Goal: Task Accomplishment & Management: Use online tool/utility

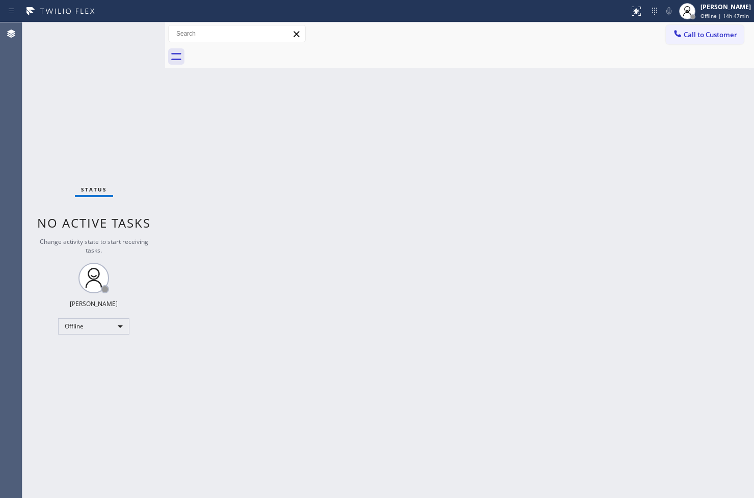
click at [202, 369] on div "Back to Dashboard Change Sender ID Customers Technicians Select a contact Outbo…" at bounding box center [459, 260] width 589 height 476
click at [227, 175] on div "Back to Dashboard Change Sender ID Customers Technicians Select a contact Outbo…" at bounding box center [459, 260] width 589 height 476
click at [435, 257] on div "Back to Dashboard Change Sender ID Customers Technicians Select a contact Outbo…" at bounding box center [459, 260] width 589 height 476
click at [646, 436] on div "Back to Dashboard Change Sender ID Customers Technicians Select a contact Outbo…" at bounding box center [459, 260] width 589 height 476
click at [117, 329] on div "Offline" at bounding box center [93, 326] width 71 height 16
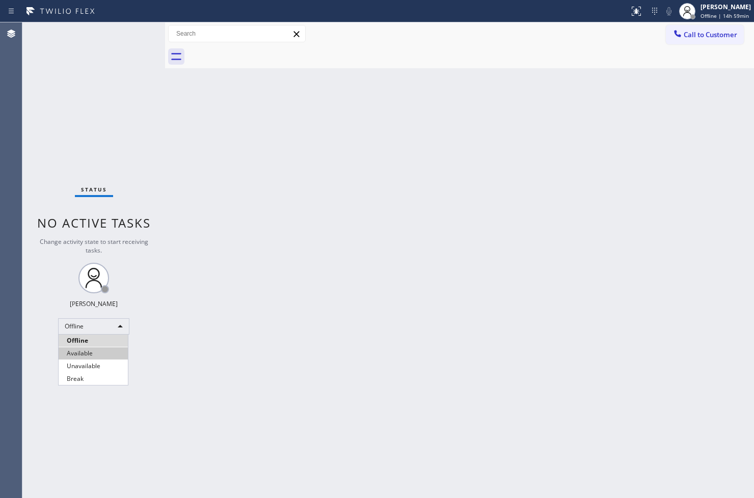
click at [104, 350] on li "Available" at bounding box center [93, 354] width 69 height 12
click at [172, 204] on div "Back to Dashboard Change Sender ID Customers Technicians Select a contact Outbo…" at bounding box center [459, 260] width 589 height 476
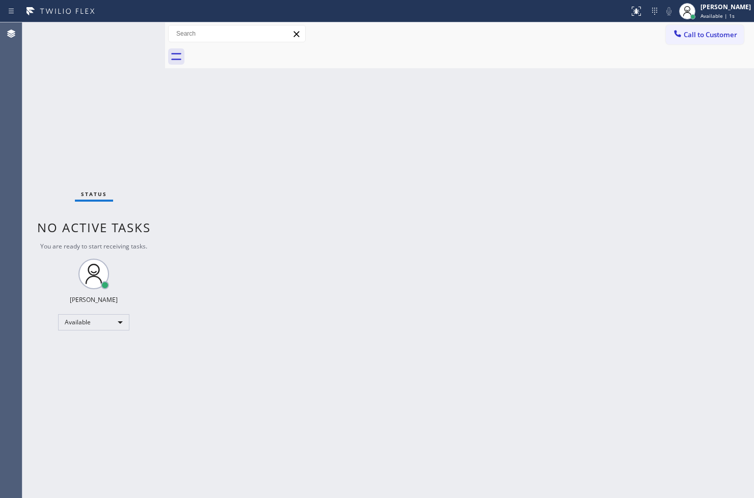
drag, startPoint x: 120, startPoint y: 145, endPoint x: 145, endPoint y: 119, distance: 36.0
click at [122, 143] on div "Status No active tasks You are ready to start receiving tasks. [PERSON_NAME]" at bounding box center [93, 260] width 143 height 476
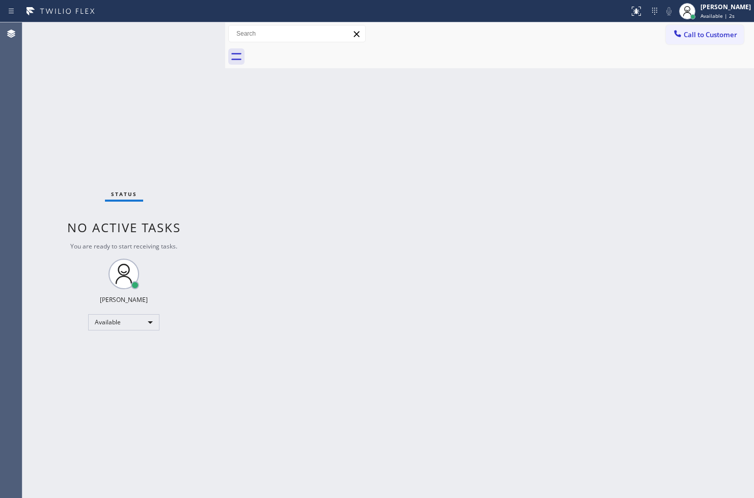
drag, startPoint x: 167, startPoint y: 103, endPoint x: 227, endPoint y: 104, distance: 60.1
click at [225, 104] on div at bounding box center [225, 260] width 0 height 476
click at [196, 32] on div "Status No active tasks You are ready to start receiving tasks. [PERSON_NAME]" at bounding box center [123, 260] width 203 height 476
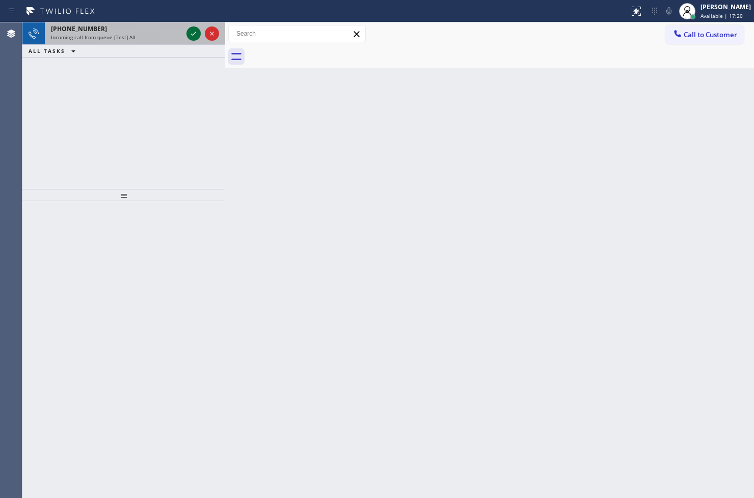
click at [196, 32] on icon at bounding box center [193, 34] width 5 height 4
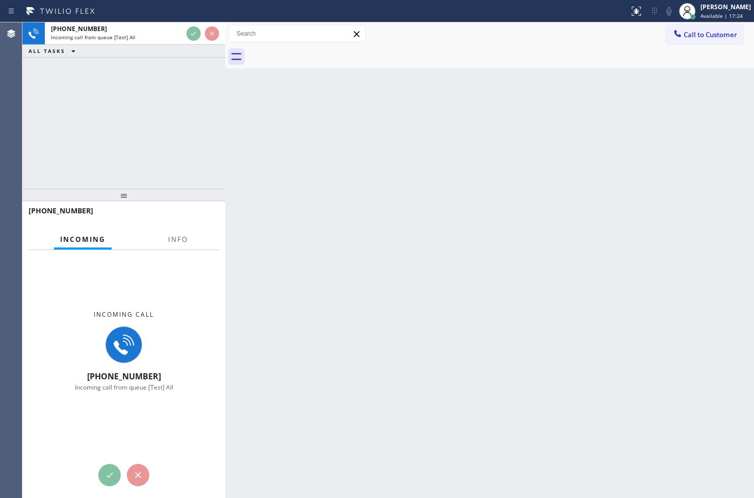
click at [189, 83] on div "[PHONE_NUMBER] Incoming call from queue [Test] All ALL TASKS ALL TASKS ACTIVE T…" at bounding box center [123, 105] width 203 height 167
click at [168, 85] on div "[PHONE_NUMBER] Incoming call from queue [Test] All ALL TASKS ALL TASKS ACTIVE T…" at bounding box center [123, 105] width 203 height 167
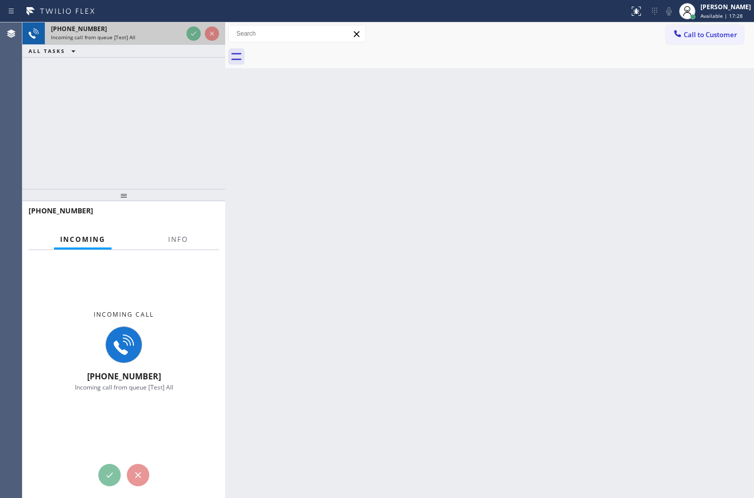
click at [160, 33] on div "[PHONE_NUMBER]" at bounding box center [116, 28] width 131 height 9
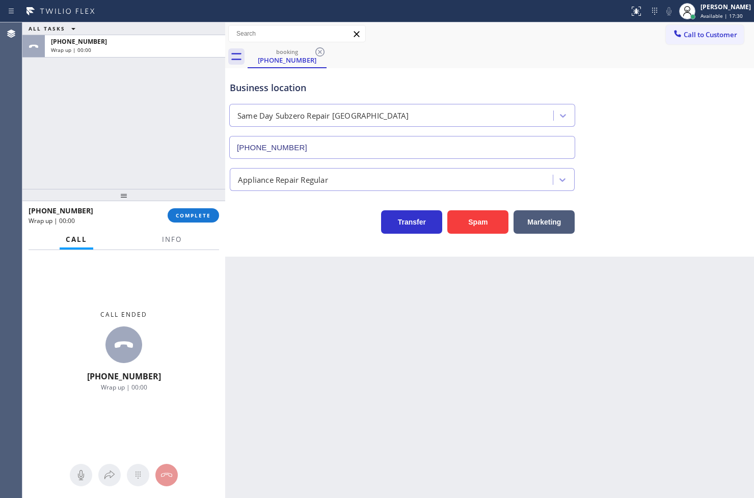
type input "[PHONE_NUMBER]"
click at [194, 216] on span "COMPLETE" at bounding box center [193, 215] width 35 height 7
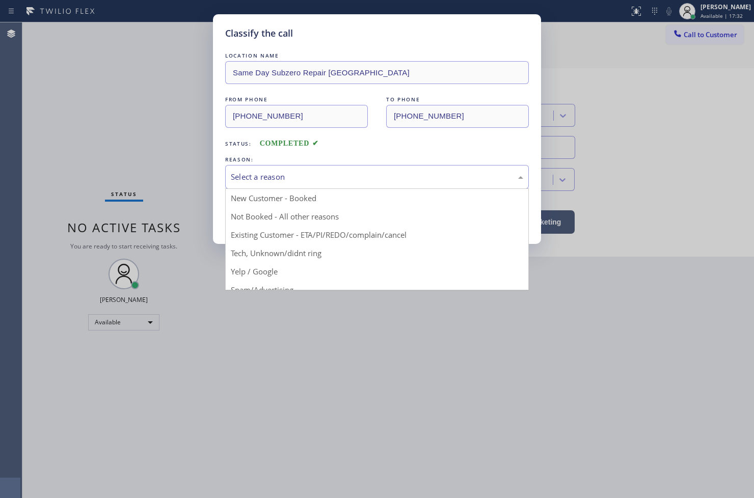
click at [262, 180] on div "Select a reason" at bounding box center [377, 177] width 292 height 12
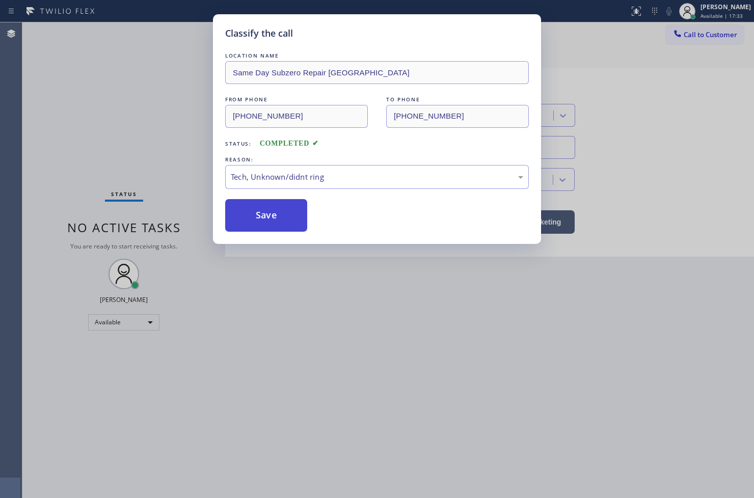
click at [277, 225] on button "Save" at bounding box center [266, 215] width 82 height 33
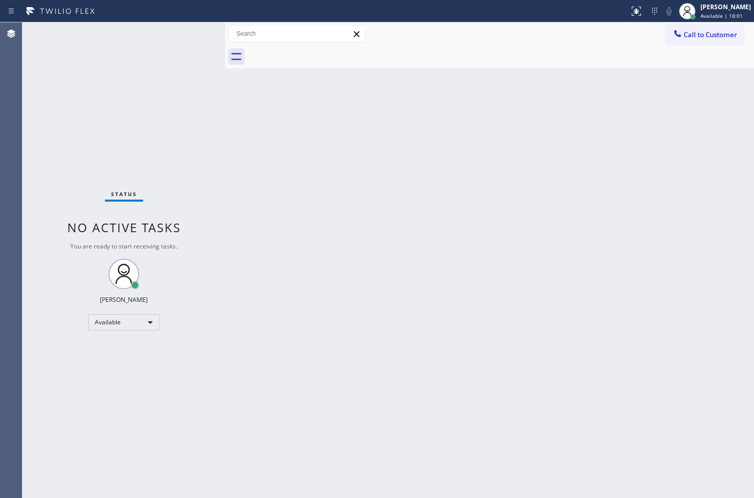
click at [185, 33] on div "Status No active tasks You are ready to start receiving tasks. [PERSON_NAME]" at bounding box center [123, 260] width 203 height 476
click at [193, 35] on div "Status No active tasks You are ready to start receiving tasks. [PERSON_NAME]" at bounding box center [123, 260] width 203 height 476
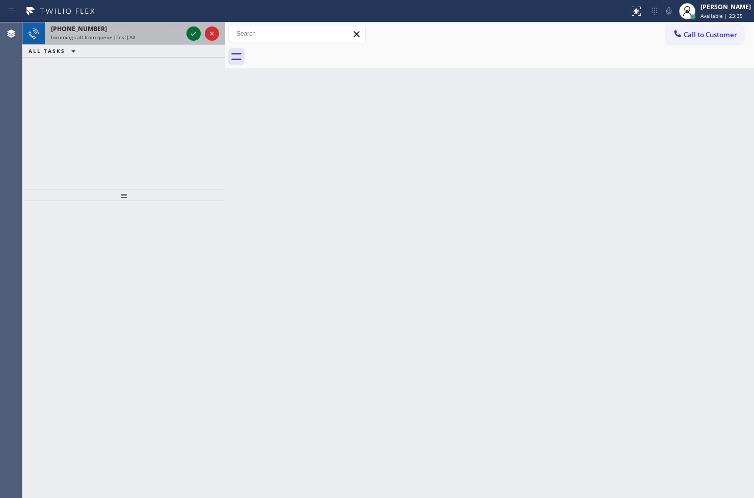
click at [193, 35] on icon at bounding box center [193, 34] width 5 height 4
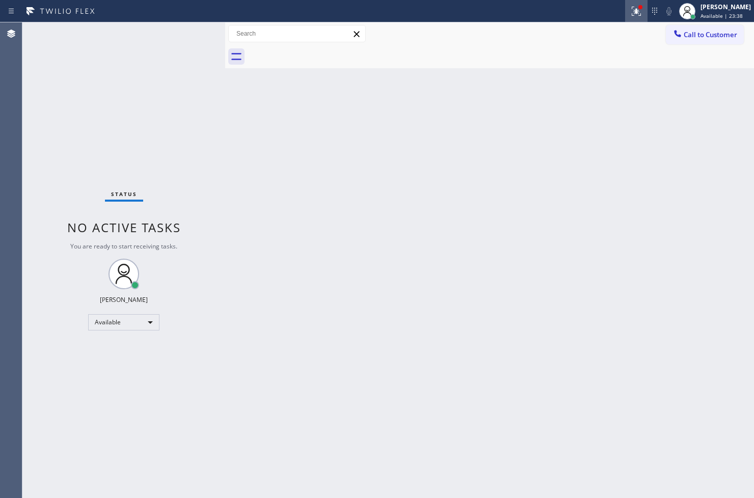
click at [630, 16] on icon at bounding box center [636, 11] width 12 height 12
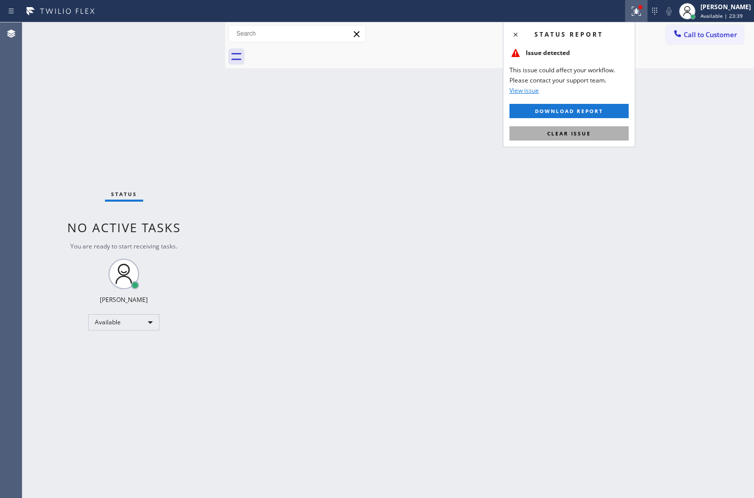
click at [582, 130] on span "Clear issue" at bounding box center [569, 133] width 44 height 7
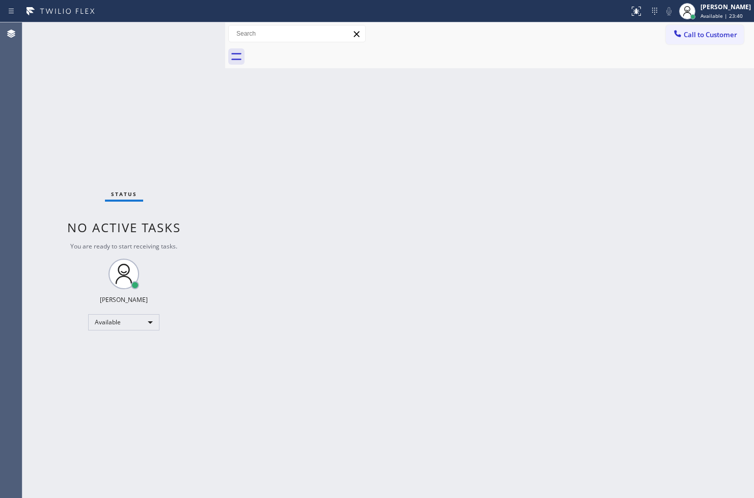
click at [369, 138] on div "Back to Dashboard Change Sender ID Customers Technicians Select a contact Outbo…" at bounding box center [489, 260] width 529 height 476
click at [199, 82] on div "Status No active tasks You are ready to start receiving tasks. [PERSON_NAME]" at bounding box center [123, 260] width 203 height 476
click at [191, 32] on div "Status No active tasks You are ready to start receiving tasks. [PERSON_NAME]" at bounding box center [123, 260] width 203 height 476
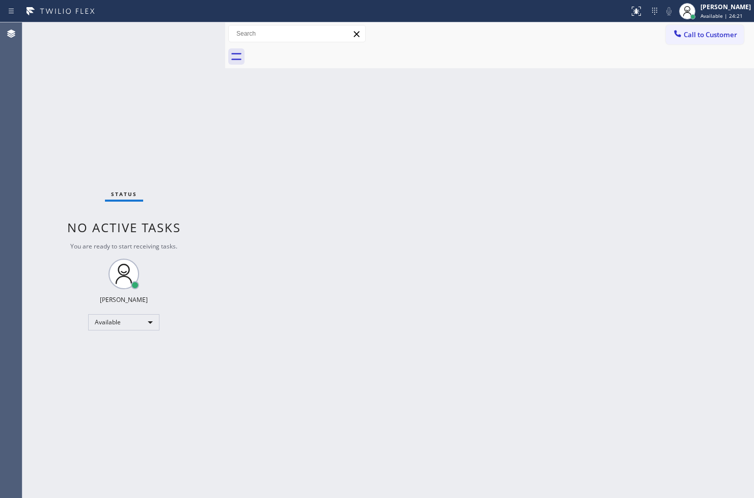
click at [191, 32] on div "Status No active tasks You are ready to start receiving tasks. [PERSON_NAME]" at bounding box center [123, 260] width 203 height 476
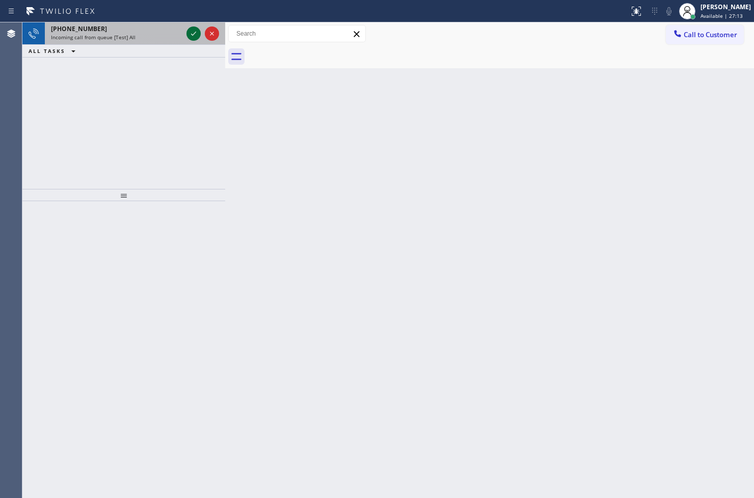
click at [187, 34] on div at bounding box center [194, 34] width 14 height 12
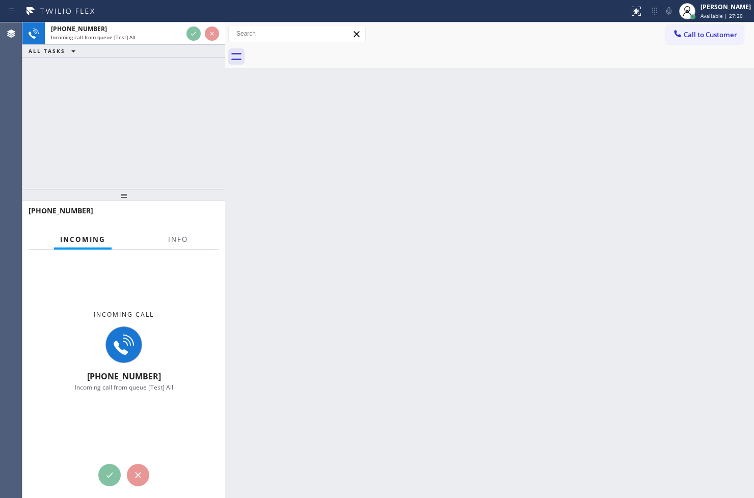
click at [167, 88] on div "[PHONE_NUMBER] Incoming call from queue [Test] All ALL TASKS ALL TASKS ACTIVE T…" at bounding box center [123, 105] width 203 height 167
click at [156, 179] on div "[PHONE_NUMBER] Incoming call from queue [Test] All ALL TASKS ALL TASKS ACTIVE T…" at bounding box center [123, 105] width 203 height 167
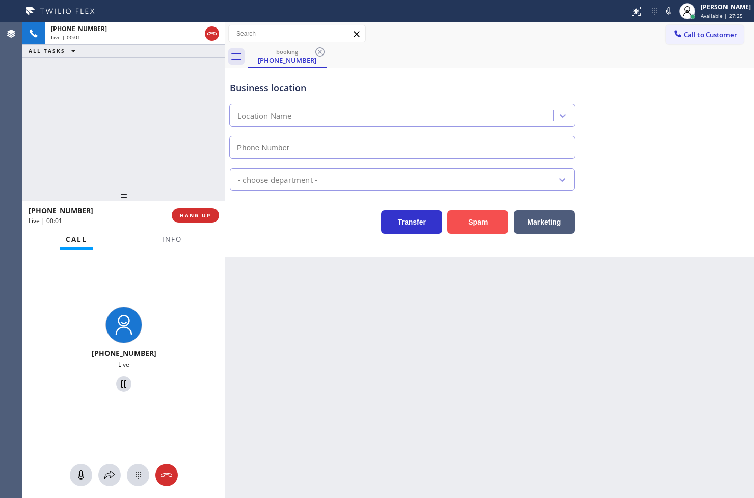
type input "[PHONE_NUMBER]"
click at [466, 220] on button "Spam" at bounding box center [477, 221] width 61 height 23
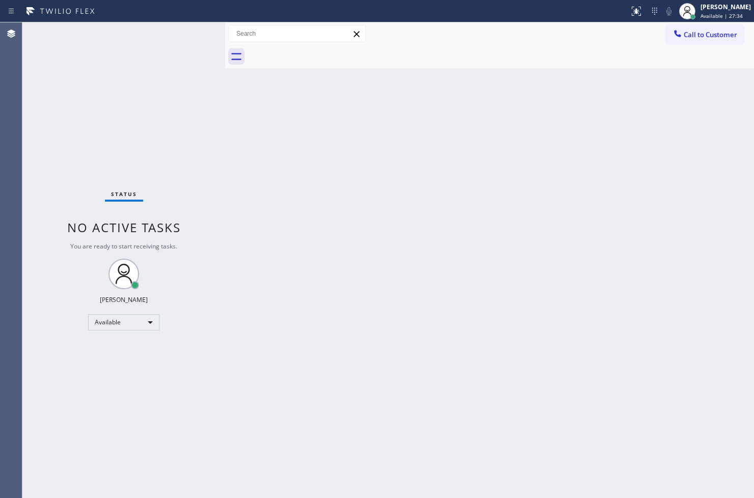
click at [225, 203] on div at bounding box center [225, 260] width 0 height 476
click at [200, 100] on div "Status No active tasks You are ready to start receiving tasks. [PERSON_NAME]" at bounding box center [123, 260] width 203 height 476
click at [194, 32] on div "Status No active tasks You are ready to start receiving tasks. [PERSON_NAME]" at bounding box center [123, 260] width 203 height 476
click at [189, 45] on div "Status No active tasks You are ready to start receiving tasks. [PERSON_NAME]" at bounding box center [123, 260] width 203 height 476
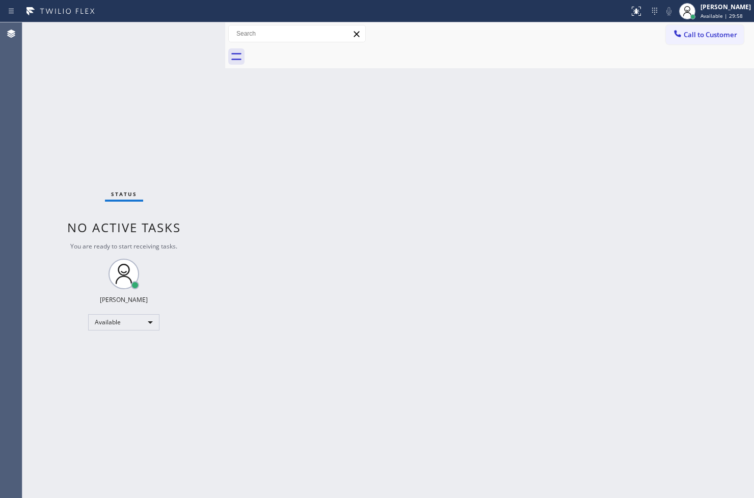
click at [195, 34] on div "Status No active tasks You are ready to start receiving tasks. [PERSON_NAME]" at bounding box center [123, 260] width 203 height 476
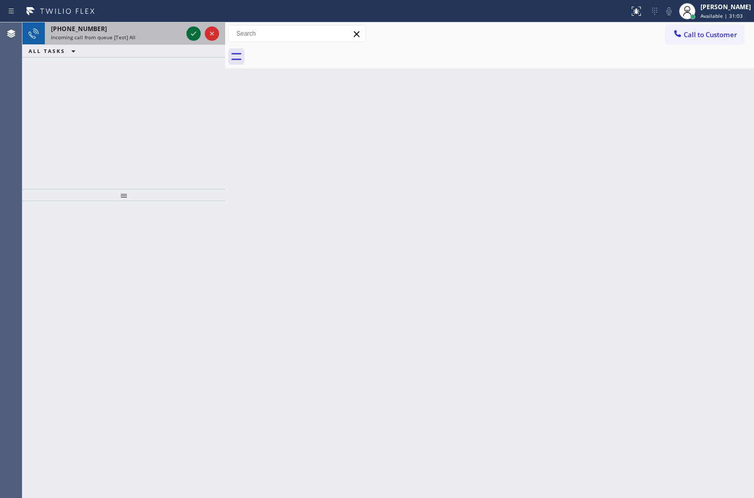
click at [195, 34] on icon at bounding box center [194, 34] width 12 height 12
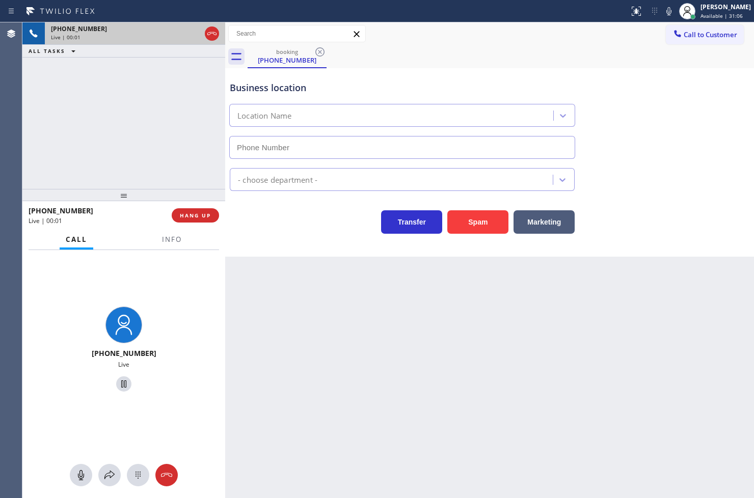
type input "[PHONE_NUMBER]"
click at [296, 221] on div "Transfer Spam Marketing" at bounding box center [402, 219] width 349 height 29
click at [153, 158] on div "[PHONE_NUMBER] Live | 00:04 ALL TASKS ALL TASKS ACTIVE TASKS TASKS IN WRAP UP" at bounding box center [123, 105] width 203 height 167
click at [347, 258] on div "Back to Dashboard Change Sender ID Customers Technicians Select a contact Outbo…" at bounding box center [489, 260] width 529 height 476
click at [92, 130] on div "[PHONE_NUMBER] Live | 00:05 ALL TASKS ALL TASKS ACTIVE TASKS TASKS IN WRAP UP" at bounding box center [123, 105] width 203 height 167
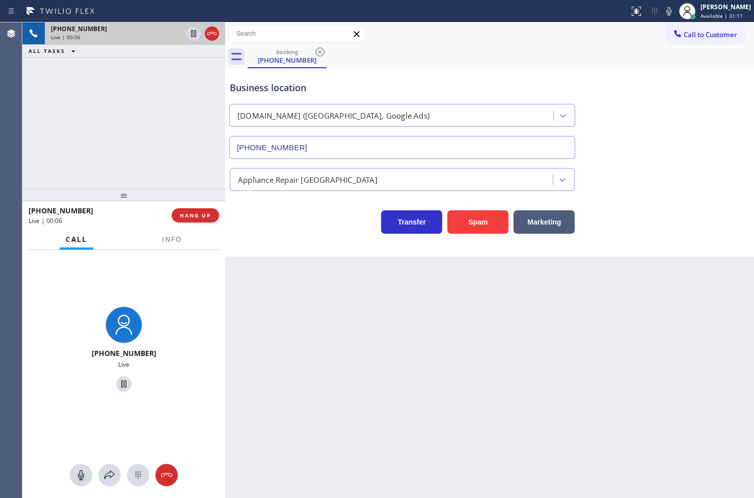
click at [299, 251] on div "Business location [DOMAIN_NAME] ([GEOGRAPHIC_DATA], Google Ads) [PHONE_NUMBER] …" at bounding box center [489, 162] width 529 height 189
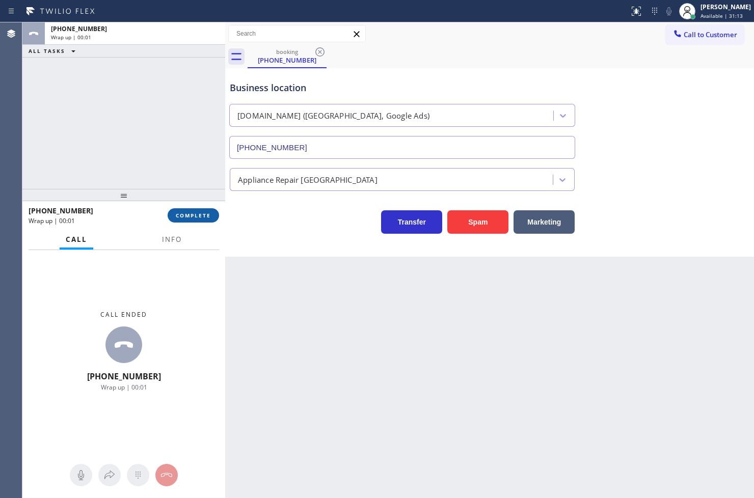
click at [186, 212] on span "COMPLETE" at bounding box center [193, 215] width 35 height 7
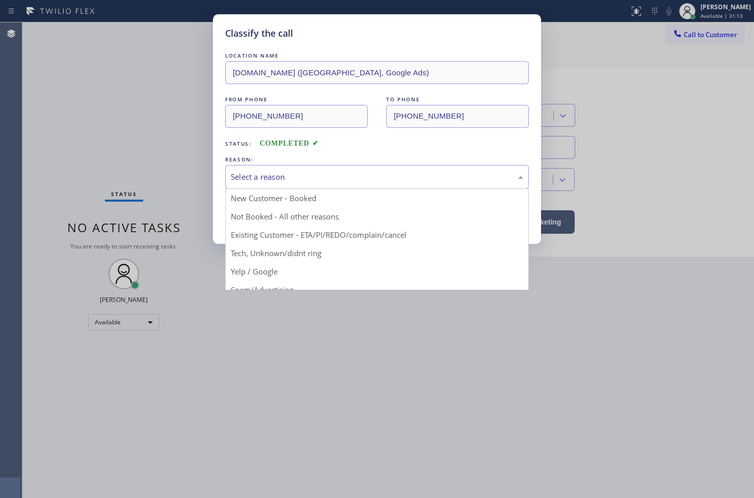
click at [272, 181] on div "Select a reason" at bounding box center [377, 177] width 292 height 12
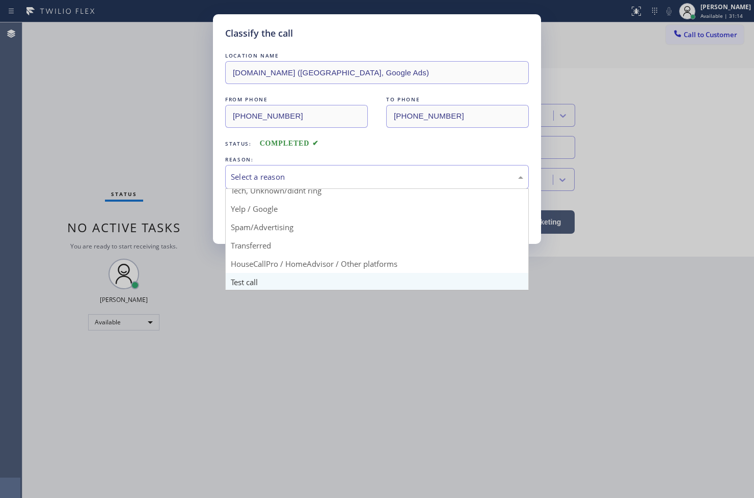
scroll to position [64, 0]
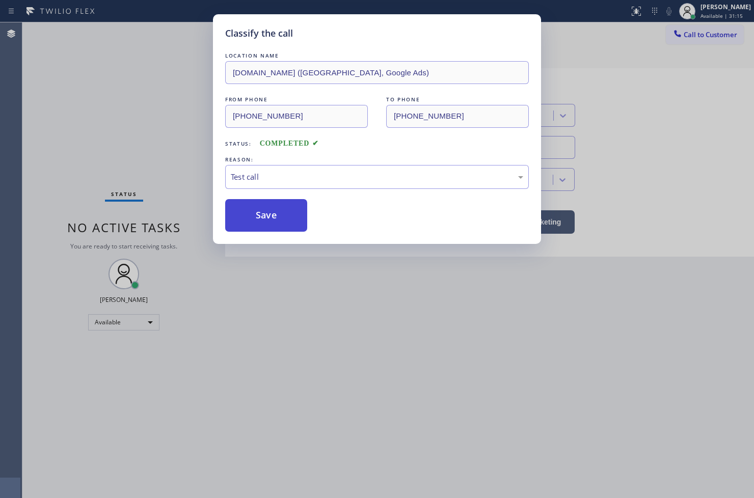
click at [292, 220] on button "Save" at bounding box center [266, 215] width 82 height 33
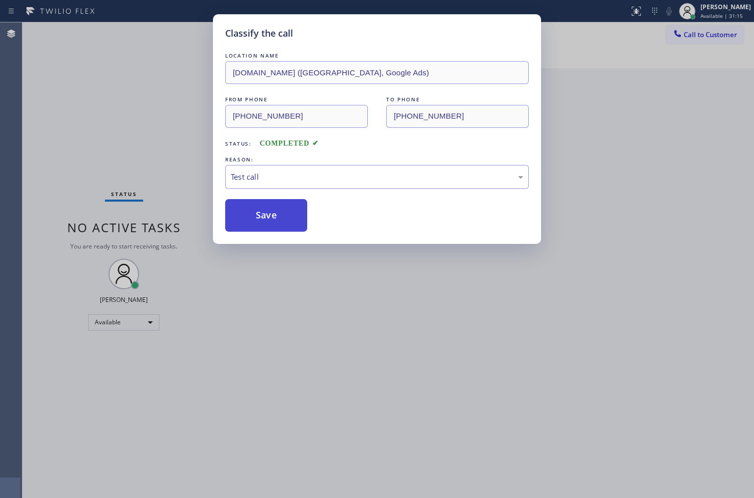
click at [292, 220] on button "Save" at bounding box center [266, 215] width 82 height 33
click at [112, 131] on div "Classify the call LOCATION NAME [DOMAIN_NAME] ([GEOGRAPHIC_DATA], Google Ads) F…" at bounding box center [377, 249] width 754 height 498
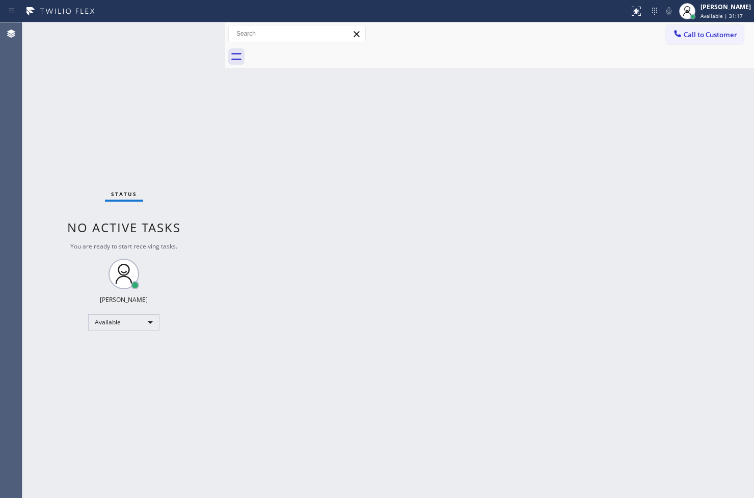
click at [194, 31] on div "Status No active tasks You are ready to start receiving tasks. [PERSON_NAME]" at bounding box center [123, 260] width 203 height 476
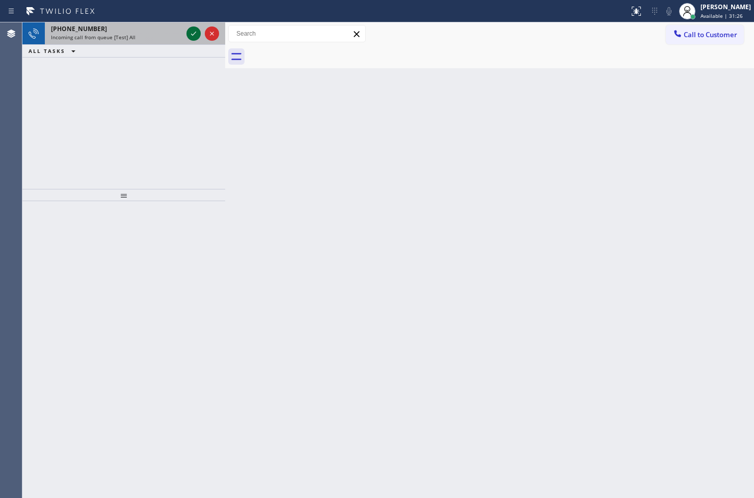
click at [194, 31] on icon at bounding box center [194, 34] width 12 height 12
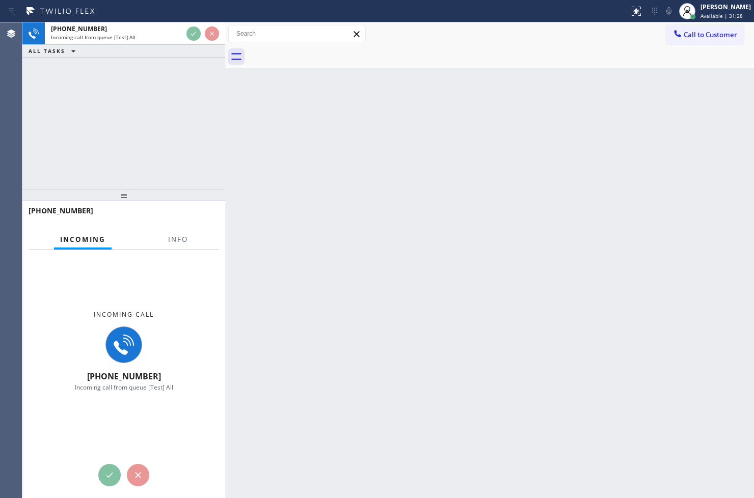
click at [176, 94] on div "[PHONE_NUMBER] Incoming call from queue [Test] All ALL TASKS ALL TASKS ACTIVE T…" at bounding box center [123, 105] width 203 height 167
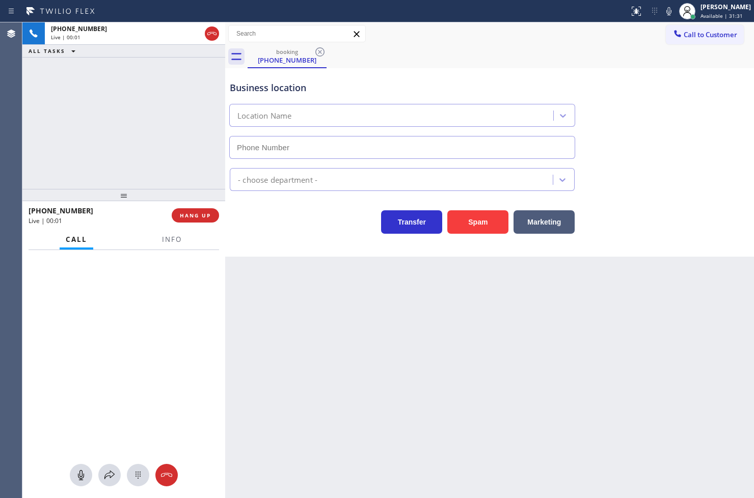
type input "[PHONE_NUMBER]"
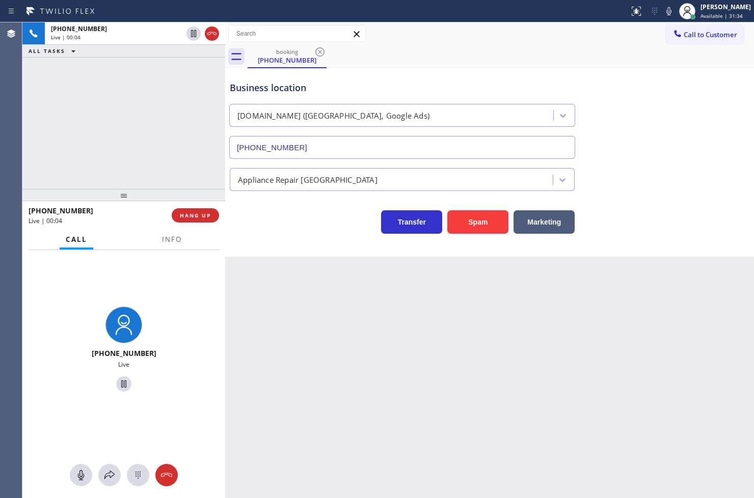
click at [254, 231] on div "Transfer Spam Marketing" at bounding box center [402, 219] width 349 height 29
click at [184, 171] on div "[PHONE_NUMBER] Live | 00:04 ALL TASKS ALL TASKS ACTIVE TASKS TASKS IN WRAP UP" at bounding box center [123, 105] width 203 height 167
click at [292, 220] on div "Transfer Spam Marketing" at bounding box center [402, 219] width 349 height 29
click at [188, 168] on div "[PHONE_NUMBER] Live | 00:05 ALL TASKS ALL TASKS ACTIVE TASKS TASKS IN WRAP UP" at bounding box center [123, 105] width 203 height 167
click at [125, 261] on div "[PHONE_NUMBER] Live" at bounding box center [123, 351] width 203 height 202
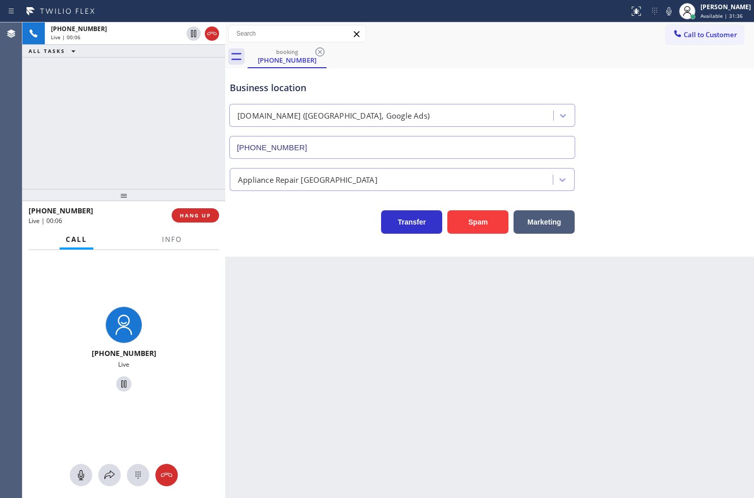
click at [123, 189] on div at bounding box center [123, 195] width 203 height 12
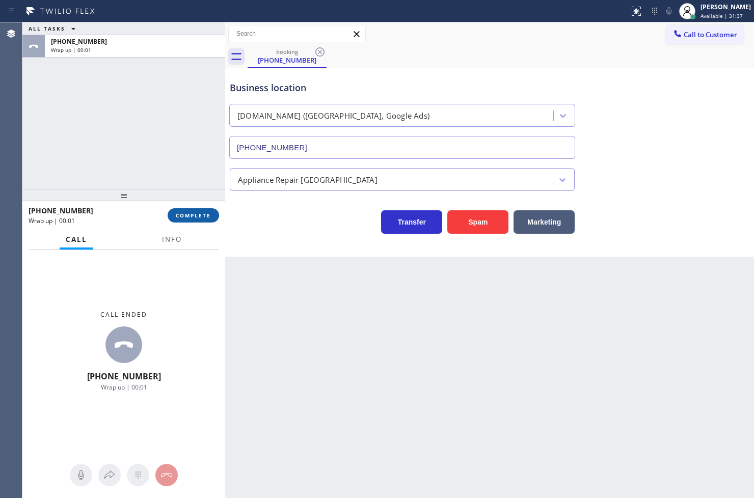
click at [190, 218] on span "COMPLETE" at bounding box center [193, 215] width 35 height 7
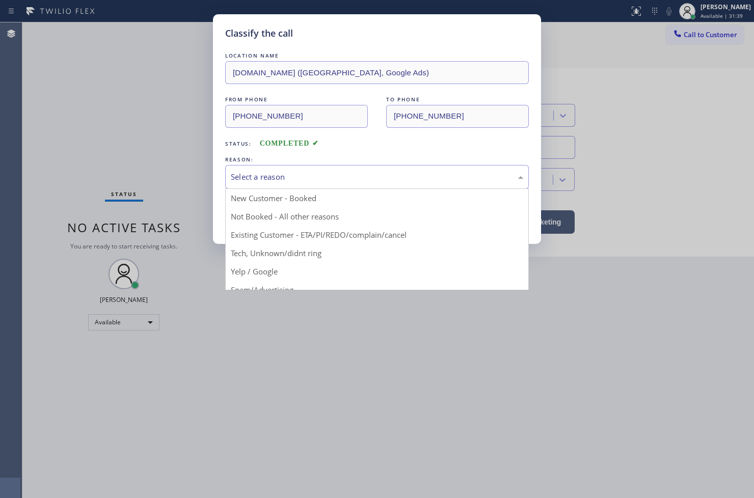
click at [271, 174] on div "Select a reason" at bounding box center [377, 177] width 292 height 12
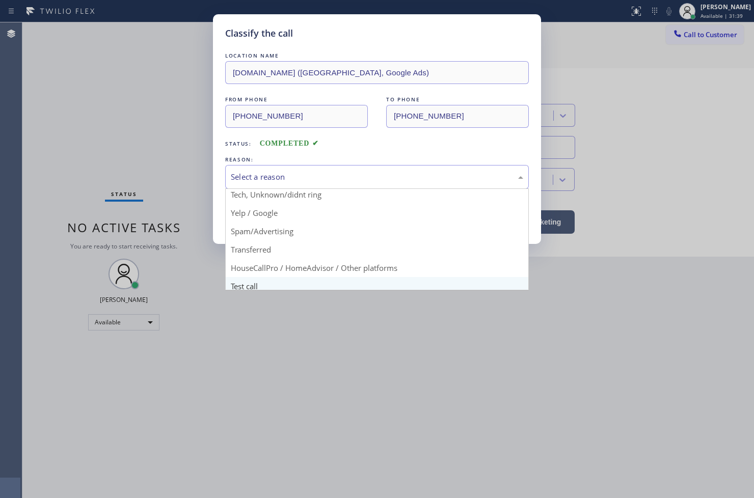
scroll to position [64, 0]
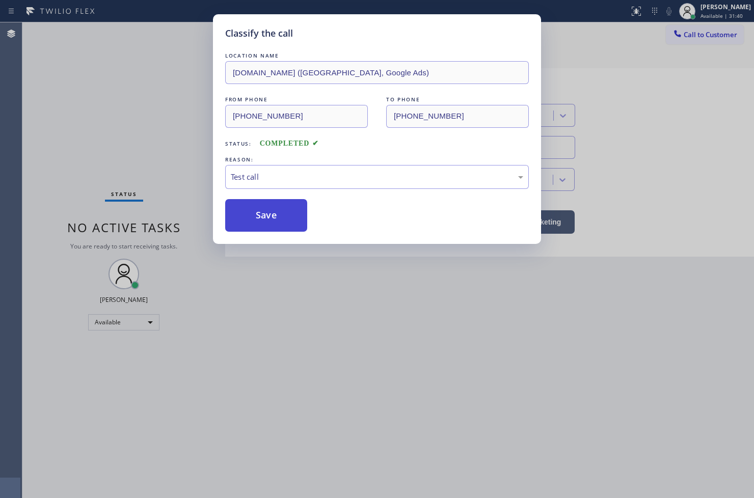
click at [283, 221] on button "Save" at bounding box center [266, 215] width 82 height 33
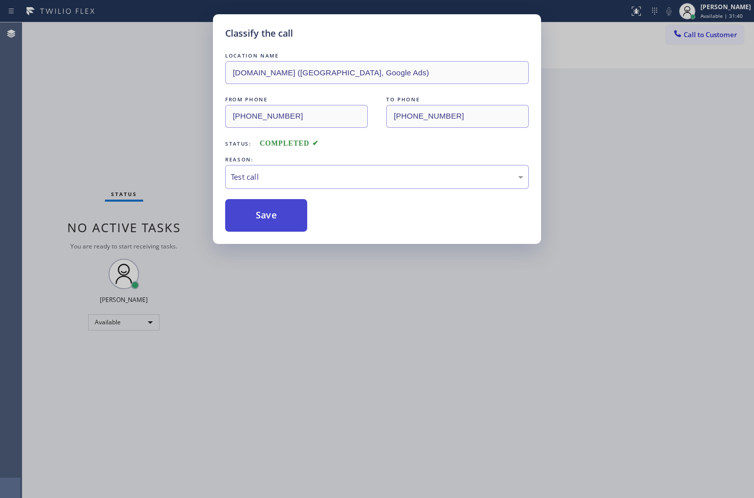
click at [283, 221] on button "Save" at bounding box center [266, 215] width 82 height 33
click at [278, 223] on button "Save" at bounding box center [266, 215] width 82 height 33
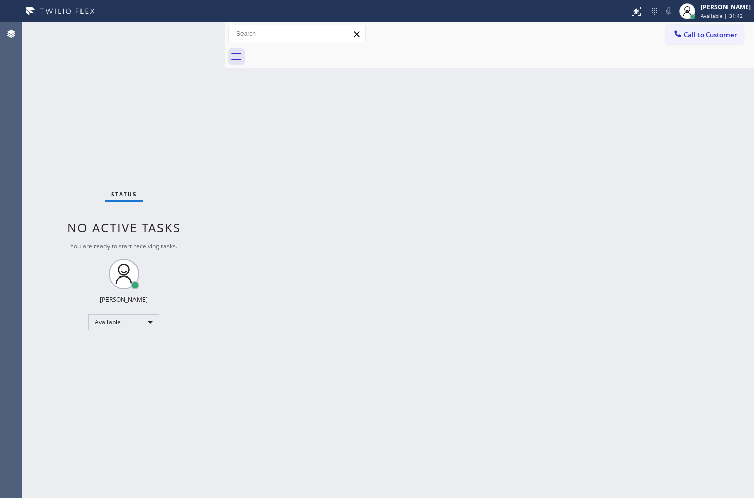
click at [142, 80] on div "Status No active tasks You are ready to start receiving tasks. [PERSON_NAME]" at bounding box center [123, 260] width 203 height 476
click at [188, 31] on div "Status No active tasks You are ready to start receiving tasks. [PERSON_NAME]" at bounding box center [123, 260] width 203 height 476
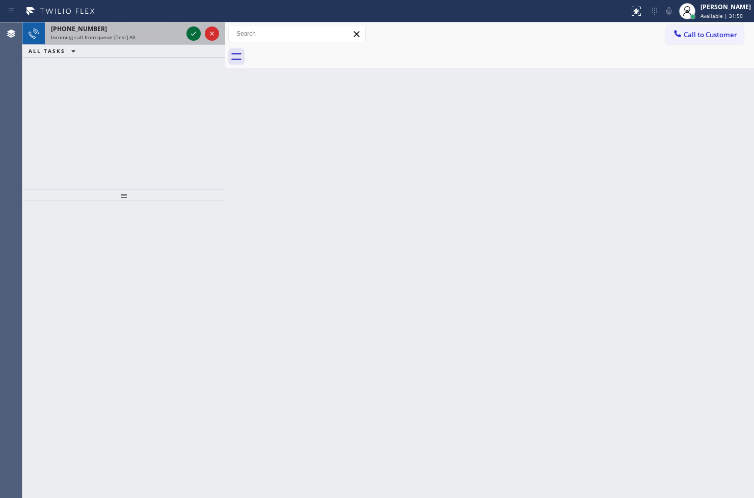
click at [188, 31] on icon at bounding box center [194, 34] width 12 height 12
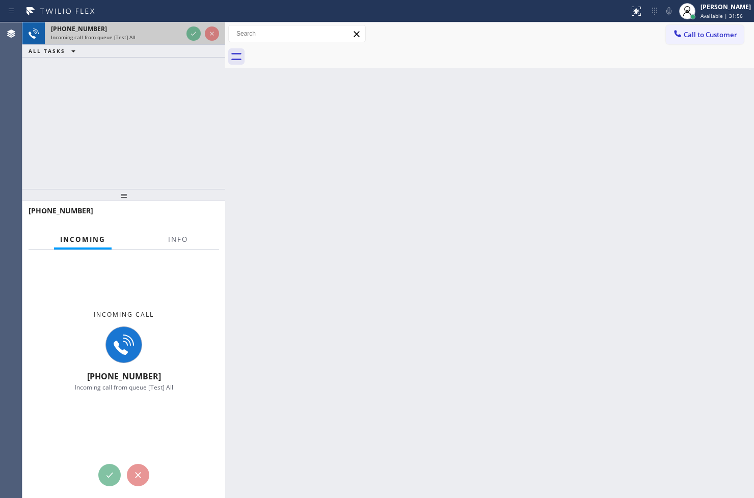
click at [143, 37] on div "Incoming call from queue [Test] All" at bounding box center [116, 37] width 131 height 7
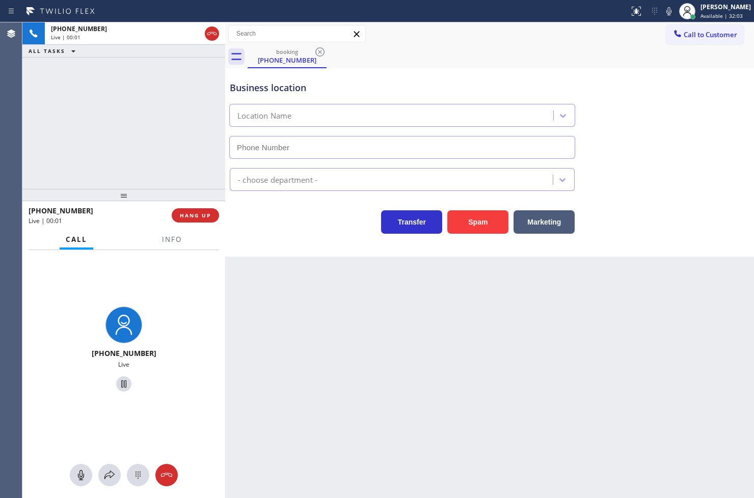
type input "[PHONE_NUMBER]"
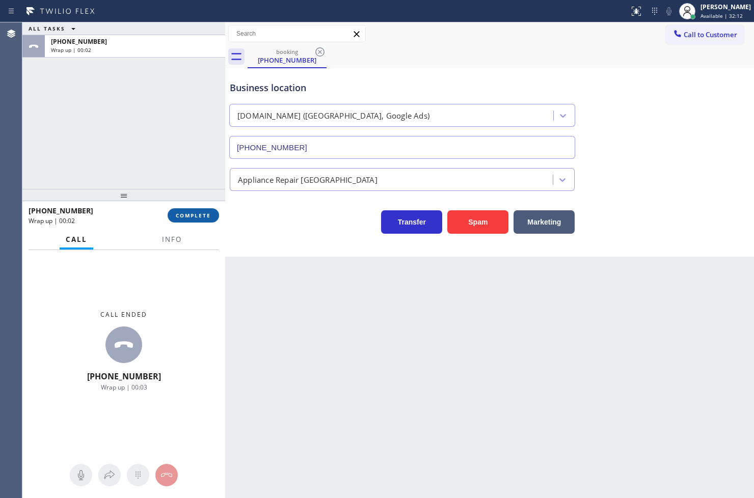
click at [187, 214] on span "COMPLETE" at bounding box center [193, 215] width 35 height 7
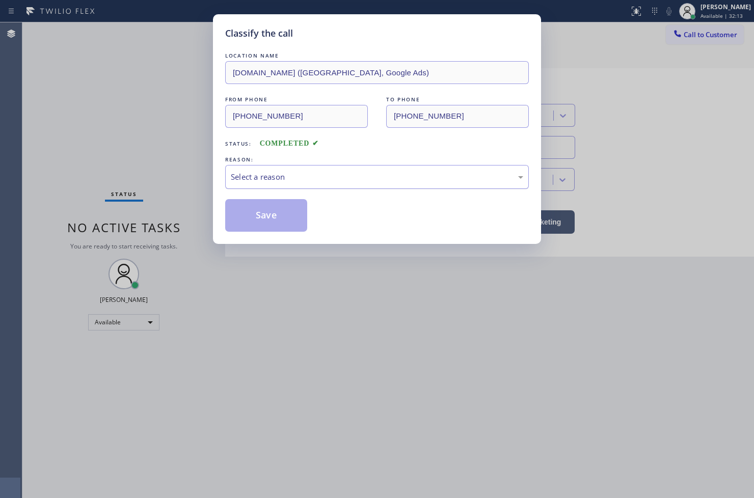
click at [266, 177] on div "Select a reason" at bounding box center [377, 177] width 292 height 12
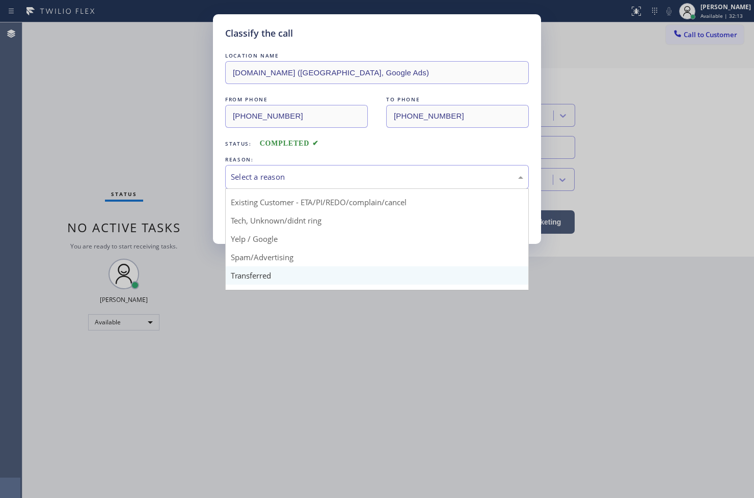
scroll to position [64, 0]
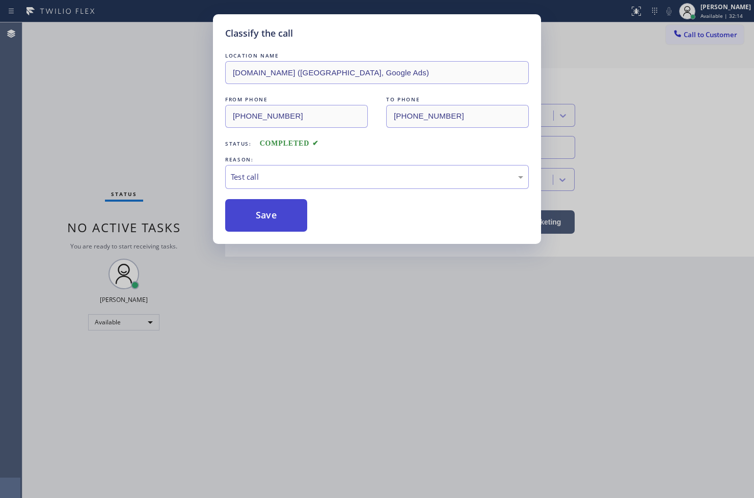
click at [277, 214] on button "Save" at bounding box center [266, 215] width 82 height 33
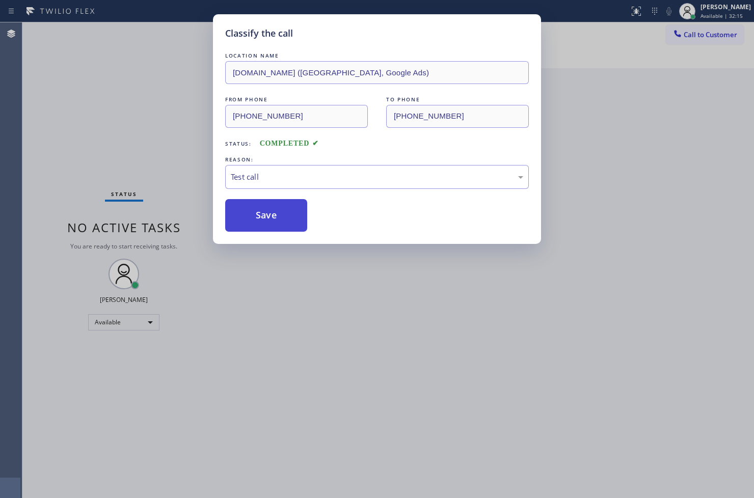
click at [277, 214] on button "Save" at bounding box center [266, 215] width 82 height 33
click at [271, 211] on button "Save" at bounding box center [266, 215] width 82 height 33
click at [153, 100] on div "Classify the call LOCATION NAME [DOMAIN_NAME] ([GEOGRAPHIC_DATA], Google Ads) F…" at bounding box center [377, 249] width 754 height 498
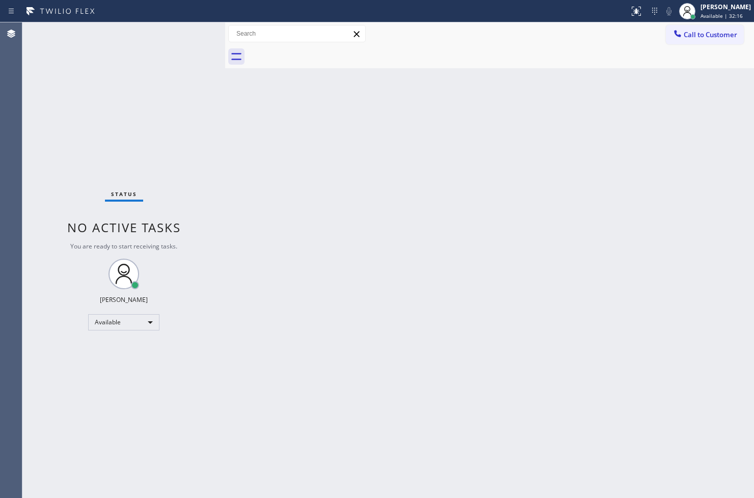
click at [194, 28] on div "Status No active tasks You are ready to start receiving tasks. [PERSON_NAME]" at bounding box center [123, 260] width 203 height 476
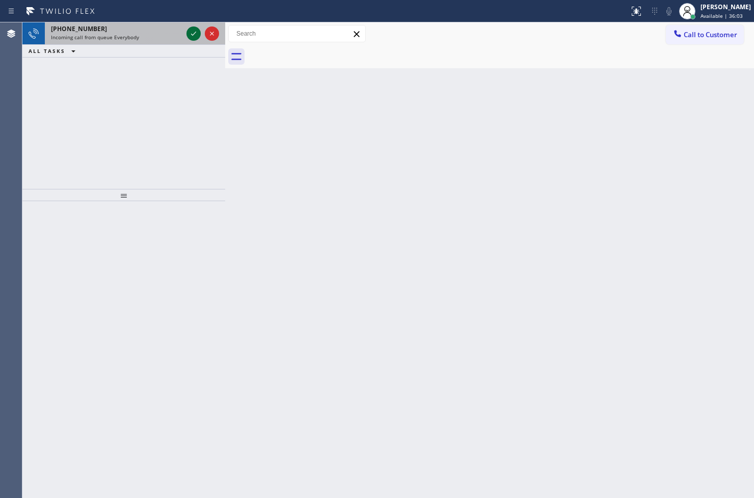
click at [194, 28] on icon at bounding box center [194, 34] width 12 height 12
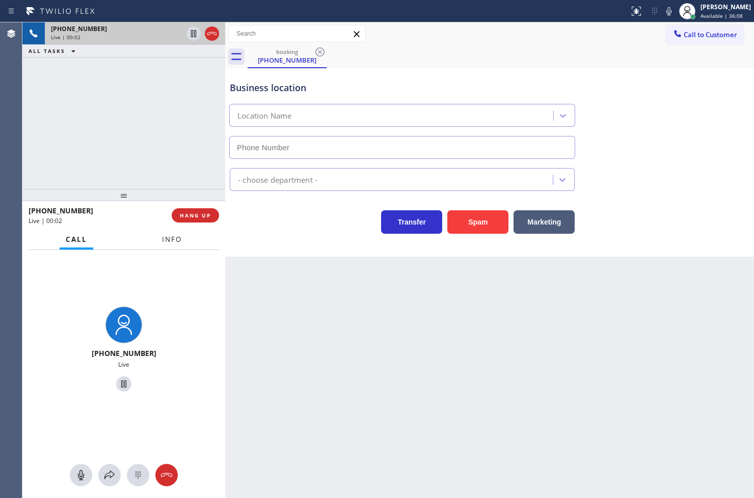
click at [174, 245] on button "Info" at bounding box center [172, 240] width 32 height 20
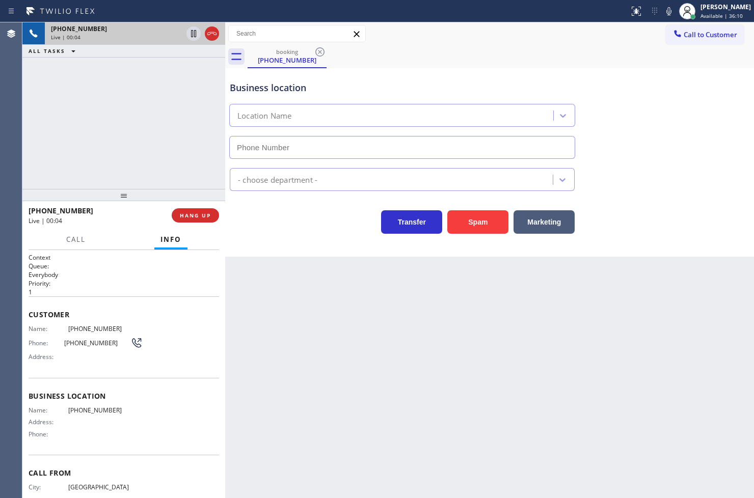
click at [96, 271] on p "Everybody" at bounding box center [124, 275] width 191 height 9
click at [102, 215] on div "[PHONE_NUMBER]" at bounding box center [97, 211] width 136 height 10
click at [98, 159] on div "[PHONE_NUMBER] Live | 00:05 ALL TASKS ALL TASKS ACTIVE TASKS TASKS IN WRAP UP" at bounding box center [123, 105] width 203 height 167
click at [126, 252] on div "Context Queue: Everybody Priority: 1 Customer Name: [PHONE_NUMBER] Phone: [PHON…" at bounding box center [123, 374] width 203 height 249
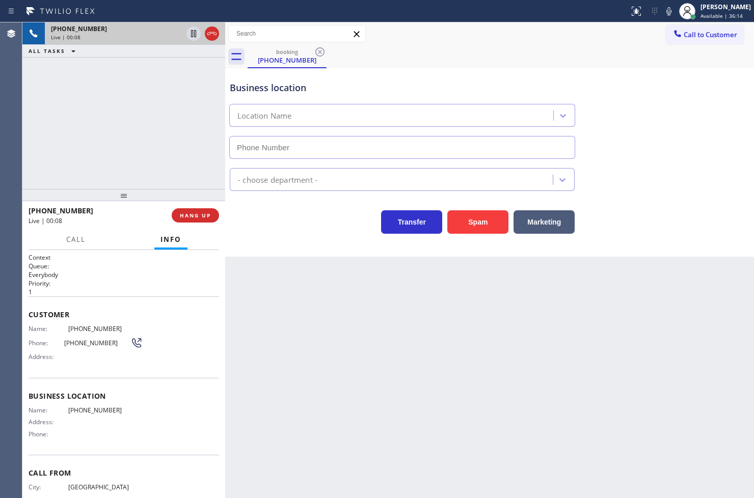
click at [99, 243] on div "Call Info" at bounding box center [124, 240] width 191 height 20
click at [108, 189] on div at bounding box center [123, 195] width 203 height 12
click at [110, 228] on div "[PHONE_NUMBER] Live | 00:09" at bounding box center [100, 215] width 143 height 26
click at [104, 267] on h2 "Queue:" at bounding box center [124, 266] width 191 height 9
click at [123, 115] on div "[PHONE_NUMBER] Live | 00:11 ALL TASKS ALL TASKS ACTIVE TASKS TASKS IN WRAP UP" at bounding box center [123, 105] width 203 height 167
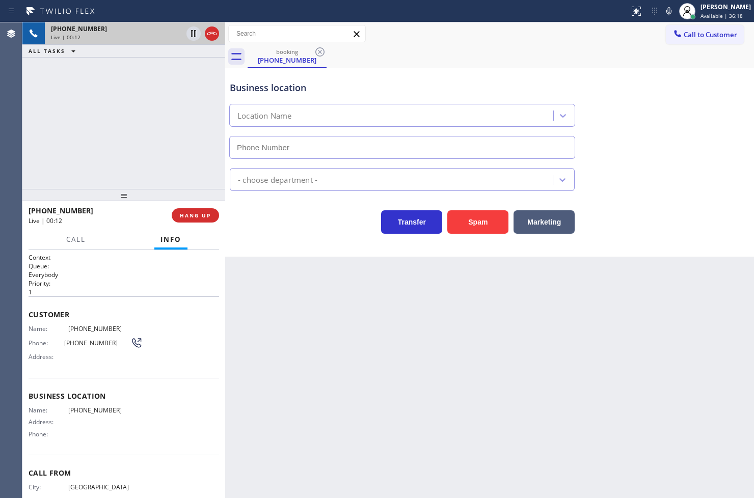
click at [192, 206] on div "[PHONE_NUMBER] Live | 00:12 HANG UP" at bounding box center [124, 215] width 191 height 26
click at [213, 218] on button "HANG UP" at bounding box center [195, 215] width 47 height 14
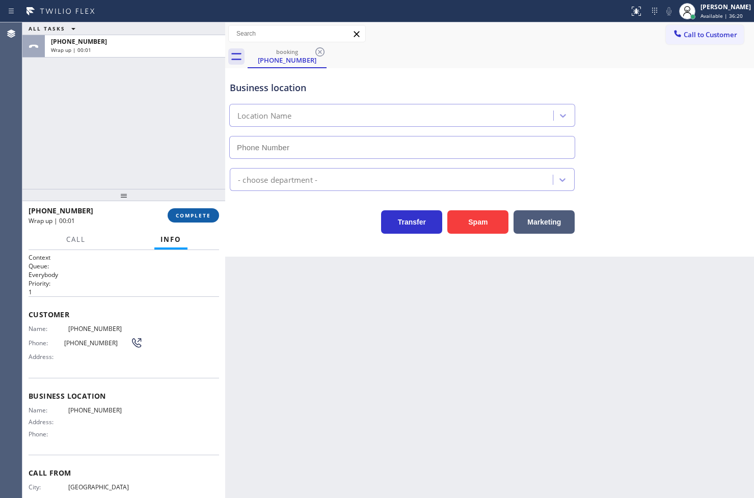
click at [212, 218] on button "COMPLETE" at bounding box center [193, 215] width 51 height 14
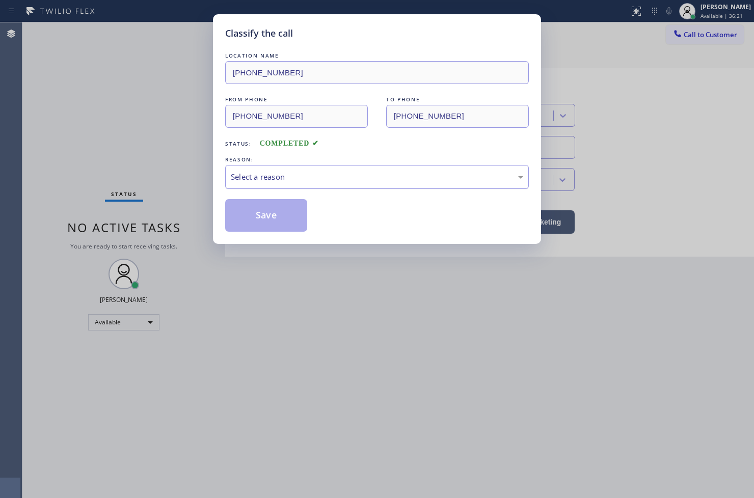
click at [266, 181] on div "Select a reason" at bounding box center [377, 177] width 292 height 12
click at [278, 225] on button "Save" at bounding box center [266, 215] width 82 height 33
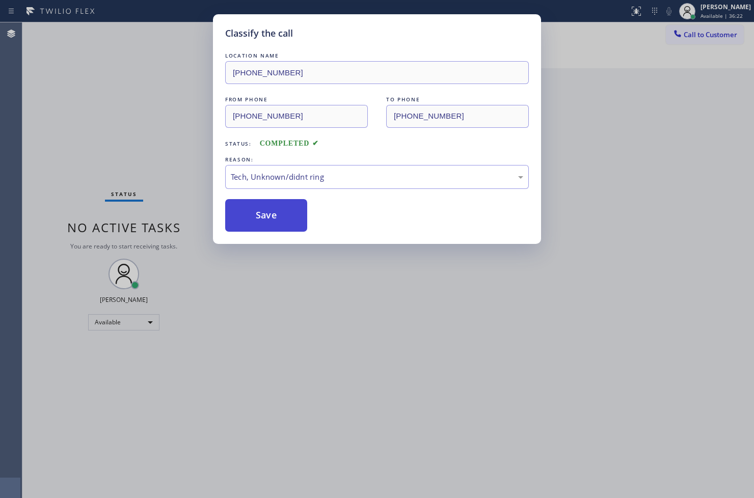
click at [278, 225] on button "Save" at bounding box center [266, 215] width 82 height 33
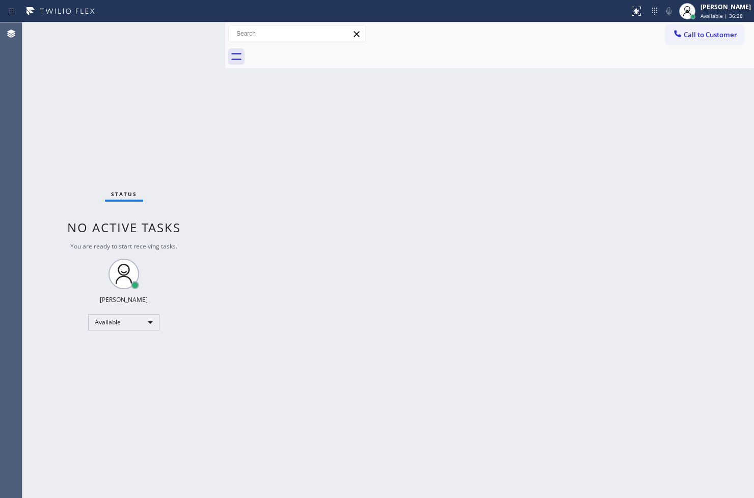
click at [176, 31] on div "Status No active tasks You are ready to start receiving tasks. [PERSON_NAME]" at bounding box center [123, 260] width 203 height 476
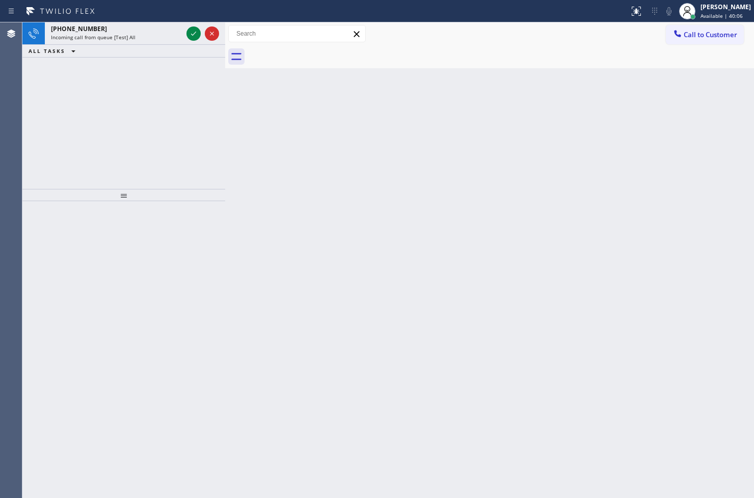
click at [176, 31] on div "[PHONE_NUMBER]" at bounding box center [116, 28] width 131 height 9
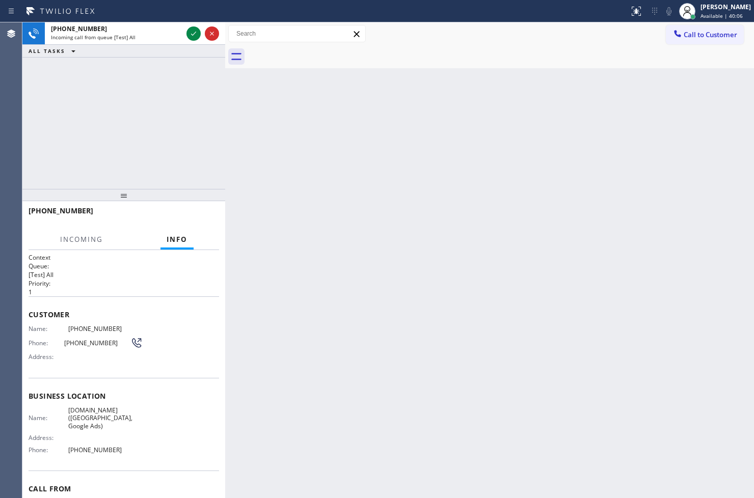
click at [176, 31] on div "[PHONE_NUMBER]" at bounding box center [116, 28] width 131 height 9
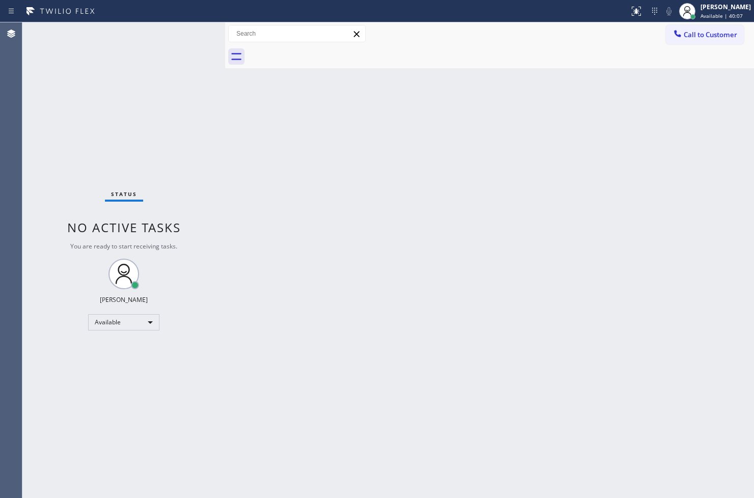
click at [191, 31] on div "Status No active tasks You are ready to start receiving tasks. [PERSON_NAME]" at bounding box center [123, 260] width 203 height 476
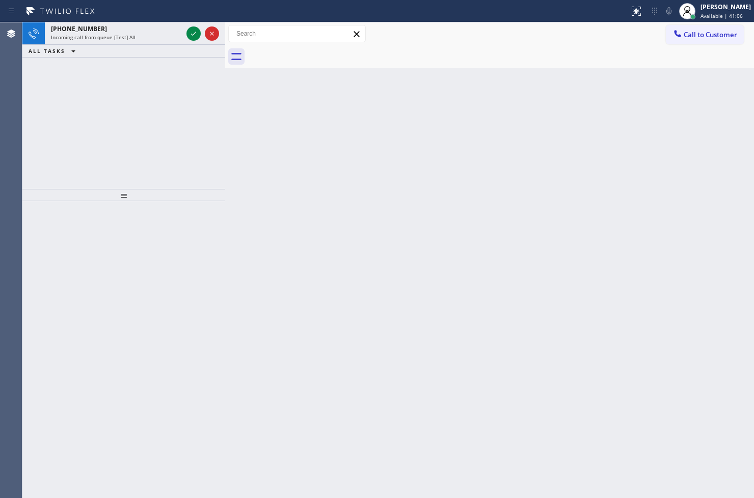
click at [183, 105] on div "[PHONE_NUMBER] Incoming call from queue [Test] All ALL TASKS ALL TASKS ACTIVE T…" at bounding box center [123, 105] width 203 height 167
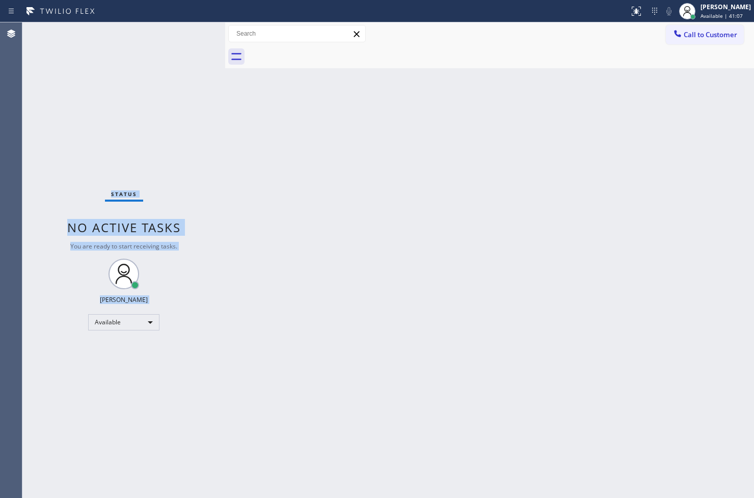
click at [196, 31] on div "Status No active tasks You are ready to start receiving tasks. [PERSON_NAME]" at bounding box center [123, 260] width 203 height 476
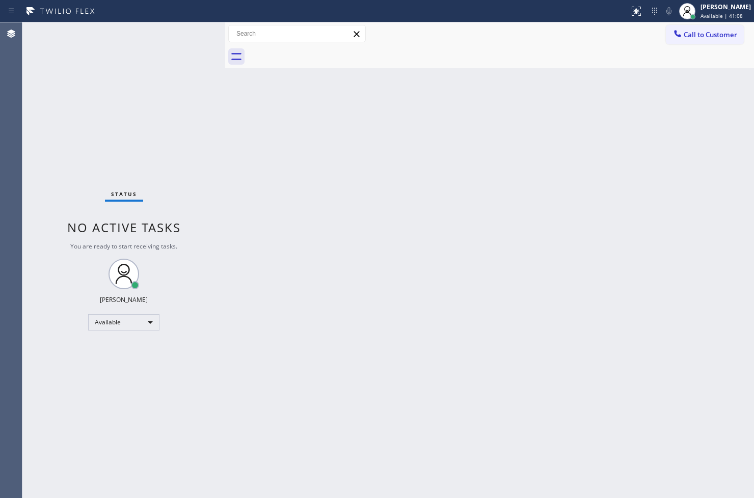
click at [196, 31] on div "Status No active tasks You are ready to start receiving tasks. [PERSON_NAME]" at bounding box center [123, 260] width 203 height 476
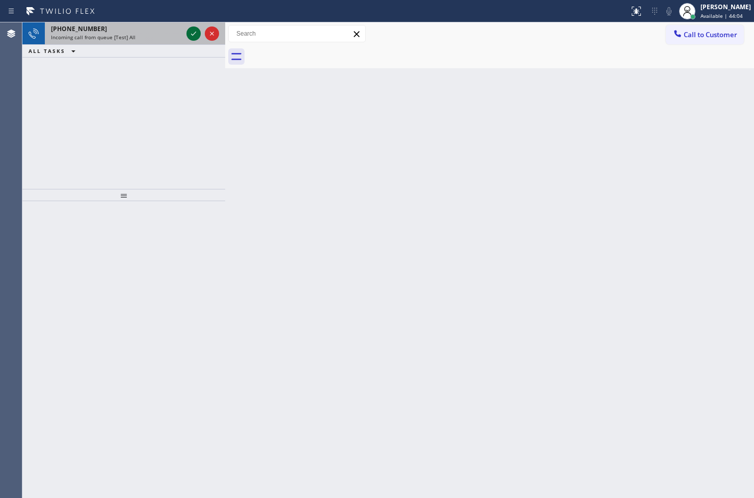
click at [196, 31] on icon at bounding box center [194, 34] width 12 height 12
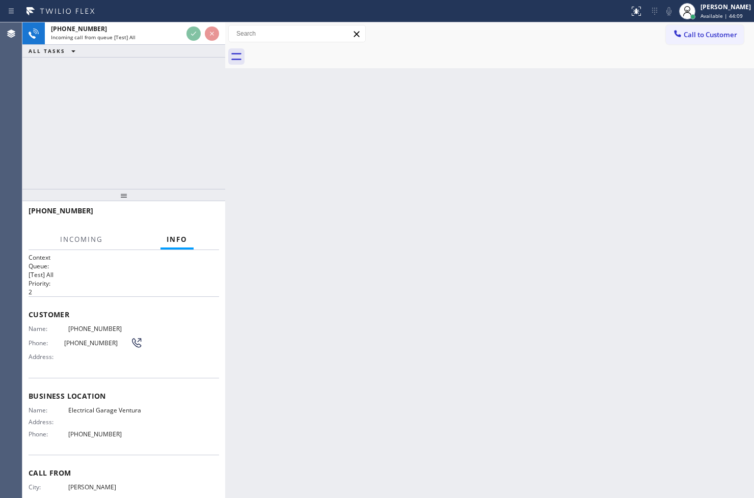
click at [174, 99] on div "[PHONE_NUMBER] Incoming call from queue [Test] All ALL TASKS ALL TASKS ACTIVE T…" at bounding box center [123, 105] width 203 height 167
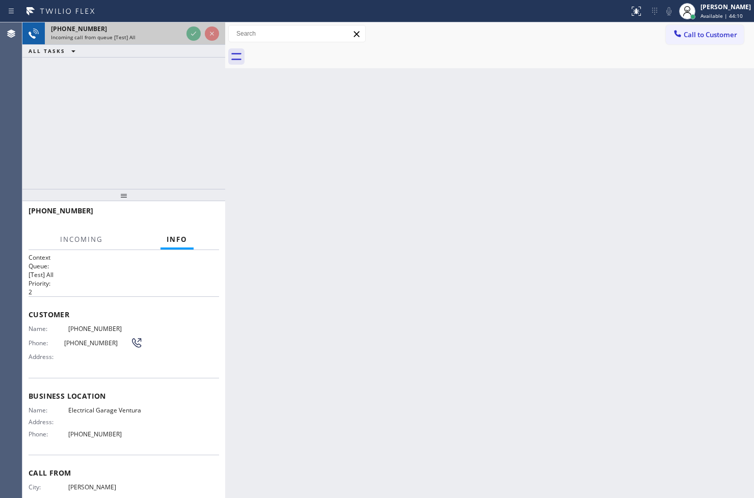
click at [182, 34] on div "[PHONE_NUMBER] Incoming call from queue [Test] All" at bounding box center [115, 33] width 140 height 22
click at [197, 24] on div at bounding box center [202, 33] width 37 height 22
click at [199, 22] on div at bounding box center [202, 33] width 37 height 22
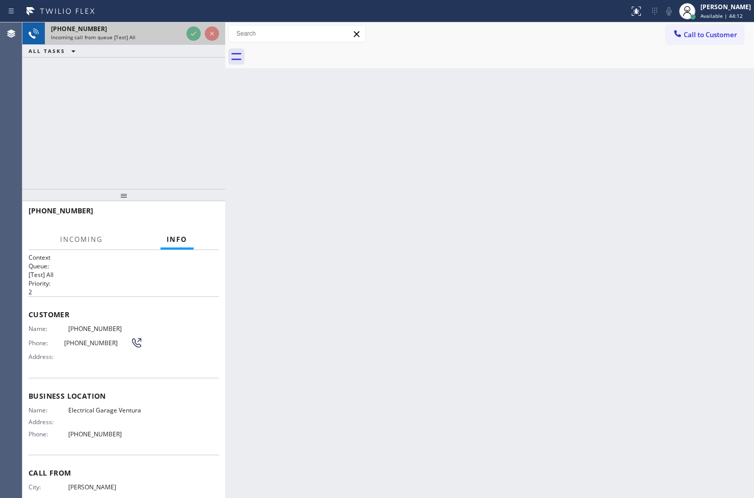
click at [199, 22] on div at bounding box center [202, 33] width 37 height 22
click at [196, 24] on div at bounding box center [202, 33] width 37 height 22
click at [197, 23] on div at bounding box center [202, 33] width 37 height 22
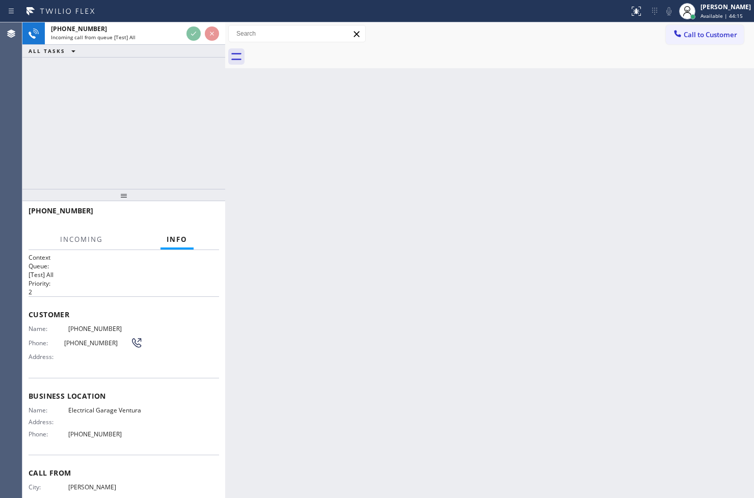
click at [96, 46] on div "ALL TASKS ALL TASKS ACTIVE TASKS TASKS IN WRAP UP" at bounding box center [123, 51] width 203 height 13
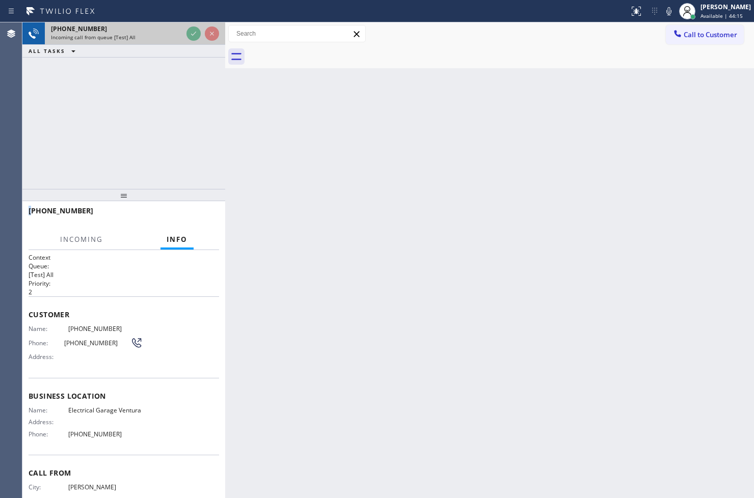
click at [100, 39] on span "Incoming call from queue [Test] All" at bounding box center [93, 37] width 85 height 7
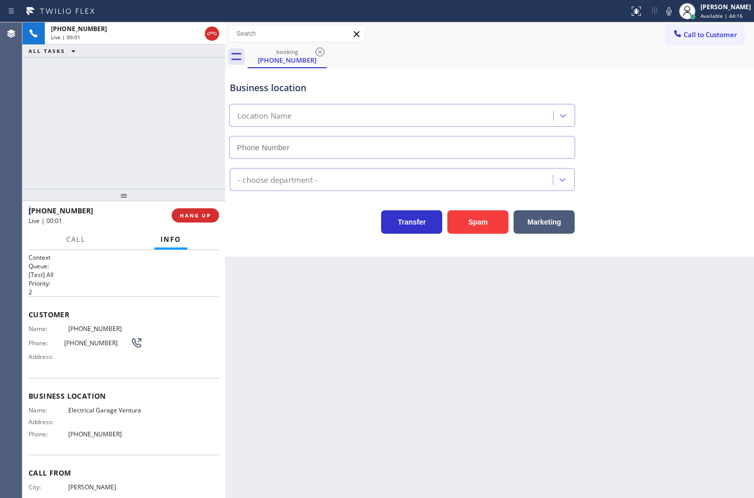
type input "[PHONE_NUMBER]"
click at [123, 163] on div "[PHONE_NUMBER] Live | 00:05 ALL TASKS ALL TASKS ACTIVE TASKS TASKS IN WRAP UP" at bounding box center [123, 105] width 203 height 167
click at [330, 243] on div "Business location Electrical Garage [GEOGRAPHIC_DATA] [PHONE_NUMBER] Electricia…" at bounding box center [489, 162] width 529 height 189
click at [255, 195] on div "Transfer Spam Marketing" at bounding box center [490, 212] width 524 height 43
click at [94, 153] on div "[PHONE_NUMBER] Live | 00:08 ALL TASKS ALL TASKS ACTIVE TASKS TASKS IN WRAP UP" at bounding box center [123, 105] width 203 height 167
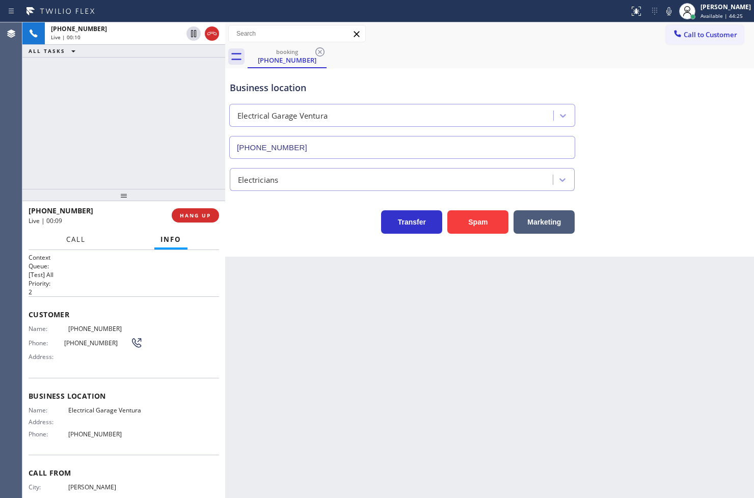
click at [78, 232] on button "Call" at bounding box center [76, 240] width 32 height 20
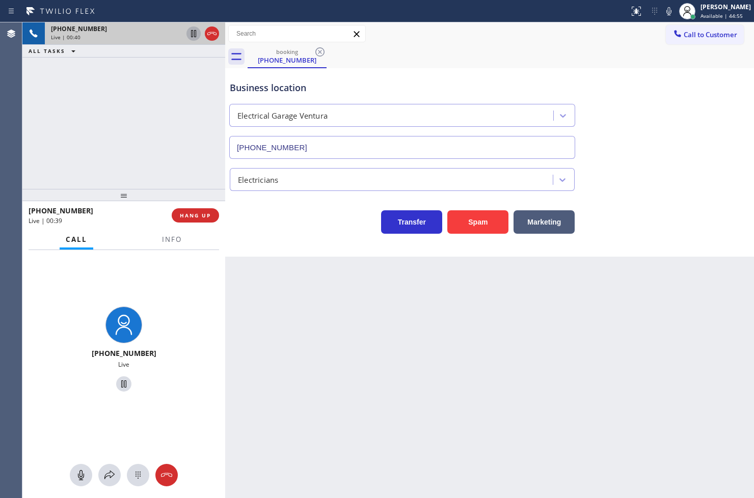
click at [192, 33] on icon at bounding box center [194, 34] width 12 height 12
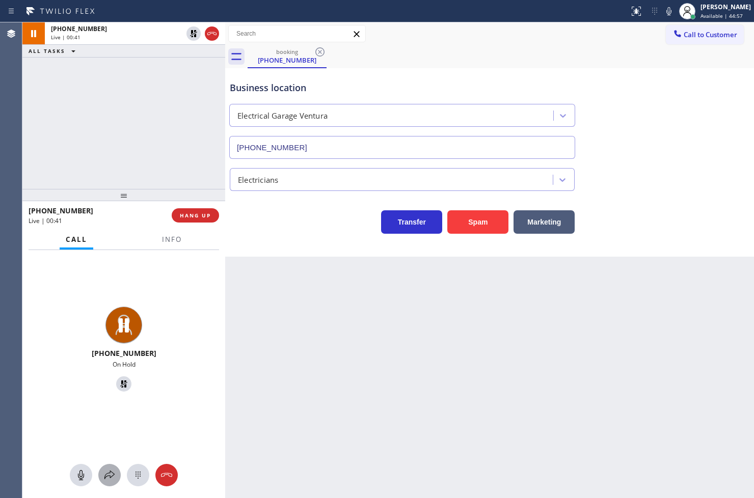
click at [110, 469] on icon at bounding box center [109, 475] width 12 height 12
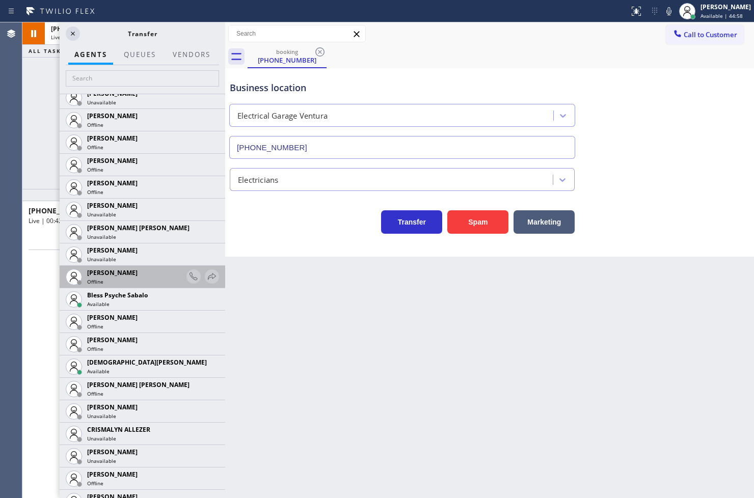
scroll to position [226, 0]
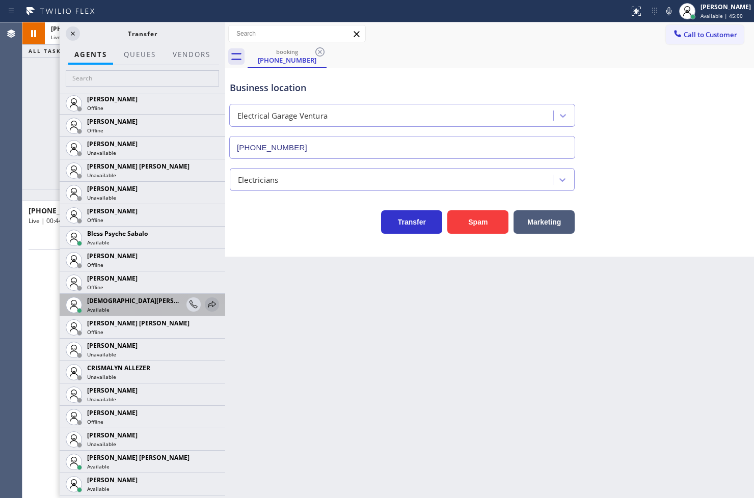
click at [206, 304] on icon at bounding box center [212, 305] width 12 height 12
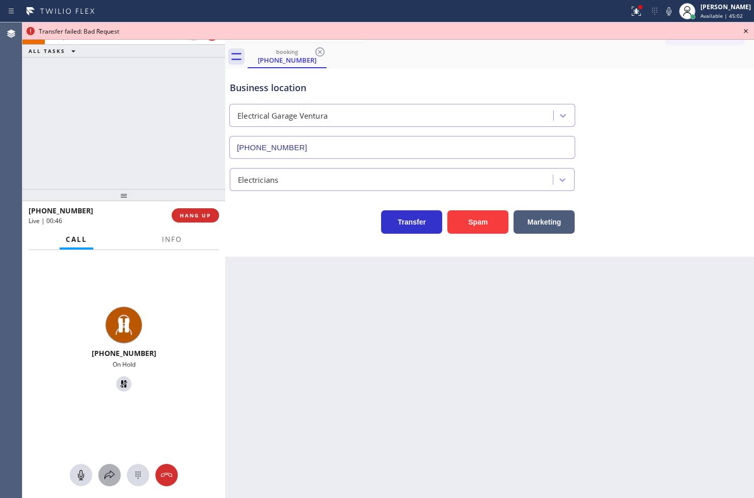
click at [111, 474] on icon at bounding box center [109, 475] width 12 height 12
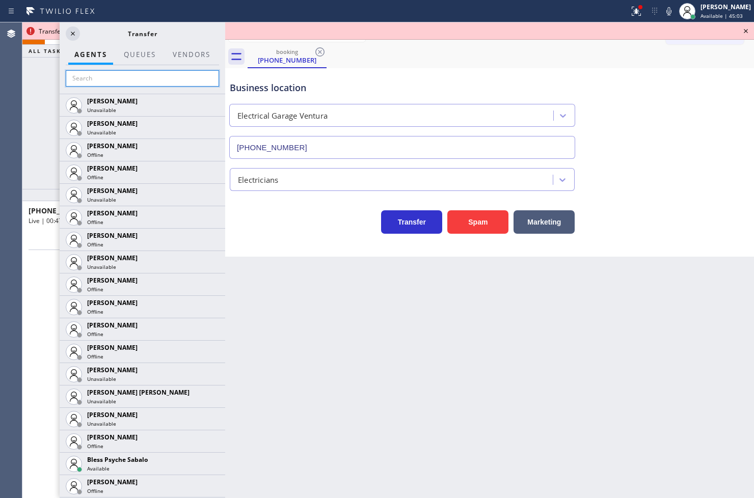
click at [88, 77] on input "text" at bounding box center [142, 78] width 153 height 16
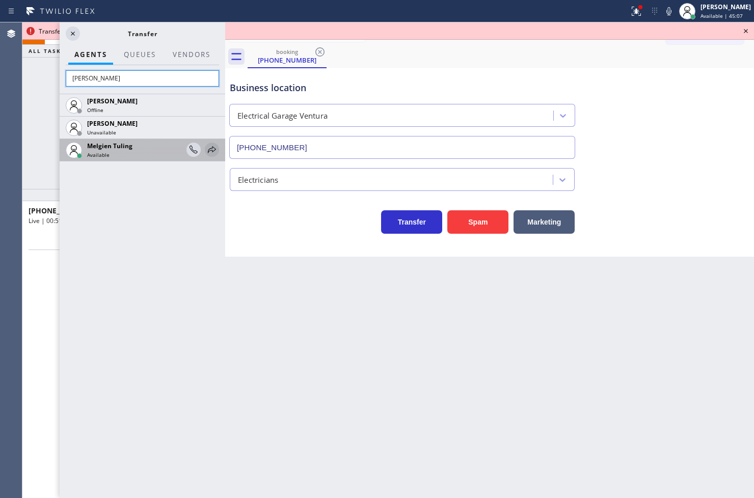
type input "[PERSON_NAME]"
click at [212, 151] on icon at bounding box center [212, 150] width 12 height 12
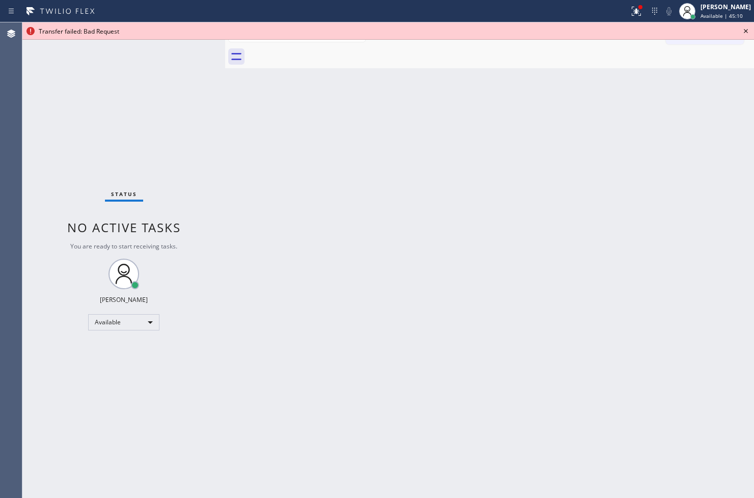
click at [741, 31] on icon at bounding box center [746, 31] width 12 height 12
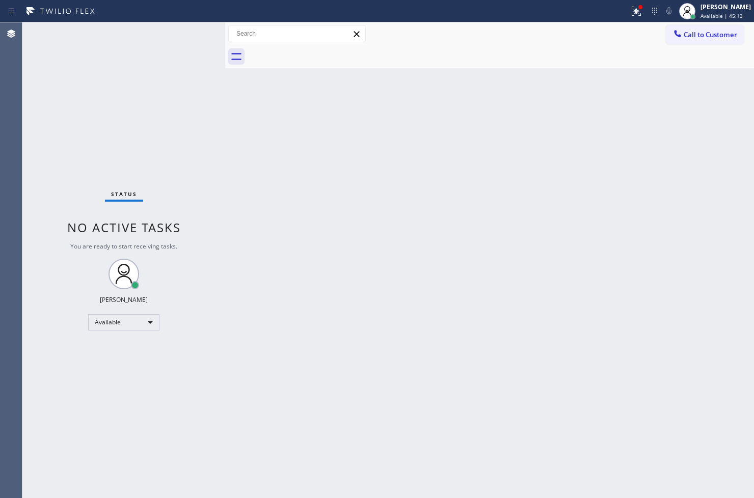
click at [218, 55] on div "Status No active tasks You are ready to start receiving tasks. [PERSON_NAME]" at bounding box center [123, 260] width 203 height 476
click at [195, 40] on div "Status No active tasks You are ready to start receiving tasks. [PERSON_NAME]" at bounding box center [123, 260] width 203 height 476
click at [188, 99] on div "Status No active tasks You are ready to start receiving tasks. [PERSON_NAME]" at bounding box center [123, 260] width 203 height 476
click at [193, 36] on div "Status No active tasks You are ready to start receiving tasks. [PERSON_NAME]" at bounding box center [123, 260] width 203 height 476
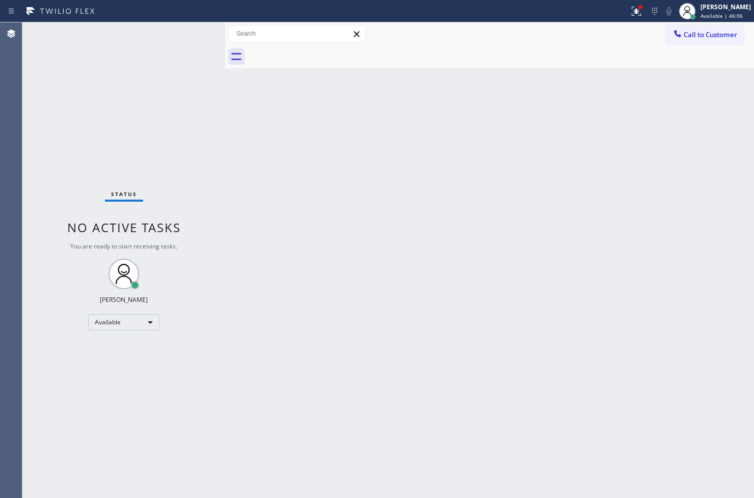
click at [193, 36] on div "Status No active tasks You are ready to start receiving tasks. [PERSON_NAME]" at bounding box center [123, 260] width 203 height 476
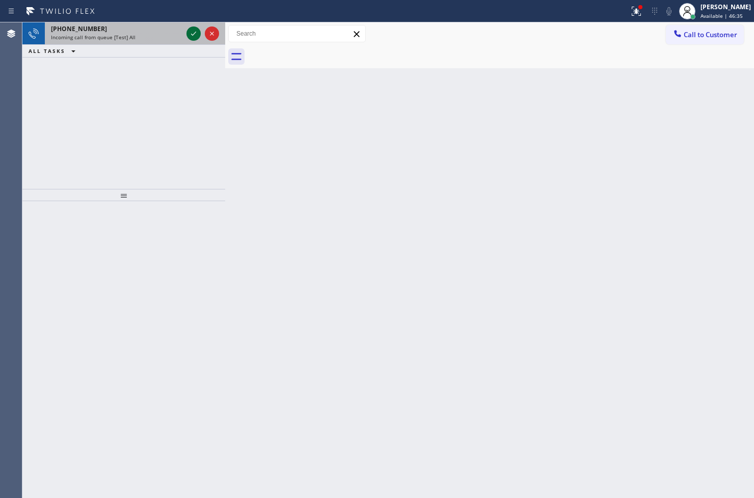
click at [193, 36] on icon at bounding box center [194, 34] width 12 height 12
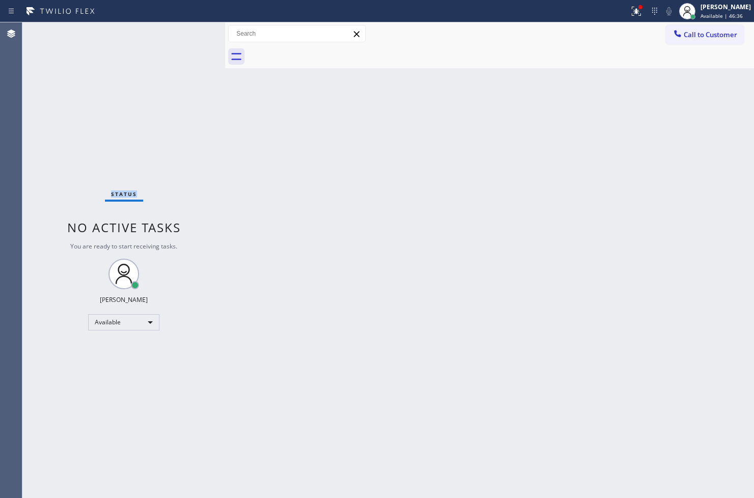
click at [193, 36] on div "Status No active tasks You are ready to start receiving tasks. [PERSON_NAME]" at bounding box center [123, 260] width 203 height 476
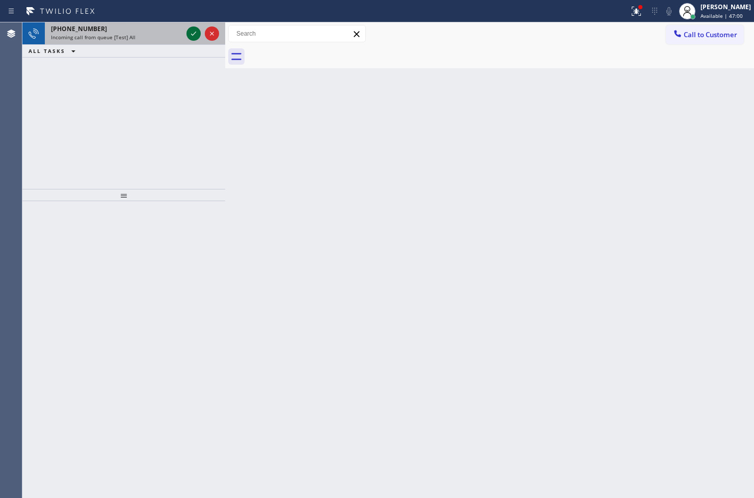
click at [193, 36] on icon at bounding box center [194, 34] width 12 height 12
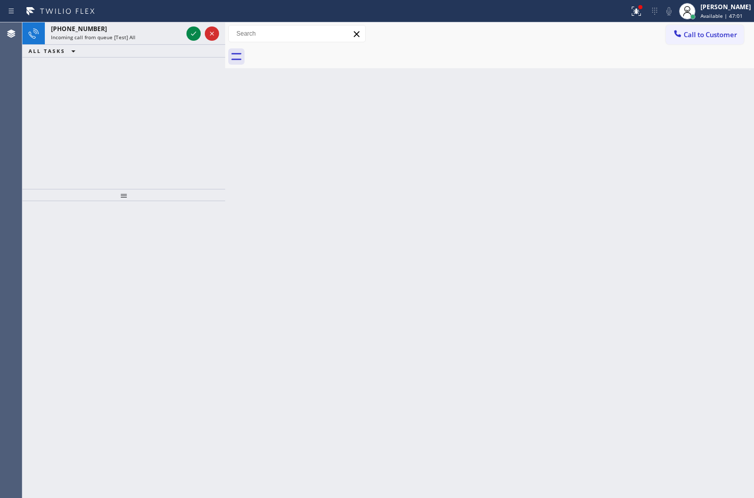
click at [193, 36] on icon at bounding box center [194, 34] width 12 height 12
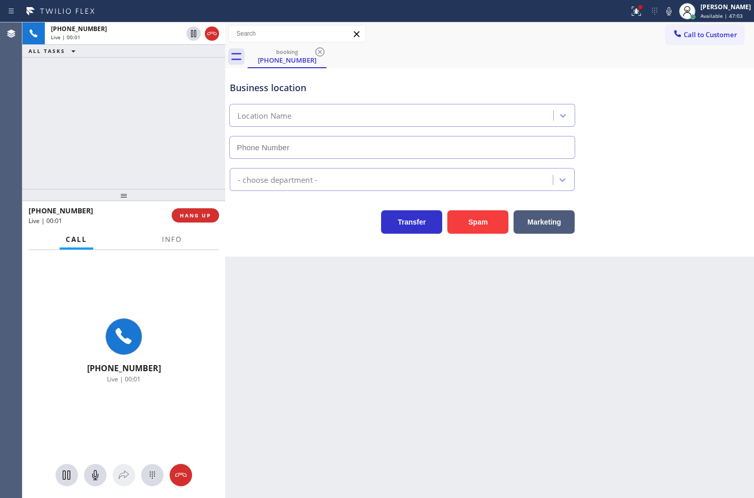
type input "[PHONE_NUMBER]"
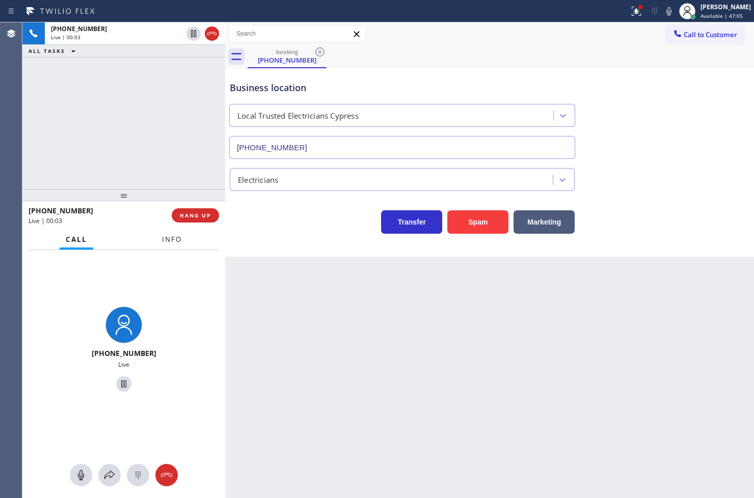
click at [165, 237] on span "Info" at bounding box center [172, 239] width 20 height 9
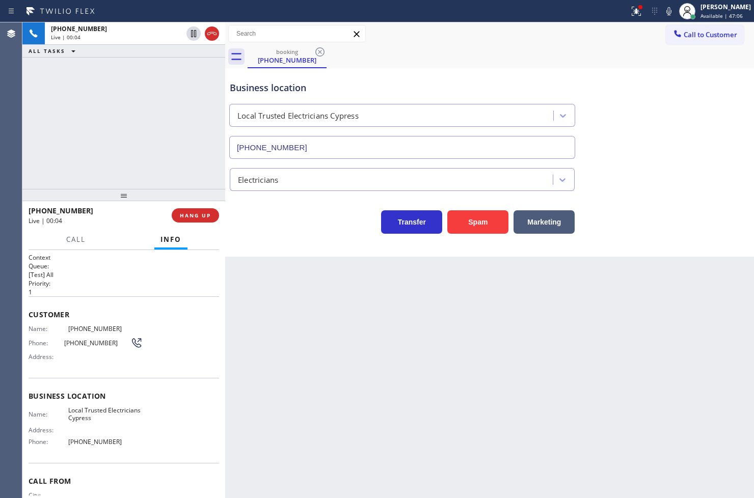
click at [93, 123] on div "[PHONE_NUMBER] Live | 00:04 ALL TASKS ALL TASKS ACTIVE TASKS TASKS IN WRAP UP" at bounding box center [123, 105] width 203 height 167
click at [365, 248] on div "Business location Local Trusted Electricians Cypress [PHONE_NUMBER] Electrician…" at bounding box center [489, 162] width 529 height 189
click at [189, 165] on div "[PHONE_NUMBER] Live | 00:05 ALL TASKS ALL TASKS ACTIVE TASKS TASKS IN WRAP UP" at bounding box center [123, 105] width 203 height 167
click at [311, 244] on div "Business location Local Trusted Electricians Cypress [PHONE_NUMBER] Electrician…" at bounding box center [489, 162] width 529 height 189
click at [663, 12] on icon at bounding box center [669, 11] width 12 height 12
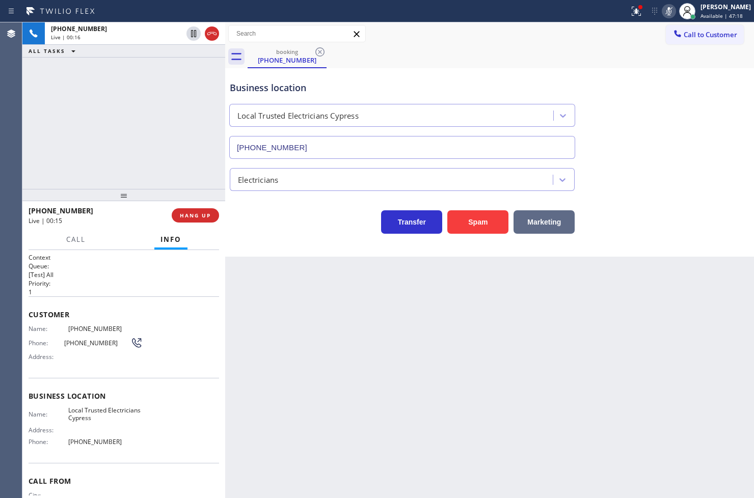
click at [547, 221] on button "Marketing" at bounding box center [544, 221] width 61 height 23
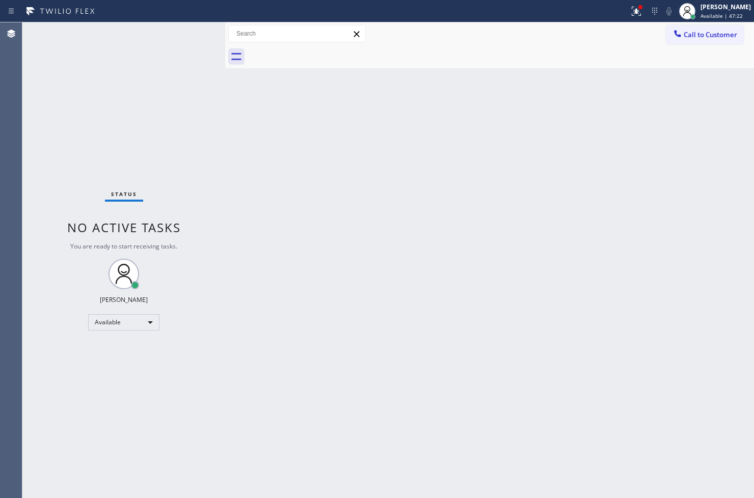
click at [177, 32] on div "Status No active tasks You are ready to start receiving tasks. [PERSON_NAME]" at bounding box center [123, 260] width 203 height 476
click at [176, 32] on div "Status No active tasks You are ready to start receiving tasks. [PERSON_NAME]" at bounding box center [123, 260] width 203 height 476
click at [180, 31] on div "Status No active tasks You are ready to start receiving tasks. [PERSON_NAME]" at bounding box center [123, 260] width 203 height 476
click at [184, 26] on div "Status No active tasks You are ready to start receiving tasks. [PERSON_NAME]" at bounding box center [123, 260] width 203 height 476
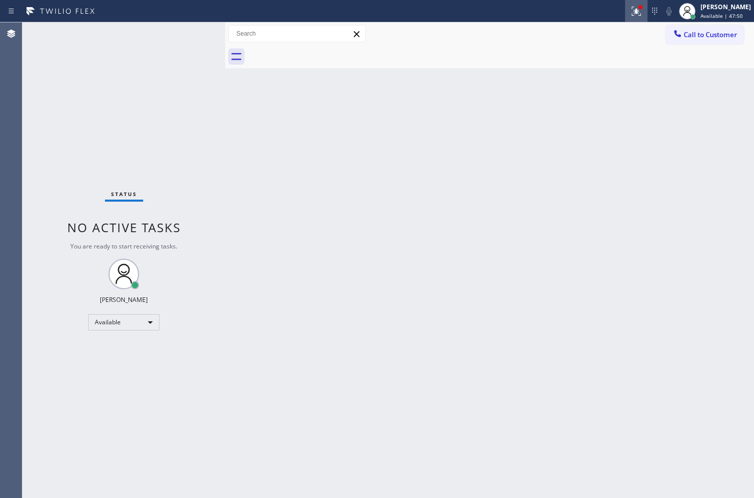
click at [630, 8] on icon at bounding box center [636, 11] width 12 height 12
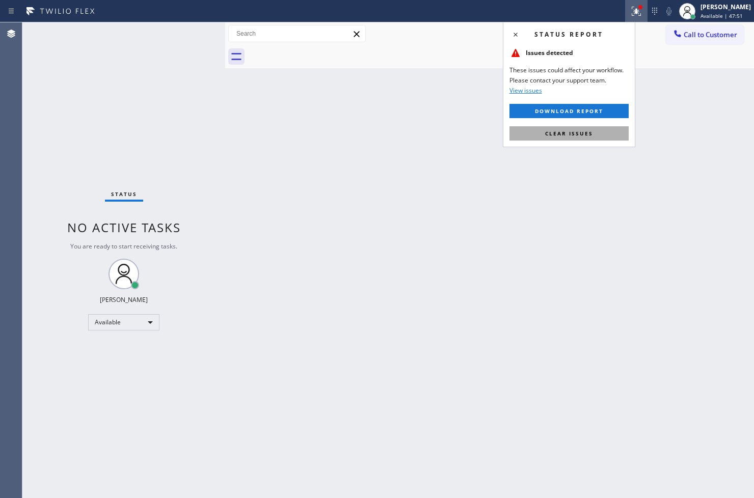
click at [607, 140] on button "Clear issues" at bounding box center [569, 133] width 119 height 14
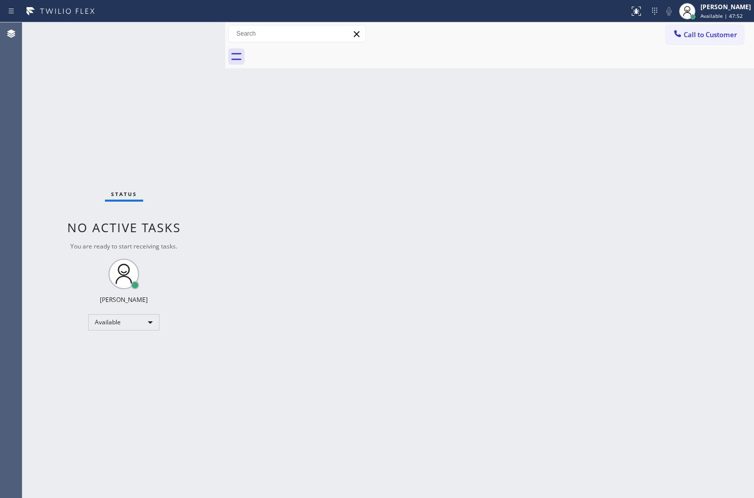
click at [348, 92] on div "Back to Dashboard Change Sender ID Customers Technicians Select a contact Outbo…" at bounding box center [489, 260] width 529 height 476
click at [141, 18] on div at bounding box center [314, 11] width 621 height 16
click at [167, 30] on div "Status No active tasks You are ready to start receiving tasks. [PERSON_NAME]" at bounding box center [123, 260] width 203 height 476
click at [177, 25] on div "Status No active tasks You are ready to start receiving tasks. [PERSON_NAME]" at bounding box center [123, 260] width 203 height 476
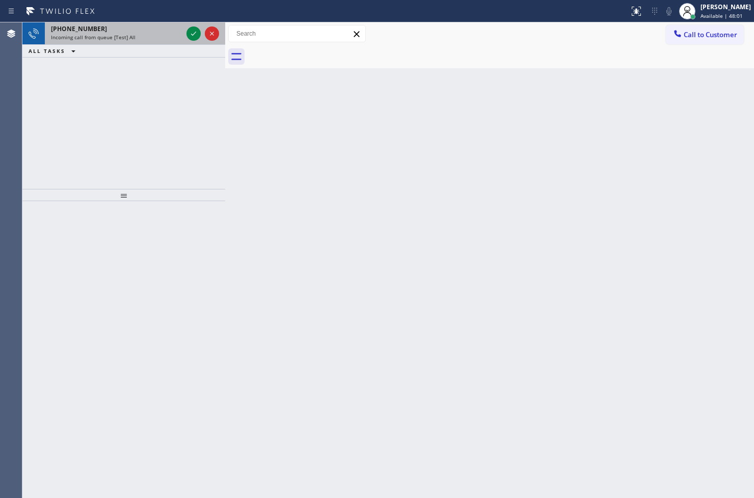
click at [189, 26] on div at bounding box center [202, 33] width 37 height 22
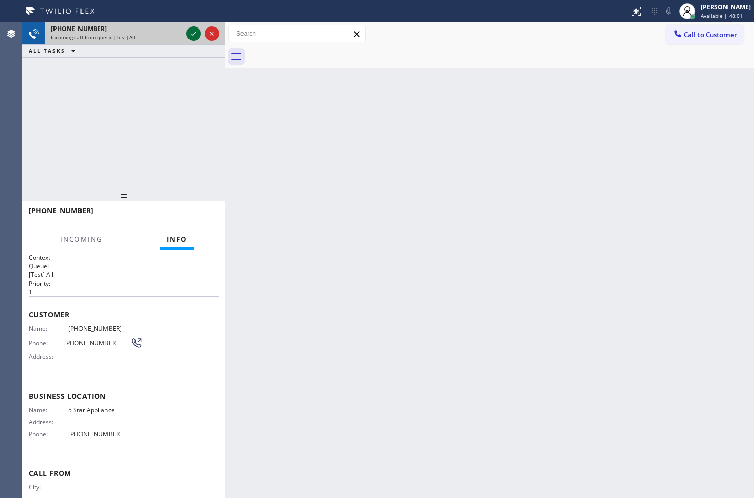
click at [195, 32] on icon at bounding box center [194, 34] width 12 height 12
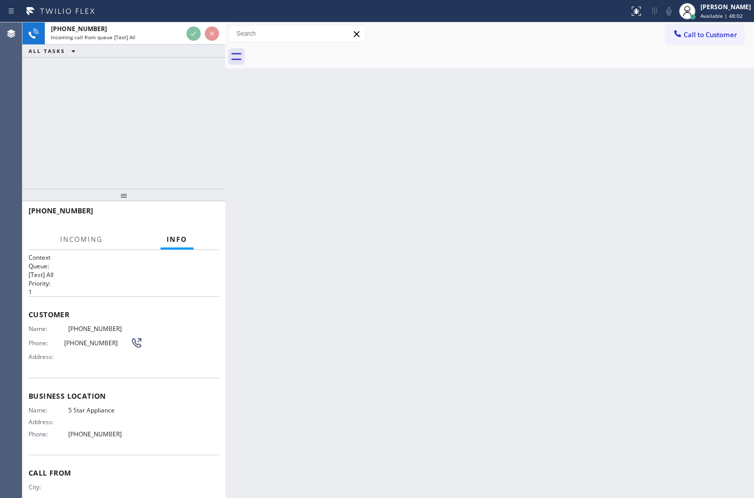
click at [183, 18] on div at bounding box center [314, 11] width 621 height 16
click at [181, 18] on div at bounding box center [314, 11] width 621 height 16
click at [181, 17] on div at bounding box center [314, 11] width 621 height 16
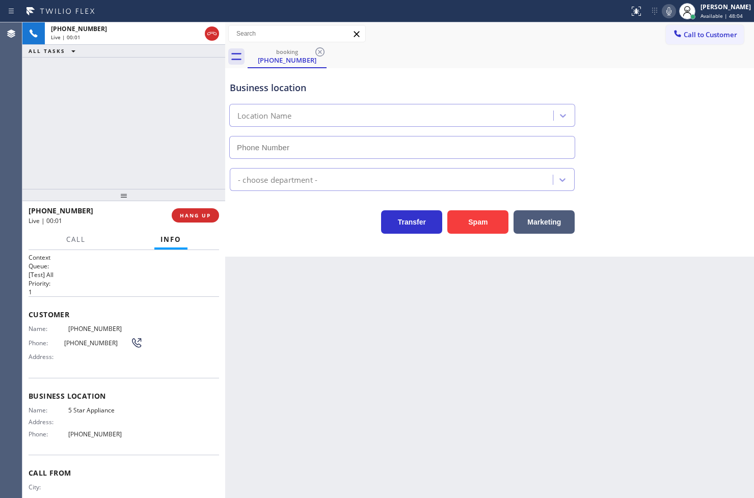
type input "[PHONE_NUMBER]"
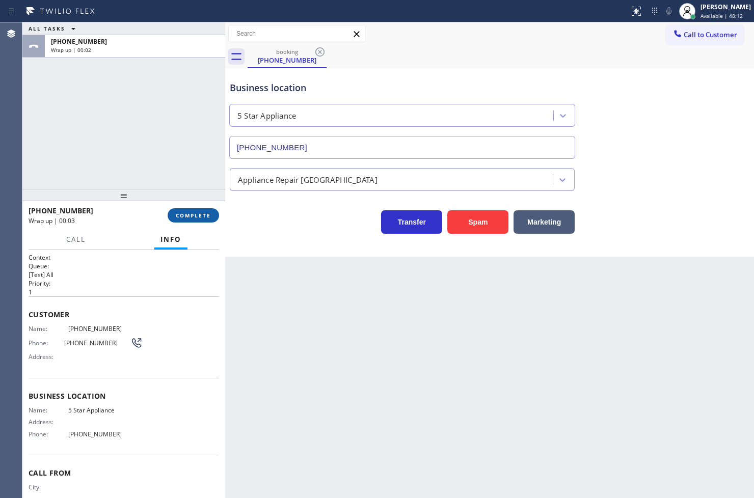
click at [197, 215] on span "COMPLETE" at bounding box center [193, 215] width 35 height 7
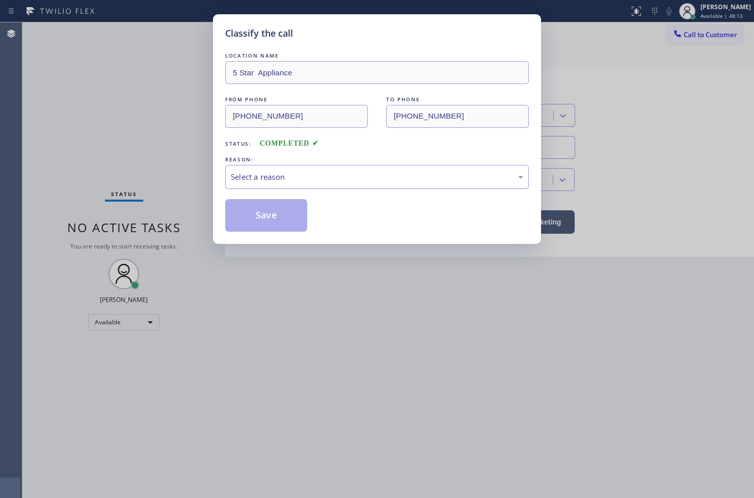
click at [282, 182] on div "Select a reason" at bounding box center [377, 177] width 292 height 12
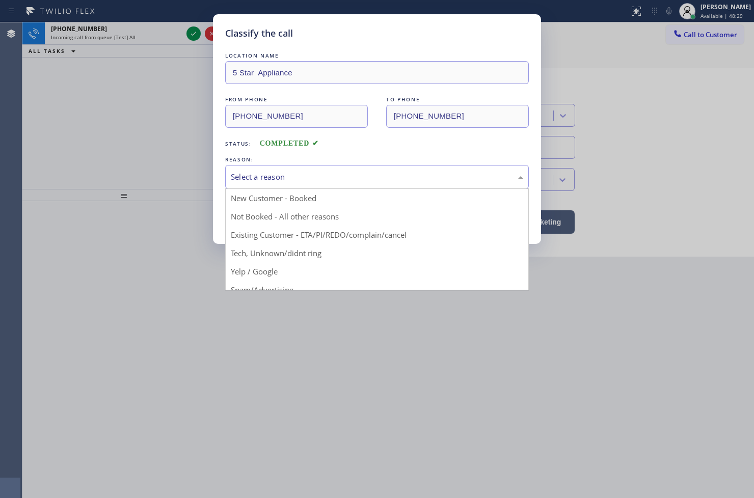
drag, startPoint x: 134, startPoint y: 108, endPoint x: 200, endPoint y: 109, distance: 66.3
click at [137, 108] on div "Classify the call LOCATION NAME 5 Star Appliance FROM PHONE [PHONE_NUMBER] TO P…" at bounding box center [377, 249] width 754 height 498
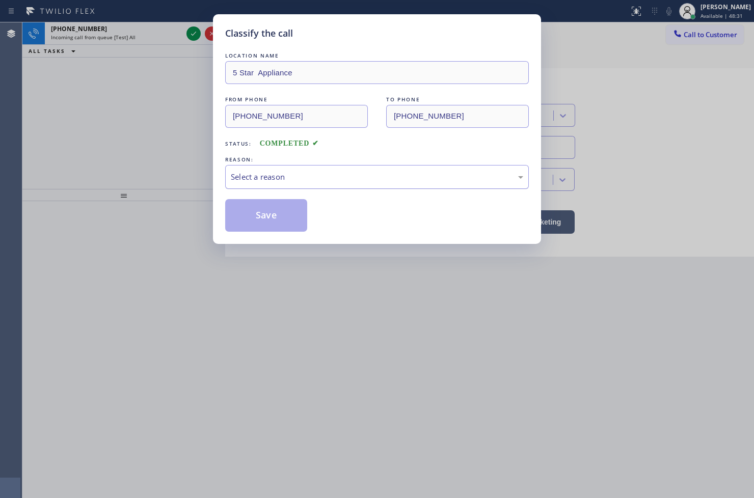
click at [278, 185] on div "Select a reason" at bounding box center [377, 177] width 304 height 24
click at [256, 231] on button "Save" at bounding box center [266, 215] width 82 height 33
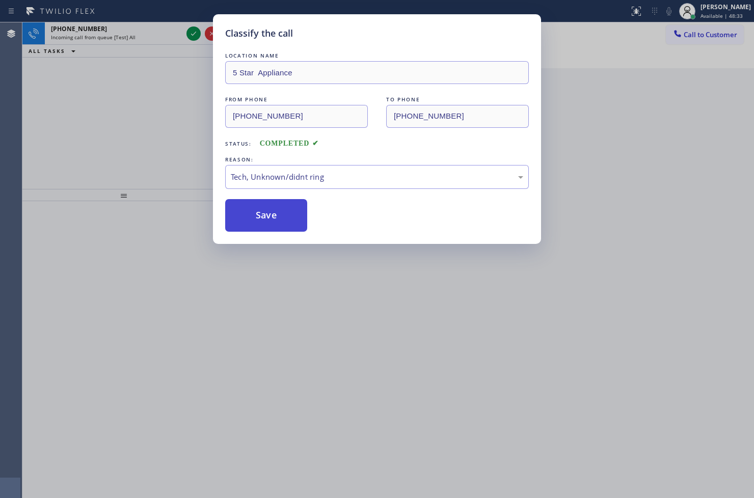
click at [256, 231] on button "Save" at bounding box center [266, 215] width 82 height 33
click at [154, 118] on div "Classify the call LOCATION NAME 5 Star Appliance FROM PHONE [PHONE_NUMBER] TO P…" at bounding box center [377, 249] width 754 height 498
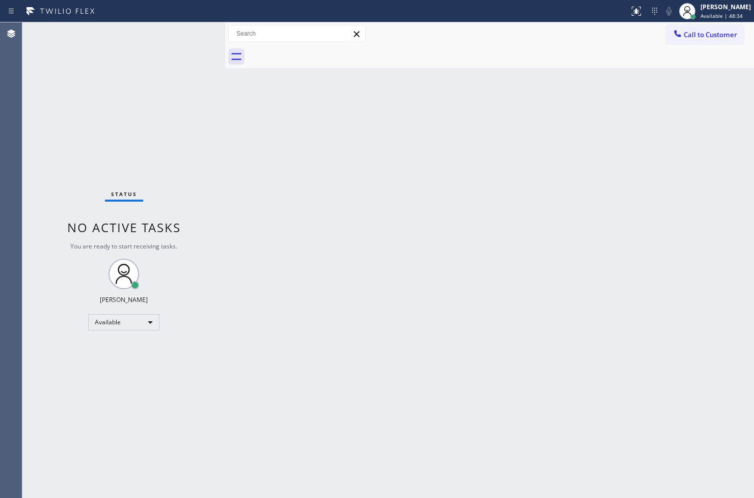
drag, startPoint x: 154, startPoint y: 118, endPoint x: 159, endPoint y: 102, distance: 17.2
click at [154, 118] on div "Status No active tasks You are ready to start receiving tasks. [PERSON_NAME]" at bounding box center [123, 260] width 203 height 476
click at [197, 31] on div "Status No active tasks You are ready to start receiving tasks. [PERSON_NAME]" at bounding box center [123, 260] width 203 height 476
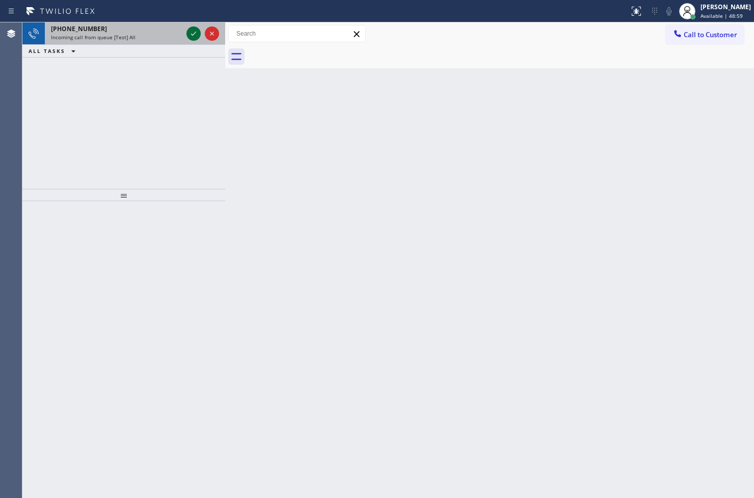
click at [196, 31] on icon at bounding box center [194, 34] width 12 height 12
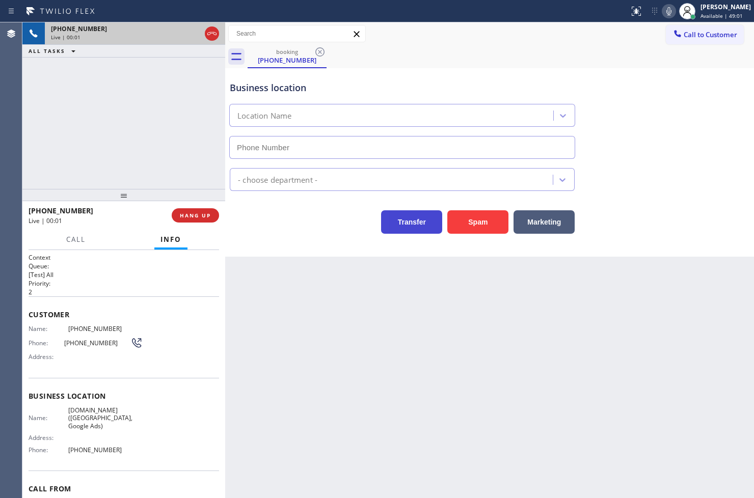
type input "[PHONE_NUMBER]"
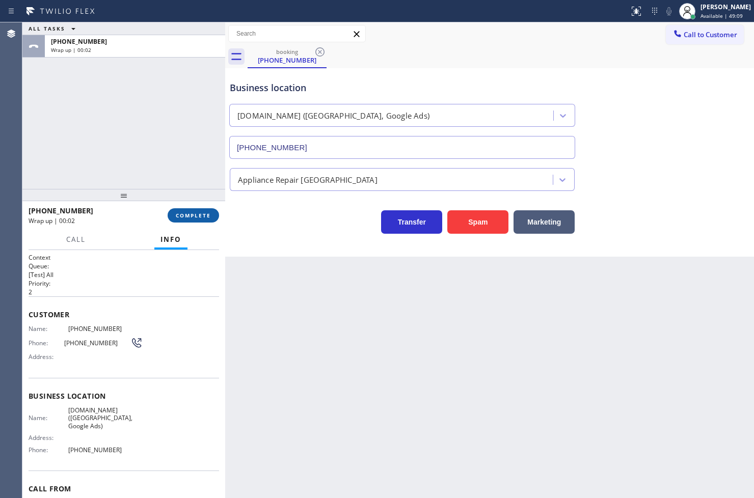
click at [195, 217] on span "COMPLETE" at bounding box center [193, 215] width 35 height 7
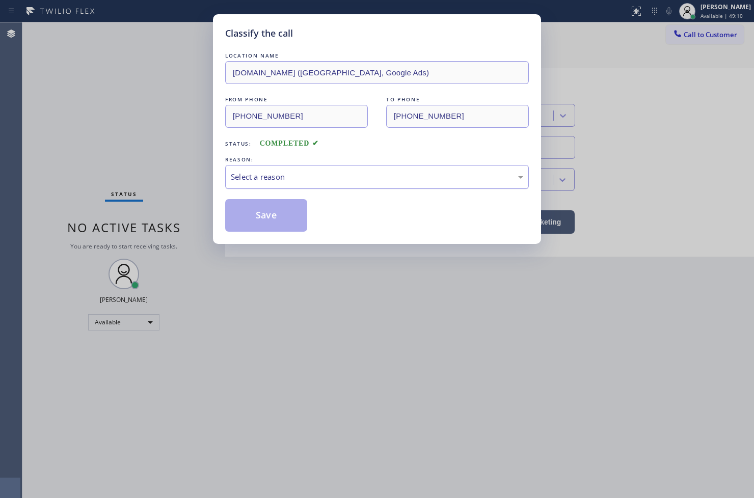
click at [306, 180] on div "Select a reason" at bounding box center [377, 177] width 292 height 12
click at [292, 245] on div "Classify the call LOCATION NAME [DOMAIN_NAME] ([GEOGRAPHIC_DATA], Google Ads) F…" at bounding box center [377, 249] width 754 height 498
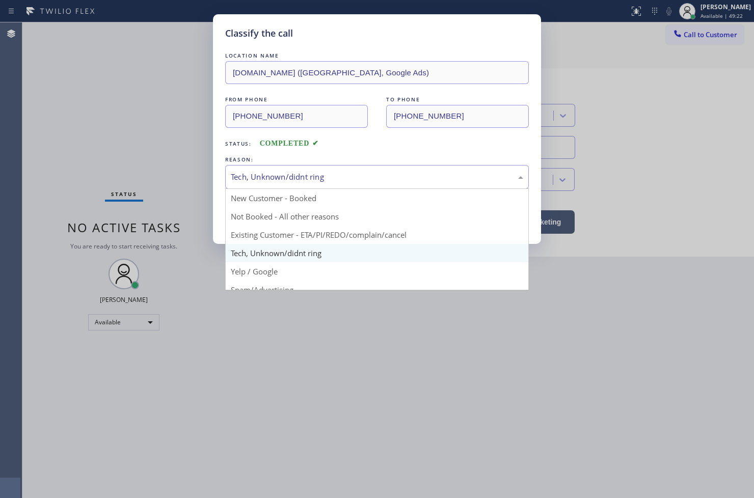
click at [299, 169] on div "Tech, Unknown/didnt ring" at bounding box center [377, 177] width 304 height 24
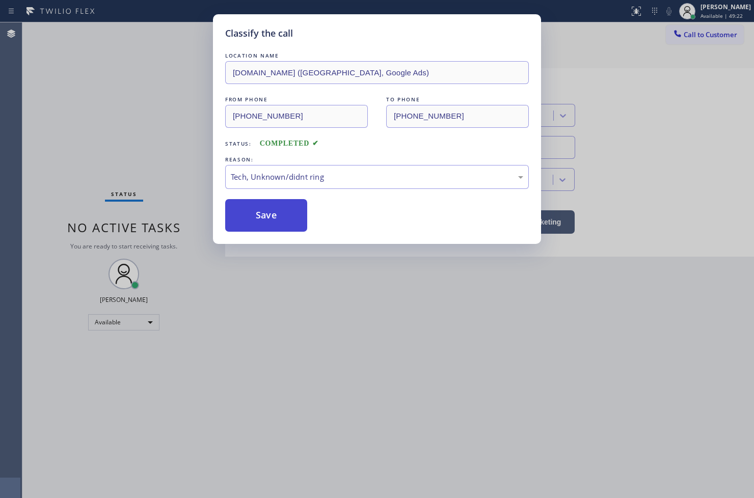
click at [274, 211] on button "Save" at bounding box center [266, 215] width 82 height 33
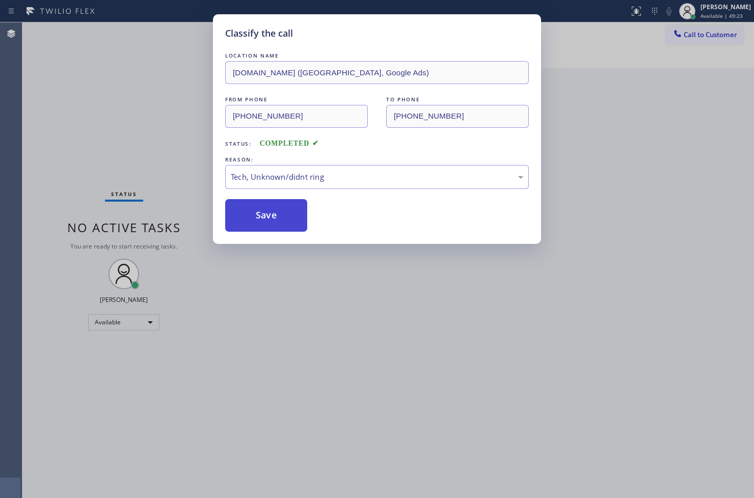
click at [274, 211] on button "Save" at bounding box center [266, 215] width 82 height 33
click at [274, 209] on button "Save" at bounding box center [266, 215] width 82 height 33
click at [274, 208] on button "Save" at bounding box center [266, 215] width 82 height 33
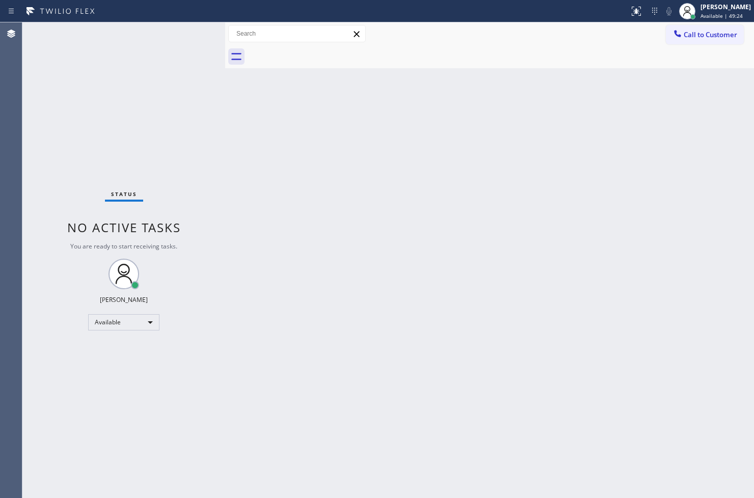
click at [149, 139] on div "Status No active tasks You are ready to start receiving tasks. [PERSON_NAME]" at bounding box center [123, 260] width 203 height 476
click at [204, 63] on div "Status No active tasks You are ready to start receiving tasks. [PERSON_NAME]" at bounding box center [123, 260] width 203 height 476
click at [189, 23] on div "Status No active tasks You are ready to start receiving tasks. [PERSON_NAME]" at bounding box center [123, 260] width 203 height 476
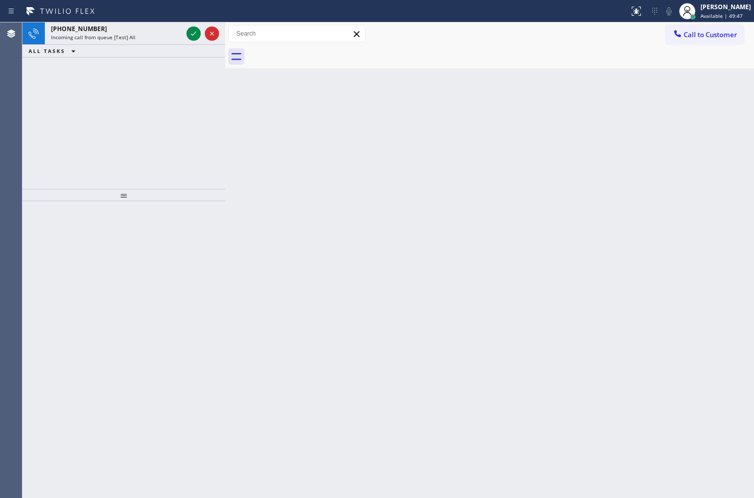
click at [172, 16] on div at bounding box center [314, 11] width 621 height 16
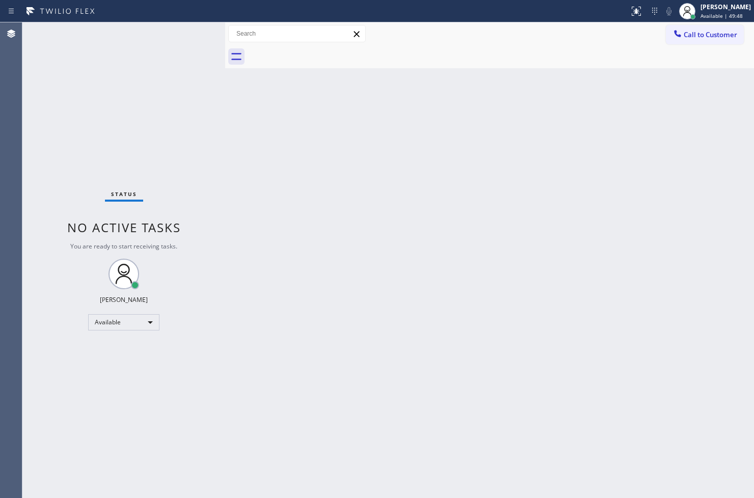
click at [199, 33] on div "Status No active tasks You are ready to start receiving tasks. [PERSON_NAME]" at bounding box center [123, 260] width 203 height 476
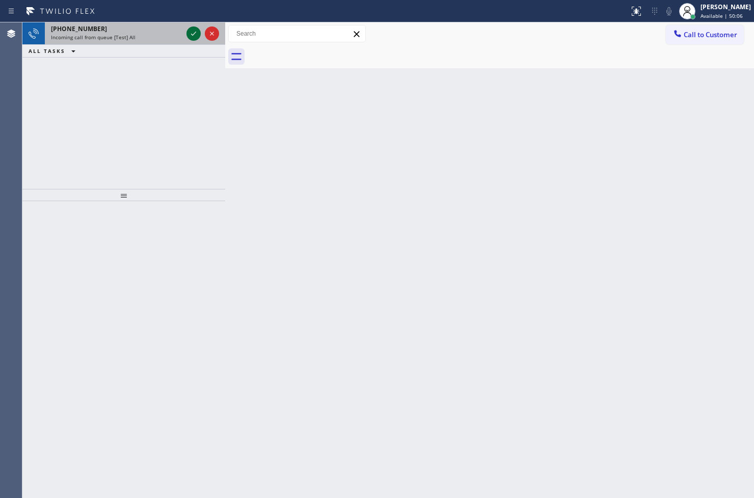
click at [199, 33] on icon at bounding box center [194, 34] width 12 height 12
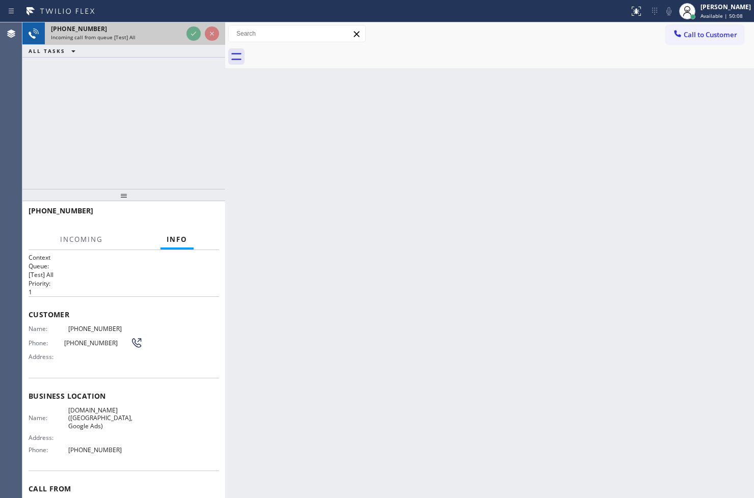
click at [202, 32] on div at bounding box center [202, 33] width 37 height 22
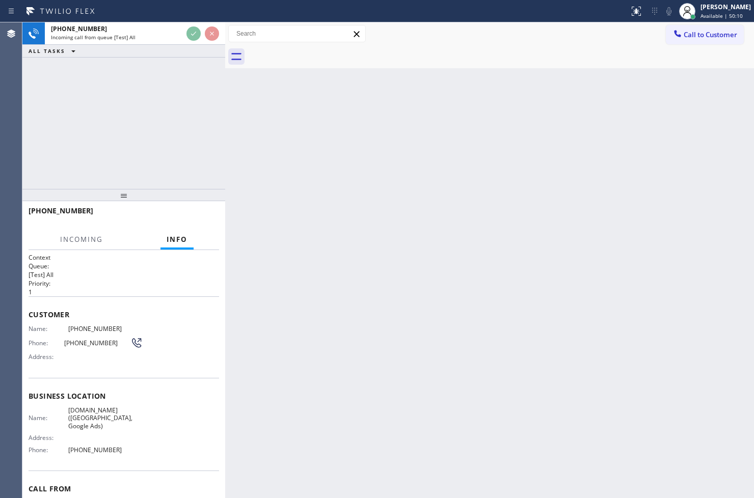
drag, startPoint x: 165, startPoint y: 92, endPoint x: 174, endPoint y: 77, distance: 17.2
click at [173, 88] on div "[PHONE_NUMBER] Incoming call from queue [Test] All ALL TASKS ALL TASKS ACTIVE T…" at bounding box center [123, 105] width 203 height 167
click at [174, 77] on div "[PHONE_NUMBER] Incoming call from queue [Test] All ALL TASKS ALL TASKS ACTIVE T…" at bounding box center [123, 105] width 203 height 167
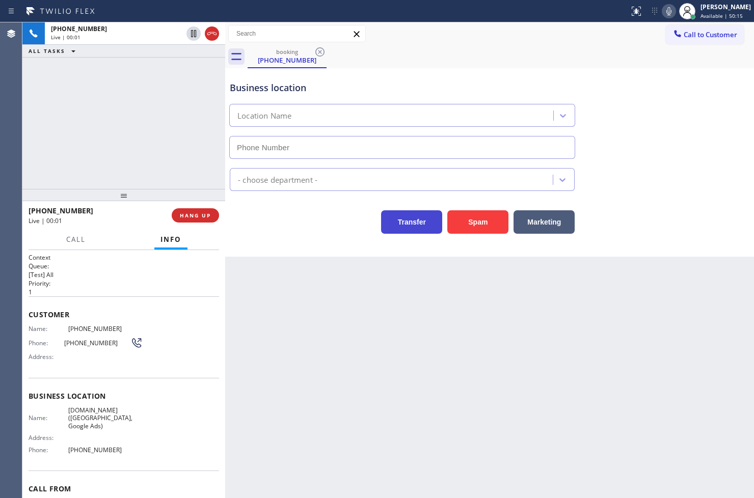
type input "[PHONE_NUMBER]"
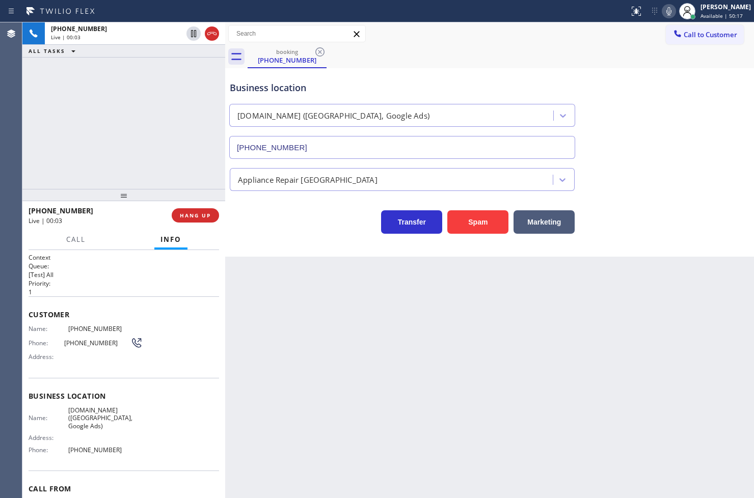
click at [306, 255] on div "Business location [DOMAIN_NAME] ([GEOGRAPHIC_DATA], Google Ads) [PHONE_NUMBER] …" at bounding box center [489, 162] width 529 height 189
click at [194, 155] on div "[PHONE_NUMBER] Live | 00:07 ALL TASKS ALL TASKS ACTIVE TASKS TASKS IN WRAP UP" at bounding box center [123, 105] width 203 height 167
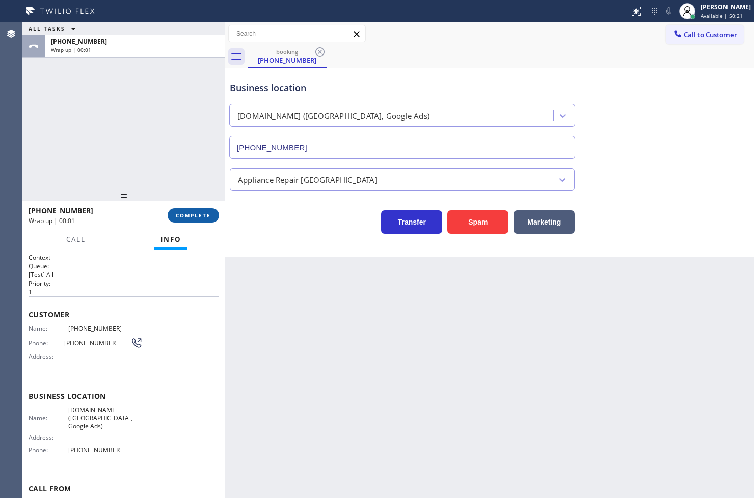
click at [195, 220] on button "COMPLETE" at bounding box center [193, 215] width 51 height 14
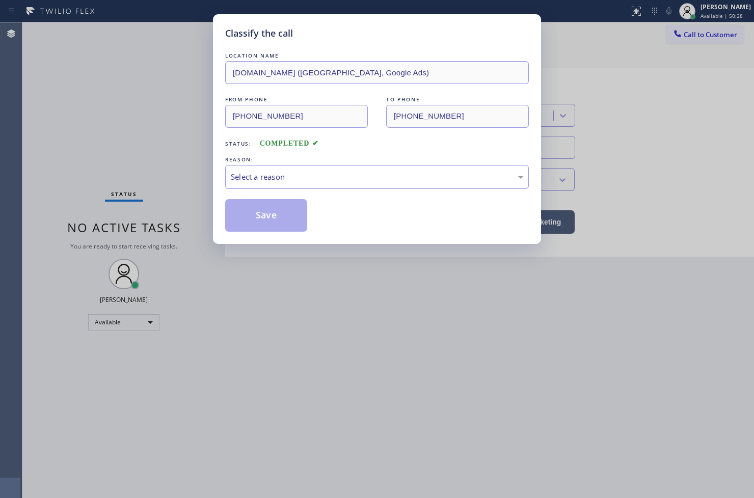
click at [305, 191] on div "LOCATION NAME [DOMAIN_NAME] ([GEOGRAPHIC_DATA], Google Ads) FROM PHONE [PHONE_N…" at bounding box center [377, 140] width 304 height 181
click at [281, 184] on div "Select a reason" at bounding box center [377, 177] width 304 height 24
click at [262, 223] on button "Save" at bounding box center [266, 215] width 82 height 33
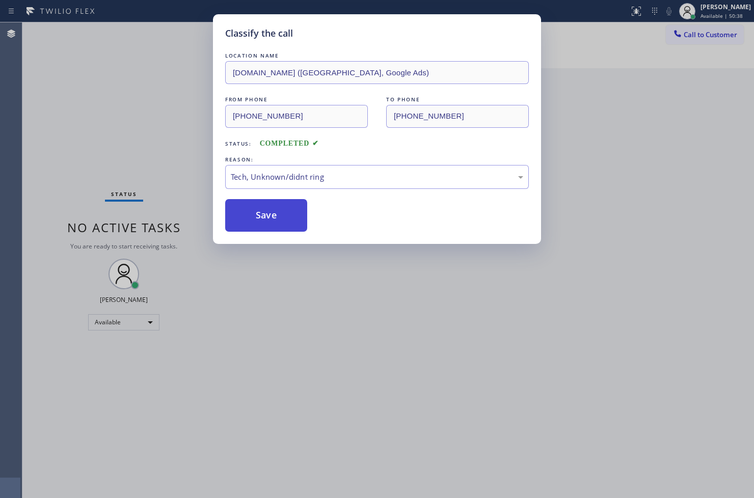
click at [258, 220] on button "Save" at bounding box center [266, 215] width 82 height 33
click at [248, 209] on button "Save" at bounding box center [266, 215] width 82 height 33
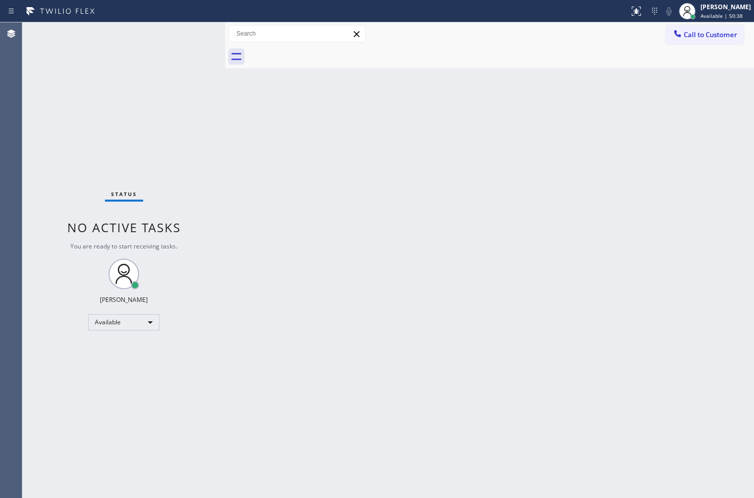
click at [199, 138] on div "Status No active tasks You are ready to start receiving tasks. [PERSON_NAME]" at bounding box center [123, 260] width 203 height 476
click at [192, 34] on div "Status No active tasks You are ready to start receiving tasks. [PERSON_NAME]" at bounding box center [123, 260] width 203 height 476
click at [243, 333] on div "Back to Dashboard Change Sender ID Customers Technicians Select a contact Outbo…" at bounding box center [489, 260] width 529 height 476
click at [192, 129] on div "Status No active tasks You are ready to start receiving tasks. [PERSON_NAME]" at bounding box center [123, 260] width 203 height 476
click at [188, 36] on div "Status No active tasks You are ready to start receiving tasks. [PERSON_NAME]" at bounding box center [123, 260] width 203 height 476
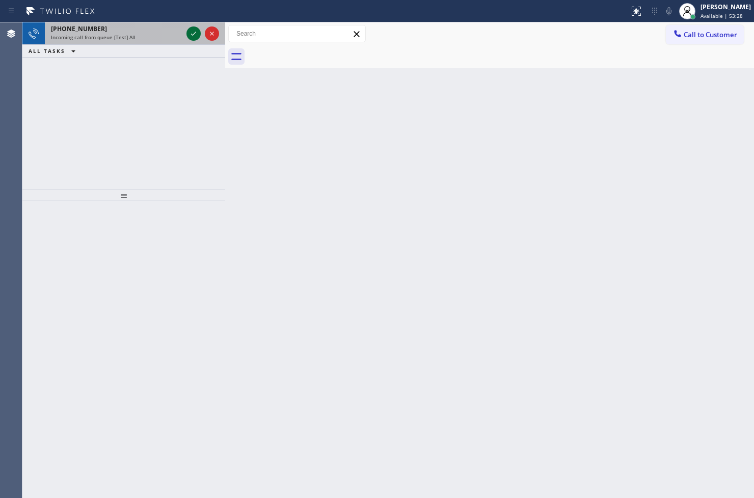
click at [196, 33] on icon at bounding box center [194, 34] width 12 height 12
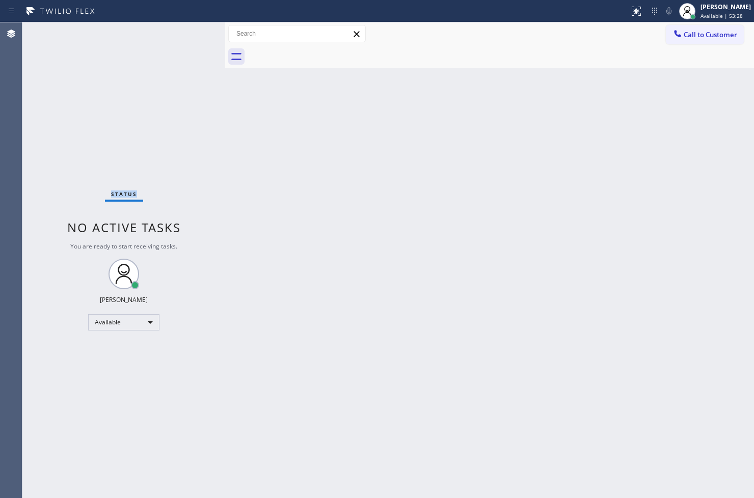
click at [195, 33] on div "Status No active tasks You are ready to start receiving tasks. [PERSON_NAME]" at bounding box center [123, 260] width 203 height 476
click at [184, 99] on div "Status No active tasks You are ready to start receiving tasks. [PERSON_NAME]" at bounding box center [123, 260] width 203 height 476
click at [168, 138] on div "Status No active tasks You are ready to start receiving tasks. [PERSON_NAME]" at bounding box center [123, 260] width 203 height 476
click at [189, 43] on div "Status No active tasks You are ready to start receiving tasks. [PERSON_NAME]" at bounding box center [123, 260] width 203 height 476
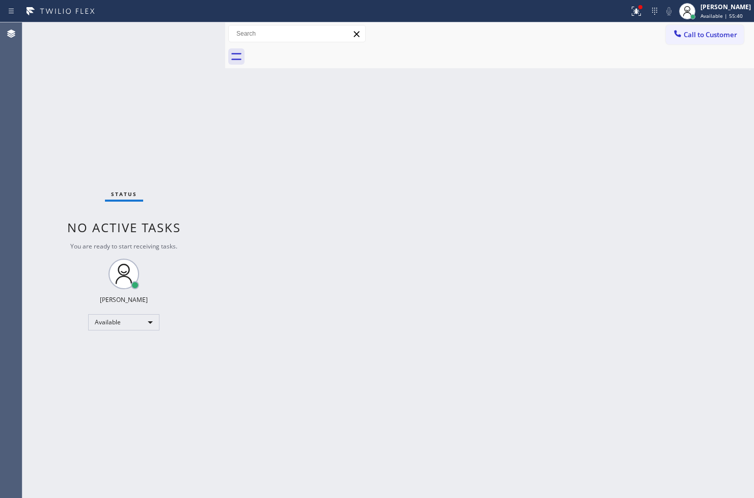
click at [189, 43] on div "Status No active tasks You are ready to start receiving tasks. [PERSON_NAME]" at bounding box center [123, 260] width 203 height 476
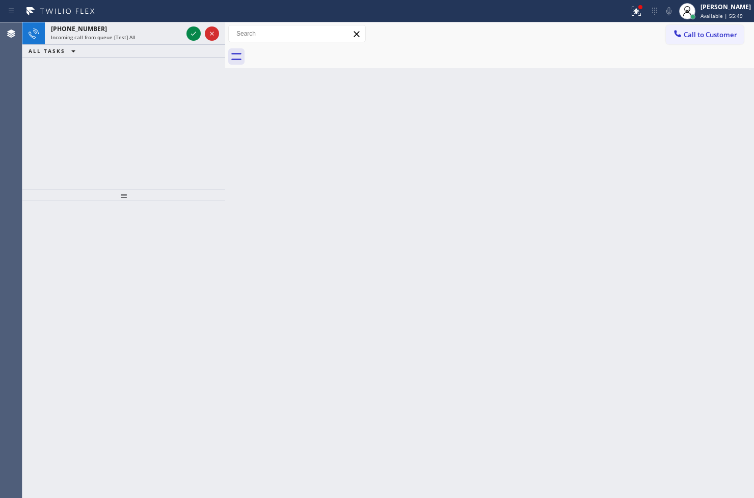
click at [189, 43] on div at bounding box center [202, 33] width 37 height 22
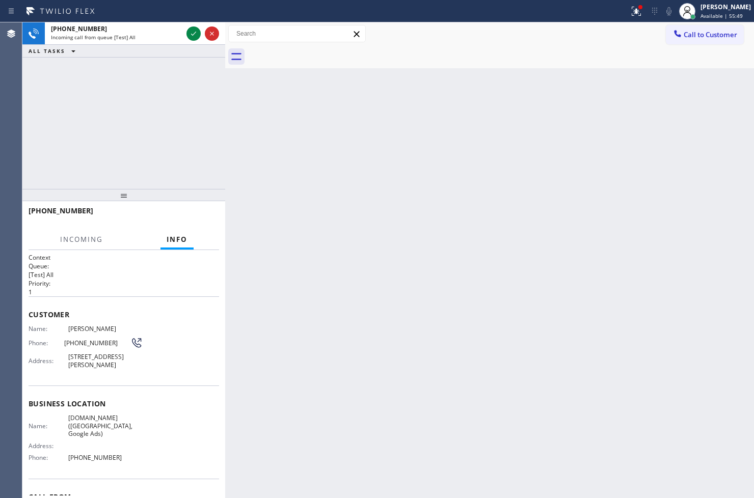
click at [189, 43] on div at bounding box center [202, 33] width 37 height 22
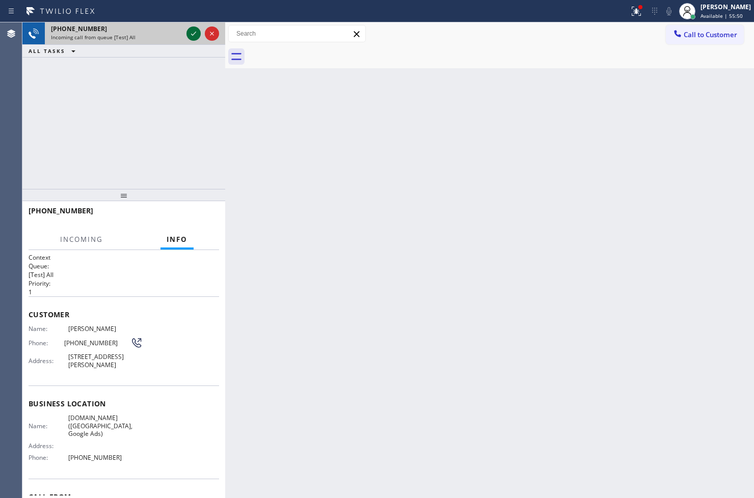
click at [191, 35] on icon at bounding box center [194, 34] width 12 height 12
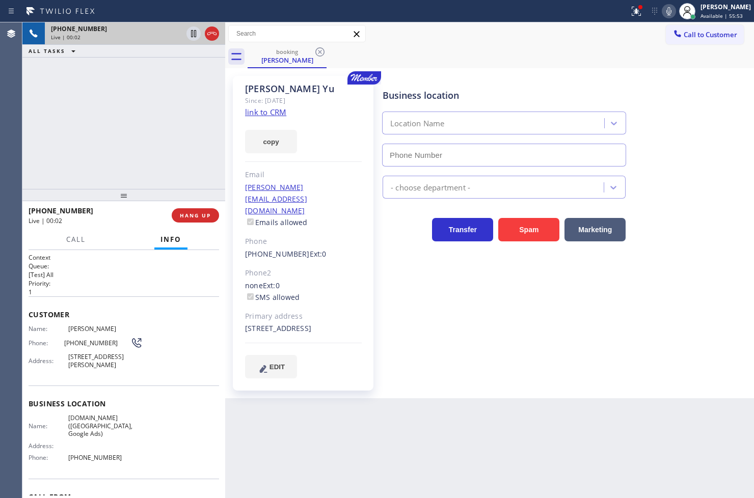
type input "[PHONE_NUMBER]"
click at [109, 117] on div "[PHONE_NUMBER] Live | 00:05 ALL TASKS ALL TASKS ACTIVE TASKS TASKS IN WRAP UP" at bounding box center [123, 105] width 203 height 167
click at [256, 115] on link "link to CRM" at bounding box center [265, 112] width 41 height 10
click at [94, 134] on div "[PHONE_NUMBER] Live | 00:22 ALL TASKS ALL TASKS ACTIVE TASKS TASKS IN WRAP UP" at bounding box center [123, 105] width 203 height 167
click at [78, 244] on span "Call" at bounding box center [75, 239] width 19 height 9
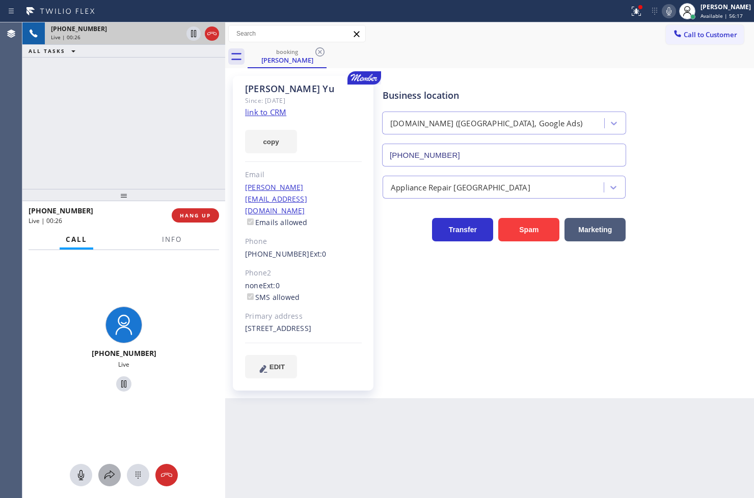
click at [102, 472] on div at bounding box center [109, 475] width 22 height 12
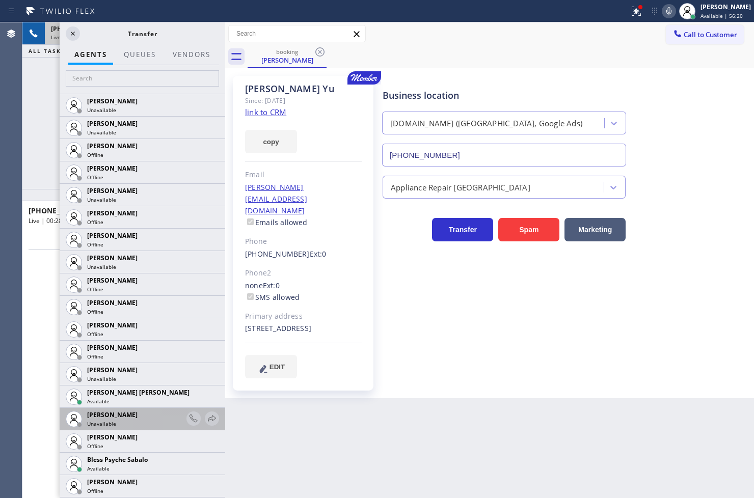
scroll to position [170, 0]
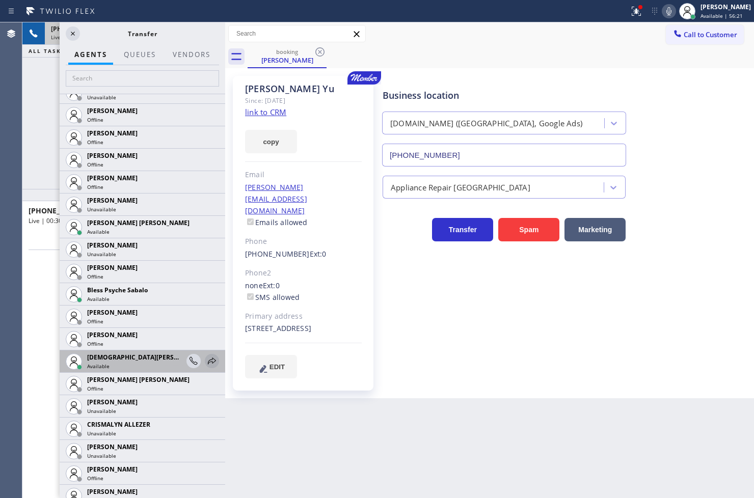
click at [206, 360] on icon at bounding box center [212, 361] width 12 height 12
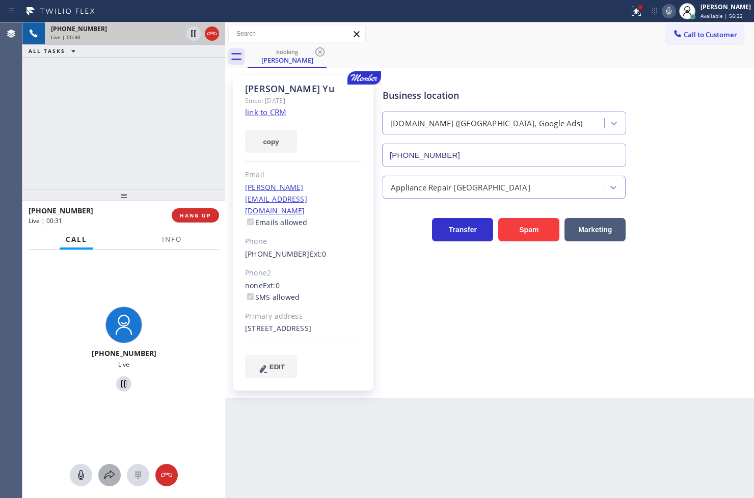
click at [110, 479] on icon at bounding box center [109, 475] width 12 height 12
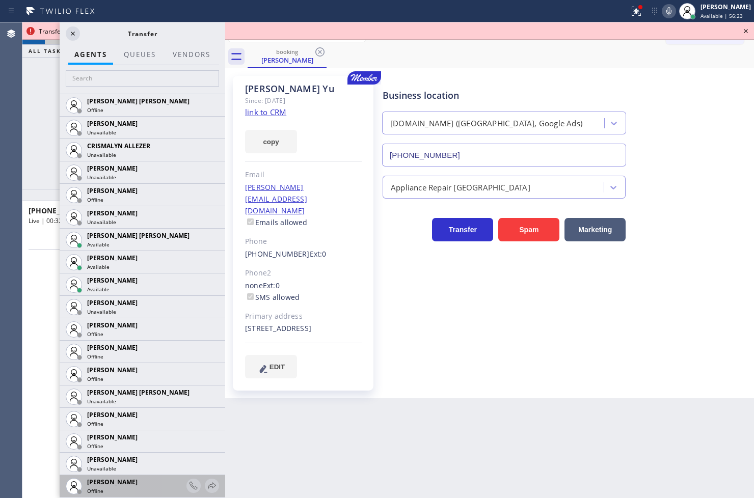
scroll to position [679, 0]
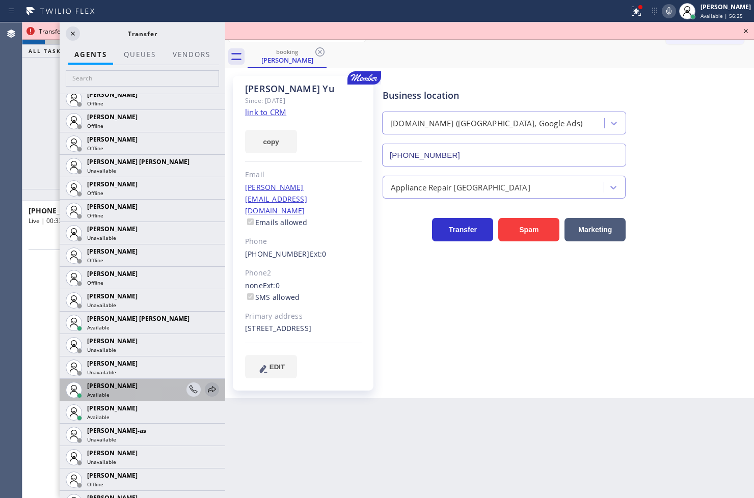
click at [206, 387] on icon at bounding box center [212, 390] width 12 height 12
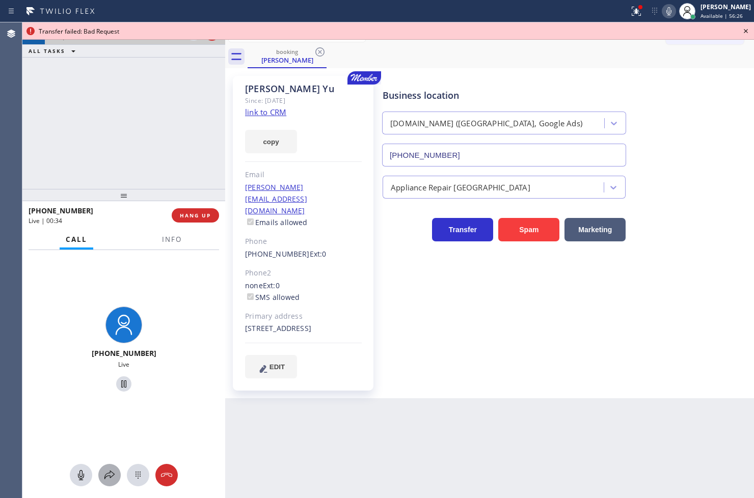
click at [105, 478] on icon at bounding box center [109, 475] width 12 height 12
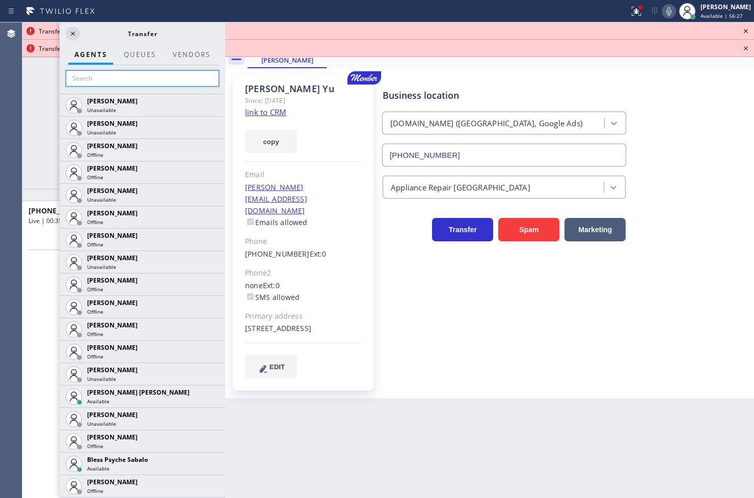
click at [101, 82] on input "text" at bounding box center [142, 78] width 153 height 16
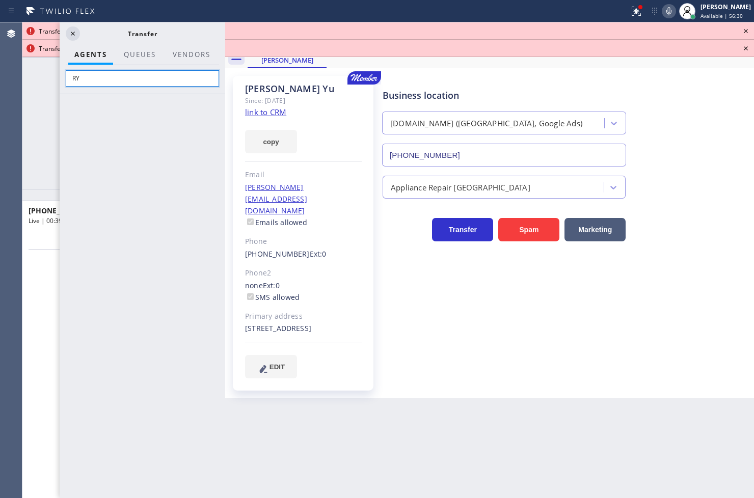
type input "R"
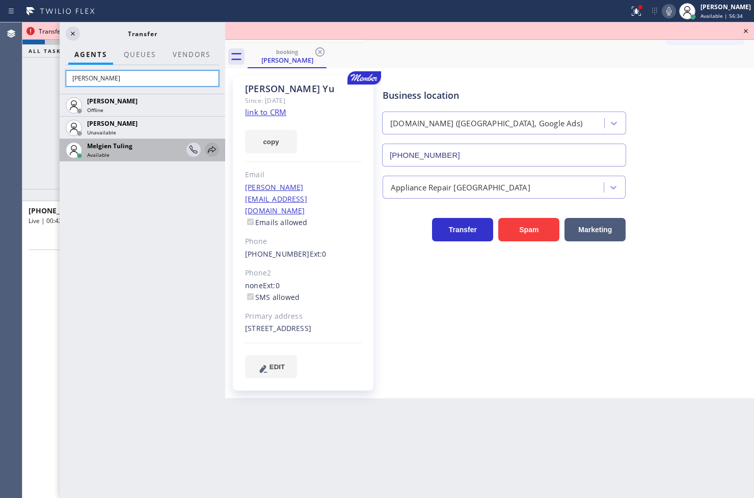
type input "[PERSON_NAME]"
click at [213, 150] on icon at bounding box center [212, 150] width 12 height 12
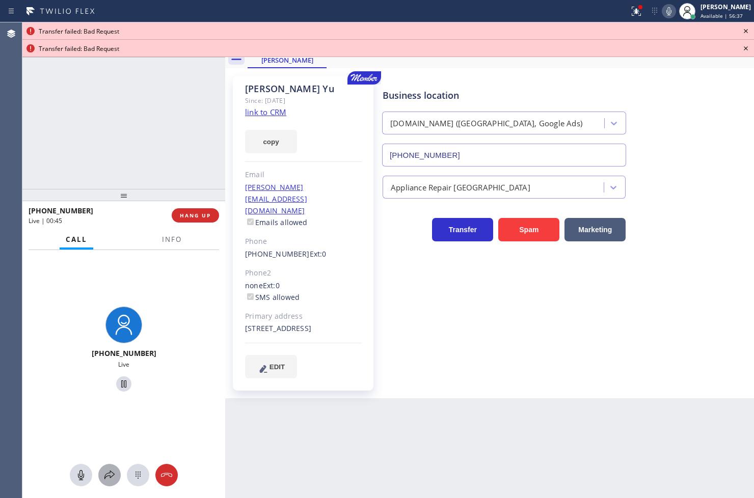
click at [109, 480] on icon at bounding box center [109, 475] width 12 height 12
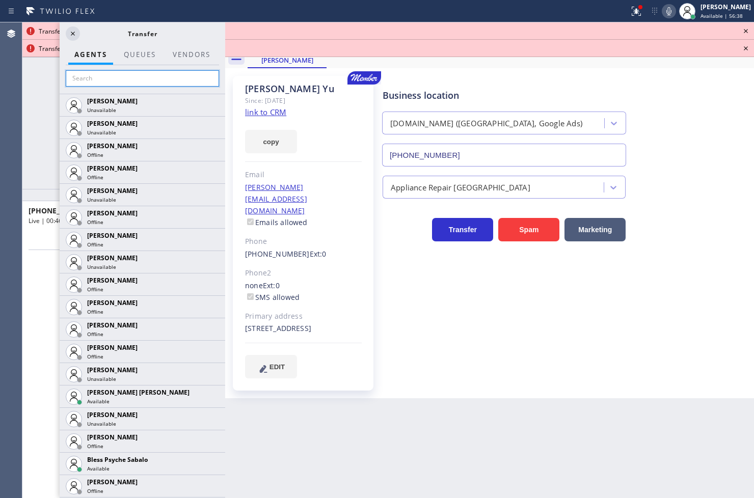
click at [99, 79] on input "text" at bounding box center [142, 78] width 153 height 16
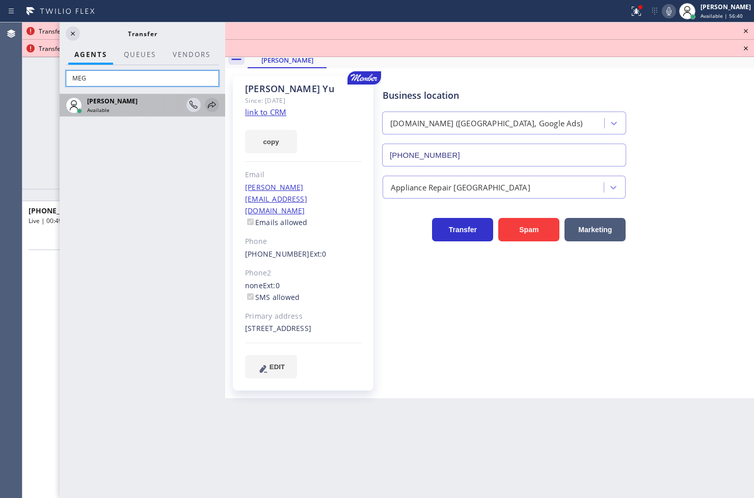
type input "MEG"
click at [210, 105] on icon at bounding box center [212, 105] width 12 height 12
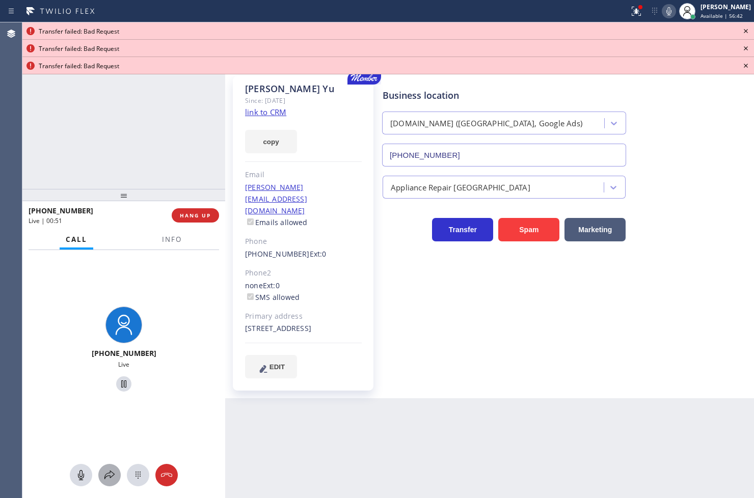
click at [107, 482] on button at bounding box center [109, 475] width 22 height 22
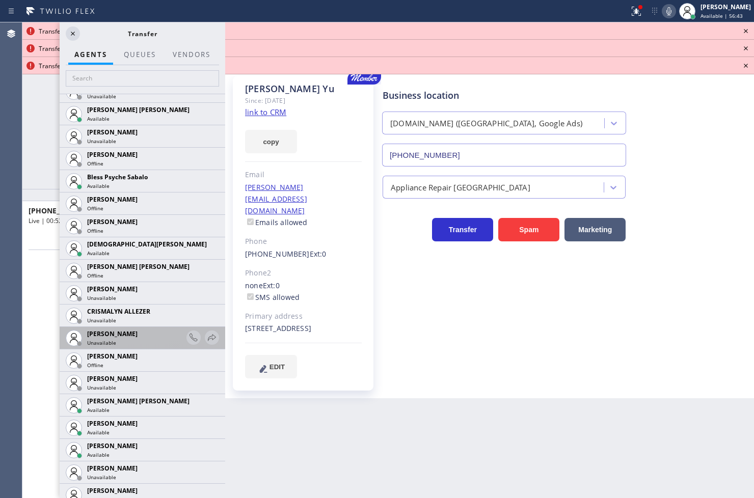
scroll to position [510, 0]
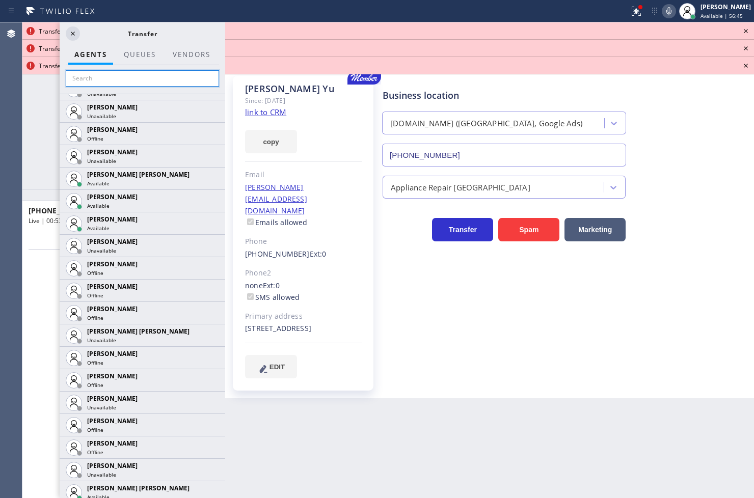
click at [79, 77] on input "text" at bounding box center [142, 78] width 153 height 16
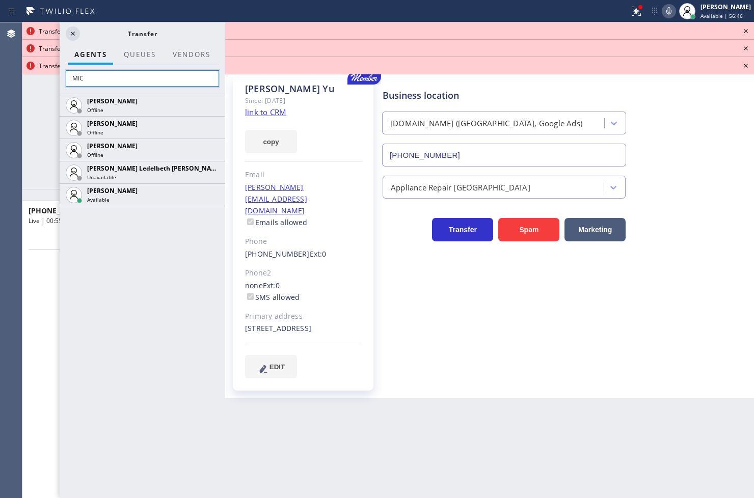
scroll to position [0, 0]
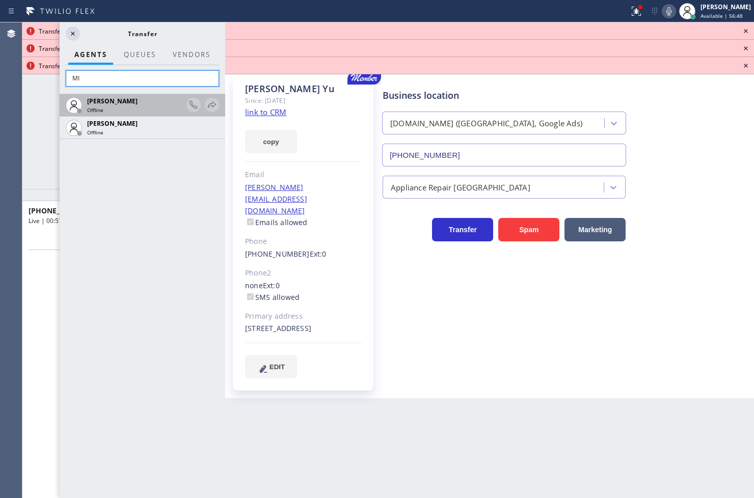
type input "M"
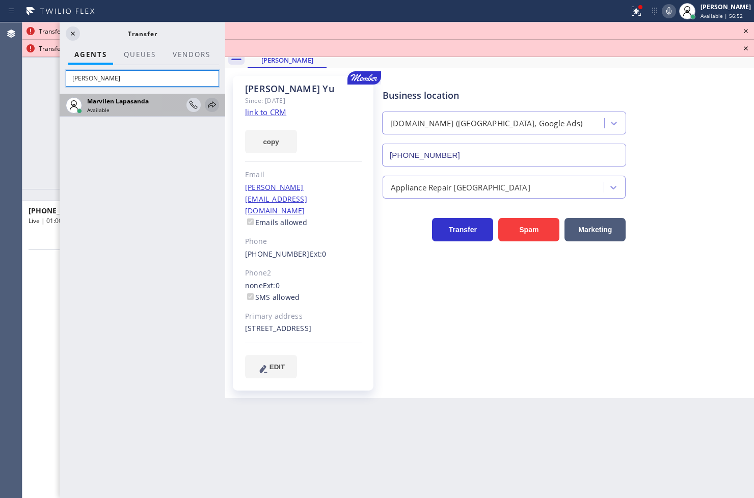
type input "[PERSON_NAME]"
click at [210, 105] on icon at bounding box center [212, 105] width 12 height 12
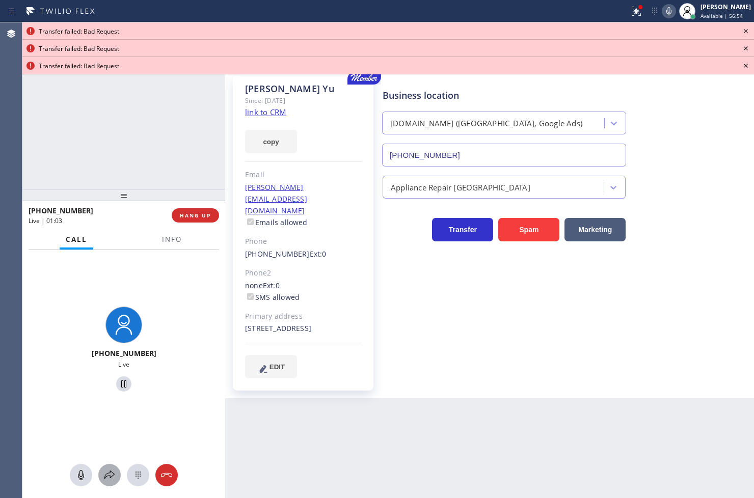
click at [105, 474] on icon at bounding box center [109, 475] width 12 height 12
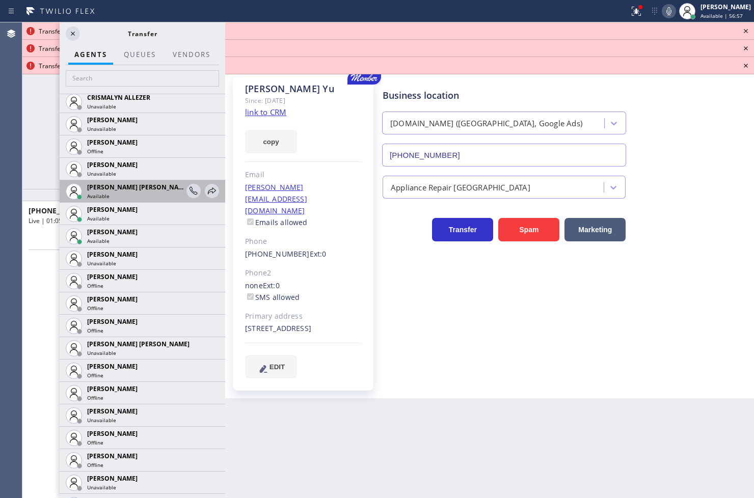
scroll to position [396, 0]
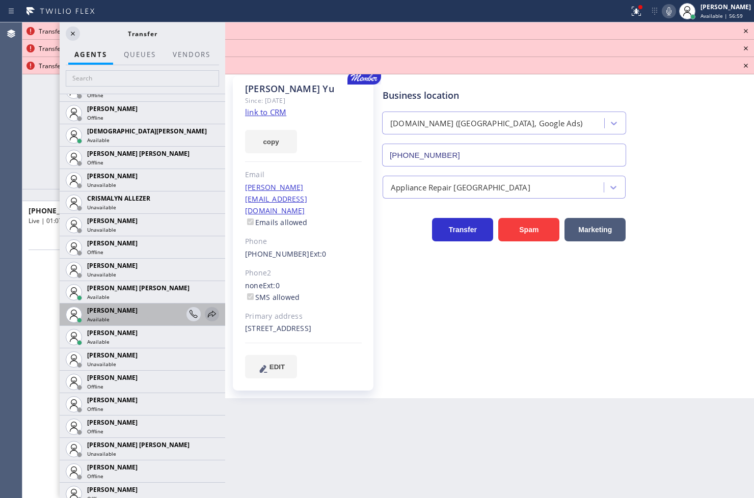
click at [206, 315] on icon at bounding box center [212, 314] width 12 height 12
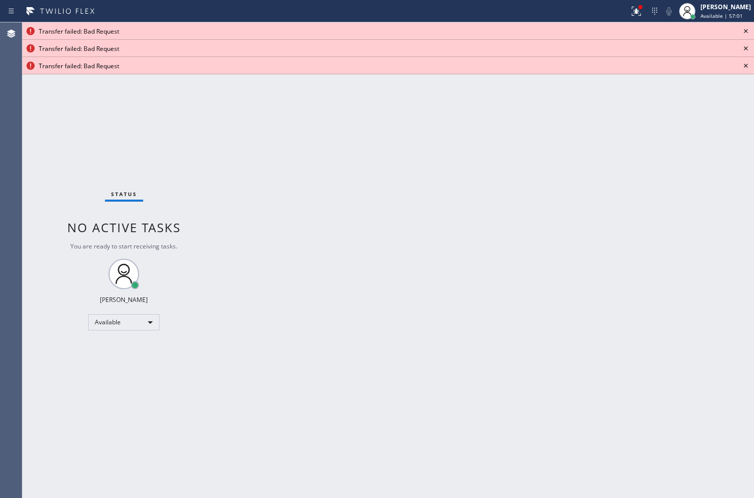
click at [745, 32] on icon at bounding box center [746, 31] width 4 height 4
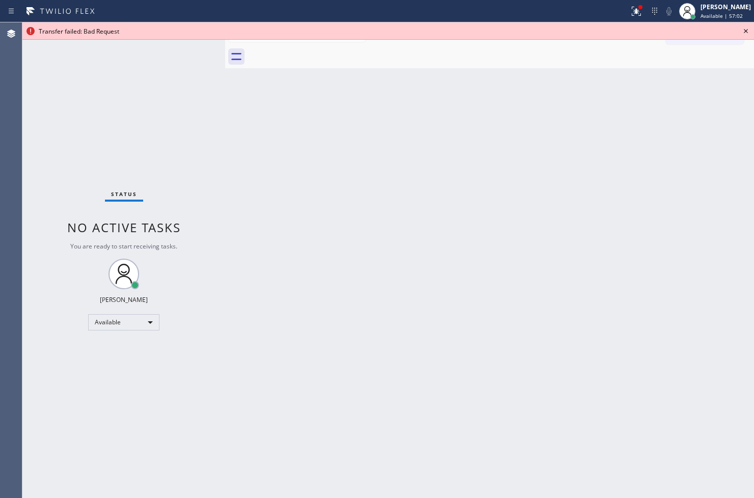
click at [745, 32] on icon at bounding box center [746, 31] width 4 height 4
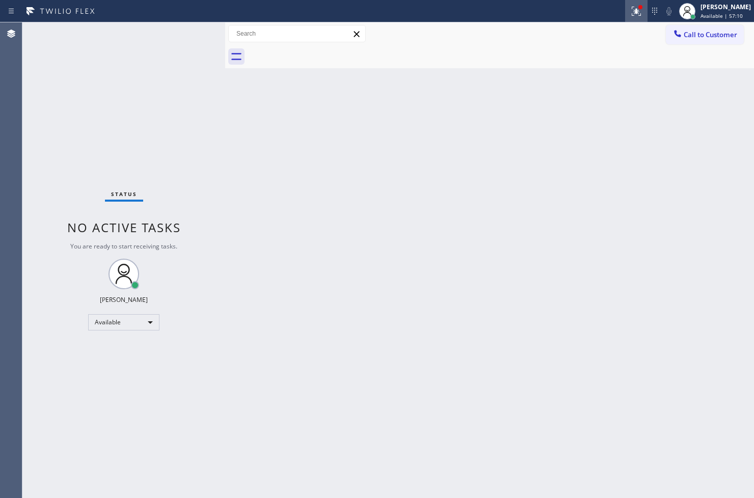
click at [630, 8] on icon at bounding box center [636, 11] width 12 height 12
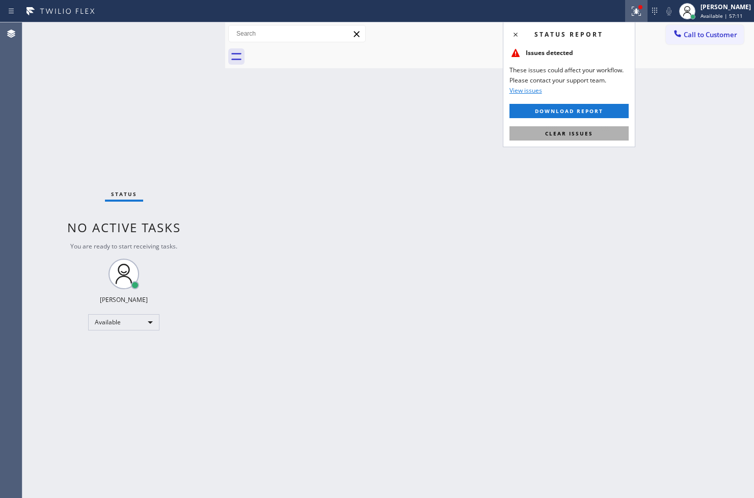
click at [576, 130] on span "Clear issues" at bounding box center [569, 133] width 48 height 7
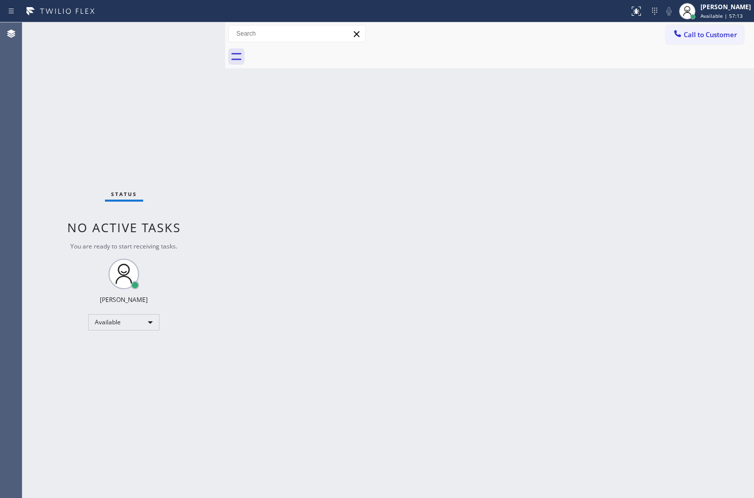
click at [206, 111] on div "Status No active tasks You are ready to start receiving tasks. [PERSON_NAME]" at bounding box center [123, 260] width 203 height 476
click at [194, 31] on div "Status No active tasks You are ready to start receiving tasks. [PERSON_NAME]" at bounding box center [123, 260] width 203 height 476
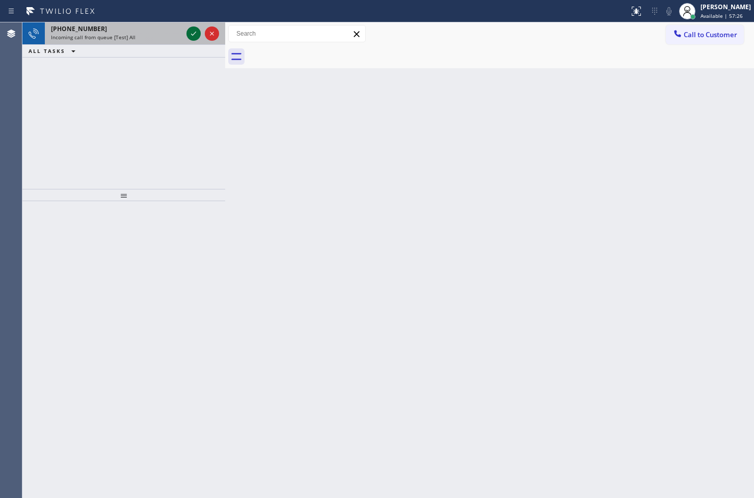
click at [190, 34] on icon at bounding box center [194, 34] width 12 height 12
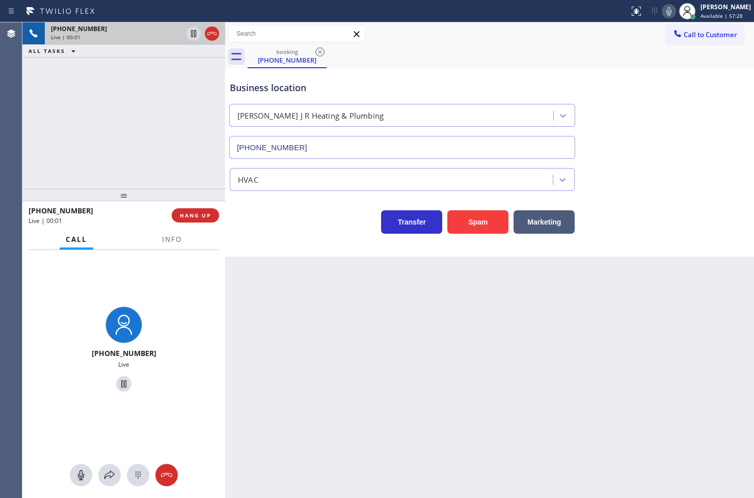
type input "[PHONE_NUMBER]"
click at [486, 228] on button "Spam" at bounding box center [477, 221] width 61 height 23
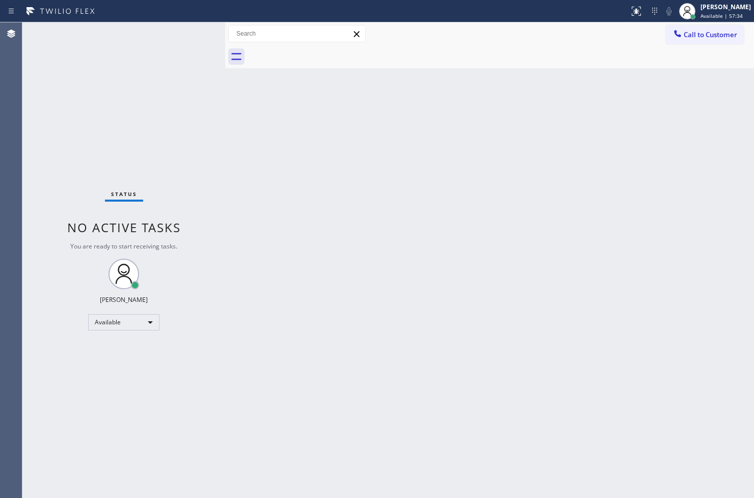
click at [152, 38] on div "Status No active tasks You are ready to start receiving tasks. [PERSON_NAME]" at bounding box center [123, 260] width 203 height 476
click at [179, 23] on div "Status No active tasks You are ready to start receiving tasks. [PERSON_NAME]" at bounding box center [123, 260] width 203 height 476
click at [395, 182] on div "Back to Dashboard Change Sender ID Customers Technicians Select a contact Outbo…" at bounding box center [489, 260] width 529 height 476
click at [368, 265] on div "Back to Dashboard Change Sender ID Customers Technicians Select a contact Outbo…" at bounding box center [489, 260] width 529 height 476
click at [357, 246] on div "Back to Dashboard Change Sender ID Customers Technicians Select a contact Outbo…" at bounding box center [489, 260] width 529 height 476
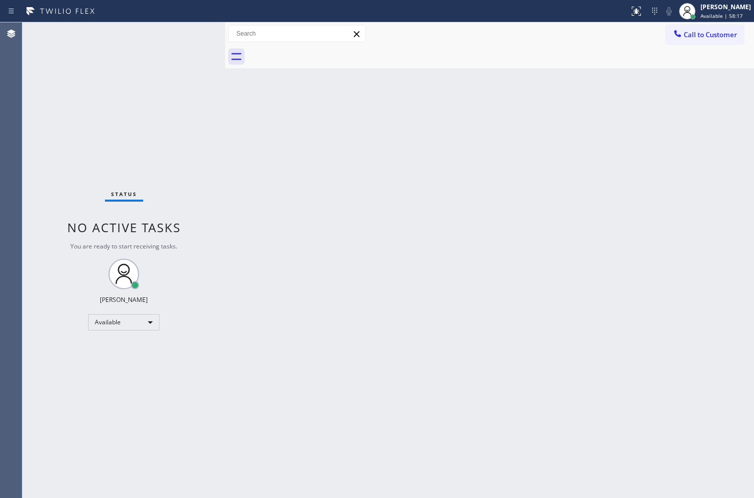
drag, startPoint x: 117, startPoint y: 135, endPoint x: 121, endPoint y: 113, distance: 22.7
click at [118, 130] on div "Status No active tasks You are ready to start receiving tasks. [PERSON_NAME]" at bounding box center [123, 260] width 203 height 476
drag, startPoint x: 180, startPoint y: 12, endPoint x: 197, endPoint y: 16, distance: 17.3
click at [188, 13] on div at bounding box center [314, 11] width 621 height 16
click at [192, 36] on div "Status No active tasks You are ready to start receiving tasks. [PERSON_NAME]" at bounding box center [123, 260] width 203 height 476
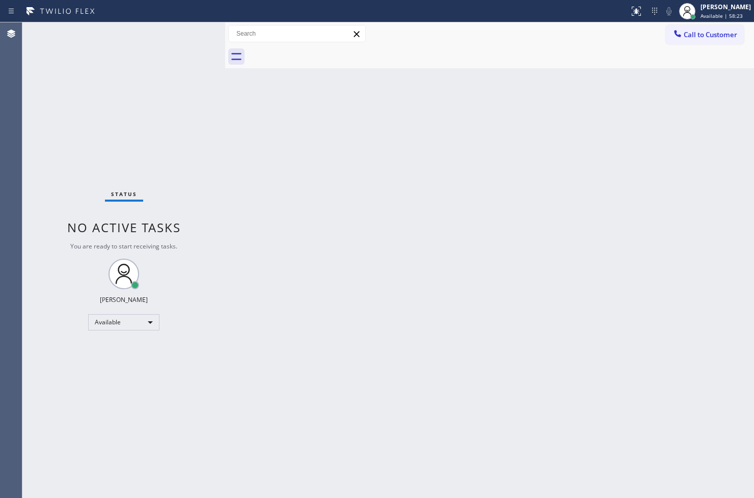
click at [156, 63] on div "Status No active tasks You are ready to start receiving tasks. [PERSON_NAME]" at bounding box center [123, 260] width 203 height 476
click at [199, 39] on div "Status No active tasks You are ready to start receiving tasks. [PERSON_NAME]" at bounding box center [123, 260] width 203 height 476
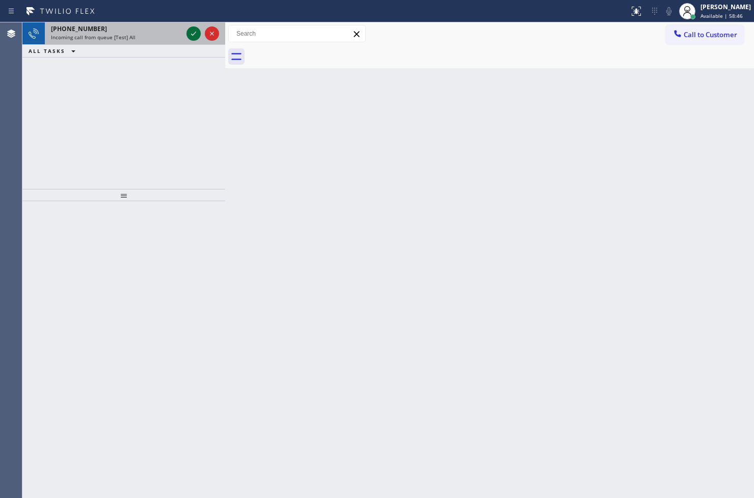
click at [200, 39] on div at bounding box center [194, 34] width 14 height 12
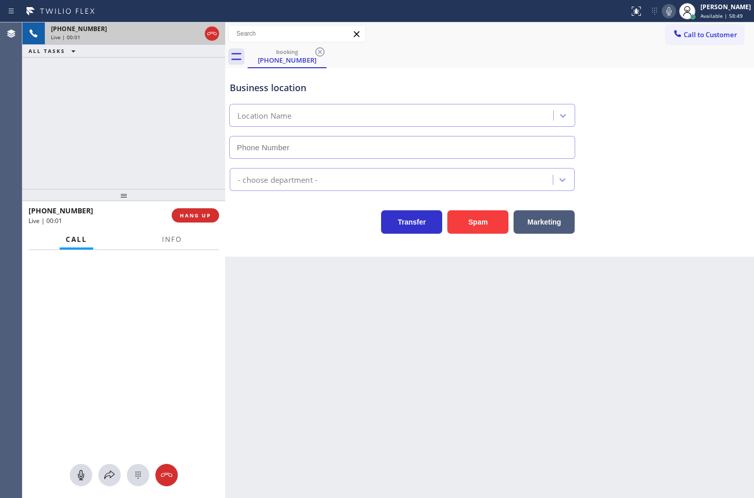
type input "[PHONE_NUMBER]"
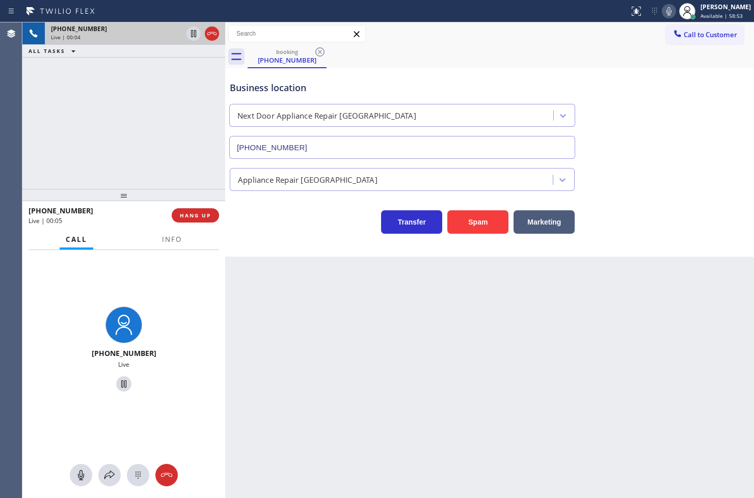
click at [289, 231] on div "Transfer Spam Marketing" at bounding box center [402, 219] width 349 height 29
drag, startPoint x: 150, startPoint y: 119, endPoint x: 203, endPoint y: 161, distance: 67.4
click at [151, 120] on div "[PHONE_NUMBER] Live | 00:05 ALL TASKS ALL TASKS ACTIVE TASKS TASKS IN WRAP UP" at bounding box center [123, 105] width 203 height 167
click at [308, 253] on div "Business location Next Door Appliance Repair [GEOGRAPHIC_DATA] [PHONE_NUMBER] A…" at bounding box center [489, 162] width 529 height 189
click at [162, 158] on div "[PHONE_NUMBER] Live | 00:05 ALL TASKS ALL TASKS ACTIVE TASKS TASKS IN WRAP UP" at bounding box center [123, 105] width 203 height 167
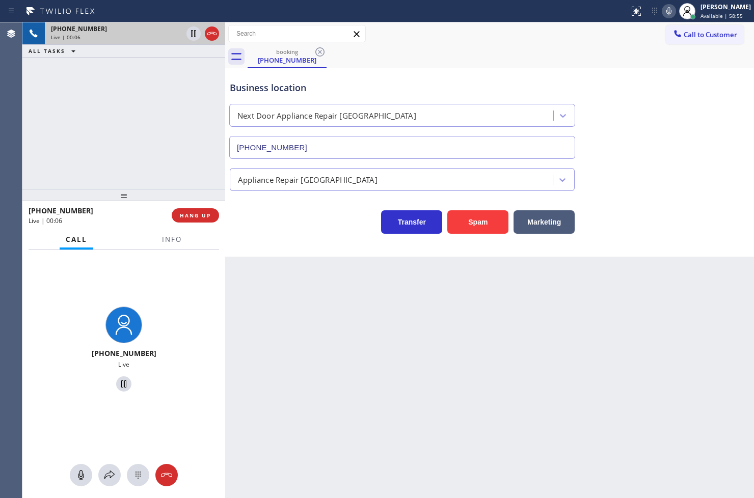
click at [264, 235] on div "Business location Next Door Appliance Repair [GEOGRAPHIC_DATA] [PHONE_NUMBER] A…" at bounding box center [489, 162] width 529 height 189
click at [185, 246] on button "Info" at bounding box center [172, 240] width 32 height 20
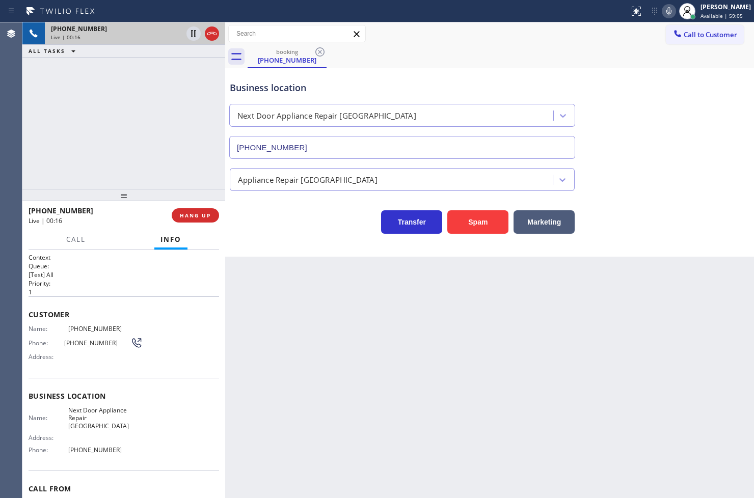
click at [278, 303] on div "Back to Dashboard Change Sender ID Customers Technicians Select a contact Outbo…" at bounding box center [489, 260] width 529 height 476
click at [269, 251] on div "Business location Next Door Appliance Repair [GEOGRAPHIC_DATA] [PHONE_NUMBER] A…" at bounding box center [489, 162] width 529 height 189
click at [79, 100] on div "[PHONE_NUMBER] Live | 00:42 ALL TASKS ALL TASKS ACTIVE TASKS TASKS IN WRAP UP" at bounding box center [123, 105] width 203 height 167
drag, startPoint x: 98, startPoint y: 126, endPoint x: 121, endPoint y: 114, distance: 26.0
click at [105, 124] on div "[PHONE_NUMBER] Live | 00:43 ALL TASKS ALL TASKS ACTIVE TASKS TASKS IN WRAP UP" at bounding box center [123, 105] width 203 height 167
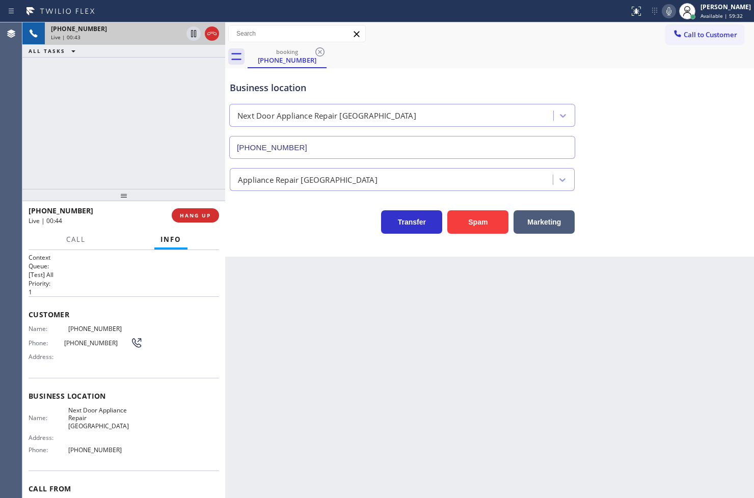
click at [140, 102] on div "[PHONE_NUMBER] Live | 00:43 ALL TASKS ALL TASKS ACTIVE TASKS TASKS IN WRAP UP" at bounding box center [123, 105] width 203 height 167
click at [140, 105] on div "[PHONE_NUMBER] Live | 00:45 ALL TASKS ALL TASKS ACTIVE TASKS TASKS IN WRAP UP" at bounding box center [123, 105] width 203 height 167
click at [195, 33] on icon at bounding box center [194, 34] width 12 height 12
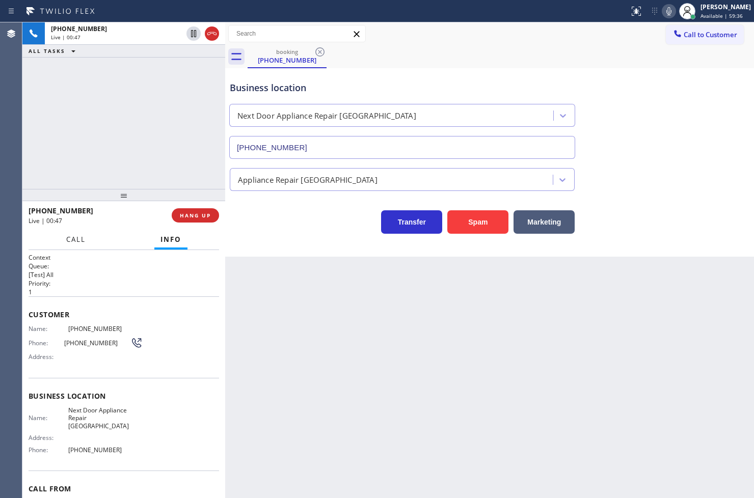
click at [89, 239] on button "Call" at bounding box center [76, 240] width 32 height 20
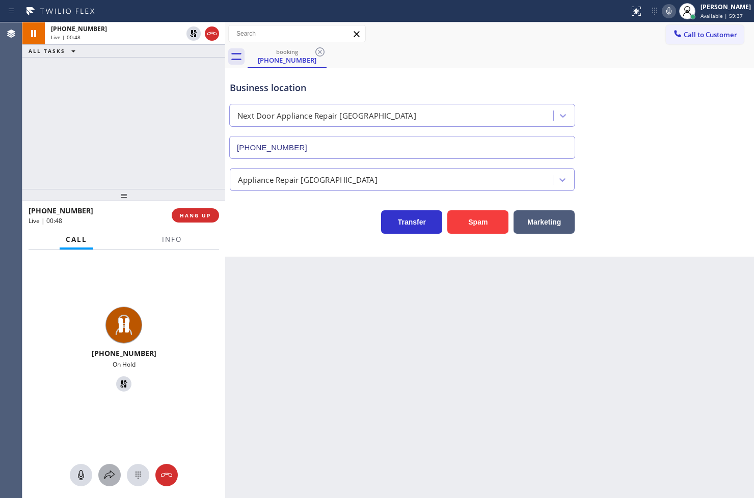
click at [111, 476] on icon at bounding box center [109, 475] width 12 height 12
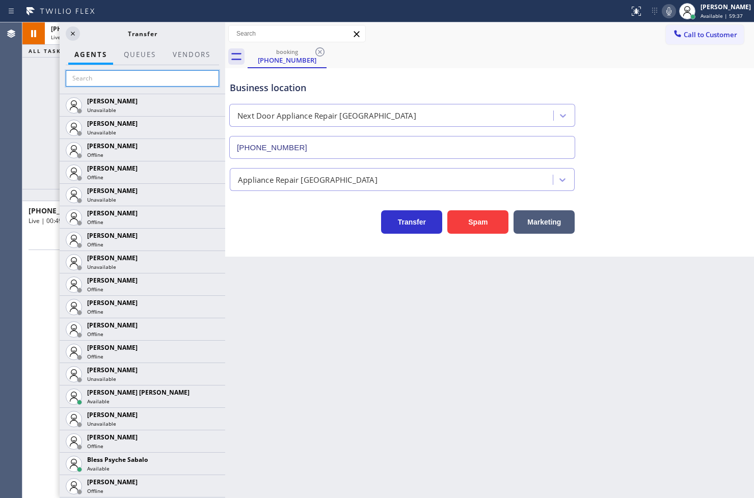
click at [126, 80] on input "text" at bounding box center [142, 78] width 153 height 16
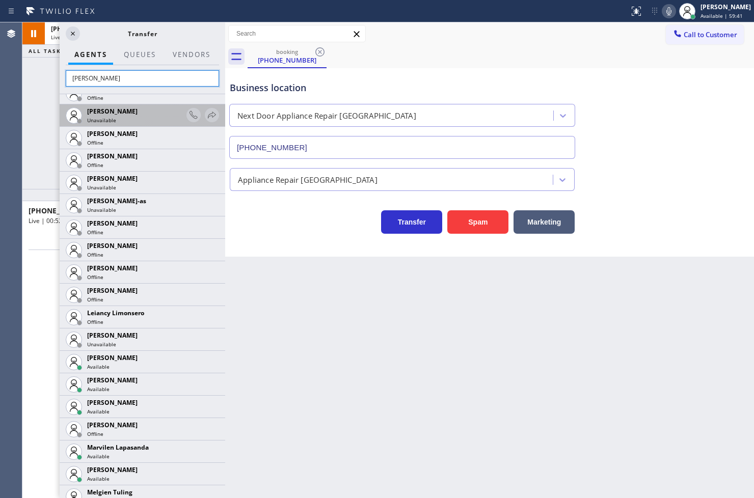
scroll to position [283, 0]
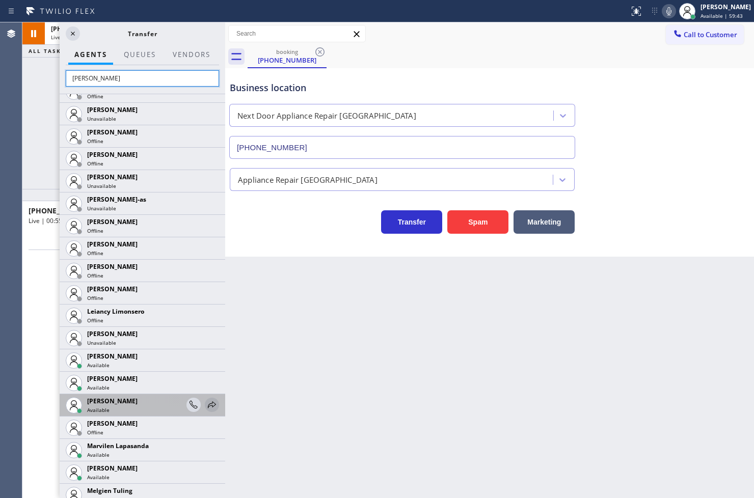
type input "[PERSON_NAME]"
click at [206, 403] on icon at bounding box center [212, 405] width 12 height 12
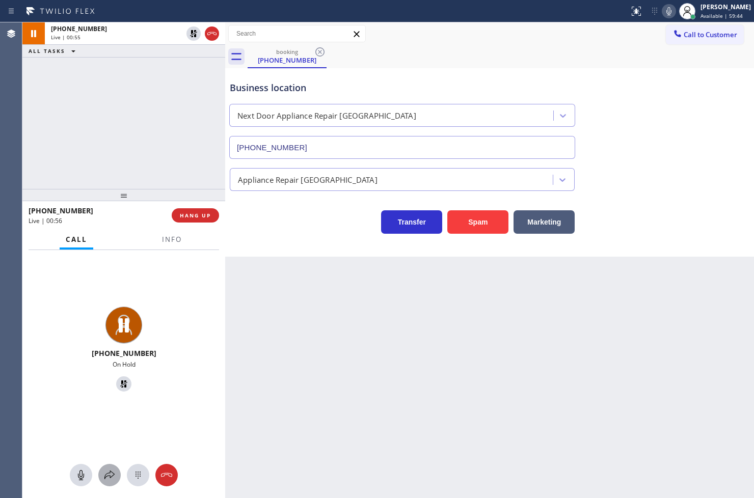
click at [112, 480] on icon at bounding box center [109, 475] width 12 height 12
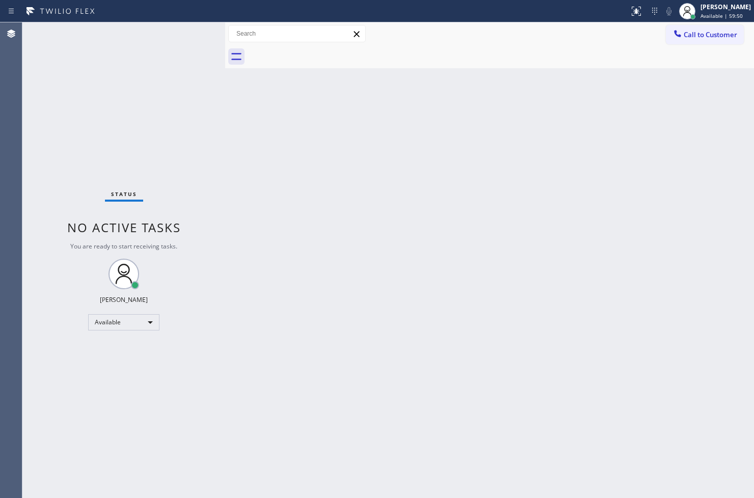
click at [601, 146] on div "Back to Dashboard Change Sender ID Customers Technicians Select a contact Outbo…" at bounding box center [489, 260] width 529 height 476
click at [238, 116] on div "Back to Dashboard Change Sender ID Customers Technicians Select a contact Outbo…" at bounding box center [489, 260] width 529 height 476
click at [195, 31] on div "Status No active tasks You are ready to start receiving tasks. [PERSON_NAME]" at bounding box center [123, 260] width 203 height 476
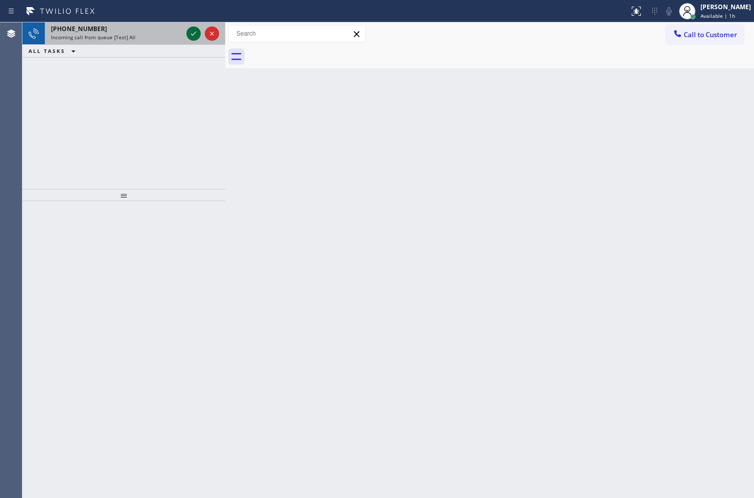
click at [192, 39] on icon at bounding box center [194, 34] width 12 height 12
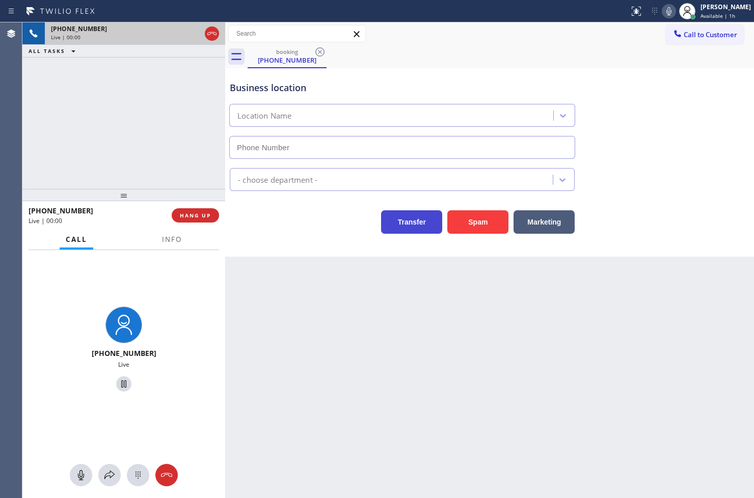
type input "[PHONE_NUMBER]"
click at [126, 143] on div "[PHONE_NUMBER] Live | 00:03 ALL TASKS ALL TASKS ACTIVE TASKS TASKS IN WRAP UP" at bounding box center [123, 105] width 203 height 167
click at [319, 250] on div "Business location Next Door Appliance Repair [GEOGRAPHIC_DATA] [PHONE_NUMBER] A…" at bounding box center [489, 162] width 529 height 189
click at [174, 237] on span "Info" at bounding box center [172, 239] width 20 height 9
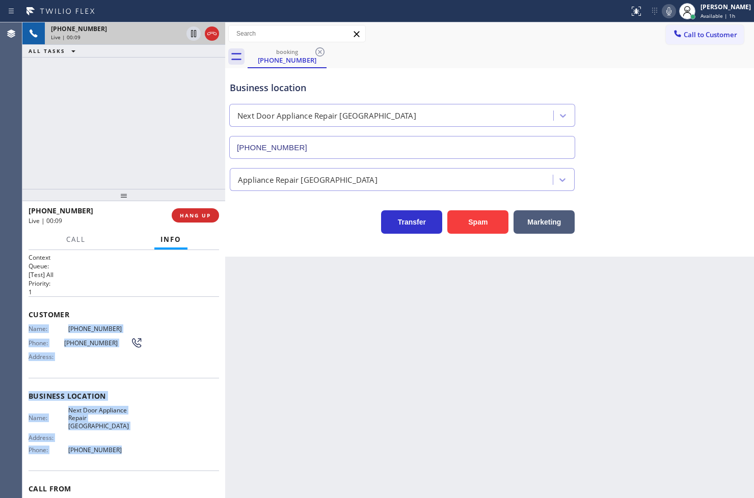
drag, startPoint x: 28, startPoint y: 327, endPoint x: 144, endPoint y: 436, distance: 159.0
click at [144, 436] on div "Context Queue: [Test] All Priority: 1 Customer Name: [PHONE_NUMBER] Phone: [PHO…" at bounding box center [124, 400] width 191 height 295
copy div "Name: [PHONE_NUMBER] Phone: [PHONE_NUMBER] Address: Business location Name: Nex…"
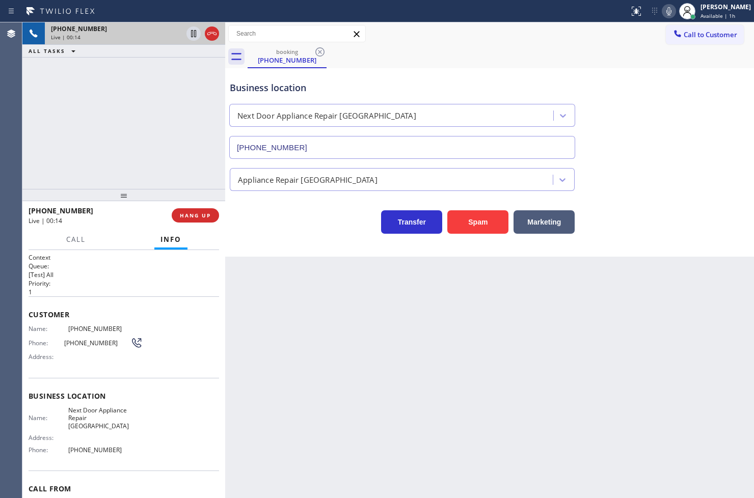
drag, startPoint x: 103, startPoint y: 134, endPoint x: 120, endPoint y: 127, distance: 17.4
click at [109, 132] on div "[PHONE_NUMBER] Live | 00:14 ALL TASKS ALL TASKS ACTIVE TASKS TASKS IN WRAP UP" at bounding box center [123, 105] width 203 height 167
click at [159, 189] on div at bounding box center [123, 195] width 203 height 12
click at [85, 241] on span "Call" at bounding box center [75, 239] width 19 height 9
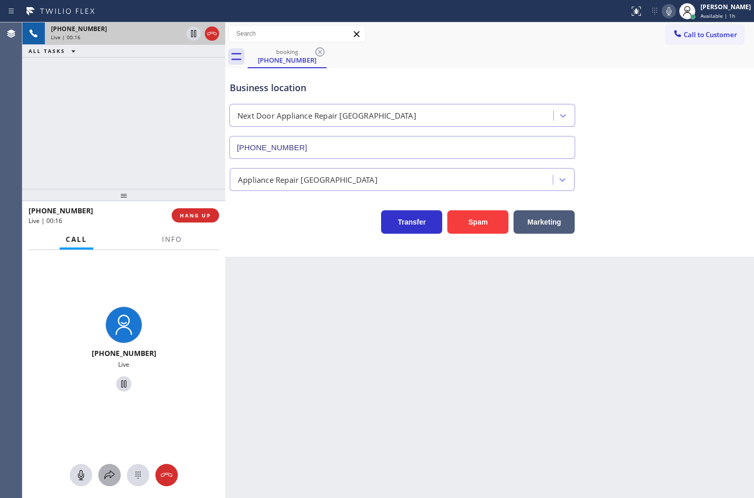
drag, startPoint x: 104, startPoint y: 474, endPoint x: 107, endPoint y: 466, distance: 8.5
click at [107, 466] on button at bounding box center [109, 475] width 22 height 22
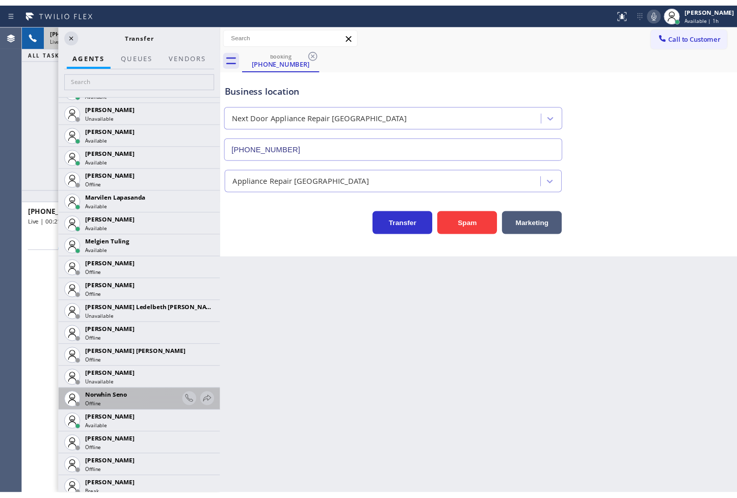
scroll to position [1642, 0]
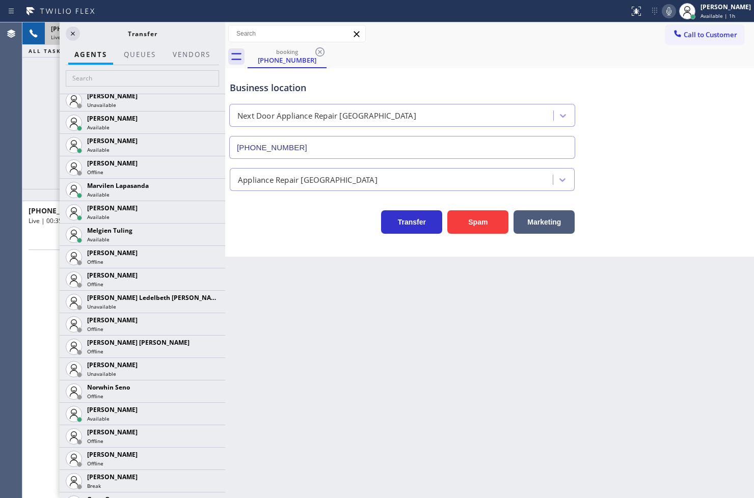
click at [69, 33] on icon at bounding box center [73, 34] width 12 height 12
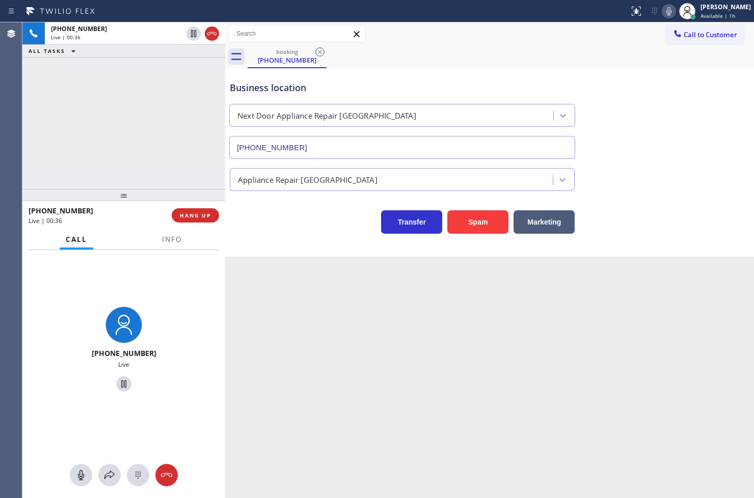
drag, startPoint x: 135, startPoint y: 179, endPoint x: 235, endPoint y: 257, distance: 127.4
click at [138, 178] on div "[PHONE_NUMBER] Live | 00:36 ALL TASKS ALL TASKS ACTIVE TASKS TASKS IN WRAP UP" at bounding box center [123, 105] width 203 height 167
drag, startPoint x: 298, startPoint y: 237, endPoint x: 262, endPoint y: 210, distance: 44.4
click at [300, 237] on div "Business location Next Door Appliance Repair [GEOGRAPHIC_DATA] [PHONE_NUMBER] A…" at bounding box center [489, 162] width 529 height 189
drag, startPoint x: 147, startPoint y: 126, endPoint x: 196, endPoint y: 222, distance: 107.1
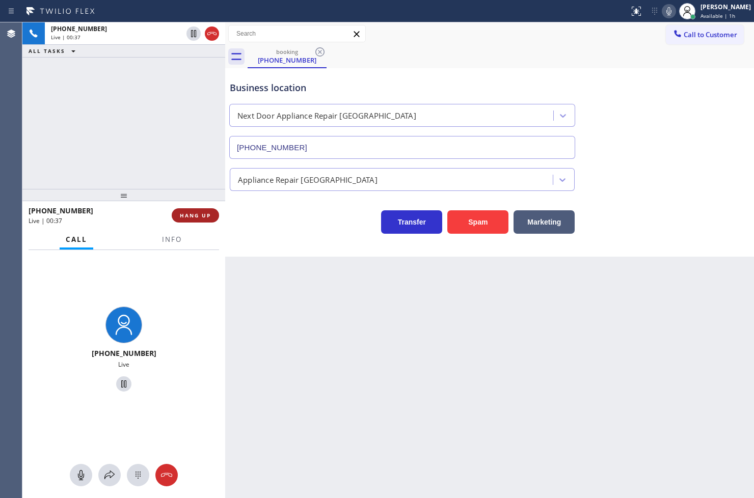
click at [148, 126] on div "[PHONE_NUMBER] Live | 00:37 ALL TASKS ALL TASKS ACTIVE TASKS TASKS IN WRAP UP" at bounding box center [123, 105] width 203 height 167
click at [187, 252] on div "[PHONE_NUMBER] Live" at bounding box center [123, 351] width 203 height 202
click at [284, 224] on div "Transfer Spam Marketing" at bounding box center [402, 219] width 349 height 29
click at [285, 245] on div "Business location Next Door Appliance Repair [GEOGRAPHIC_DATA] [PHONE_NUMBER] A…" at bounding box center [489, 162] width 529 height 189
click at [274, 215] on div "Transfer Spam Marketing" at bounding box center [402, 219] width 349 height 29
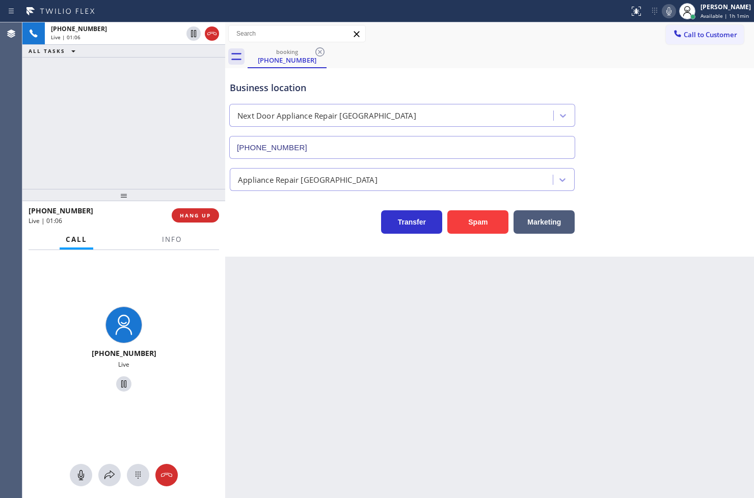
click at [663, 16] on icon at bounding box center [669, 11] width 12 height 12
click at [171, 243] on span "Info" at bounding box center [172, 239] width 20 height 9
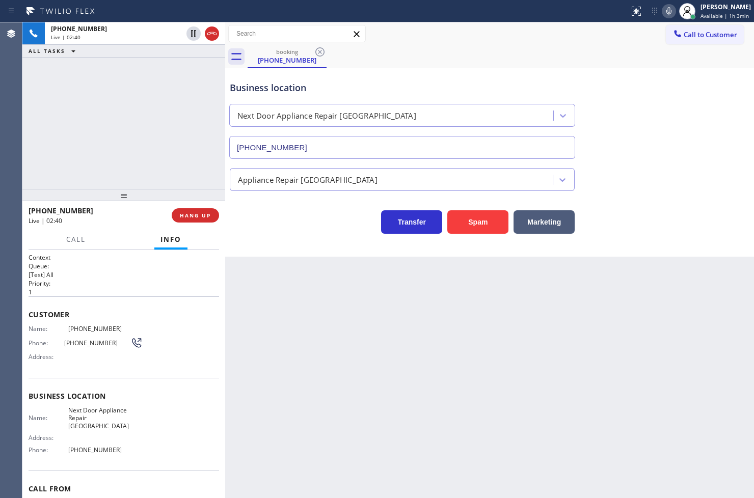
click at [157, 145] on div "[PHONE_NUMBER] Live | 02:40 ALL TASKS ALL TASKS ACTIVE TASKS TASKS IN WRAP UP" at bounding box center [123, 105] width 203 height 167
click at [291, 232] on div "Transfer Spam Marketing" at bounding box center [402, 219] width 349 height 29
click at [291, 231] on div "Transfer Spam Marketing" at bounding box center [402, 219] width 349 height 29
click at [190, 166] on div "[PHONE_NUMBER] Live | 02:42 ALL TASKS ALL TASKS ACTIVE TASKS TASKS IN WRAP UP" at bounding box center [123, 105] width 203 height 167
click at [204, 212] on span "HANG UP" at bounding box center [195, 215] width 31 height 7
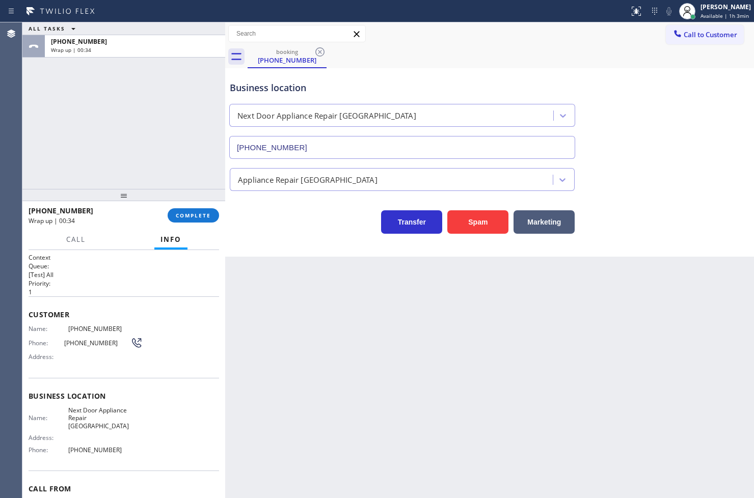
click at [179, 200] on div at bounding box center [123, 195] width 203 height 12
click at [183, 212] on span "COMPLETE" at bounding box center [193, 215] width 35 height 7
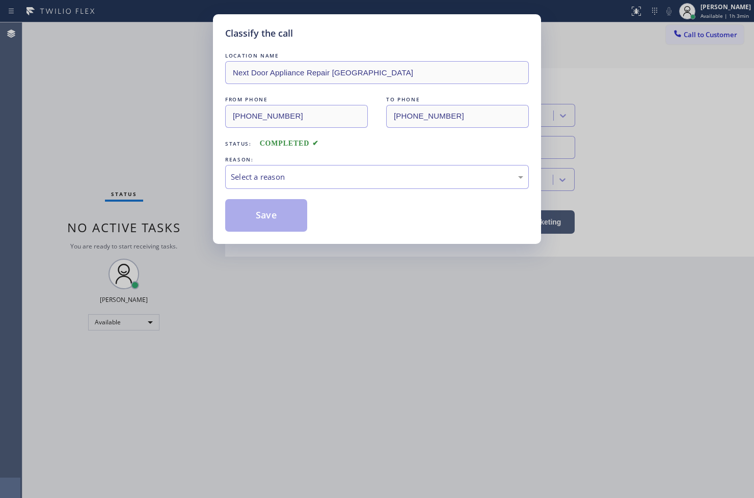
click at [287, 176] on div "Select a reason" at bounding box center [377, 177] width 292 height 12
click at [294, 211] on button "Save" at bounding box center [266, 215] width 82 height 33
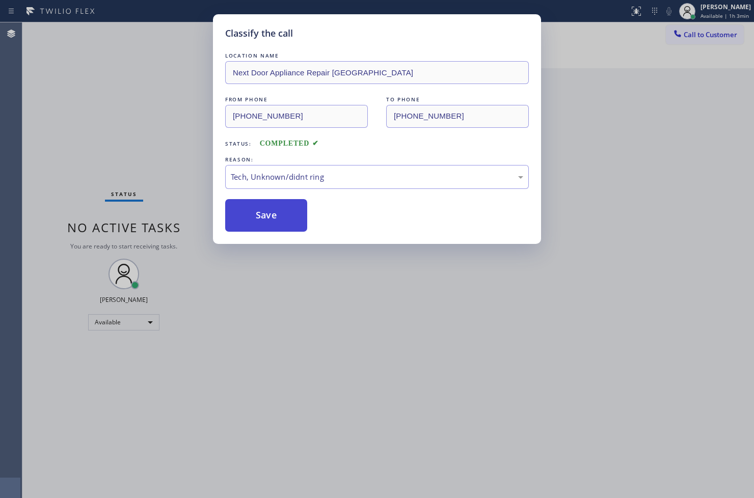
click at [294, 211] on button "Save" at bounding box center [266, 215] width 82 height 33
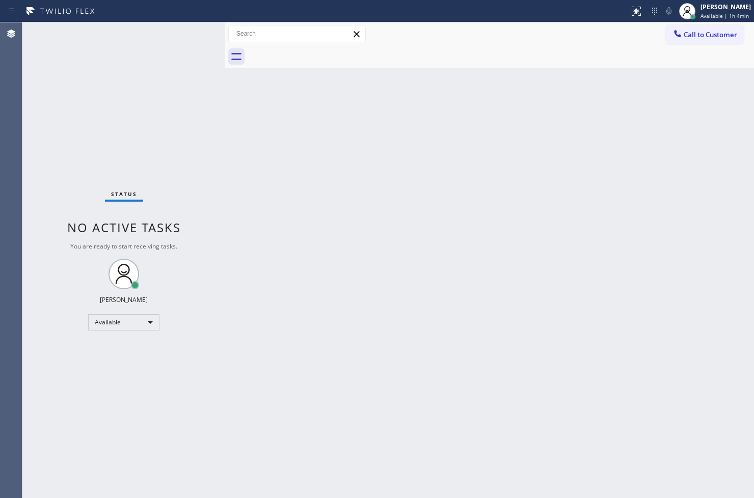
drag, startPoint x: 209, startPoint y: 164, endPoint x: 487, endPoint y: 55, distance: 298.8
click at [209, 164] on div "Status No active tasks You are ready to start receiving tasks. [PERSON_NAME]" at bounding box center [123, 260] width 203 height 476
click at [644, 228] on div "Back to Dashboard Change Sender ID Customers Technicians Select a contact Outbo…" at bounding box center [489, 260] width 529 height 476
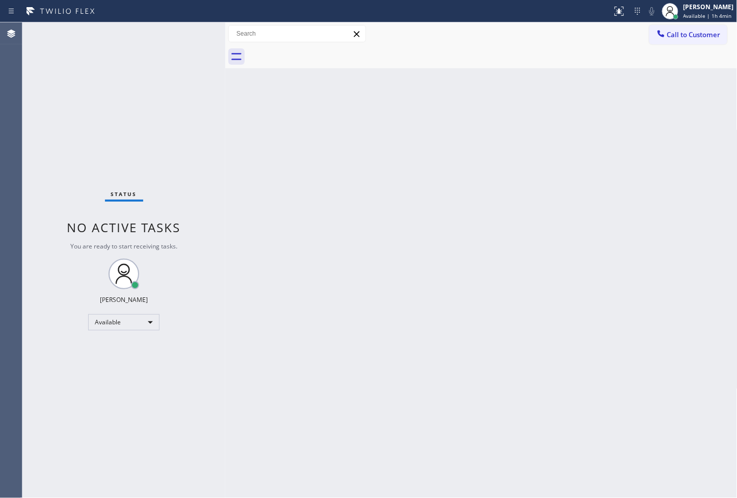
click at [186, 30] on div "Status No active tasks You are ready to start receiving tasks. [PERSON_NAME]" at bounding box center [123, 260] width 203 height 476
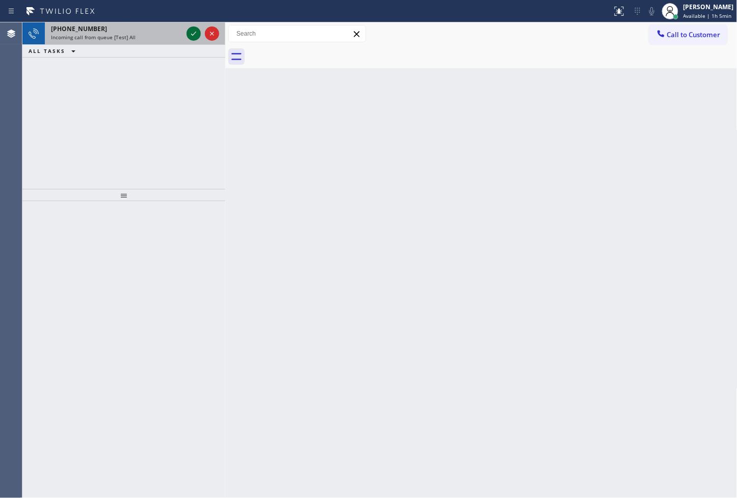
click at [187, 30] on div at bounding box center [194, 34] width 14 height 12
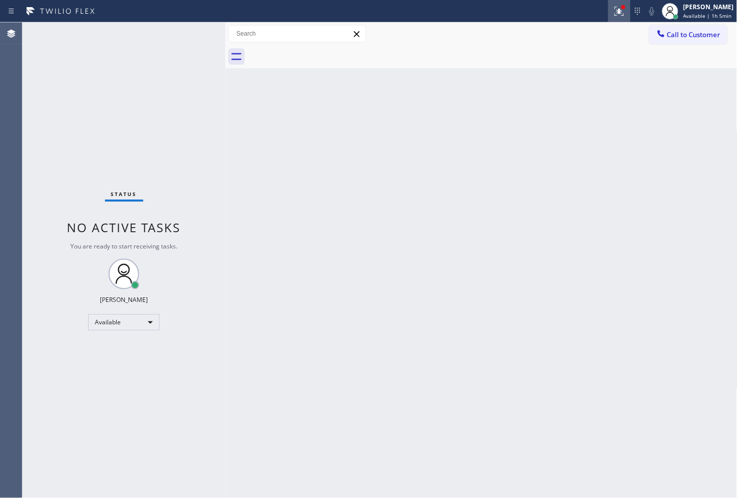
click at [616, 11] on icon at bounding box center [619, 10] width 6 height 4
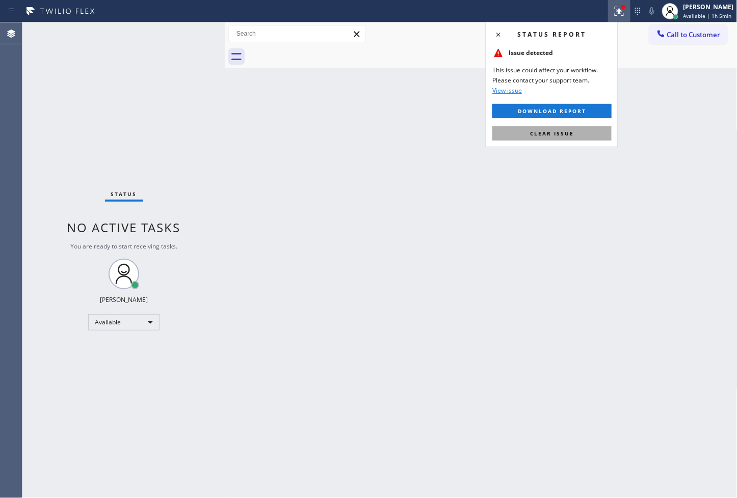
click at [565, 136] on span "Clear issue" at bounding box center [552, 133] width 44 height 7
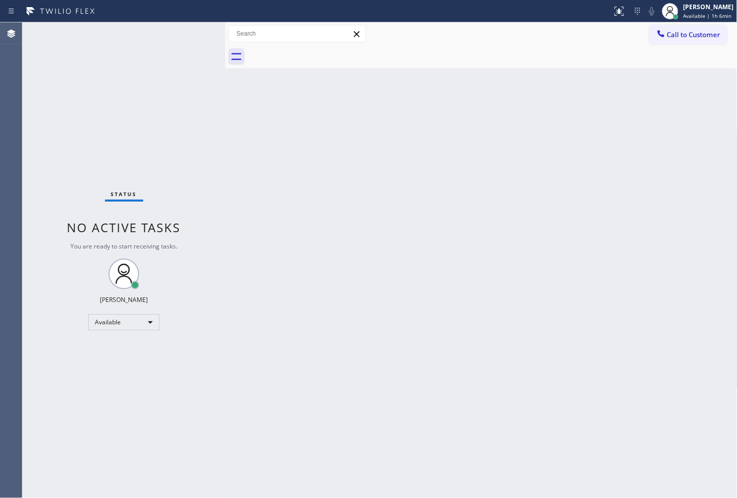
click at [168, 120] on div "Status No active tasks You are ready to start receiving tasks. [PERSON_NAME]" at bounding box center [123, 260] width 203 height 476
click at [166, 98] on div "Status No active tasks You are ready to start receiving tasks. [PERSON_NAME]" at bounding box center [123, 260] width 203 height 476
click at [155, 77] on div "Status No active tasks You are ready to start receiving tasks. [PERSON_NAME]" at bounding box center [123, 260] width 203 height 476
click at [157, 65] on div "Status No active tasks You are ready to start receiving tasks. [PERSON_NAME]" at bounding box center [123, 260] width 203 height 476
click at [190, 28] on div "Status No active tasks You are ready to start receiving tasks. [PERSON_NAME]" at bounding box center [123, 260] width 203 height 476
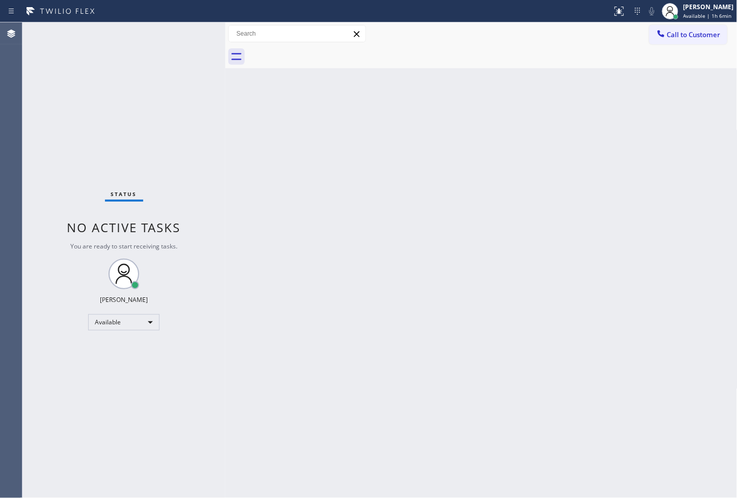
click at [181, 32] on div "Status No active tasks You are ready to start receiving tasks. [PERSON_NAME]" at bounding box center [123, 260] width 203 height 476
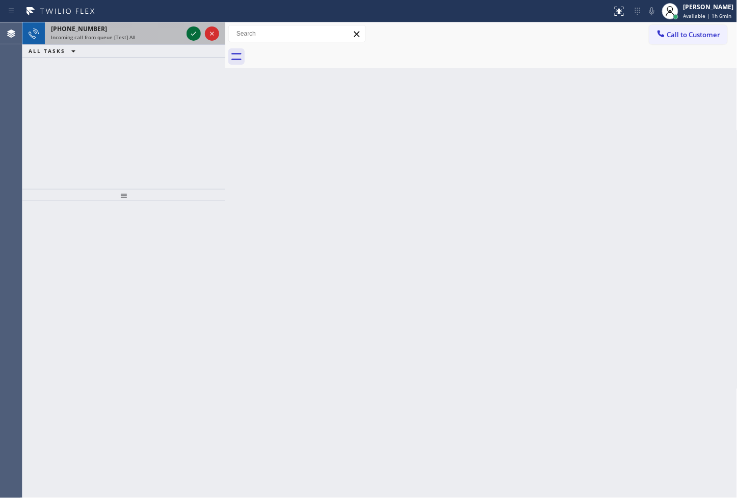
click at [199, 31] on icon at bounding box center [194, 34] width 12 height 12
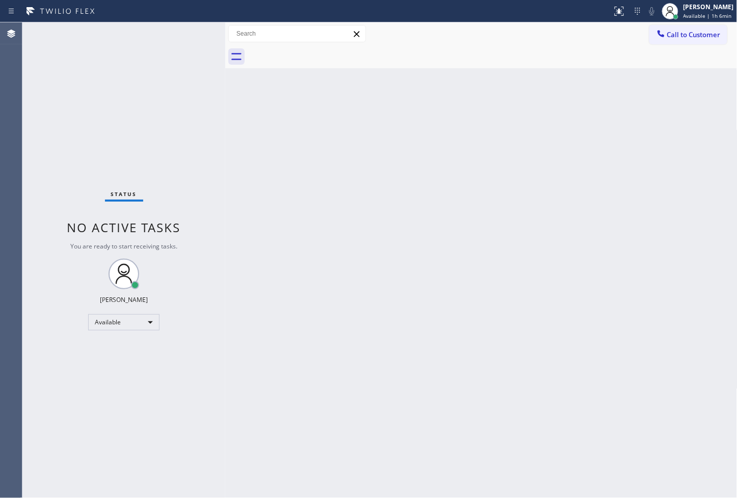
click at [191, 32] on div "Status No active tasks You are ready to start receiving tasks. [PERSON_NAME]" at bounding box center [123, 260] width 203 height 476
click at [613, 8] on icon at bounding box center [619, 11] width 12 height 12
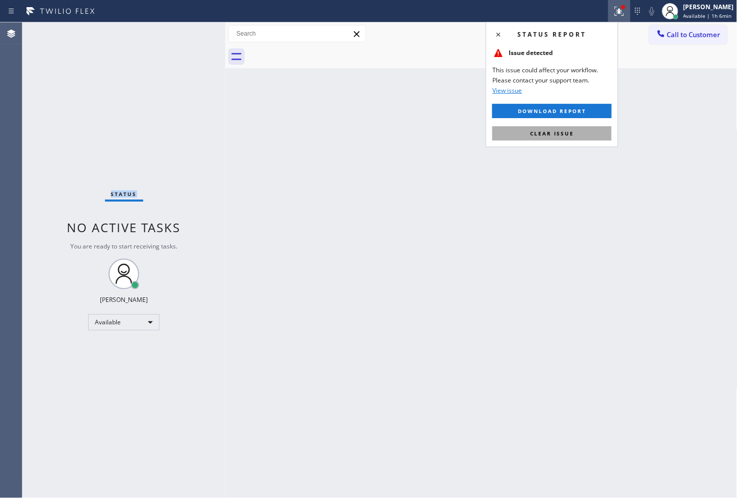
click at [540, 132] on span "Clear issue" at bounding box center [552, 133] width 44 height 7
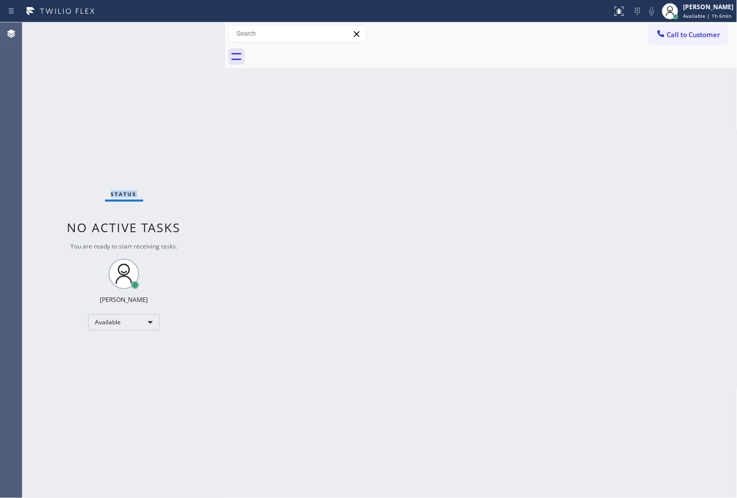
click at [190, 152] on div "Status No active tasks You are ready to start receiving tasks. [PERSON_NAME]" at bounding box center [123, 260] width 203 height 476
click at [175, 36] on div "Status No active tasks You are ready to start receiving tasks. [PERSON_NAME]" at bounding box center [123, 260] width 203 height 476
click at [182, 29] on div "Status No active tasks You are ready to start receiving tasks. [PERSON_NAME]" at bounding box center [123, 260] width 203 height 476
click at [190, 27] on div "Status No active tasks You are ready to start receiving tasks. [PERSON_NAME]" at bounding box center [123, 260] width 203 height 476
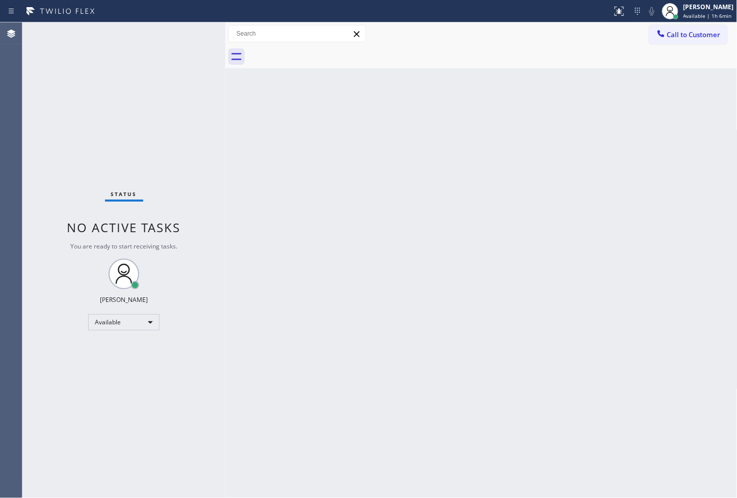
click at [190, 27] on div "Status No active tasks You are ready to start receiving tasks. [PERSON_NAME]" at bounding box center [123, 260] width 203 height 476
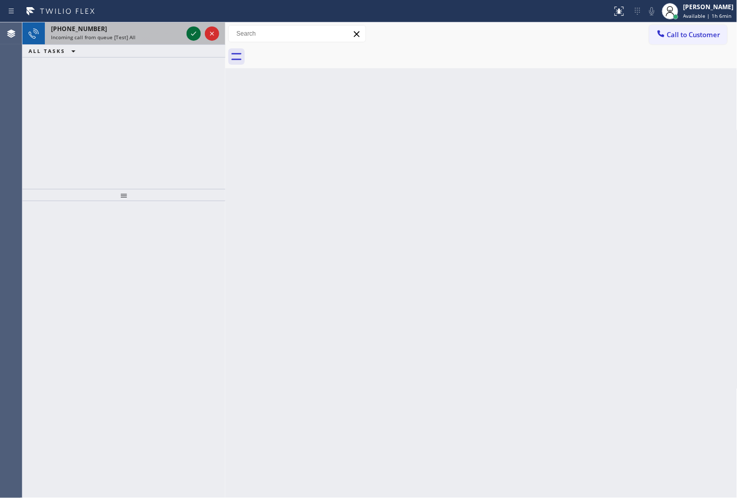
click at [190, 28] on icon at bounding box center [194, 34] width 12 height 12
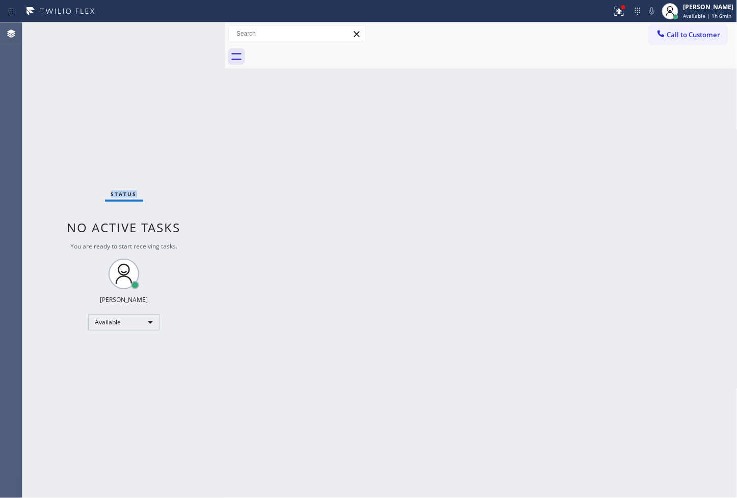
click at [190, 27] on div "Status No active tasks You are ready to start receiving tasks. [PERSON_NAME]" at bounding box center [123, 260] width 203 height 476
click at [191, 27] on div "Status No active tasks You are ready to start receiving tasks. [PERSON_NAME]" at bounding box center [123, 260] width 203 height 476
click at [616, 9] on icon at bounding box center [619, 10] width 6 height 4
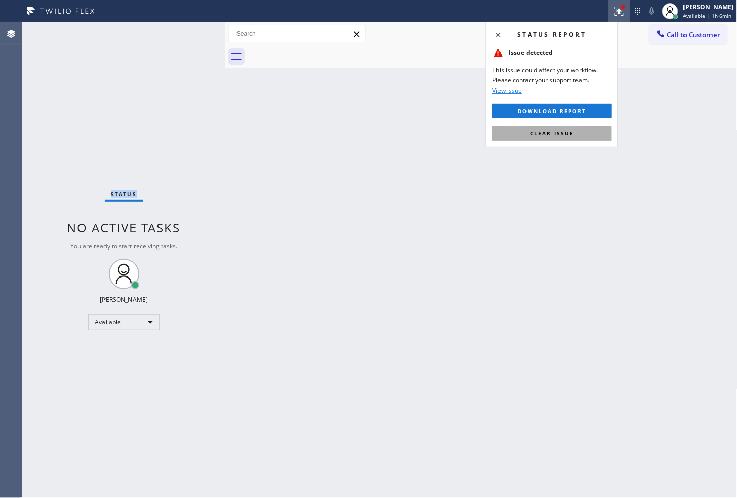
click at [548, 134] on span "Clear issue" at bounding box center [552, 133] width 44 height 7
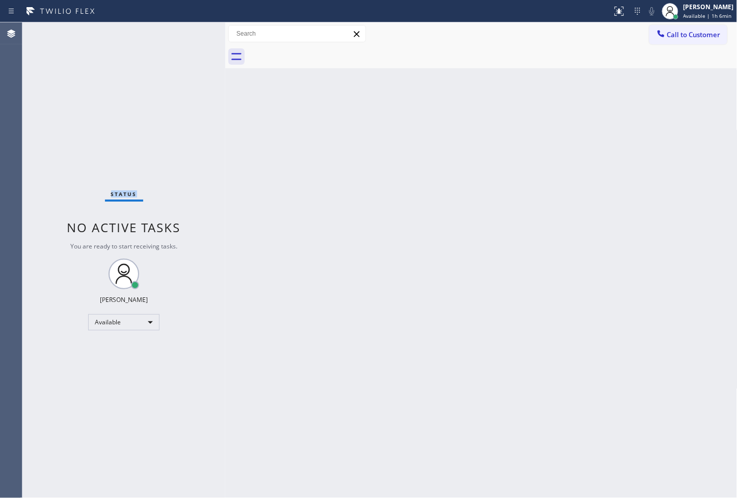
click at [181, 95] on div "Status No active tasks You are ready to start receiving tasks. [PERSON_NAME]" at bounding box center [123, 260] width 203 height 476
click at [145, 236] on div "Status No active tasks You are ready to start receiving tasks. [PERSON_NAME]" at bounding box center [123, 260] width 203 height 476
click at [184, 43] on div "Status No active tasks You are ready to start receiving tasks. [PERSON_NAME]" at bounding box center [123, 260] width 203 height 476
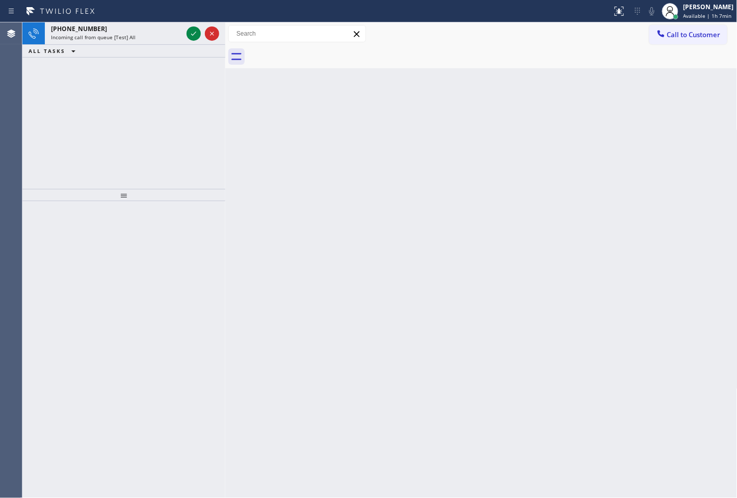
click at [174, 34] on div "Incoming call from queue [Test] All" at bounding box center [116, 37] width 131 height 7
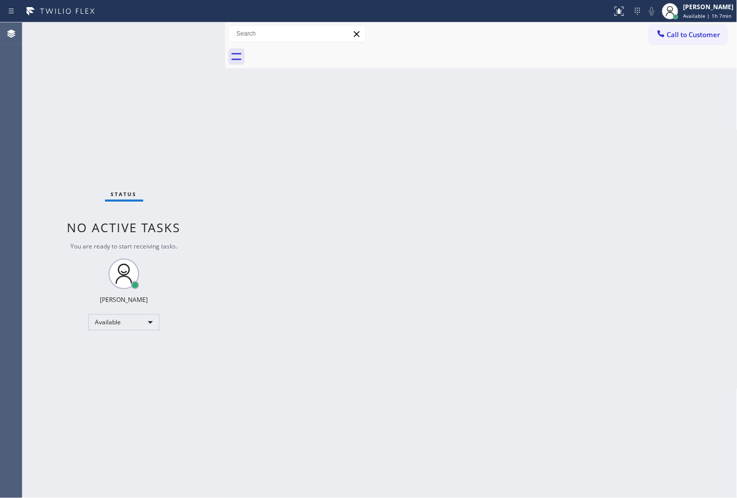
click at [207, 33] on div "Status No active tasks You are ready to start receiving tasks. [PERSON_NAME]" at bounding box center [123, 260] width 203 height 476
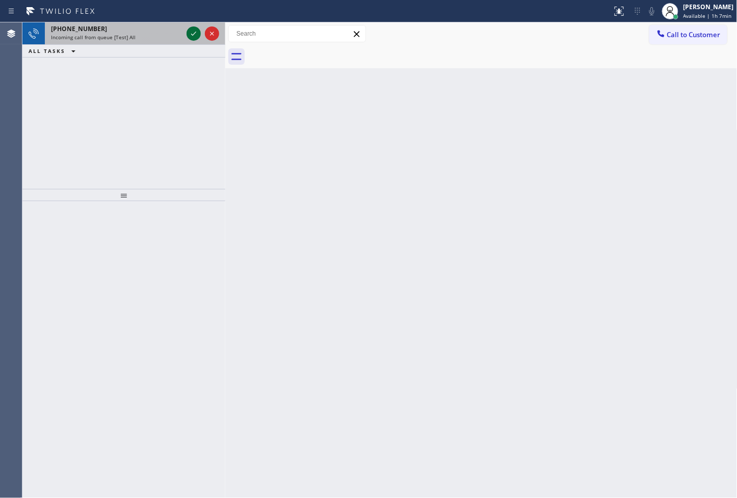
click at [191, 34] on icon at bounding box center [194, 34] width 12 height 12
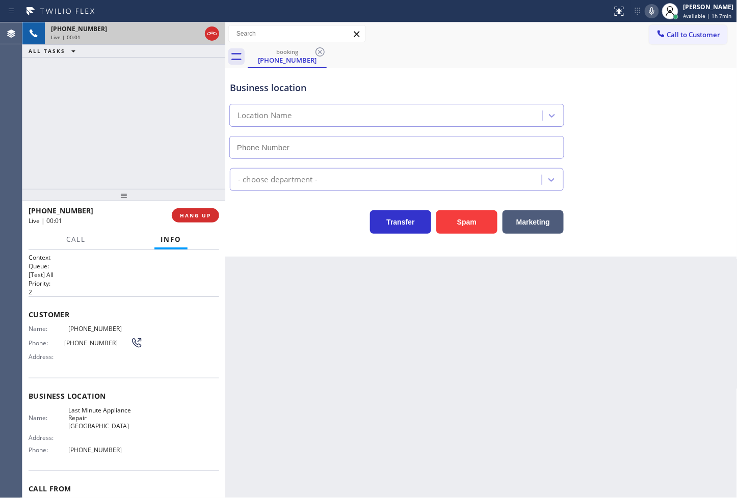
type input "[PHONE_NUMBER]"
click at [475, 223] on button "Spam" at bounding box center [466, 221] width 61 height 23
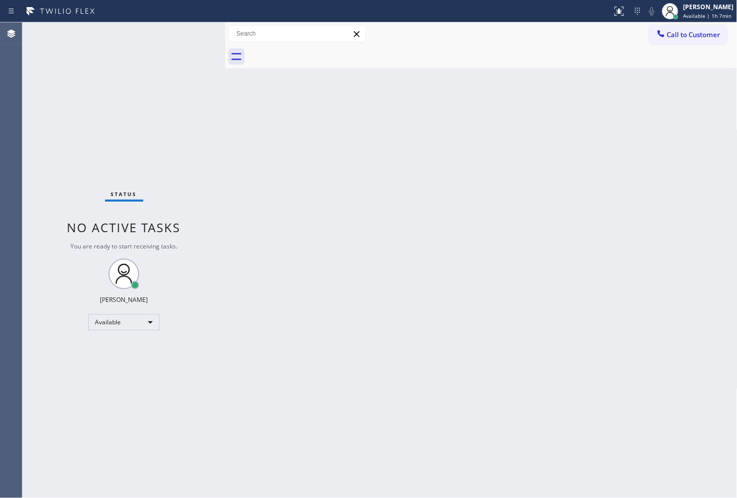
click at [251, 118] on div "Back to Dashboard Change Sender ID Customers Technicians Select a contact Outbo…" at bounding box center [481, 260] width 512 height 476
click at [195, 28] on div "Status No active tasks You are ready to start receiving tasks. [PERSON_NAME]" at bounding box center [123, 260] width 203 height 476
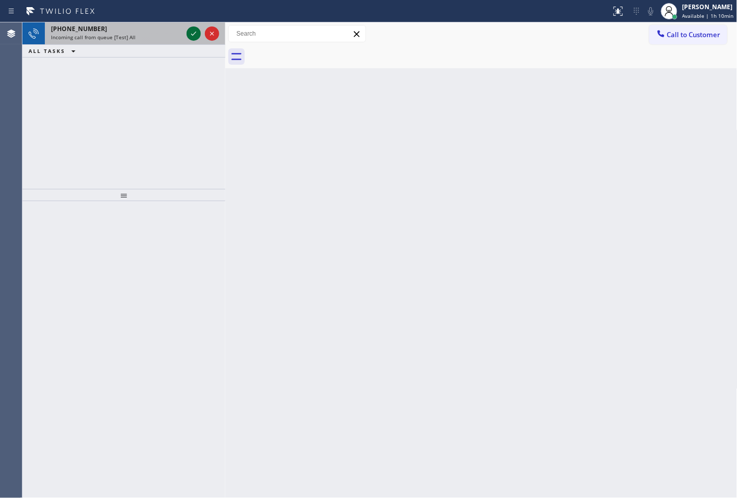
click at [195, 32] on icon at bounding box center [194, 34] width 12 height 12
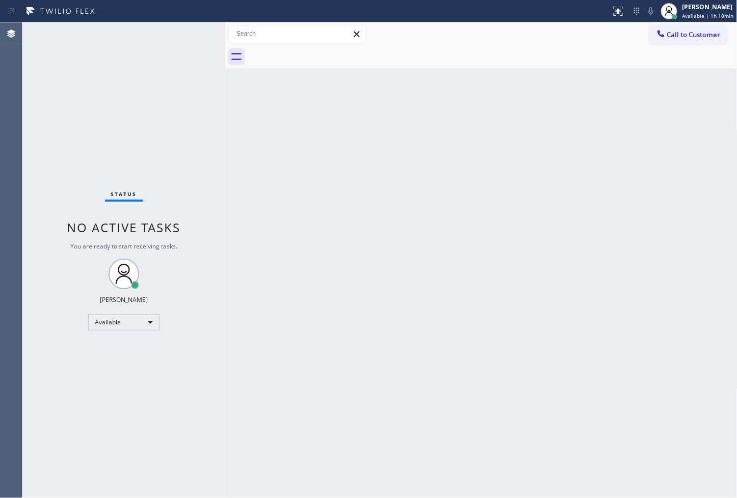
click at [195, 32] on div "Status No active tasks You are ready to start receiving tasks. [PERSON_NAME]" at bounding box center [123, 260] width 203 height 476
click at [179, 315] on div "Status No active tasks You are ready to start receiving tasks. [PERSON_NAME]" at bounding box center [123, 260] width 203 height 476
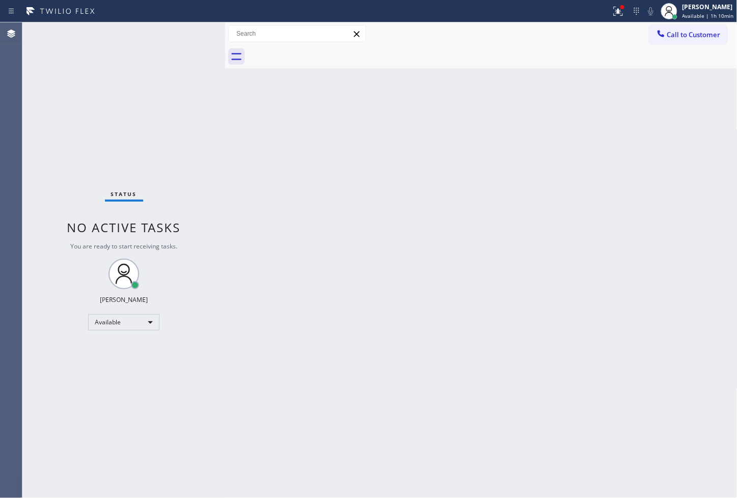
click at [191, 186] on div "Status No active tasks You are ready to start receiving tasks. [PERSON_NAME]" at bounding box center [123, 260] width 203 height 476
click at [199, 33] on div "Status No active tasks You are ready to start receiving tasks. [PERSON_NAME]" at bounding box center [123, 260] width 203 height 476
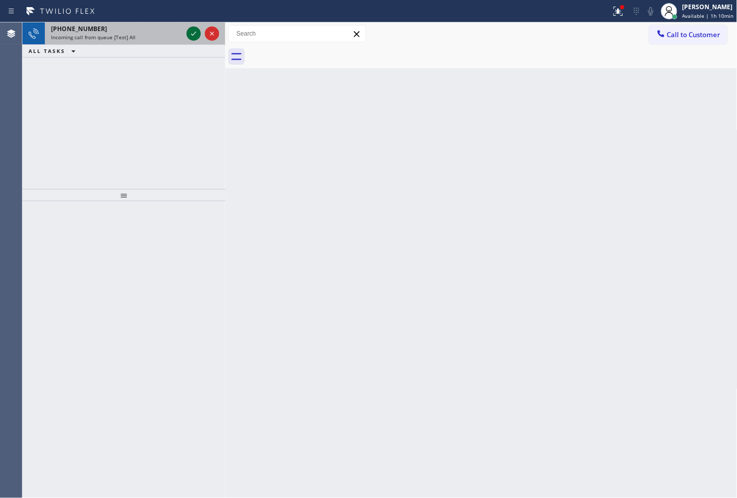
click at [199, 33] on icon at bounding box center [194, 34] width 12 height 12
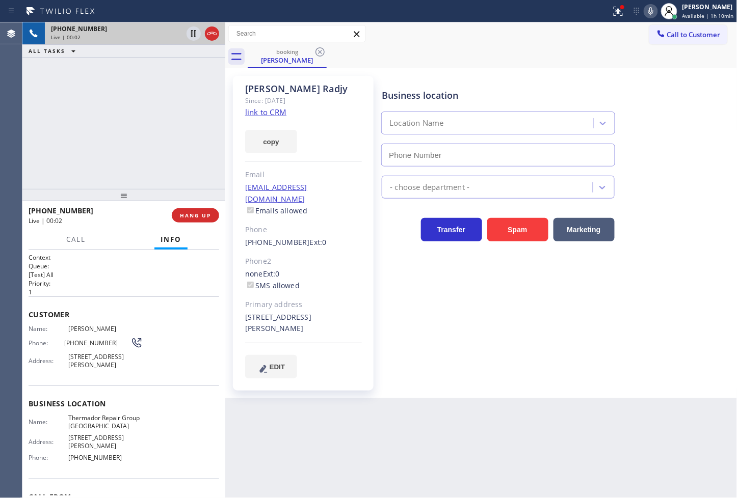
type input "[PHONE_NUMBER]"
click at [103, 139] on div "[PHONE_NUMBER] Live | 00:04 ALL TASKS ALL TASKS ACTIVE TASKS TASKS IN WRAP UP" at bounding box center [123, 105] width 203 height 167
click at [258, 113] on link "link to CRM" at bounding box center [265, 112] width 41 height 10
click at [96, 72] on div "[PHONE_NUMBER] Live | 00:08 ALL TASKS ALL TASKS ACTIVE TASKS TASKS IN WRAP UP" at bounding box center [123, 105] width 203 height 167
click at [102, 151] on div "[PHONE_NUMBER] Live | 00:17 ALL TASKS ALL TASKS ACTIVE TASKS TASKS IN WRAP UP" at bounding box center [123, 105] width 203 height 167
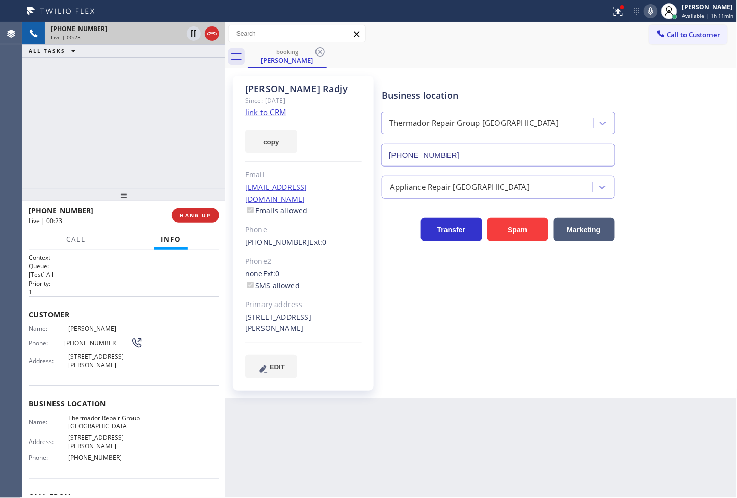
click at [49, 99] on div "[PHONE_NUMBER] Live | 00:23 ALL TASKS ALL TASKS ACTIVE TASKS TASKS IN WRAP UP" at bounding box center [123, 105] width 203 height 167
click at [114, 136] on div "[PHONE_NUMBER] Live | 00:23 ALL TASKS ALL TASKS ACTIVE TASKS TASKS IN WRAP UP" at bounding box center [123, 105] width 203 height 167
click at [101, 247] on div "Call Info" at bounding box center [124, 240] width 191 height 20
click at [110, 201] on div at bounding box center [123, 195] width 203 height 12
click at [108, 165] on div "[PHONE_NUMBER] Live | 00:25 ALL TASKS ALL TASKS ACTIVE TASKS TASKS IN WRAP UP" at bounding box center [123, 105] width 203 height 167
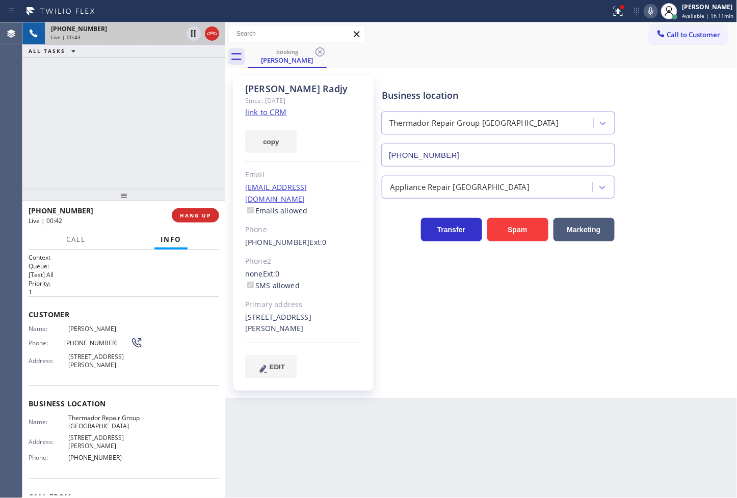
click at [77, 110] on div "[PHONE_NUMBER] Live | 00:43 ALL TASKS ALL TASKS ACTIVE TASKS TASKS IN WRAP UP" at bounding box center [123, 105] width 203 height 167
click at [101, 135] on div "[PHONE_NUMBER] Live | 00:47 ALL TASKS ALL TASKS ACTIVE TASKS TASKS IN WRAP UP" at bounding box center [123, 105] width 203 height 167
click at [100, 139] on div "[PHONE_NUMBER] Live | 00:48 ALL TASKS ALL TASKS ACTIVE TASKS TASKS IN WRAP UP" at bounding box center [123, 105] width 203 height 167
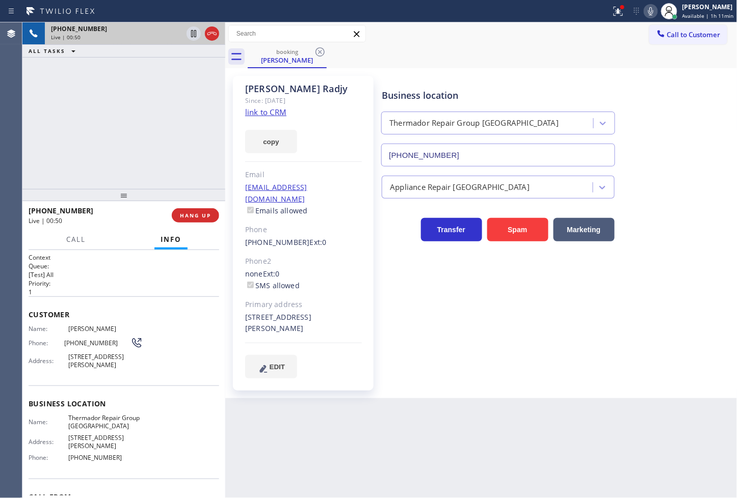
click at [131, 172] on div "[PHONE_NUMBER] Live | 00:50 ALL TASKS ALL TASKS ACTIVE TASKS TASKS IN WRAP UP" at bounding box center [123, 105] width 203 height 167
click at [136, 139] on div "[PHONE_NUMBER] Live | 00:51 ALL TASKS ALL TASKS ACTIVE TASKS TASKS IN WRAP UP" at bounding box center [123, 105] width 203 height 167
click at [192, 34] on icon at bounding box center [194, 34] width 12 height 12
drag, startPoint x: 105, startPoint y: 111, endPoint x: 124, endPoint y: 75, distance: 40.1
click at [106, 111] on div "[PHONE_NUMBER] Live | 01:30 ALL TASKS ALL TASKS ACTIVE TASKS TASKS IN WRAP UP" at bounding box center [123, 105] width 203 height 167
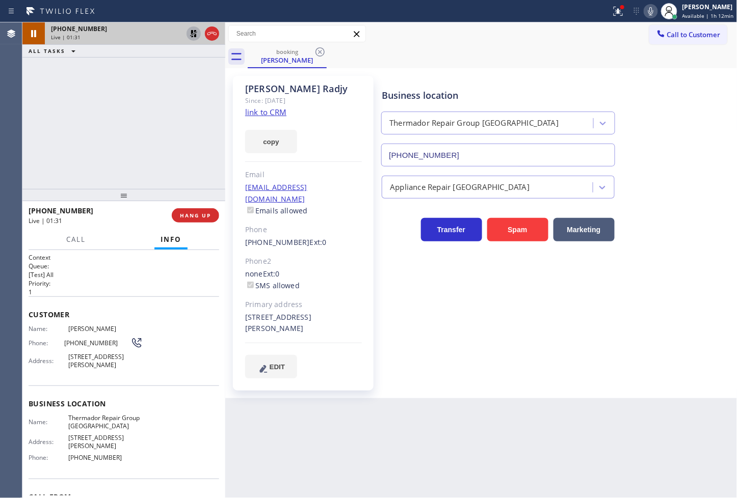
click at [191, 34] on icon at bounding box center [194, 34] width 12 height 12
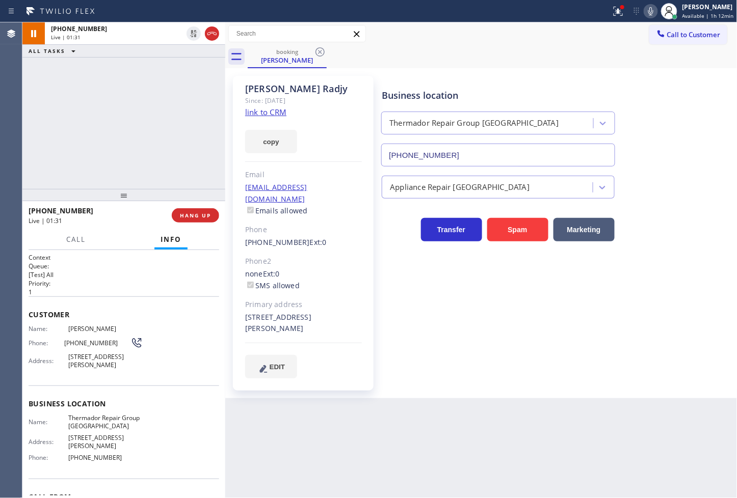
click at [102, 130] on div "[PHONE_NUMBER] Live | 01:31 ALL TASKS ALL TASKS ACTIVE TASKS TASKS IN WRAP UP" at bounding box center [123, 105] width 203 height 167
click at [663, 102] on div "Business location Thermador Repair Group [GEOGRAPHIC_DATA] [PHONE_NUMBER]" at bounding box center [557, 120] width 355 height 92
click at [143, 165] on div "[PHONE_NUMBER] Live | 01:34 ALL TASKS ALL TASKS ACTIVE TASKS TASKS IN WRAP UP" at bounding box center [123, 105] width 203 height 167
click at [138, 290] on p "1" at bounding box center [124, 292] width 191 height 9
click at [113, 123] on div "[PHONE_NUMBER] Live | 01:40 ALL TASKS ALL TASKS ACTIVE TASKS TASKS IN WRAP UP" at bounding box center [123, 105] width 203 height 167
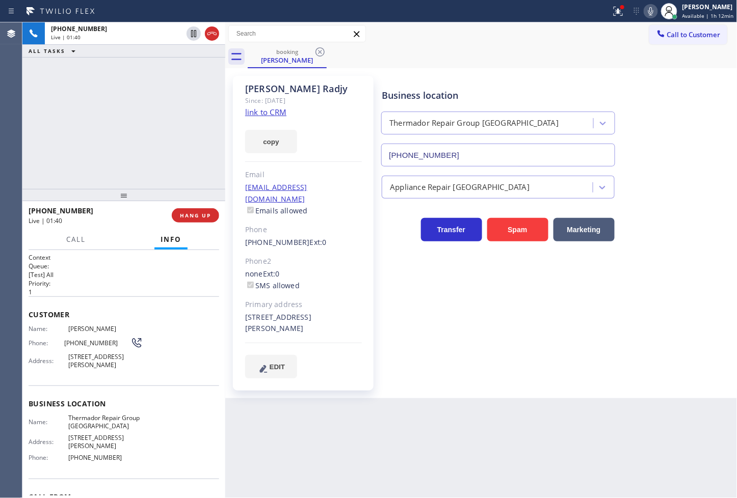
drag, startPoint x: 119, startPoint y: 258, endPoint x: 110, endPoint y: 138, distance: 120.1
click at [119, 253] on h1 "Context" at bounding box center [124, 257] width 191 height 9
click at [110, 138] on div "[PHONE_NUMBER] Live | 01:41 ALL TASKS ALL TASKS ACTIVE TASKS TASKS IN WRAP UP" at bounding box center [123, 105] width 203 height 167
click at [111, 282] on h2 "Priority:" at bounding box center [124, 283] width 191 height 9
click at [70, 237] on span "Call" at bounding box center [75, 239] width 19 height 9
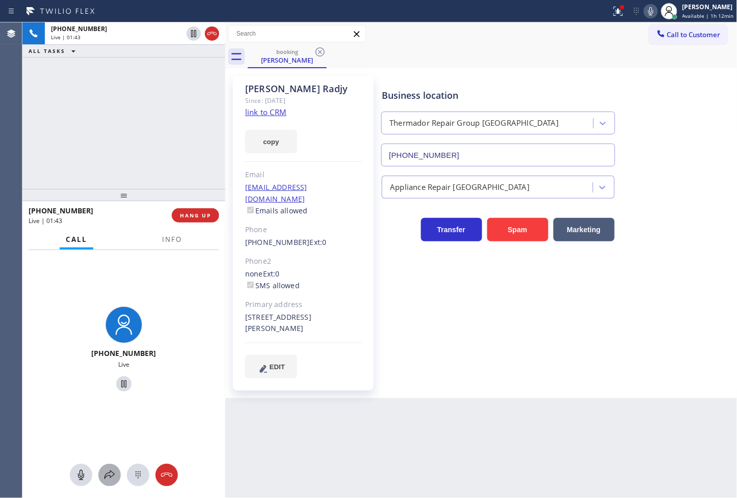
click at [110, 475] on icon at bounding box center [109, 475] width 12 height 12
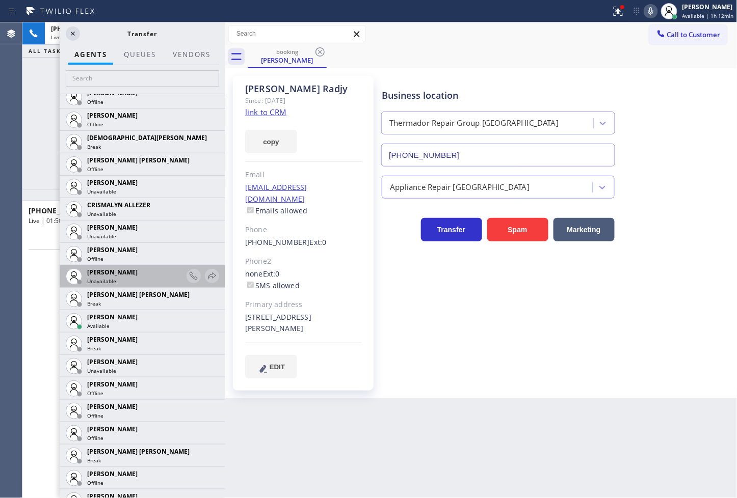
scroll to position [396, 0]
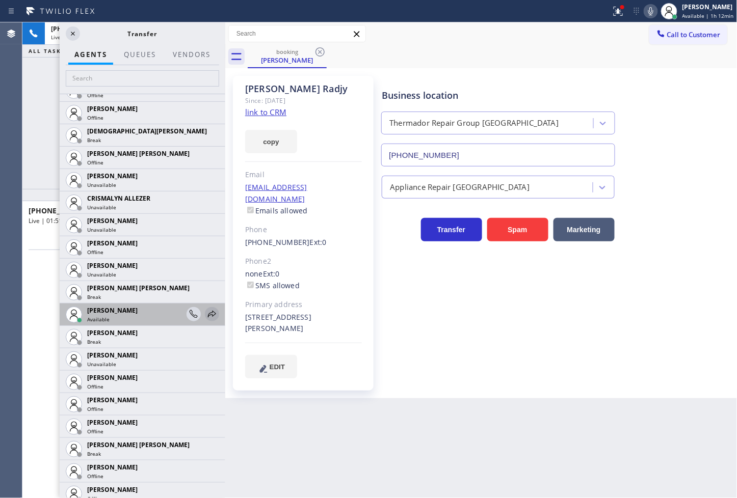
click at [206, 314] on icon at bounding box center [212, 314] width 12 height 12
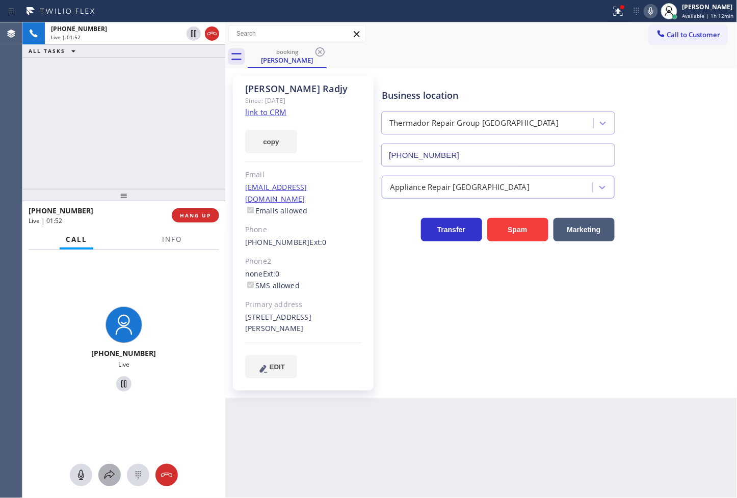
click at [102, 478] on div at bounding box center [109, 475] width 22 height 12
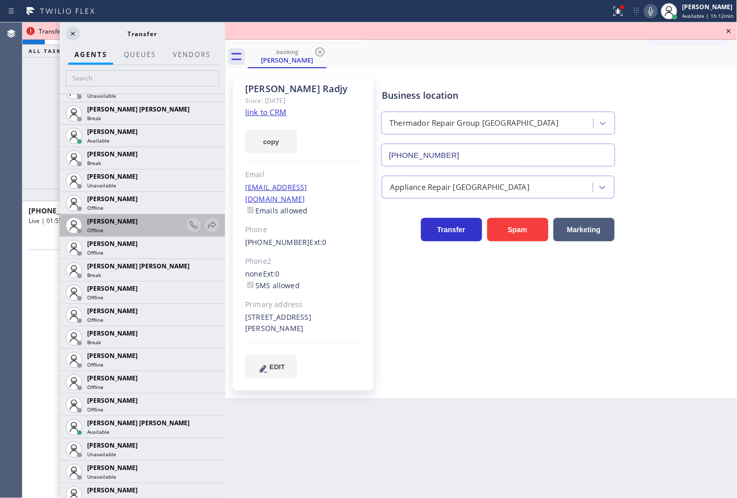
scroll to position [623, 0]
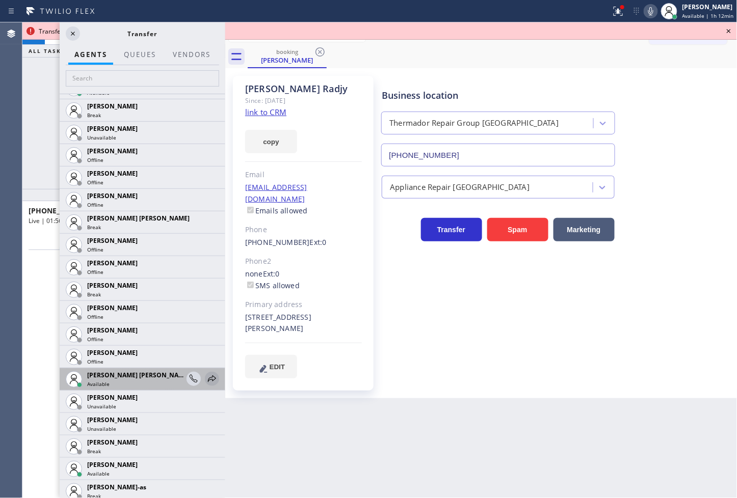
click at [208, 379] on icon at bounding box center [212, 379] width 8 height 7
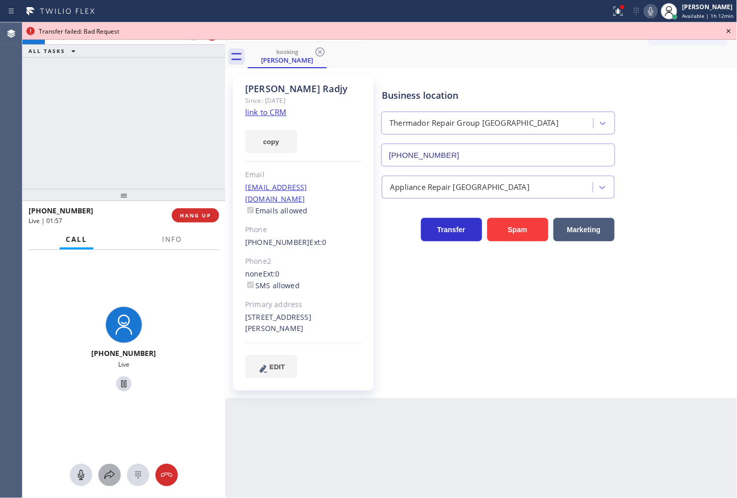
click at [114, 482] on button at bounding box center [109, 475] width 22 height 22
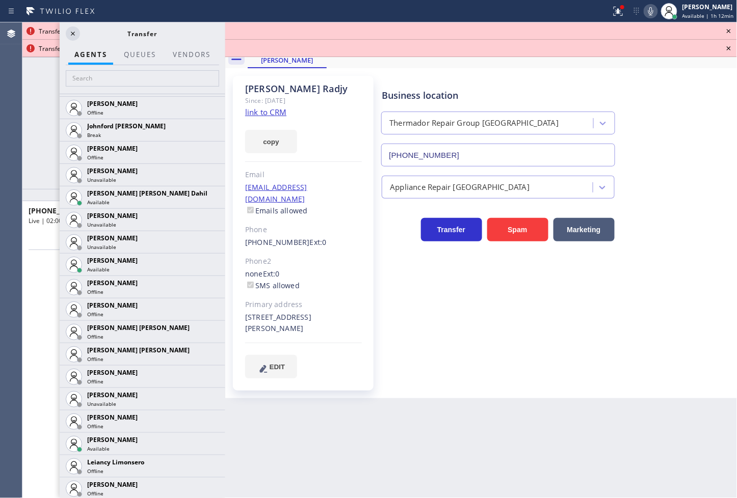
scroll to position [1132, 0]
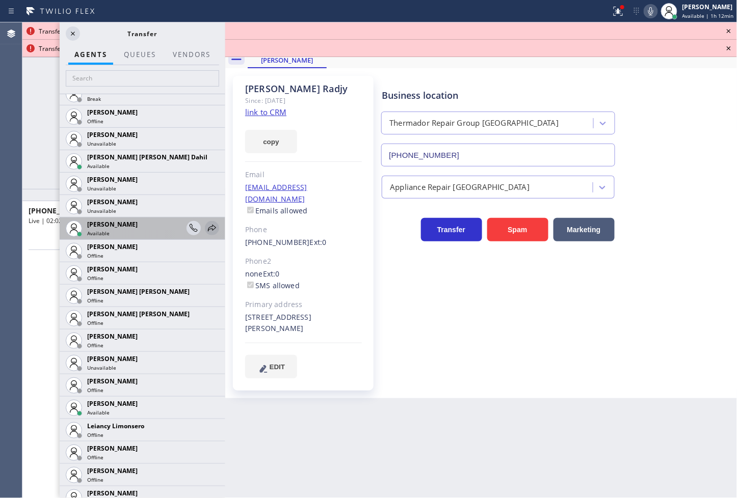
click at [206, 228] on icon at bounding box center [212, 228] width 12 height 12
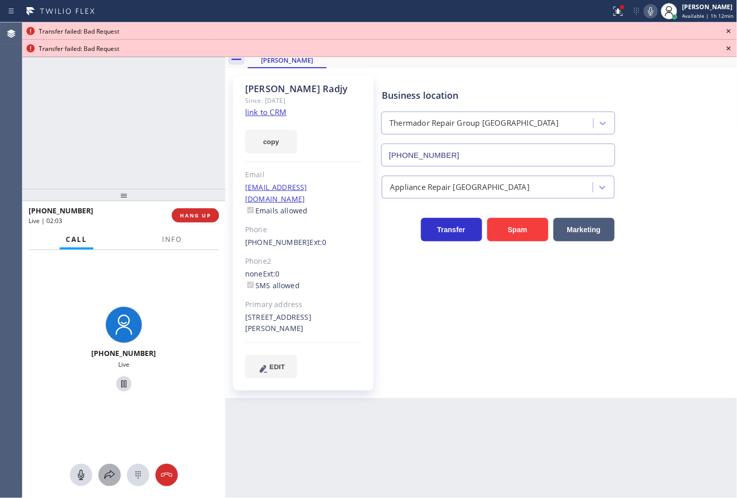
click at [108, 469] on icon at bounding box center [109, 475] width 12 height 12
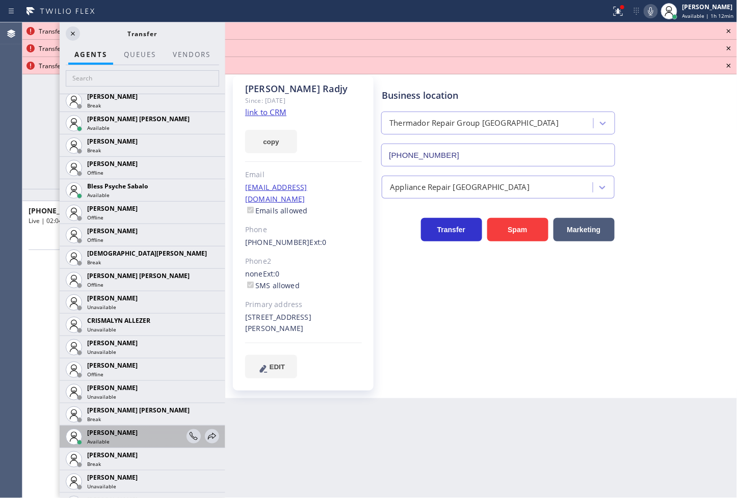
scroll to position [270, 0]
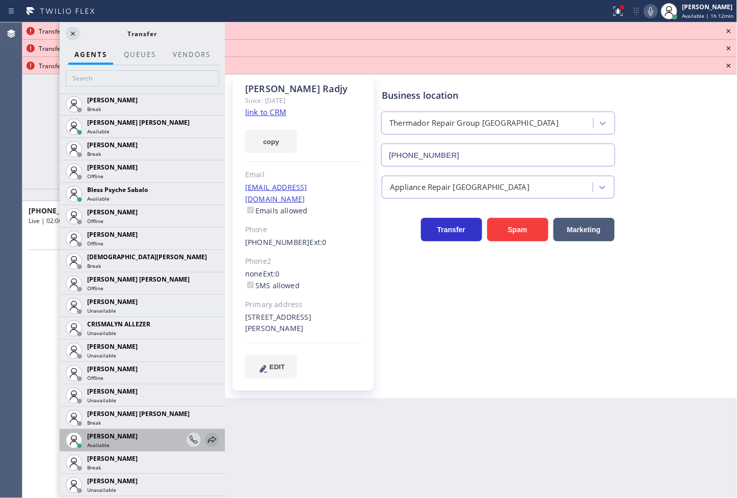
click at [206, 440] on icon at bounding box center [212, 440] width 12 height 12
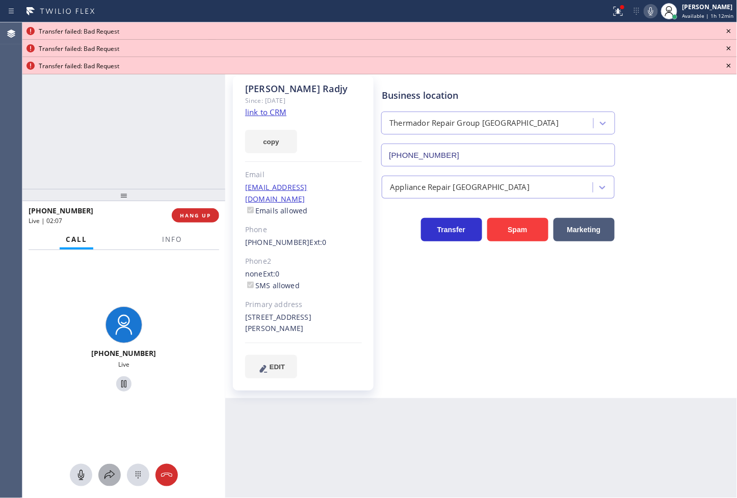
click at [107, 483] on button at bounding box center [109, 475] width 22 height 22
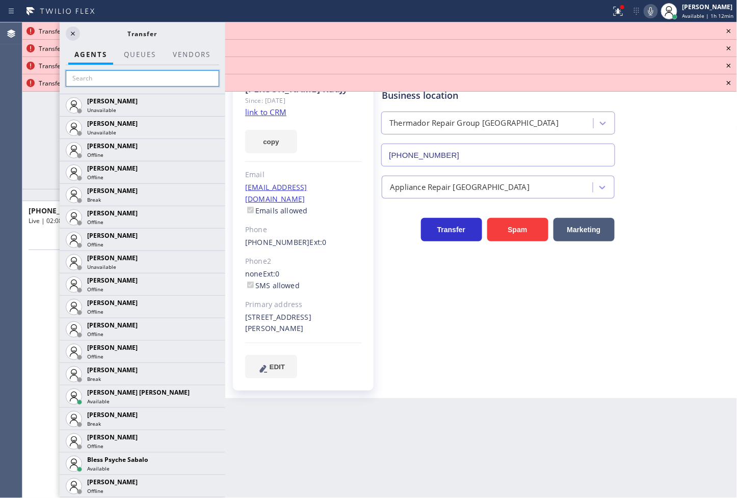
click at [111, 84] on input "text" at bounding box center [142, 78] width 153 height 16
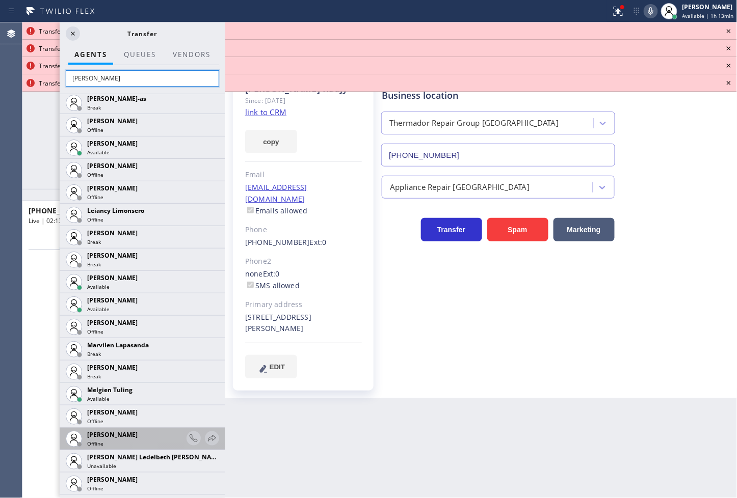
scroll to position [396, 0]
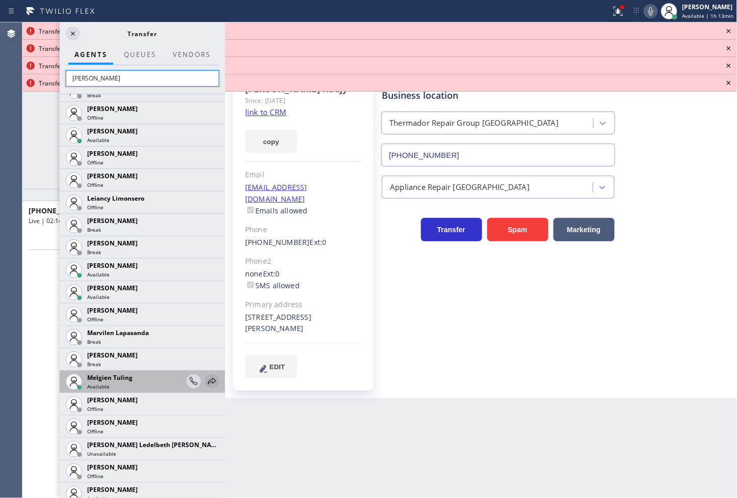
type input "[PERSON_NAME]"
click at [208, 382] on icon at bounding box center [212, 381] width 8 height 7
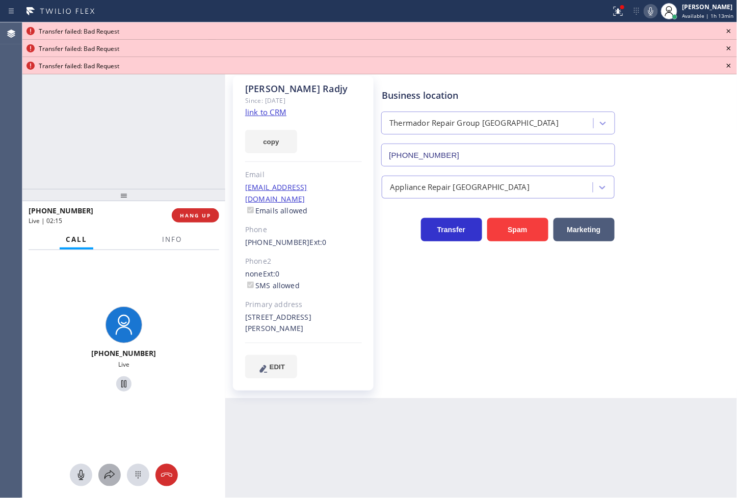
click at [109, 474] on icon at bounding box center [109, 475] width 12 height 12
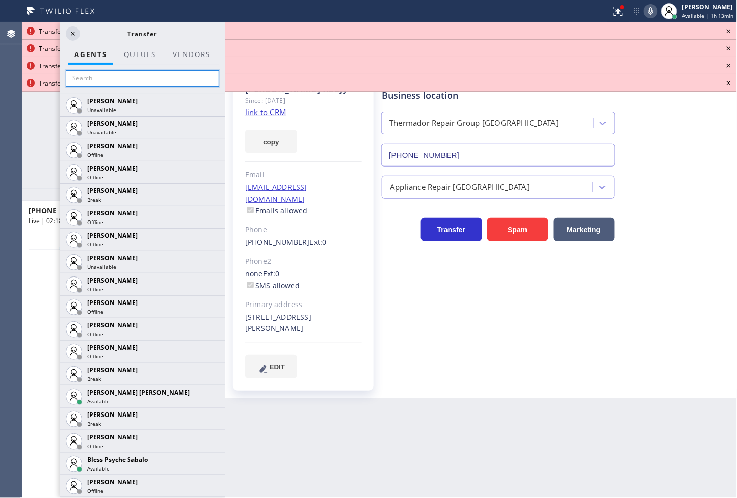
click at [135, 75] on input "text" at bounding box center [142, 78] width 153 height 16
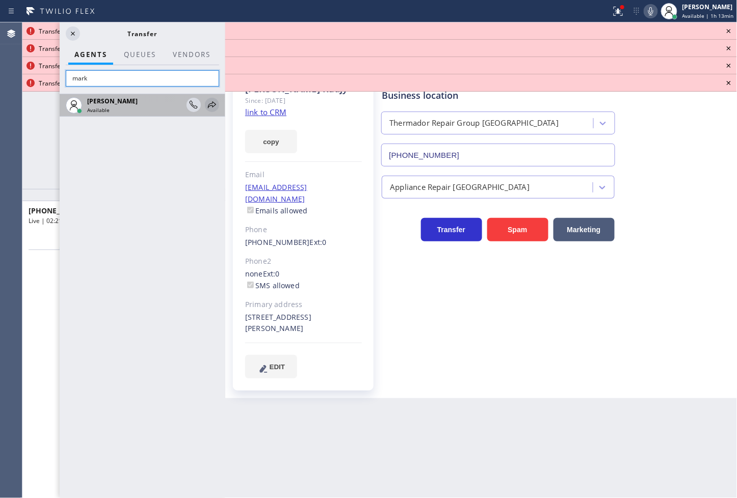
type input "mark"
click at [213, 106] on icon at bounding box center [212, 104] width 8 height 7
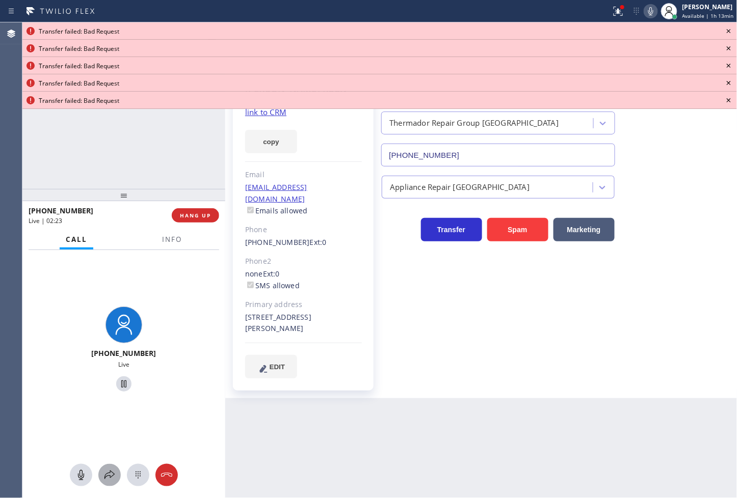
click at [113, 476] on icon at bounding box center [109, 475] width 10 height 9
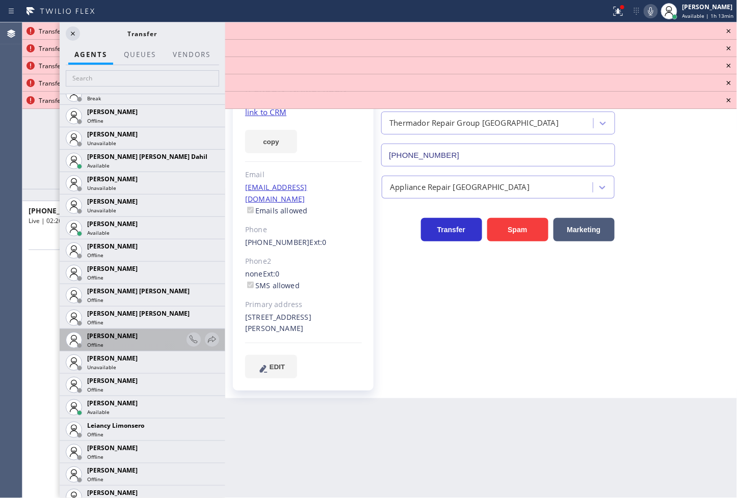
scroll to position [1189, 0]
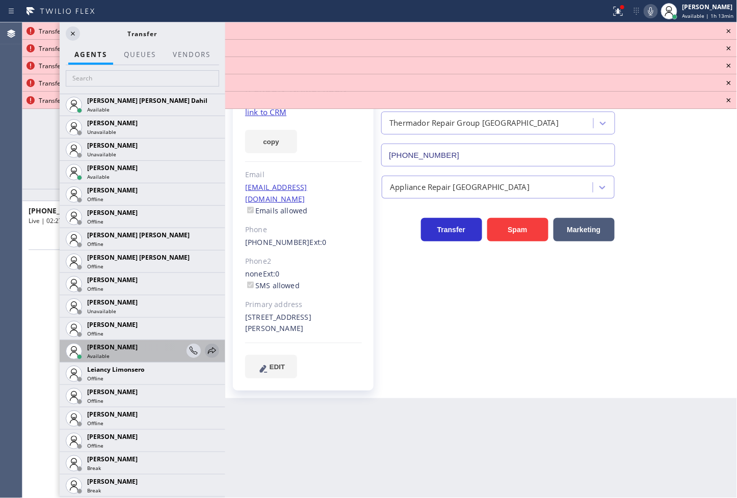
click at [206, 350] on icon at bounding box center [212, 351] width 12 height 12
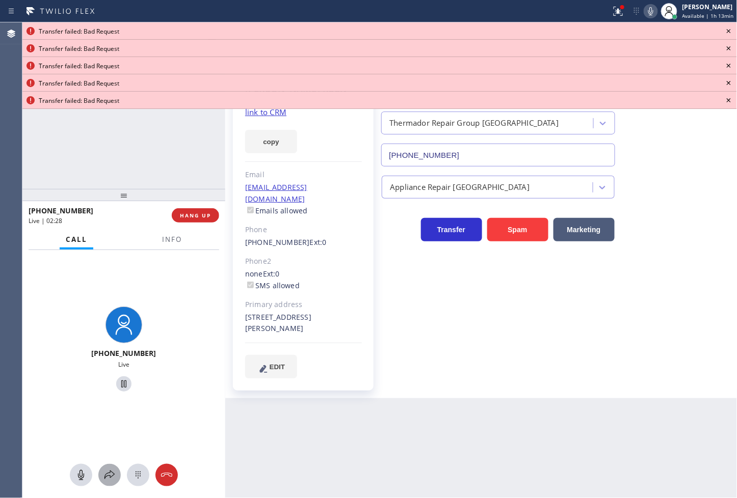
click at [110, 472] on icon at bounding box center [109, 475] width 12 height 12
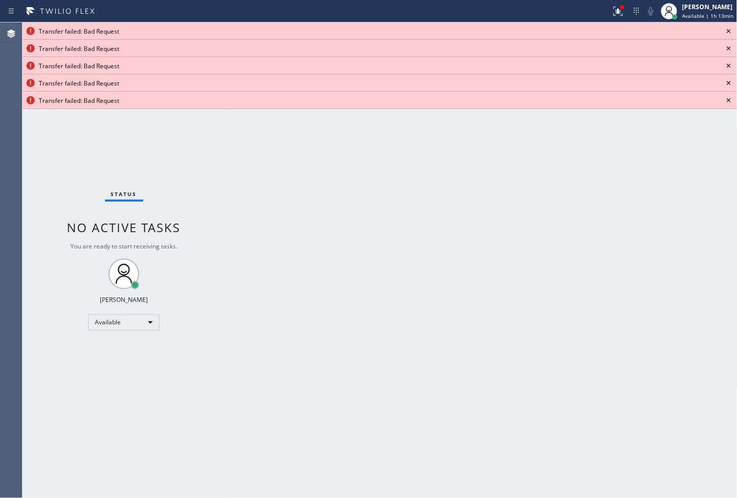
click at [730, 29] on icon at bounding box center [729, 31] width 4 height 4
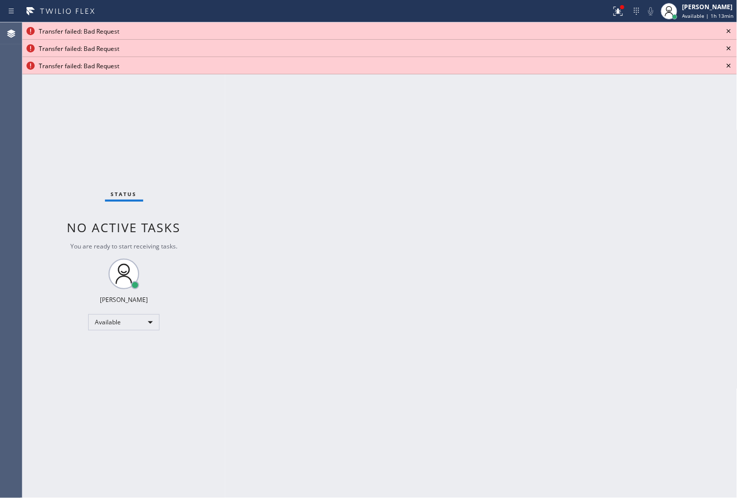
click at [730, 29] on icon at bounding box center [729, 31] width 4 height 4
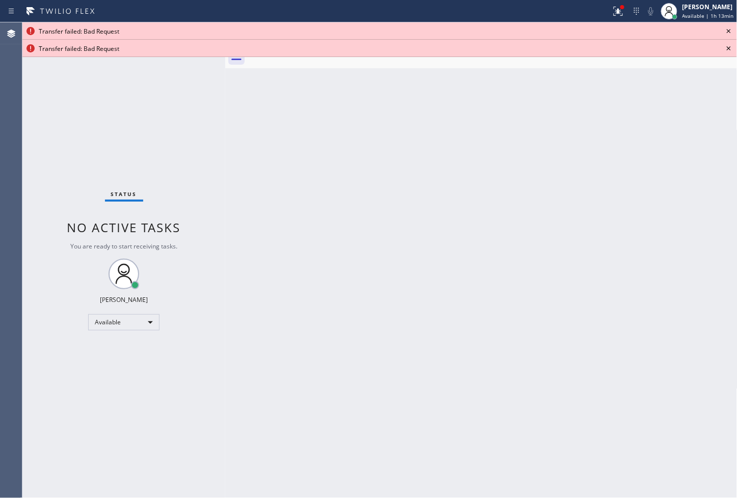
click at [730, 29] on icon at bounding box center [729, 31] width 4 height 4
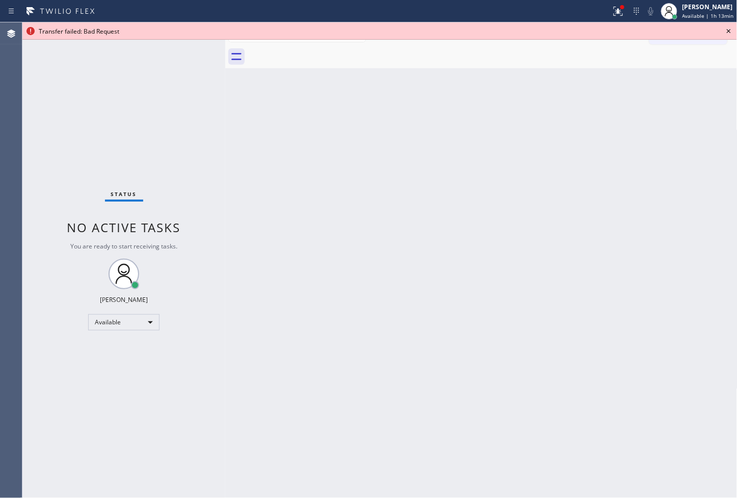
click at [730, 29] on icon at bounding box center [729, 31] width 4 height 4
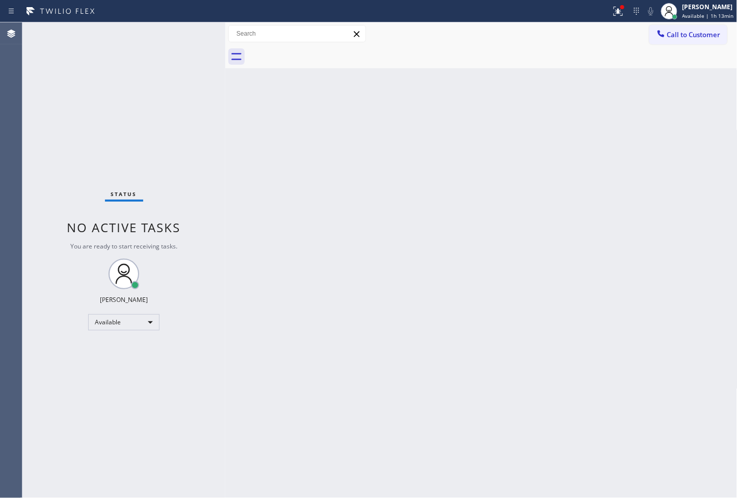
click at [193, 43] on div "Status No active tasks You are ready to start receiving tasks. [PERSON_NAME]" at bounding box center [123, 260] width 203 height 476
click at [191, 17] on div at bounding box center [305, 11] width 603 height 16
click at [194, 31] on div "Status No active tasks You are ready to start receiving tasks. [PERSON_NAME]" at bounding box center [123, 260] width 203 height 476
click at [204, 104] on div "Status No active tasks You are ready to start receiving tasks. [PERSON_NAME]" at bounding box center [123, 260] width 203 height 476
click at [196, 36] on div "Status No active tasks You are ready to start receiving tasks. [PERSON_NAME]" at bounding box center [123, 260] width 203 height 476
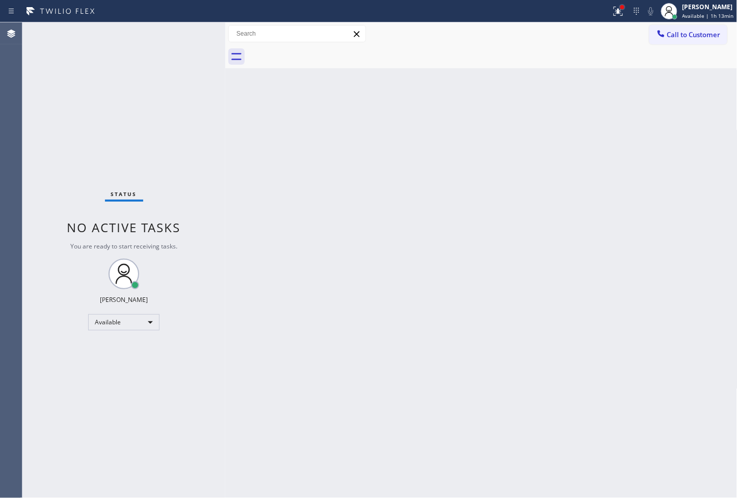
click at [619, 9] on div at bounding box center [622, 7] width 6 height 6
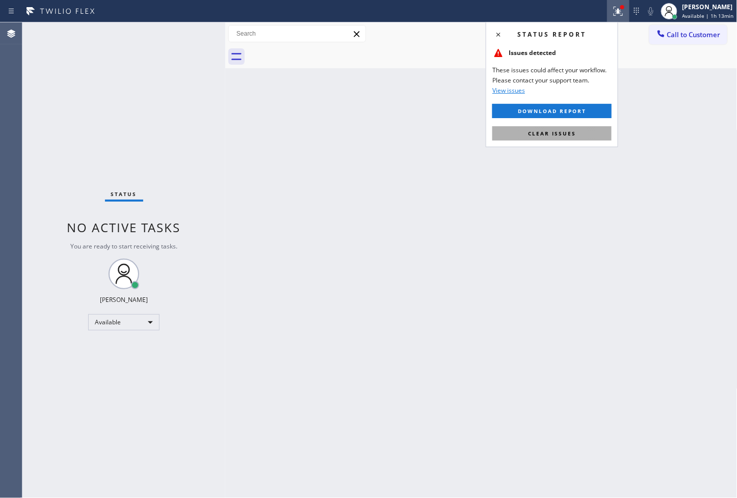
click at [586, 128] on button "Clear issues" at bounding box center [551, 133] width 119 height 14
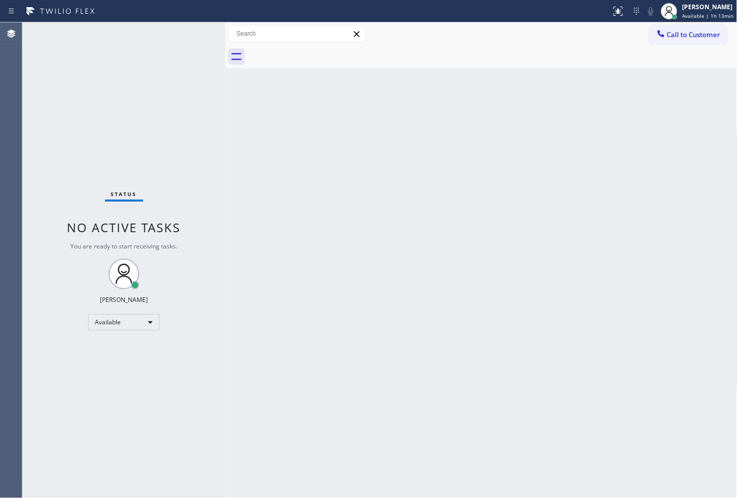
drag, startPoint x: 197, startPoint y: 109, endPoint x: 158, endPoint y: 63, distance: 60.0
click at [196, 109] on div "Status No active tasks You are ready to start receiving tasks. [PERSON_NAME]" at bounding box center [123, 260] width 203 height 476
click at [181, 38] on div "Status No active tasks You are ready to start receiving tasks. [PERSON_NAME]" at bounding box center [123, 260] width 203 height 476
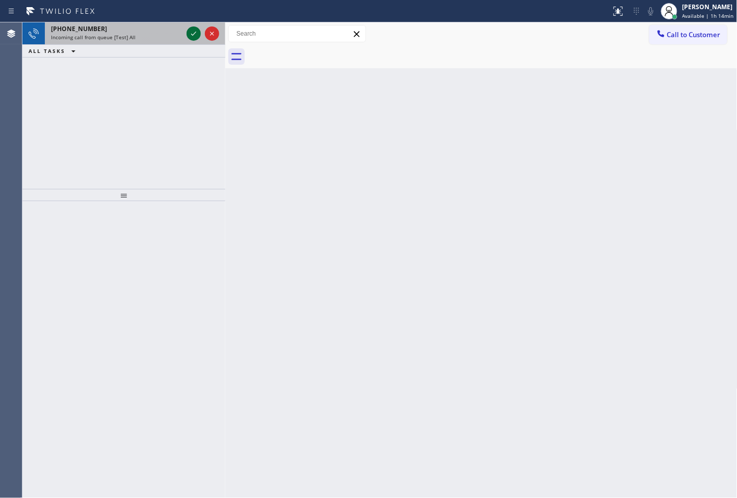
click at [189, 32] on icon at bounding box center [194, 34] width 12 height 12
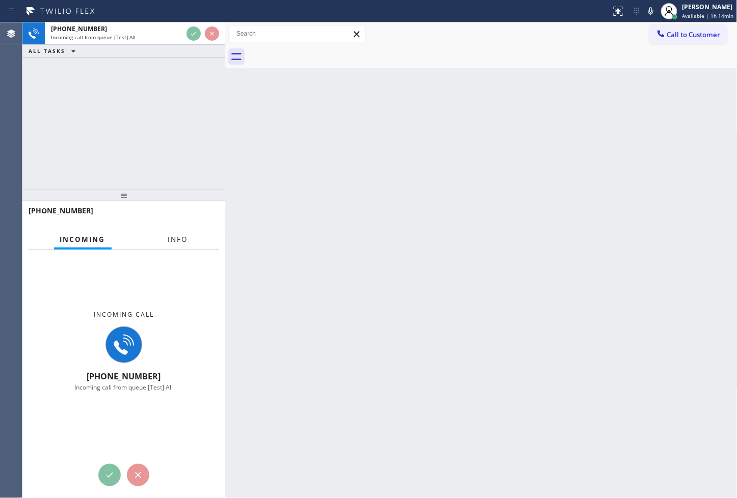
click at [185, 236] on button "Info" at bounding box center [178, 240] width 32 height 20
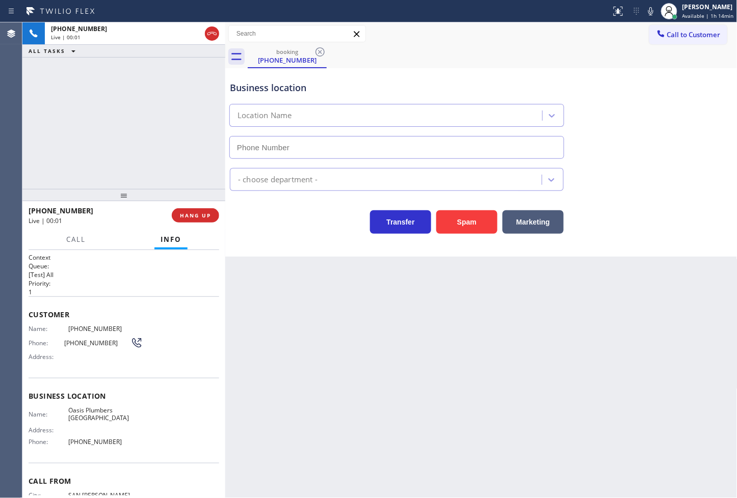
type input "(949) 635-7337"
click at [144, 144] on div "+19255777952 Live | 00:20 ALL TASKS ALL TASKS ACTIVE TASKS TASKS IN WRAP UP" at bounding box center [123, 105] width 203 height 167
click at [66, 241] on span "Call" at bounding box center [75, 239] width 19 height 9
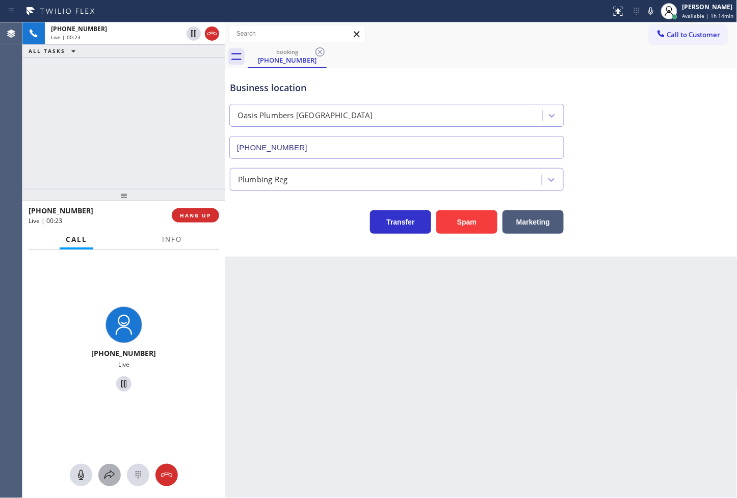
drag, startPoint x: 111, startPoint y: 473, endPoint x: 111, endPoint y: 467, distance: 5.6
click at [111, 467] on button at bounding box center [109, 475] width 22 height 22
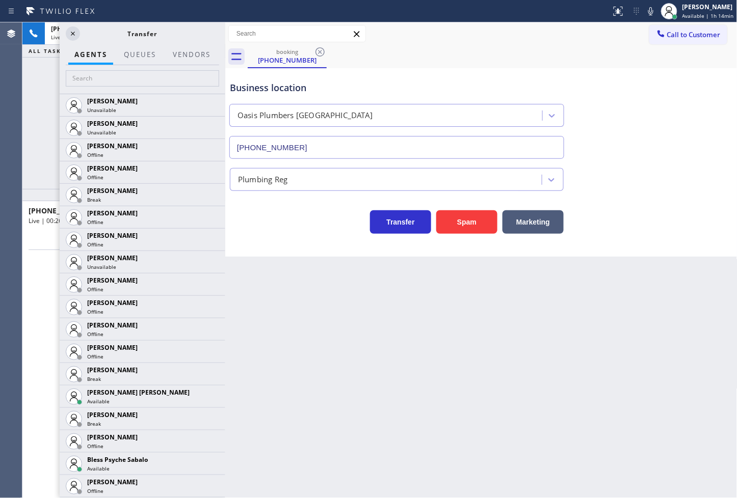
drag, startPoint x: 72, startPoint y: 37, endPoint x: 65, endPoint y: 102, distance: 65.6
click at [72, 37] on icon at bounding box center [73, 34] width 12 height 12
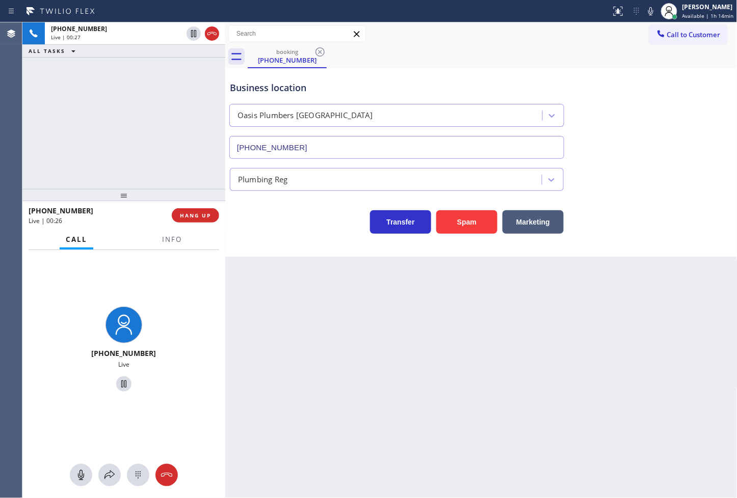
click at [78, 162] on div "+19255777952 Live | 00:27 ALL TASKS ALL TASKS ACTIVE TASKS TASKS IN WRAP UP" at bounding box center [123, 105] width 203 height 167
click at [133, 136] on div "+19255777952 Live | 00:27 ALL TASKS ALL TASKS ACTIVE TASKS TASKS IN WRAP UP" at bounding box center [123, 105] width 203 height 167
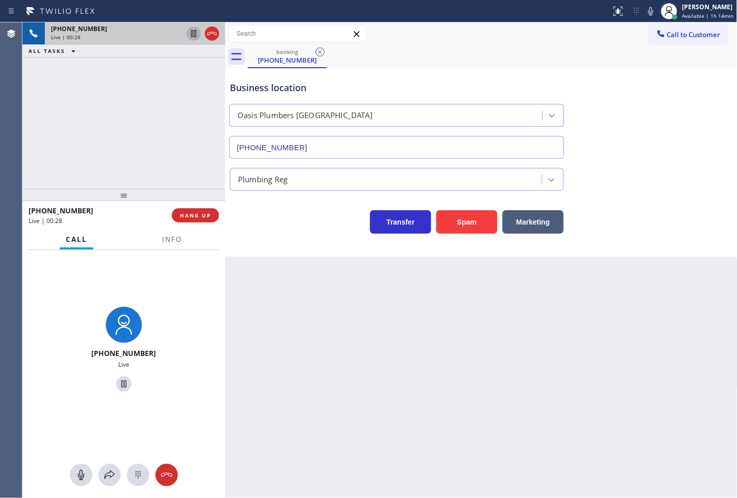
click at [192, 34] on icon at bounding box center [194, 34] width 12 height 12
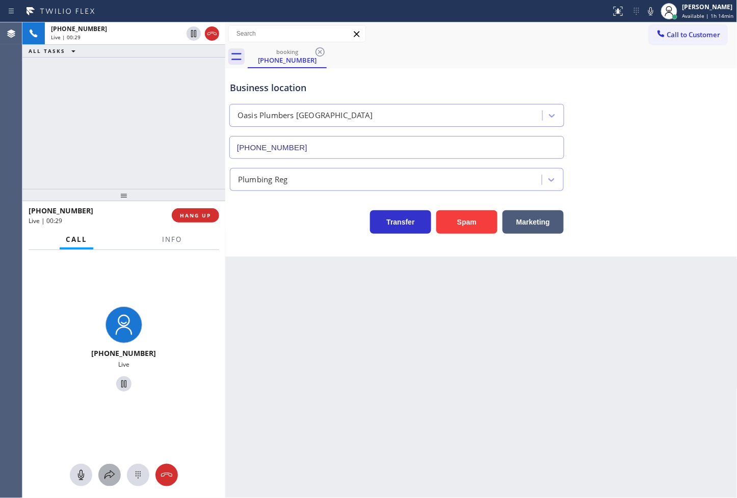
click at [101, 475] on div at bounding box center [109, 475] width 22 height 12
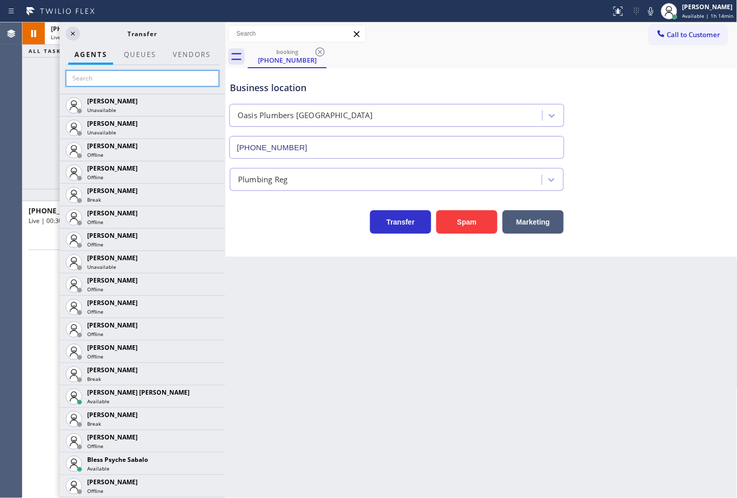
click at [107, 75] on input "text" at bounding box center [142, 78] width 153 height 16
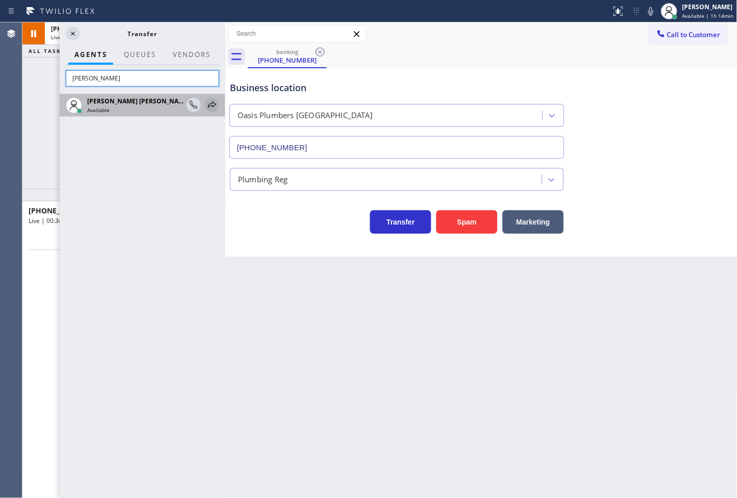
type input "jake"
click at [212, 103] on icon at bounding box center [212, 105] width 12 height 12
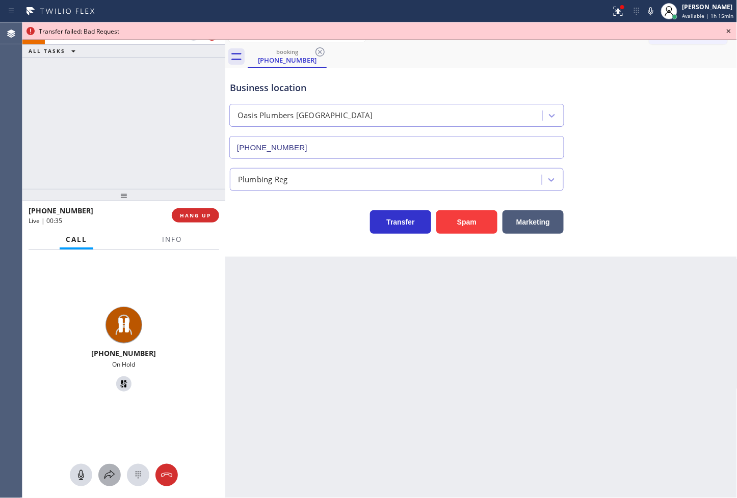
drag, startPoint x: 106, startPoint y: 474, endPoint x: 114, endPoint y: 465, distance: 11.9
click at [114, 465] on button at bounding box center [109, 475] width 22 height 22
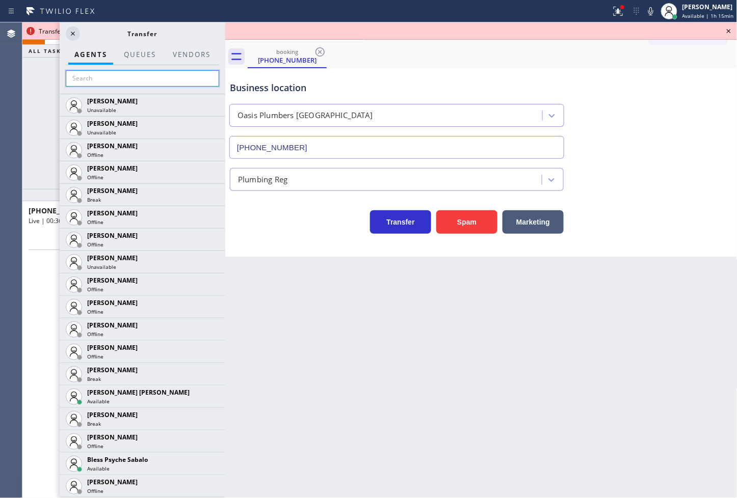
click at [118, 78] on input "text" at bounding box center [142, 78] width 153 height 16
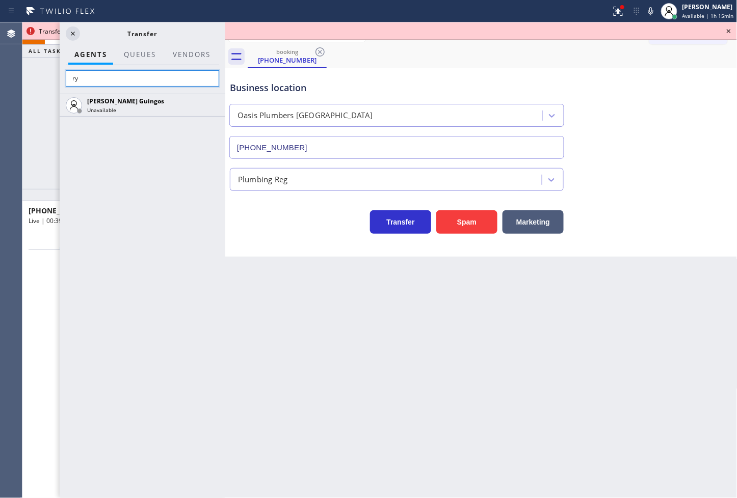
type input "r"
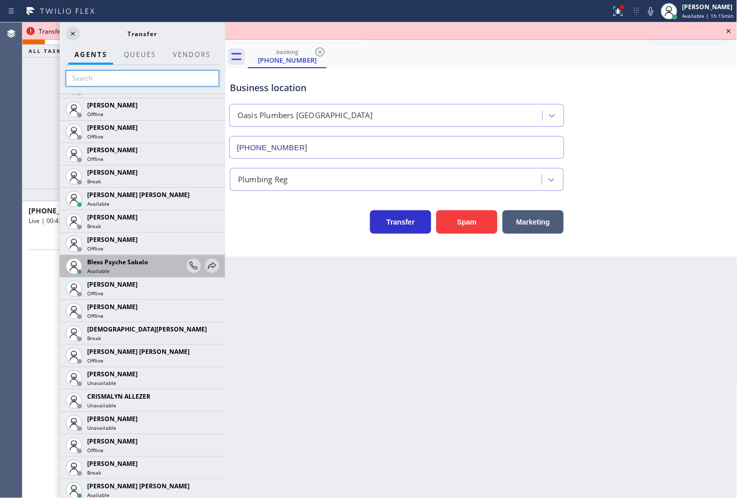
scroll to position [283, 0]
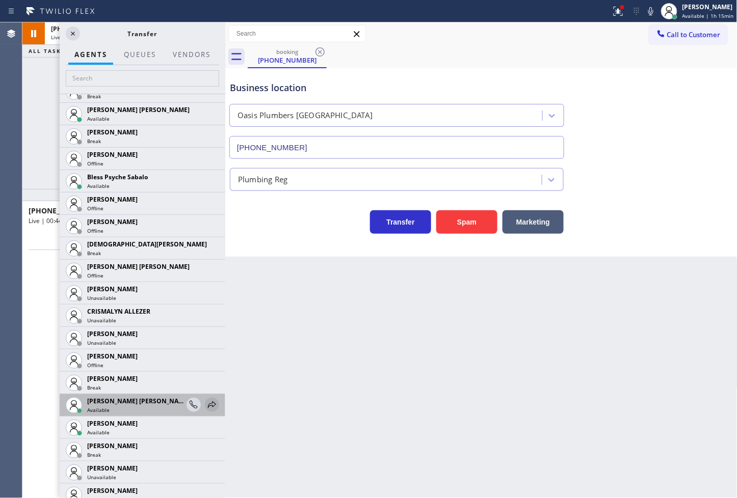
click at [206, 404] on icon at bounding box center [212, 405] width 12 height 12
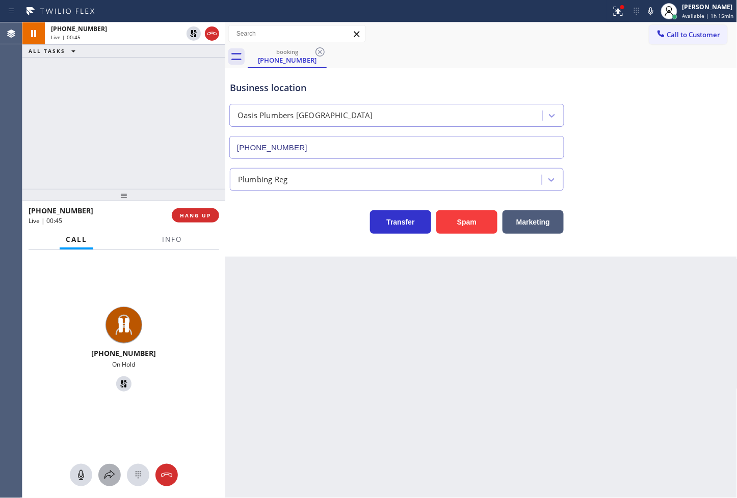
drag, startPoint x: 102, startPoint y: 470, endPoint x: 108, endPoint y: 465, distance: 7.9
click at [108, 465] on button at bounding box center [109, 475] width 22 height 22
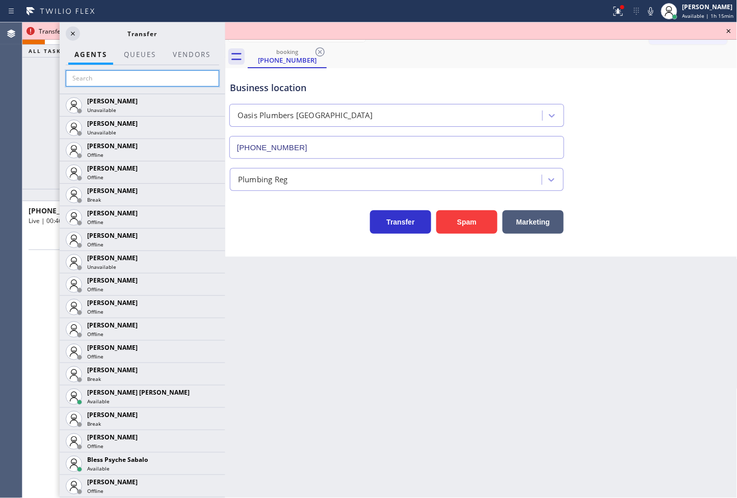
click at [126, 82] on input "text" at bounding box center [142, 78] width 153 height 16
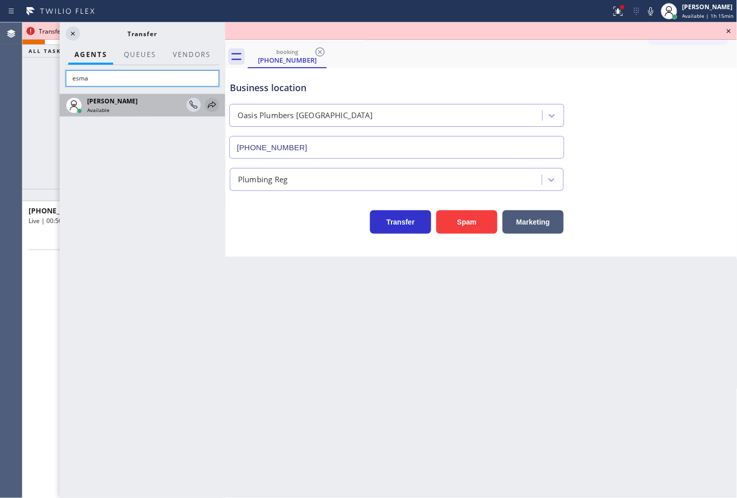
type input "esma"
click at [215, 104] on icon at bounding box center [212, 105] width 12 height 12
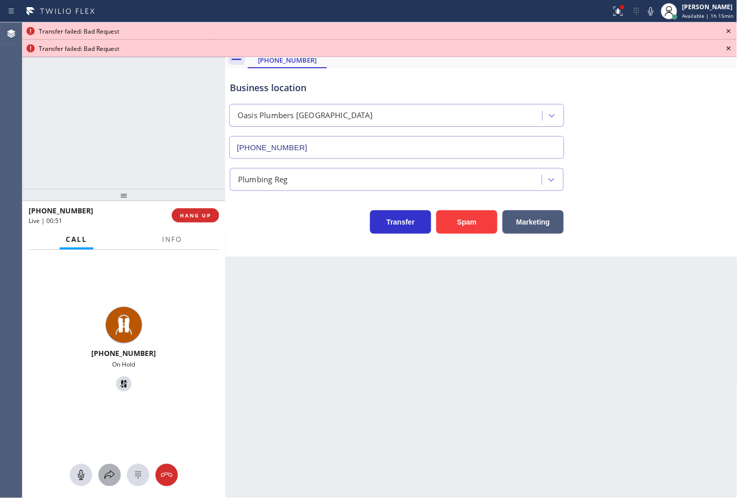
click at [112, 473] on icon at bounding box center [109, 475] width 12 height 12
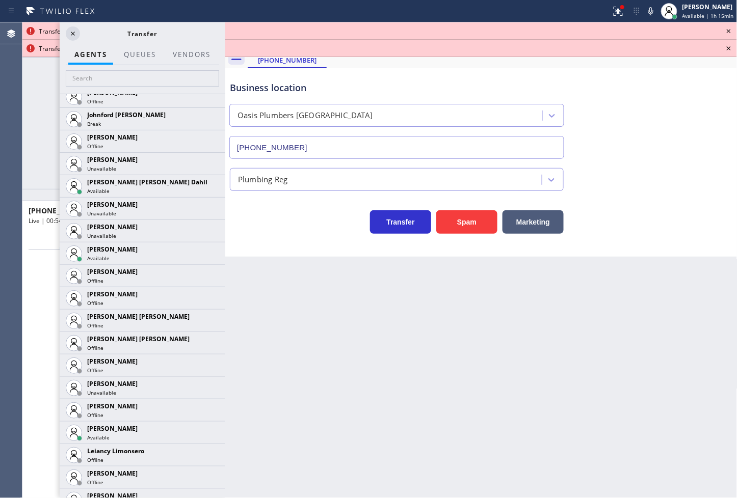
scroll to position [1970, 0]
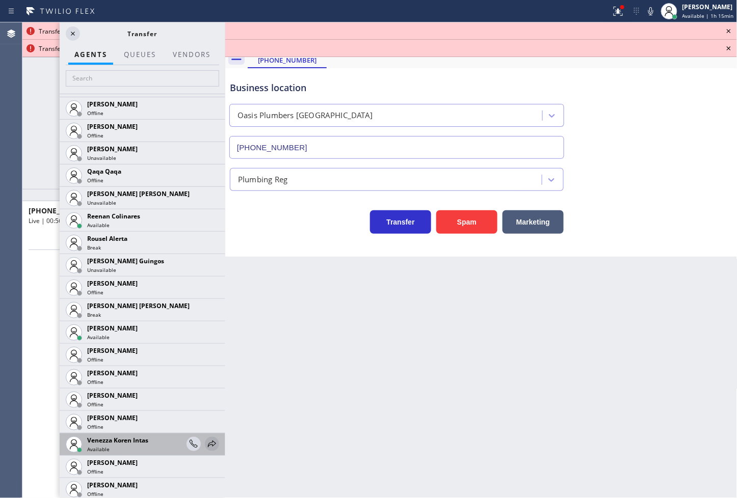
click at [206, 443] on icon at bounding box center [212, 444] width 12 height 12
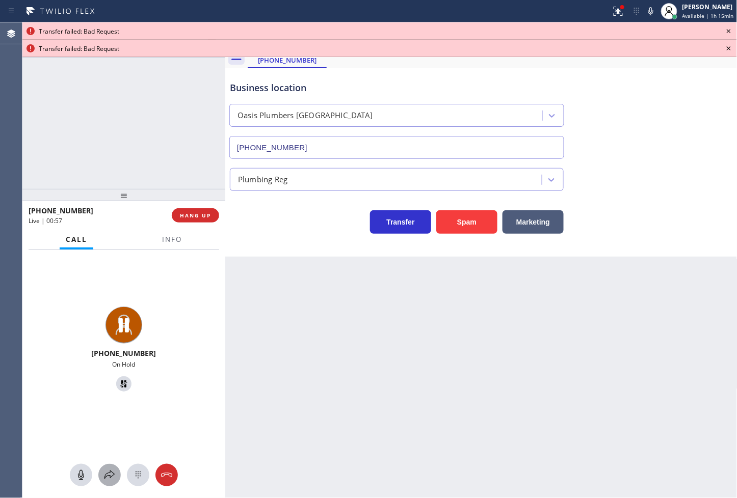
click at [110, 470] on icon at bounding box center [109, 475] width 12 height 12
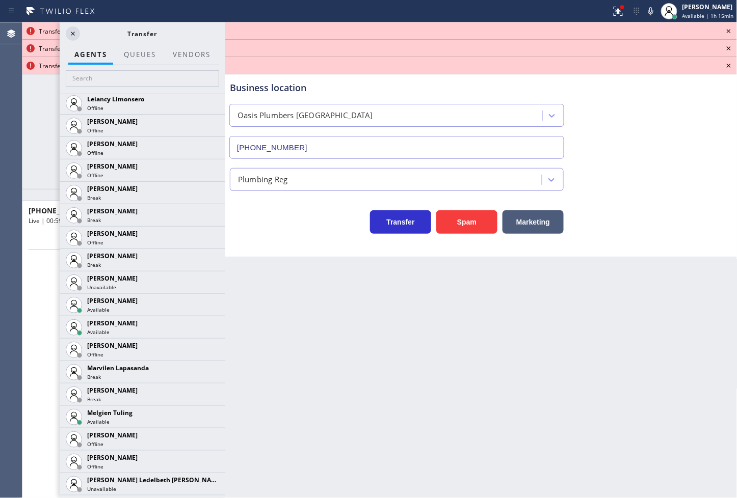
scroll to position [1481, 0]
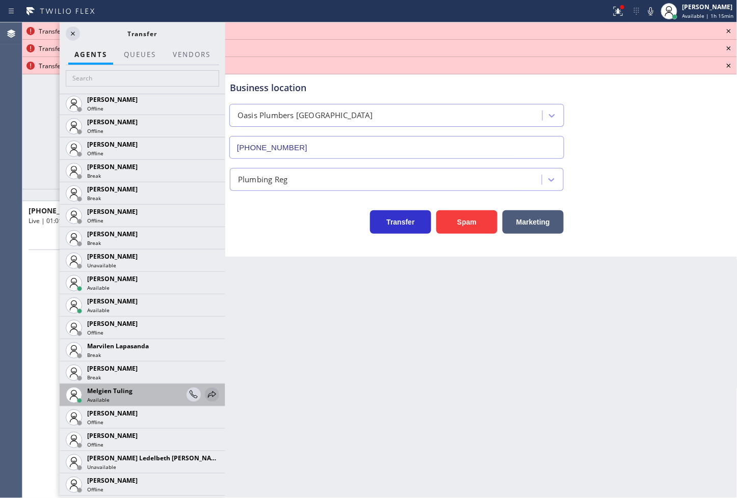
click at [208, 394] on icon at bounding box center [212, 394] width 8 height 7
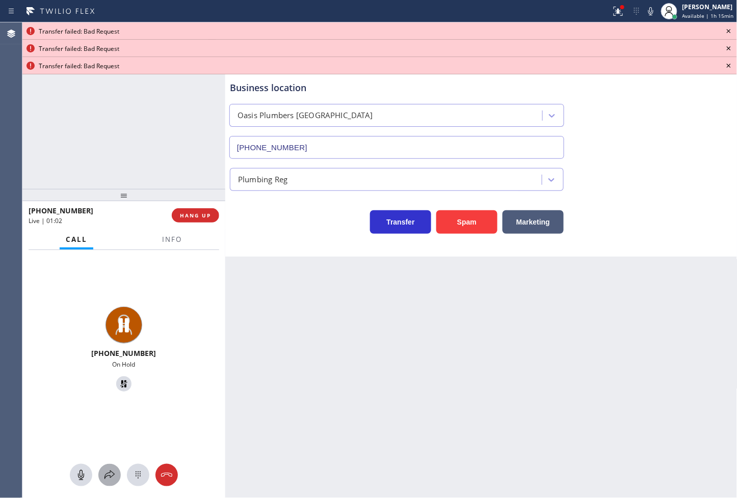
click at [117, 470] on div at bounding box center [109, 475] width 22 height 12
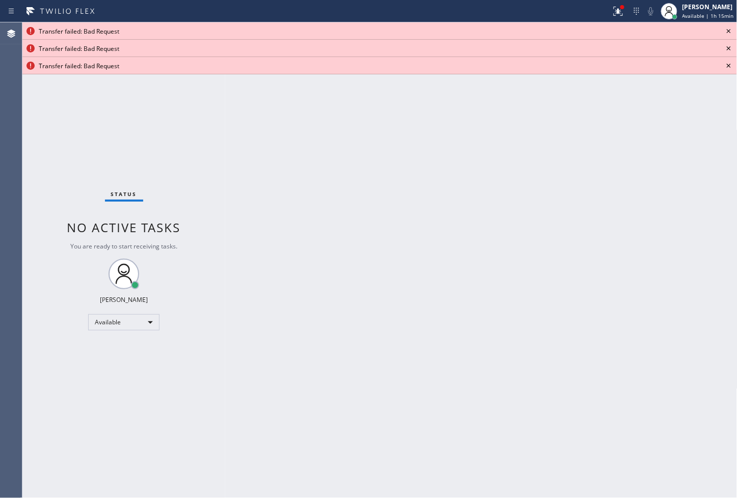
click at [730, 28] on icon at bounding box center [729, 31] width 12 height 12
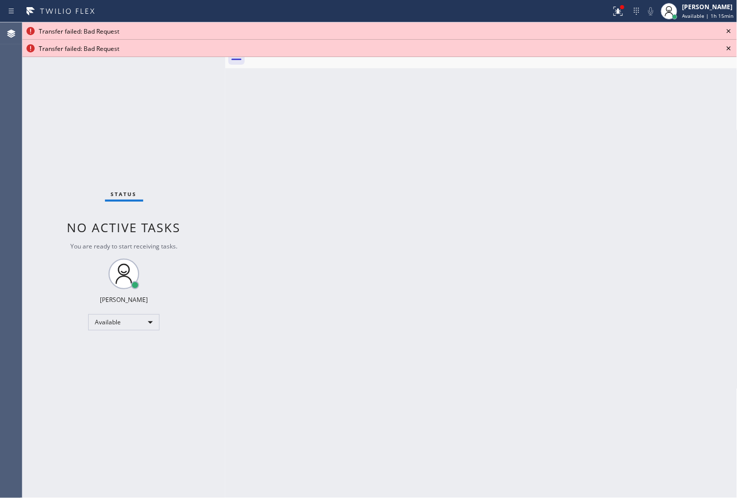
click at [730, 28] on icon at bounding box center [729, 31] width 12 height 12
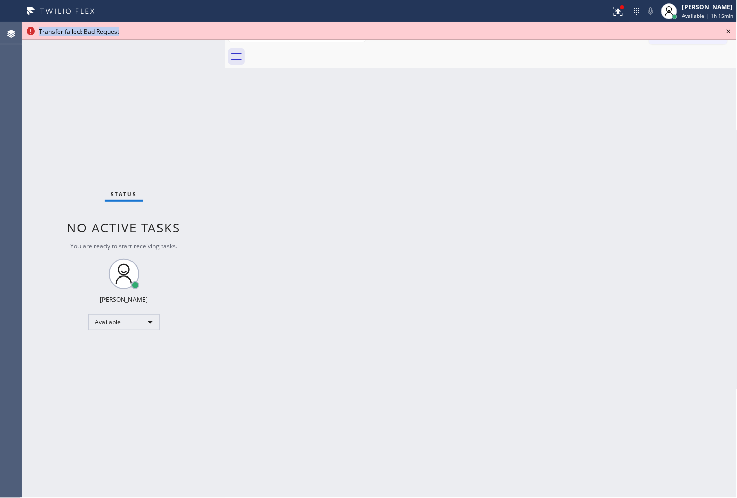
click at [730, 28] on icon at bounding box center [729, 31] width 12 height 12
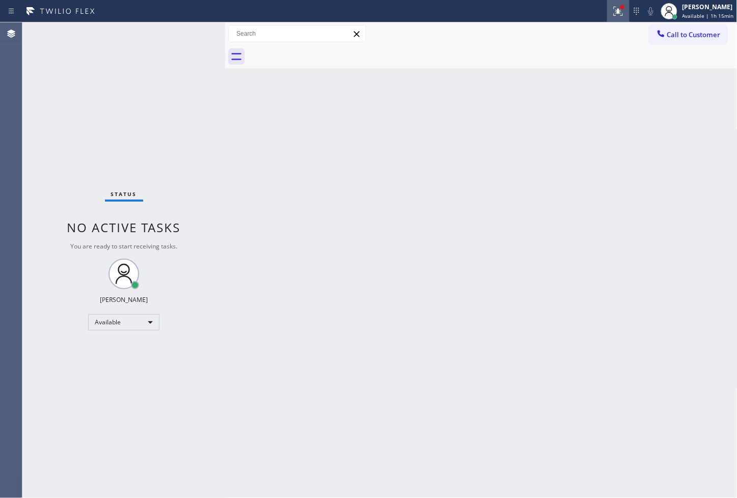
click at [612, 12] on icon at bounding box center [618, 11] width 12 height 12
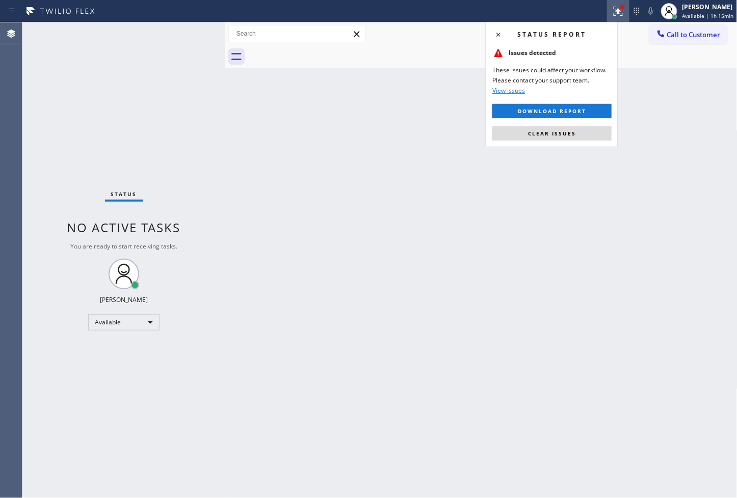
click at [563, 121] on div "Status report Issues detected These issues could affect your workflow. Please c…" at bounding box center [552, 84] width 132 height 125
click at [386, 110] on div "Back to Dashboard Change Sender ID Customers Technicians Select a contact Outbo…" at bounding box center [481, 260] width 512 height 476
click at [581, 130] on button "Clear issues" at bounding box center [551, 133] width 119 height 14
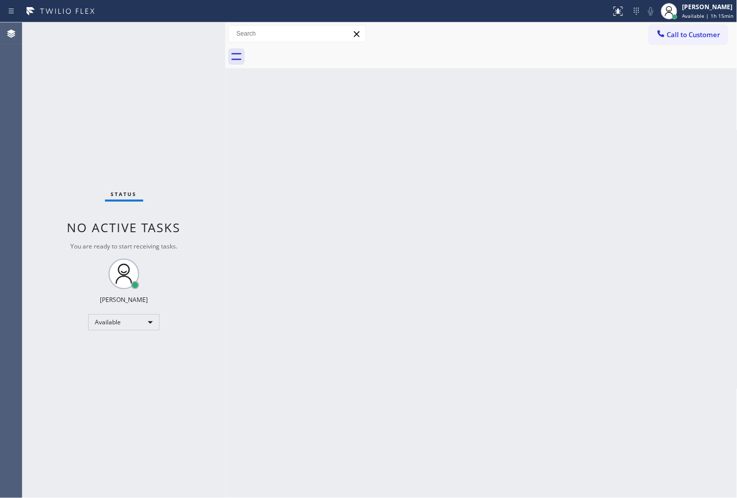
click at [297, 119] on div "Back to Dashboard Change Sender ID Customers Technicians Select a contact Outbo…" at bounding box center [481, 260] width 512 height 476
click at [238, 104] on div "Back to Dashboard Change Sender ID Customers Technicians Select a contact Outbo…" at bounding box center [481, 260] width 512 height 476
click at [204, 80] on div "Status No active tasks You are ready to start receiving tasks. [PERSON_NAME]" at bounding box center [123, 260] width 203 height 476
click at [197, 39] on div "Status No active tasks You are ready to start receiving tasks. [PERSON_NAME]" at bounding box center [123, 260] width 203 height 476
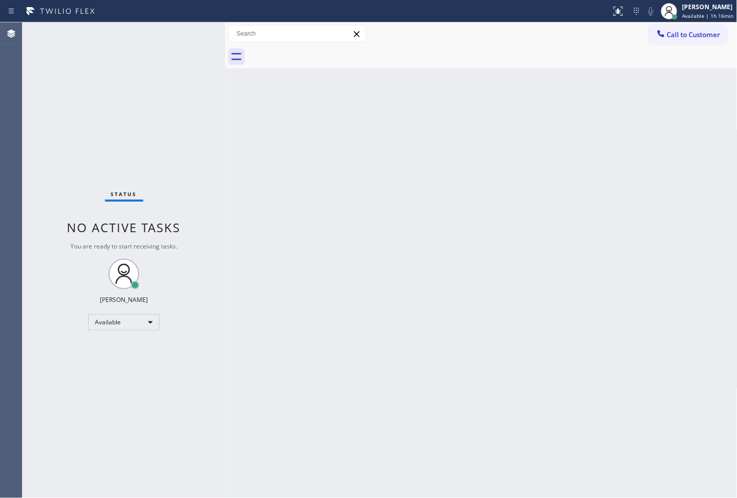
click at [434, 229] on div "Back to Dashboard Change Sender ID Customers Technicians Select a contact Outbo…" at bounding box center [481, 260] width 512 height 476
drag, startPoint x: 349, startPoint y: 233, endPoint x: 281, endPoint y: 175, distance: 88.9
click at [349, 232] on div "Back to Dashboard Change Sender ID Customers Technicians Select a contact Outbo…" at bounding box center [481, 260] width 512 height 476
click at [201, 120] on div "Status No active tasks You are ready to start receiving tasks. [PERSON_NAME]" at bounding box center [123, 260] width 203 height 476
click at [187, 85] on div "Status No active tasks You are ready to start receiving tasks. [PERSON_NAME]" at bounding box center [123, 260] width 203 height 476
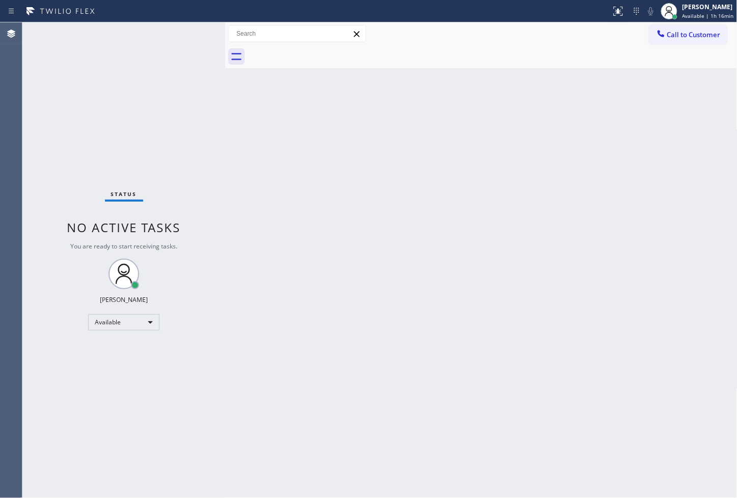
click at [187, 31] on div "Status No active tasks You are ready to start receiving tasks. [PERSON_NAME]" at bounding box center [123, 260] width 203 height 476
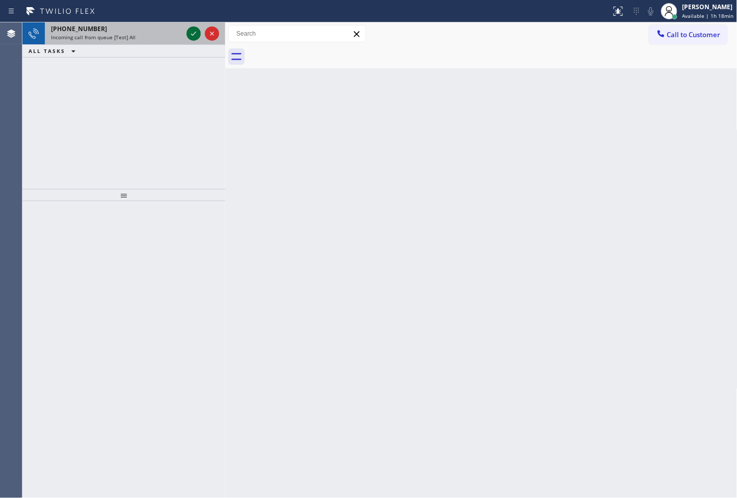
click at [188, 31] on icon at bounding box center [194, 34] width 12 height 12
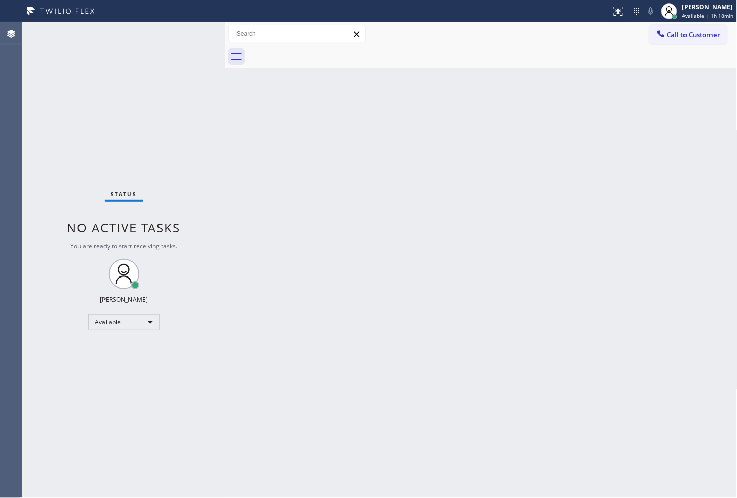
click at [187, 31] on div "Status No active tasks You are ready to start receiving tasks. [PERSON_NAME]" at bounding box center [123, 260] width 203 height 476
drag, startPoint x: 589, startPoint y: 347, endPoint x: 626, endPoint y: 348, distance: 37.2
click at [590, 347] on div "Back to Dashboard Change Sender ID Customers Technicians Select a contact Outbo…" at bounding box center [481, 260] width 512 height 476
click at [612, 13] on icon at bounding box center [618, 11] width 12 height 12
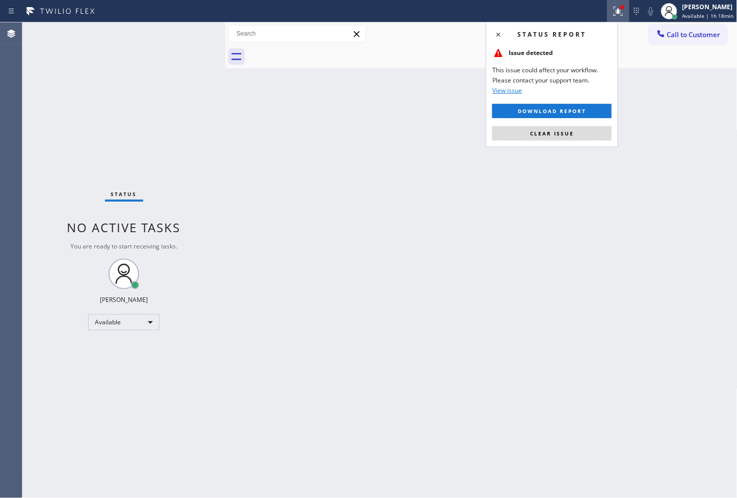
click at [577, 144] on div "Status report Issue detected This issue could affect your workflow. Please cont…" at bounding box center [552, 84] width 132 height 125
click at [574, 138] on button "Clear issue" at bounding box center [551, 133] width 119 height 14
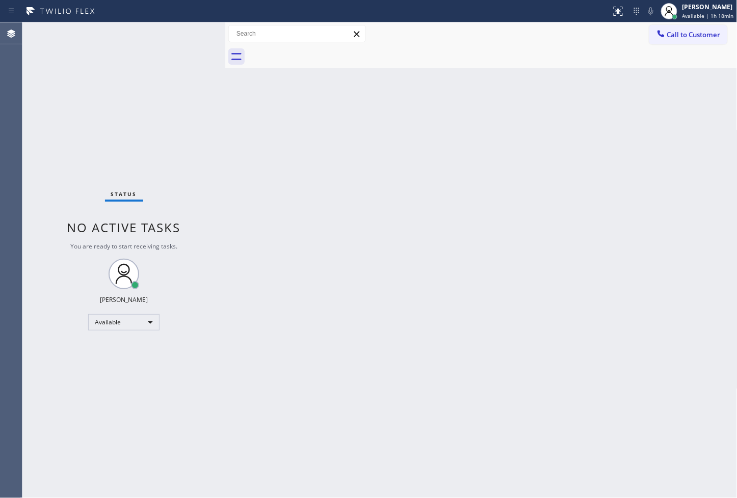
drag, startPoint x: 147, startPoint y: 203, endPoint x: 144, endPoint y: 56, distance: 146.8
click at [147, 196] on div "Status No active tasks You are ready to start receiving tasks. [PERSON_NAME]" at bounding box center [123, 260] width 203 height 476
click at [144, 56] on div "Status No active tasks You are ready to start receiving tasks. [PERSON_NAME]" at bounding box center [123, 260] width 203 height 476
drag, startPoint x: 184, startPoint y: 26, endPoint x: 192, endPoint y: 20, distance: 9.8
click at [192, 20] on div "Status report No issues detected If you experience an issue, please download th…" at bounding box center [368, 249] width 737 height 498
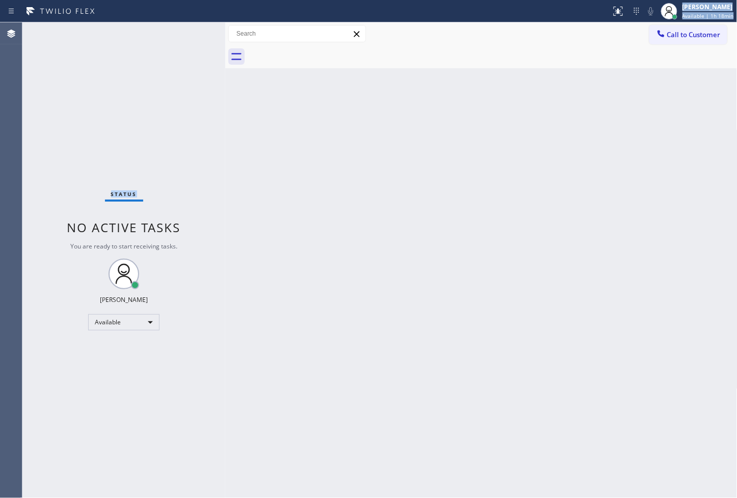
click at [189, 38] on div "Status No active tasks You are ready to start receiving tasks. [PERSON_NAME]" at bounding box center [123, 260] width 203 height 476
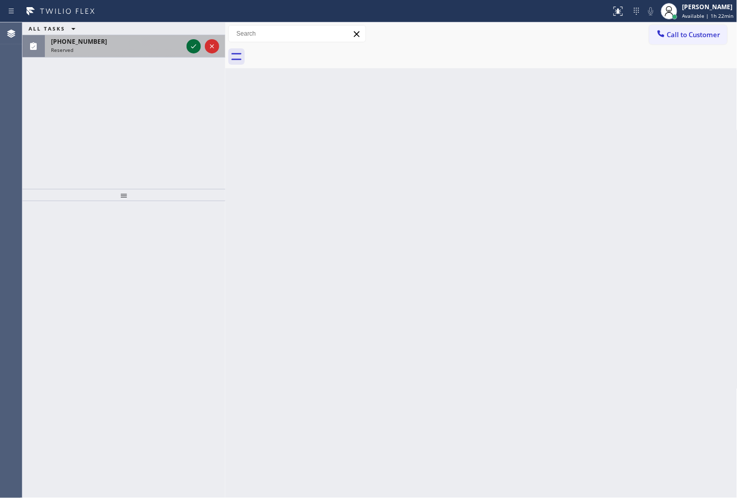
click at [197, 44] on icon at bounding box center [194, 46] width 12 height 12
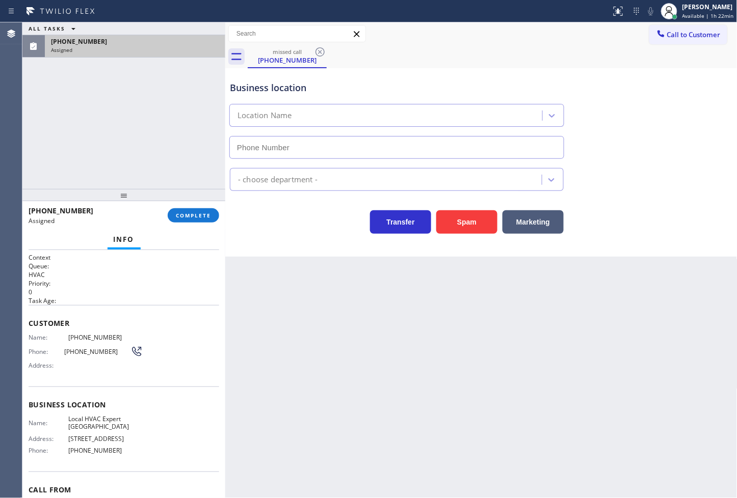
type input "(657) 888-9747"
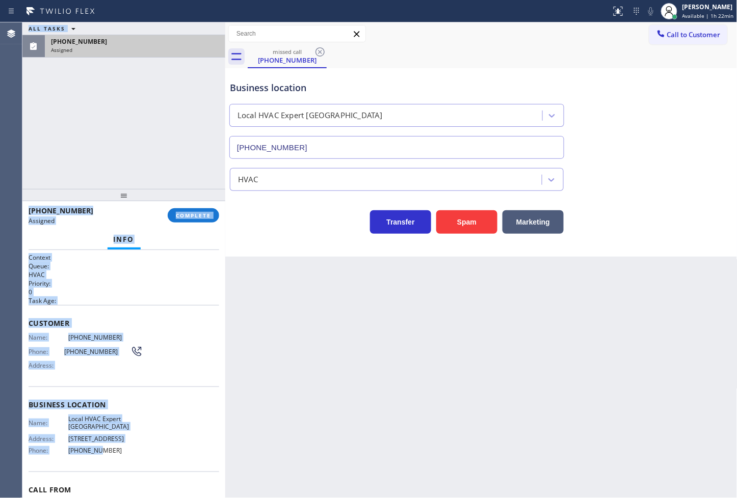
drag, startPoint x: 22, startPoint y: 340, endPoint x: 119, endPoint y: 435, distance: 135.8
click at [97, 448] on div "Agent Desktop Classify the call LOCATION NAME Same Day Subzero Repair Portland …" at bounding box center [368, 260] width 737 height 476
click at [179, 416] on div "Name: Local HVAC Expert Orange County Address: 17742 Beach Blvd Phone: (657) 88…" at bounding box center [124, 437] width 191 height 44
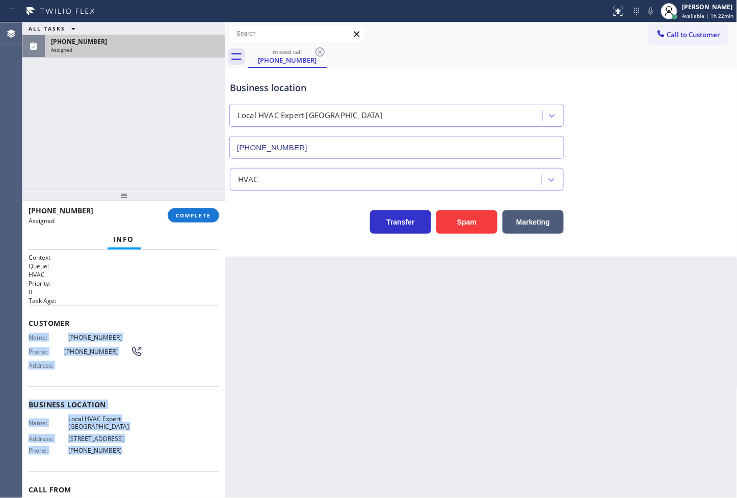
drag, startPoint x: 28, startPoint y: 341, endPoint x: 152, endPoint y: 449, distance: 164.7
click at [152, 449] on div "Context Queue: HVAC Priority: 0 Task Age: Customer Name: (646) 284-3492 Phone: …" at bounding box center [123, 374] width 203 height 249
copy div "Name: (646) 284-3492 Phone: (646) 284-3492 Address: Business location Name: Loc…"
click at [200, 215] on span "COMPLETE" at bounding box center [193, 215] width 35 height 7
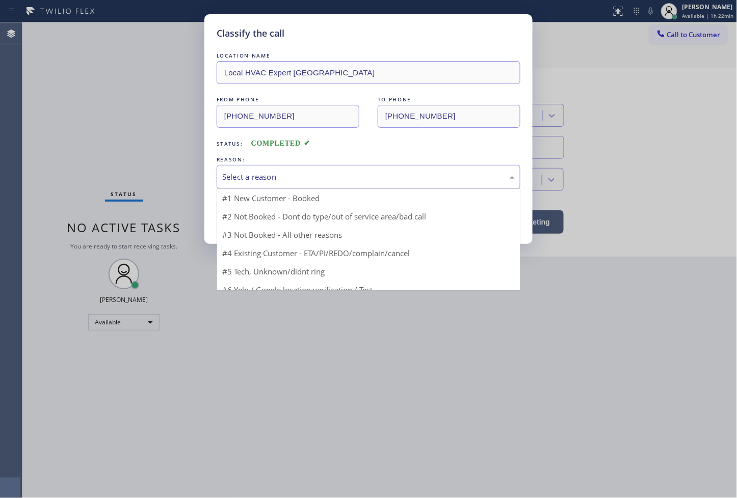
click at [277, 181] on div "Select a reason" at bounding box center [368, 177] width 292 height 12
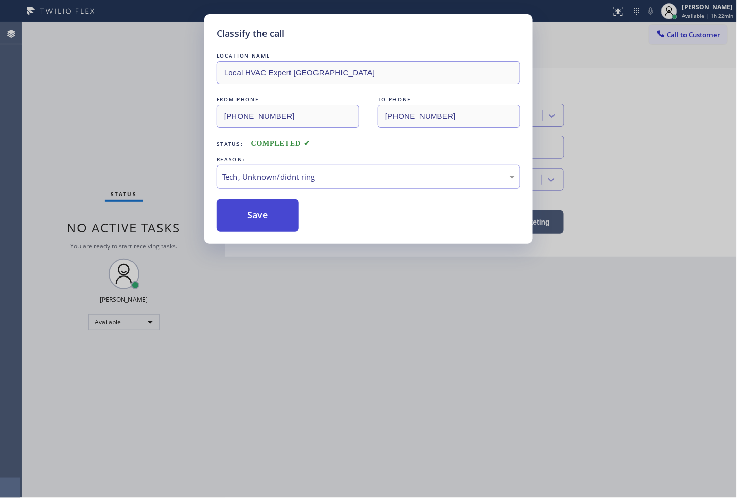
click at [274, 228] on button "Save" at bounding box center [258, 215] width 82 height 33
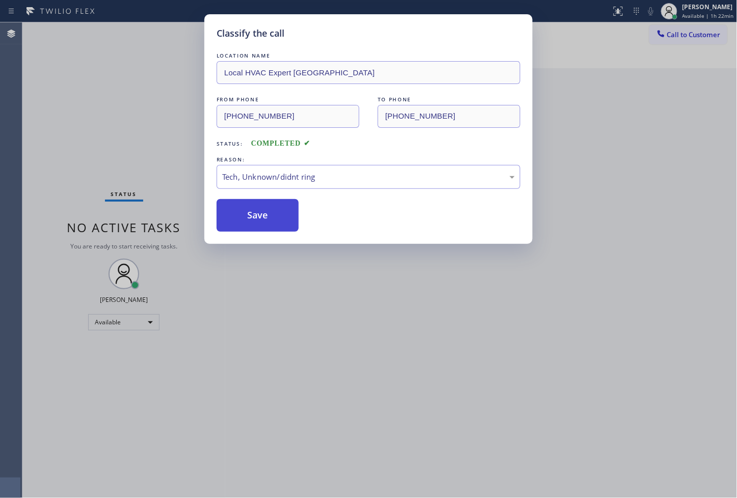
click at [274, 228] on button "Save" at bounding box center [258, 215] width 82 height 33
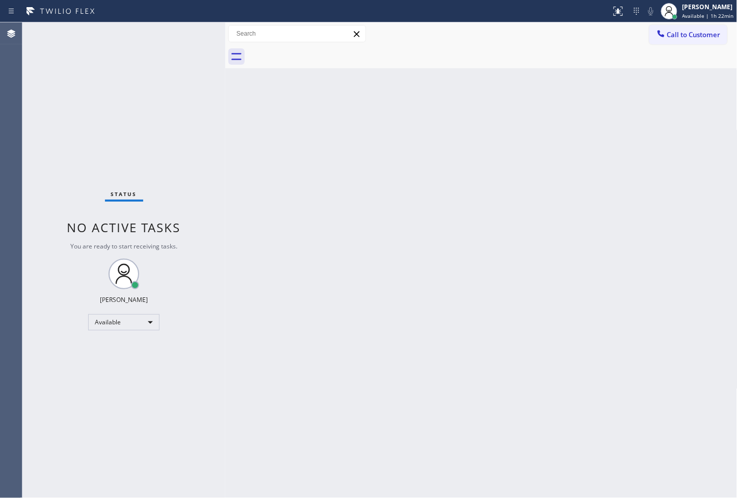
click at [192, 104] on div "Status No active tasks You are ready to start receiving tasks. [PERSON_NAME]" at bounding box center [123, 260] width 203 height 476
click at [194, 51] on div "Status No active tasks You are ready to start receiving tasks. [PERSON_NAME]" at bounding box center [123, 260] width 203 height 476
drag, startPoint x: 330, startPoint y: 174, endPoint x: 393, endPoint y: 151, distance: 66.9
click at [334, 170] on div "Back to Dashboard Change Sender ID Customers Technicians Select a contact Outbo…" at bounding box center [481, 260] width 512 height 476
click at [587, 273] on div "Back to Dashboard Change Sender ID Customers Technicians Select a contact Outbo…" at bounding box center [481, 260] width 512 height 476
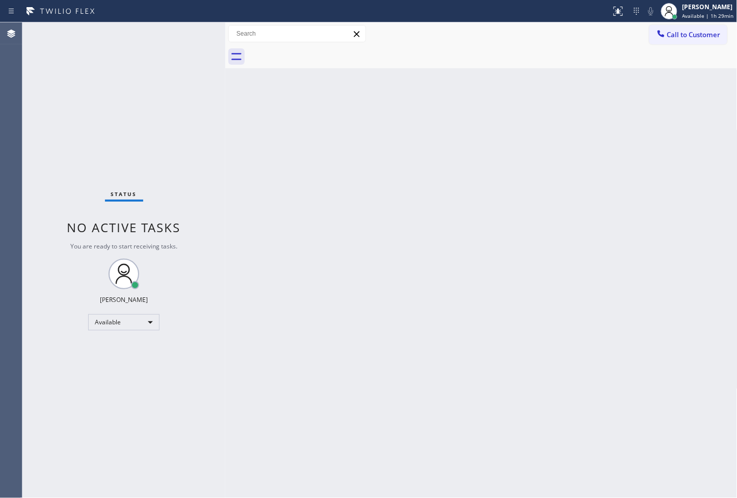
click at [183, 31] on div "Status No active tasks You are ready to start receiving tasks. [PERSON_NAME]" at bounding box center [123, 260] width 203 height 476
click at [185, 24] on div "Status No active tasks You are ready to start receiving tasks. [PERSON_NAME]" at bounding box center [123, 260] width 203 height 476
click at [239, 260] on div "Back to Dashboard Change Sender ID Customers Technicians Select a contact Outbo…" at bounding box center [481, 260] width 512 height 476
click at [725, 54] on div at bounding box center [493, 56] width 490 height 23
click at [180, 35] on div "Status No active tasks You are ready to start receiving tasks. [PERSON_NAME]" at bounding box center [123, 260] width 203 height 476
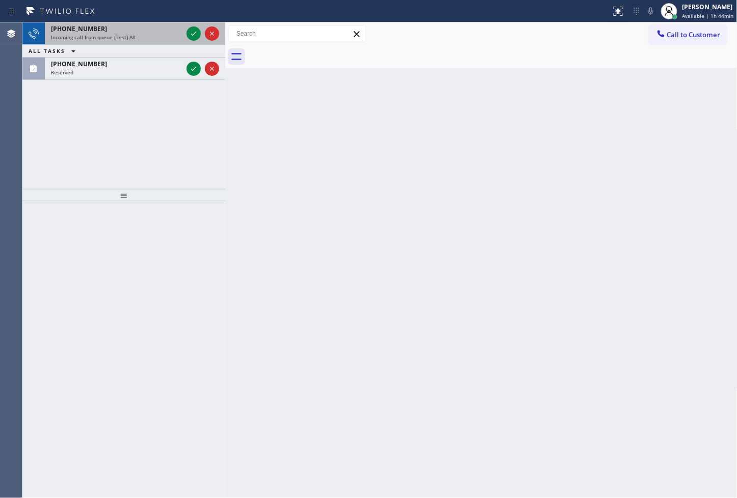
click at [184, 31] on div at bounding box center [202, 33] width 37 height 22
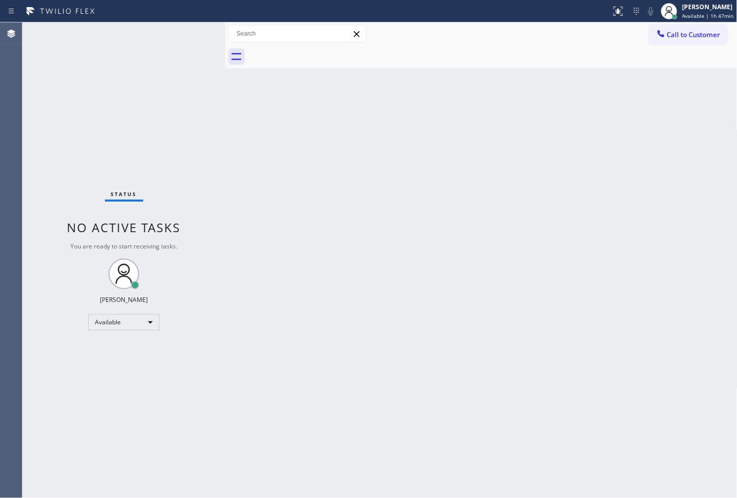
click at [172, 49] on div "Status No active tasks You are ready to start receiving tasks. [PERSON_NAME]" at bounding box center [123, 260] width 203 height 476
click at [180, 46] on div "Status No active tasks You are ready to start receiving tasks. [PERSON_NAME]" at bounding box center [123, 260] width 203 height 476
click at [143, 165] on div "Status No active tasks You are ready to start receiving tasks. [PERSON_NAME]" at bounding box center [123, 260] width 203 height 476
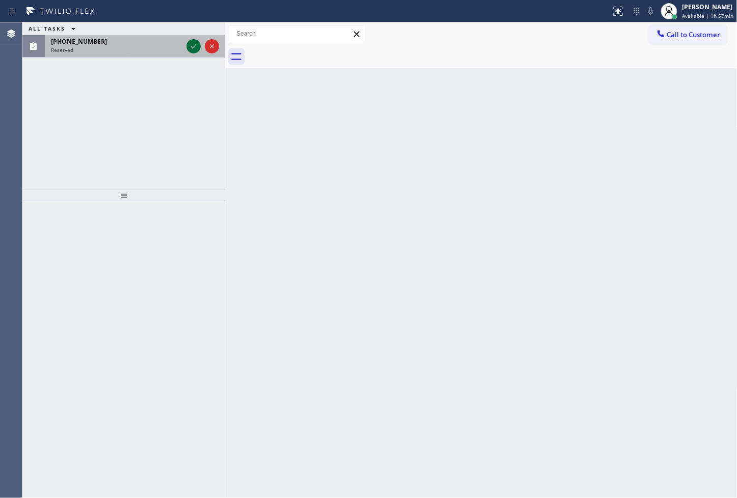
click at [194, 48] on icon at bounding box center [194, 46] width 12 height 12
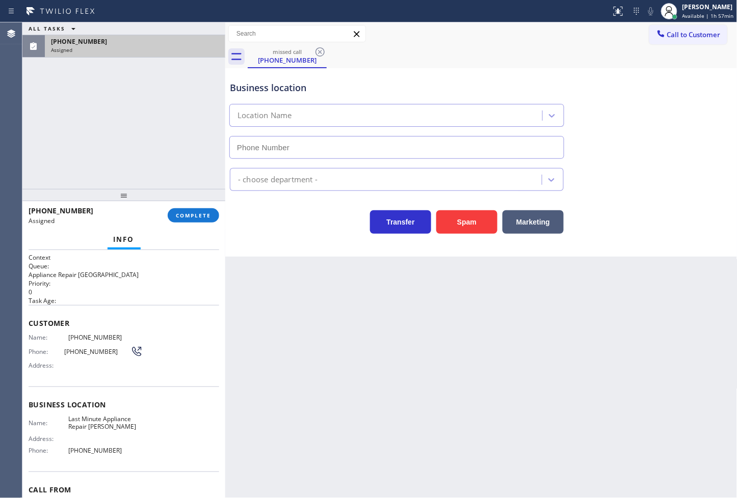
type input "(253) 345-4242"
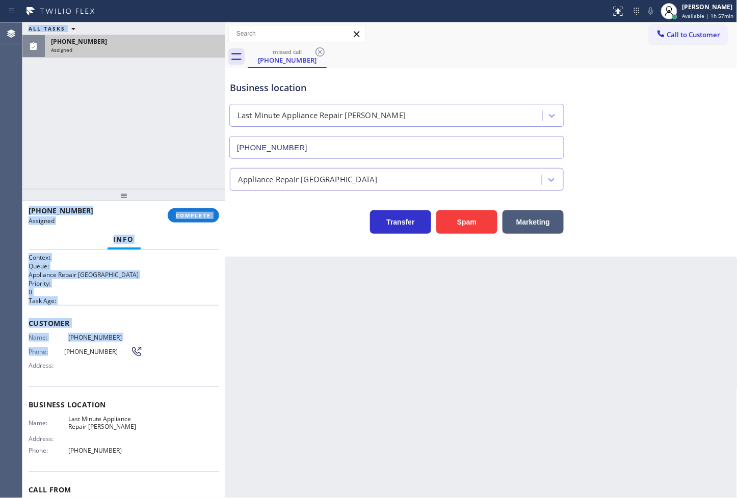
drag, startPoint x: 21, startPoint y: 270, endPoint x: 128, endPoint y: 313, distance: 115.0
click at [72, 343] on div "Agent Desktop Classify the call LOCATION NAME Same Day Subzero Repair Portland …" at bounding box center [368, 260] width 737 height 476
click at [128, 313] on div "Customer Name: (253) 740-3010 Phone: (253) 740-3010 Address:" at bounding box center [124, 346] width 191 height 82
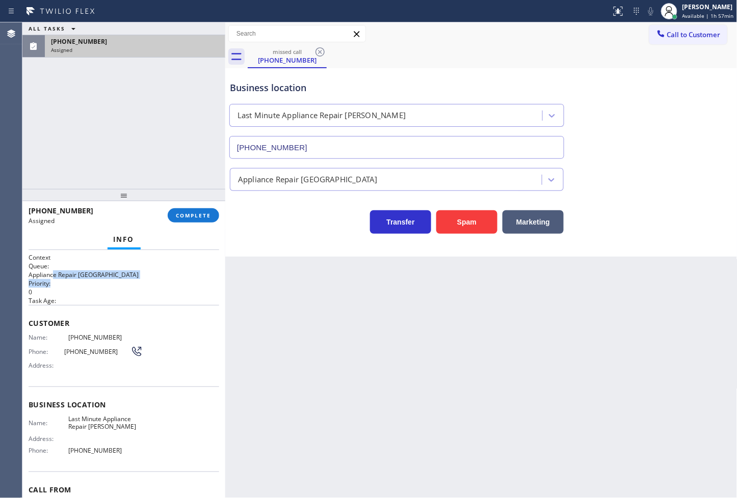
drag, startPoint x: 52, startPoint y: 278, endPoint x: 84, endPoint y: 279, distance: 31.6
click at [84, 279] on div "Context Queue: Appliance Repair High End Priority: 0 Task Age:" at bounding box center [124, 279] width 191 height 52
click at [138, 94] on div "ALL TASKS ALL TASKS ACTIVE TASKS TASKS IN WRAP UP (253) 740-3010 Assigned" at bounding box center [123, 105] width 203 height 167
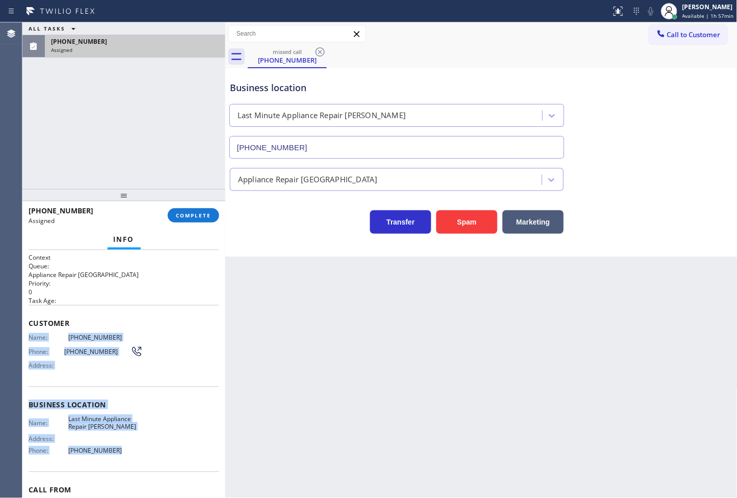
drag, startPoint x: 27, startPoint y: 335, endPoint x: 141, endPoint y: 445, distance: 158.6
click at [141, 445] on div "Context Queue: Appliance Repair High End Priority: 0 Task Age: Customer Name: (…" at bounding box center [123, 374] width 203 height 249
copy div "Name: (253) 740-3010 Phone: (253) 740-3010 Address: Business location Name: Las…"
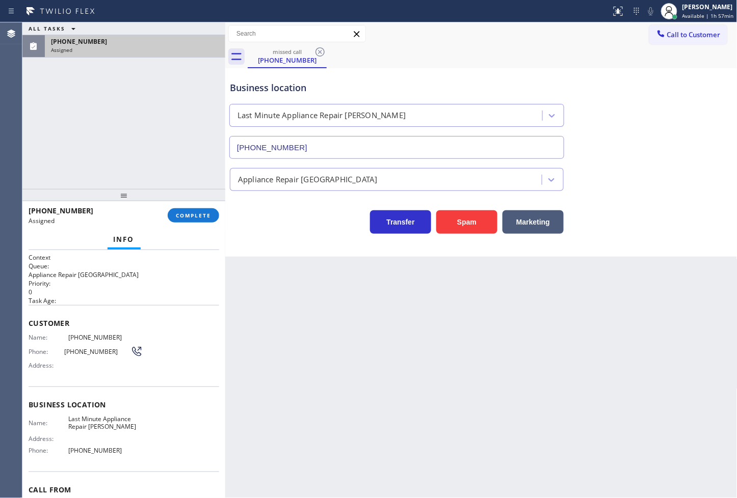
click at [210, 196] on div at bounding box center [123, 195] width 203 height 12
click at [206, 216] on span "COMPLETE" at bounding box center [193, 215] width 35 height 7
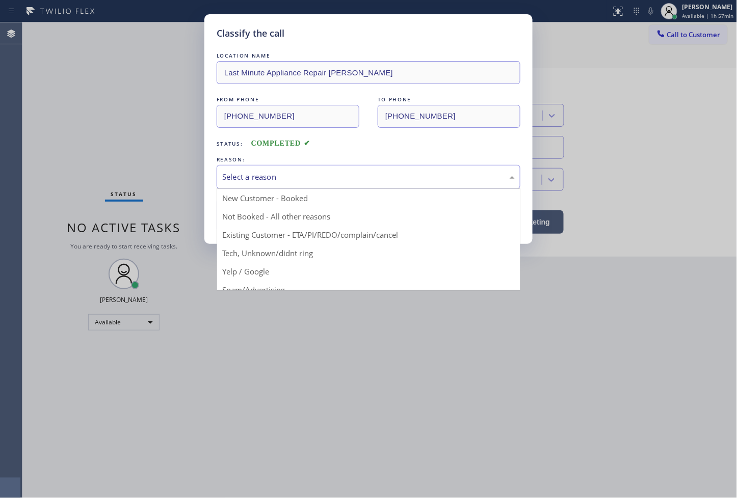
drag, startPoint x: 324, startPoint y: 179, endPoint x: 308, endPoint y: 243, distance: 65.1
click at [324, 180] on div "Select a reason" at bounding box center [368, 177] width 292 height 12
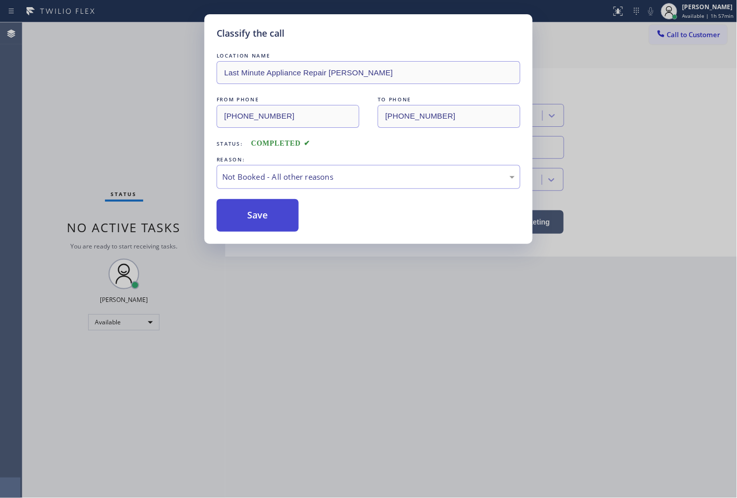
click at [285, 219] on button "Save" at bounding box center [258, 215] width 82 height 33
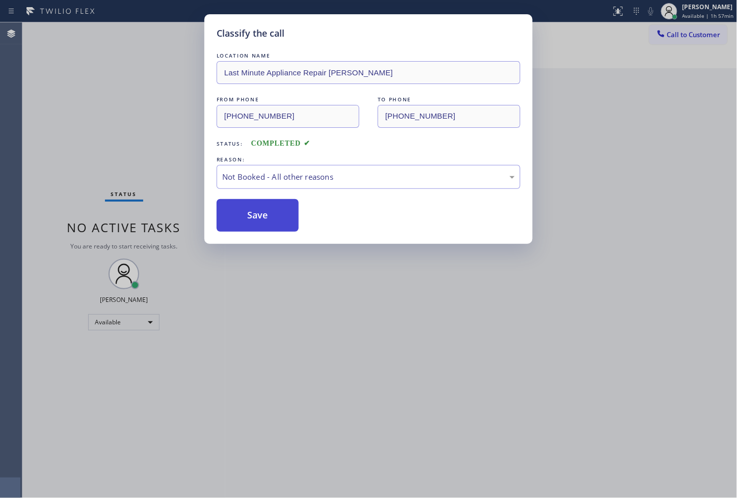
click at [285, 219] on button "Save" at bounding box center [258, 215] width 82 height 33
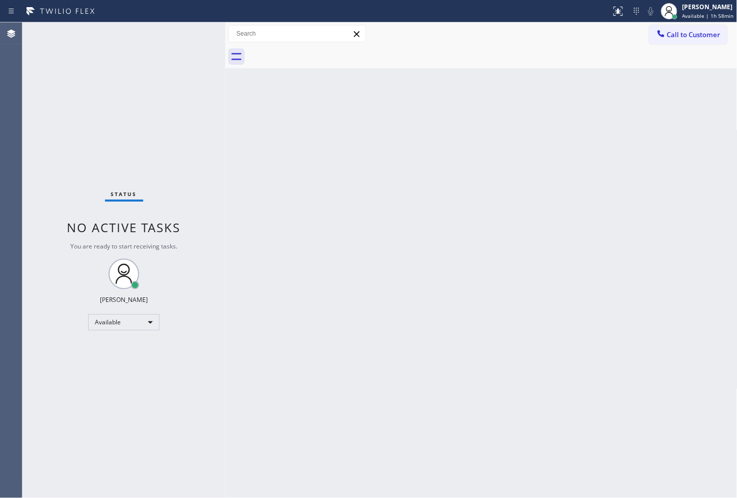
click at [183, 99] on div "Status No active tasks You are ready to start receiving tasks. [PERSON_NAME]" at bounding box center [123, 260] width 203 height 476
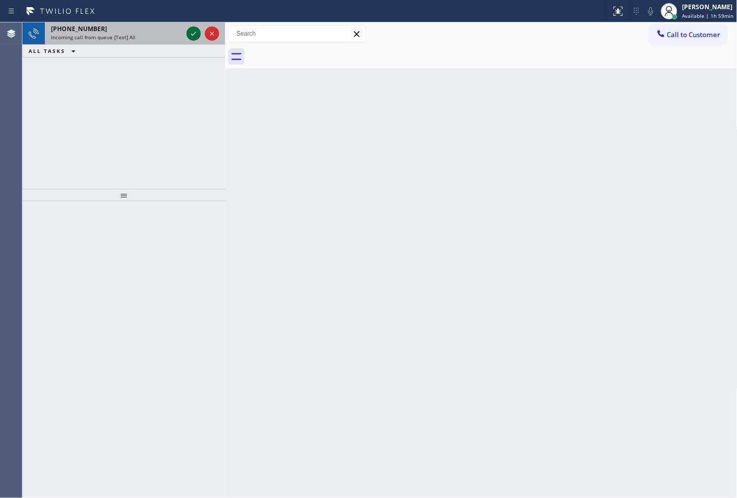
click at [193, 34] on icon at bounding box center [193, 34] width 5 height 4
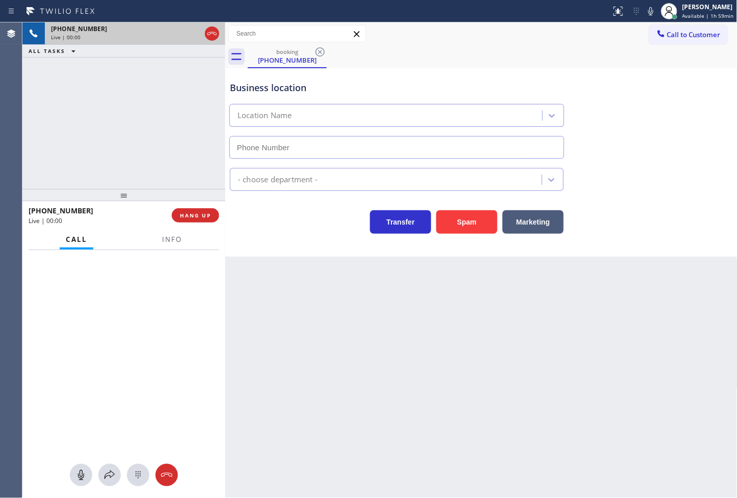
type input "(760) 388-9556"
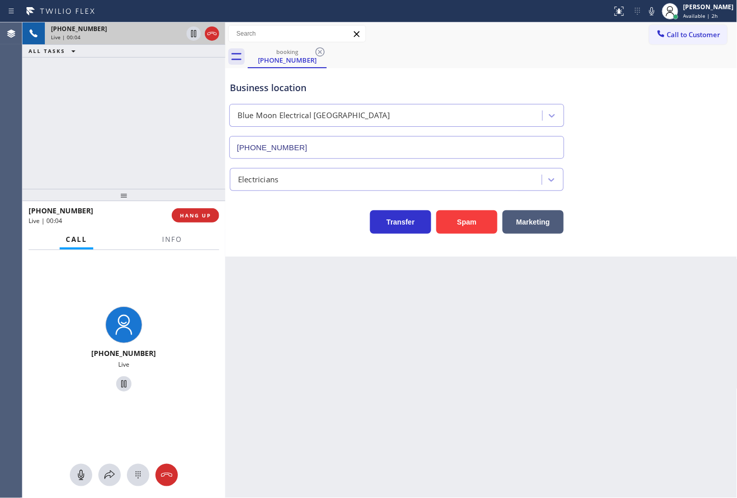
drag, startPoint x: 282, startPoint y: 232, endPoint x: 83, endPoint y: 145, distance: 217.7
click at [273, 232] on div "Transfer Spam Marketing" at bounding box center [397, 219] width 338 height 29
click at [83, 145] on div "+14036073326 Live | 00:04 ALL TASKS ALL TASKS ACTIVE TASKS TASKS IN WRAP UP" at bounding box center [123, 105] width 203 height 167
click at [114, 474] on icon at bounding box center [109, 475] width 12 height 12
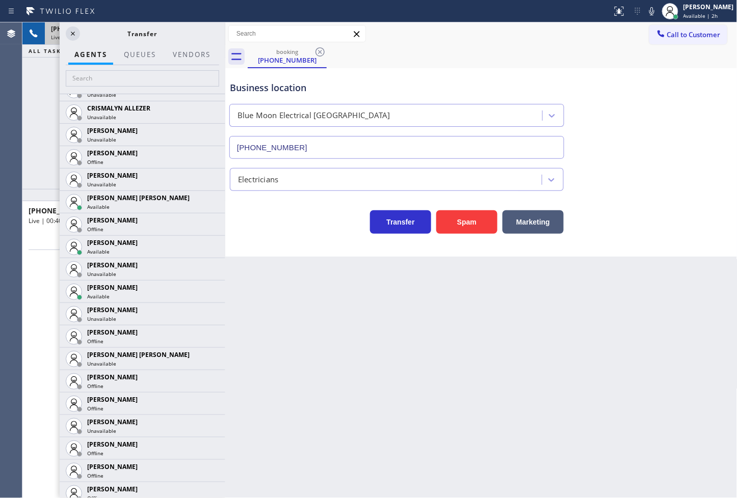
scroll to position [452, 0]
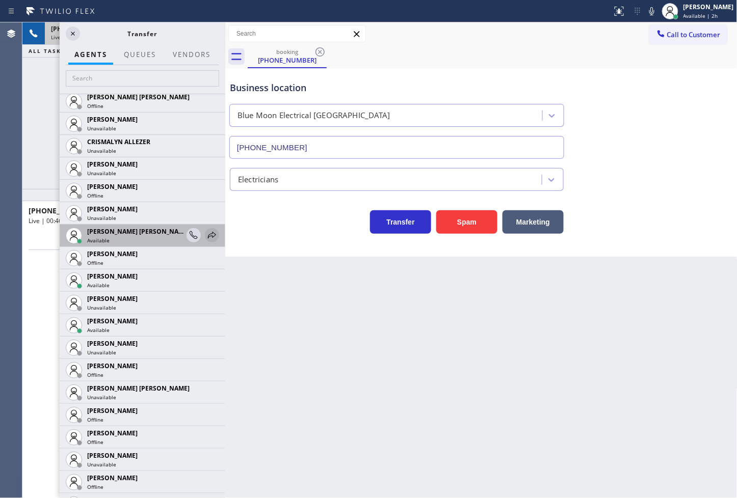
click at [206, 237] on icon at bounding box center [212, 235] width 12 height 12
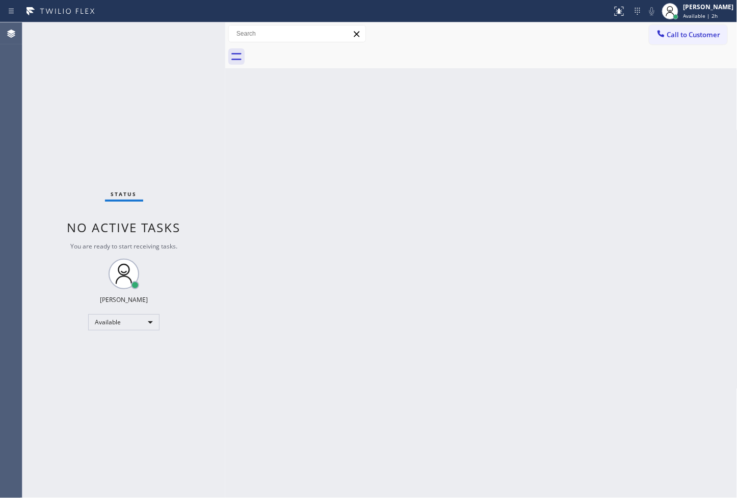
drag, startPoint x: 23, startPoint y: 149, endPoint x: 54, endPoint y: 124, distance: 39.5
click at [31, 143] on div "Status No active tasks You are ready to start receiving tasks. [PERSON_NAME]" at bounding box center [123, 260] width 203 height 476
click at [158, 62] on div "Status No active tasks You are ready to start receiving tasks. [PERSON_NAME]" at bounding box center [123, 260] width 203 height 476
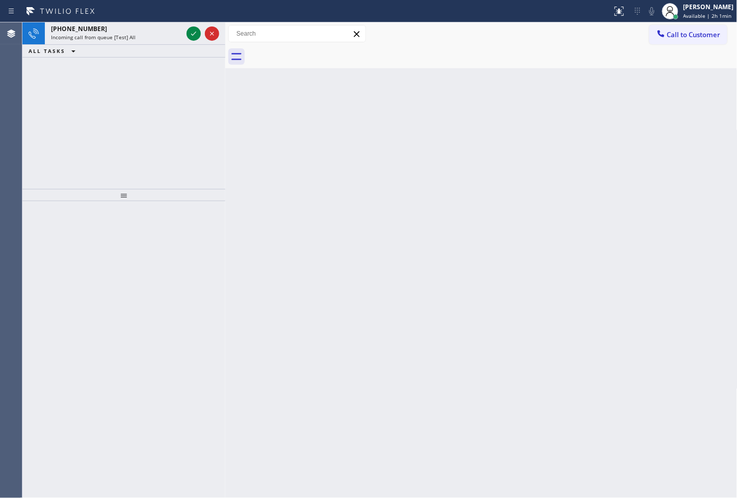
click at [158, 61] on div "+18557314952 Incoming call from queue [Test] All ALL TASKS ALL TASKS ACTIVE TAS…" at bounding box center [123, 105] width 203 height 167
click at [195, 33] on icon at bounding box center [193, 34] width 5 height 4
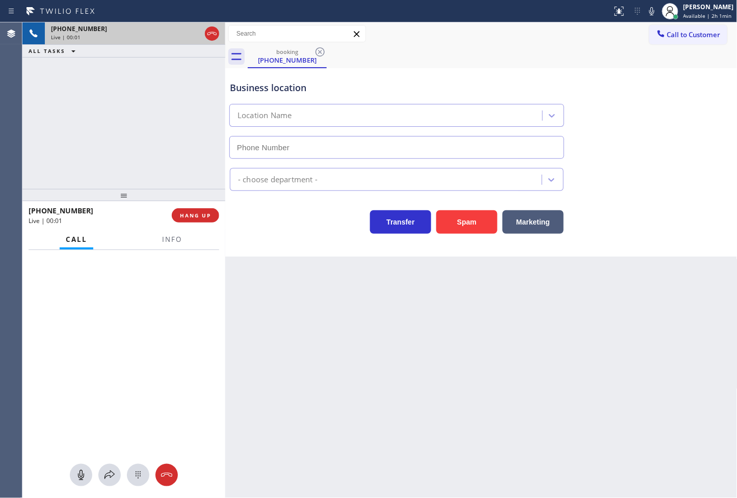
type input "(818) 210-4808"
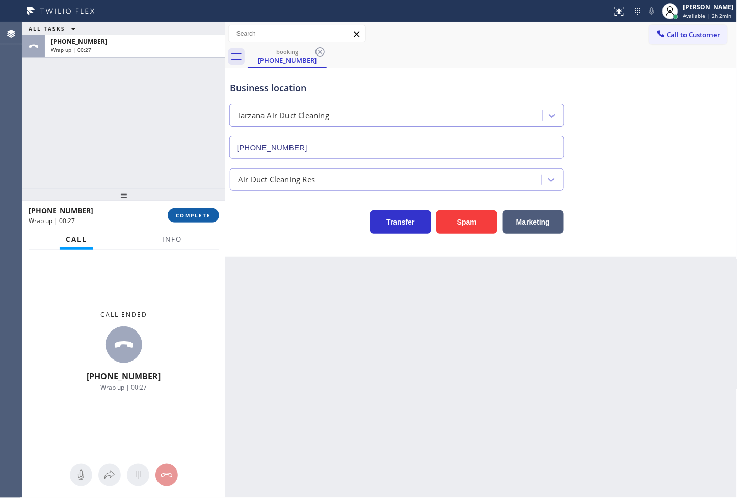
click at [191, 219] on span "COMPLETE" at bounding box center [193, 215] width 35 height 7
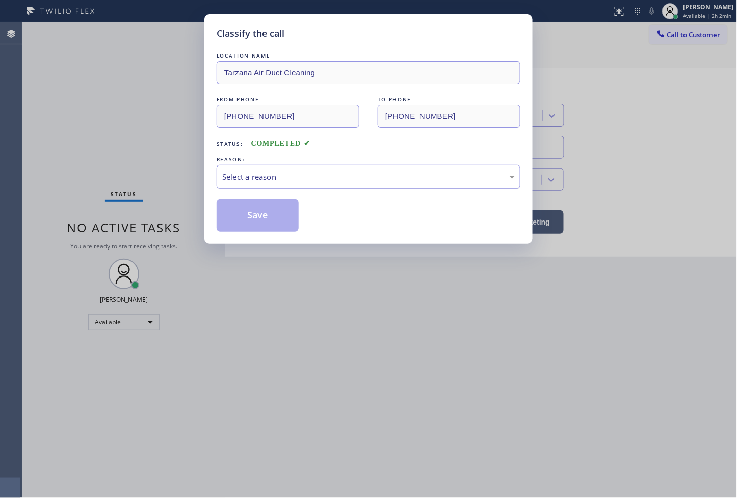
click at [260, 179] on div "Select a reason" at bounding box center [368, 177] width 292 height 12
click at [271, 227] on button "Save" at bounding box center [258, 215] width 82 height 33
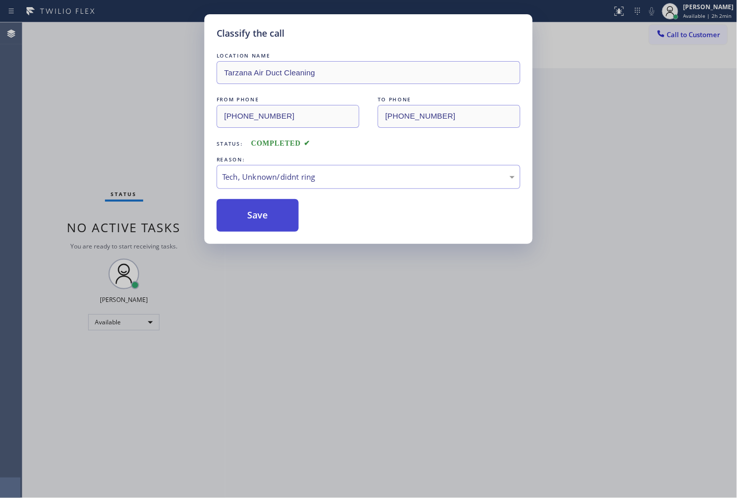
click at [271, 227] on button "Save" at bounding box center [258, 215] width 82 height 33
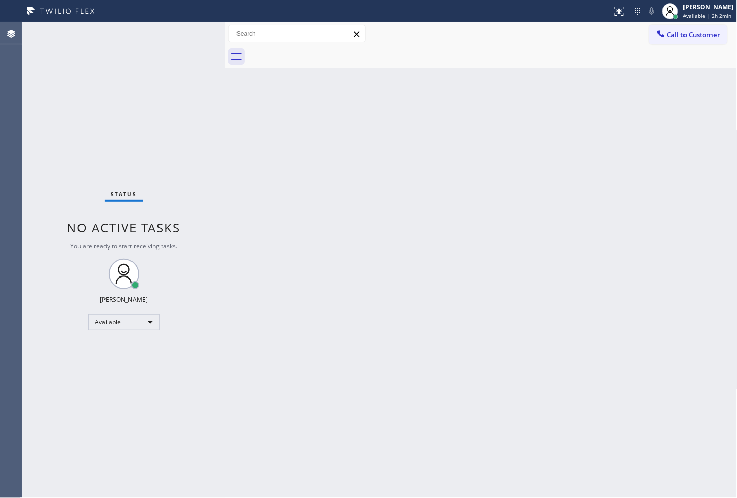
click at [197, 107] on div "Status No active tasks You are ready to start receiving tasks. [PERSON_NAME]" at bounding box center [123, 260] width 203 height 476
click at [257, 123] on div "Back to Dashboard Change Sender ID Customers Technicians Select a contact Outbo…" at bounding box center [481, 260] width 512 height 476
click at [214, 93] on div "Status No active tasks You are ready to start receiving tasks. [PERSON_NAME]" at bounding box center [123, 260] width 203 height 476
click at [190, 31] on div "Status No active tasks You are ready to start receiving tasks. [PERSON_NAME]" at bounding box center [123, 260] width 203 height 476
click at [172, 167] on div "Status No active tasks You are ready to start receiving tasks. [PERSON_NAME]" at bounding box center [123, 260] width 203 height 476
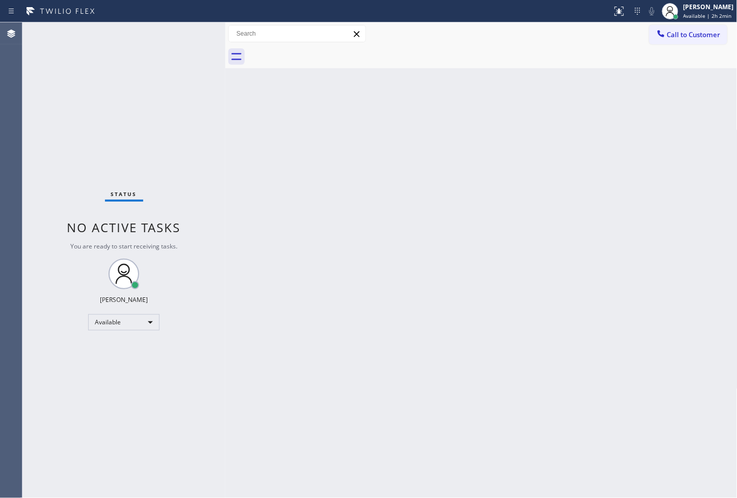
click at [209, 110] on div "Status No active tasks You are ready to start receiving tasks. [PERSON_NAME]" at bounding box center [123, 260] width 203 height 476
click at [188, 41] on div "Status No active tasks You are ready to start receiving tasks. [PERSON_NAME]" at bounding box center [123, 260] width 203 height 476
click at [191, 360] on div "Status No active tasks You are ready to start receiving tasks. [PERSON_NAME]" at bounding box center [123, 260] width 203 height 476
click at [522, 270] on div "Back to Dashboard Change Sender ID Customers Technicians Select a contact Outbo…" at bounding box center [481, 260] width 512 height 476
click at [191, 118] on div "Status No active tasks You are ready to start receiving tasks. [PERSON_NAME]" at bounding box center [123, 260] width 203 height 476
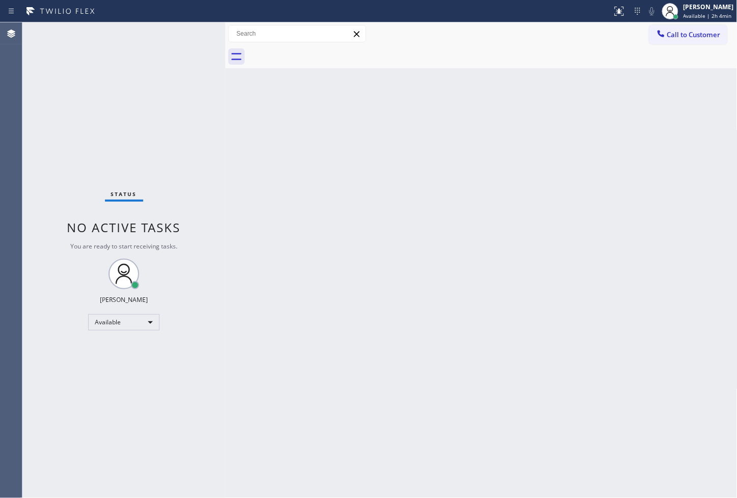
click at [178, 34] on div "Status No active tasks You are ready to start receiving tasks. [PERSON_NAME]" at bounding box center [123, 260] width 203 height 476
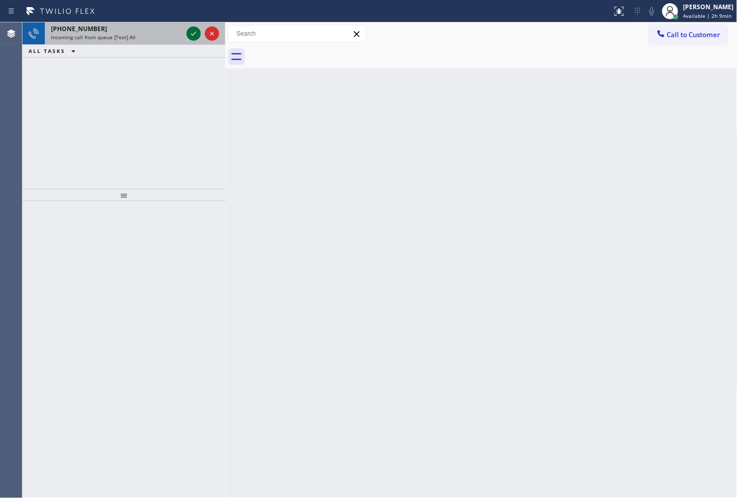
click at [192, 32] on icon at bounding box center [194, 34] width 12 height 12
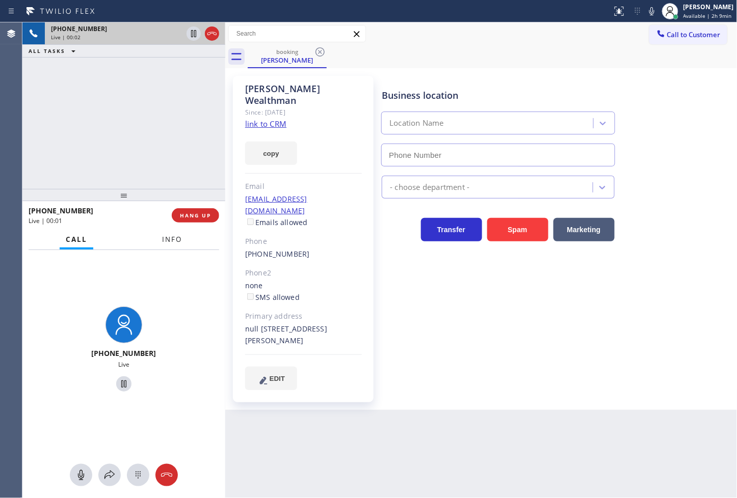
click at [169, 236] on span "Info" at bounding box center [172, 239] width 20 height 9
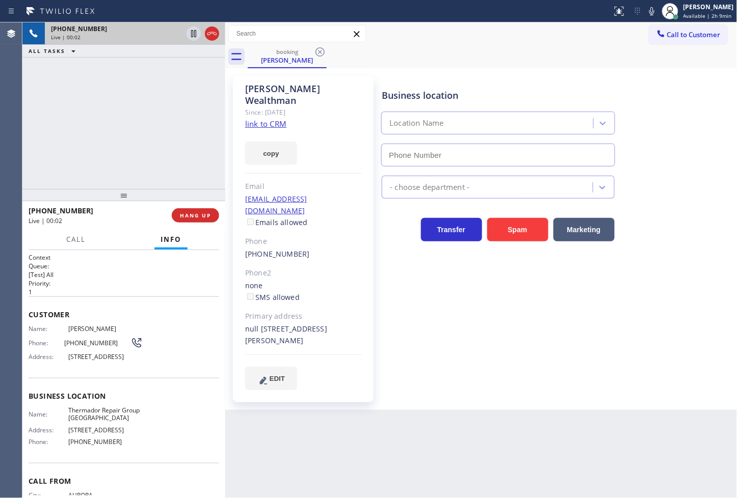
type input "(754) 205-3961"
click at [125, 161] on div "+13032617200 Live | 00:06 ALL TASKS ALL TASKS ACTIVE TASKS TASKS IN WRAP UP" at bounding box center [123, 105] width 203 height 167
click at [275, 119] on link "link to CRM" at bounding box center [265, 124] width 41 height 10
click at [78, 245] on button "Call" at bounding box center [76, 240] width 32 height 20
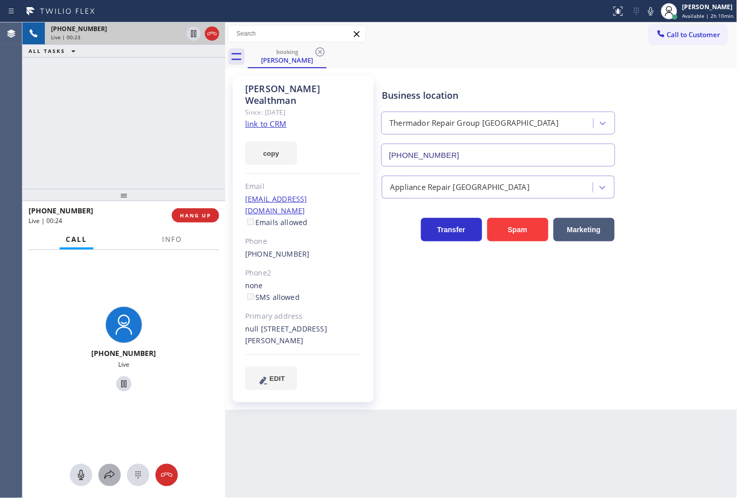
click at [108, 477] on icon at bounding box center [109, 475] width 12 height 12
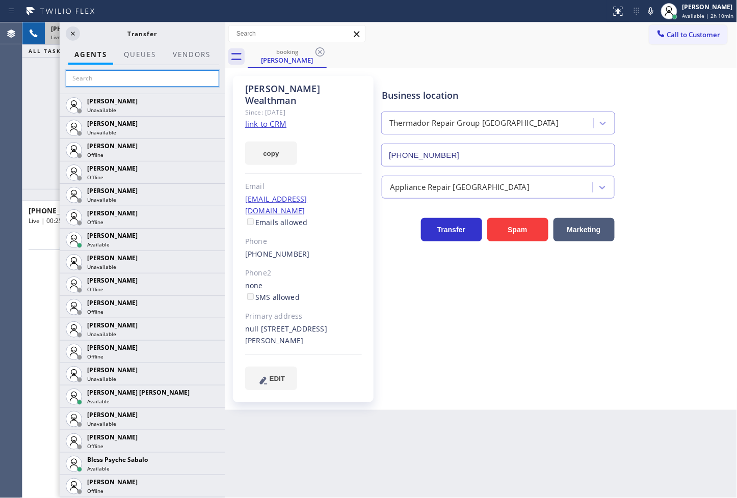
click at [104, 82] on input "text" at bounding box center [142, 78] width 153 height 16
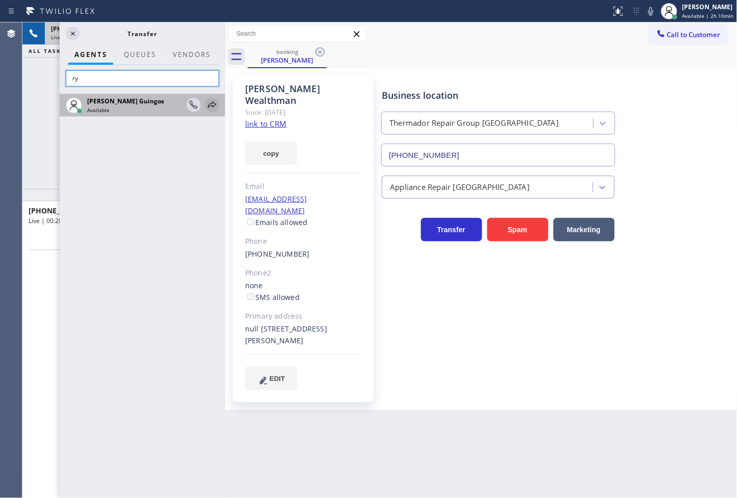
type input "ry"
click at [212, 102] on icon at bounding box center [212, 104] width 8 height 7
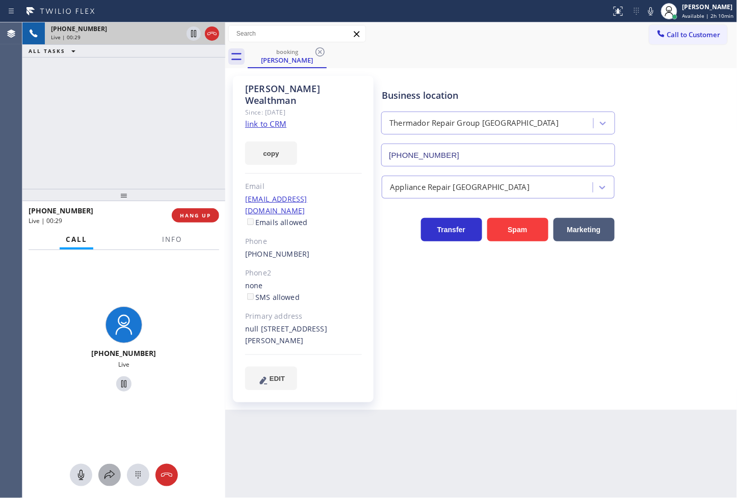
click at [115, 474] on icon at bounding box center [109, 475] width 12 height 12
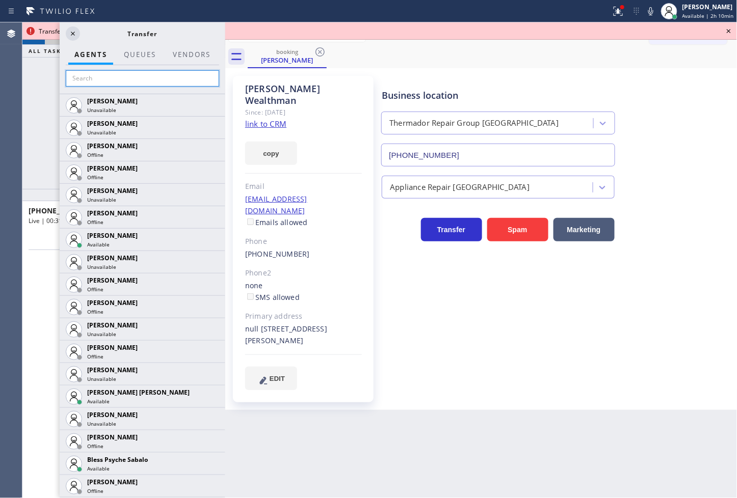
click at [97, 73] on input "text" at bounding box center [142, 78] width 153 height 16
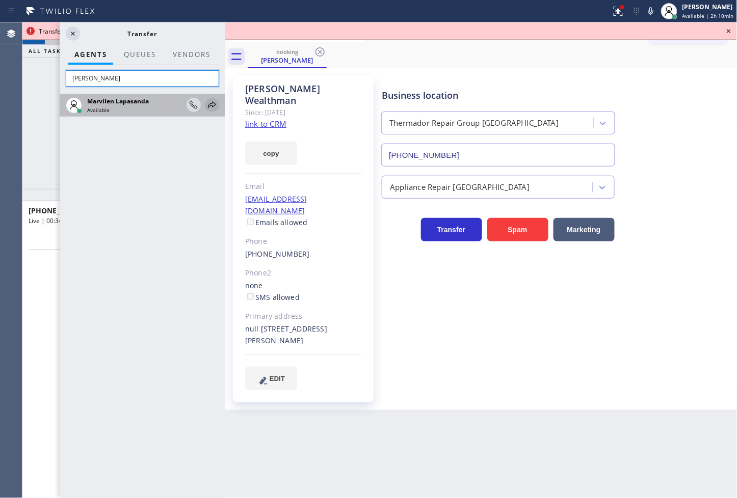
type input "marv"
click at [212, 106] on icon at bounding box center [212, 105] width 12 height 12
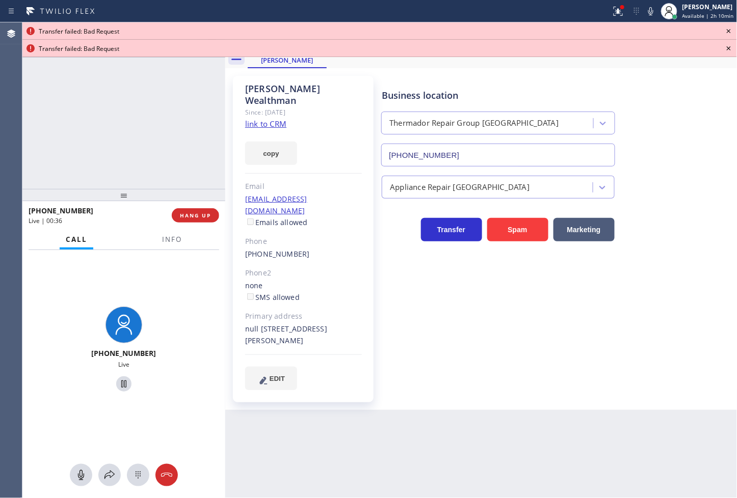
click at [118, 392] on div at bounding box center [123, 384] width 195 height 21
click at [118, 386] on icon at bounding box center [124, 384] width 12 height 12
click at [110, 481] on icon at bounding box center [109, 475] width 12 height 12
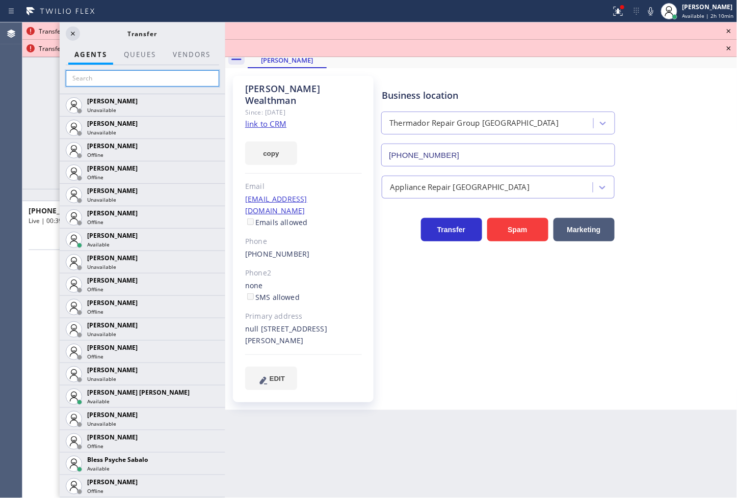
click at [130, 84] on input "text" at bounding box center [142, 78] width 153 height 16
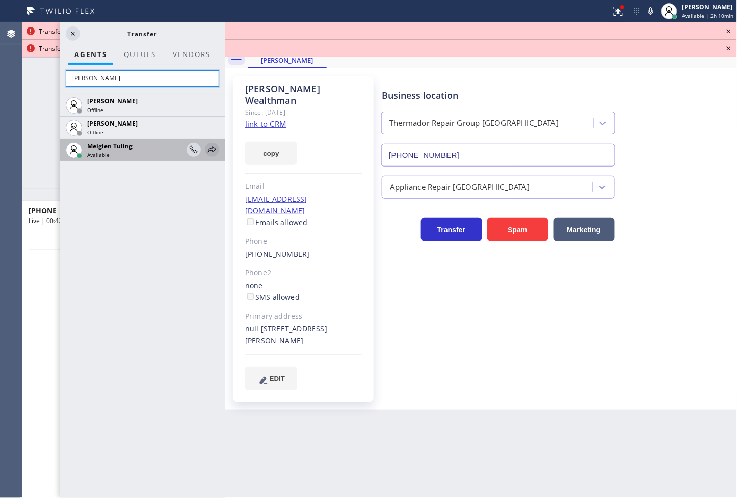
type input "[PERSON_NAME]"
click at [205, 149] on div at bounding box center [212, 150] width 14 height 12
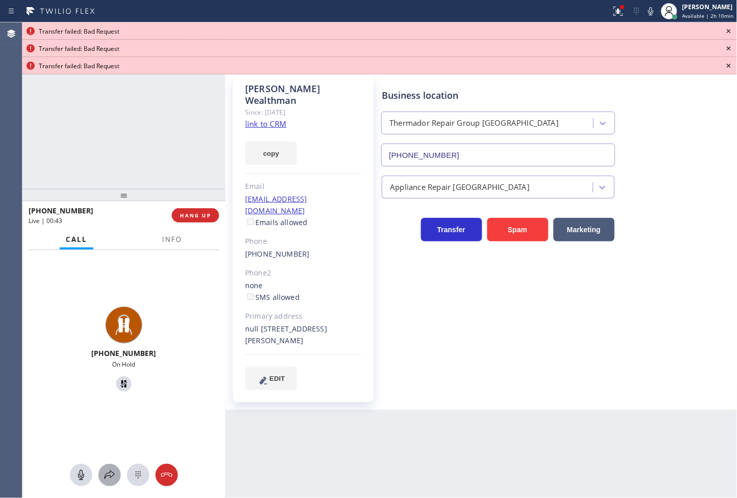
click at [108, 476] on icon at bounding box center [109, 475] width 12 height 12
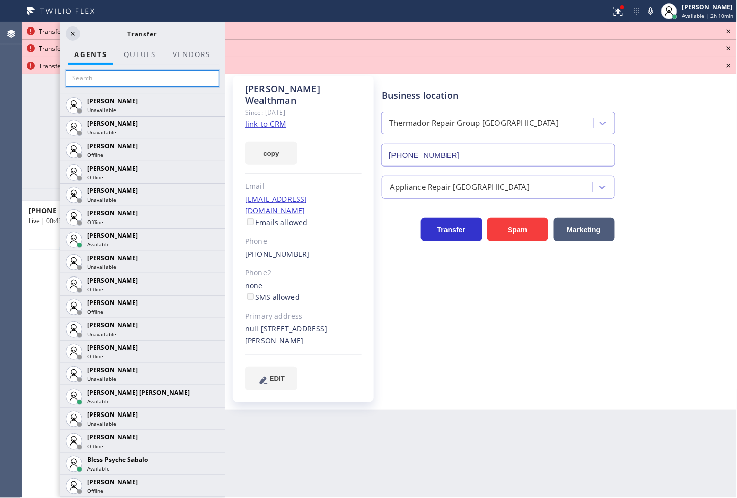
click at [129, 75] on input "text" at bounding box center [142, 78] width 153 height 16
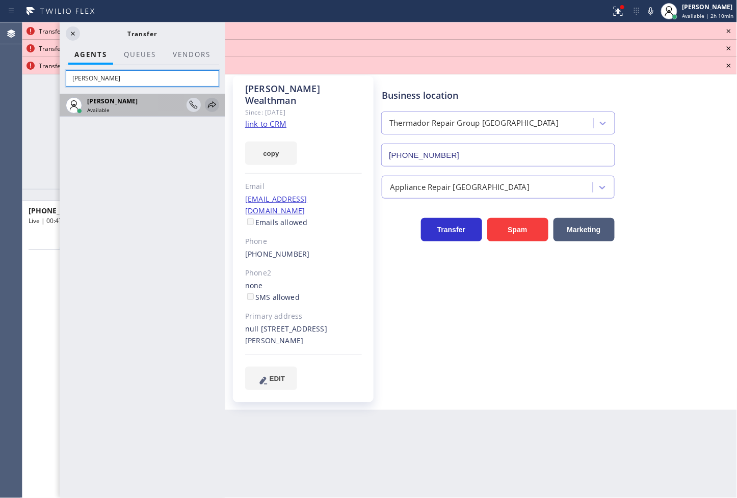
type input "Meg"
click at [209, 106] on icon at bounding box center [212, 104] width 8 height 7
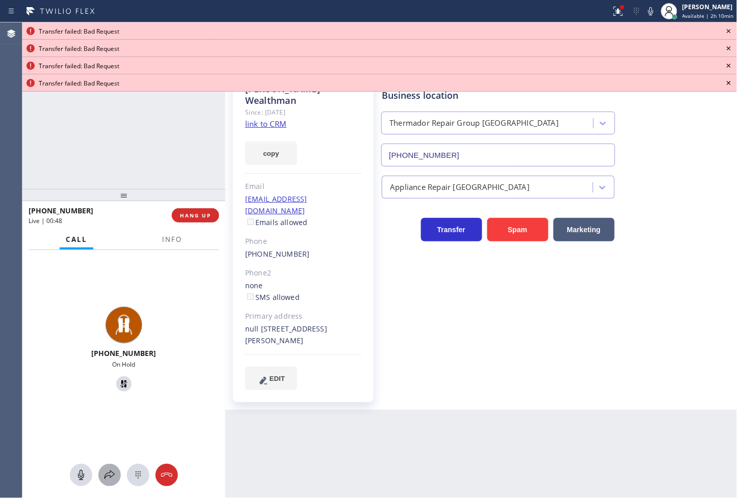
click at [111, 480] on icon at bounding box center [109, 475] width 12 height 12
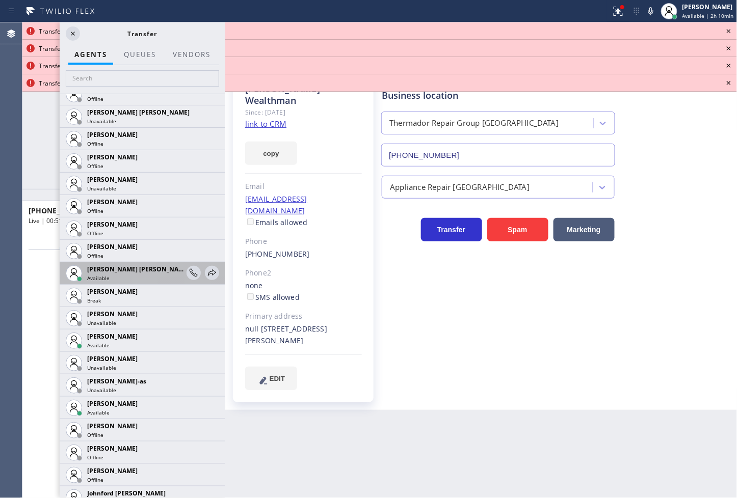
scroll to position [736, 0]
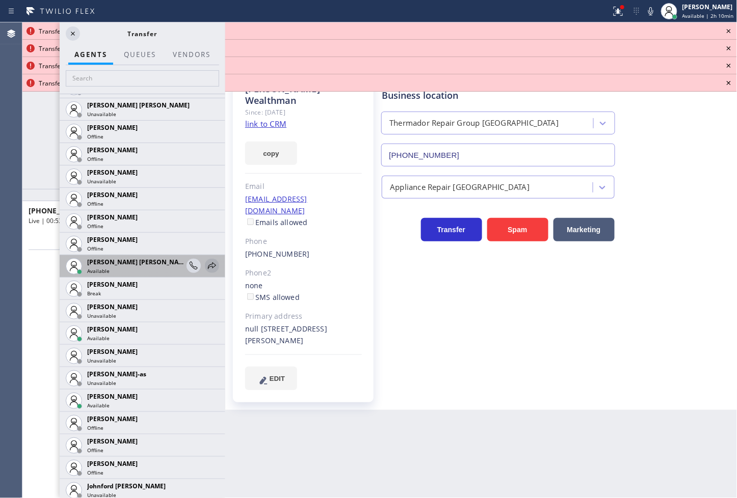
click at [206, 263] on icon at bounding box center [212, 266] width 12 height 12
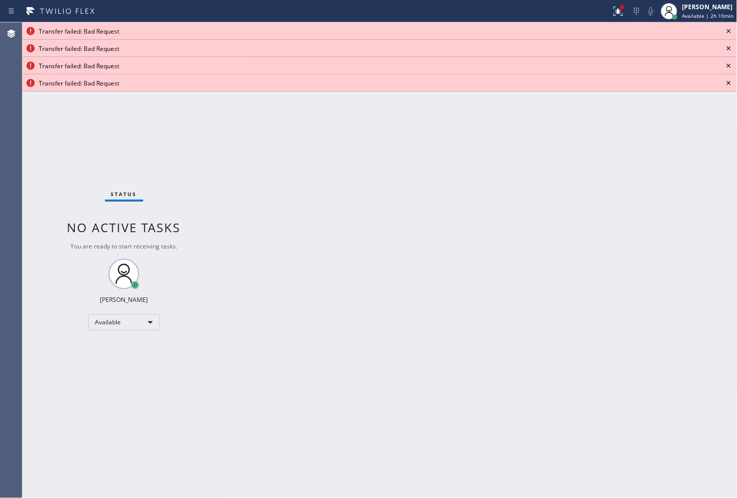
click at [729, 26] on icon at bounding box center [729, 31] width 12 height 12
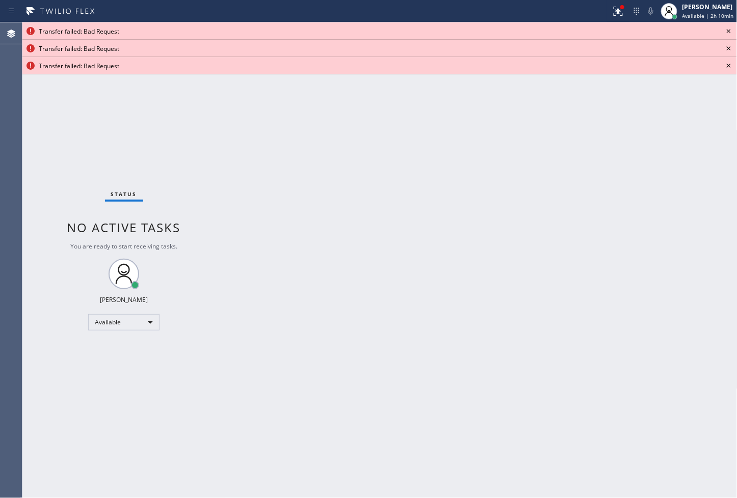
click at [729, 26] on icon at bounding box center [729, 31] width 12 height 12
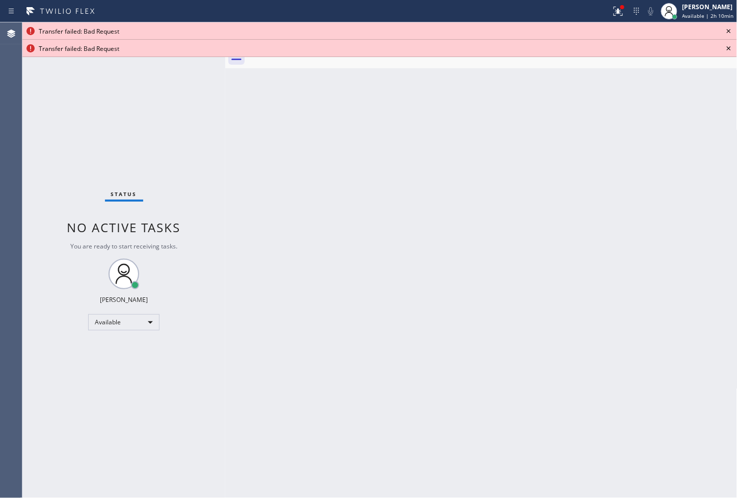
click at [729, 26] on icon at bounding box center [729, 31] width 12 height 12
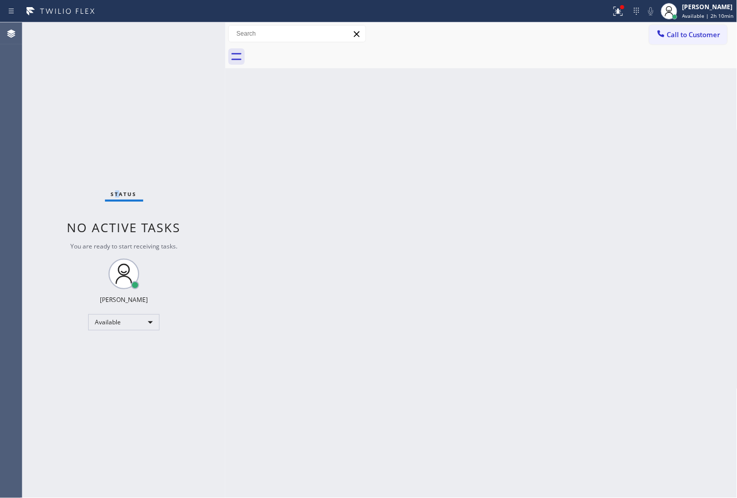
drag, startPoint x: 115, startPoint y: 69, endPoint x: 156, endPoint y: 56, distance: 43.2
click at [138, 62] on div "Status No active tasks You are ready to start receiving tasks. [PERSON_NAME]" at bounding box center [123, 260] width 203 height 476
click at [167, 4] on div at bounding box center [305, 11] width 603 height 16
drag, startPoint x: 610, startPoint y: 7, endPoint x: 588, endPoint y: 90, distance: 86.7
click at [620, 8] on div at bounding box center [622, 7] width 4 height 4
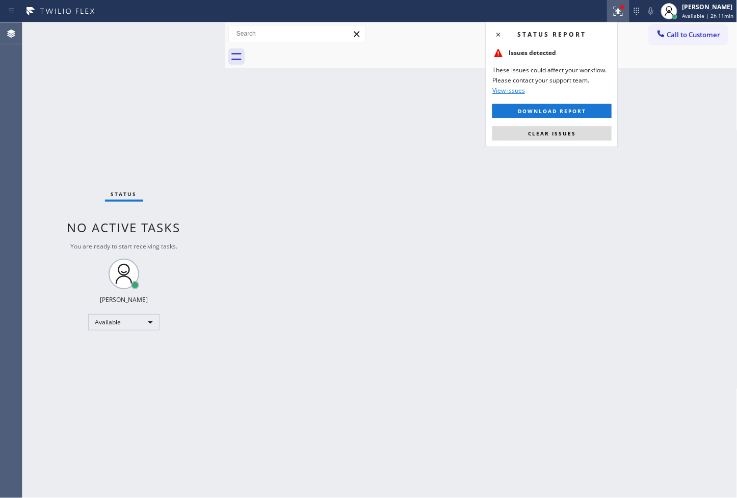
drag, startPoint x: 584, startPoint y: 130, endPoint x: 171, endPoint y: 75, distance: 417.0
click at [583, 130] on button "Clear issues" at bounding box center [551, 133] width 119 height 14
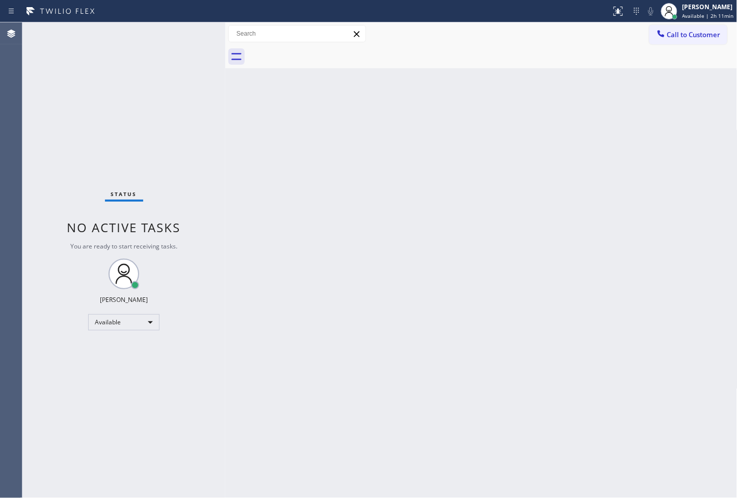
click at [140, 83] on div "Status No active tasks You are ready to start receiving tasks. [PERSON_NAME]" at bounding box center [123, 260] width 203 height 476
click at [212, 10] on div at bounding box center [305, 11] width 603 height 16
click at [204, 25] on div "Status No active tasks You are ready to start receiving tasks. [PERSON_NAME]" at bounding box center [123, 260] width 203 height 476
click at [189, 38] on div "Status No active tasks You are ready to start receiving tasks. [PERSON_NAME]" at bounding box center [123, 260] width 203 height 476
click at [179, 33] on div "Status No active tasks You are ready to start receiving tasks. [PERSON_NAME]" at bounding box center [123, 260] width 203 height 476
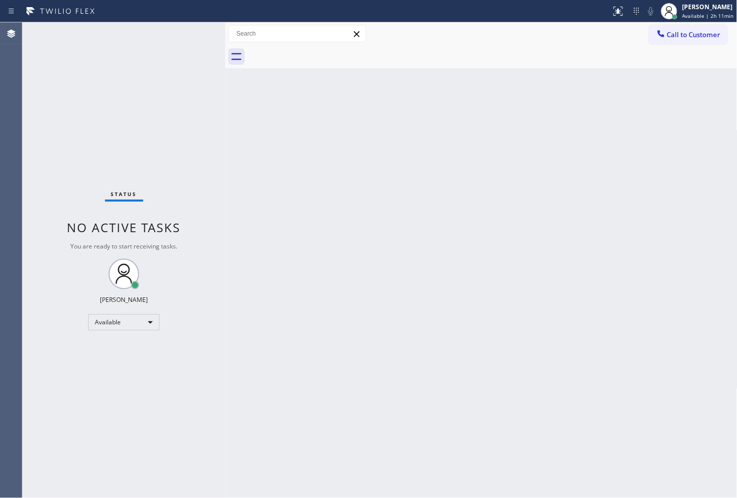
click at [350, 283] on div "Back to Dashboard Change Sender ID Customers Technicians Select a contact Outbo…" at bounding box center [481, 260] width 512 height 476
click at [172, 129] on div "Status No active tasks You are ready to start receiving tasks. [PERSON_NAME]" at bounding box center [123, 260] width 203 height 476
click at [192, 51] on div "Status No active tasks You are ready to start receiving tasks. [PERSON_NAME]" at bounding box center [123, 260] width 203 height 476
click at [192, 50] on div "Status No active tasks You are ready to start receiving tasks. [PERSON_NAME]" at bounding box center [123, 260] width 203 height 476
click at [148, 322] on div "Available" at bounding box center [123, 322] width 71 height 16
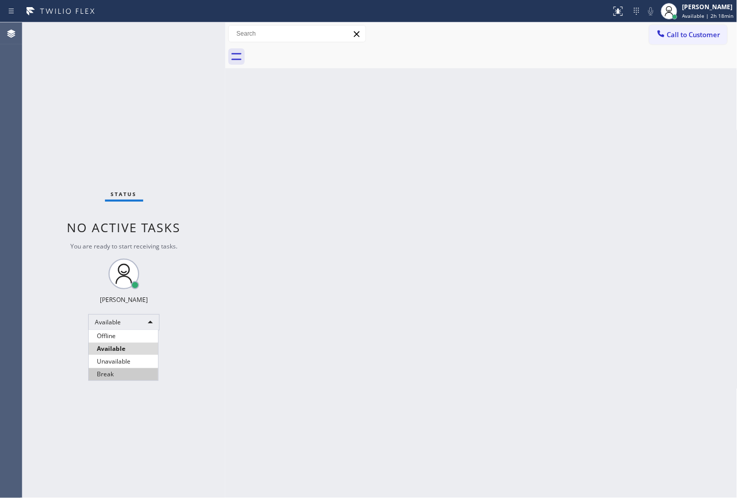
click at [130, 380] on li "Break" at bounding box center [123, 374] width 69 height 12
drag, startPoint x: 235, startPoint y: 435, endPoint x: 226, endPoint y: 297, distance: 138.4
click at [236, 423] on div "Back to Dashboard Change Sender ID Customers Technicians Select a contact Outbo…" at bounding box center [481, 260] width 512 height 476
click at [169, 92] on div "Status No active tasks Change activity state to start receiving tasks. Judy Ann…" at bounding box center [123, 260] width 203 height 476
click at [233, 165] on div "Back to Dashboard Change Sender ID Customers Technicians Select a contact Outbo…" at bounding box center [481, 260] width 512 height 476
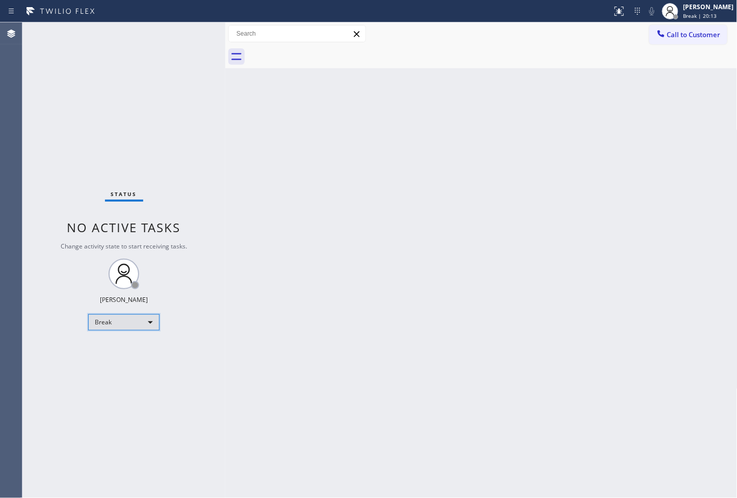
click at [146, 328] on div "Break" at bounding box center [123, 322] width 71 height 16
click at [134, 349] on li "Available" at bounding box center [123, 349] width 69 height 12
click at [424, 293] on div "Back to Dashboard Change Sender ID Customers Technicians Select a contact Outbo…" at bounding box center [481, 260] width 512 height 476
click at [172, 148] on div "Status No active tasks You are ready to start receiving tasks. [PERSON_NAME]" at bounding box center [123, 260] width 203 height 476
drag, startPoint x: 149, startPoint y: 114, endPoint x: 166, endPoint y: 86, distance: 32.7
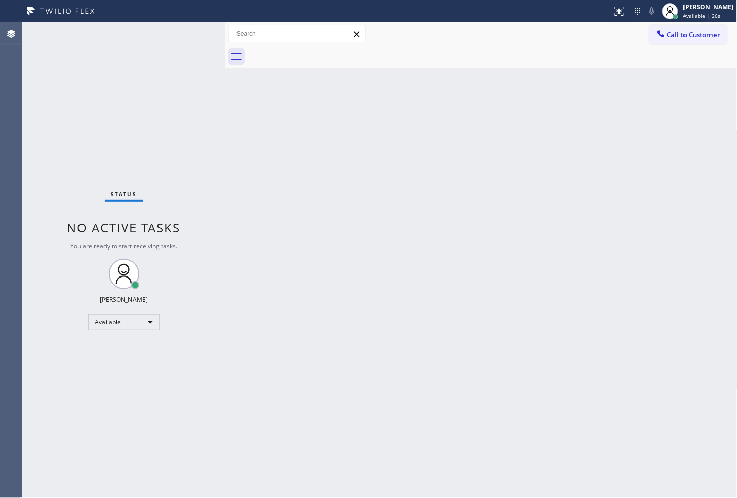
click at [150, 110] on div "Status No active tasks You are ready to start receiving tasks. [PERSON_NAME]" at bounding box center [123, 260] width 203 height 476
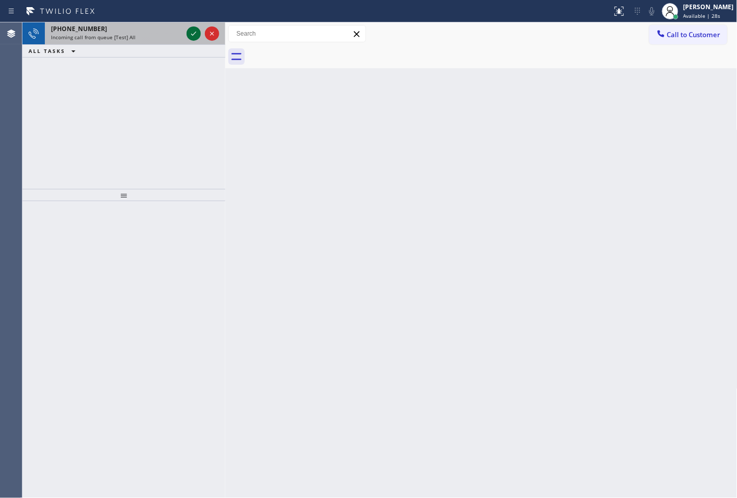
click at [192, 35] on icon at bounding box center [193, 34] width 5 height 4
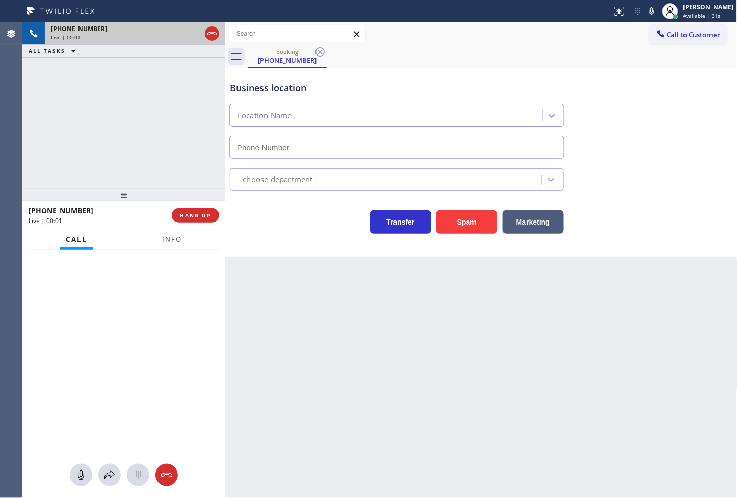
type input "(323) 924-3103"
click at [171, 245] on button "Info" at bounding box center [172, 240] width 32 height 20
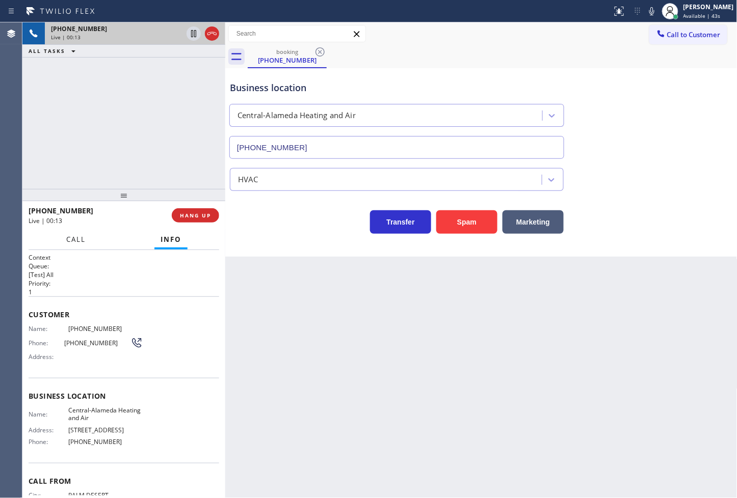
click at [69, 241] on span "Call" at bounding box center [75, 239] width 19 height 9
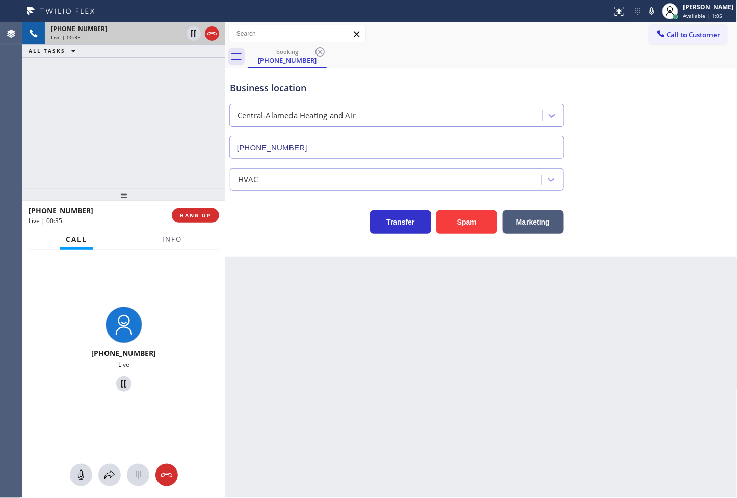
drag, startPoint x: 180, startPoint y: 282, endPoint x: 182, endPoint y: 273, distance: 9.3
click at [180, 281] on div "+17606361840 Live" at bounding box center [123, 351] width 203 height 202
click at [172, 235] on span "Info" at bounding box center [172, 239] width 20 height 9
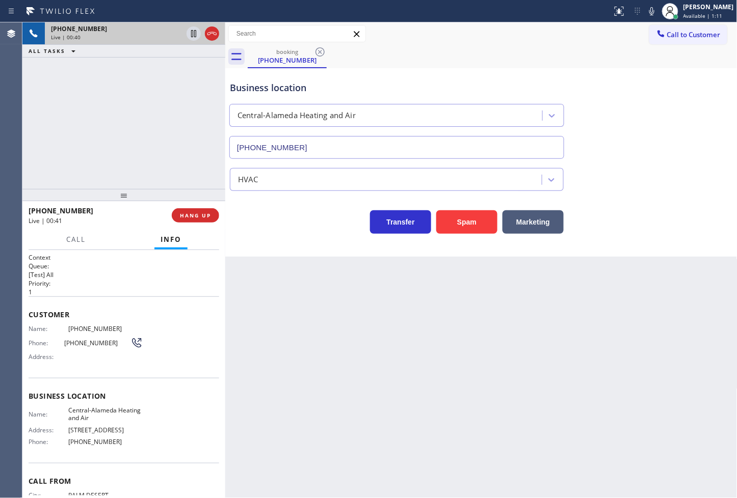
click at [261, 228] on div "Transfer Spam Marketing" at bounding box center [397, 219] width 338 height 29
click at [167, 156] on div "+17606361840 Live | 00:41 ALL TASKS ALL TASKS ACTIVE TASKS TASKS IN WRAP UP" at bounding box center [123, 105] width 203 height 167
click at [310, 232] on div "Transfer Spam Marketing" at bounding box center [397, 219] width 338 height 29
click at [154, 285] on h2 "Priority:" at bounding box center [124, 283] width 191 height 9
drag, startPoint x: 147, startPoint y: 159, endPoint x: 305, endPoint y: 210, distance: 166.0
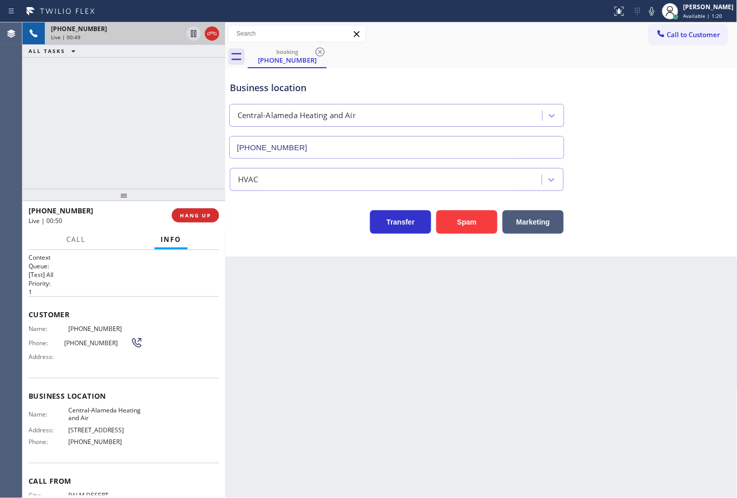
click at [148, 159] on div "+17606361840 Live | 00:49 ALL TASKS ALL TASKS ACTIVE TASKS TASKS IN WRAP UP" at bounding box center [123, 105] width 203 height 167
click at [312, 240] on div "Business location Central-Alameda Heating and Air (323) 924-3103 HVAC Transfer …" at bounding box center [481, 162] width 512 height 189
click at [141, 133] on div "+17606361840 Live | 00:50 ALL TASKS ALL TASKS ACTIVE TASKS TASKS IN WRAP UP" at bounding box center [123, 105] width 203 height 167
click at [336, 250] on div "Business location Central-Alameda Heating and Air (323) 924-3103 HVAC Transfer …" at bounding box center [481, 162] width 512 height 189
click at [126, 136] on div "+17606361840 Live | 00:51 ALL TASKS ALL TASKS ACTIVE TASKS TASKS IN WRAP UP" at bounding box center [123, 105] width 203 height 167
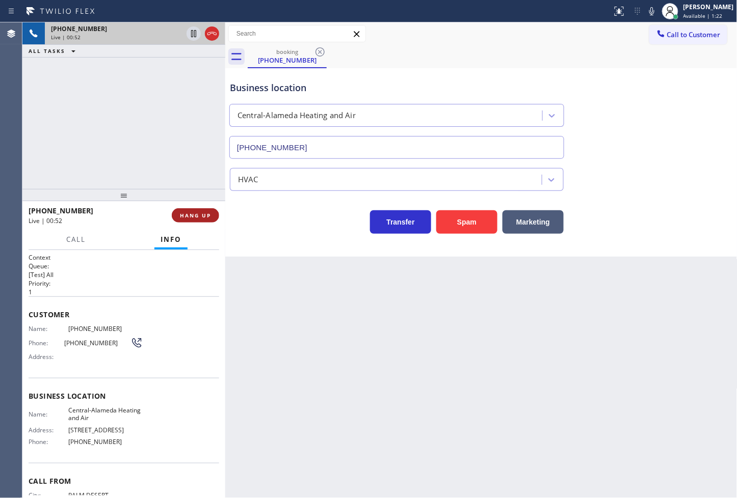
click at [197, 218] on span "HANG UP" at bounding box center [195, 215] width 31 height 7
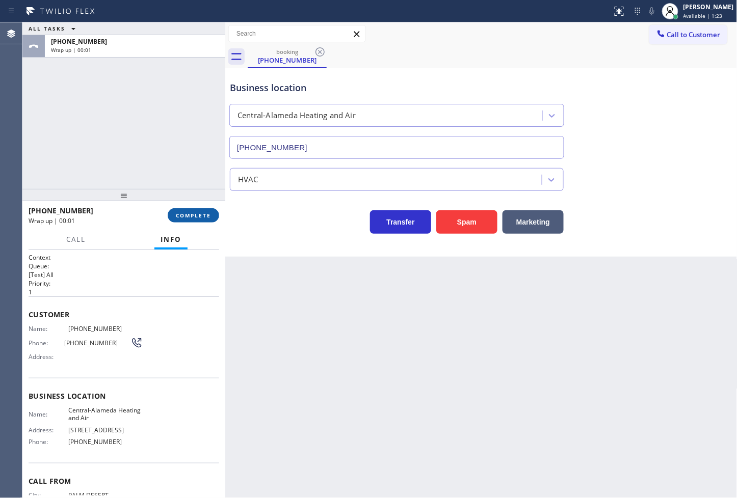
click at [197, 218] on span "COMPLETE" at bounding box center [193, 215] width 35 height 7
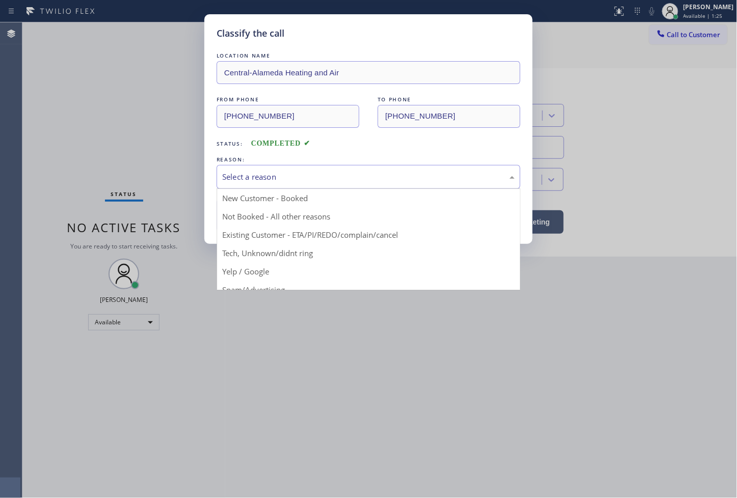
click at [285, 186] on div "Select a reason" at bounding box center [369, 177] width 304 height 24
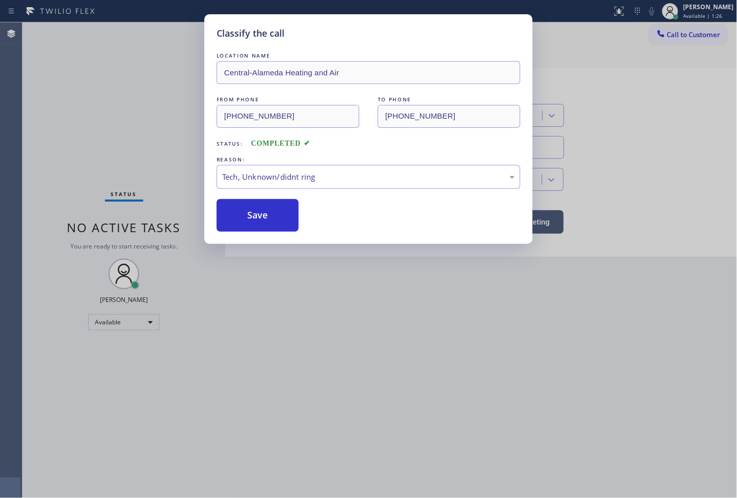
click at [268, 232] on div "Classify the call LOCATION NAME Central-Alameda Heating and Air FROM PHONE (760…" at bounding box center [368, 129] width 328 height 230
click at [268, 226] on button "Save" at bounding box center [258, 215] width 82 height 33
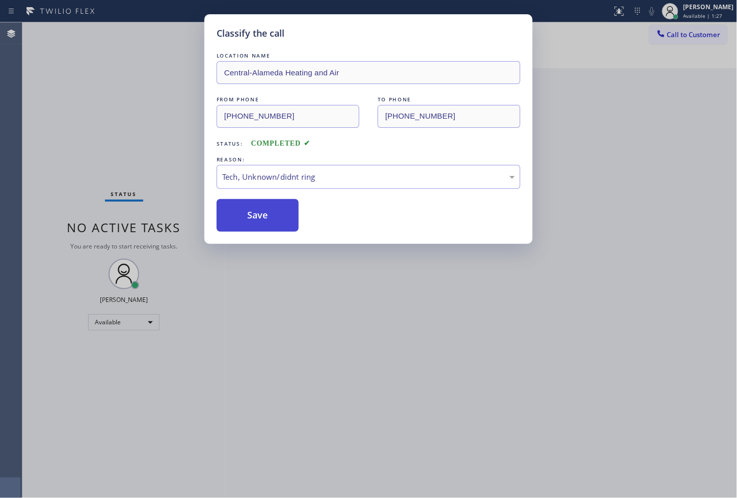
click at [268, 226] on button "Save" at bounding box center [258, 215] width 82 height 33
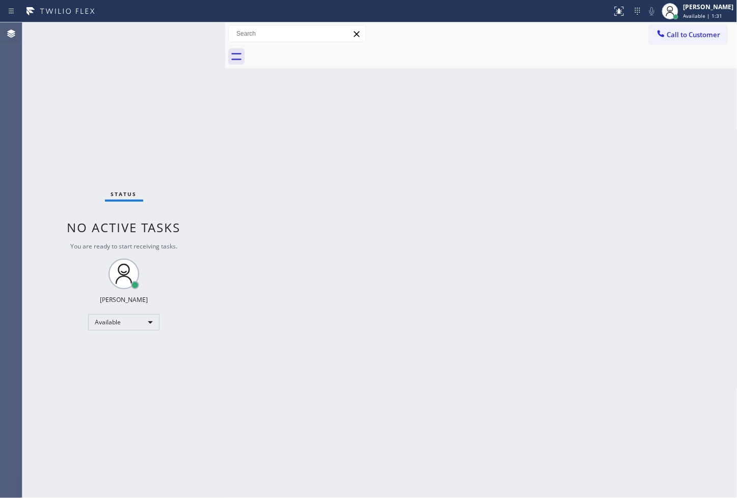
click at [162, 54] on div "Status No active tasks You are ready to start receiving tasks. [PERSON_NAME]" at bounding box center [123, 260] width 203 height 476
click at [189, 33] on div "Status No active tasks You are ready to start receiving tasks. [PERSON_NAME]" at bounding box center [123, 260] width 203 height 476
click at [178, 22] on div "Status No active tasks You are ready to start receiving tasks. [PERSON_NAME]" at bounding box center [123, 260] width 203 height 476
click at [188, 24] on div "Status No active tasks You are ready to start receiving tasks. [PERSON_NAME]" at bounding box center [123, 260] width 203 height 476
click at [204, 34] on div "Status No active tasks You are ready to start receiving tasks. [PERSON_NAME]" at bounding box center [123, 260] width 203 height 476
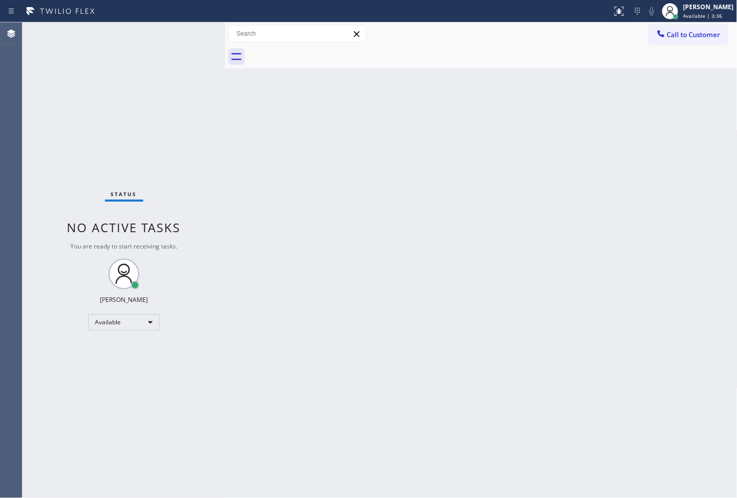
click at [186, 29] on div "Status No active tasks You are ready to start receiving tasks. [PERSON_NAME]" at bounding box center [123, 260] width 203 height 476
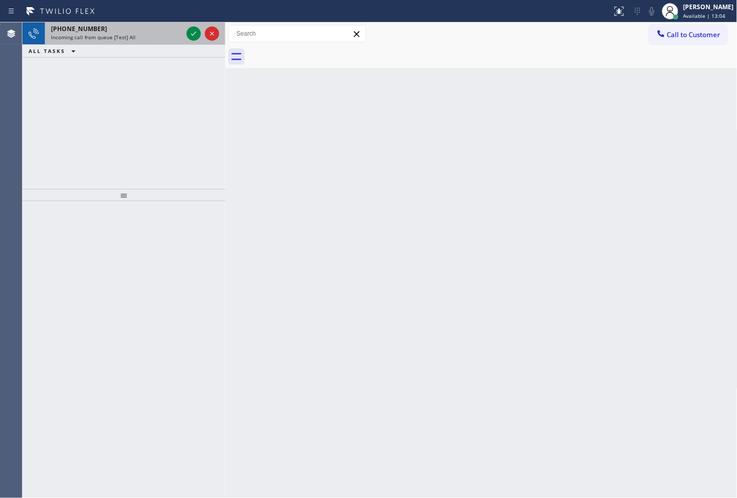
click at [179, 30] on div "+17605677482" at bounding box center [116, 28] width 131 height 9
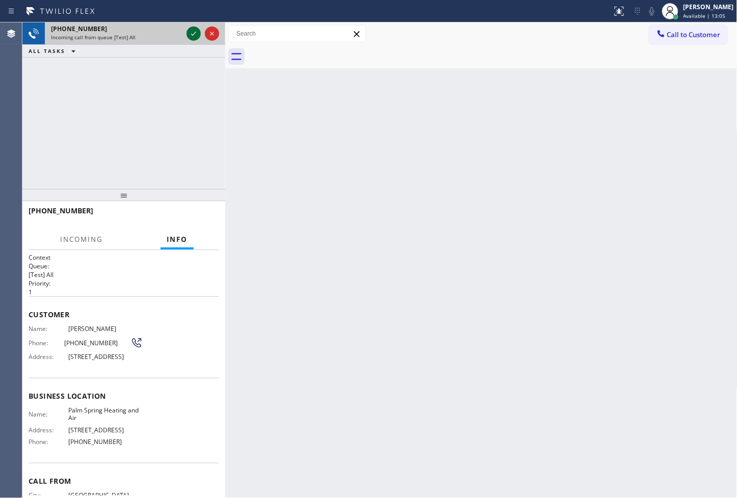
click at [194, 32] on icon at bounding box center [194, 34] width 12 height 12
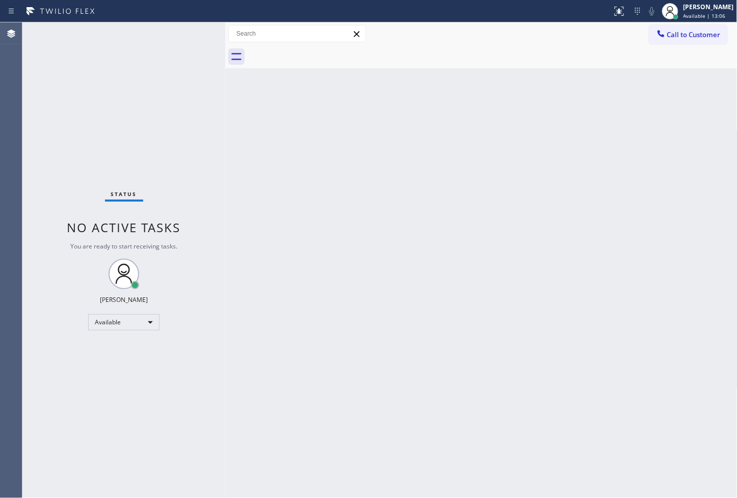
click at [194, 32] on div "Status No active tasks You are ready to start receiving tasks. [PERSON_NAME]" at bounding box center [123, 260] width 203 height 476
click at [192, 30] on div "Status No active tasks You are ready to start receiving tasks. [PERSON_NAME]" at bounding box center [123, 260] width 203 height 476
click at [188, 42] on div "Status No active tasks You are ready to start receiving tasks. [PERSON_NAME]" at bounding box center [123, 260] width 203 height 476
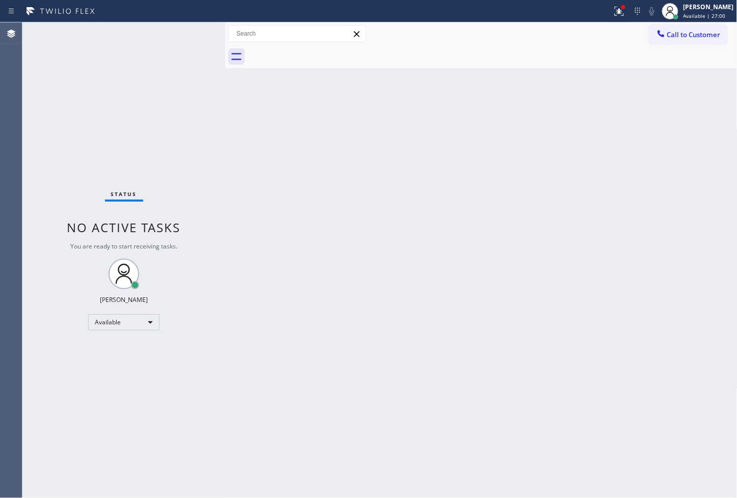
drag, startPoint x: 363, startPoint y: 344, endPoint x: 328, endPoint y: 253, distance: 98.4
click at [360, 339] on div "Back to Dashboard Change Sender ID Customers Technicians Select a contact Outbo…" at bounding box center [481, 260] width 512 height 476
drag, startPoint x: 248, startPoint y: 191, endPoint x: 379, endPoint y: 223, distance: 135.3
click at [225, 194] on div at bounding box center [225, 260] width 0 height 476
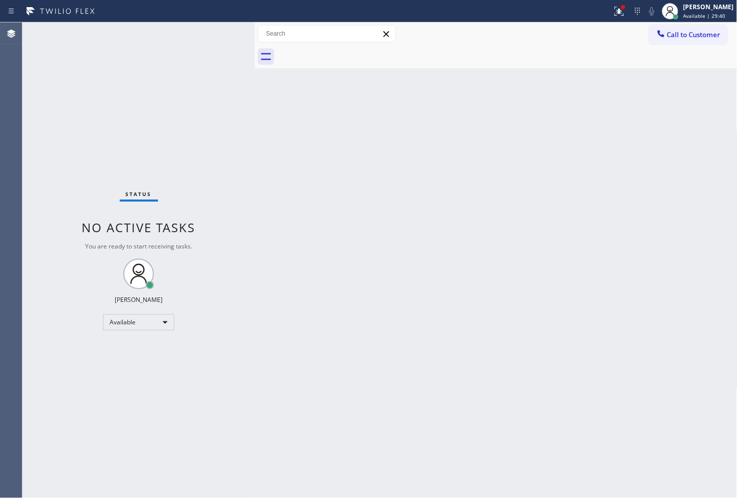
click at [285, 317] on div "Back to Dashboard Change Sender ID Customers Technicians Select a contact Outbo…" at bounding box center [496, 260] width 483 height 476
click at [275, 253] on div "Back to Dashboard Change Sender ID Customers Technicians Select a contact Outbo…" at bounding box center [496, 260] width 483 height 476
click at [184, 58] on div "Status No active tasks You are ready to start receiving tasks. [PERSON_NAME]" at bounding box center [138, 260] width 232 height 476
click at [374, 133] on div "Back to Dashboard Change Sender ID Customers Technicians Select a contact Outbo…" at bounding box center [496, 260] width 483 height 476
click at [620, 6] on div at bounding box center [623, 7] width 6 height 6
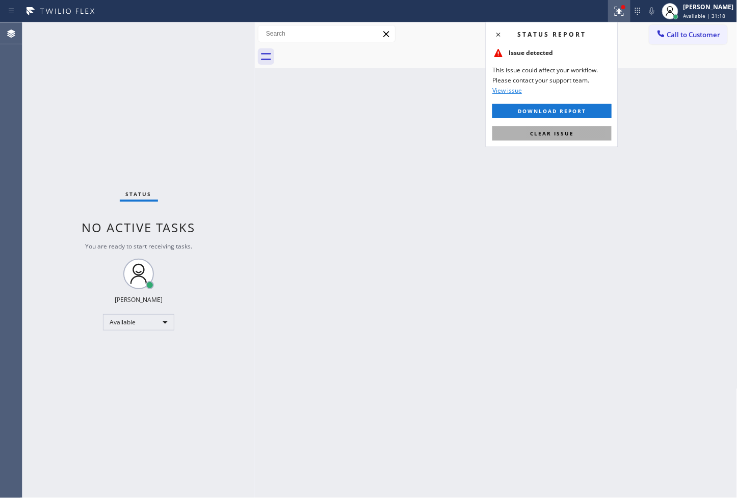
click at [581, 130] on button "Clear issue" at bounding box center [551, 133] width 119 height 14
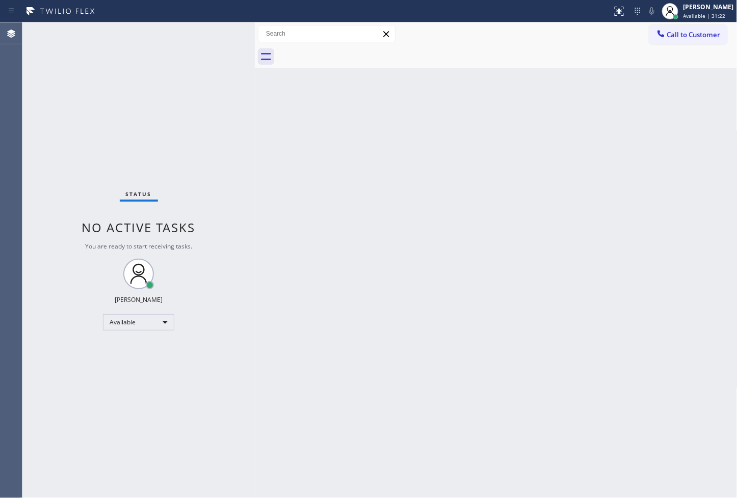
click at [165, 149] on div "Status No active tasks You are ready to start receiving tasks. [PERSON_NAME]" at bounding box center [138, 260] width 232 height 476
click at [190, 57] on div "Status No active tasks You are ready to start receiving tasks. [PERSON_NAME]" at bounding box center [138, 260] width 232 height 476
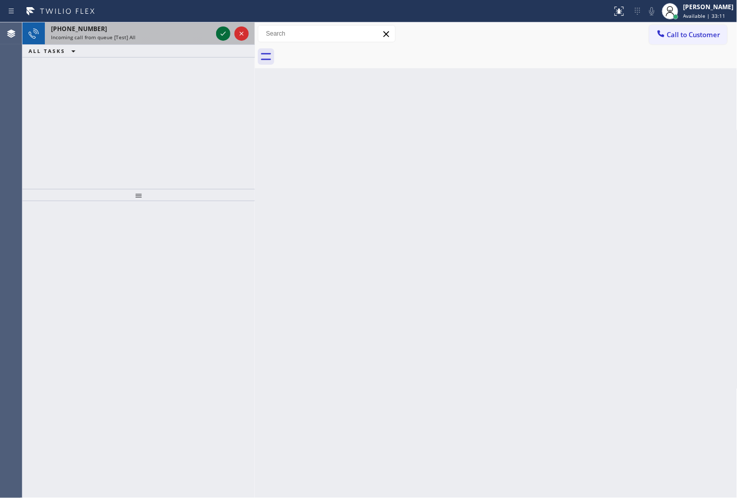
click at [221, 32] on icon at bounding box center [223, 34] width 12 height 12
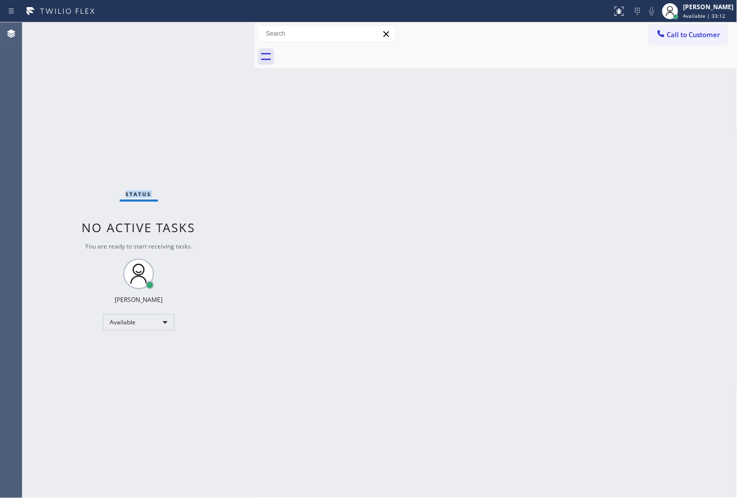
click at [221, 32] on div "Status No active tasks You are ready to start receiving tasks. [PERSON_NAME]" at bounding box center [138, 260] width 232 height 476
click at [613, 5] on icon at bounding box center [619, 11] width 12 height 12
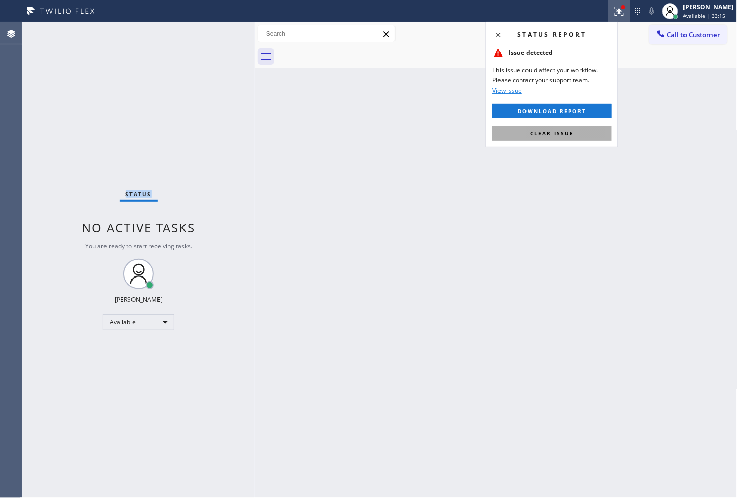
click at [571, 131] on span "Clear issue" at bounding box center [552, 133] width 44 height 7
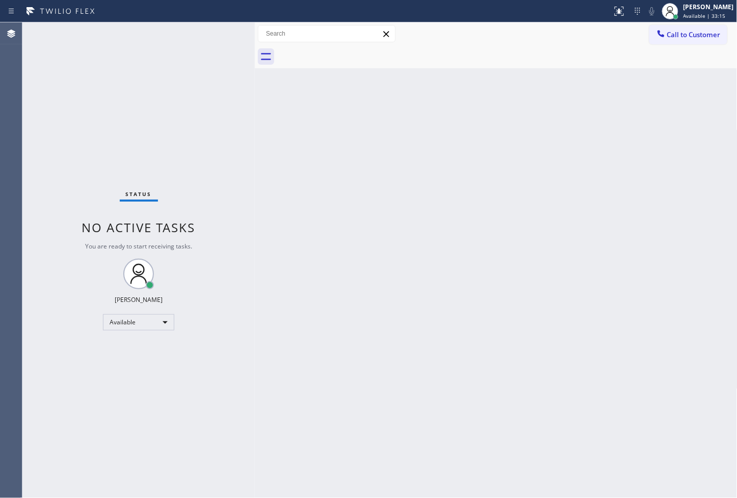
click at [328, 140] on div "Back to Dashboard Change Sender ID Customers Technicians Select a contact Outbo…" at bounding box center [496, 260] width 483 height 476
drag, startPoint x: 175, startPoint y: 98, endPoint x: 203, endPoint y: 52, distance: 53.5
click at [184, 88] on div "Status No active tasks You are ready to start receiving tasks. [PERSON_NAME]" at bounding box center [138, 260] width 232 height 476
click at [216, 32] on div "Status No active tasks You are ready to start receiving tasks. [PERSON_NAME]" at bounding box center [138, 260] width 232 height 476
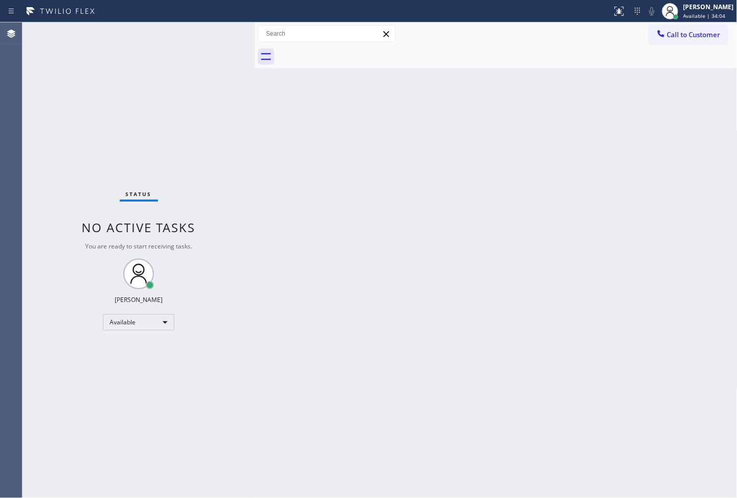
click at [211, 32] on div "Status No active tasks You are ready to start receiving tasks. [PERSON_NAME]" at bounding box center [138, 260] width 232 height 476
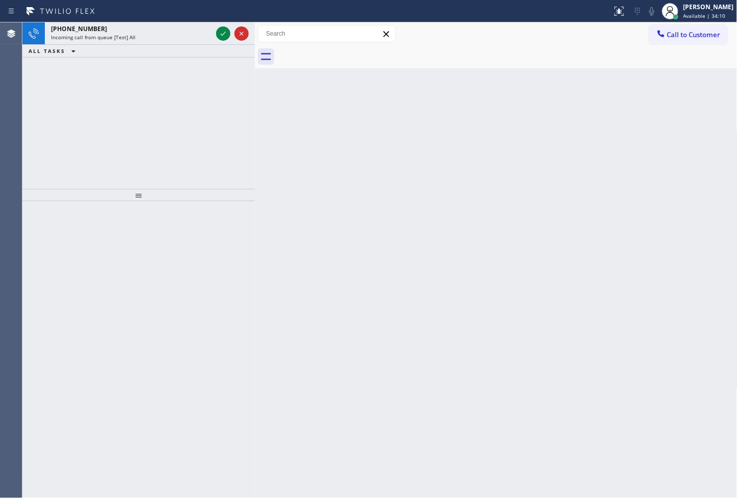
click at [223, 17] on div at bounding box center [306, 11] width 604 height 16
click at [225, 32] on icon at bounding box center [223, 34] width 12 height 12
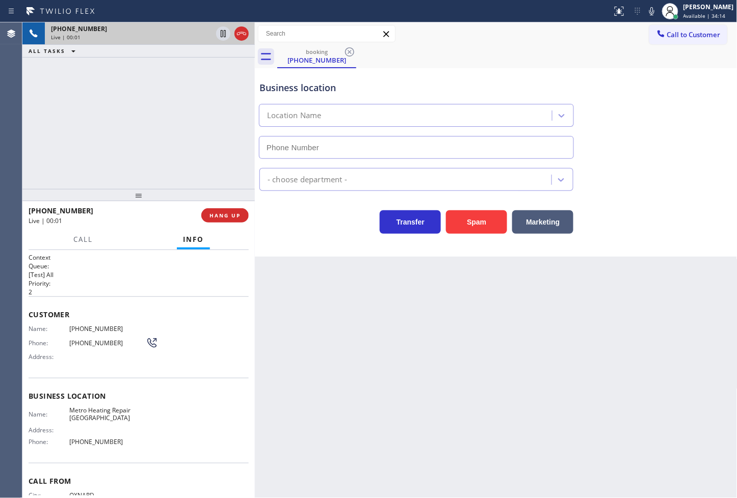
type input "(805) 429-2717"
click at [499, 225] on button "Spam" at bounding box center [476, 221] width 61 height 23
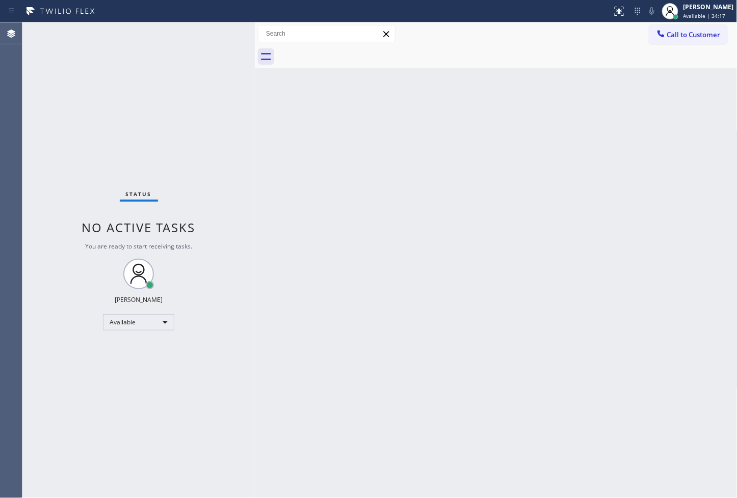
drag, startPoint x: 231, startPoint y: 75, endPoint x: 200, endPoint y: 39, distance: 47.0
click at [230, 76] on div "Status No active tasks You are ready to start receiving tasks. [PERSON_NAME]" at bounding box center [138, 260] width 232 height 476
click at [199, 28] on div "Status No active tasks You are ready to start receiving tasks. [PERSON_NAME]" at bounding box center [138, 260] width 232 height 476
click at [213, 31] on div "Status No active tasks You are ready to start receiving tasks. [PERSON_NAME]" at bounding box center [138, 260] width 232 height 476
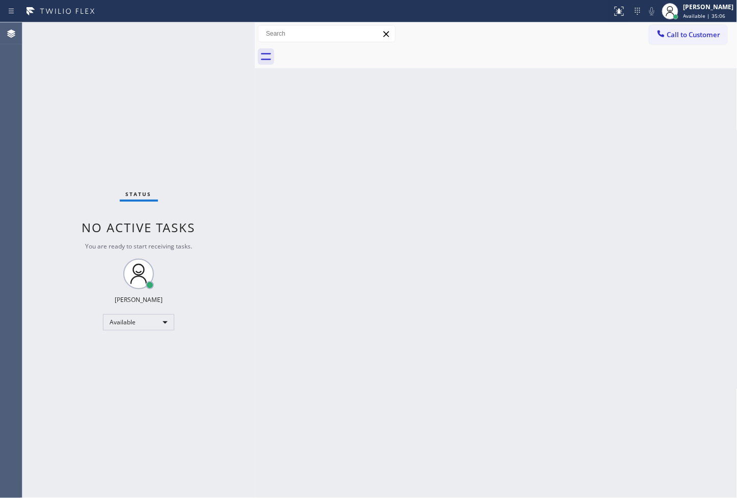
click at [213, 31] on div "Status No active tasks You are ready to start receiving tasks. [PERSON_NAME]" at bounding box center [138, 260] width 232 height 476
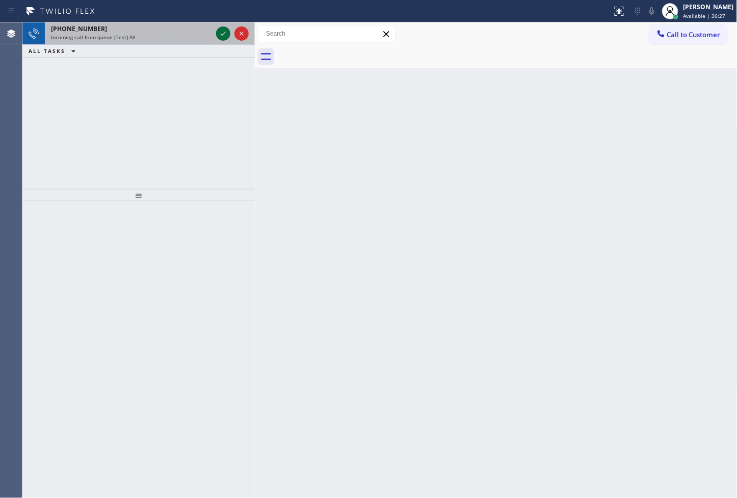
click at [218, 29] on icon at bounding box center [223, 34] width 12 height 12
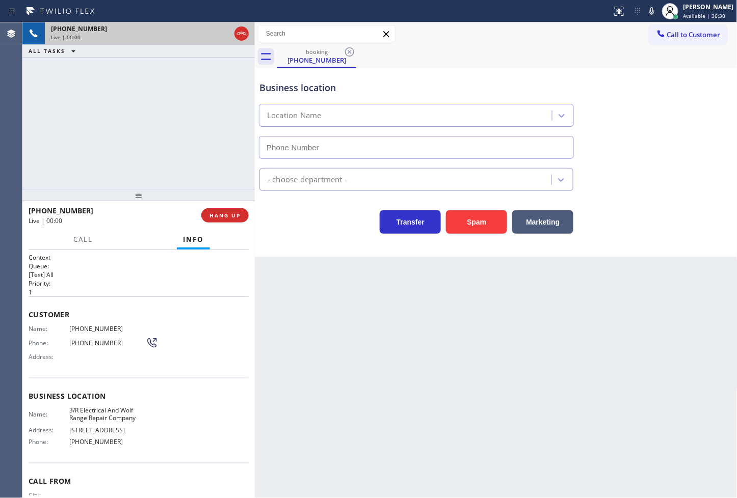
type input "(415) 877-5399"
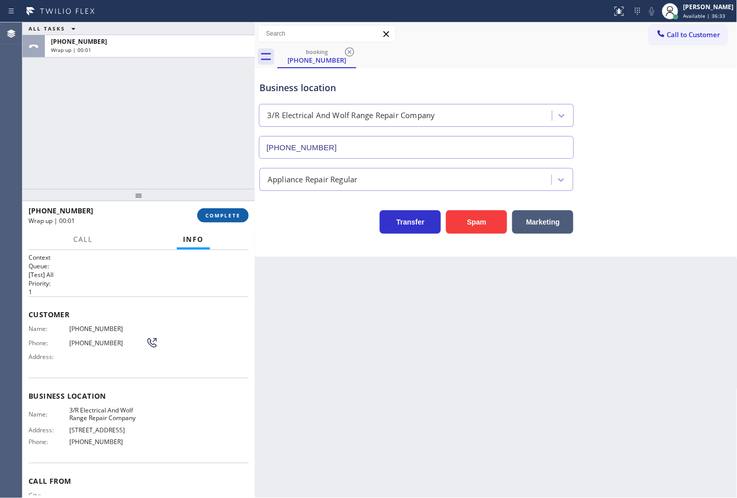
click at [212, 218] on span "COMPLETE" at bounding box center [222, 215] width 35 height 7
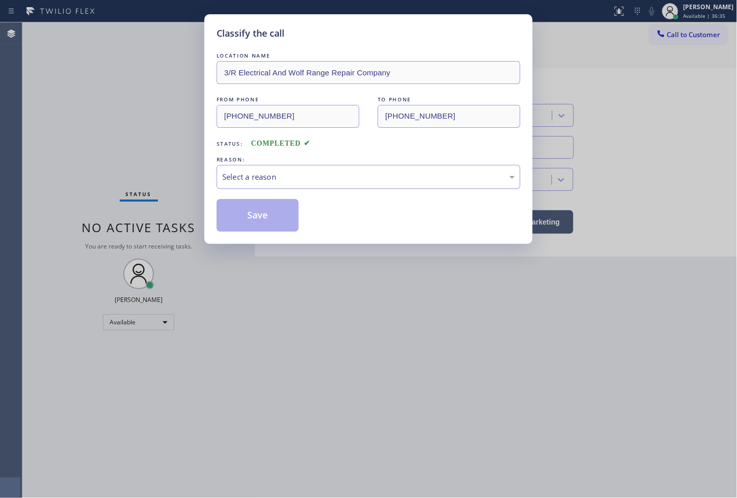
click at [311, 173] on div "Select a reason" at bounding box center [368, 177] width 292 height 12
click at [261, 220] on button "Save" at bounding box center [258, 215] width 82 height 33
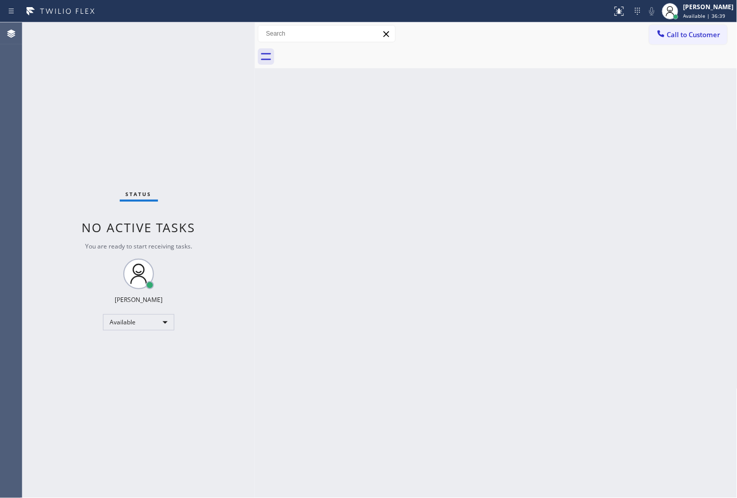
click at [212, 29] on div "Status No active tasks You are ready to start receiving tasks. [PERSON_NAME]" at bounding box center [138, 260] width 232 height 476
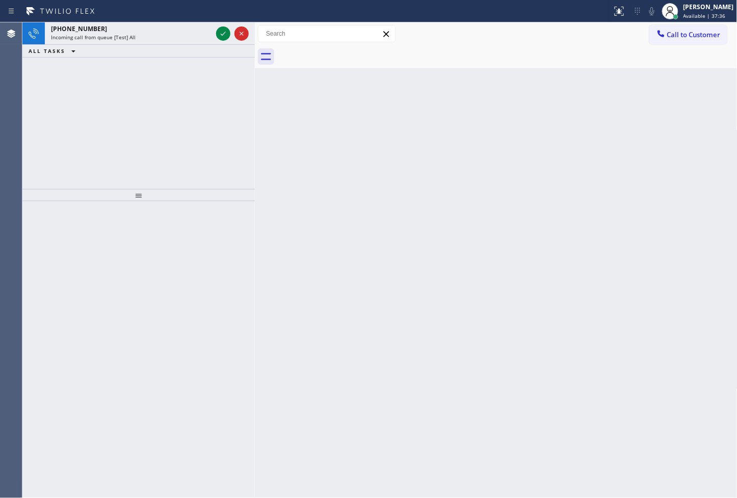
click at [212, 29] on div "+16268208665 Incoming call from queue [Test] All" at bounding box center [129, 33] width 169 height 22
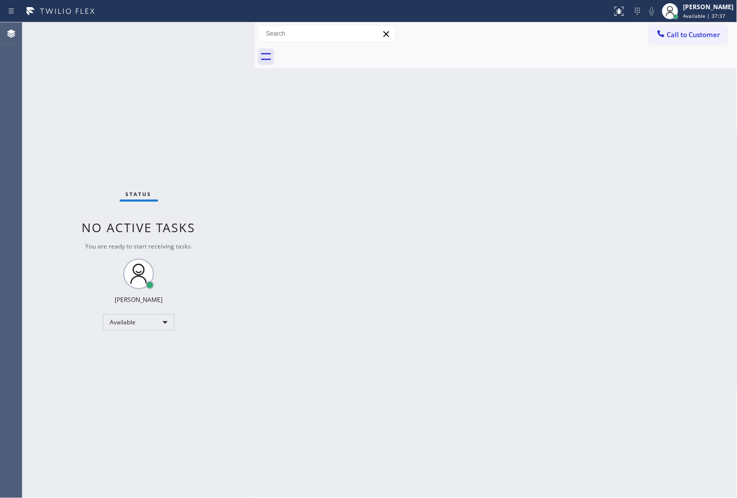
click at [221, 34] on div "Status No active tasks You are ready to start receiving tasks. [PERSON_NAME]" at bounding box center [138, 260] width 232 height 476
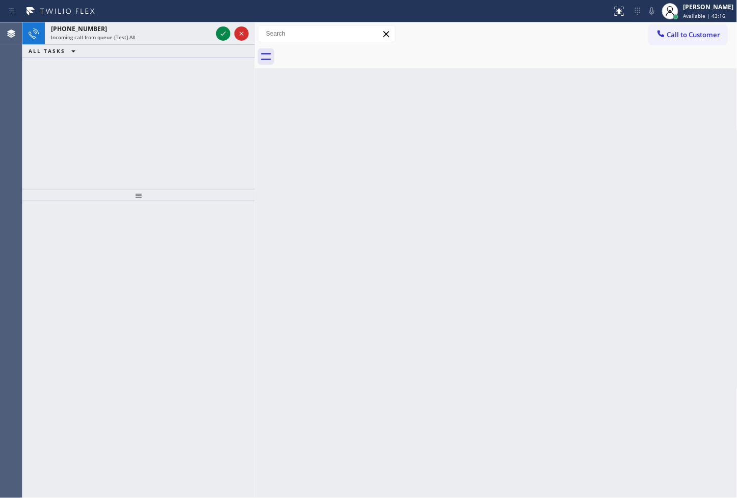
click at [425, 225] on div "Back to Dashboard Change Sender ID Customers Technicians Select a contact Outbo…" at bounding box center [496, 260] width 483 height 476
click at [223, 33] on icon at bounding box center [223, 34] width 12 height 12
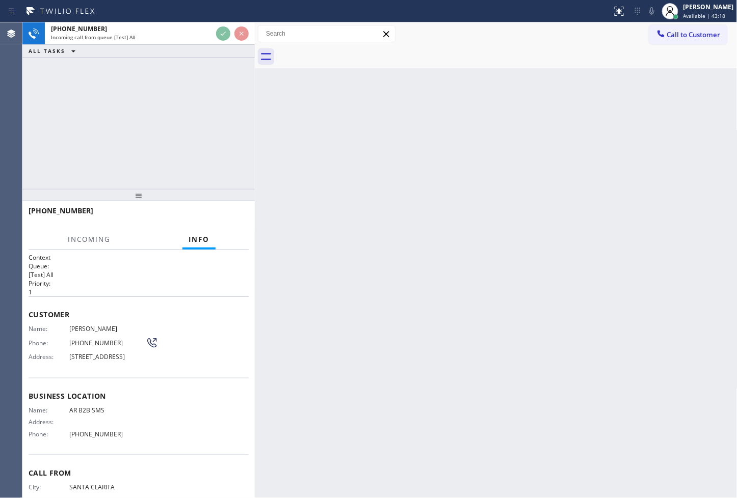
drag, startPoint x: 215, startPoint y: 263, endPoint x: 617, endPoint y: 176, distance: 411.4
click at [223, 261] on div "Context Queue: [Test] All Priority: 1" at bounding box center [139, 274] width 220 height 43
click at [432, 225] on div "Back to Dashboard Change Sender ID Customers Technicians Select a contact Outbo…" at bounding box center [496, 260] width 483 height 476
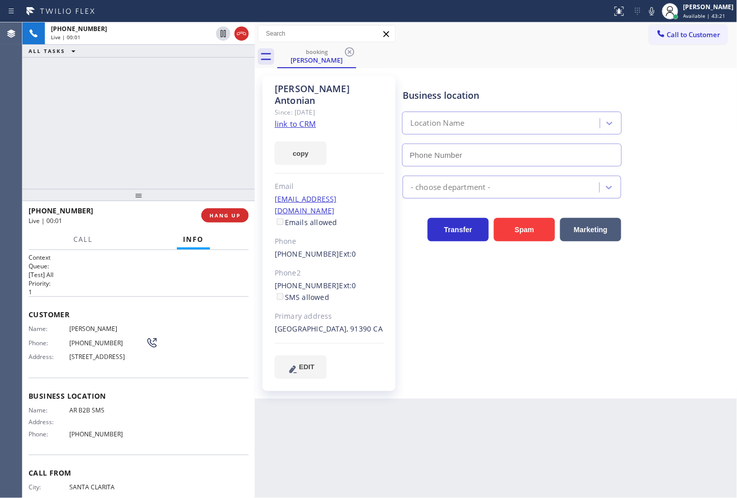
type input "(833) 692-2271"
click at [174, 145] on div "+16618778633 Live | 00:03 ALL TASKS ALL TASKS ACTIVE TASKS TASKS IN WRAP UP" at bounding box center [138, 105] width 232 height 167
click at [151, 153] on div "+16618778633 Live | 00:05 ALL TASKS ALL TASKS ACTIVE TASKS TASKS IN WRAP UP" at bounding box center [138, 105] width 232 height 167
click at [292, 119] on link "link to CRM" at bounding box center [295, 124] width 41 height 10
click at [156, 275] on p "[Test] All" at bounding box center [139, 275] width 220 height 9
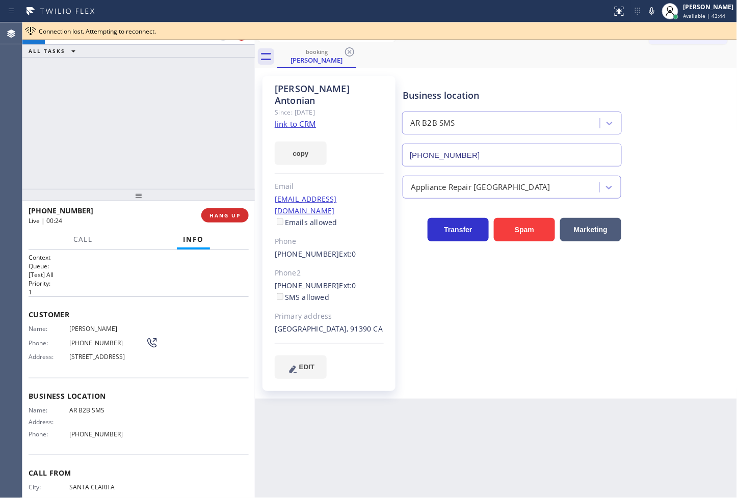
click at [100, 129] on div "+16618778633 Live | 00:24 ALL TASKS ALL TASKS ACTIVE TASKS TASKS IN WRAP UP" at bounding box center [138, 105] width 232 height 167
click at [129, 268] on h2 "Queue:" at bounding box center [139, 266] width 220 height 9
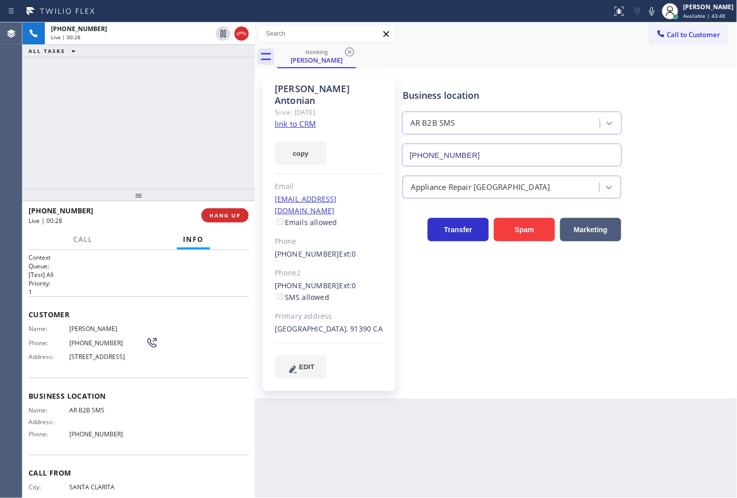
click at [101, 132] on div "+16618778633 Live | 00:28 ALL TASKS ALL TASKS ACTIVE TASKS TASKS IN WRAP UP" at bounding box center [138, 105] width 232 height 167
click at [77, 236] on span "Call" at bounding box center [82, 239] width 19 height 9
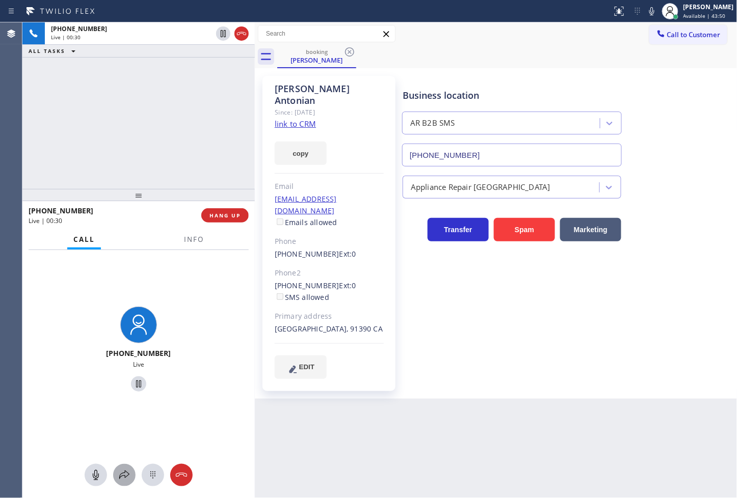
click at [128, 481] on button at bounding box center [124, 475] width 22 height 22
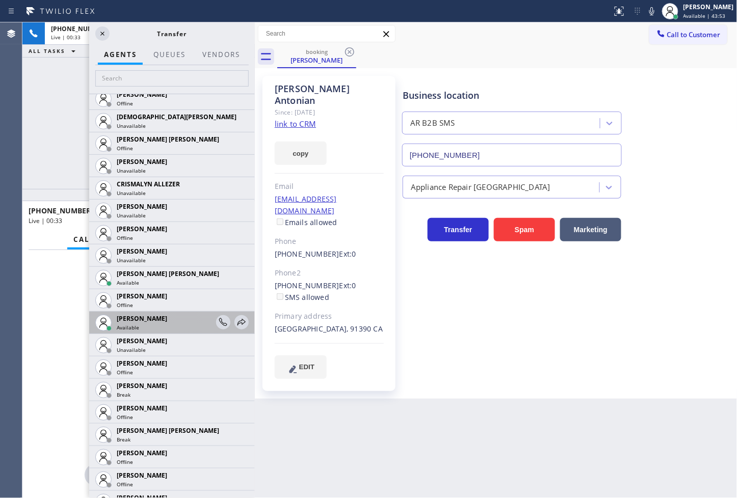
scroll to position [452, 0]
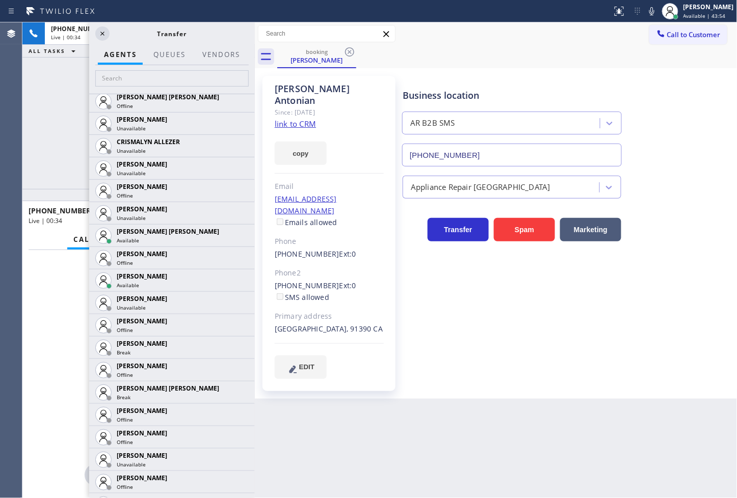
click at [75, 124] on div "+16618778633 Live | 00:34 ALL TASKS ALL TASKS ACTIVE TASKS TASKS IN WRAP UP" at bounding box center [138, 105] width 232 height 167
click at [103, 32] on icon at bounding box center [102, 34] width 12 height 12
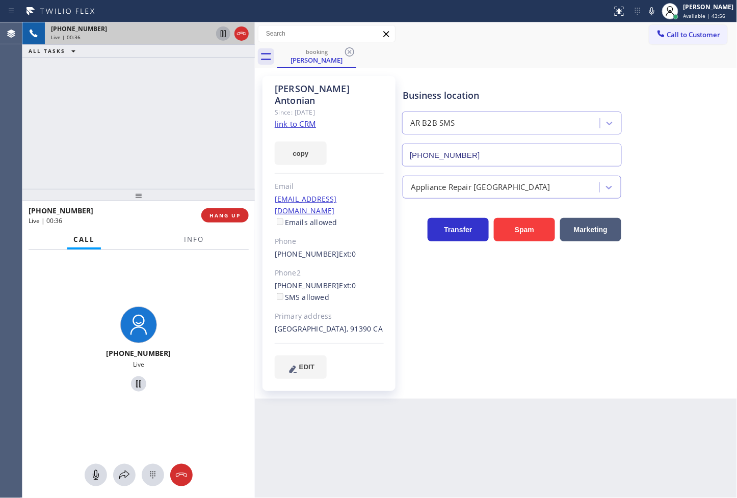
click at [223, 28] on icon at bounding box center [223, 34] width 12 height 12
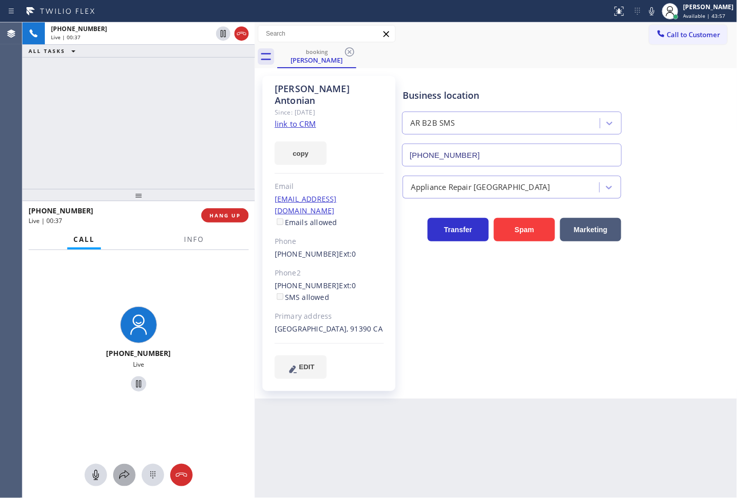
click at [128, 481] on icon at bounding box center [124, 475] width 12 height 12
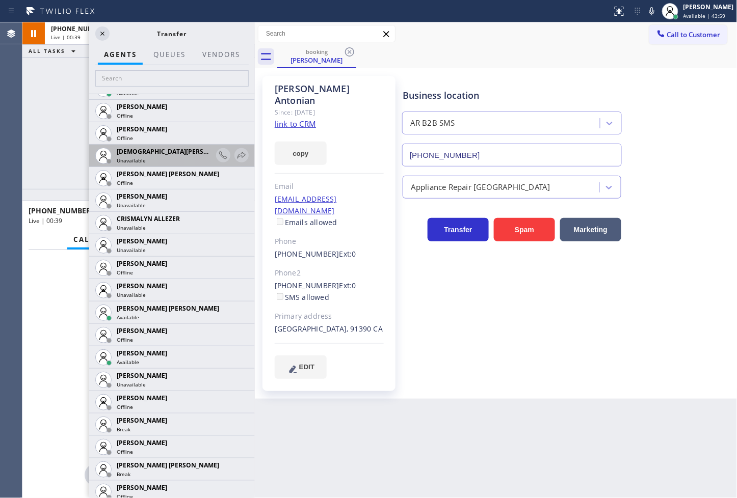
scroll to position [396, 0]
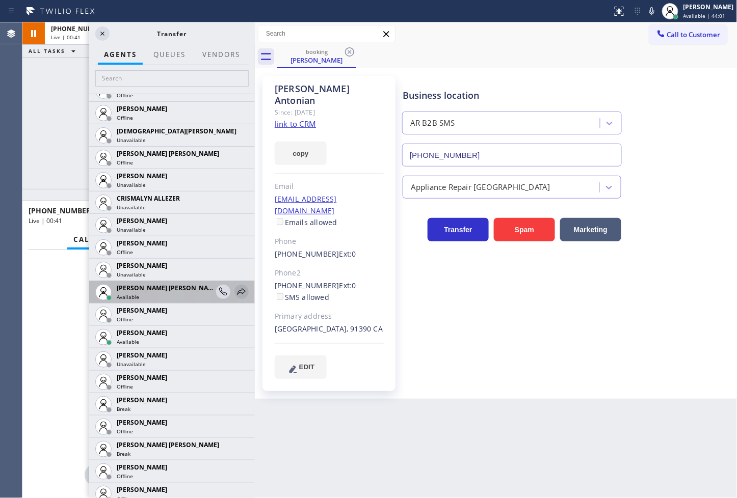
click at [235, 289] on icon at bounding box center [241, 292] width 12 height 12
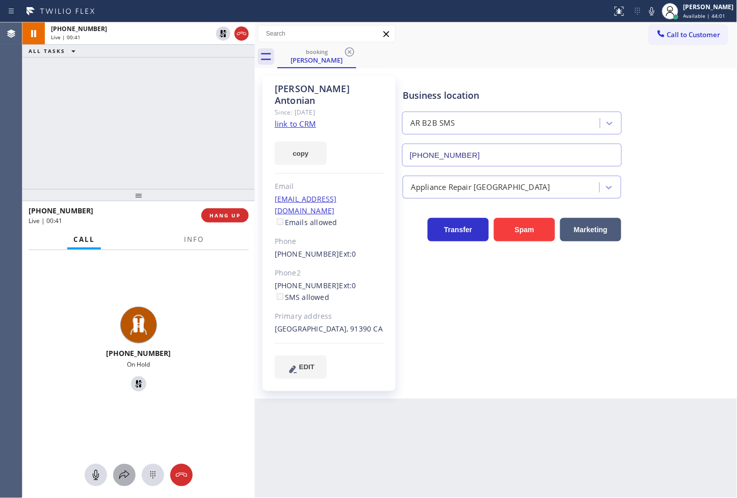
click at [121, 482] on button at bounding box center [124, 475] width 22 height 22
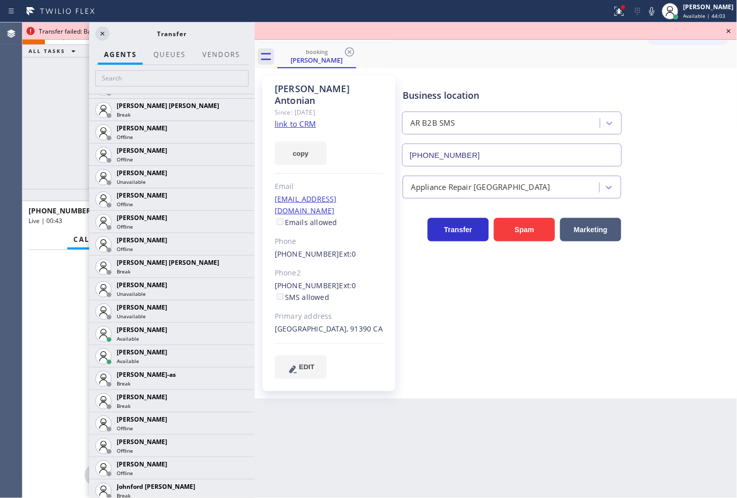
scroll to position [736, 0]
click at [235, 335] on icon at bounding box center [241, 333] width 12 height 12
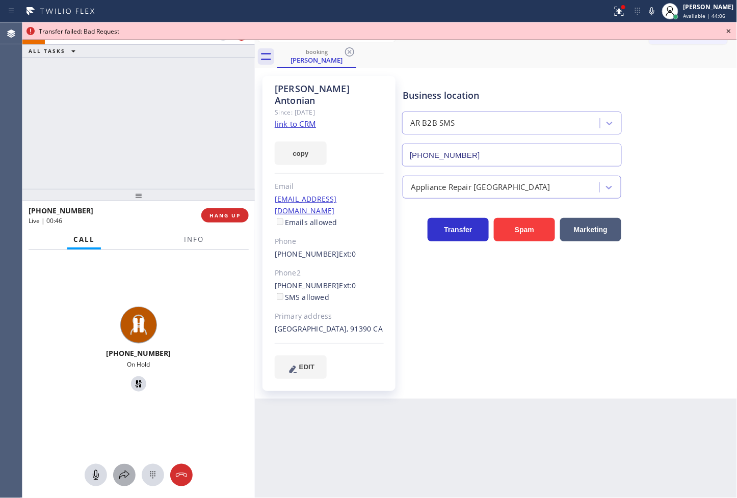
click at [118, 476] on icon at bounding box center [124, 475] width 12 height 12
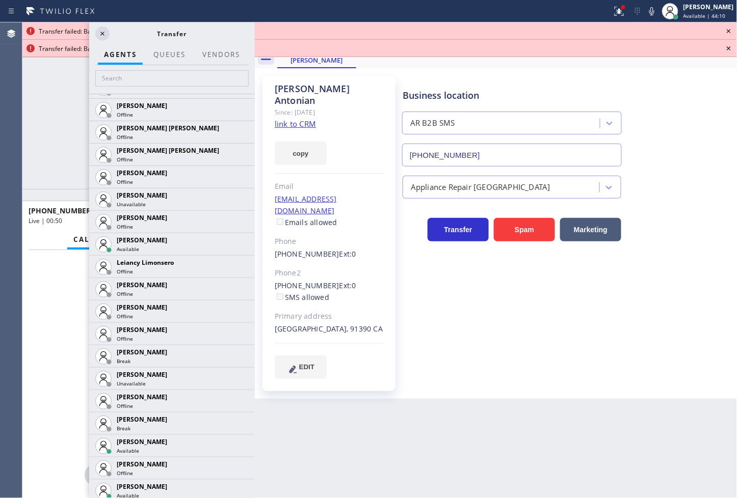
scroll to position [1302, 0]
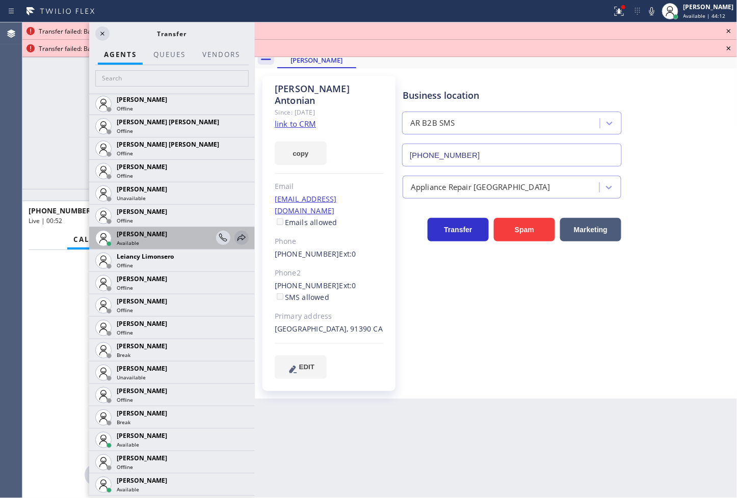
click at [235, 235] on icon at bounding box center [241, 238] width 12 height 12
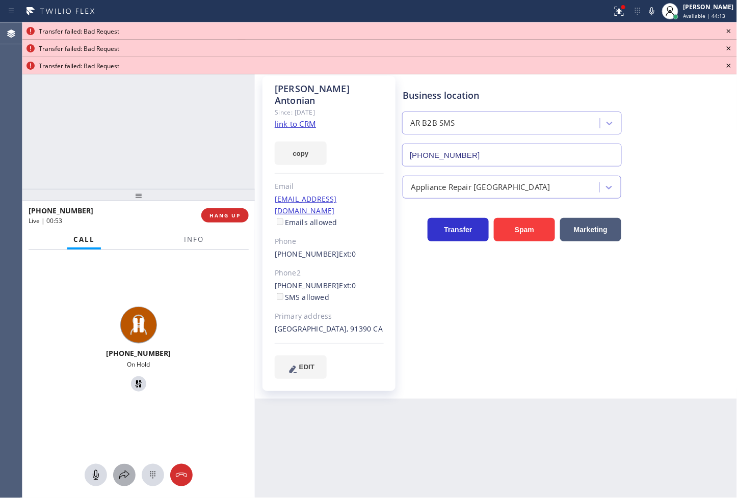
click at [118, 479] on icon at bounding box center [124, 475] width 12 height 12
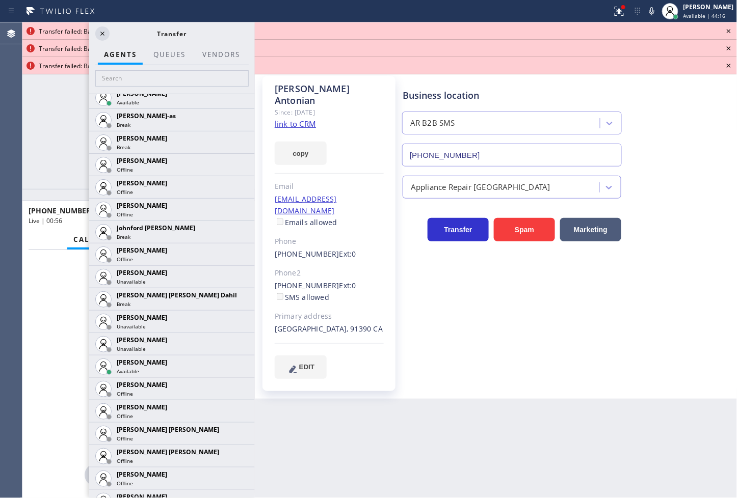
scroll to position [962, 0]
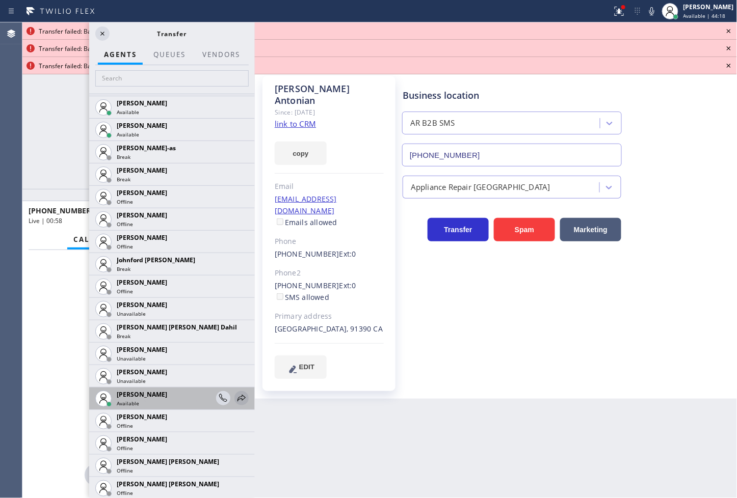
click at [237, 396] on icon at bounding box center [241, 398] width 8 height 7
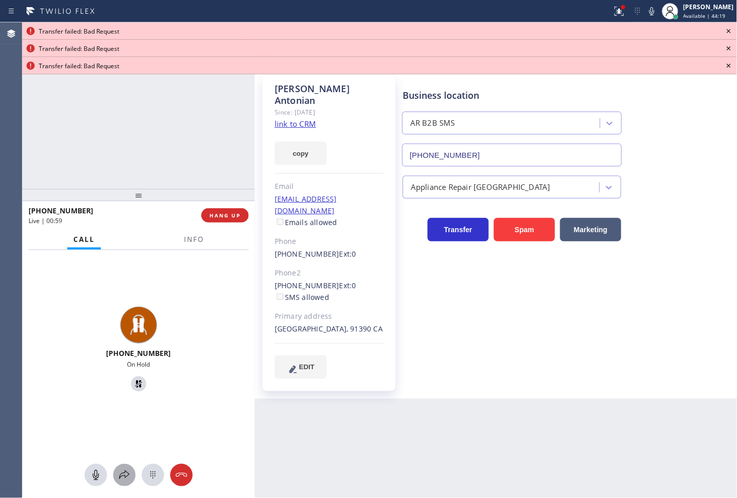
click at [115, 473] on div at bounding box center [124, 475] width 22 height 12
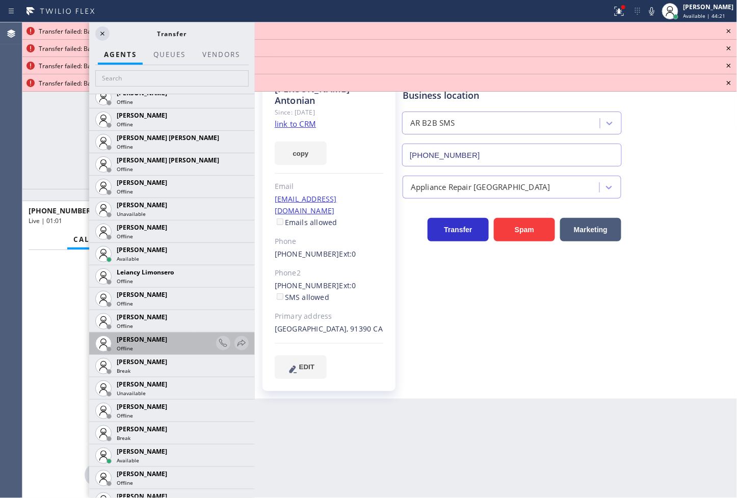
scroll to position [1359, 0]
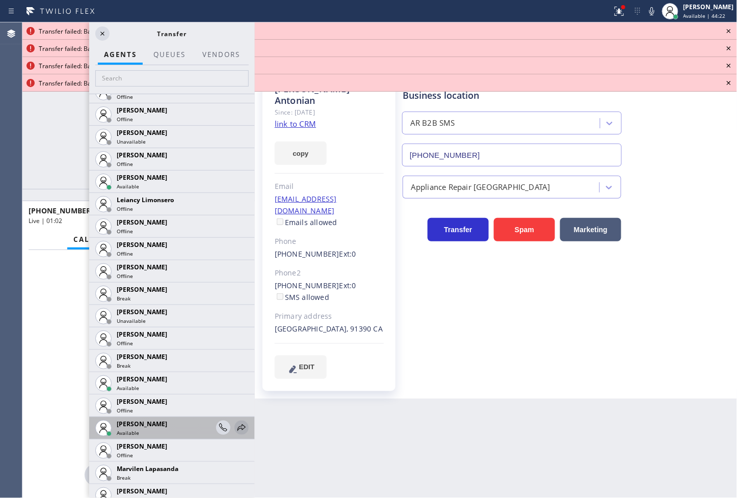
click at [235, 427] on icon at bounding box center [241, 428] width 12 height 12
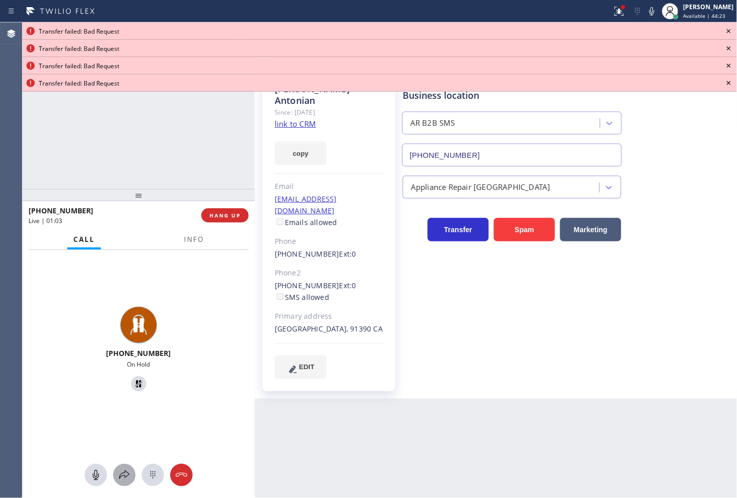
click at [123, 477] on icon at bounding box center [124, 475] width 12 height 12
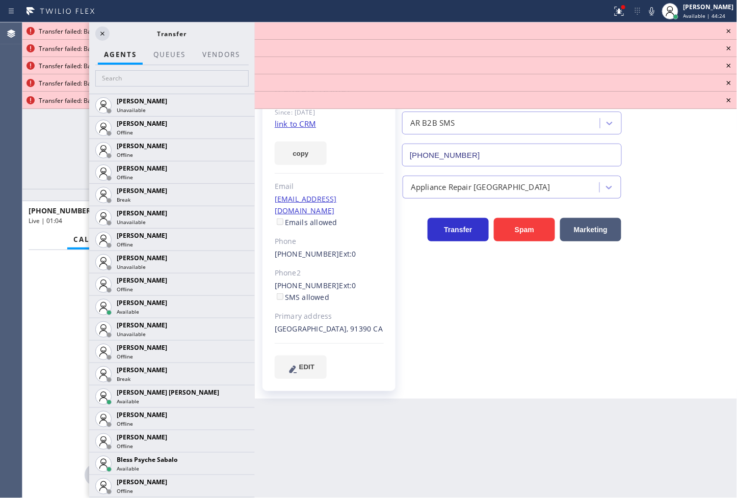
scroll to position [279, 0]
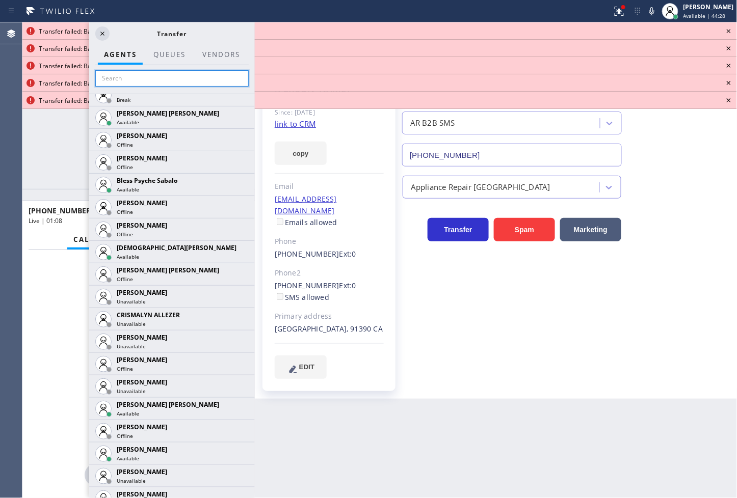
click at [170, 78] on input "text" at bounding box center [171, 78] width 153 height 16
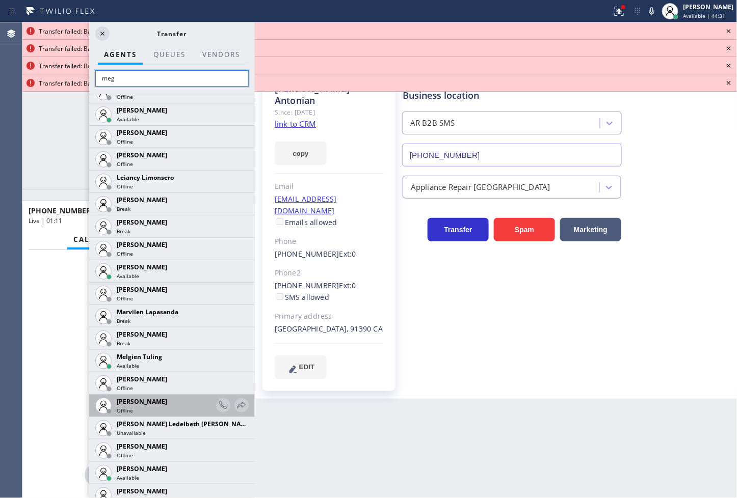
scroll to position [418, 0]
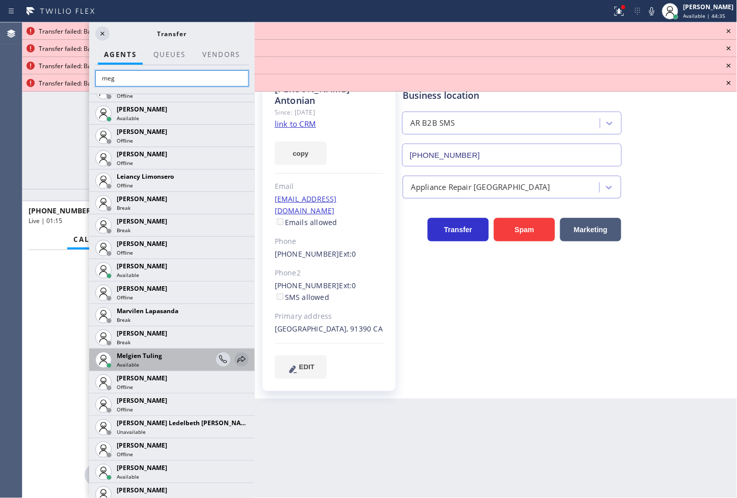
type input "meg"
click at [235, 360] on icon at bounding box center [241, 360] width 12 height 12
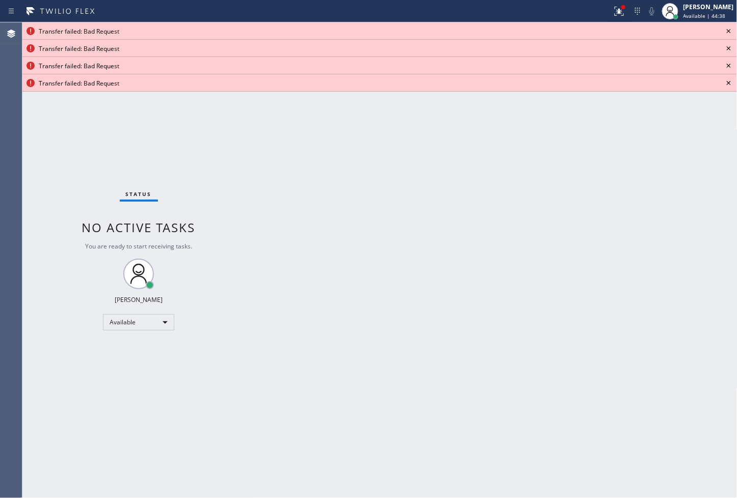
click at [729, 32] on icon at bounding box center [729, 31] width 12 height 12
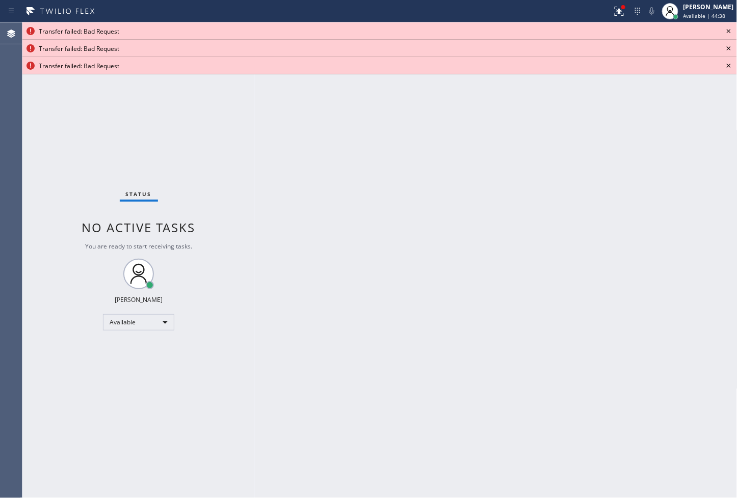
click at [729, 32] on icon at bounding box center [729, 31] width 12 height 12
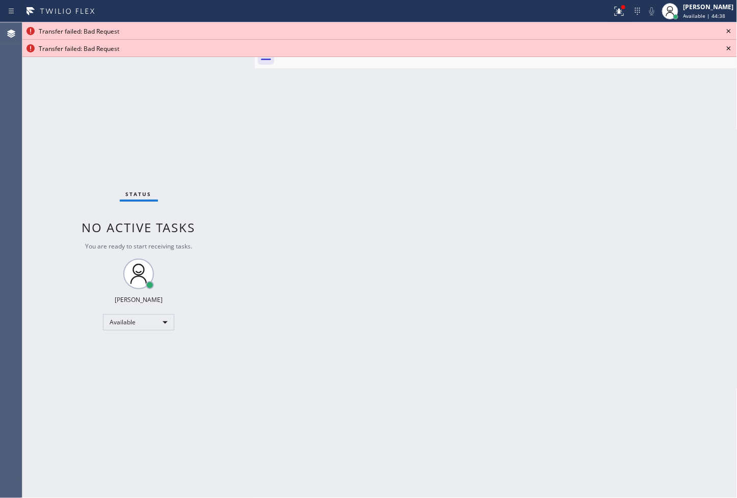
click at [729, 32] on icon at bounding box center [729, 31] width 12 height 12
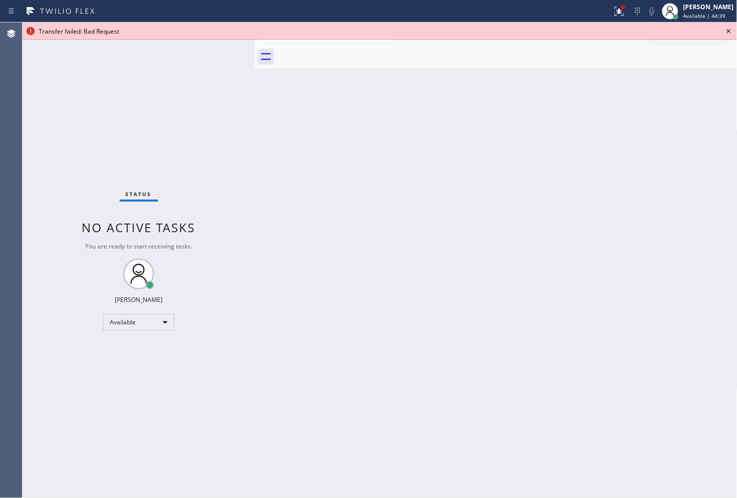
click at [729, 32] on icon at bounding box center [729, 31] width 12 height 12
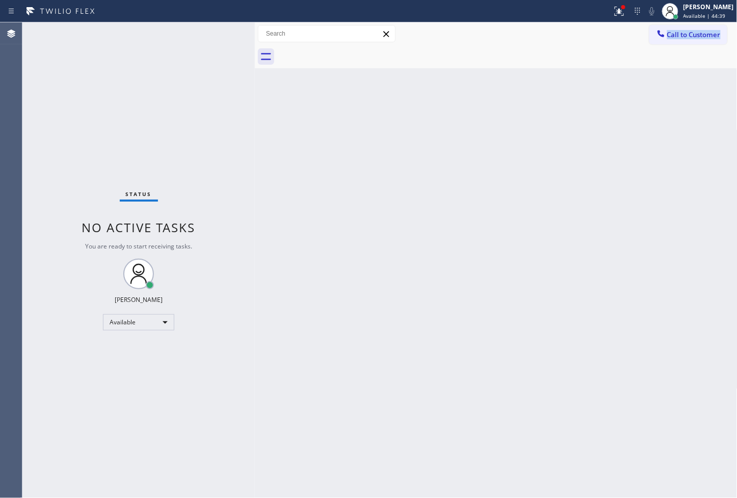
click at [729, 32] on div "Call to Customer Outbound call Location Search location Your caller id phone nu…" at bounding box center [693, 34] width 88 height 18
click at [613, 10] on icon at bounding box center [619, 11] width 12 height 12
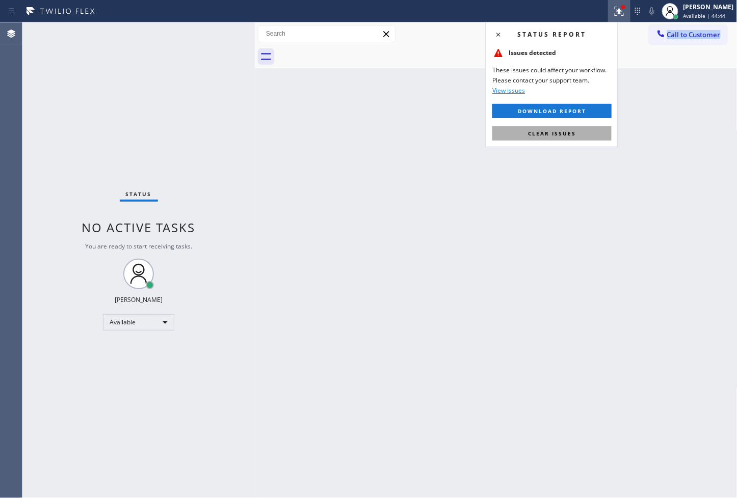
click at [573, 135] on span "Clear issues" at bounding box center [552, 133] width 48 height 7
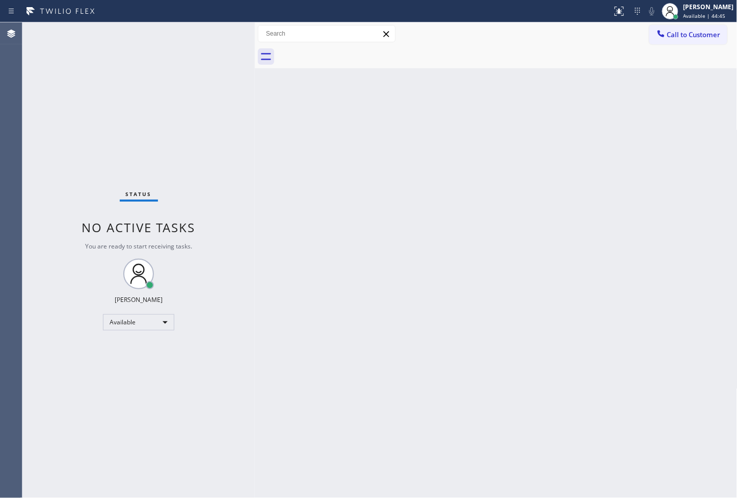
drag, startPoint x: 137, startPoint y: 82, endPoint x: 180, endPoint y: 33, distance: 65.7
click at [138, 81] on div "Status No active tasks You are ready to start receiving tasks. [PERSON_NAME]" at bounding box center [138, 260] width 232 height 476
click at [199, 41] on div "Status No active tasks You are ready to start receiving tasks. [PERSON_NAME]" at bounding box center [138, 260] width 232 height 476
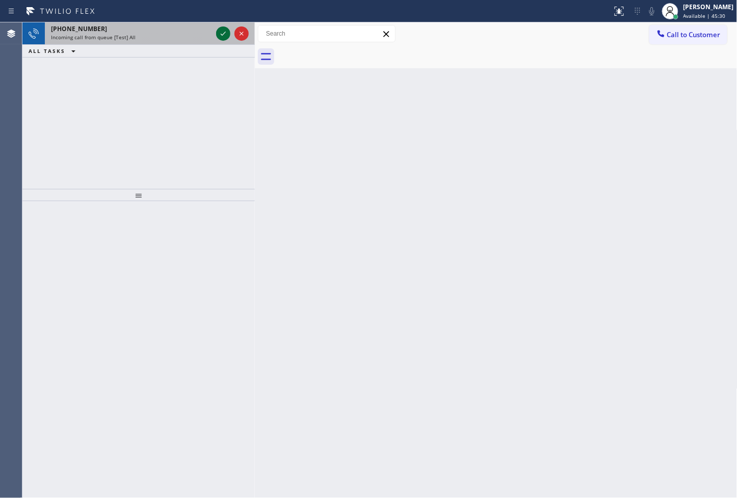
click at [222, 37] on icon at bounding box center [223, 34] width 12 height 12
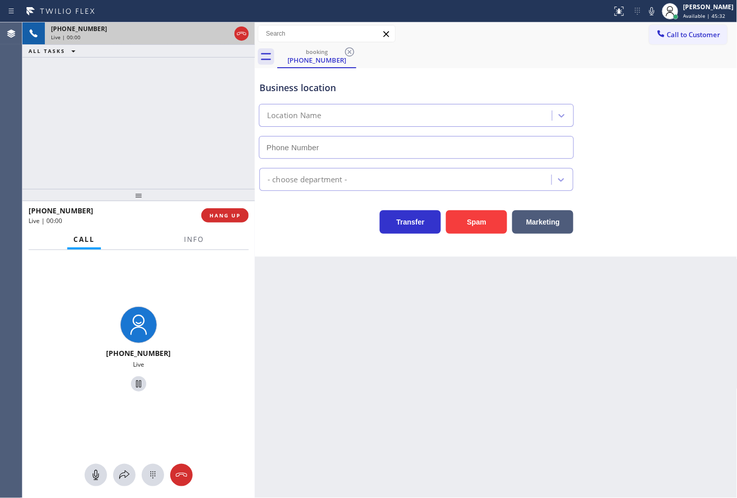
type input "(323) 515-1161"
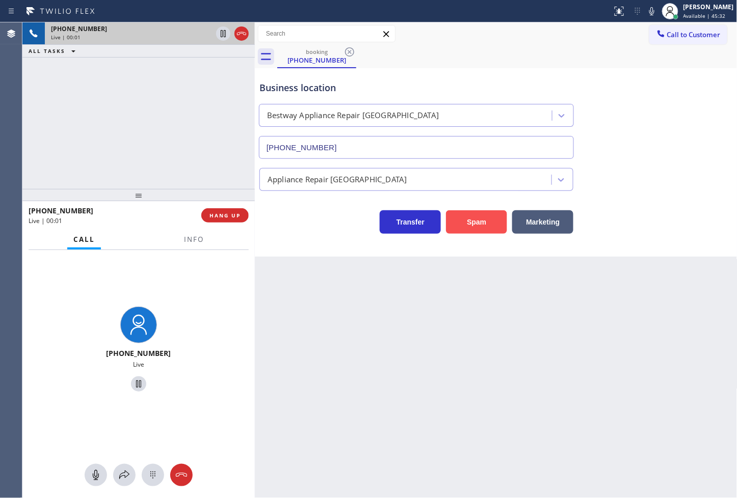
click at [461, 226] on button "Spam" at bounding box center [476, 221] width 61 height 23
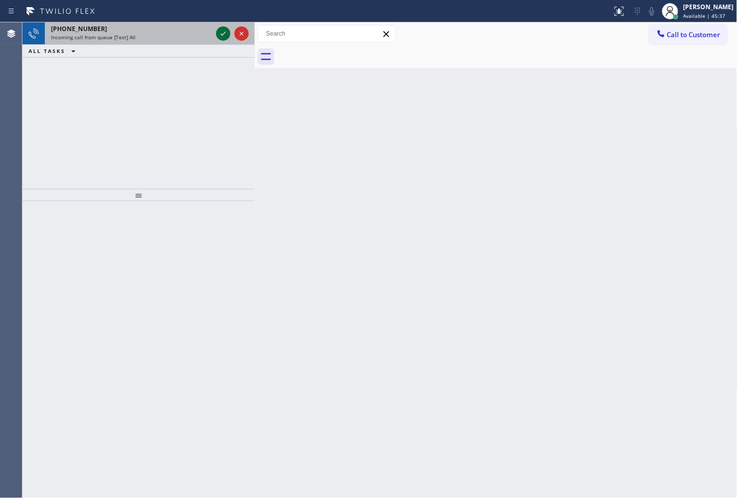
click at [222, 34] on icon at bounding box center [223, 34] width 12 height 12
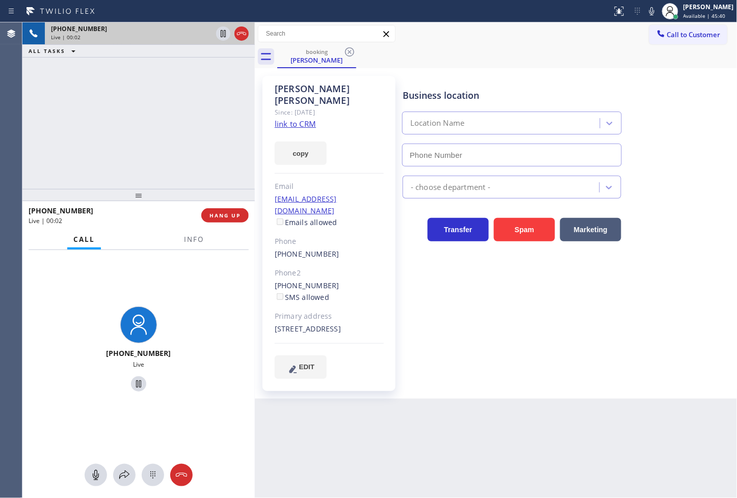
type input "(425) 517-3988"
click at [296, 119] on link "link to CRM" at bounding box center [295, 124] width 41 height 10
drag, startPoint x: 193, startPoint y: 143, endPoint x: 676, endPoint y: 142, distance: 483.1
click at [198, 141] on div "+19169966537 Live | 00:10 ALL TASKS ALL TASKS ACTIVE TASKS TASKS IN WRAP UP" at bounding box center [138, 105] width 232 height 167
click at [194, 101] on div "+19169966537 Live | 00:51 ALL TASKS ALL TASKS ACTIVE TASKS TASKS IN WRAP UP" at bounding box center [138, 105] width 232 height 167
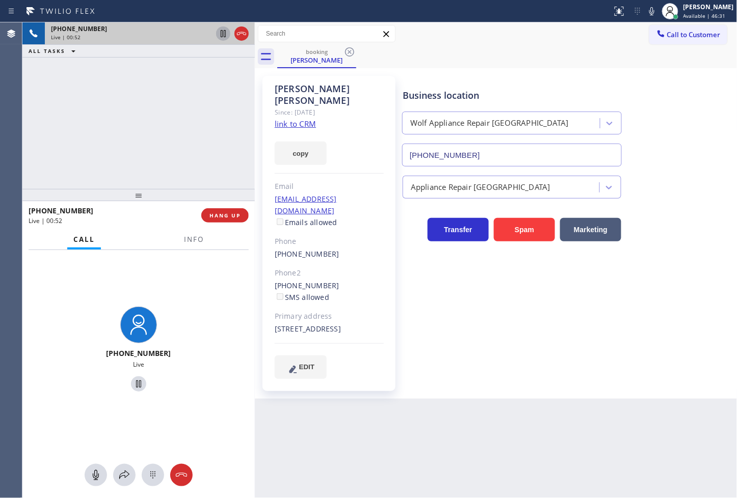
click at [222, 37] on icon at bounding box center [223, 33] width 5 height 7
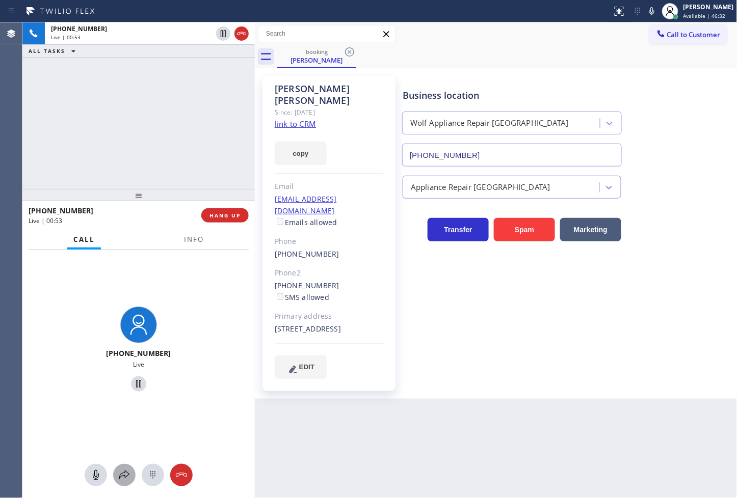
click at [120, 476] on icon at bounding box center [124, 475] width 12 height 12
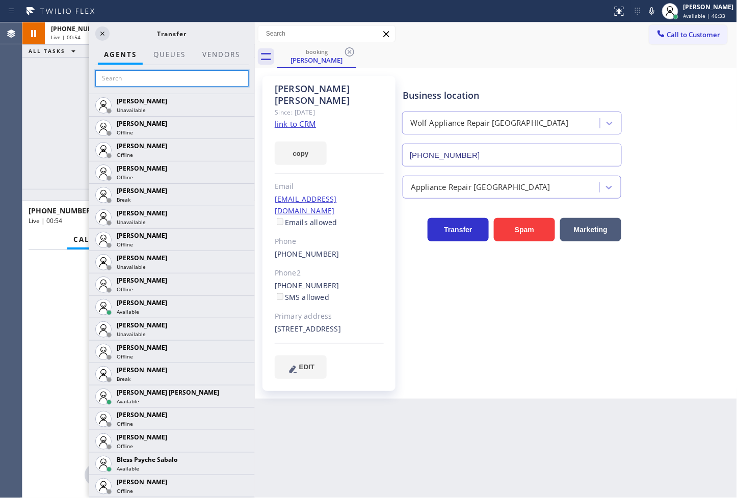
click at [138, 77] on input "text" at bounding box center [171, 78] width 153 height 16
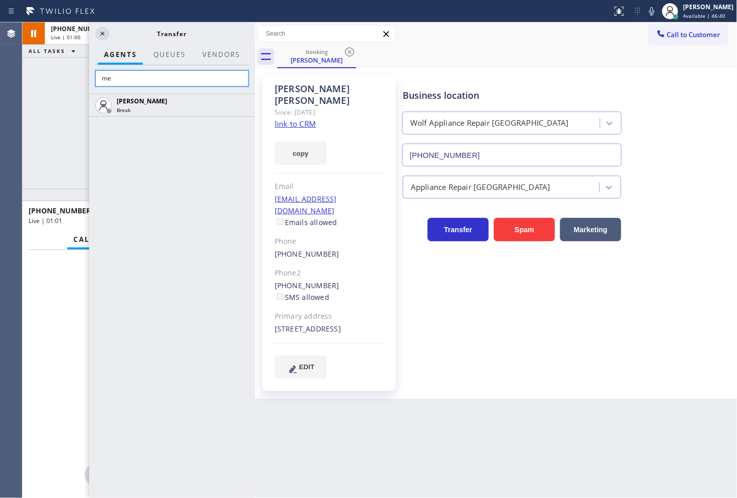
type input "m"
type input "mark"
click at [0, 0] on icon at bounding box center [0, 0] width 0 height 0
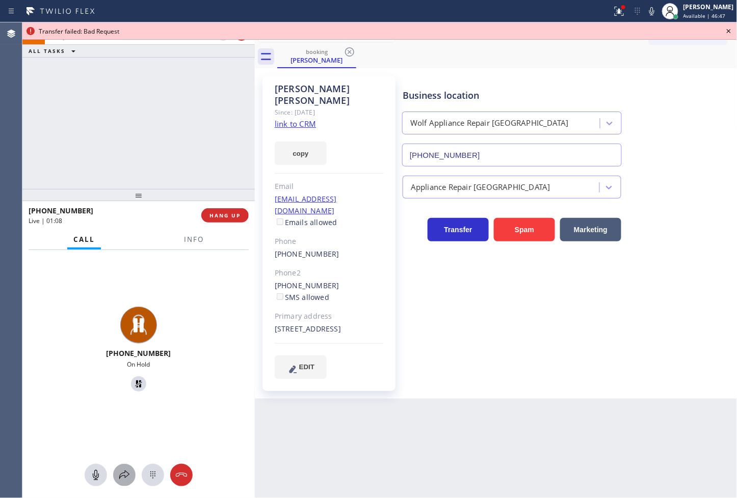
click at [123, 482] on button at bounding box center [124, 475] width 22 height 22
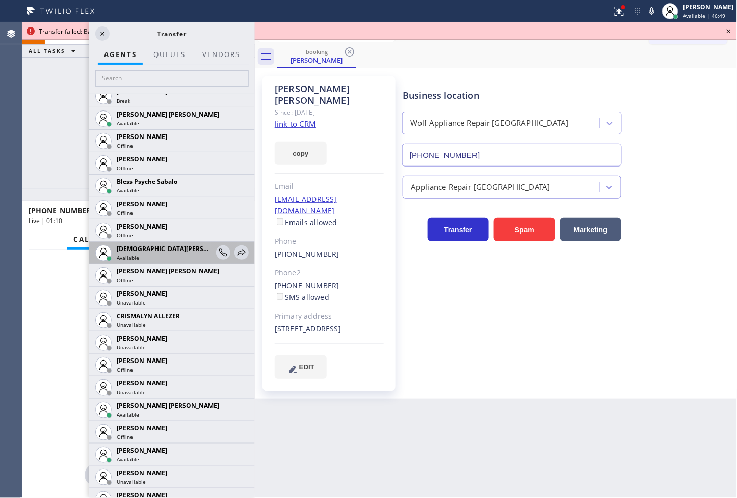
scroll to position [283, 0]
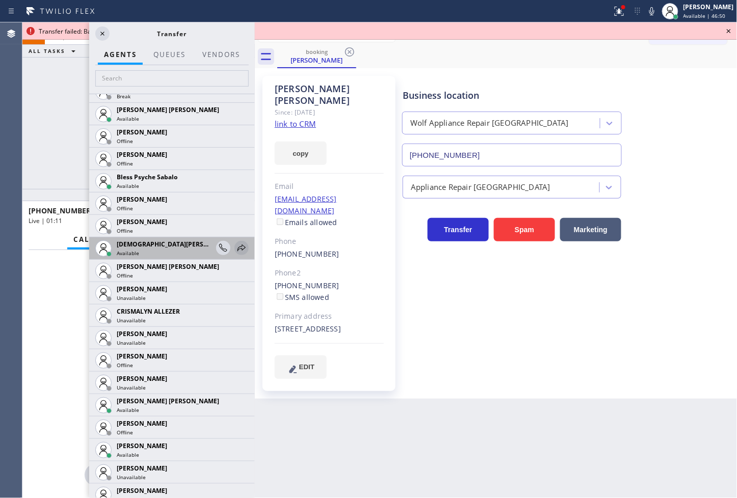
click at [235, 245] on icon at bounding box center [241, 248] width 12 height 12
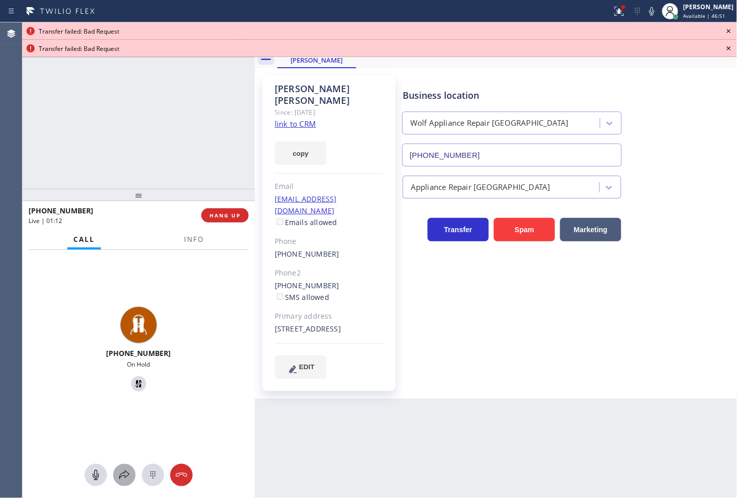
click at [126, 470] on icon at bounding box center [124, 475] width 12 height 12
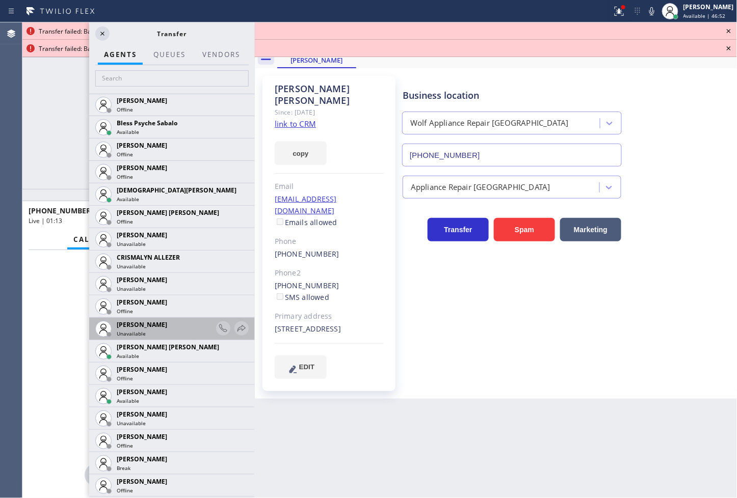
scroll to position [339, 0]
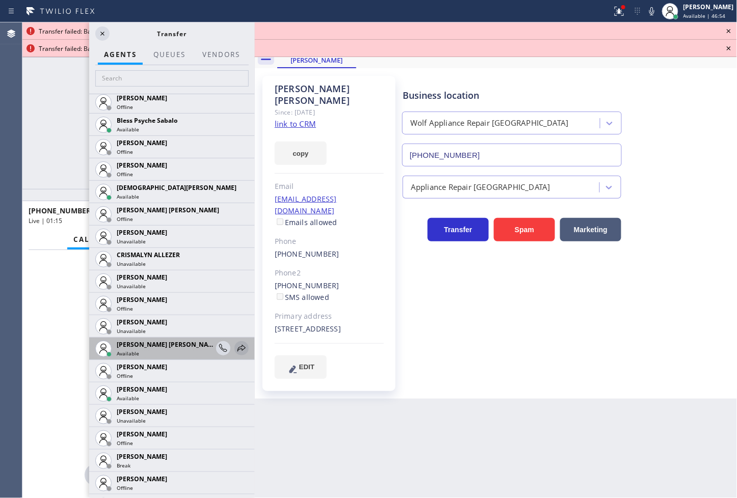
click at [235, 345] on icon at bounding box center [241, 348] width 12 height 12
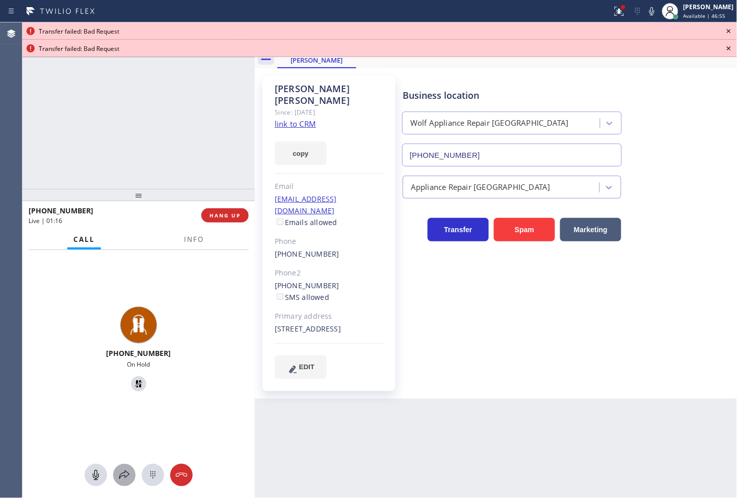
click at [125, 477] on icon at bounding box center [124, 475] width 10 height 9
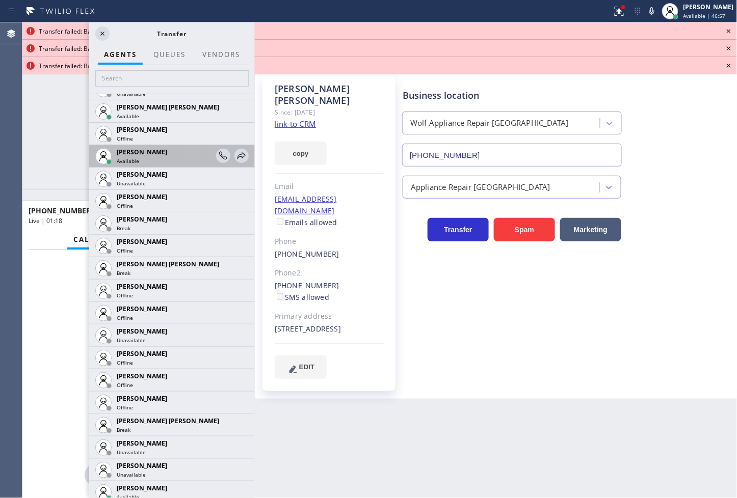
scroll to position [679, 0]
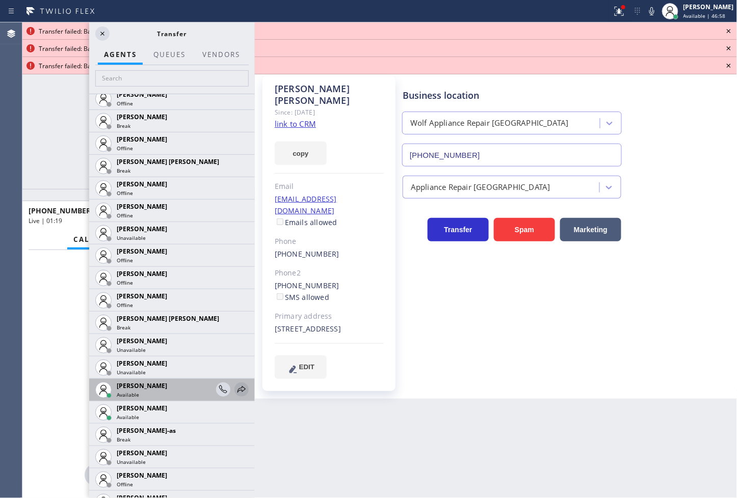
click at [235, 389] on icon at bounding box center [241, 390] width 12 height 12
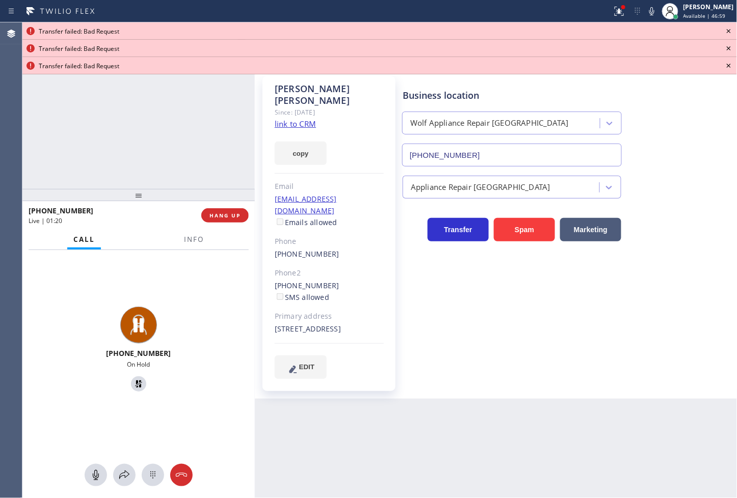
click at [110, 474] on div at bounding box center [138, 475] width 232 height 22
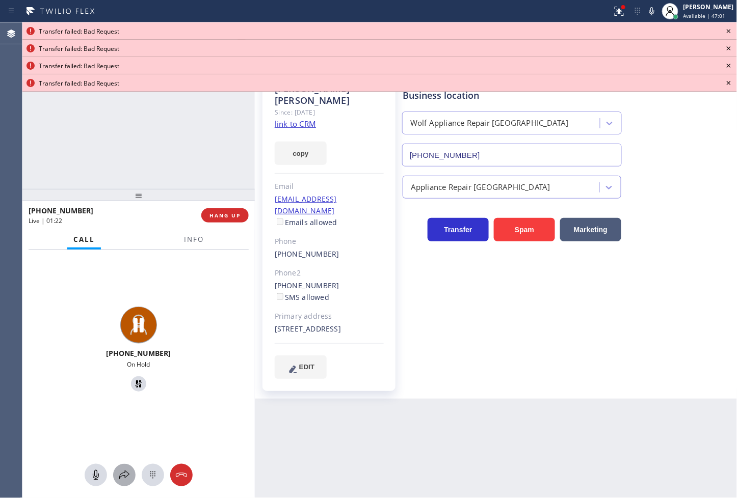
click at [124, 479] on icon at bounding box center [124, 475] width 12 height 12
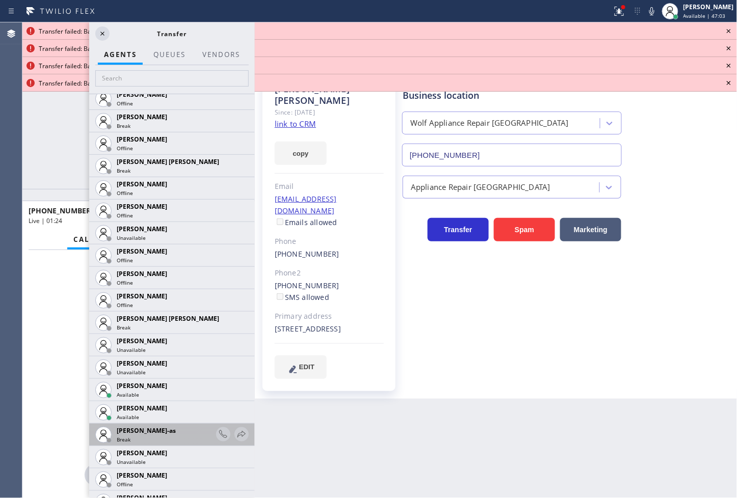
scroll to position [962, 0]
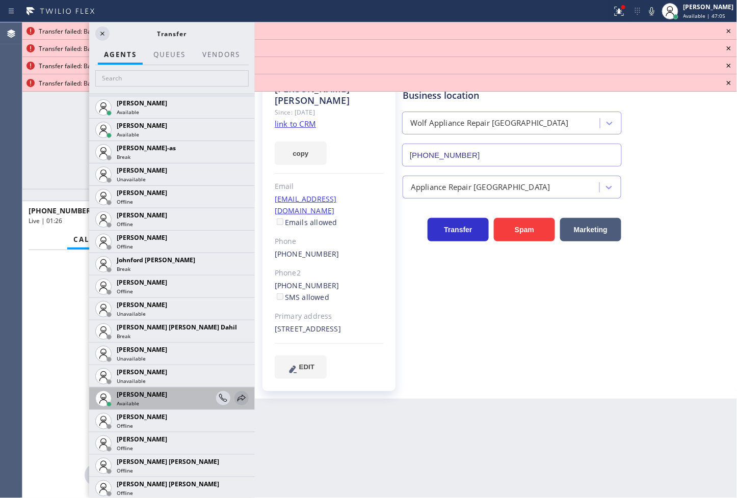
click at [237, 398] on icon at bounding box center [241, 398] width 8 height 7
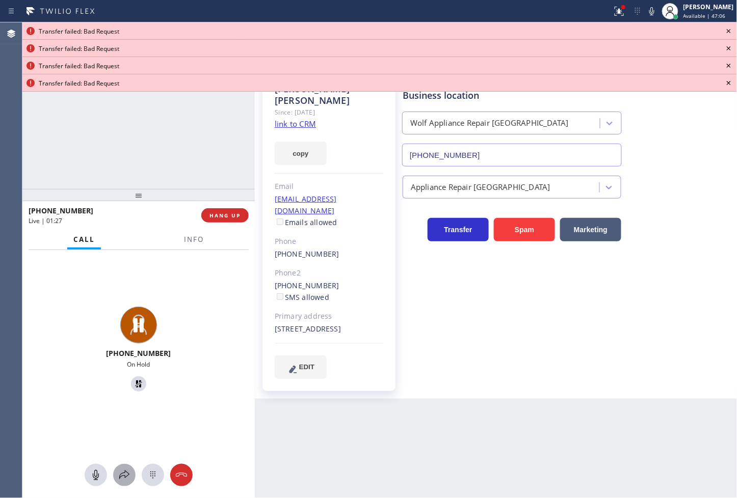
click at [118, 474] on icon at bounding box center [124, 475] width 12 height 12
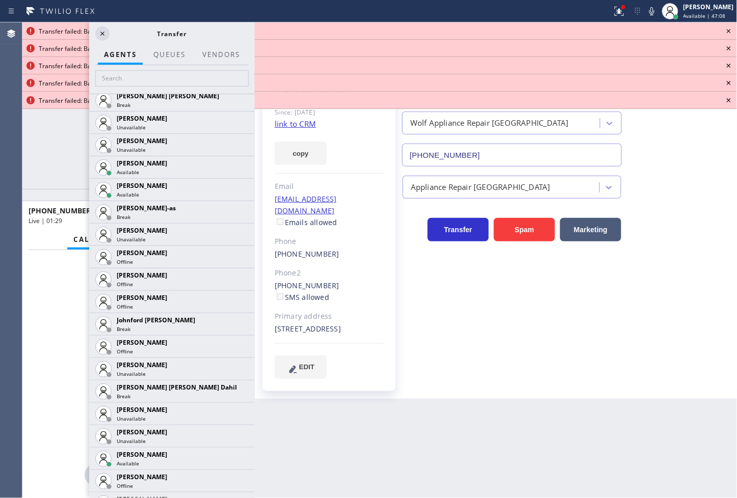
scroll to position [1076, 0]
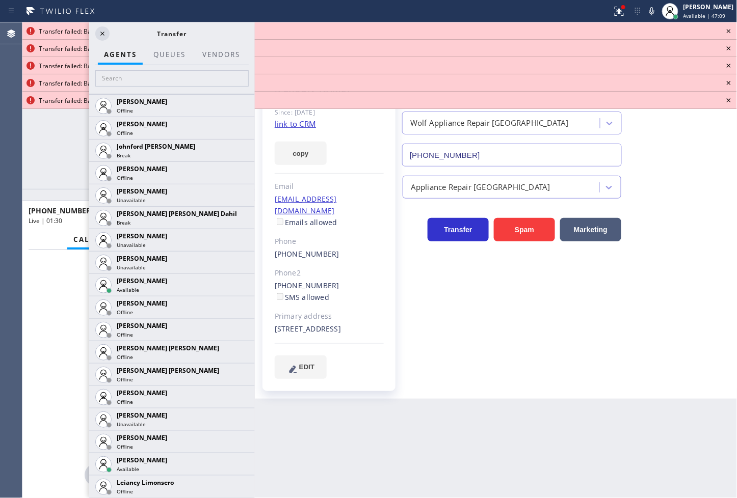
drag, startPoint x: 231, startPoint y: 464, endPoint x: 209, endPoint y: 461, distance: 22.1
click at [0, 0] on icon at bounding box center [0, 0] width 0 height 0
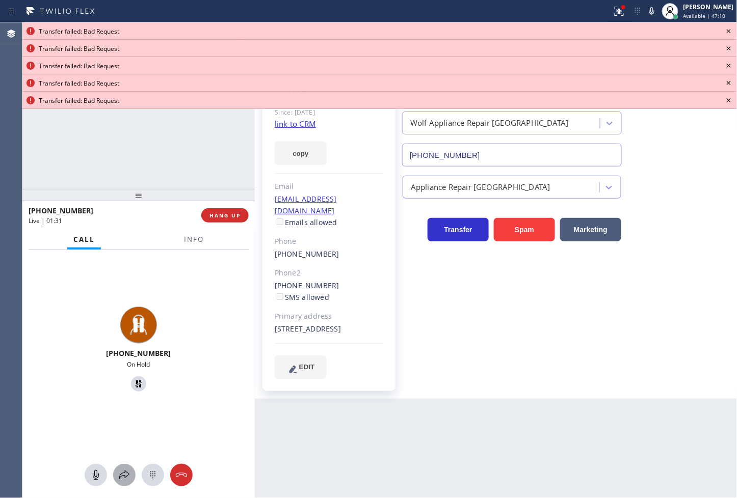
click at [115, 473] on div at bounding box center [124, 475] width 22 height 12
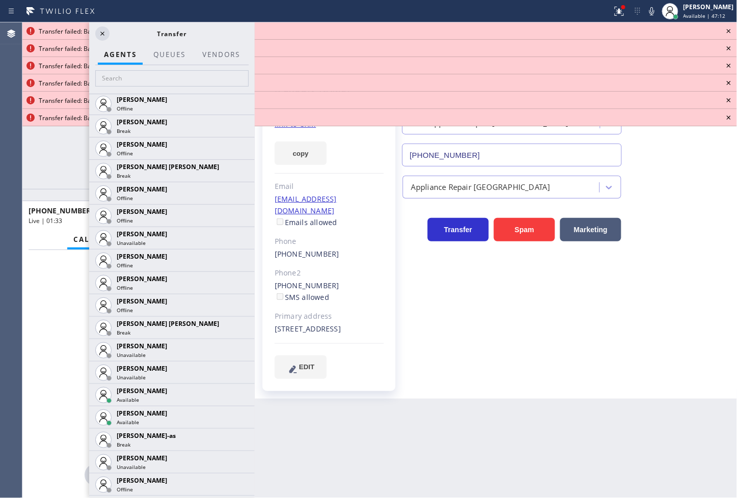
scroll to position [962, 0]
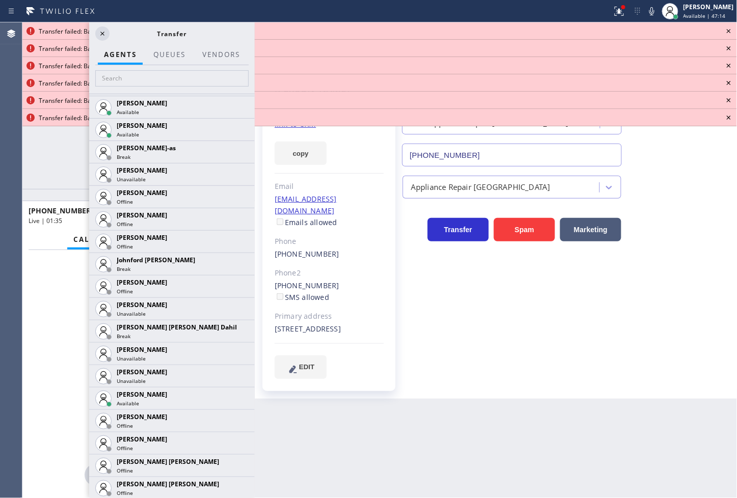
drag, startPoint x: 231, startPoint y: 399, endPoint x: 155, endPoint y: 449, distance: 90.9
click at [0, 0] on icon at bounding box center [0, 0] width 0 height 0
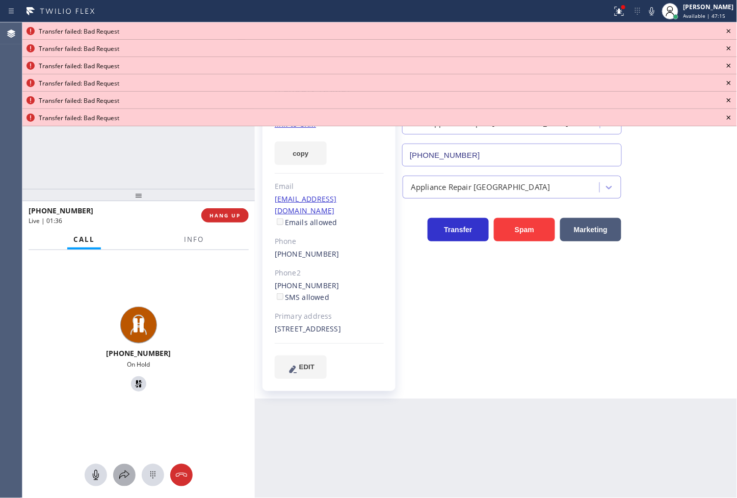
click at [123, 476] on icon at bounding box center [124, 475] width 10 height 9
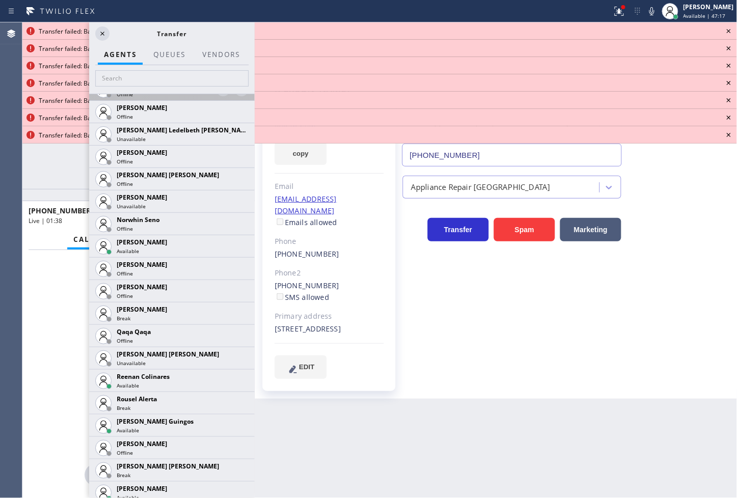
scroll to position [1812, 0]
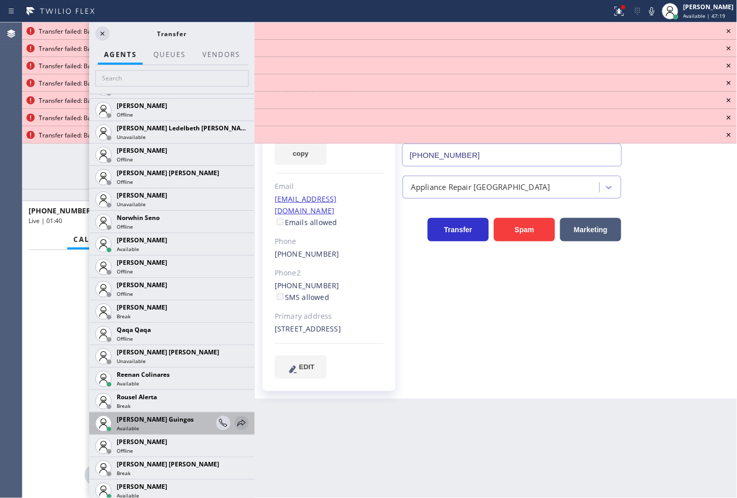
click at [235, 421] on icon at bounding box center [241, 423] width 12 height 12
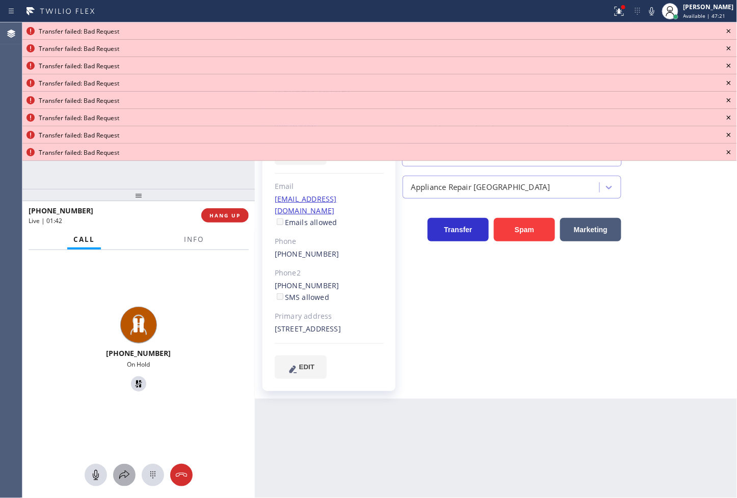
click at [125, 472] on icon at bounding box center [124, 475] width 10 height 9
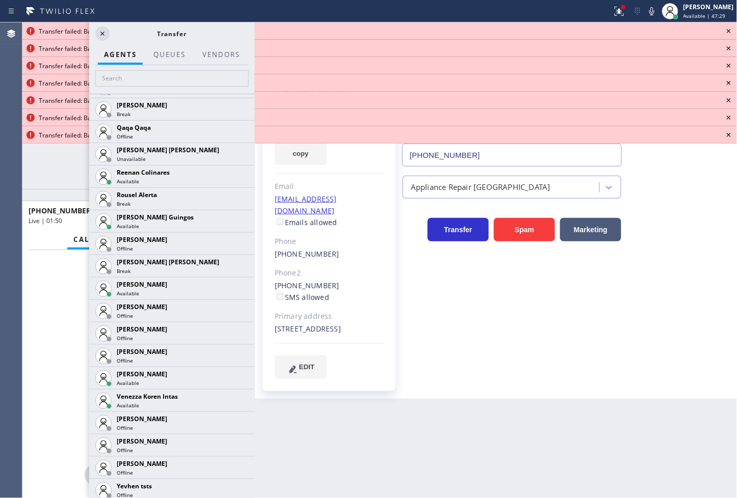
scroll to position [2039, 0]
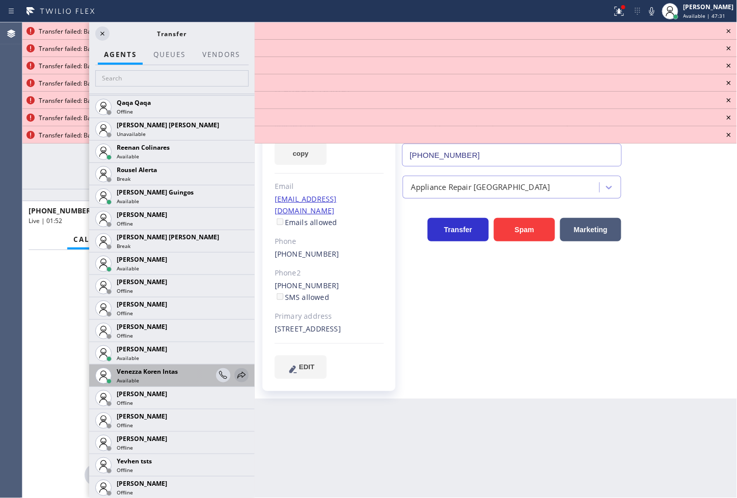
click at [235, 372] on icon at bounding box center [241, 375] width 12 height 12
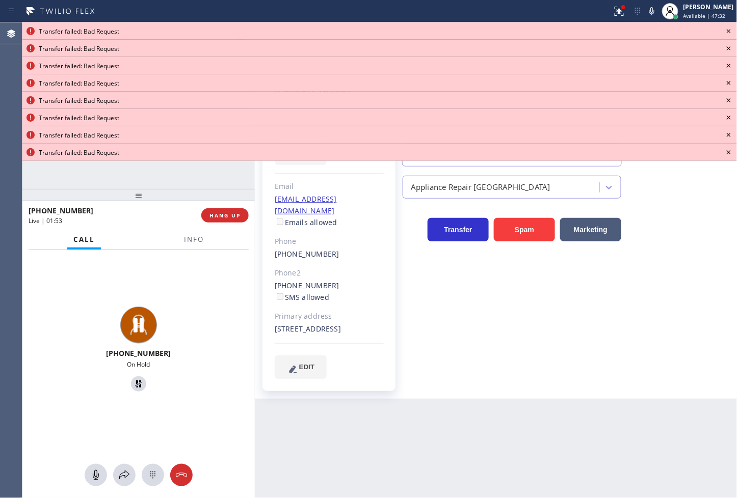
click at [727, 25] on icon at bounding box center [729, 31] width 12 height 12
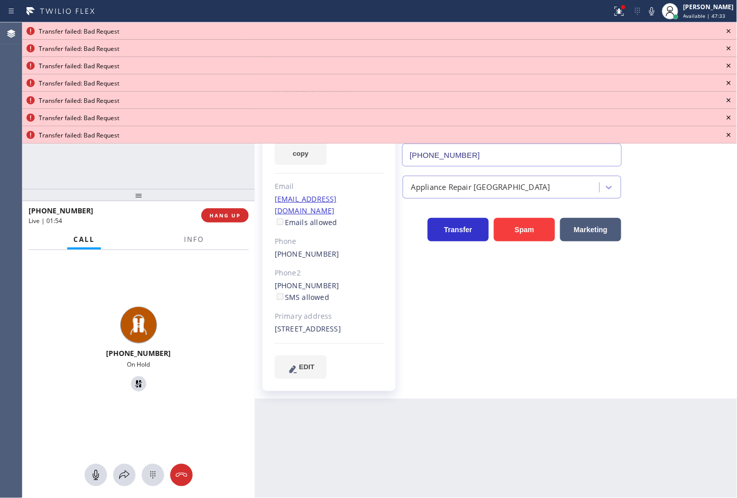
click at [727, 25] on icon at bounding box center [729, 31] width 12 height 12
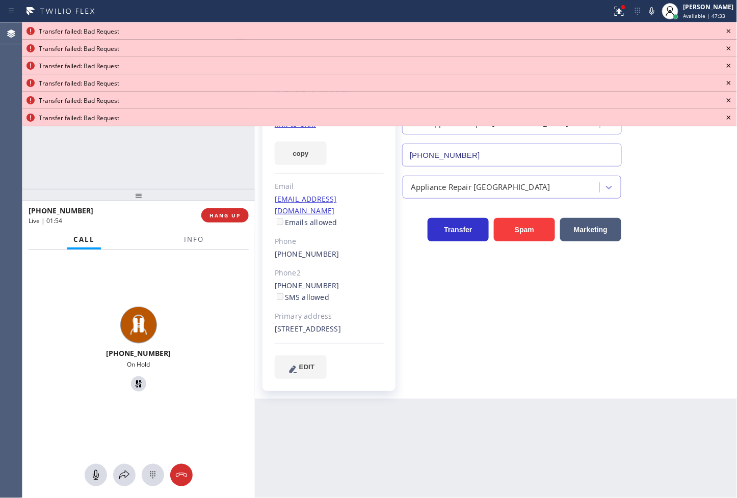
click at [727, 26] on icon at bounding box center [729, 31] width 12 height 12
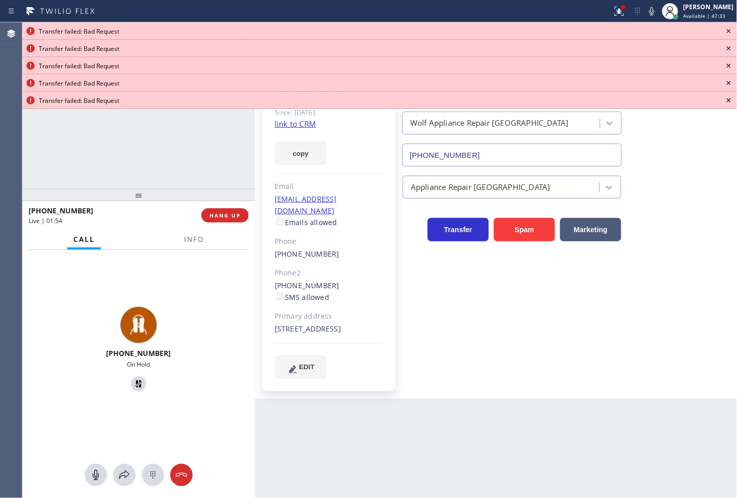
click at [727, 26] on icon at bounding box center [729, 31] width 12 height 12
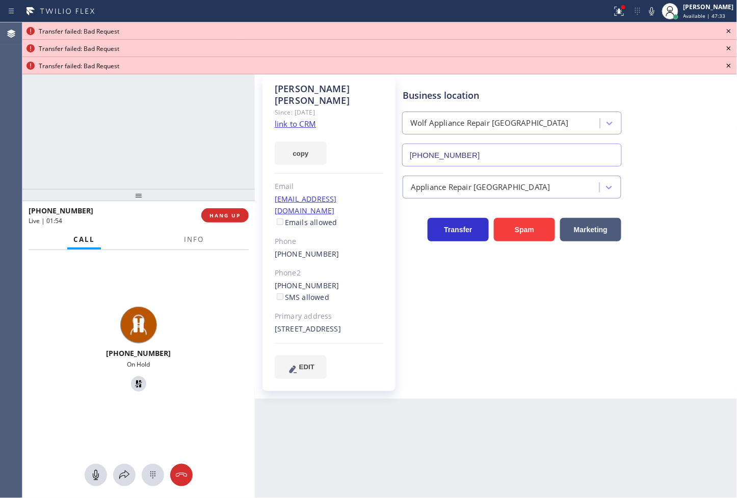
click at [727, 26] on icon at bounding box center [729, 31] width 12 height 12
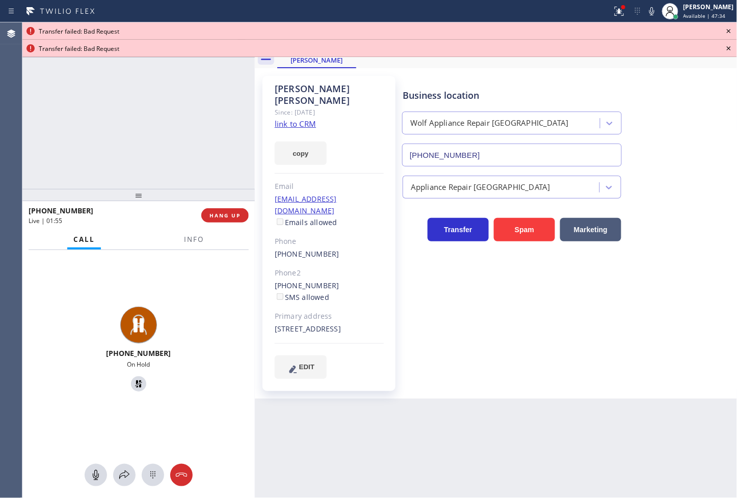
click at [727, 26] on icon at bounding box center [729, 31] width 12 height 12
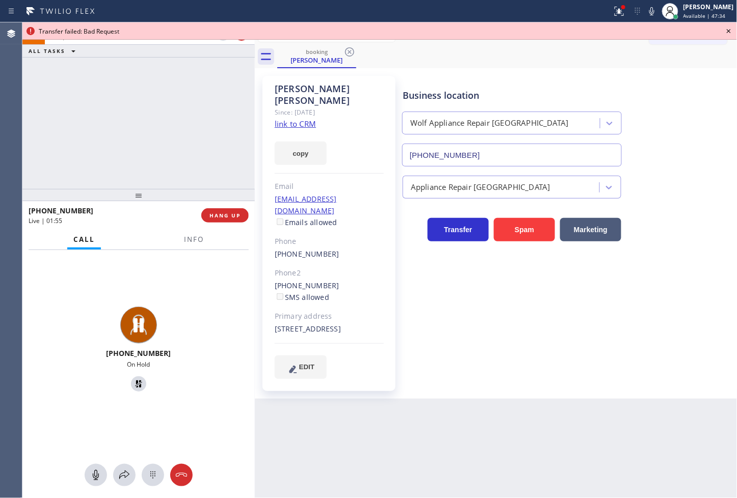
click at [727, 26] on icon at bounding box center [729, 31] width 12 height 12
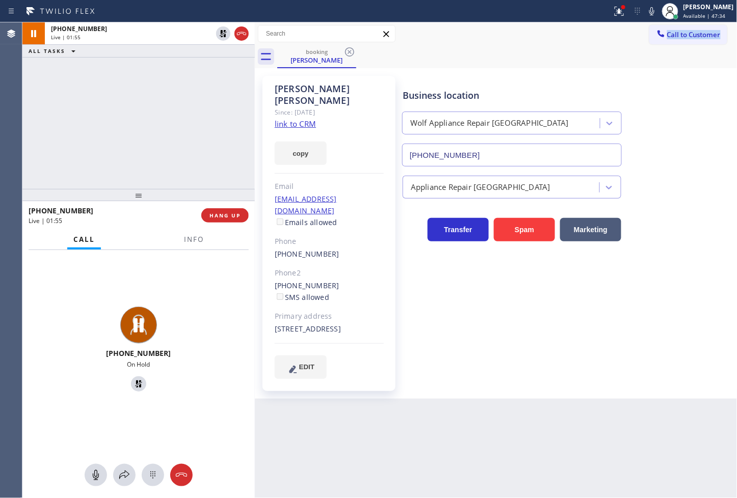
click at [727, 26] on div "Call to Customer Outbound call Location Search location Your caller id phone nu…" at bounding box center [693, 34] width 88 height 18
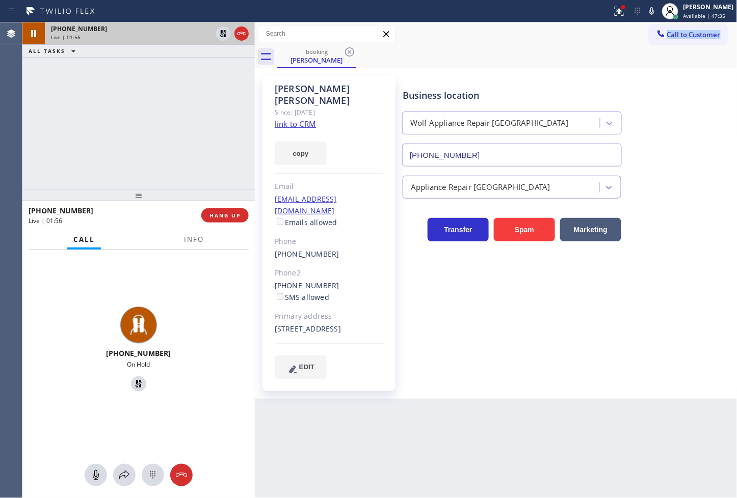
click at [220, 26] on div at bounding box center [232, 33] width 37 height 22
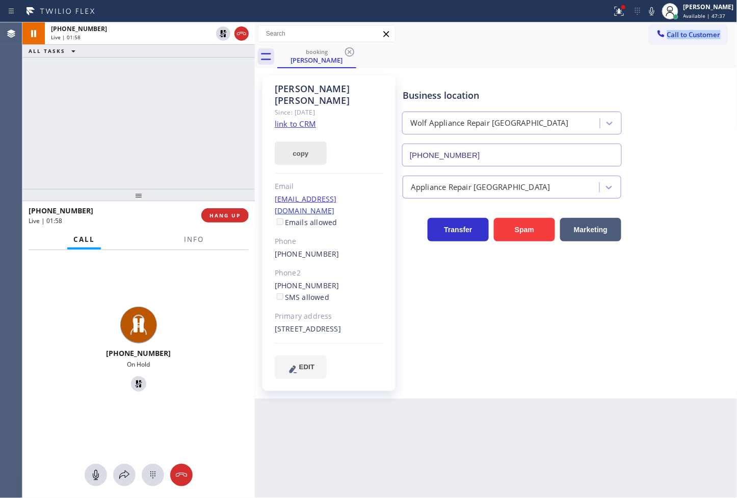
click at [311, 142] on button "copy" at bounding box center [301, 153] width 52 height 23
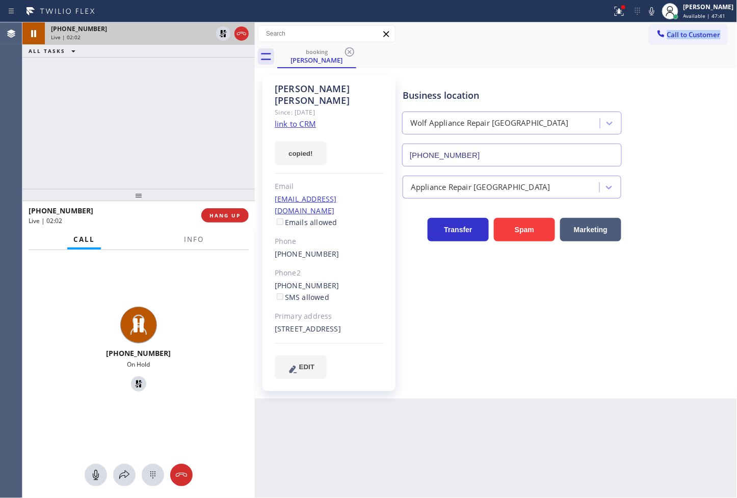
click at [226, 22] on div at bounding box center [232, 33] width 37 height 22
click at [223, 28] on icon at bounding box center [223, 34] width 12 height 12
click at [199, 243] on span "Info" at bounding box center [194, 239] width 20 height 9
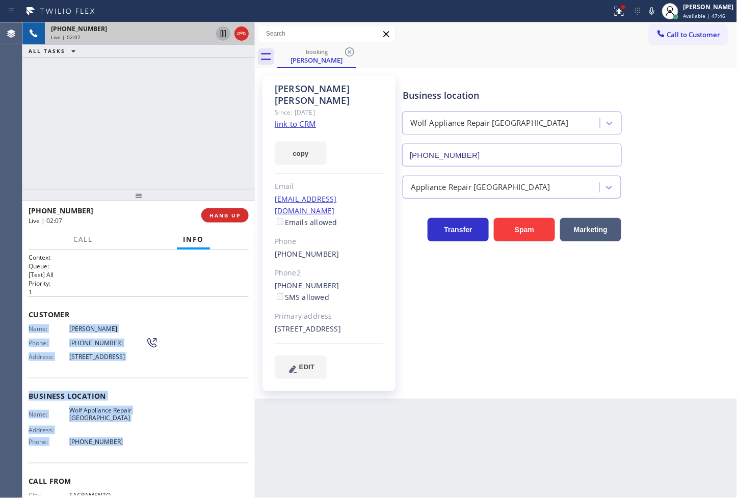
drag, startPoint x: 29, startPoint y: 324, endPoint x: 129, endPoint y: 449, distance: 160.7
click at [129, 449] on div "Context Queue: [Test] All Priority: 1 Customer Name: Steve Lozano Phone: (916) …" at bounding box center [139, 396] width 220 height 287
copy div "Name: Steve Lozano Phone: (916) 996-6537 Address: 2577 W Viewmont Way W,, Seatt…"
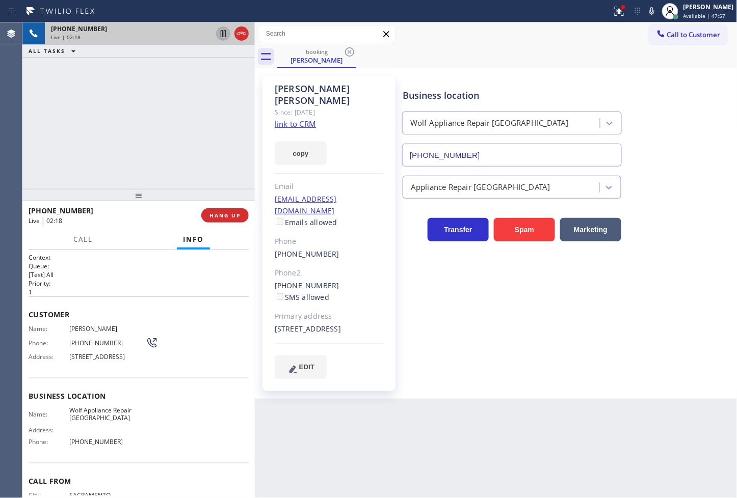
click at [191, 139] on div "+19169966537 Live | 02:18 ALL TASKS ALL TASKS ACTIVE TASKS TASKS IN WRAP UP" at bounding box center [138, 105] width 232 height 167
click at [711, 260] on div "Business location Wolf Appliance Repair Phoenix (425) 517-3988 Appliance Repair…" at bounding box center [568, 227] width 334 height 298
drag, startPoint x: 155, startPoint y: 151, endPoint x: 159, endPoint y: 130, distance: 21.3
click at [155, 151] on div "+19169966537 Live | 03:34 ALL TASKS ALL TASKS ACTIVE TASKS TASKS IN WRAP UP" at bounding box center [138, 105] width 232 height 167
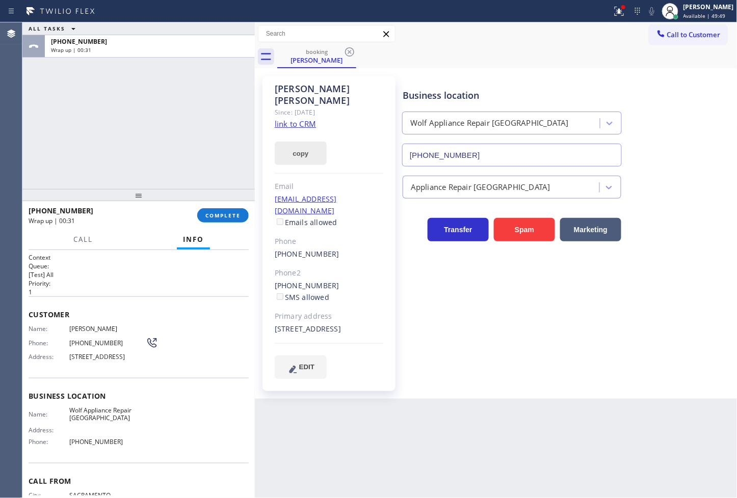
click at [300, 143] on button "copy" at bounding box center [301, 153] width 52 height 23
click at [99, 189] on div at bounding box center [138, 195] width 232 height 12
click at [228, 221] on button "COMPLETE" at bounding box center [222, 215] width 51 height 14
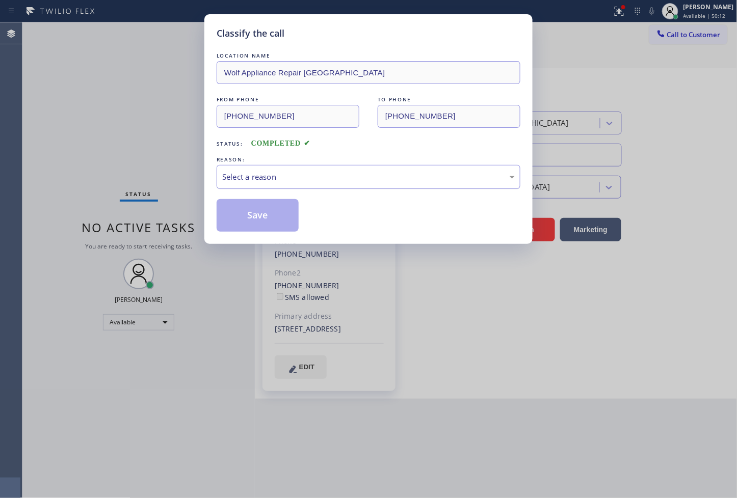
click at [299, 180] on div "Select a reason" at bounding box center [368, 177] width 292 height 12
click at [276, 217] on button "Save" at bounding box center [258, 215] width 82 height 33
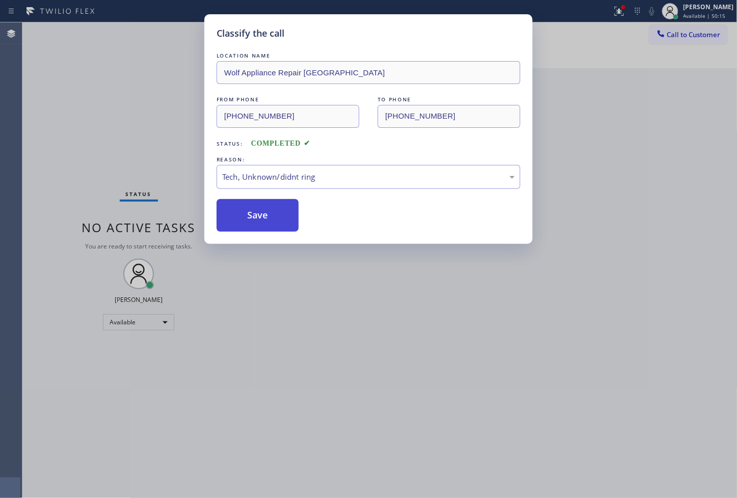
click at [276, 217] on button "Save" at bounding box center [258, 215] width 82 height 33
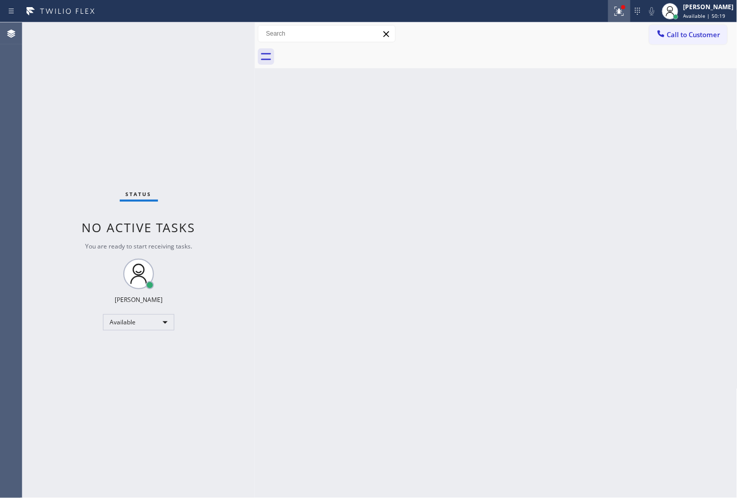
click at [613, 8] on icon at bounding box center [619, 11] width 12 height 12
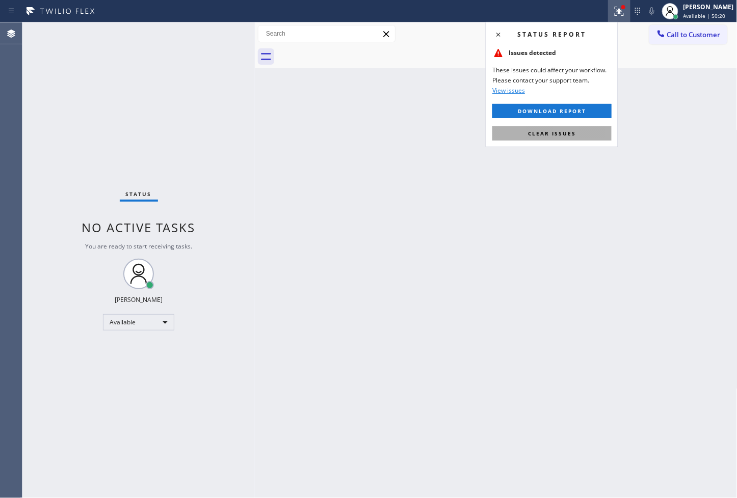
click at [561, 127] on button "Clear issues" at bounding box center [551, 133] width 119 height 14
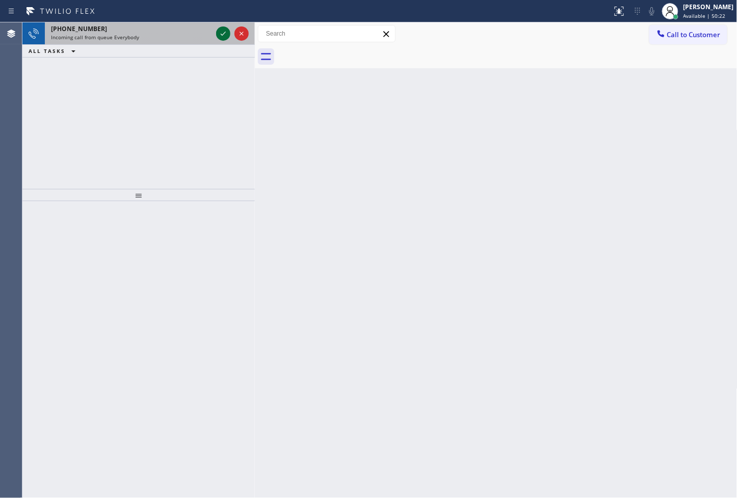
click at [226, 33] on icon at bounding box center [223, 34] width 12 height 12
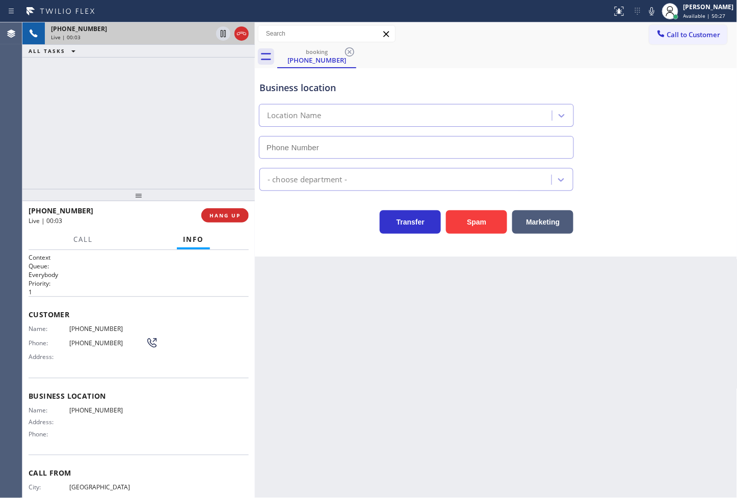
click at [294, 242] on div "Business location Location Name - choose department - Transfer Spam Marketing" at bounding box center [496, 162] width 483 height 189
click at [322, 241] on div "Business location Location Name - choose department - Transfer Spam Marketing" at bounding box center [496, 162] width 483 height 189
click at [157, 160] on div "+12062001893 Live | 00:06 ALL TASKS ALL TASKS ACTIVE TASKS TASKS IN WRAP UP" at bounding box center [138, 105] width 232 height 167
click at [303, 225] on div "Transfer Spam Marketing" at bounding box center [416, 219] width 318 height 29
click at [123, 155] on div "+12062001893 Live | 00:12 ALL TASKS ALL TASKS ACTIVE TASKS TASKS IN WRAP UP" at bounding box center [138, 105] width 232 height 167
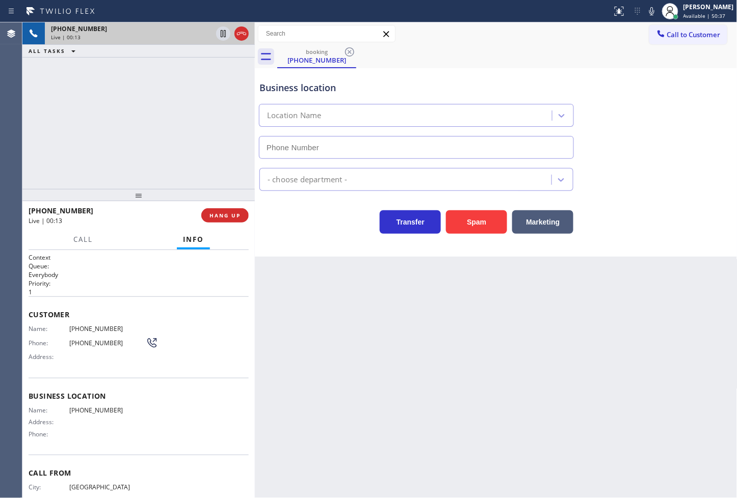
click at [310, 226] on div "Transfer Spam Marketing" at bounding box center [416, 219] width 318 height 29
click at [79, 122] on div "+12062001893 Live | 00:14 ALL TASKS ALL TASKS ACTIVE TASKS TASKS IN WRAP UP" at bounding box center [138, 105] width 232 height 167
click at [82, 237] on span "Call" at bounding box center [82, 239] width 19 height 9
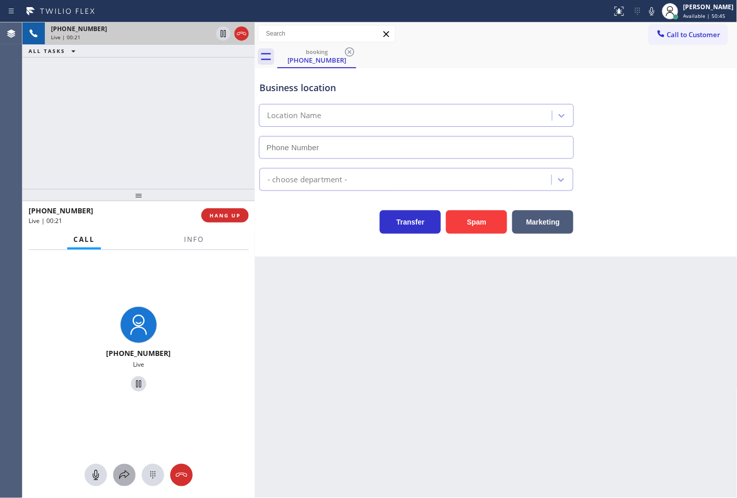
click at [127, 476] on icon at bounding box center [124, 475] width 12 height 12
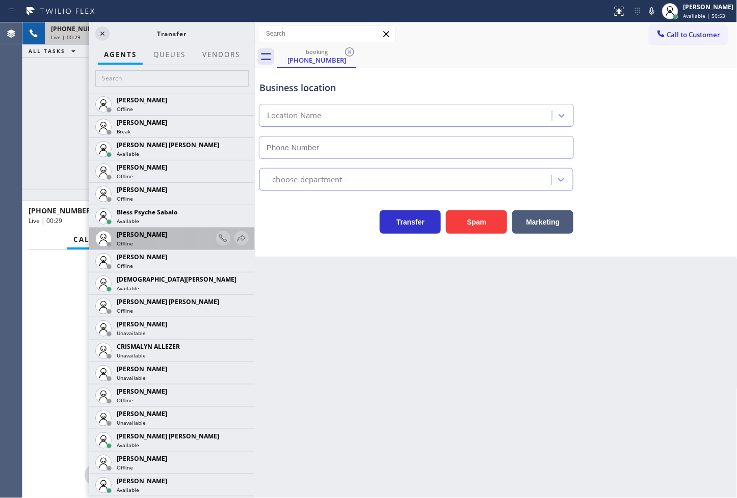
scroll to position [283, 0]
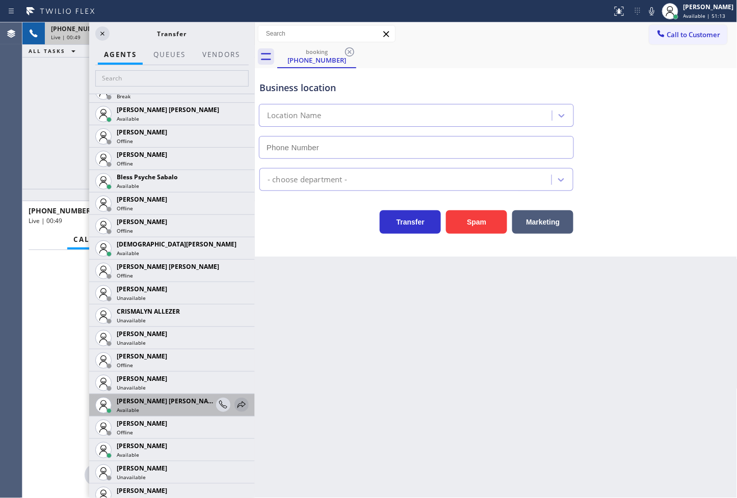
click at [235, 406] on icon at bounding box center [241, 405] width 12 height 12
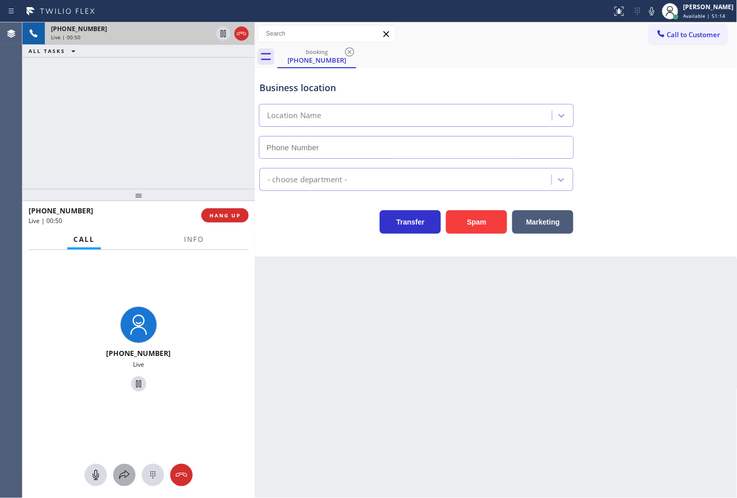
click at [126, 475] on icon at bounding box center [124, 475] width 12 height 12
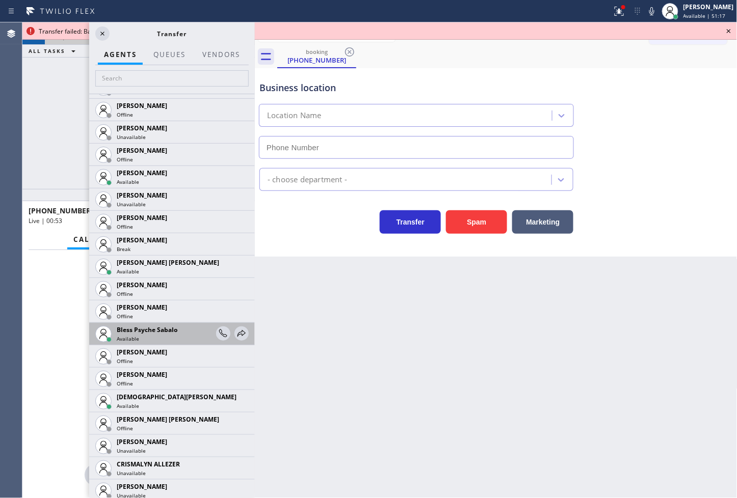
scroll to position [170, 0]
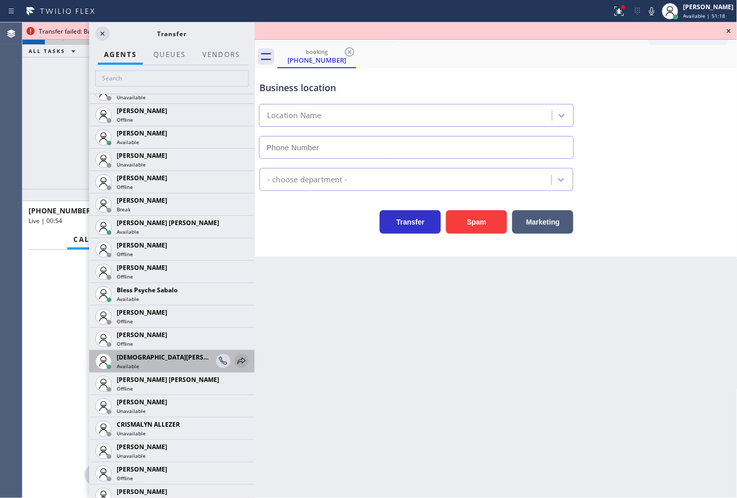
click at [235, 362] on icon at bounding box center [241, 361] width 12 height 12
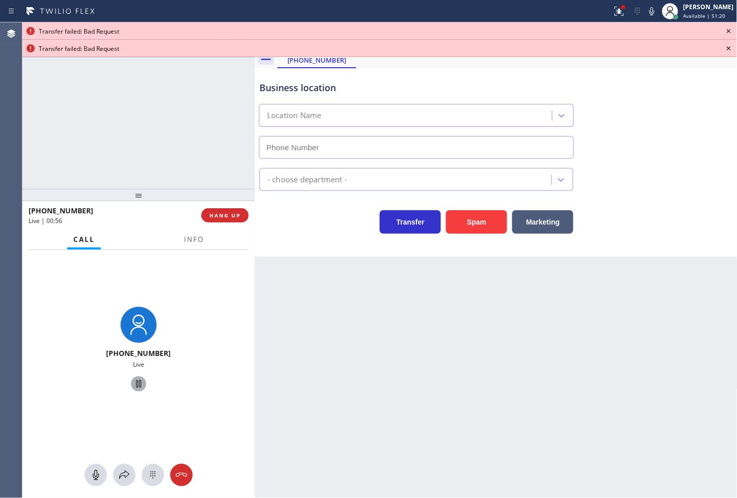
click at [136, 385] on icon at bounding box center [138, 384] width 5 height 7
click at [121, 475] on icon at bounding box center [124, 475] width 12 height 12
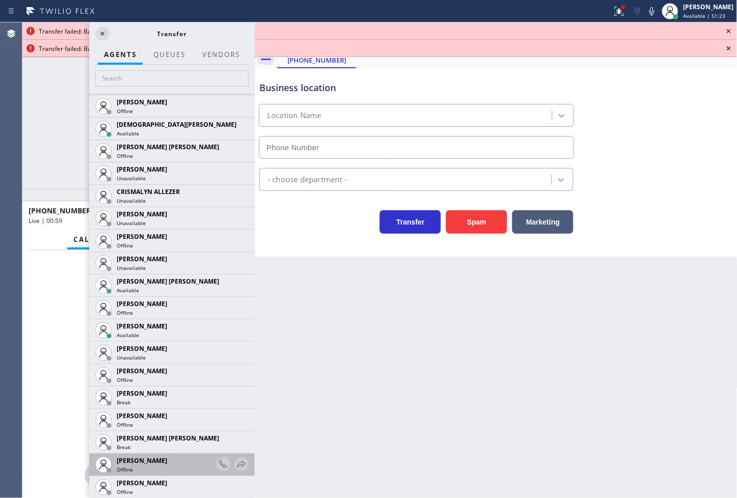
scroll to position [396, 0]
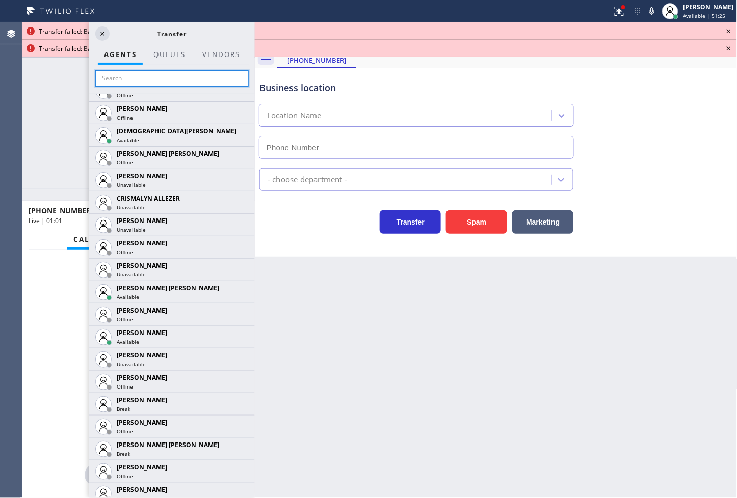
click at [142, 79] on input "text" at bounding box center [171, 78] width 153 height 16
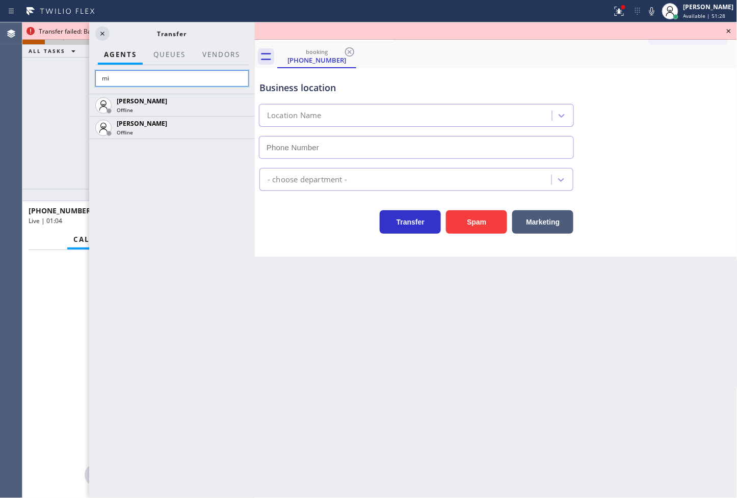
type input "m"
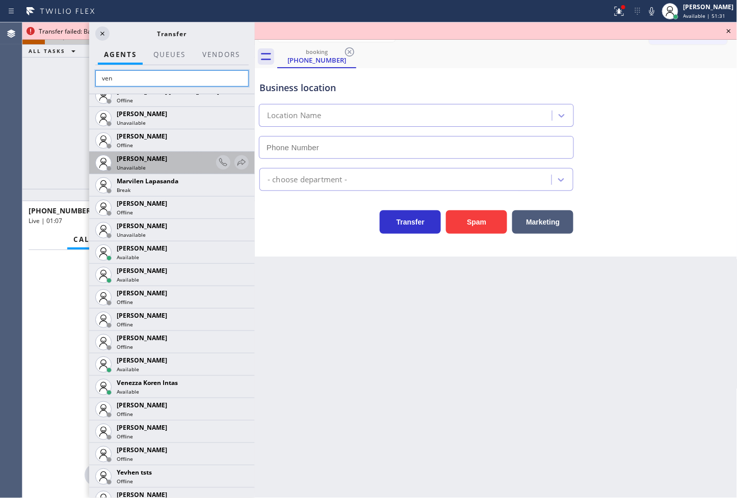
scroll to position [268, 0]
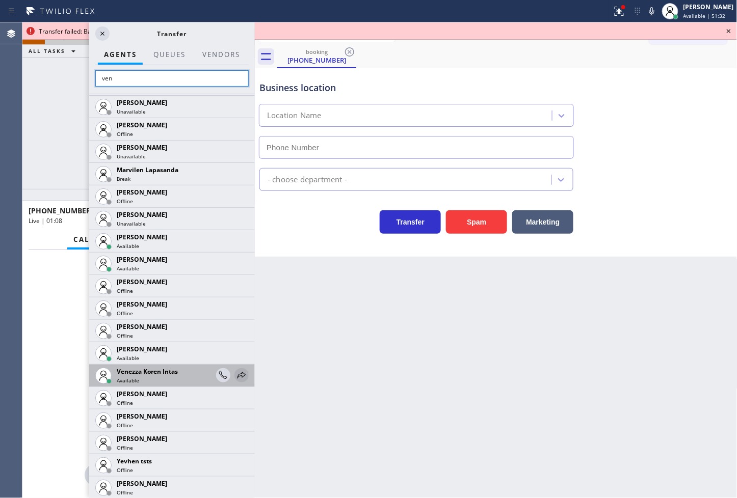
type input "ven"
click at [235, 373] on icon at bounding box center [241, 375] width 12 height 12
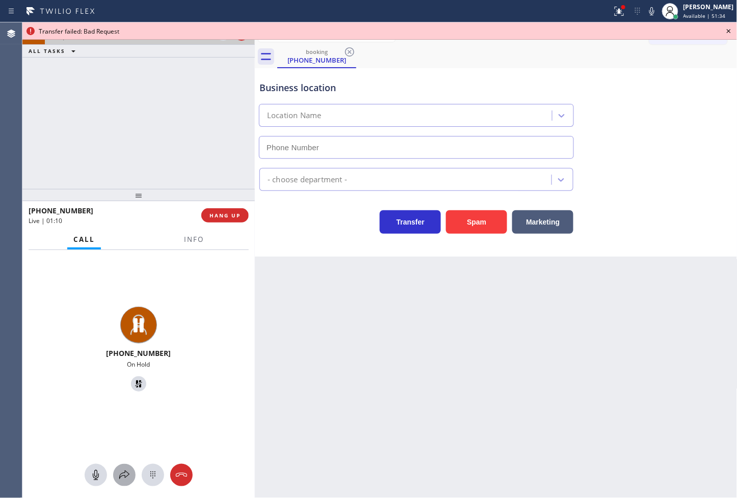
click at [121, 472] on icon at bounding box center [124, 475] width 12 height 12
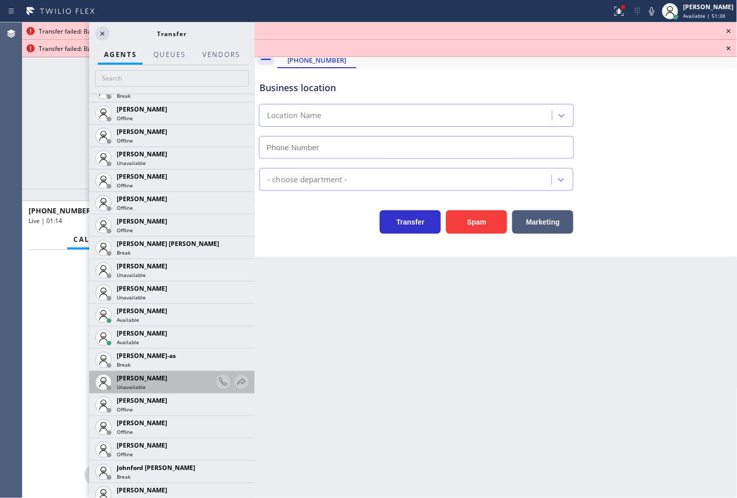
scroll to position [906, 0]
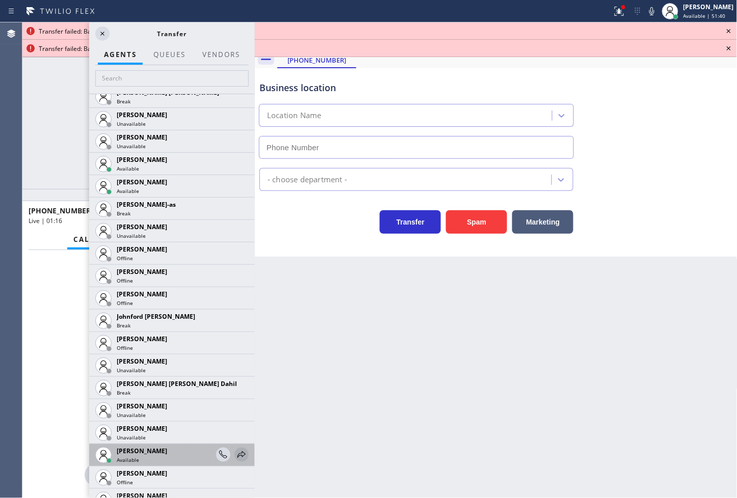
click at [235, 450] on icon at bounding box center [241, 455] width 12 height 12
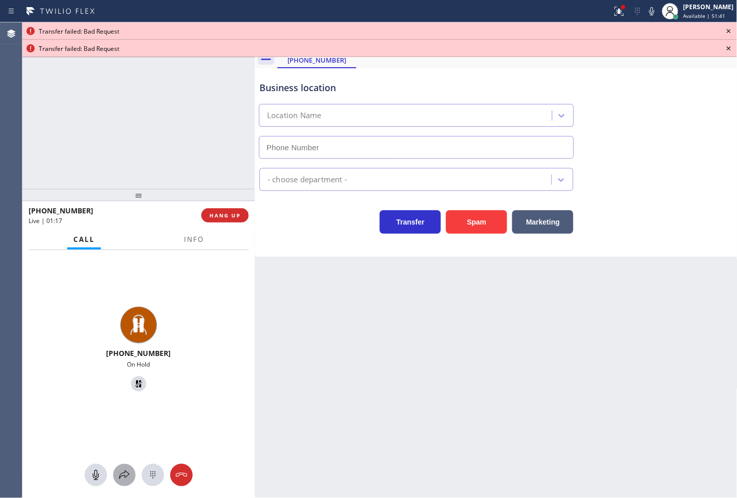
click at [119, 476] on icon at bounding box center [124, 475] width 12 height 12
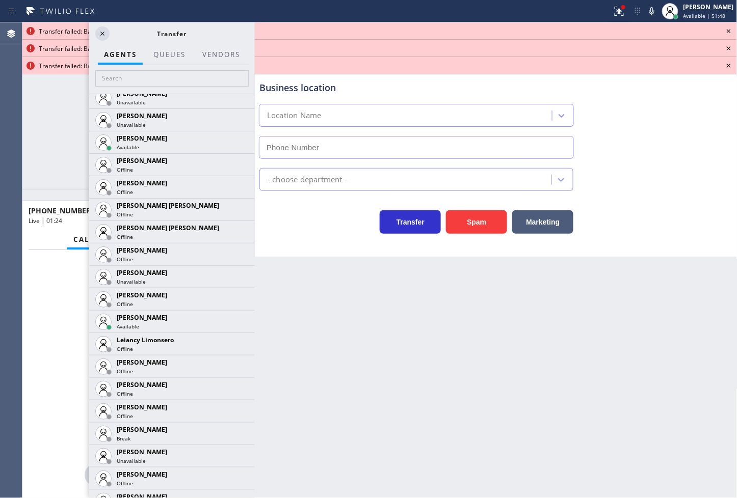
scroll to position [1189, 0]
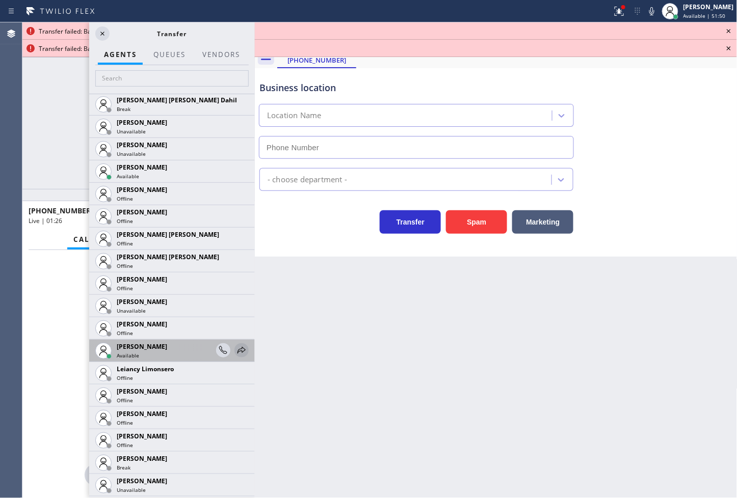
click at [235, 348] on icon at bounding box center [241, 350] width 12 height 12
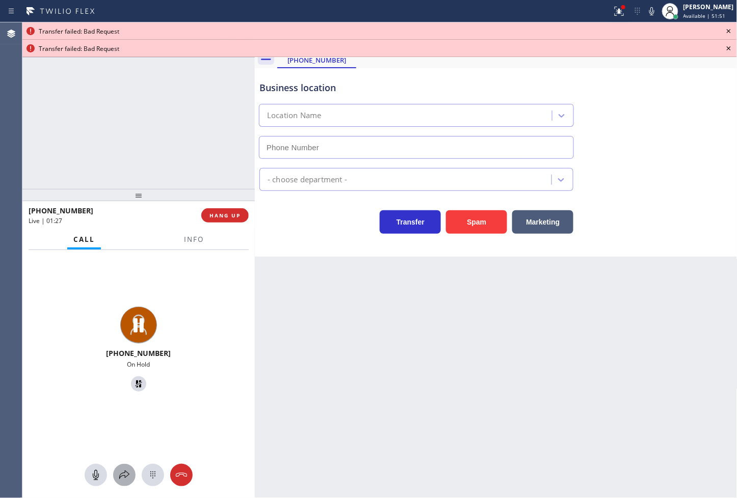
click at [126, 472] on icon at bounding box center [124, 475] width 10 height 9
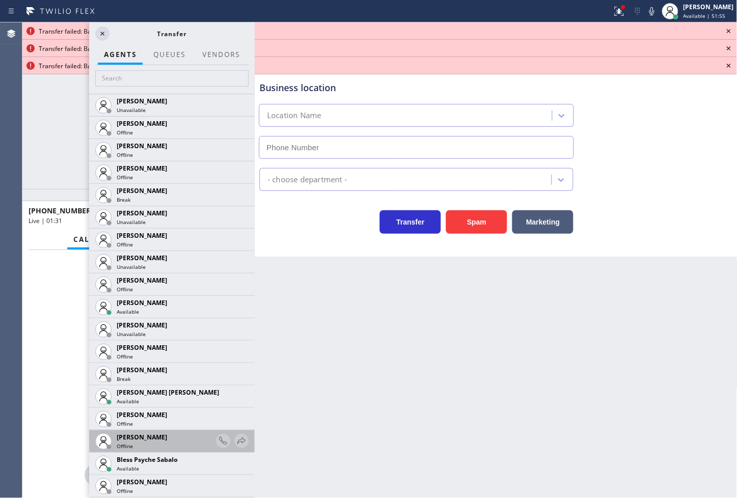
scroll to position [283, 0]
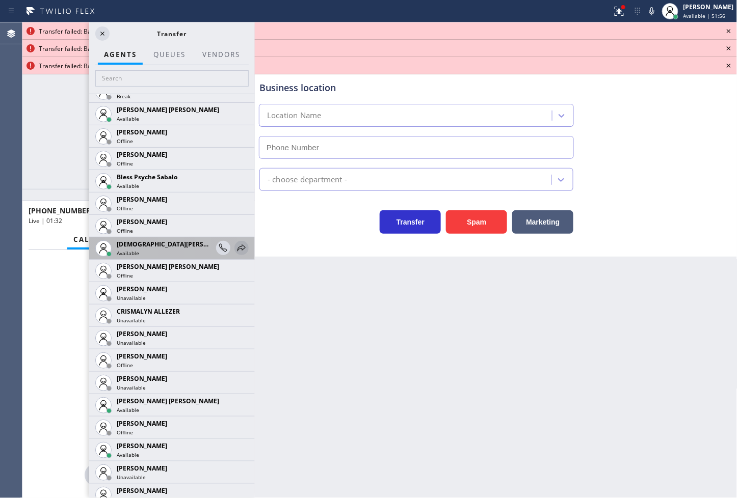
click at [236, 246] on icon at bounding box center [241, 248] width 12 height 12
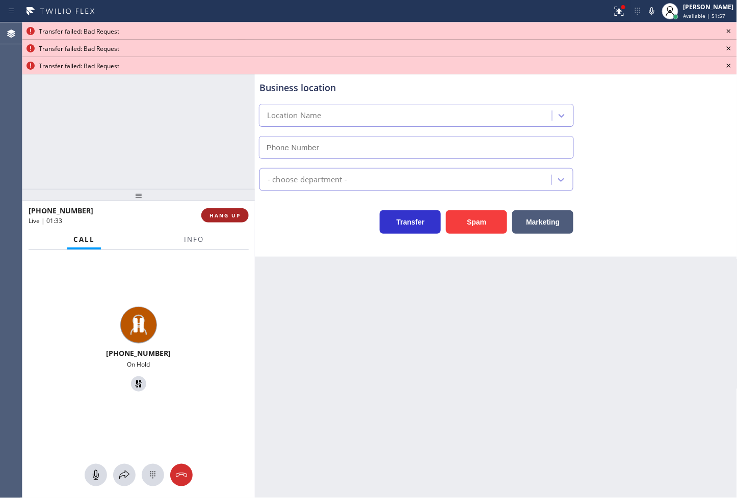
click at [235, 217] on span "HANG UP" at bounding box center [224, 215] width 31 height 7
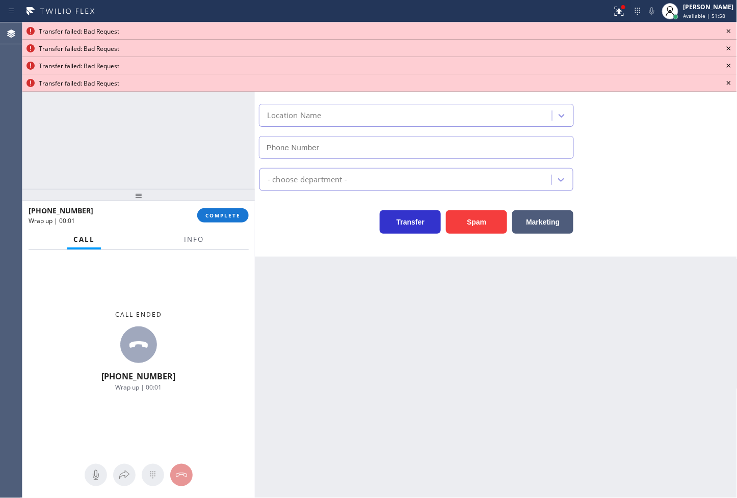
click at [728, 28] on icon at bounding box center [729, 31] width 12 height 12
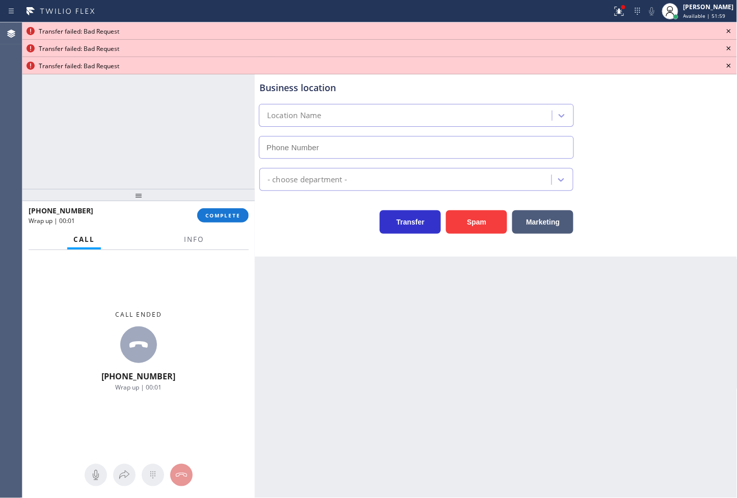
click at [728, 28] on icon at bounding box center [729, 31] width 12 height 12
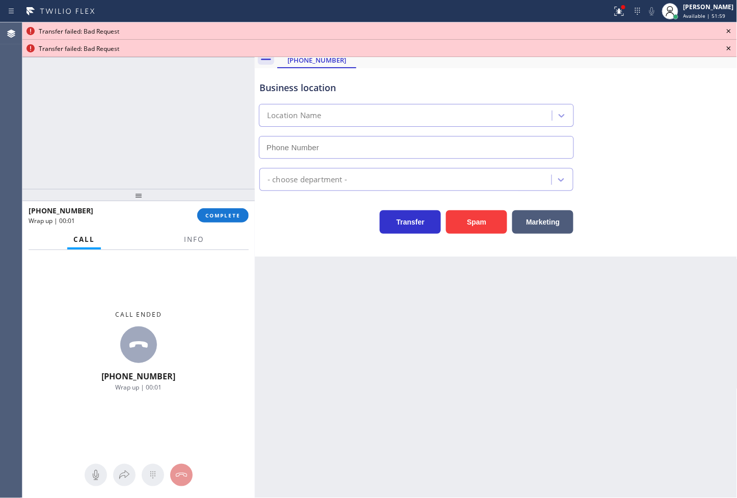
click at [728, 28] on icon at bounding box center [729, 31] width 12 height 12
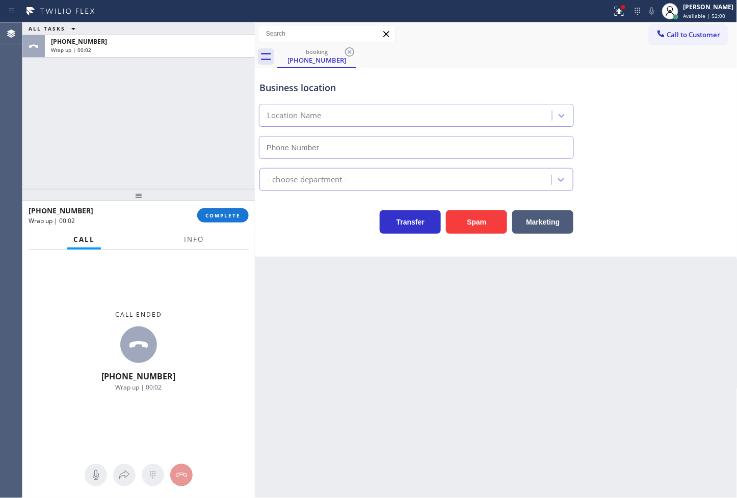
click at [235, 223] on div "+12062001893 Wrap up | 00:02 COMPLETE" at bounding box center [139, 215] width 220 height 26
click at [231, 205] on div "+12062001893 Wrap up | 00:02 COMPLETE" at bounding box center [139, 215] width 220 height 26
click at [230, 212] on span "COMPLETE" at bounding box center [222, 215] width 35 height 7
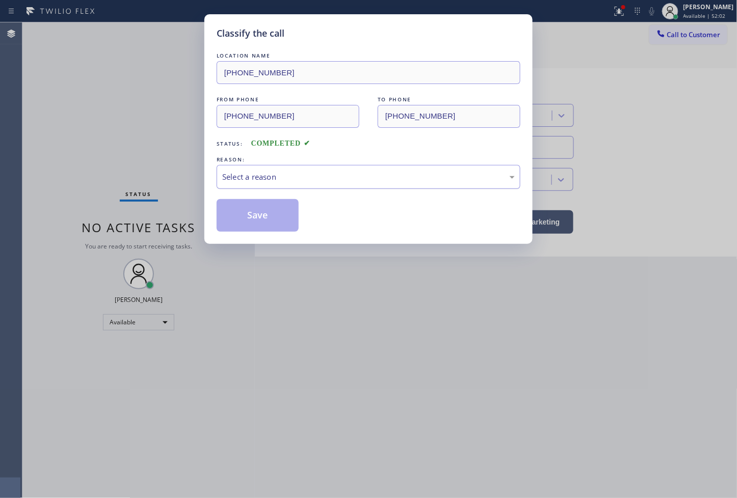
click at [294, 179] on div "Select a reason" at bounding box center [368, 177] width 292 height 12
click at [277, 218] on button "Save" at bounding box center [258, 215] width 82 height 33
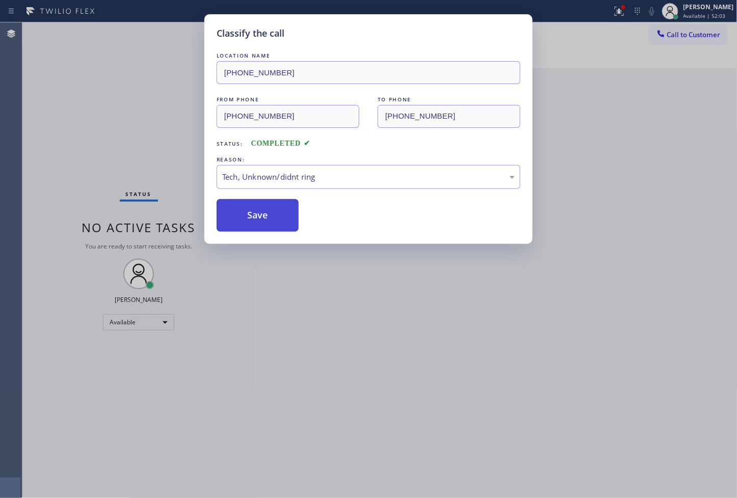
click at [277, 218] on button "Save" at bounding box center [258, 215] width 82 height 33
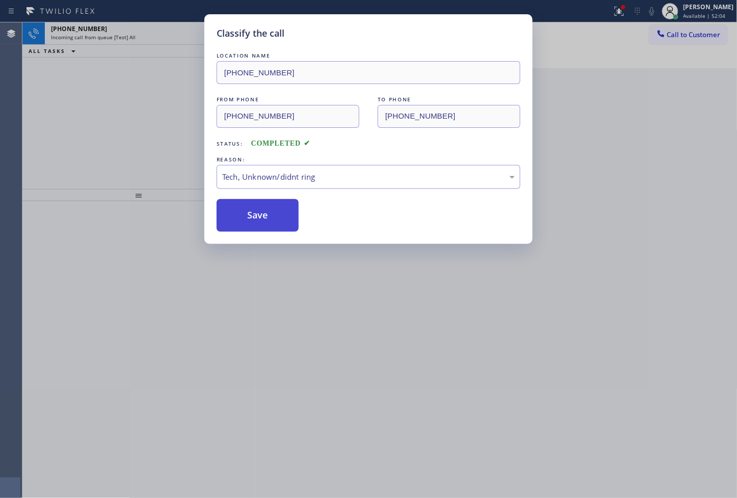
click at [277, 218] on button "Save" at bounding box center [258, 215] width 82 height 33
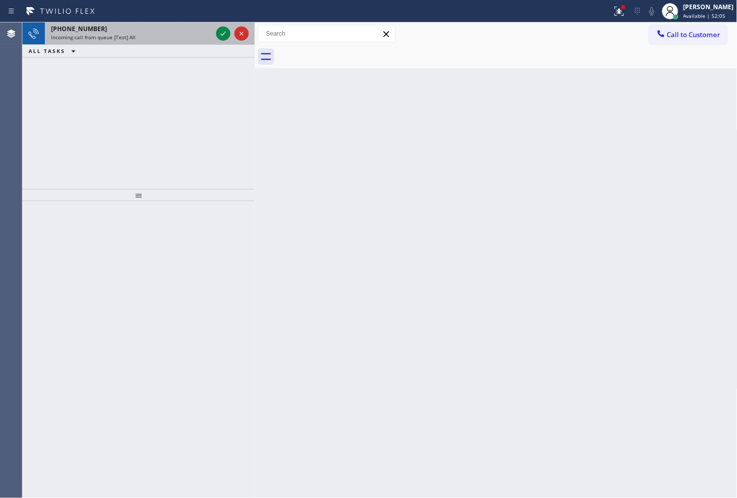
click at [146, 29] on div "+17732218222" at bounding box center [131, 28] width 161 height 9
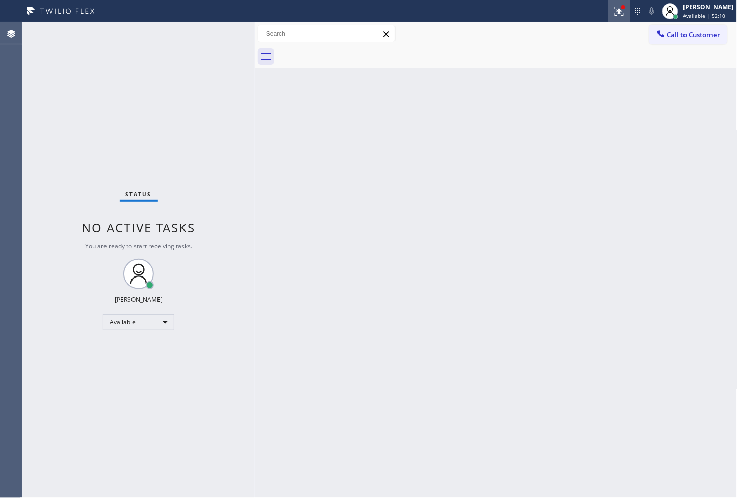
click at [611, 18] on button at bounding box center [619, 11] width 22 height 22
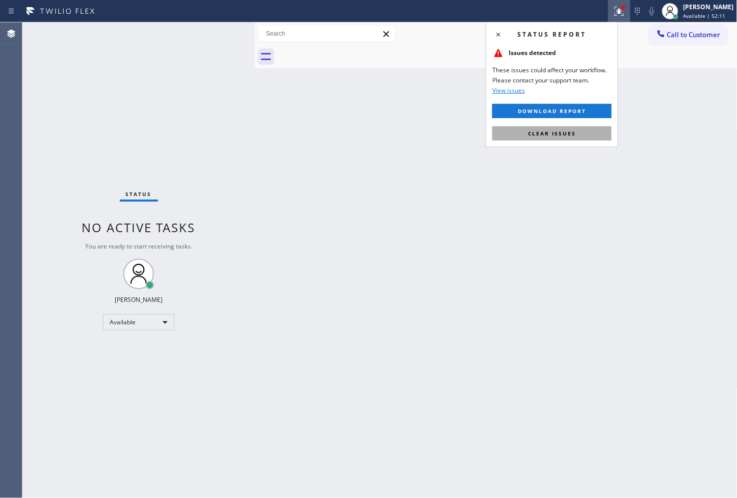
click at [565, 134] on span "Clear issues" at bounding box center [552, 133] width 48 height 7
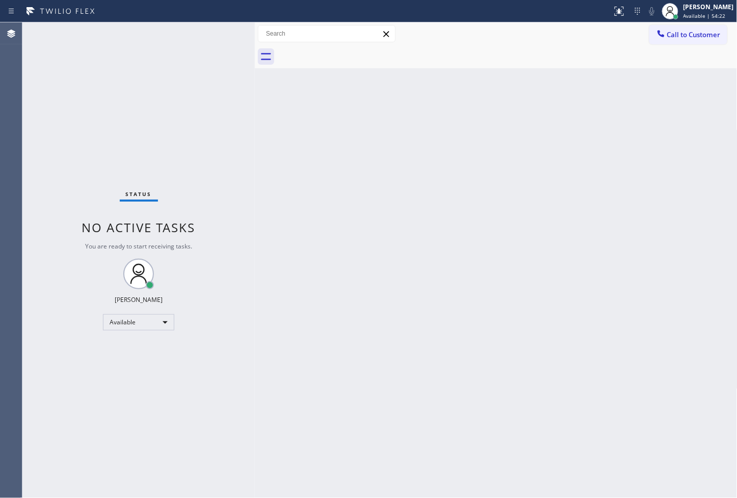
click at [217, 34] on div "Status No active tasks You are ready to start receiving tasks. [PERSON_NAME]" at bounding box center [138, 260] width 232 height 476
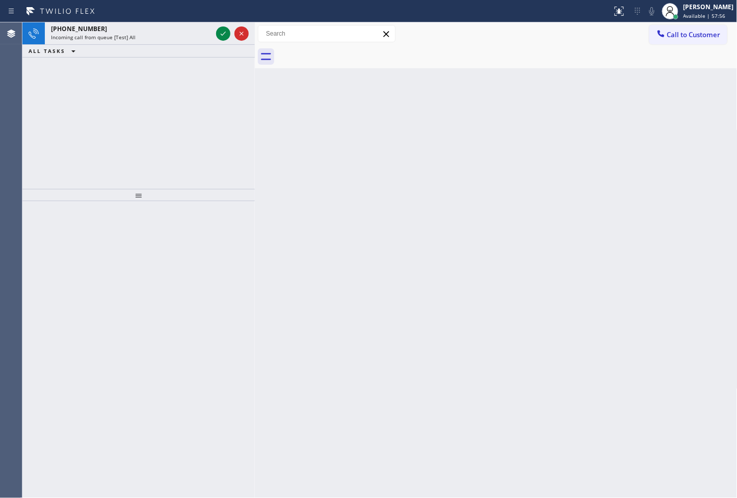
click at [206, 24] on div "+18005969170" at bounding box center [131, 28] width 161 height 9
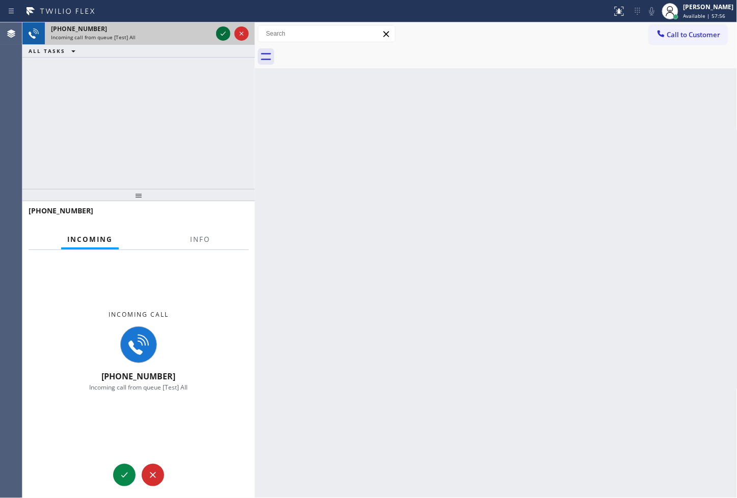
click at [221, 35] on icon at bounding box center [223, 34] width 12 height 12
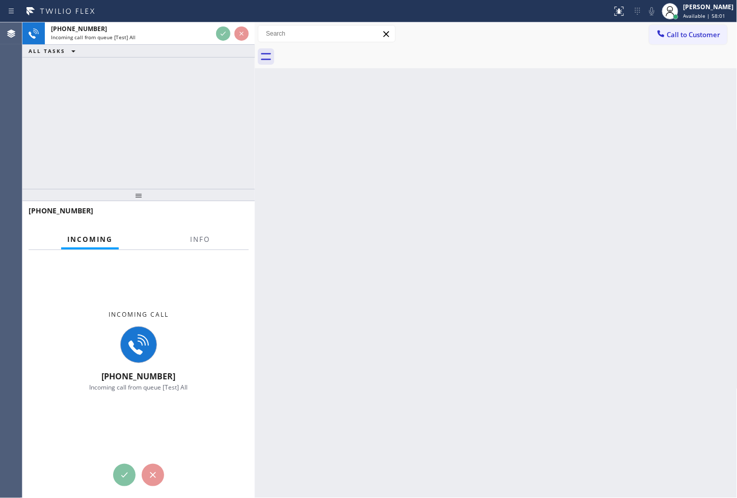
click at [199, 93] on div "+18005969170 Incoming call from queue [Test] All ALL TASKS ALL TASKS ACTIVE TAS…" at bounding box center [138, 105] width 232 height 167
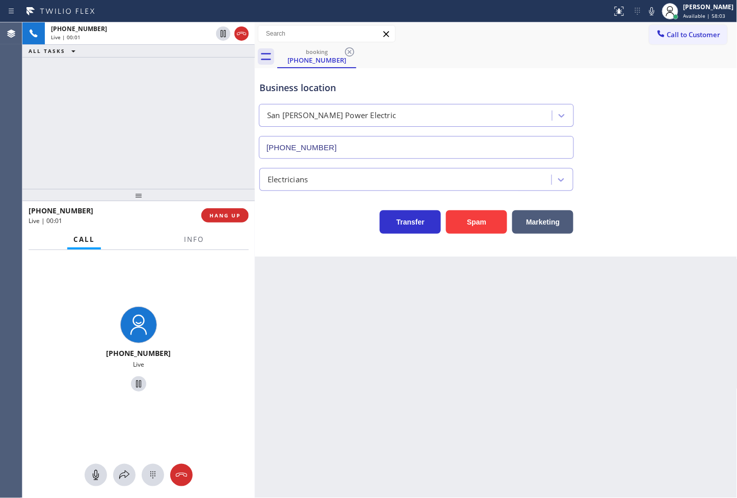
type input "(424) 533-5426"
click at [196, 240] on span "Info" at bounding box center [194, 239] width 20 height 9
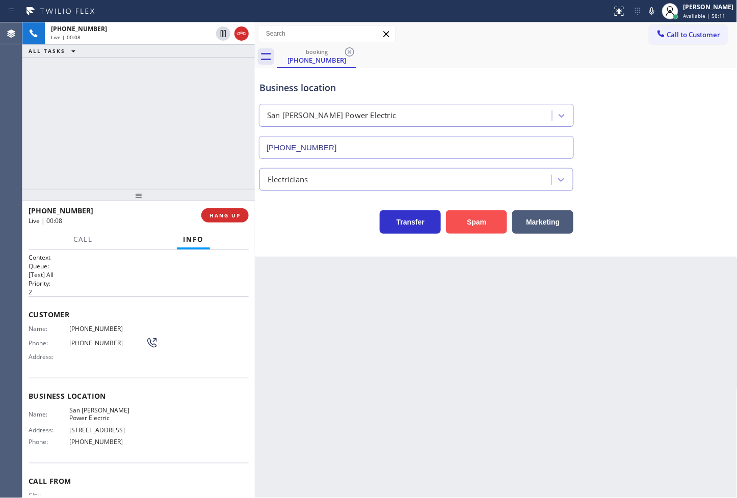
click at [478, 221] on button "Spam" at bounding box center [476, 221] width 61 height 23
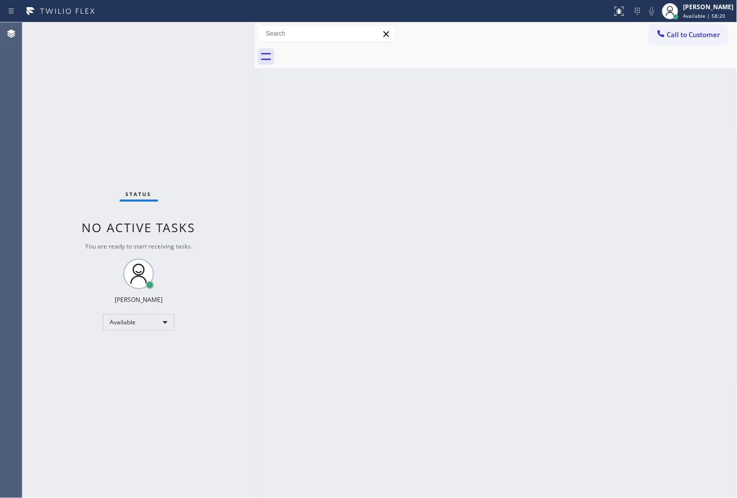
click at [574, 479] on div "Back to Dashboard Change Sender ID Customers Technicians Select a contact Outbo…" at bounding box center [496, 260] width 483 height 476
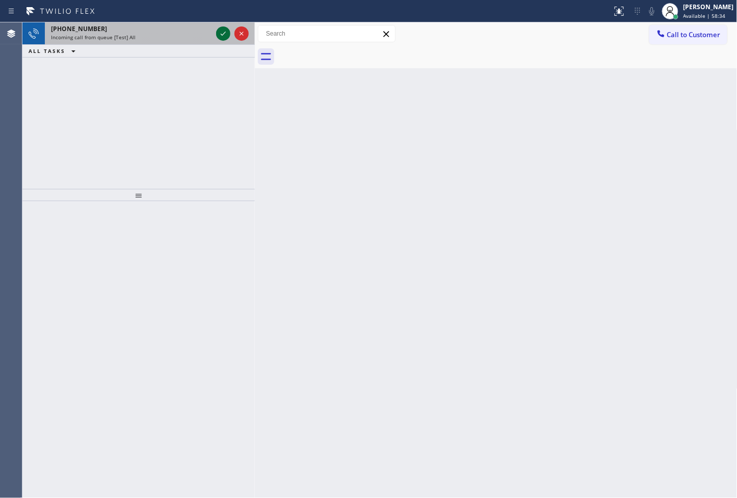
click at [218, 37] on icon at bounding box center [223, 34] width 12 height 12
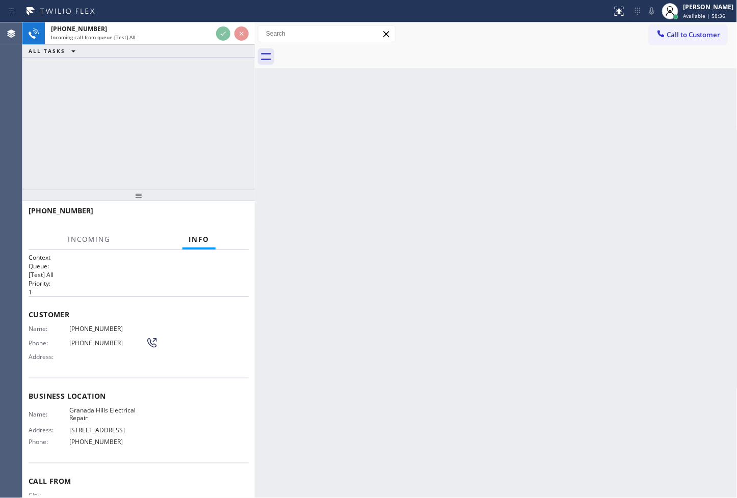
click at [196, 103] on div "+18005969170 Incoming call from queue [Test] All ALL TASKS ALL TASKS ACTIVE TAS…" at bounding box center [138, 105] width 232 height 167
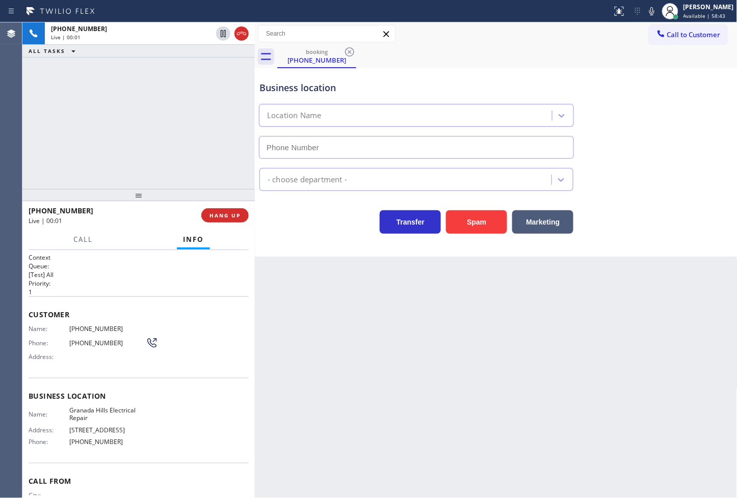
type input "(213) 319-5475"
click at [174, 129] on div "+18005969170 Live | 00:06 ALL TASKS ALL TASKS ACTIVE TASKS TASKS IN WRAP UP" at bounding box center [138, 105] width 232 height 167
click at [712, 164] on div "Electricians" at bounding box center [495, 175] width 477 height 32
click at [643, 320] on div "Back to Dashboard Change Sender ID Customers Technicians Select a contact Outbo…" at bounding box center [496, 260] width 483 height 476
click at [600, 364] on div "Back to Dashboard Change Sender ID Customers Technicians Select a contact Outbo…" at bounding box center [496, 260] width 483 height 476
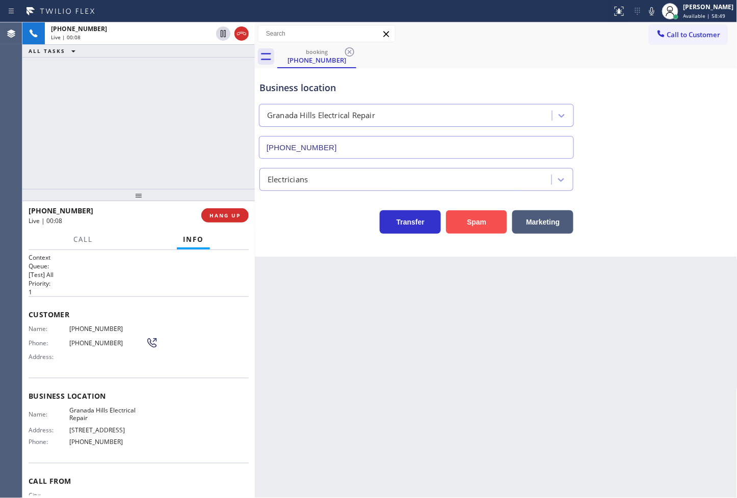
click at [482, 221] on button "Spam" at bounding box center [476, 221] width 61 height 23
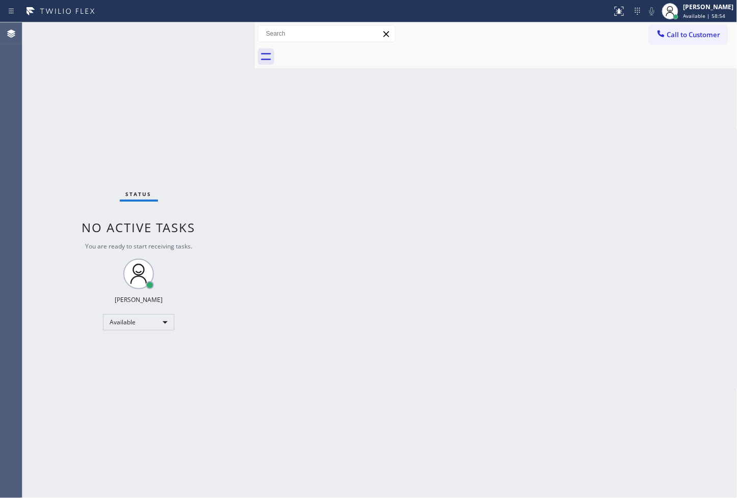
click at [338, 145] on div "Back to Dashboard Change Sender ID Customers Technicians Select a contact Outbo…" at bounding box center [496, 260] width 483 height 476
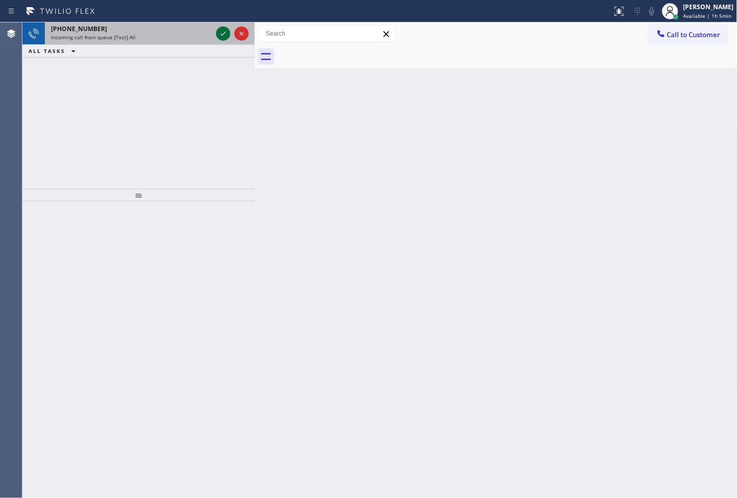
click at [224, 36] on icon at bounding box center [223, 34] width 12 height 12
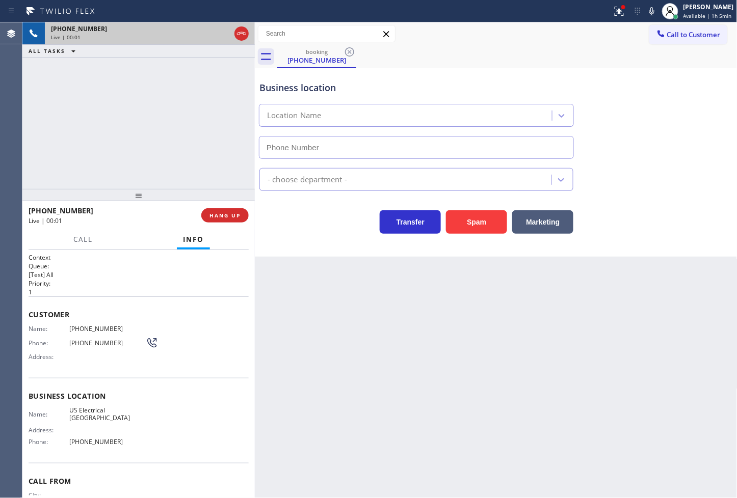
type input "(213) 408-7895"
click at [462, 223] on button "Spam" at bounding box center [476, 221] width 61 height 23
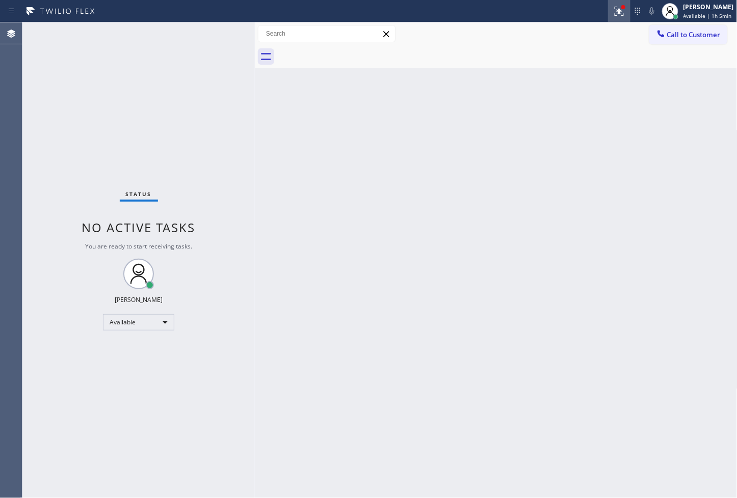
click at [613, 13] on icon at bounding box center [619, 11] width 12 height 12
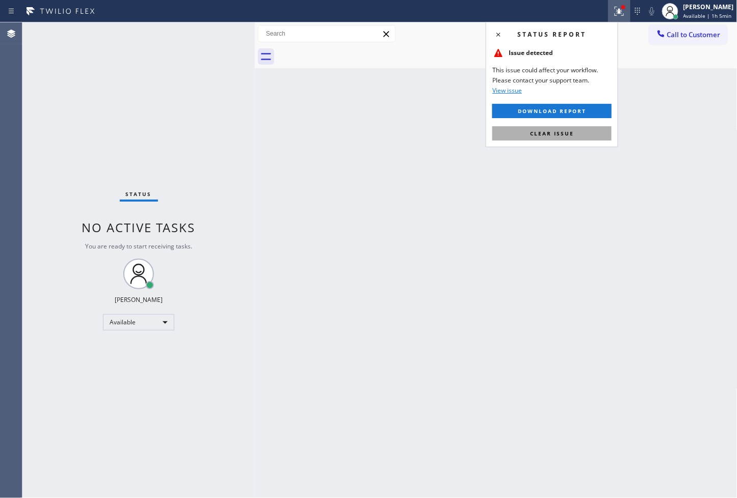
click at [581, 133] on button "Clear issue" at bounding box center [551, 133] width 119 height 14
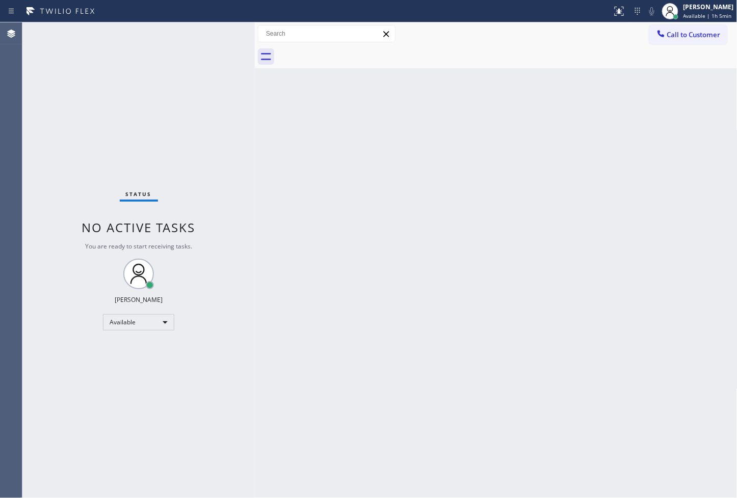
click at [197, 66] on div "Status No active tasks You are ready to start receiving tasks. [PERSON_NAME]" at bounding box center [138, 260] width 232 height 476
click at [218, 32] on div "Status No active tasks You are ready to start receiving tasks. [PERSON_NAME]" at bounding box center [138, 260] width 232 height 476
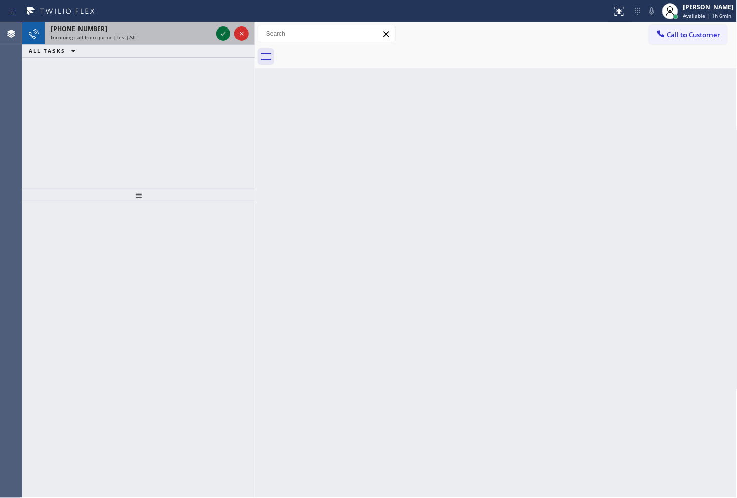
click at [221, 32] on icon at bounding box center [223, 34] width 12 height 12
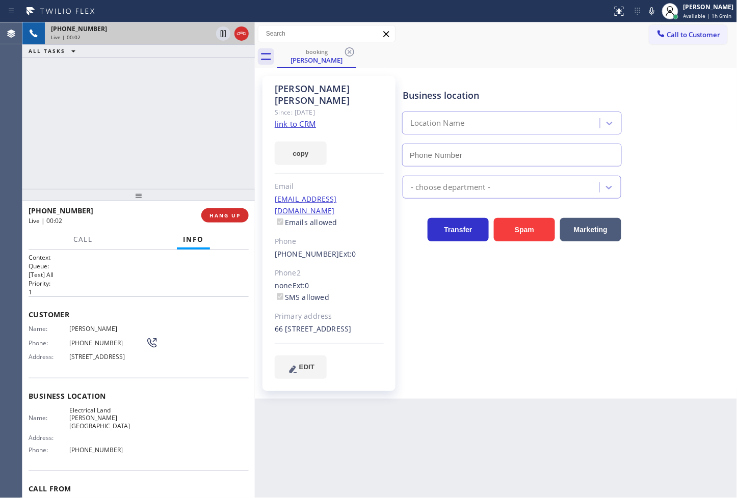
type input "(818) 423-4024"
drag, startPoint x: 192, startPoint y: 130, endPoint x: 257, endPoint y: 121, distance: 65.9
click at [199, 129] on div "+17149447111 Live | 00:03 ALL TASKS ALL TASKS ACTIVE TASKS TASKS IN WRAP UP" at bounding box center [138, 105] width 232 height 167
click at [292, 119] on link "link to CRM" at bounding box center [295, 124] width 41 height 10
click at [130, 100] on div "+17149447111 Live | 00:06 ALL TASKS ALL TASKS ACTIVE TASKS TASKS IN WRAP UP" at bounding box center [138, 105] width 232 height 167
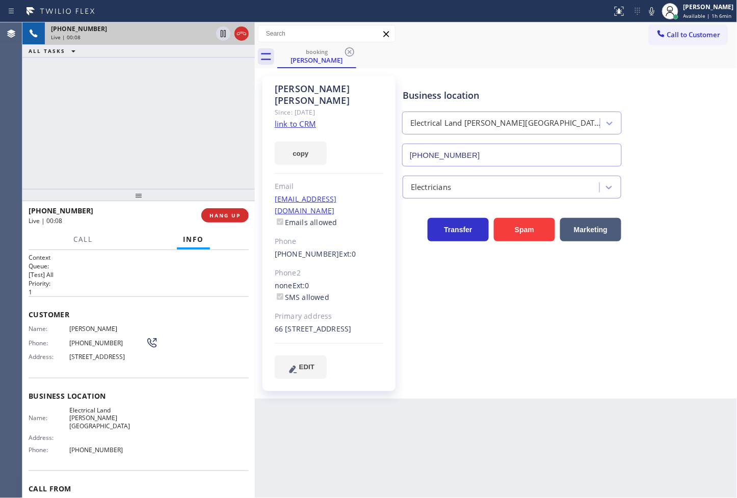
click at [150, 102] on div "+17149447111 Live | 00:08 ALL TASKS ALL TASKS ACTIVE TASKS TASKS IN WRAP UP" at bounding box center [138, 105] width 232 height 167
click at [169, 130] on div "+17149447111 Live | 00:36 ALL TASKS ALL TASKS ACTIVE TASKS TASKS IN WRAP UP" at bounding box center [138, 105] width 232 height 167
click at [163, 142] on div "+17149447111 Live | 00:37 ALL TASKS ALL TASKS ACTIVE TASKS TASKS IN WRAP UP" at bounding box center [138, 105] width 232 height 167
click at [92, 240] on span "Call" at bounding box center [82, 239] width 19 height 9
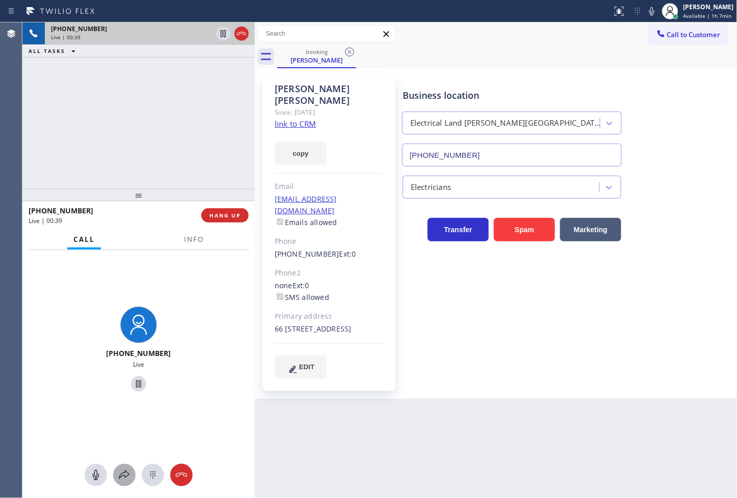
click at [122, 473] on icon at bounding box center [124, 475] width 12 height 12
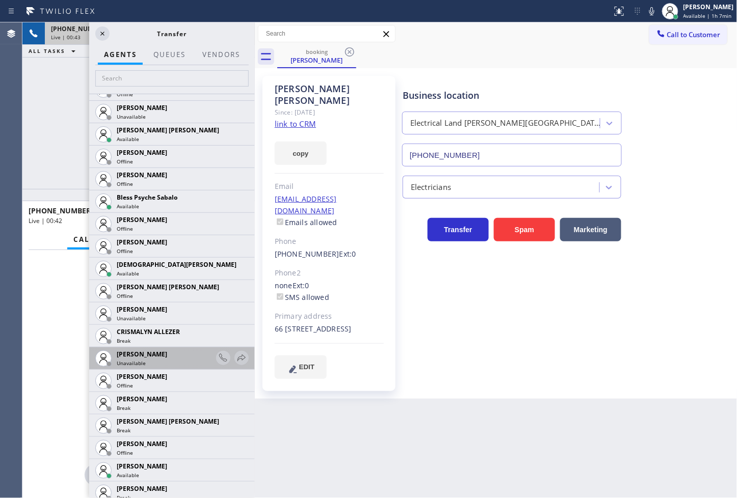
scroll to position [283, 0]
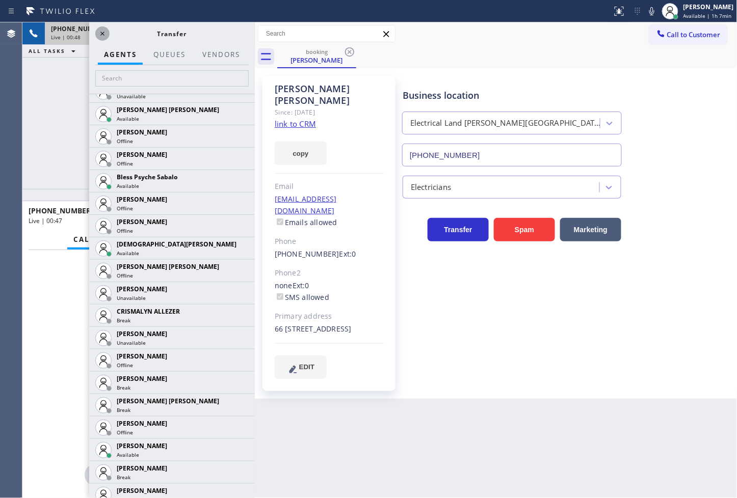
click at [100, 31] on icon at bounding box center [102, 34] width 12 height 12
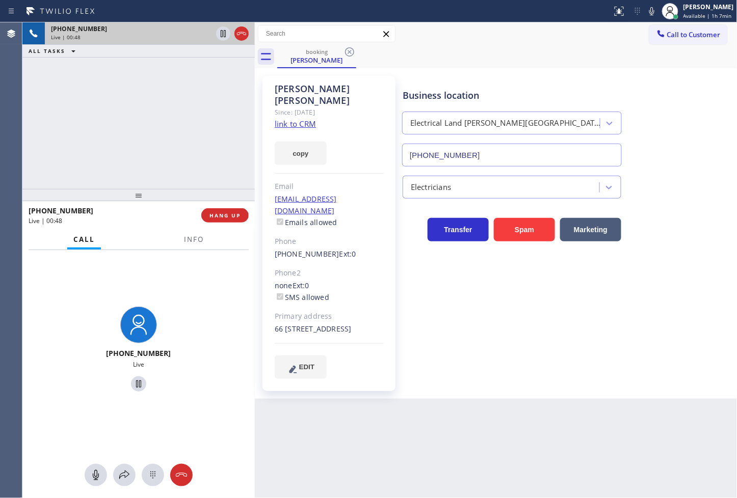
click at [113, 142] on div "+17149447111 Live | 00:48 ALL TASKS ALL TASKS ACTIVE TASKS TASKS IN WRAP UP" at bounding box center [138, 105] width 232 height 167
click at [220, 30] on icon at bounding box center [223, 34] width 12 height 12
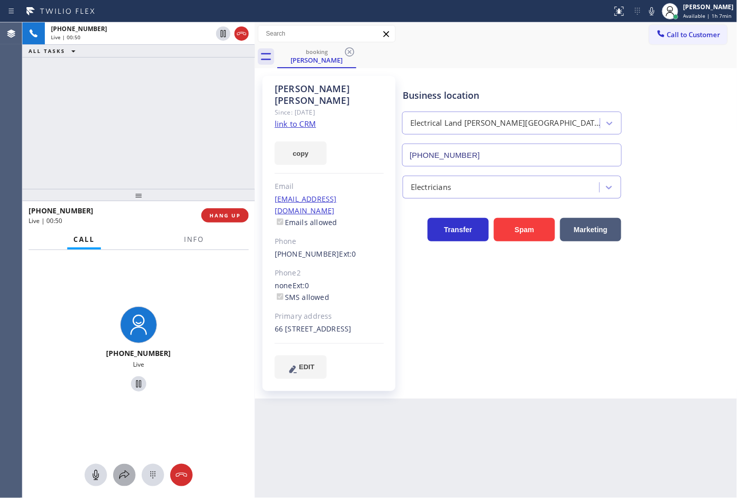
click at [130, 472] on div at bounding box center [124, 475] width 22 height 12
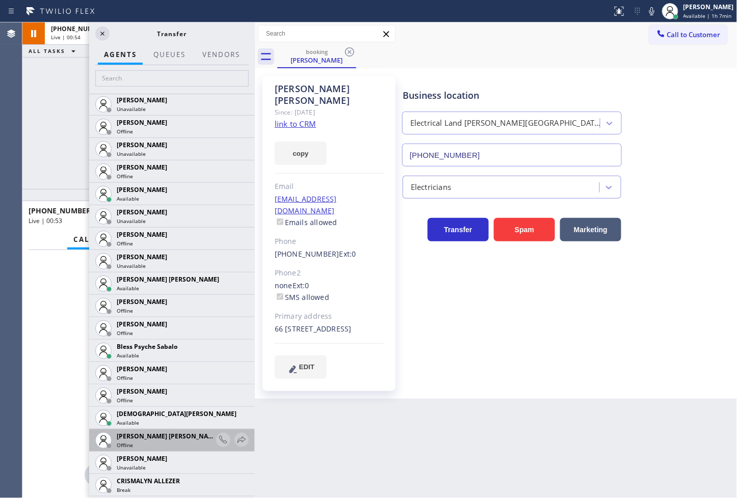
scroll to position [170, 0]
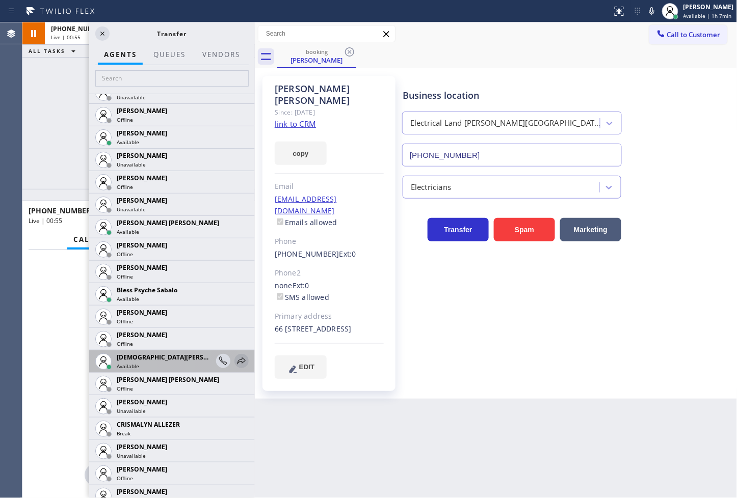
click at [235, 362] on icon at bounding box center [241, 361] width 12 height 12
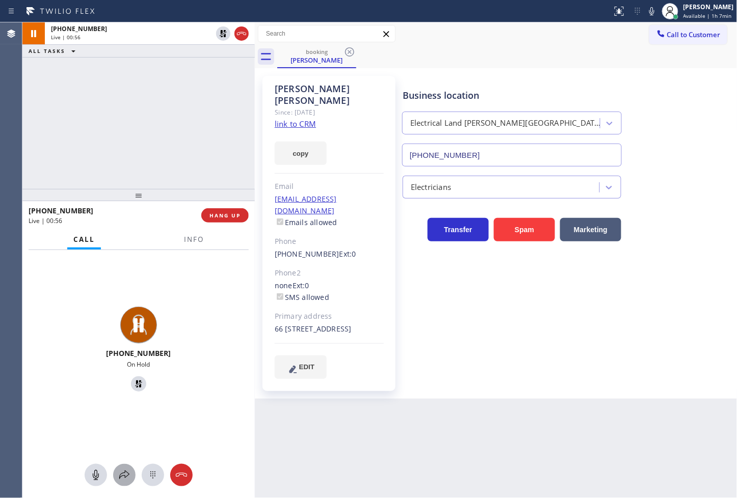
click at [123, 482] on button at bounding box center [124, 475] width 22 height 22
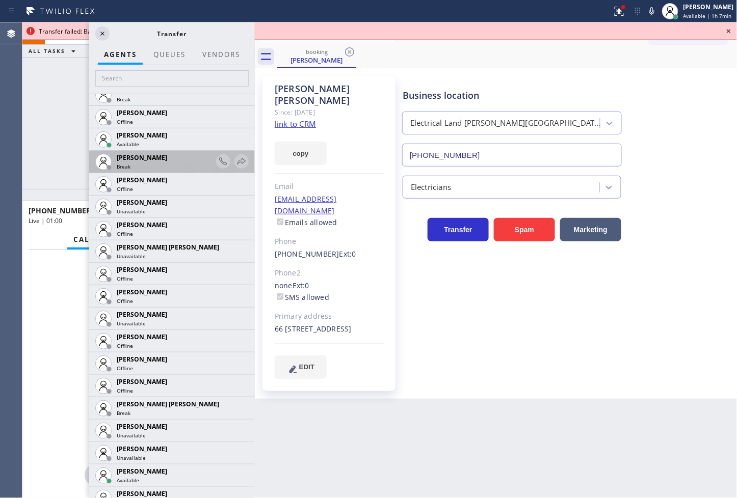
scroll to position [679, 0]
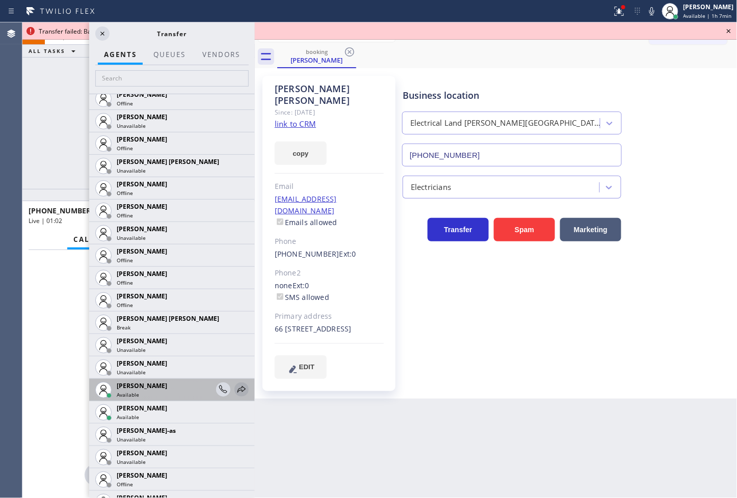
click at [235, 389] on icon at bounding box center [241, 390] width 12 height 12
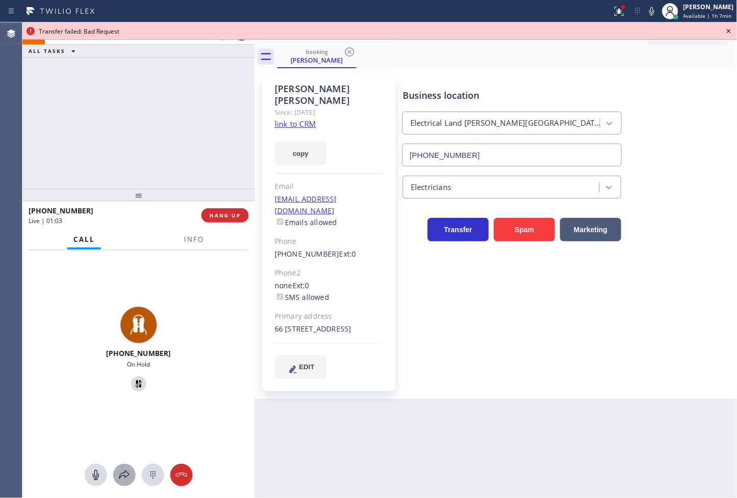
click at [126, 467] on button at bounding box center [124, 475] width 22 height 22
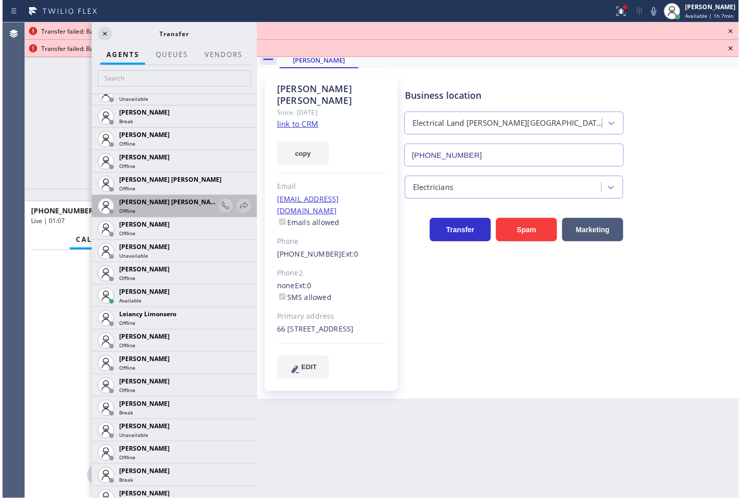
scroll to position [1245, 0]
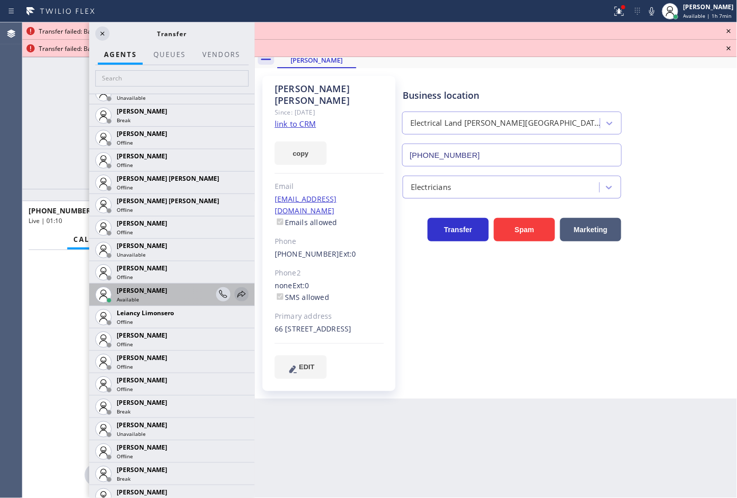
click at [235, 294] on icon at bounding box center [241, 294] width 12 height 12
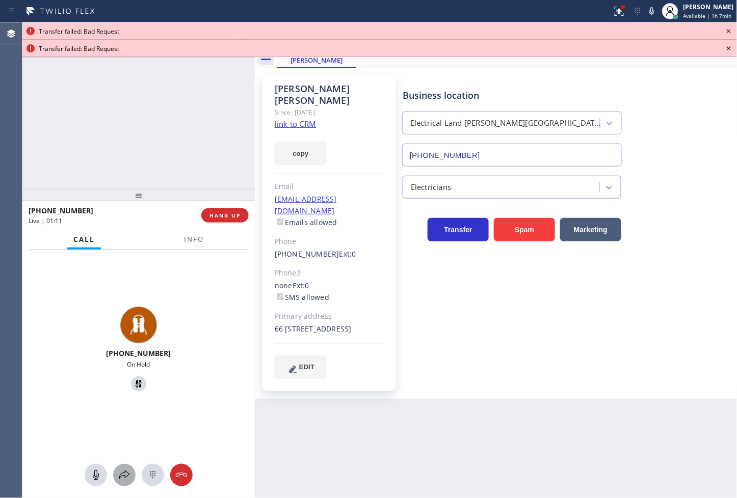
click at [123, 467] on button at bounding box center [124, 475] width 22 height 22
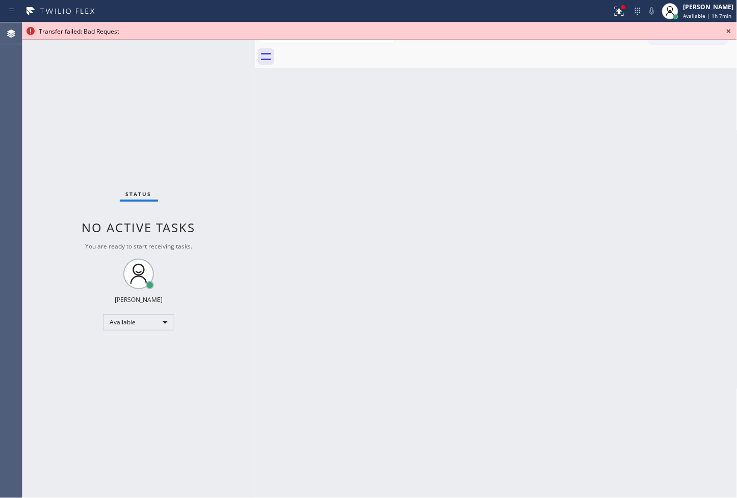
click at [730, 31] on icon at bounding box center [729, 31] width 12 height 12
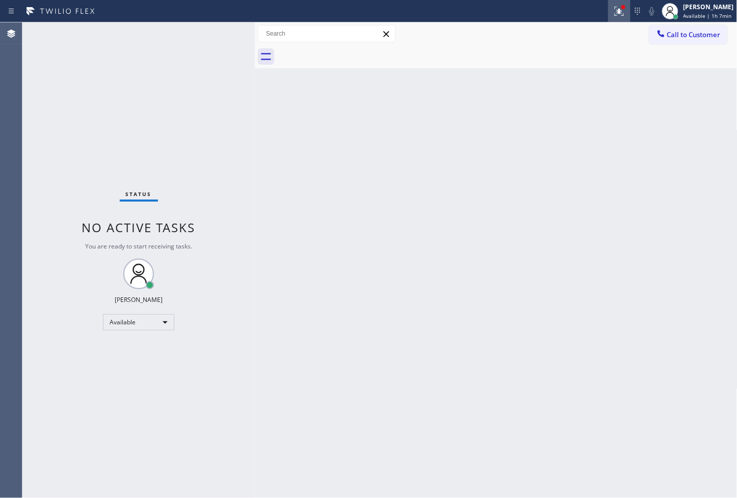
click at [614, 11] on div at bounding box center [619, 11] width 22 height 12
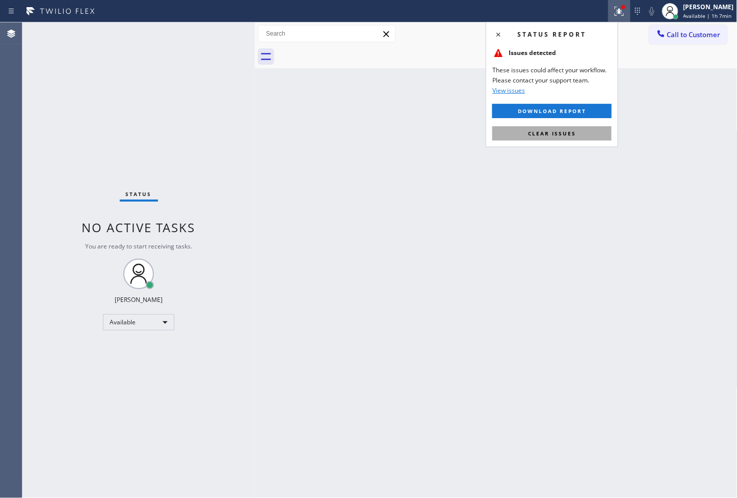
click at [587, 134] on button "Clear issues" at bounding box center [551, 133] width 119 height 14
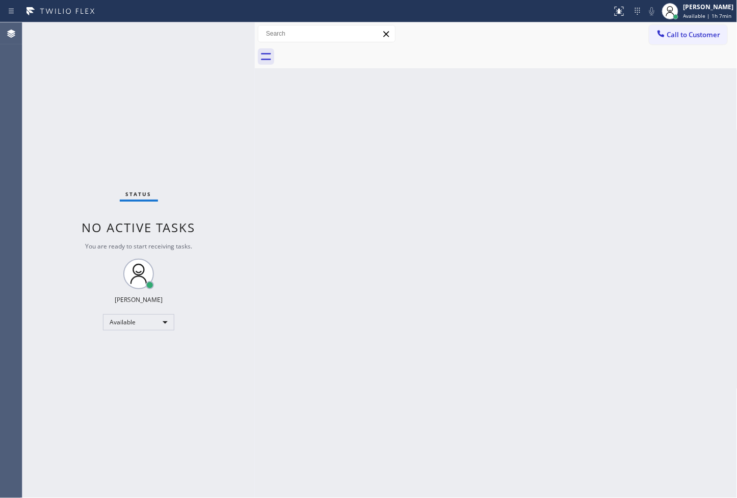
click at [322, 145] on div "Back to Dashboard Change Sender ID Customers Technicians Select a contact Outbo…" at bounding box center [496, 260] width 483 height 476
click at [226, 47] on div "Status No active tasks You are ready to start receiving tasks. [PERSON_NAME]" at bounding box center [138, 260] width 232 height 476
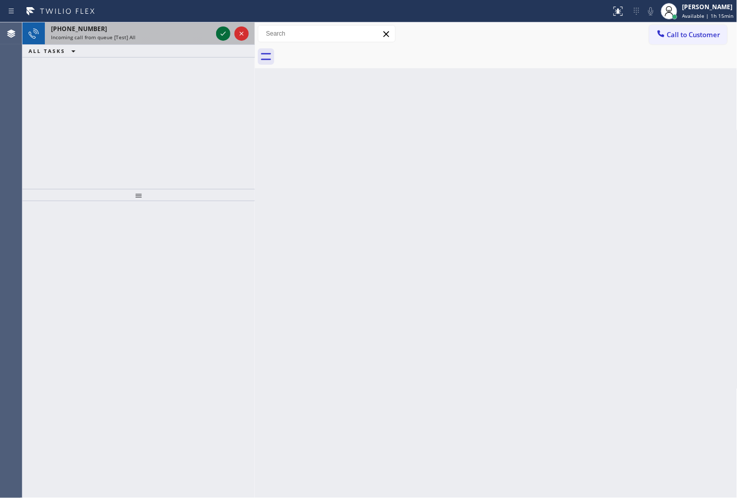
click at [224, 36] on icon at bounding box center [223, 34] width 12 height 12
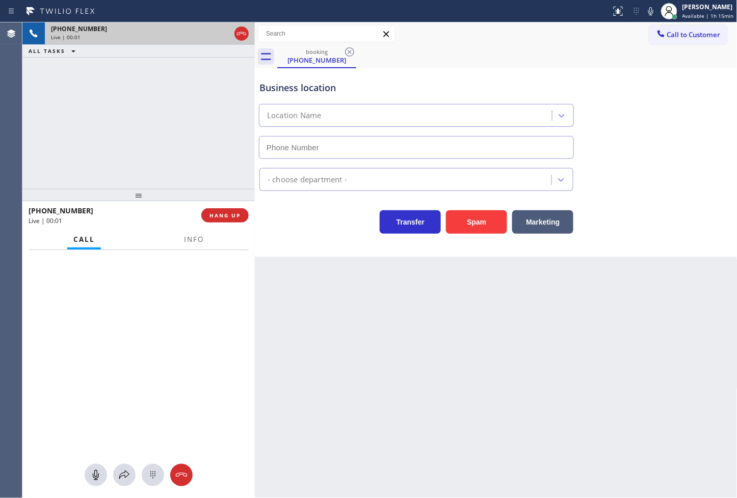
type input "(424) 835-6338"
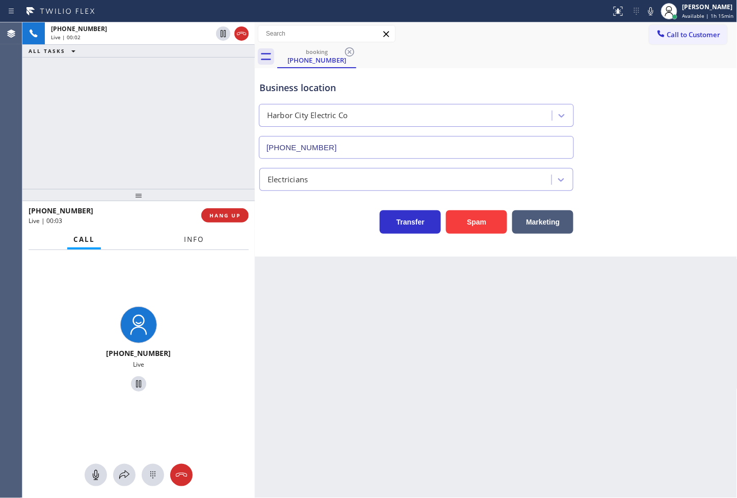
click at [200, 242] on span "Info" at bounding box center [194, 239] width 20 height 9
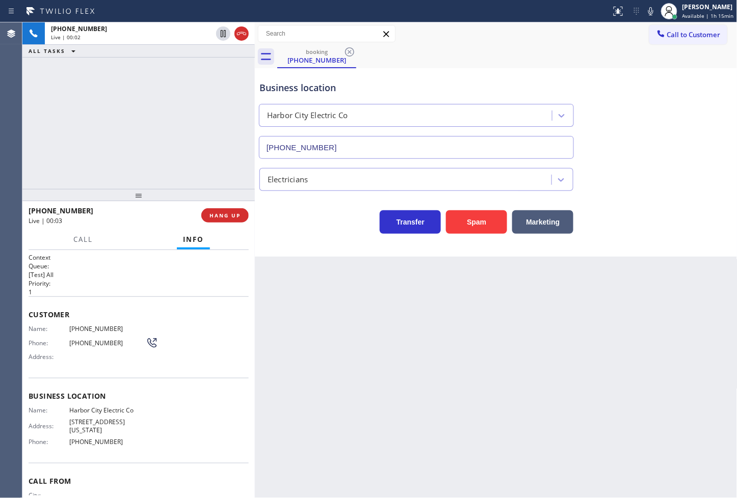
click at [196, 155] on div "+18005969170 Live | 00:02 ALL TASKS ALL TASKS ACTIVE TASKS TASKS IN WRAP UP" at bounding box center [138, 105] width 232 height 167
click at [288, 235] on div "Business location Harbor City Electric Co (424) 835-6338 Electricians Transfer …" at bounding box center [496, 162] width 483 height 189
click at [162, 128] on div "+18005969170 Live | 00:03 ALL TASKS ALL TASKS ACTIVE TASKS TASKS IN WRAP UP" at bounding box center [138, 105] width 232 height 167
click at [317, 235] on div "Business location Harbor City Electric Co (424) 835-6338 Electricians Transfer …" at bounding box center [496, 162] width 483 height 189
click at [114, 84] on div "+18005969170 Live | 00:04 ALL TASKS ALL TASKS ACTIVE TASKS TASKS IN WRAP UP" at bounding box center [138, 105] width 232 height 167
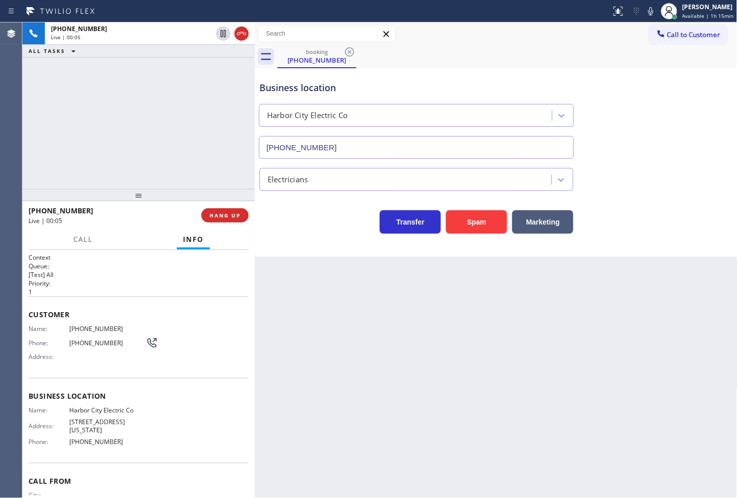
click at [305, 236] on div "Business location Harbor City Electric Co (424) 835-6338 Electricians Transfer …" at bounding box center [496, 162] width 483 height 189
drag, startPoint x: 474, startPoint y: 219, endPoint x: 688, endPoint y: 121, distance: 235.3
click at [486, 218] on button "Spam" at bounding box center [476, 221] width 61 height 23
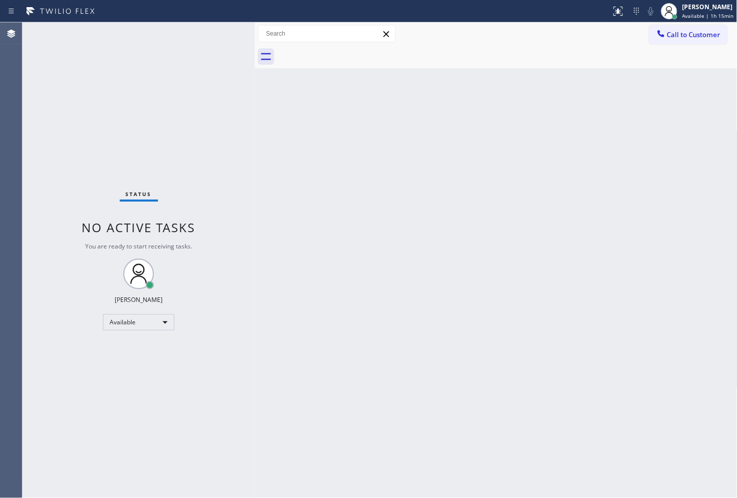
click at [235, 48] on div "Status No active tasks You are ready to start receiving tasks. [PERSON_NAME]" at bounding box center [138, 260] width 232 height 476
click at [216, 33] on div "Status No active tasks You are ready to start receiving tasks. [PERSON_NAME]" at bounding box center [138, 260] width 232 height 476
click at [521, 206] on div "Back to Dashboard Change Sender ID Customers Technicians Select a contact Outbo…" at bounding box center [496, 260] width 483 height 476
drag, startPoint x: 171, startPoint y: 68, endPoint x: 179, endPoint y: 54, distance: 16.4
click at [172, 64] on div "Status No active tasks You are ready to start receiving tasks. [PERSON_NAME]" at bounding box center [138, 260] width 232 height 476
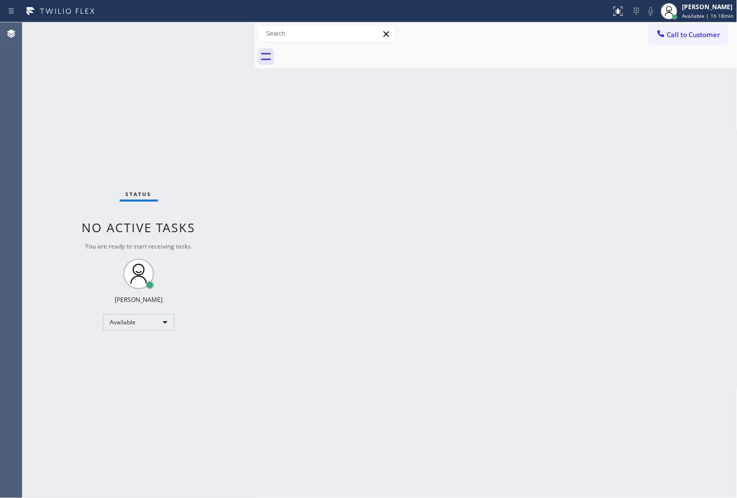
click at [209, 29] on div "Status No active tasks You are ready to start receiving tasks. [PERSON_NAME]" at bounding box center [138, 260] width 232 height 476
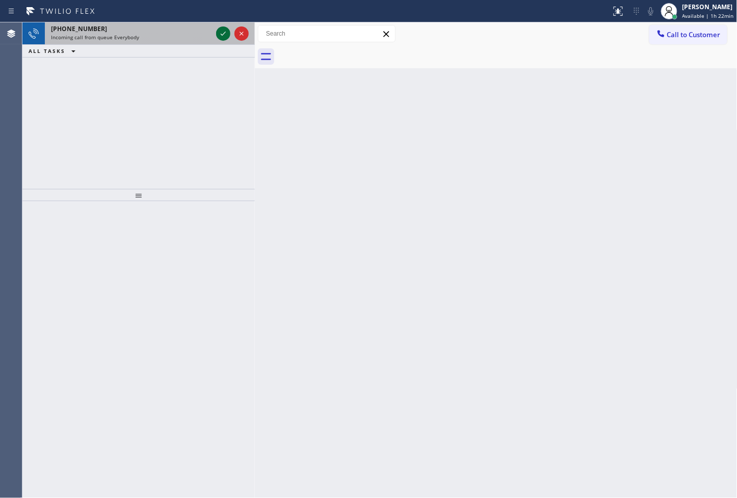
click at [226, 34] on icon at bounding box center [223, 34] width 12 height 12
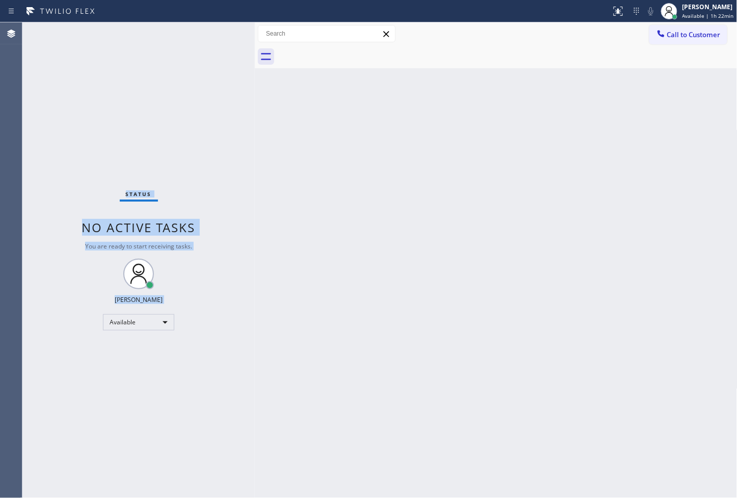
click at [226, 34] on div "Status No active tasks You are ready to start receiving tasks. [PERSON_NAME]" at bounding box center [138, 260] width 232 height 476
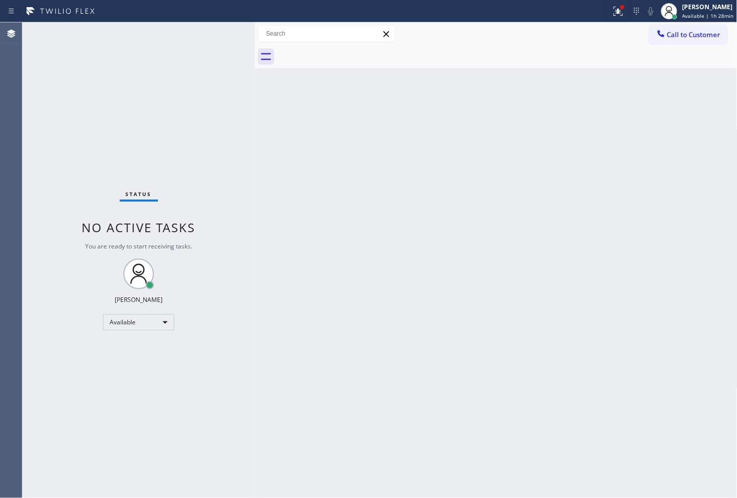
click at [226, 34] on div "Status No active tasks You are ready to start receiving tasks. [PERSON_NAME]" at bounding box center [138, 260] width 232 height 476
click at [612, 12] on icon at bounding box center [618, 11] width 12 height 12
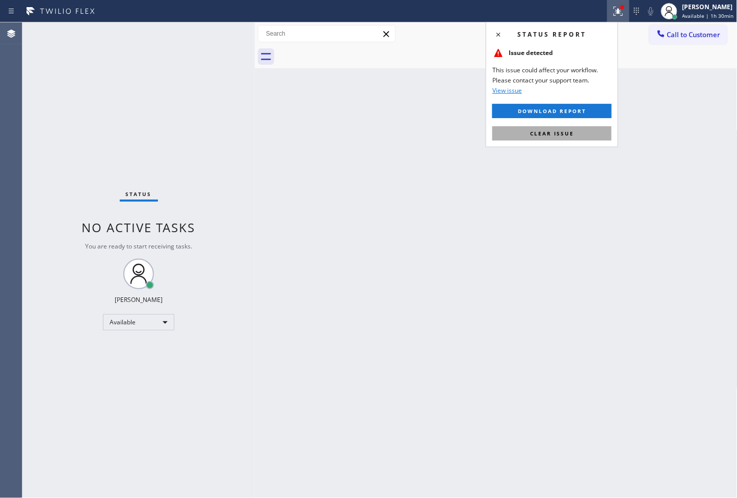
click at [597, 138] on button "Clear issue" at bounding box center [551, 133] width 119 height 14
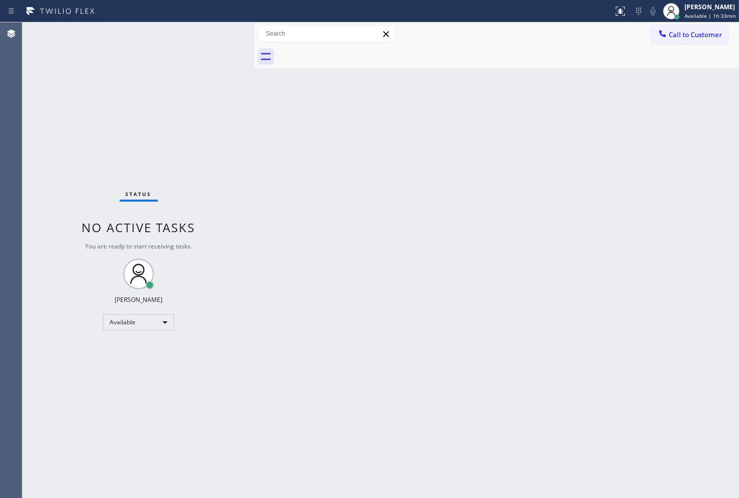
click at [222, 31] on div "Status No active tasks You are ready to start receiving tasks. [PERSON_NAME]" at bounding box center [138, 260] width 232 height 476
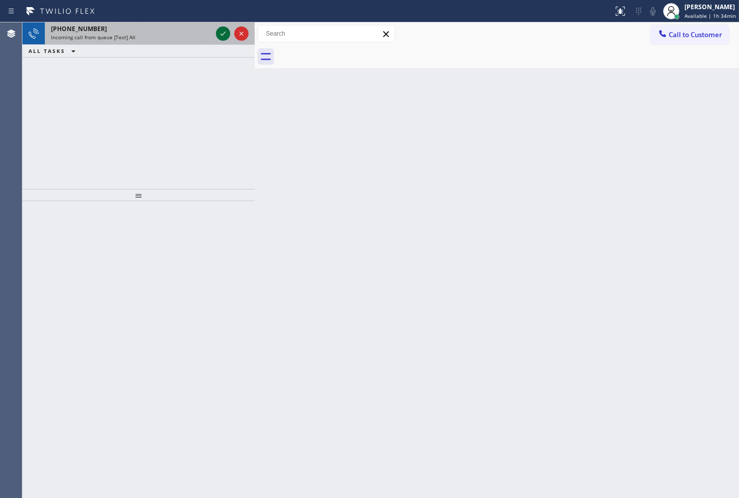
click at [222, 31] on icon at bounding box center [223, 34] width 12 height 12
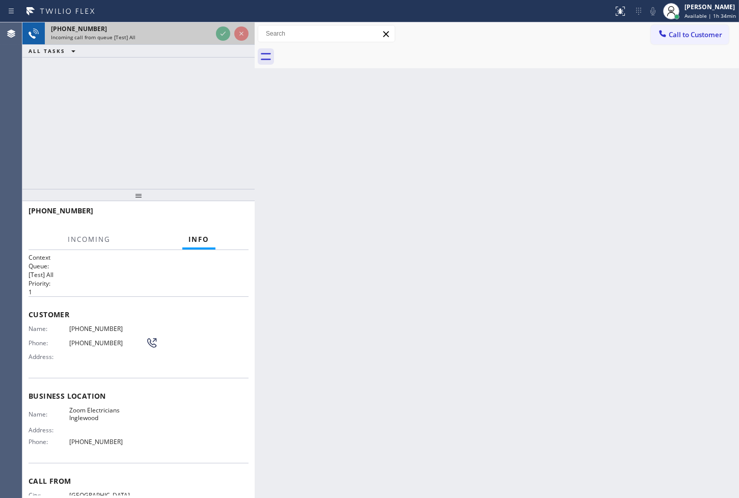
click at [222, 31] on icon at bounding box center [223, 34] width 12 height 12
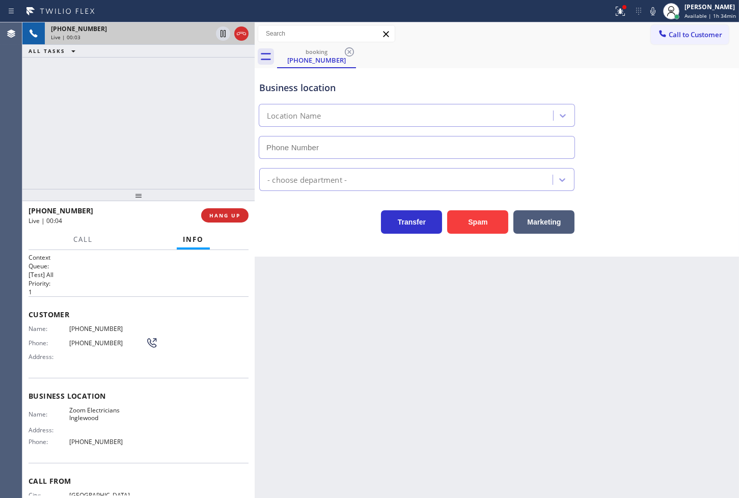
click at [369, 256] on div "Business location Location Name - choose department - Transfer Spam Marketing" at bounding box center [497, 162] width 485 height 189
click at [155, 136] on div "+19023808961 Live | 00:04 ALL TASKS ALL TASKS ACTIVE TASKS TASKS IN WRAP UP" at bounding box center [138, 105] width 232 height 167
click at [111, 240] on div "Call Info" at bounding box center [139, 240] width 220 height 20
click at [132, 239] on div "Call Info" at bounding box center [139, 240] width 220 height 20
click at [141, 184] on div "+19023808961 Live | 00:07 ALL TASKS ALL TASKS ACTIVE TASKS TASKS IN WRAP UP" at bounding box center [138, 105] width 232 height 167
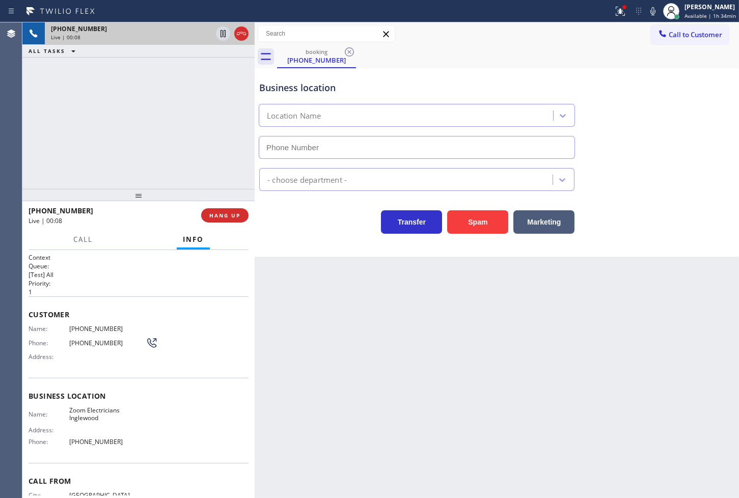
click at [216, 180] on div "+19023808961 Live | 00:08 ALL TASKS ALL TASKS ACTIVE TASKS TASKS IN WRAP UP" at bounding box center [138, 105] width 232 height 167
click at [230, 214] on span "HANG UP" at bounding box center [224, 215] width 31 height 7
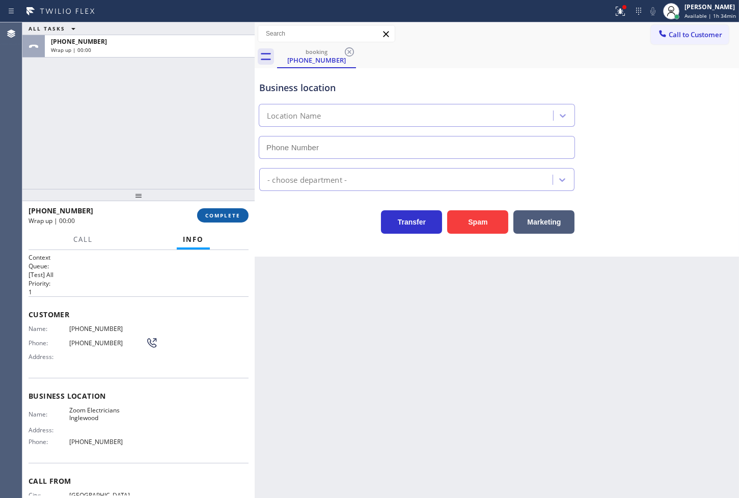
click at [230, 214] on span "COMPLETE" at bounding box center [222, 215] width 35 height 7
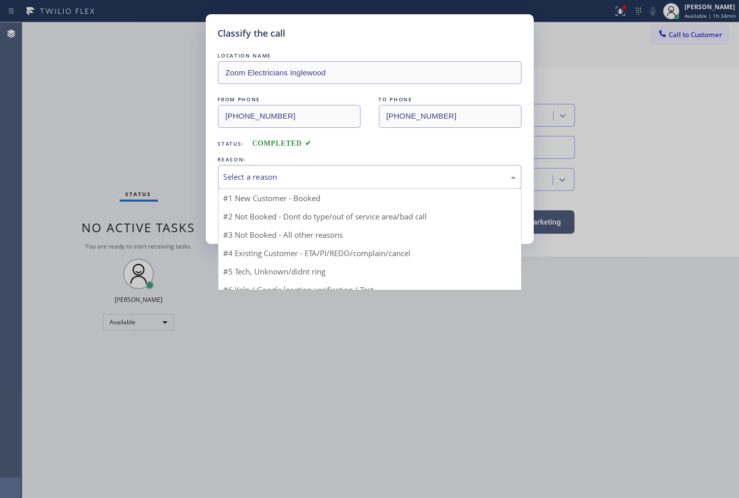
click at [267, 165] on div "Select a reason" at bounding box center [370, 177] width 304 height 24
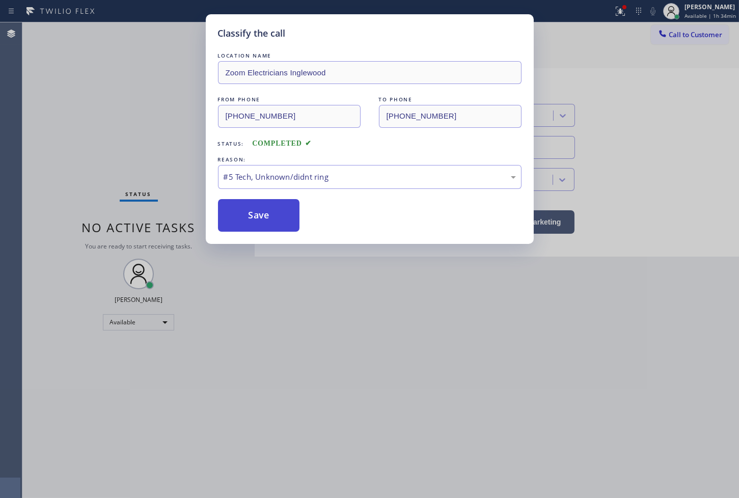
click at [260, 217] on button "Save" at bounding box center [259, 215] width 82 height 33
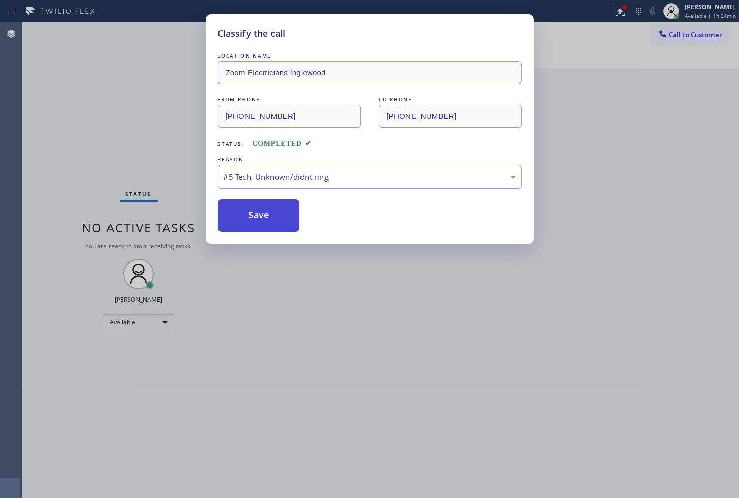
click at [260, 217] on button "Save" at bounding box center [259, 215] width 82 height 33
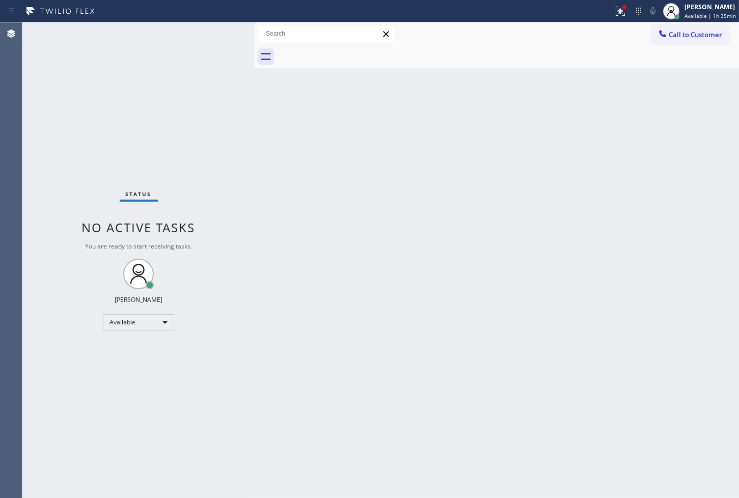
drag, startPoint x: 410, startPoint y: 328, endPoint x: 568, endPoint y: 406, distance: 176.8
click at [411, 328] on div "Back to Dashboard Change Sender ID Customers Technicians Select a contact Outbo…" at bounding box center [497, 260] width 485 height 476
drag, startPoint x: 176, startPoint y: 161, endPoint x: 181, endPoint y: 129, distance: 31.9
click at [176, 161] on div "Status No active tasks You are ready to start receiving tasks. [PERSON_NAME]" at bounding box center [138, 260] width 232 height 476
click at [223, 33] on div "Status No active tasks You are ready to start receiving tasks. [PERSON_NAME]" at bounding box center [138, 260] width 232 height 476
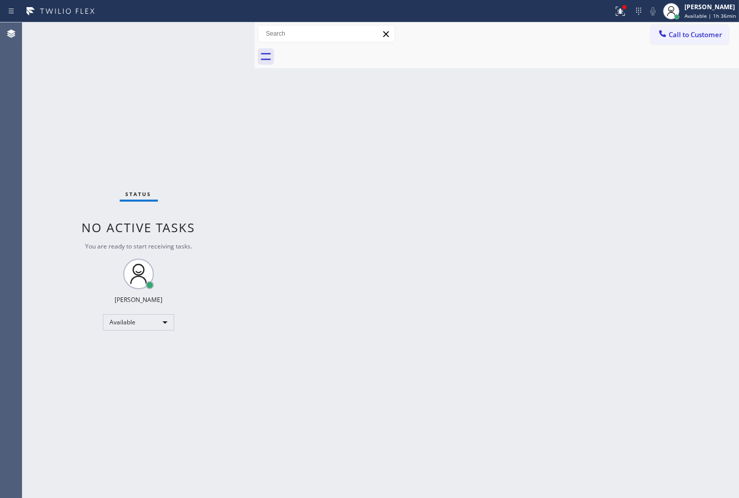
click at [448, 316] on div "Back to Dashboard Change Sender ID Customers Technicians Select a contact Outbo…" at bounding box center [497, 260] width 485 height 476
click at [237, 162] on div "Status No active tasks You are ready to start receiving tasks. [PERSON_NAME]" at bounding box center [138, 260] width 232 height 476
click at [212, 58] on div "Status No active tasks You are ready to start receiving tasks. [PERSON_NAME]" at bounding box center [138, 260] width 232 height 476
click at [191, 149] on div "Status No active tasks You are ready to start receiving tasks. [PERSON_NAME]" at bounding box center [138, 260] width 232 height 476
click at [226, 31] on div "Status No active tasks You are ready to start receiving tasks. [PERSON_NAME]" at bounding box center [138, 260] width 232 height 476
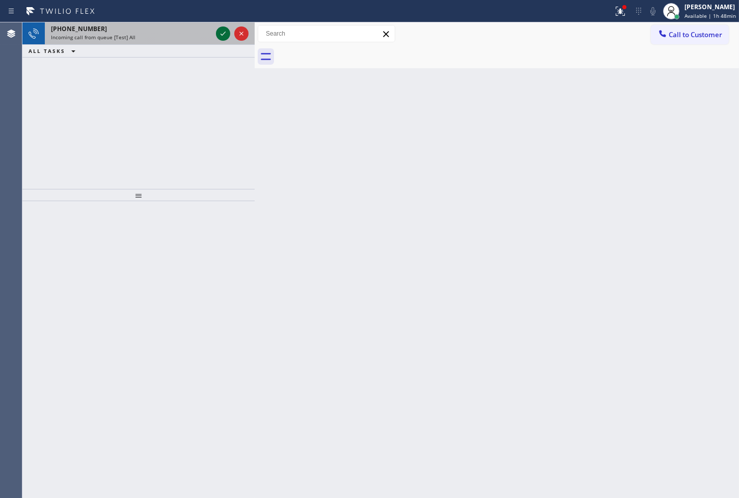
click at [226, 31] on icon at bounding box center [223, 34] width 12 height 12
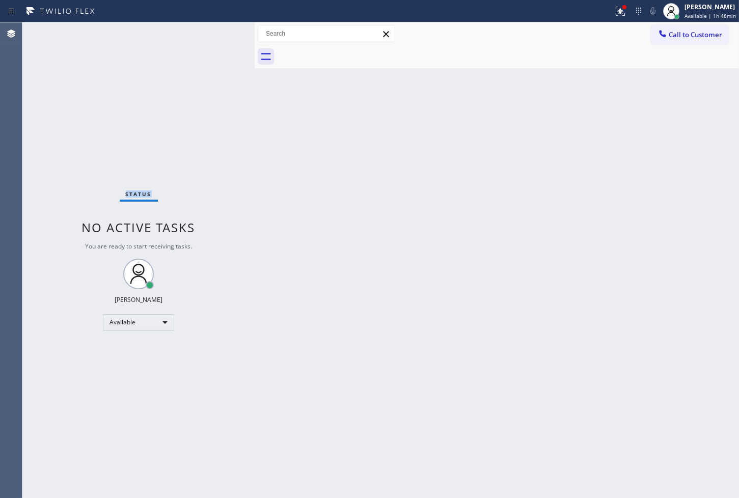
click at [226, 31] on div "Status No active tasks You are ready to start receiving tasks. [PERSON_NAME]" at bounding box center [138, 260] width 232 height 476
click at [595, 9] on div at bounding box center [306, 11] width 605 height 16
click at [615, 14] on icon at bounding box center [621, 11] width 12 height 12
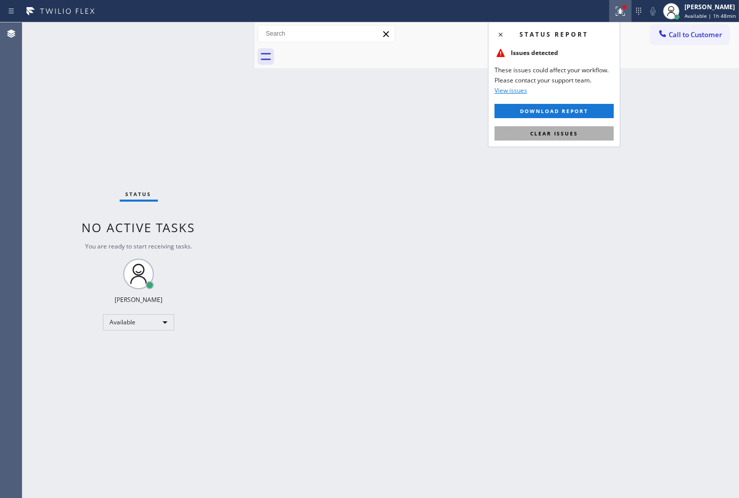
click at [568, 135] on span "Clear issues" at bounding box center [554, 133] width 48 height 7
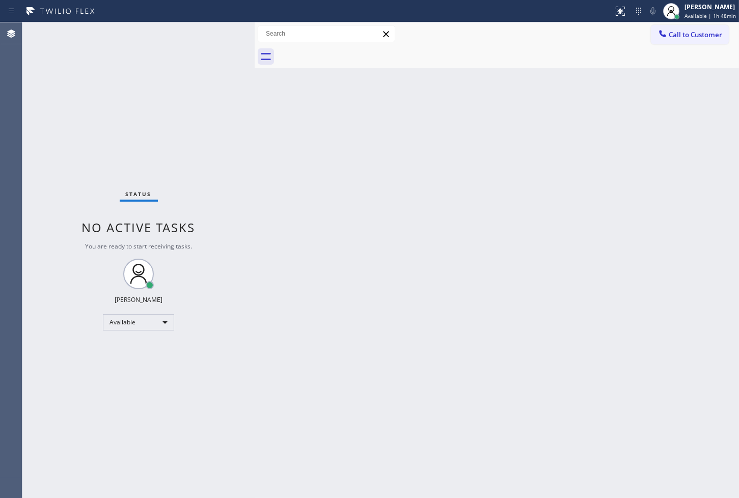
click at [269, 151] on div "Back to Dashboard Change Sender ID Customers Technicians Select a contact Outbo…" at bounding box center [497, 260] width 485 height 476
click at [214, 34] on div "Status No active tasks You are ready to start receiving tasks. [PERSON_NAME]" at bounding box center [138, 260] width 232 height 476
click at [217, 31] on div "Status No active tasks You are ready to start receiving tasks. [PERSON_NAME]" at bounding box center [138, 260] width 232 height 476
click at [161, 324] on div "Available" at bounding box center [138, 322] width 71 height 16
click at [131, 376] on li "Break" at bounding box center [137, 374] width 69 height 12
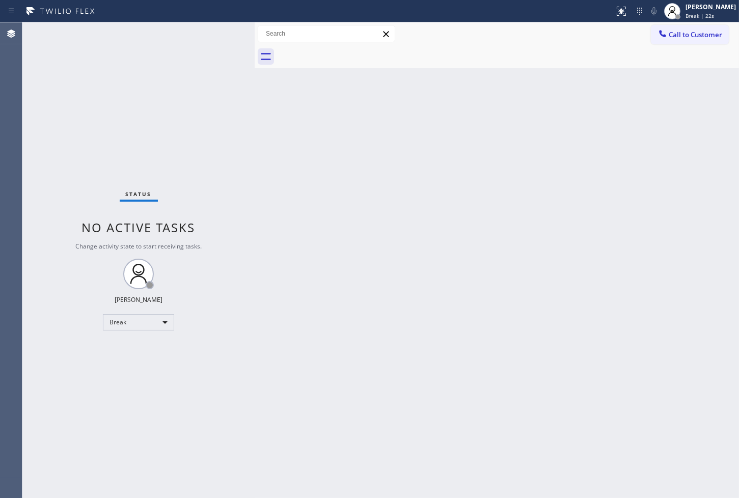
click at [260, 180] on div "Back to Dashboard Change Sender ID Customers Technicians Select a contact Outbo…" at bounding box center [497, 260] width 485 height 476
click at [67, 167] on div "Status No active tasks Change activity state to start receiving tasks. Judy Ann…" at bounding box center [138, 260] width 232 height 476
click at [66, 356] on div "Status No active tasks Change activity state to start receiving tasks. Judy Ann…" at bounding box center [138, 260] width 232 height 476
click at [162, 325] on div "Break" at bounding box center [138, 322] width 71 height 16
click at [137, 347] on li "Available" at bounding box center [137, 349] width 69 height 12
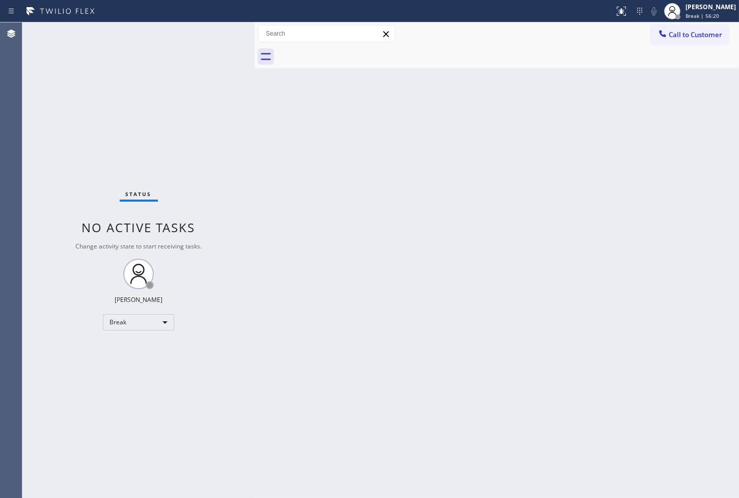
click at [339, 291] on div "Back to Dashboard Change Sender ID Customers Technicians Select a contact Outbo…" at bounding box center [497, 260] width 485 height 476
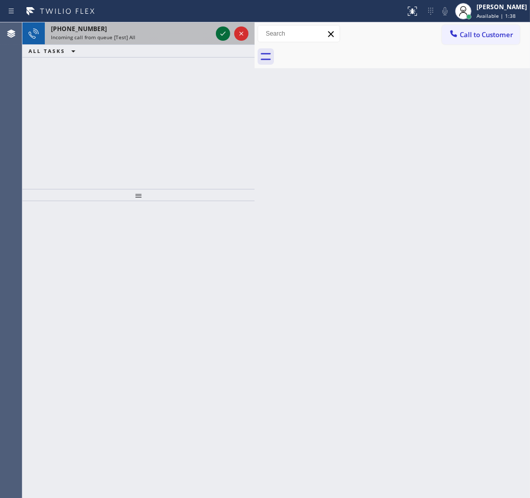
click at [222, 32] on icon at bounding box center [223, 34] width 12 height 12
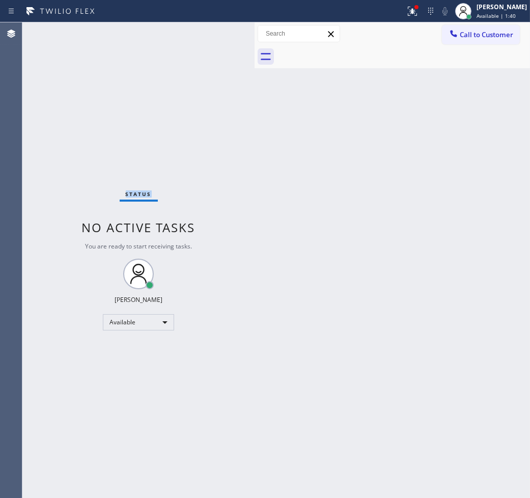
click at [222, 32] on div "Status No active tasks You are ready to start receiving tasks. [PERSON_NAME]" at bounding box center [138, 260] width 232 height 476
click at [528, 207] on div "Back to Dashboard Change Sender ID Customers Technicians Select a contact Outbo…" at bounding box center [393, 260] width 276 height 476
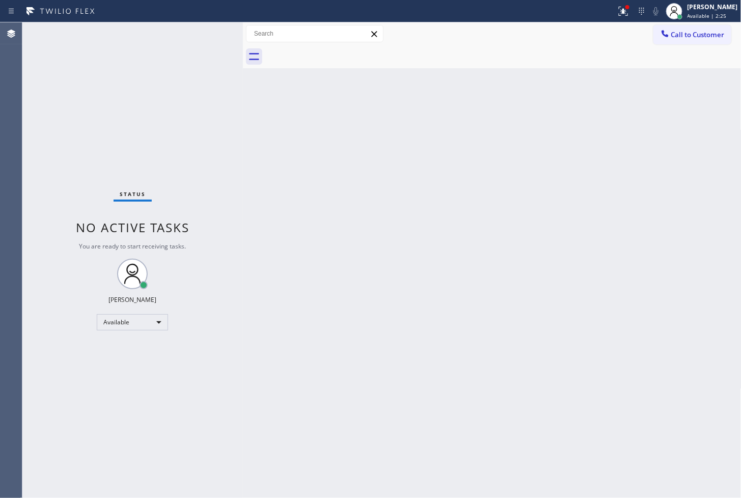
click at [526, 208] on div "Back to Dashboard Change Sender ID Customers Technicians Select a contact Outbo…" at bounding box center [492, 260] width 499 height 476
click at [618, 6] on icon at bounding box center [624, 11] width 12 height 12
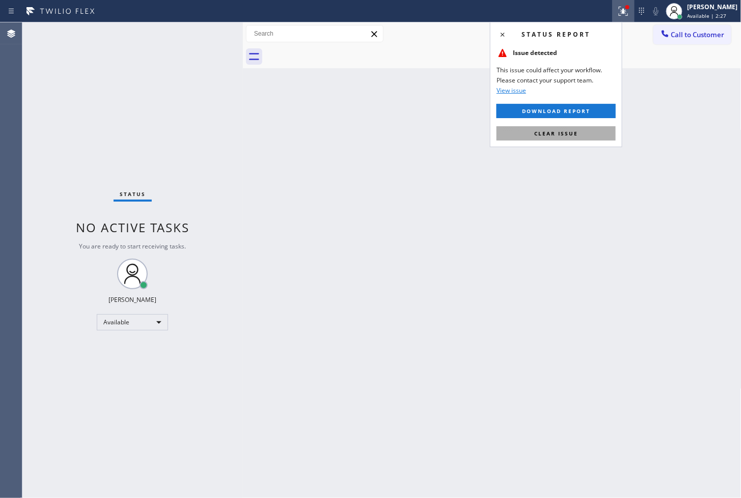
click at [578, 131] on button "Clear issue" at bounding box center [556, 133] width 119 height 14
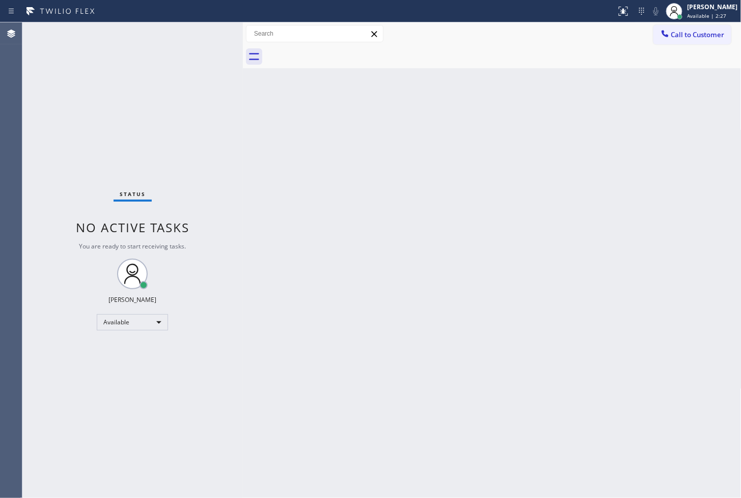
click at [195, 67] on div "Status No active tasks You are ready to start receiving tasks. [PERSON_NAME]" at bounding box center [132, 260] width 221 height 476
click at [197, 33] on div "Status No active tasks You are ready to start receiving tasks. [PERSON_NAME]" at bounding box center [132, 260] width 221 height 476
drag, startPoint x: 417, startPoint y: 327, endPoint x: 167, endPoint y: 248, distance: 261.9
click at [410, 328] on div "Back to Dashboard Change Sender ID Customers Technicians Select a contact Outbo…" at bounding box center [492, 260] width 499 height 476
click at [146, 215] on div "Status No active tasks You are ready to start receiving tasks. [PERSON_NAME]" at bounding box center [132, 260] width 221 height 476
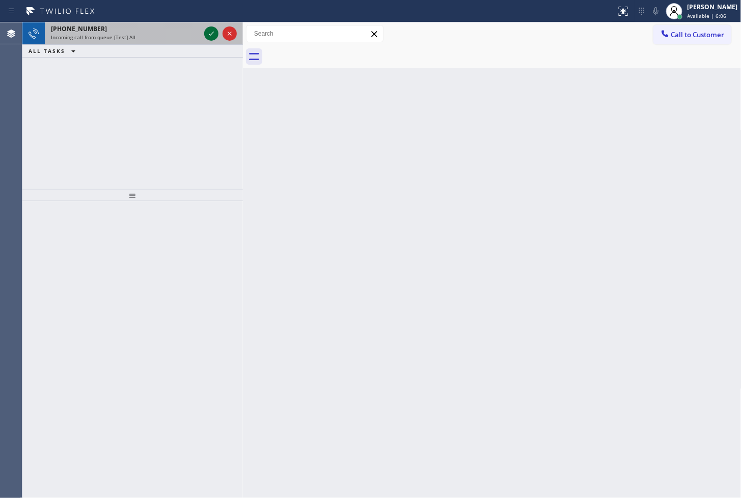
click at [211, 35] on icon at bounding box center [211, 34] width 12 height 12
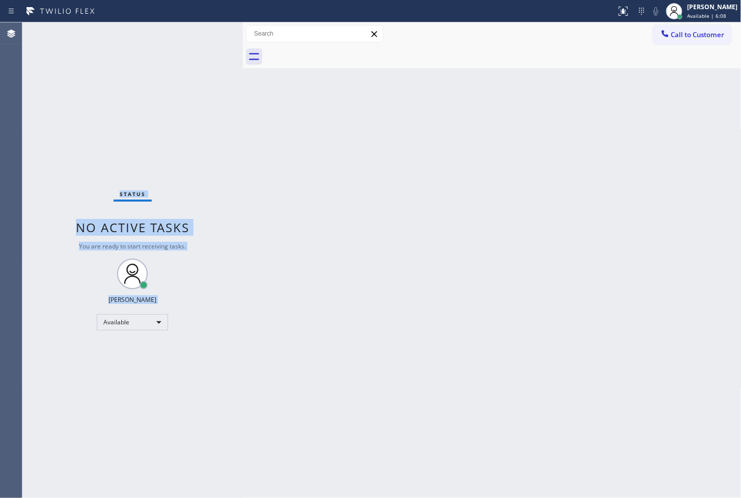
click at [211, 35] on div "Status No active tasks You are ready to start receiving tasks. [PERSON_NAME]" at bounding box center [132, 260] width 221 height 476
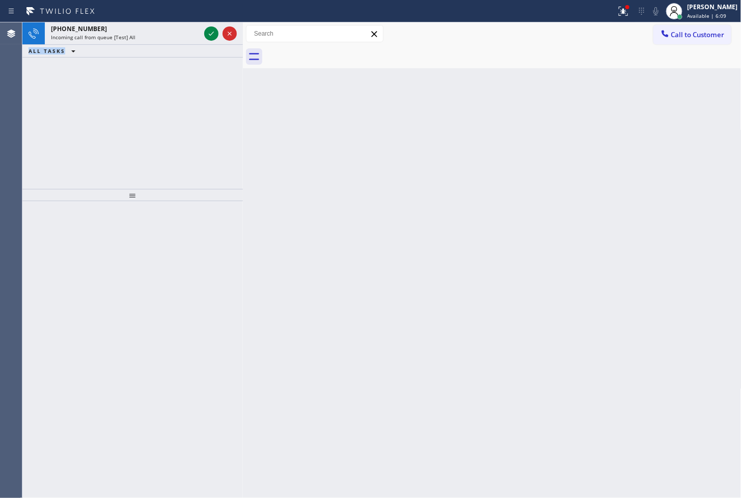
click at [211, 35] on icon at bounding box center [211, 34] width 12 height 12
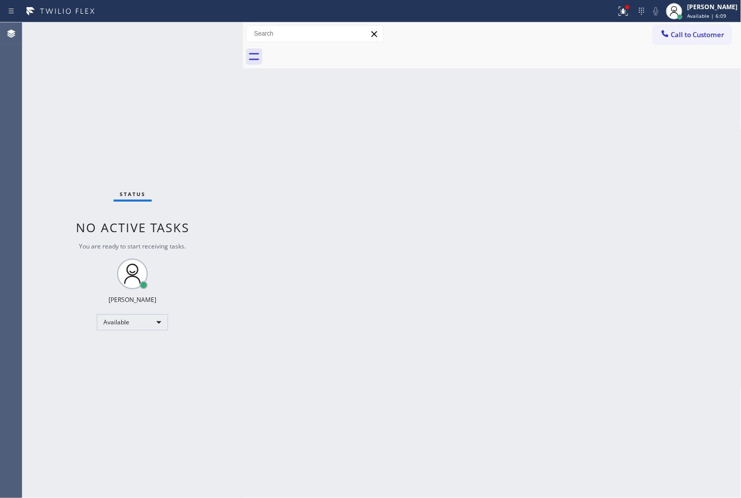
click at [211, 35] on div "Status No active tasks You are ready to start receiving tasks. [PERSON_NAME]" at bounding box center [132, 260] width 221 height 476
click at [193, 164] on div "Status No active tasks You are ready to start receiving tasks. [PERSON_NAME]" at bounding box center [132, 260] width 221 height 476
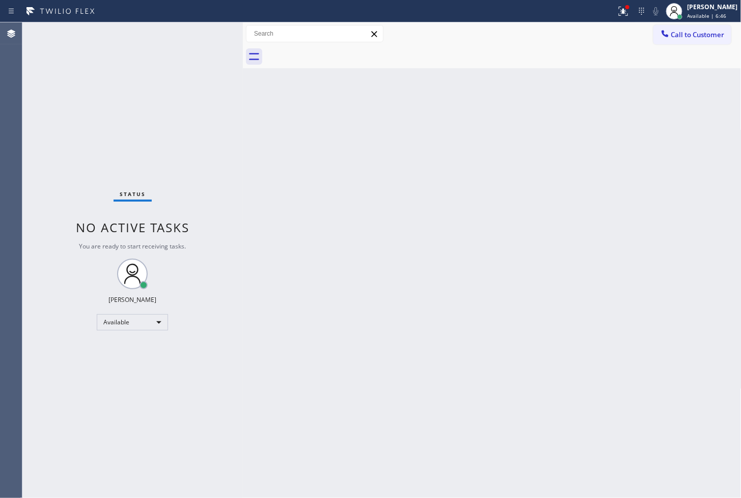
click at [207, 18] on div at bounding box center [308, 11] width 608 height 16
click at [207, 44] on div "Status No active tasks You are ready to start receiving tasks. [PERSON_NAME]" at bounding box center [132, 260] width 221 height 476
click at [613, 4] on button at bounding box center [624, 11] width 22 height 22
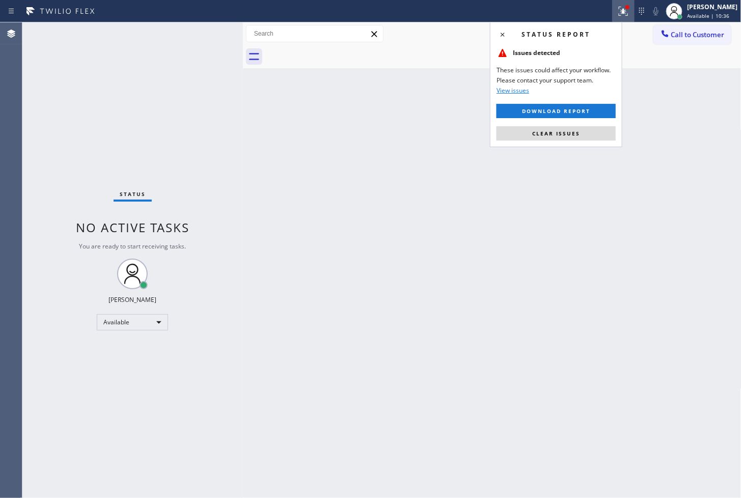
click at [619, 7] on icon at bounding box center [622, 10] width 6 height 7
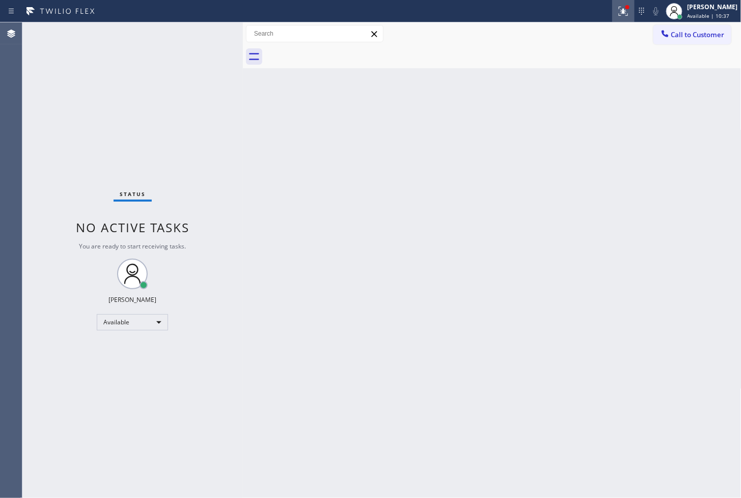
click at [618, 6] on icon at bounding box center [624, 11] width 12 height 12
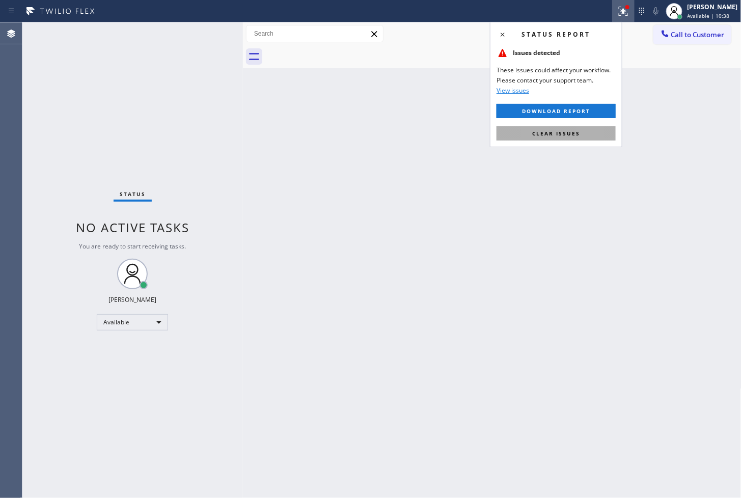
click at [581, 130] on button "Clear issues" at bounding box center [556, 133] width 119 height 14
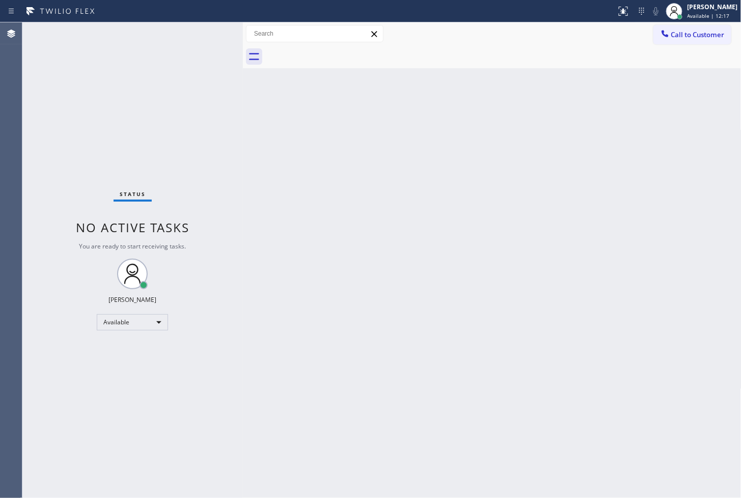
click at [687, 396] on div "Back to Dashboard Change Sender ID Customers Technicians Select a contact Outbo…" at bounding box center [492, 260] width 499 height 476
click at [231, 155] on div "Status No active tasks You are ready to start receiving tasks. [PERSON_NAME]" at bounding box center [132, 260] width 221 height 476
click at [209, 41] on div "Status No active tasks You are ready to start receiving tasks. [PERSON_NAME]" at bounding box center [132, 260] width 221 height 476
click at [201, 28] on div "Status No active tasks You are ready to start receiving tasks. [PERSON_NAME]" at bounding box center [132, 260] width 221 height 476
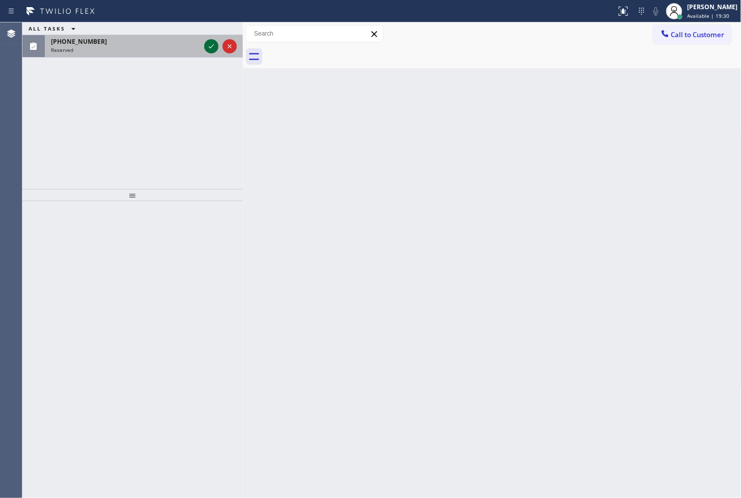
click at [210, 40] on icon at bounding box center [211, 46] width 12 height 12
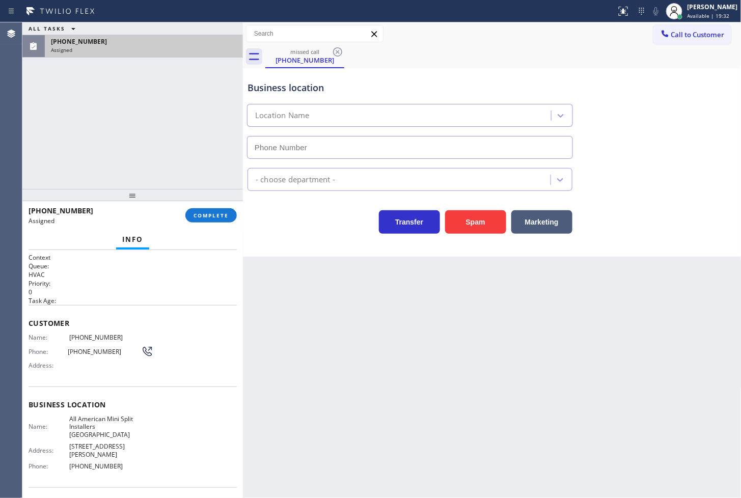
type input "(346) 271-7638"
drag, startPoint x: 32, startPoint y: 337, endPoint x: 33, endPoint y: 343, distance: 6.3
click at [33, 343] on div "Name: (331) 356-0357 Phone: (331) 356-0357 Address:" at bounding box center [91, 354] width 125 height 40
click at [27, 337] on div "Context Queue: HVAC Priority: 0 Task Age: Customer Name: (331) 356-0357 Phone: …" at bounding box center [132, 374] width 221 height 249
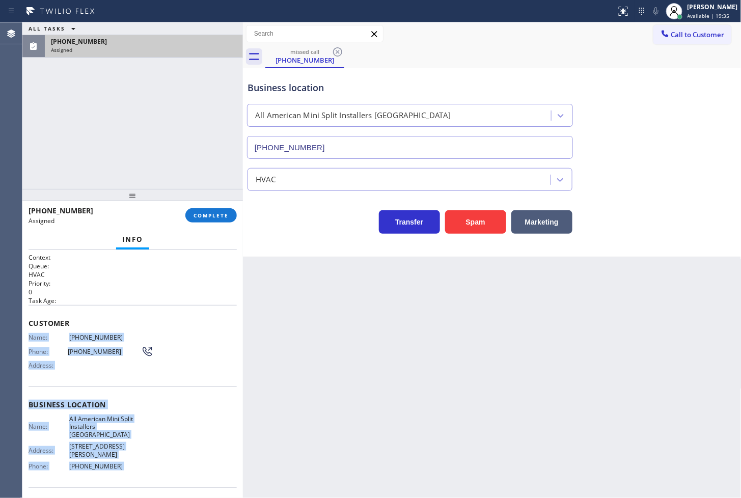
drag, startPoint x: 27, startPoint y: 337, endPoint x: 133, endPoint y: 470, distance: 170.1
click at [133, 470] on div "Context Queue: HVAC Priority: 0 Task Age: Customer Name: (331) 356-0357 Phone: …" at bounding box center [132, 374] width 221 height 249
copy div "Name: (331) 356-0357 Phone: (331) 356-0357 Address: Business location Name: All…"
click at [200, 217] on span "COMPLETE" at bounding box center [211, 215] width 35 height 7
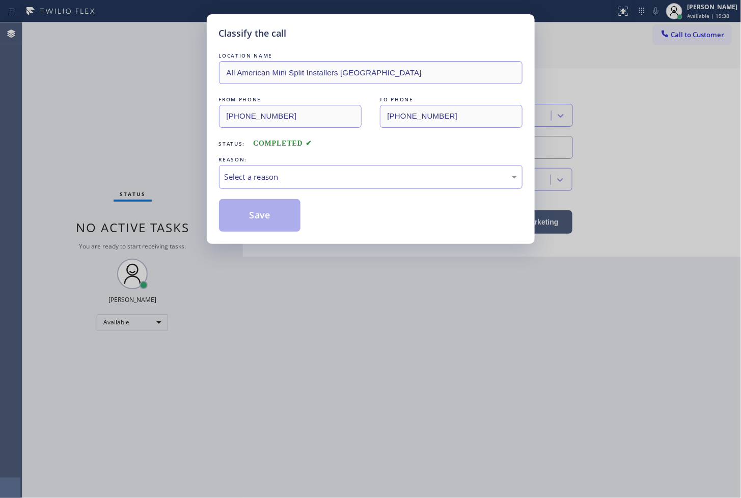
click at [291, 179] on div "Select a reason" at bounding box center [371, 177] width 292 height 12
click at [270, 218] on button "Save" at bounding box center [260, 215] width 82 height 33
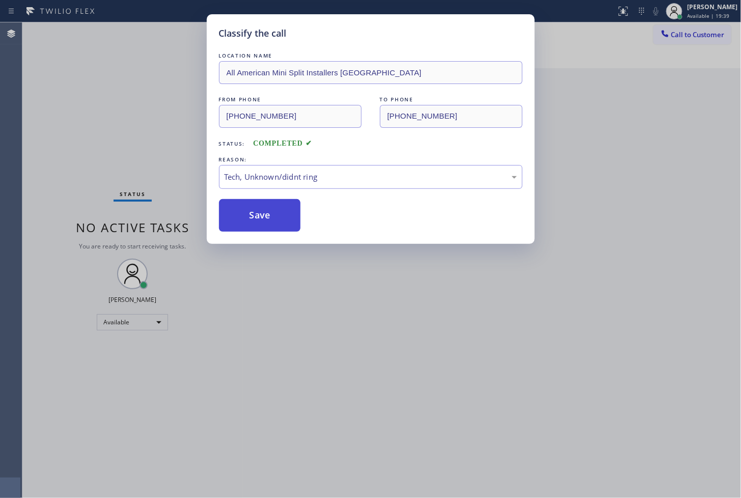
click at [270, 218] on button "Save" at bounding box center [260, 215] width 82 height 33
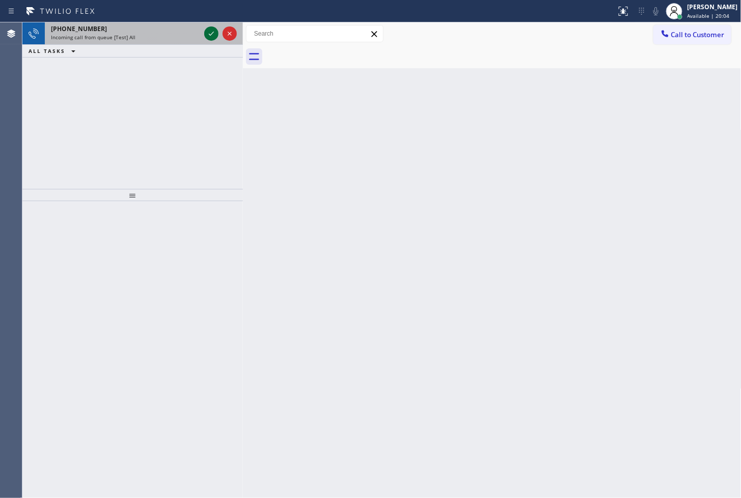
click at [210, 33] on icon at bounding box center [211, 34] width 12 height 12
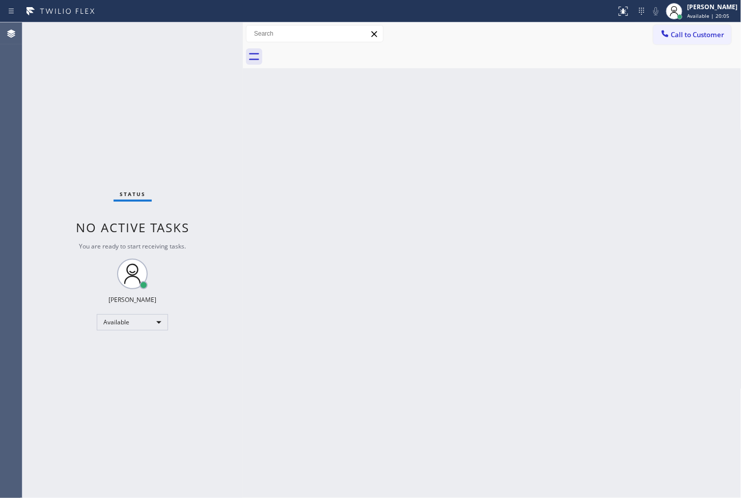
click at [210, 33] on div "Status No active tasks You are ready to start receiving tasks. [PERSON_NAME]" at bounding box center [132, 260] width 221 height 476
click at [421, 348] on div "Back to Dashboard Change Sender ID Customers Technicians Select a contact Outbo…" at bounding box center [492, 260] width 499 height 476
click at [192, 28] on div "Status No active tasks You are ready to start receiving tasks. [PERSON_NAME]" at bounding box center [132, 260] width 221 height 476
click at [618, 14] on icon at bounding box center [624, 11] width 12 height 12
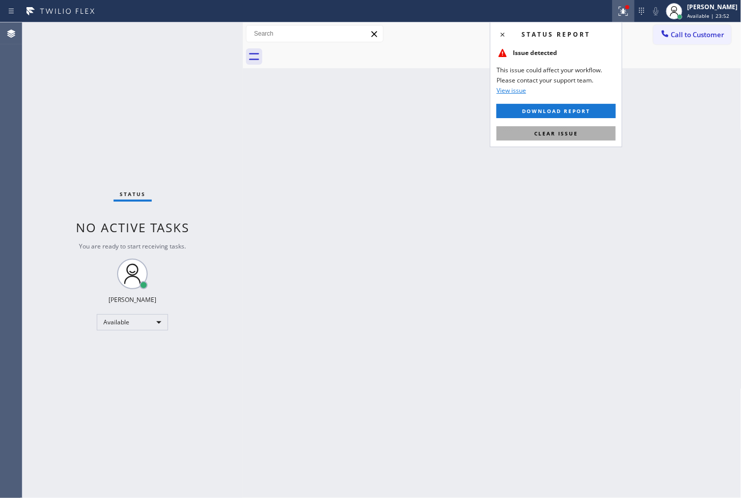
click at [588, 136] on button "Clear issue" at bounding box center [556, 133] width 119 height 14
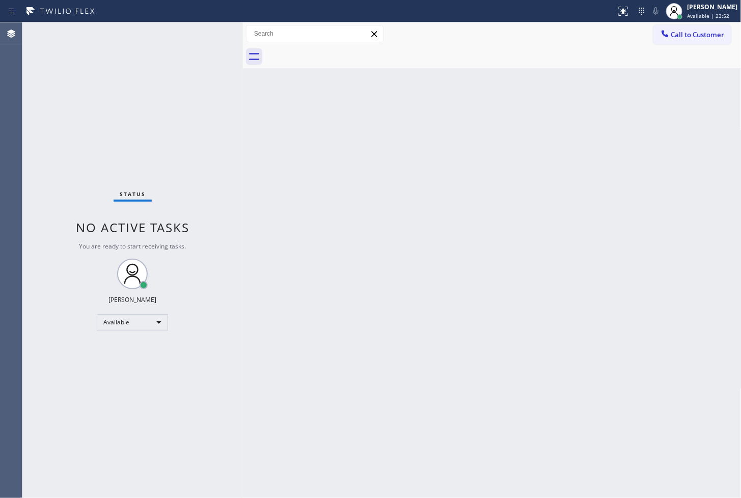
click at [306, 185] on div "Back to Dashboard Change Sender ID Customers Technicians Select a contact Outbo…" at bounding box center [492, 260] width 499 height 476
click at [233, 136] on div "Status No active tasks You are ready to start receiving tasks. [PERSON_NAME]" at bounding box center [132, 260] width 221 height 476
click at [205, 45] on div "Status No active tasks You are ready to start receiving tasks. [PERSON_NAME]" at bounding box center [132, 260] width 221 height 476
click at [200, 36] on div "Status No active tasks You are ready to start receiving tasks. [PERSON_NAME]" at bounding box center [132, 260] width 221 height 476
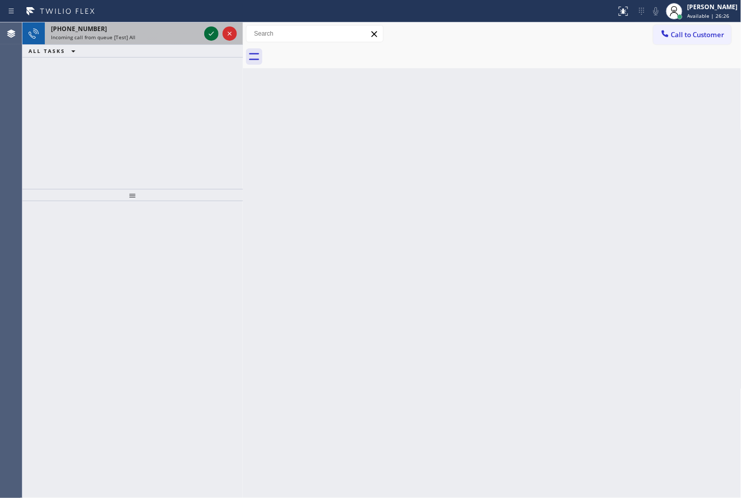
click at [212, 33] on icon at bounding box center [211, 34] width 12 height 12
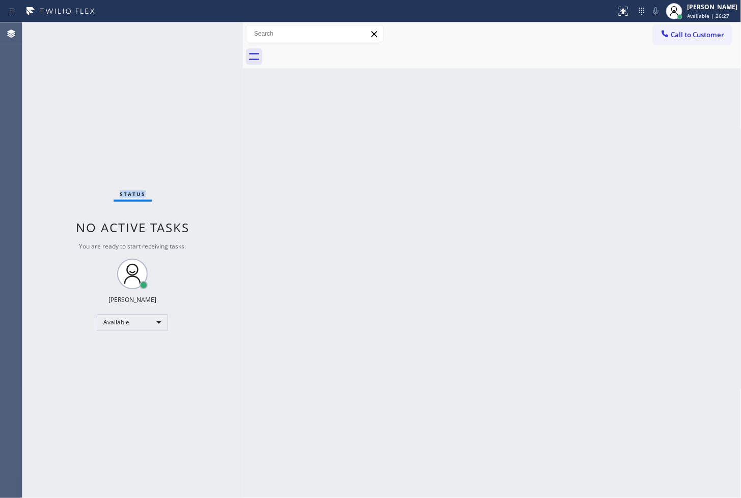
click at [211, 33] on div "Status No active tasks You are ready to start receiving tasks. [PERSON_NAME]" at bounding box center [132, 260] width 221 height 476
click at [618, 13] on icon at bounding box center [624, 11] width 12 height 12
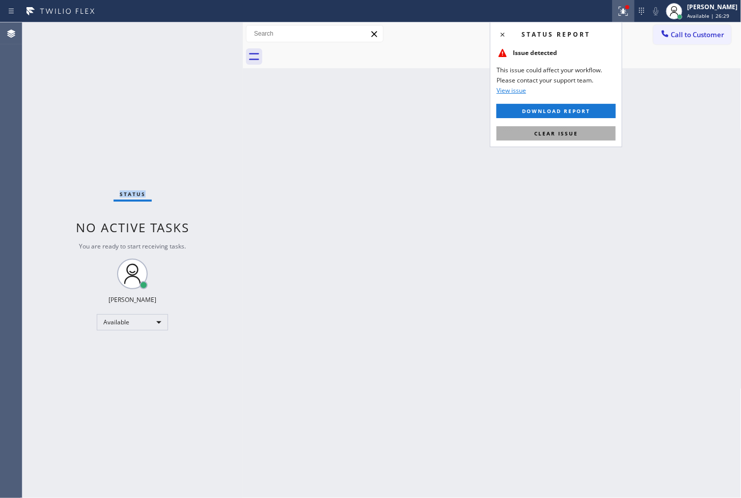
click at [572, 131] on span "Clear issue" at bounding box center [557, 133] width 44 height 7
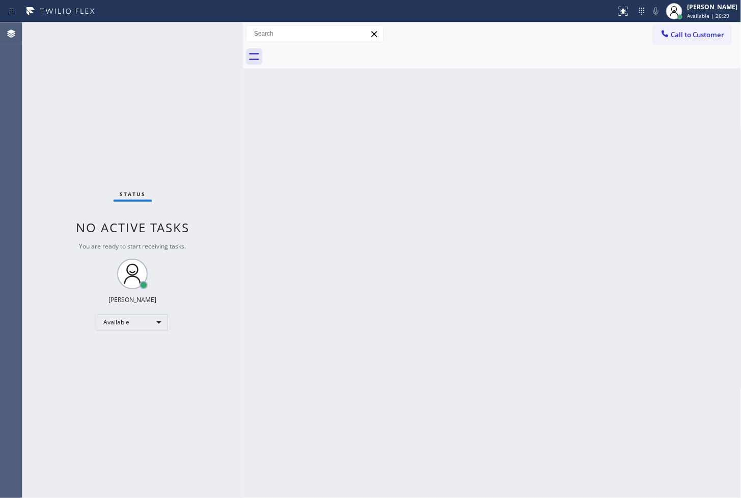
click at [376, 153] on div "Back to Dashboard Change Sender ID Customers Technicians Select a contact Outbo…" at bounding box center [492, 260] width 499 height 476
click at [208, 36] on div "Status No active tasks You are ready to start receiving tasks. [PERSON_NAME]" at bounding box center [132, 260] width 221 height 476
drag, startPoint x: 368, startPoint y: 242, endPoint x: 182, endPoint y: 65, distance: 257.0
click at [367, 237] on div "Back to Dashboard Change Sender ID Customers Technicians Select a contact Outbo…" at bounding box center [492, 260] width 499 height 476
click at [169, 49] on div "Status No active tasks You are ready to start receiving tasks. [PERSON_NAME]" at bounding box center [132, 260] width 221 height 476
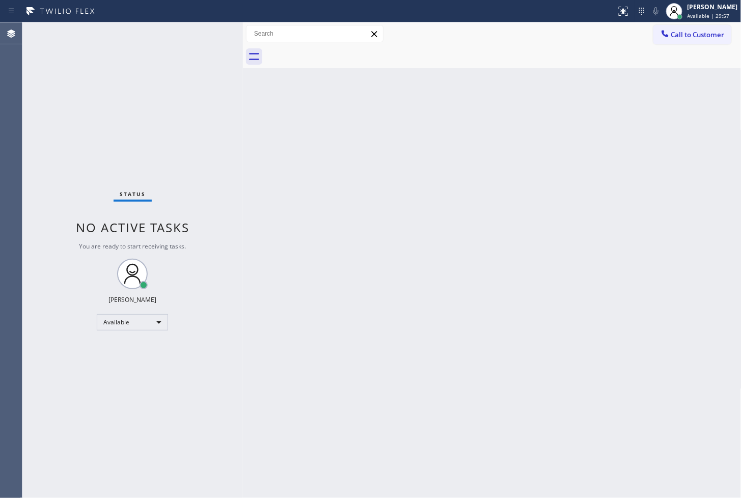
drag, startPoint x: 197, startPoint y: 24, endPoint x: 204, endPoint y: 24, distance: 7.1
click at [204, 24] on div "Status No active tasks You are ready to start receiving tasks. [PERSON_NAME]" at bounding box center [132, 260] width 221 height 476
drag, startPoint x: 140, startPoint y: 67, endPoint x: 210, endPoint y: 28, distance: 80.1
click at [140, 67] on div "Status No active tasks You are ready to start receiving tasks. [PERSON_NAME]" at bounding box center [132, 260] width 221 height 476
click at [214, 51] on div "Status No active tasks You are ready to start receiving tasks. [PERSON_NAME]" at bounding box center [132, 260] width 221 height 476
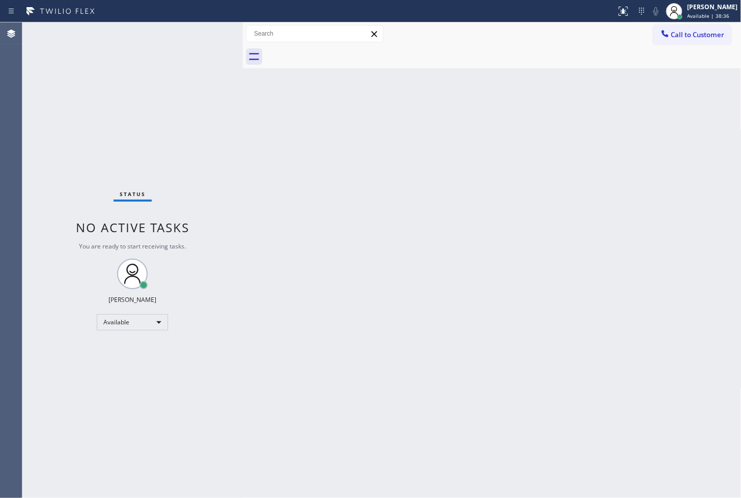
click at [211, 37] on div "Status No active tasks You are ready to start receiving tasks. [PERSON_NAME]" at bounding box center [132, 260] width 221 height 476
click at [323, 208] on div "Back to Dashboard Change Sender ID Customers Technicians Select a contact Outbo…" at bounding box center [492, 260] width 499 height 476
click at [140, 126] on div "Status No active tasks You are ready to start receiving tasks. [PERSON_NAME]" at bounding box center [132, 260] width 221 height 476
click at [172, 87] on div "Status No active tasks You are ready to start receiving tasks. [PERSON_NAME]" at bounding box center [132, 260] width 221 height 476
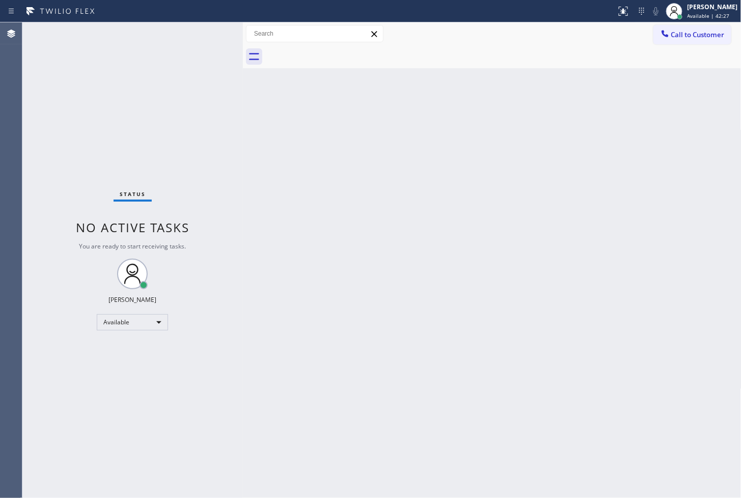
click at [202, 28] on div "Status No active tasks You are ready to start receiving tasks. [PERSON_NAME]" at bounding box center [132, 260] width 221 height 476
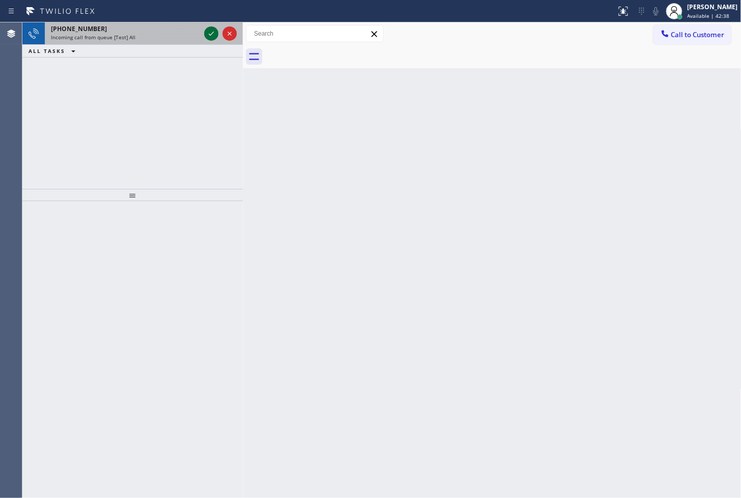
click at [208, 28] on icon at bounding box center [211, 34] width 12 height 12
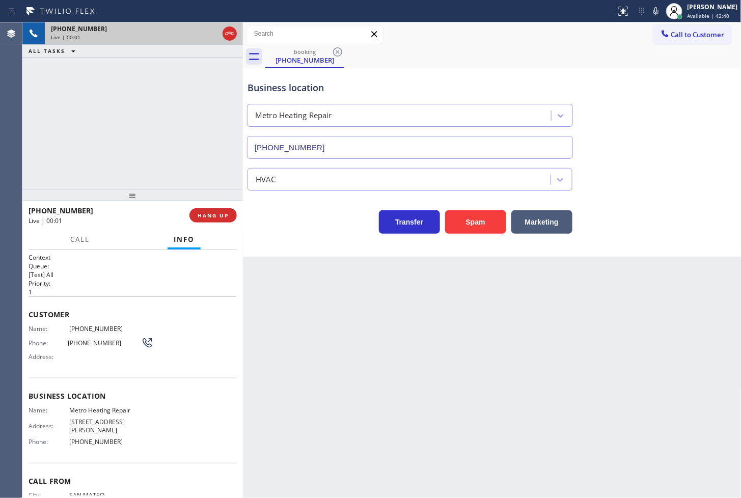
type input "(833) 318-0239"
click at [304, 246] on div "Business location Metro Heating Repair (833) 318-0239 HVAC Transfer Spam Market…" at bounding box center [492, 162] width 499 height 189
click at [221, 189] on div at bounding box center [132, 195] width 221 height 12
click at [650, 11] on icon at bounding box center [656, 11] width 12 height 12
click at [653, 11] on rect at bounding box center [656, 10] width 7 height 7
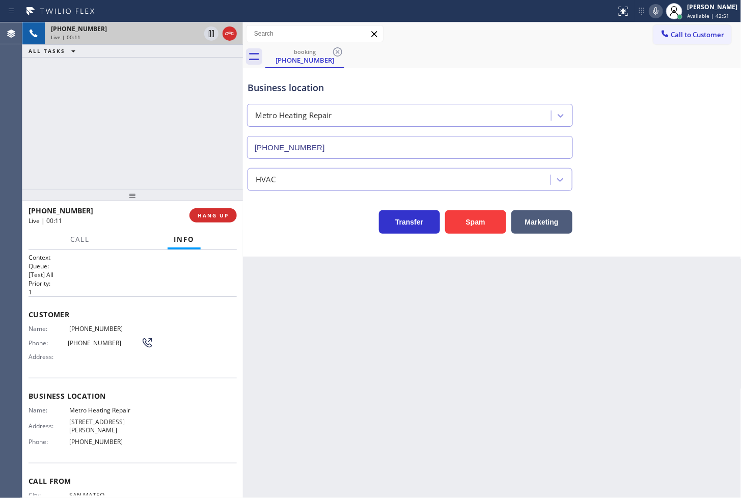
click at [650, 11] on icon at bounding box center [656, 11] width 12 height 12
click at [653, 11] on rect at bounding box center [656, 10] width 7 height 7
click at [650, 11] on icon at bounding box center [656, 11] width 12 height 12
click at [653, 11] on rect at bounding box center [656, 10] width 7 height 7
click at [158, 155] on div "+16502787772 Live | 00:20 ALL TASKS ALL TASKS ACTIVE TASKS TASKS IN WRAP UP" at bounding box center [132, 105] width 221 height 167
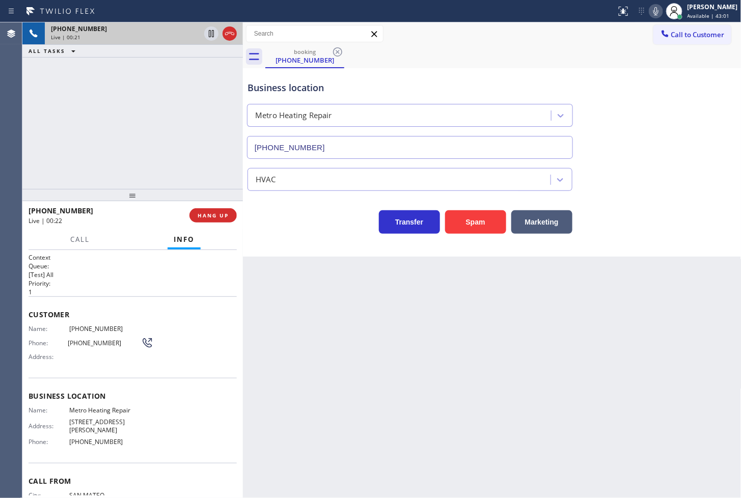
click at [277, 225] on div "Transfer Spam Marketing" at bounding box center [410, 219] width 329 height 29
click at [189, 167] on div "+16502787772 Live | 00:22 ALL TASKS ALL TASKS ACTIVE TASKS TASKS IN WRAP UP" at bounding box center [132, 105] width 221 height 167
click at [300, 255] on div "Business location Metro Heating Repair (833) 318-0239 HVAC Transfer Spam Market…" at bounding box center [492, 162] width 499 height 189
click at [287, 229] on div "Transfer Spam Marketing" at bounding box center [410, 219] width 329 height 29
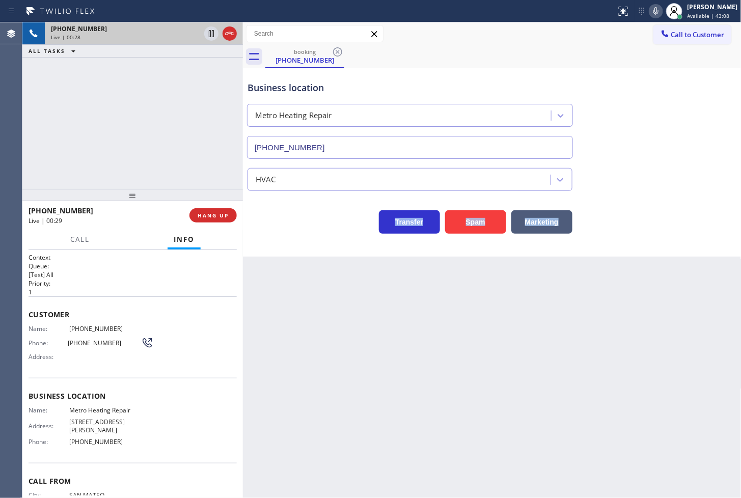
click at [287, 229] on div "Transfer Spam Marketing" at bounding box center [410, 219] width 329 height 29
click at [288, 229] on div "Transfer Spam Marketing" at bounding box center [410, 219] width 329 height 29
click at [177, 153] on div "+16502787772 Live | 00:38 ALL TASKS ALL TASKS ACTIVE TASKS TASKS IN WRAP UP" at bounding box center [132, 105] width 221 height 167
click at [286, 226] on div "Transfer Spam Marketing" at bounding box center [410, 219] width 329 height 29
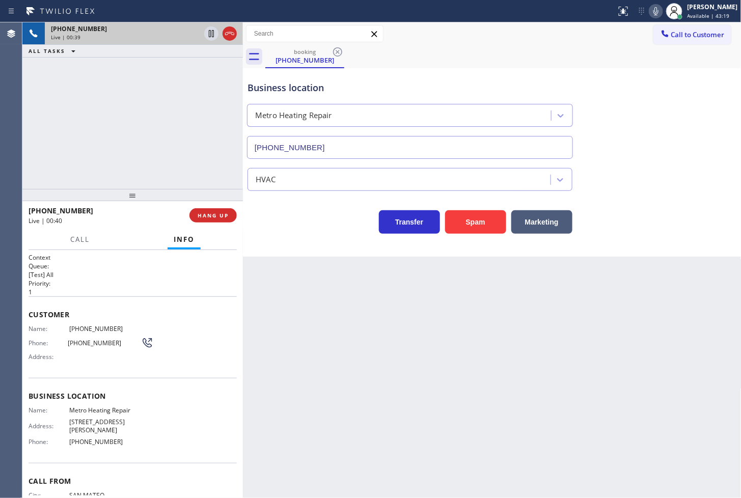
click at [105, 136] on div "+16502787772 Live | 00:39 ALL TASKS ALL TASKS ACTIVE TASKS TASKS IN WRAP UP" at bounding box center [132, 105] width 221 height 167
click at [274, 241] on div "Business location Metro Heating Repair (833) 318-0239 HVAC Transfer Spam Market…" at bounding box center [492, 162] width 499 height 189
click at [272, 245] on div "Business location Metro Heating Repair (833) 318-0239 HVAC Transfer Spam Market…" at bounding box center [492, 162] width 499 height 189
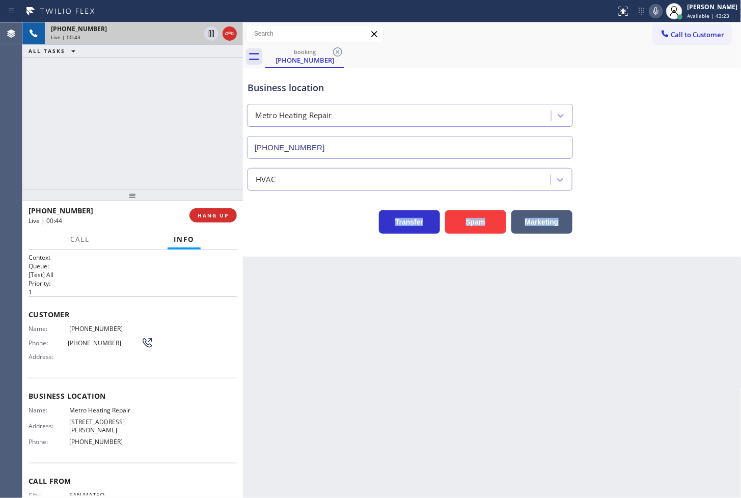
click at [272, 245] on div "Business location Metro Heating Repair (833) 318-0239 HVAC Transfer Spam Market…" at bounding box center [492, 162] width 499 height 189
drag, startPoint x: 307, startPoint y: 216, endPoint x: 301, endPoint y: 215, distance: 5.7
click at [307, 217] on div "Transfer Spam Marketing" at bounding box center [410, 219] width 329 height 29
click at [203, 180] on div "+16502787772 Live | 00:51 ALL TASKS ALL TASKS ACTIVE TASKS TASKS IN WRAP UP" at bounding box center [132, 105] width 221 height 167
click at [255, 209] on div "Transfer Spam Marketing" at bounding box center [410, 219] width 329 height 29
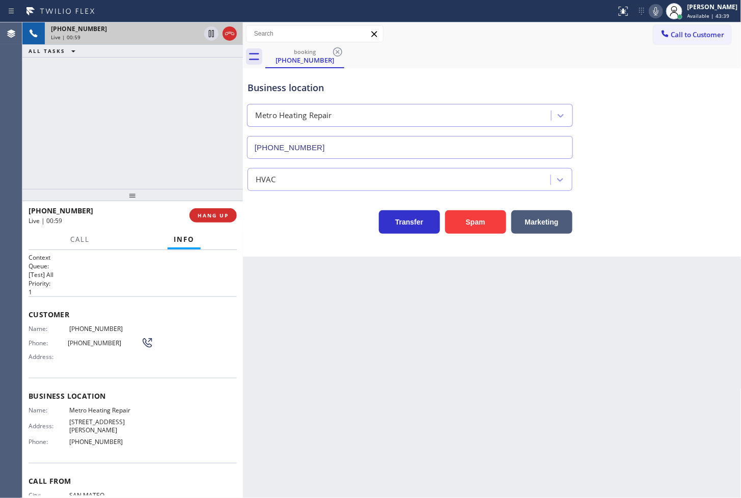
click at [276, 222] on div "Transfer Spam Marketing" at bounding box center [410, 219] width 329 height 29
click at [206, 167] on div "+16502787772 Live | 00:59 ALL TASKS ALL TASKS ACTIVE TASKS TASKS IN WRAP UP" at bounding box center [132, 105] width 221 height 167
click at [298, 241] on div "Business location Metro Heating Repair (833) 318-0239 HVAC Transfer Spam Market…" at bounding box center [492, 162] width 499 height 189
click at [191, 169] on div "+16502787772 Live | 01:00 ALL TASKS ALL TASKS ACTIVE TASKS TASKS IN WRAP UP" at bounding box center [132, 105] width 221 height 167
click at [337, 283] on div "Back to Dashboard Change Sender ID Customers Technicians Select a contact Outbo…" at bounding box center [492, 260] width 499 height 476
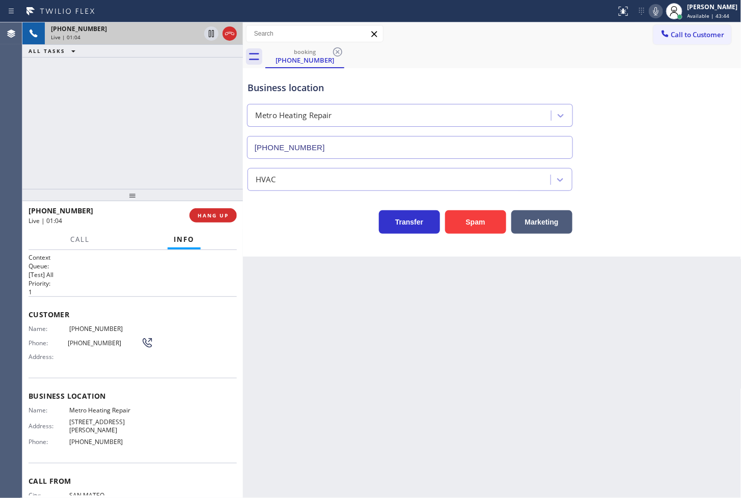
click at [190, 178] on div "+16502787772 Live | 01:04 ALL TASKS ALL TASKS ACTIVE TASKS TASKS IN WRAP UP" at bounding box center [132, 105] width 221 height 167
click at [318, 225] on div "Transfer Spam Marketing" at bounding box center [410, 219] width 329 height 29
click at [285, 218] on div "Transfer Spam Marketing" at bounding box center [410, 219] width 329 height 29
drag, startPoint x: 153, startPoint y: 148, endPoint x: 324, endPoint y: 262, distance: 205.4
click at [158, 146] on div "+16502787772 Live | 01:07 ALL TASKS ALL TASKS ACTIVE TASKS TASKS IN WRAP UP" at bounding box center [132, 105] width 221 height 167
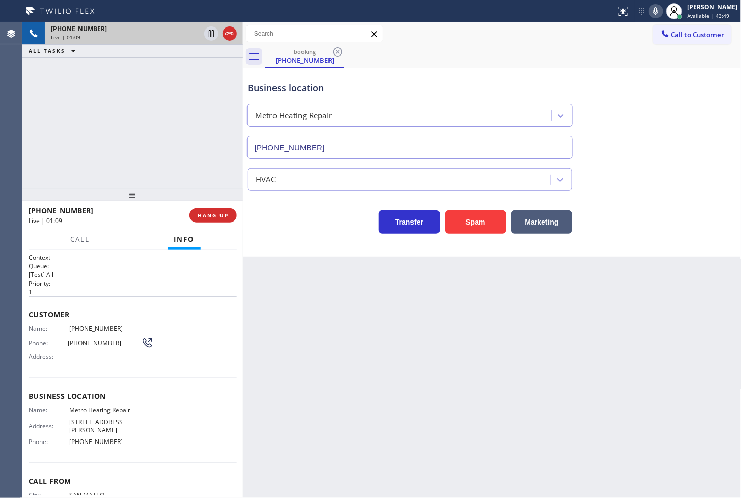
click at [131, 153] on div "+16502787772 Live | 01:09 ALL TASKS ALL TASKS ACTIVE TASKS TASKS IN WRAP UP" at bounding box center [132, 105] width 221 height 167
click at [108, 158] on div "+16502787772 Live | 01:13 ALL TASKS ALL TASKS ACTIVE TASKS TASKS IN WRAP UP" at bounding box center [132, 105] width 221 height 167
click at [141, 162] on div "+16502787772 Live | 01:18 ALL TASKS ALL TASKS ACTIVE TASKS TASKS IN WRAP UP" at bounding box center [132, 105] width 221 height 167
click at [141, 162] on div "+16502787772 Live | 01:23 ALL TASKS ALL TASKS ACTIVE TASKS TASKS IN WRAP UP" at bounding box center [132, 105] width 221 height 167
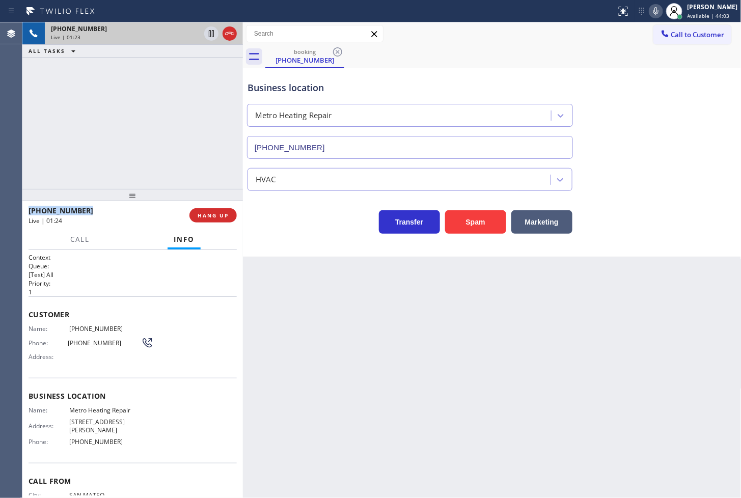
click at [141, 162] on div "+16502787772 Live | 01:23 ALL TASKS ALL TASKS ACTIVE TASKS TASKS IN WRAP UP" at bounding box center [132, 105] width 221 height 167
click at [141, 162] on div "+16502787772 Live | 01:24 ALL TASKS ALL TASKS ACTIVE TASKS TASKS IN WRAP UP" at bounding box center [132, 105] width 221 height 167
click at [334, 245] on div "Business location Metro Heating Repair (833) 318-0239 HVAC Transfer Spam Market…" at bounding box center [492, 162] width 499 height 189
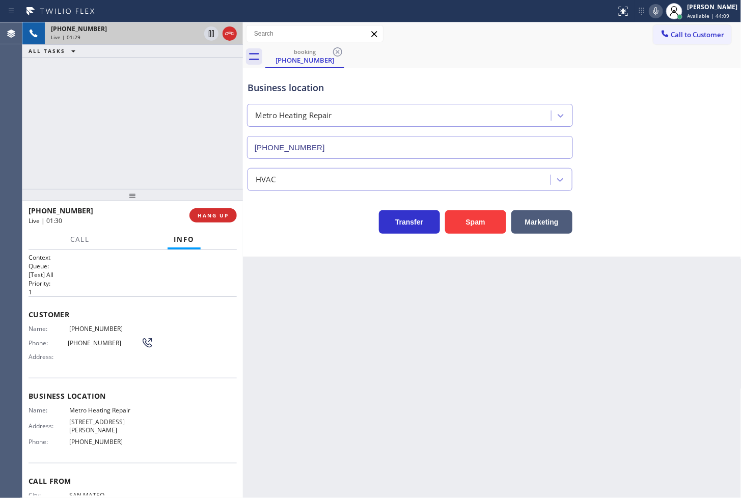
click at [334, 245] on div "Business location Metro Heating Repair (833) 318-0239 HVAC Transfer Spam Market…" at bounding box center [492, 162] width 499 height 189
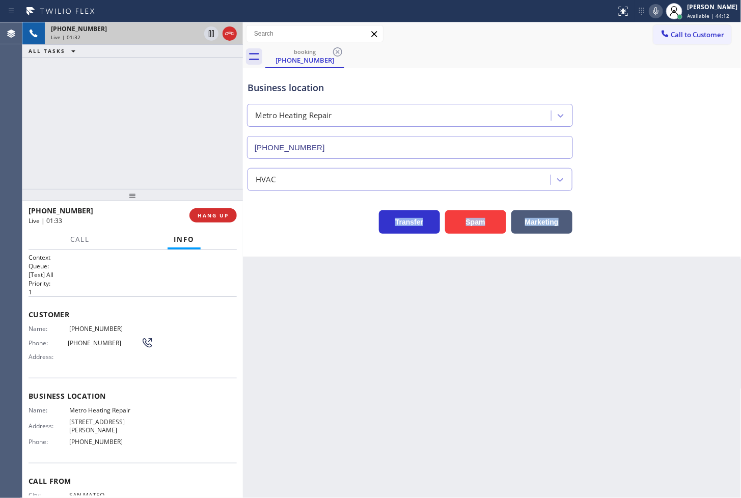
click at [334, 245] on div "Business location Metro Heating Repair (833) 318-0239 HVAC Transfer Spam Market…" at bounding box center [492, 162] width 499 height 189
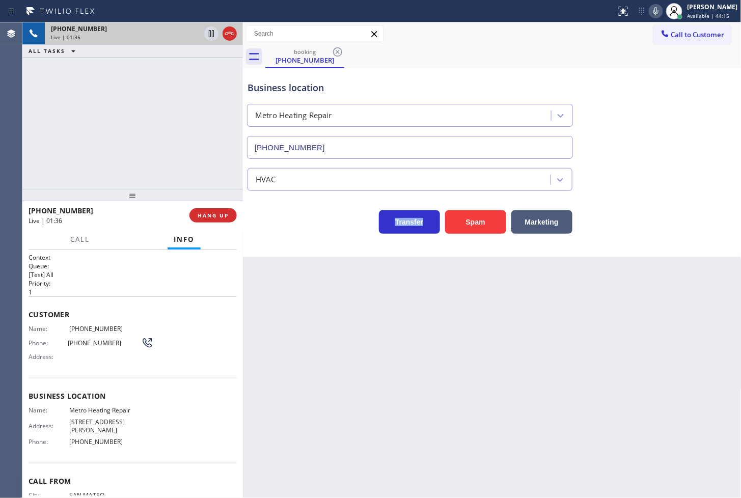
click at [334, 245] on div "Business location Metro Heating Repair (833) 318-0239 HVAC Transfer Spam Market…" at bounding box center [492, 162] width 499 height 189
click at [272, 216] on div "Transfer Spam Marketing" at bounding box center [410, 219] width 329 height 29
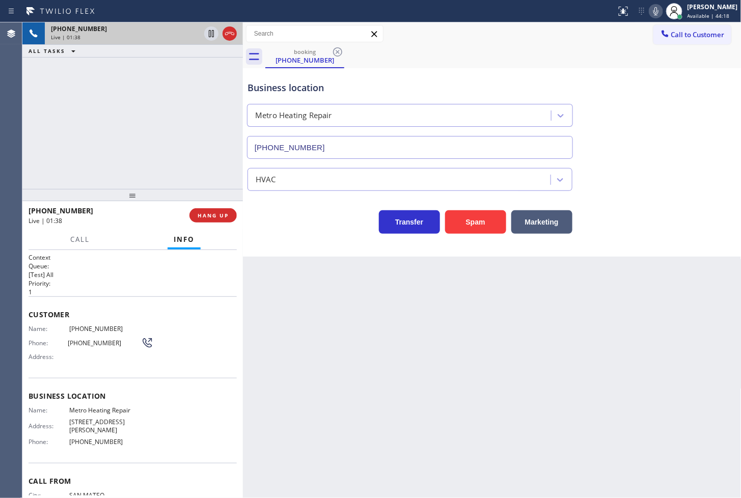
drag, startPoint x: 90, startPoint y: 130, endPoint x: 138, endPoint y: 146, distance: 50.0
click at [93, 130] on div "+16502787772 Live | 01:38 ALL TASKS ALL TASKS ACTIVE TASKS TASKS IN WRAP UP" at bounding box center [132, 105] width 221 height 167
click at [281, 225] on div "Transfer Spam Marketing" at bounding box center [410, 219] width 329 height 29
click at [270, 204] on div "Transfer Spam Marketing" at bounding box center [493, 217] width 494 height 33
click at [169, 148] on div "+16502787772 Live | 01:40 ALL TASKS ALL TASKS ACTIVE TASKS TASKS IN WRAP UP" at bounding box center [132, 105] width 221 height 167
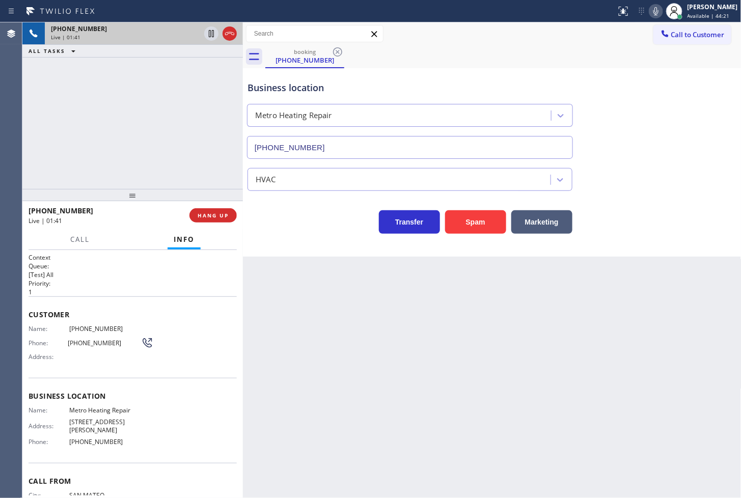
click at [325, 235] on div "Business location Metro Heating Repair (833) 318-0239 HVAC Transfer Spam Market…" at bounding box center [492, 162] width 499 height 189
click at [208, 166] on div "+16502787772 Live | 01:41 ALL TASKS ALL TASKS ACTIVE TASKS TASKS IN WRAP UP" at bounding box center [132, 105] width 221 height 167
click at [286, 231] on div "Transfer Spam Marketing" at bounding box center [410, 219] width 329 height 29
click at [185, 171] on div "+16502787772 Live | 01:42 ALL TASKS ALL TASKS ACTIVE TASKS TASKS IN WRAP UP" at bounding box center [132, 105] width 221 height 167
click at [386, 241] on div "Business location Metro Heating Repair (833) 318-0239 HVAC Transfer Spam Market…" at bounding box center [492, 162] width 499 height 189
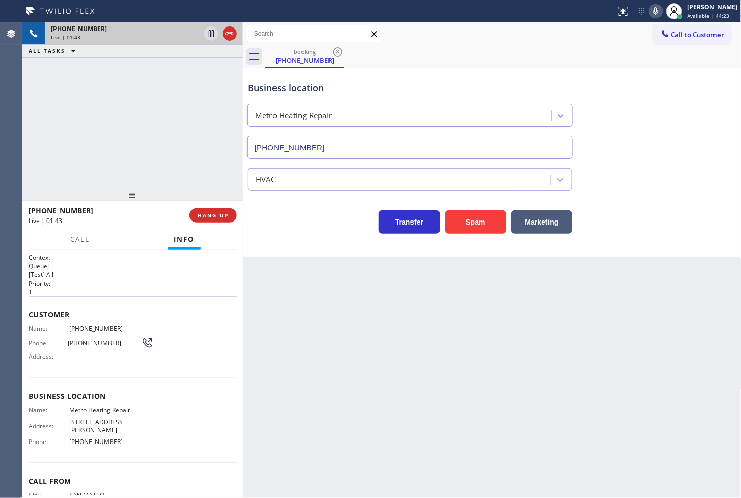
click at [347, 233] on div "Transfer Spam Marketing" at bounding box center [410, 219] width 329 height 29
click at [94, 105] on div "+16502787772 Live | 01:43 ALL TASKS ALL TASKS ACTIVE TASKS TASKS IN WRAP UP" at bounding box center [132, 105] width 221 height 167
click at [162, 146] on div "+16502787772 Live | 01:44 ALL TASKS ALL TASKS ACTIVE TASKS TASKS IN WRAP UP" at bounding box center [132, 105] width 221 height 167
click at [271, 202] on div "Transfer Spam Marketing" at bounding box center [493, 217] width 494 height 33
click at [263, 223] on div "Transfer Spam Marketing" at bounding box center [410, 219] width 329 height 29
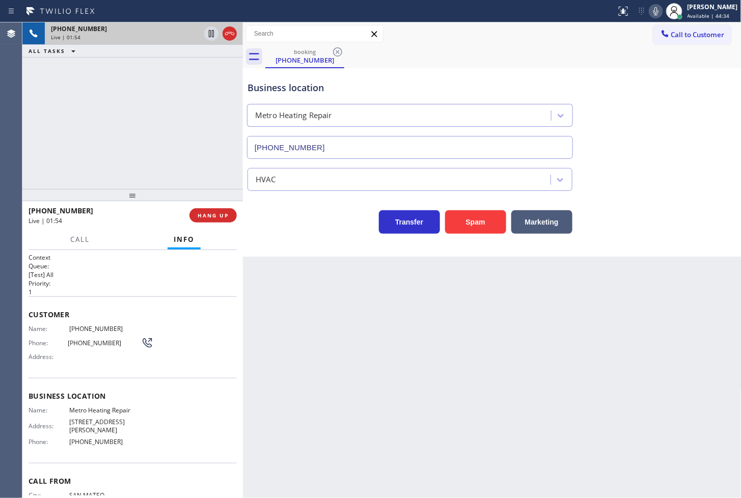
click at [263, 223] on div "Transfer Spam Marketing" at bounding box center [410, 219] width 329 height 29
click at [204, 174] on div "+16502787772 Live | 01:54 ALL TASKS ALL TASKS ACTIVE TASKS TASKS IN WRAP UP" at bounding box center [132, 105] width 221 height 167
click at [298, 223] on div "Transfer Spam Marketing" at bounding box center [410, 219] width 329 height 29
drag, startPoint x: 167, startPoint y: 154, endPoint x: 304, endPoint y: 218, distance: 151.6
click at [169, 154] on div "+16502787772 Live | 01:56 ALL TASKS ALL TASKS ACTIVE TASKS TASKS IN WRAP UP" at bounding box center [132, 105] width 221 height 167
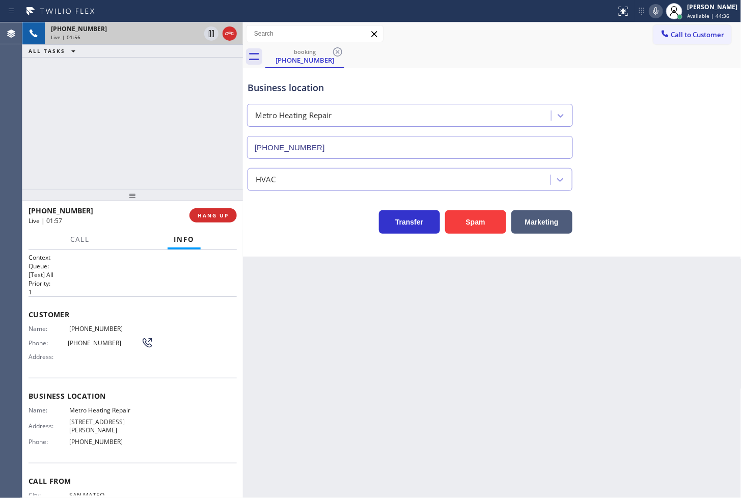
click at [314, 235] on div "Business location Metro Heating Repair (833) 318-0239 HVAC Transfer Spam Market…" at bounding box center [492, 162] width 499 height 189
click at [181, 149] on div "+16502787772 Live | 01:57 ALL TASKS ALL TASKS ACTIVE TASKS TASKS IN WRAP UP" at bounding box center [132, 105] width 221 height 167
click at [287, 228] on div "Transfer Spam Marketing" at bounding box center [410, 219] width 329 height 29
click at [650, 12] on icon at bounding box center [656, 11] width 12 height 12
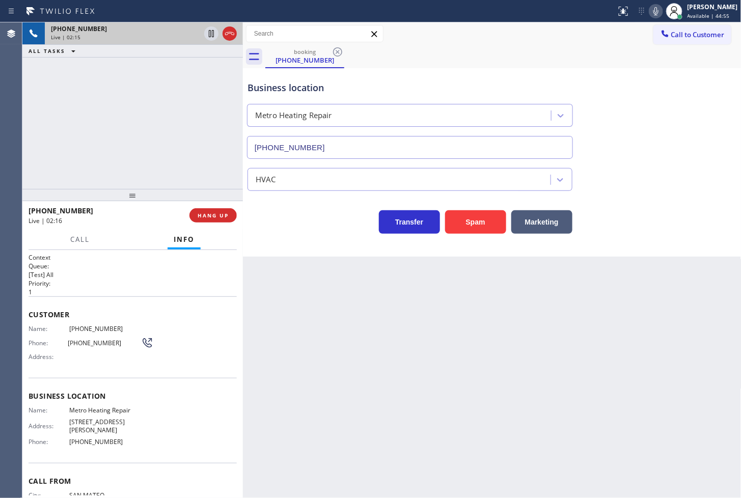
click at [634, 51] on div "booking (650) 278-7772" at bounding box center [503, 56] width 476 height 23
click at [603, 51] on div "booking (650) 278-7772" at bounding box center [503, 56] width 476 height 23
click at [172, 126] on div "+16502787772 Live | 02:17 ALL TASKS ALL TASKS ACTIVE TASKS TASKS IN WRAP UP" at bounding box center [132, 105] width 221 height 167
click at [283, 223] on div "Transfer Spam Marketing" at bounding box center [410, 219] width 329 height 29
click at [298, 240] on div "Business location Metro Heating Repair (833) 318-0239 HVAC Transfer Spam Market…" at bounding box center [492, 162] width 499 height 189
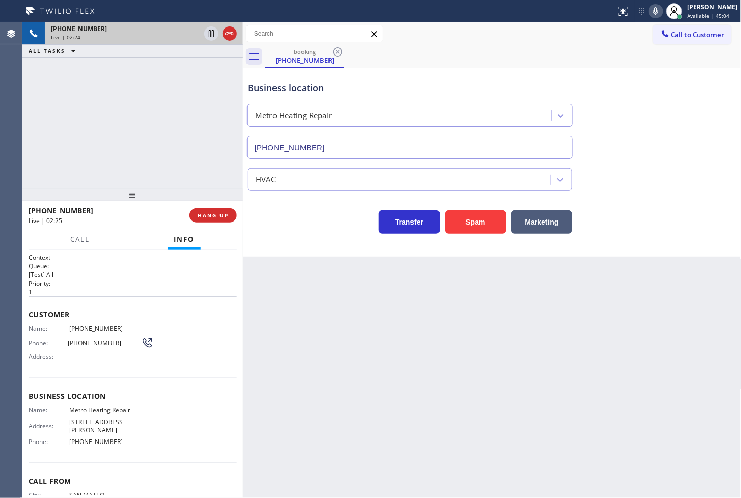
click at [298, 237] on div "Business location Metro Heating Repair (833) 318-0239 HVAC Transfer Spam Market…" at bounding box center [492, 162] width 499 height 189
click at [184, 151] on div "+16502787772 Live | 02:25 ALL TASKS ALL TASKS ACTIVE TASKS TASKS IN WRAP UP" at bounding box center [132, 105] width 221 height 167
click at [302, 233] on div "Transfer Spam Marketing" at bounding box center [410, 219] width 329 height 29
drag, startPoint x: 158, startPoint y: 166, endPoint x: 307, endPoint y: 225, distance: 159.6
click at [162, 166] on div "+16502787772 Live | 02:26 ALL TASKS ALL TASKS ACTIVE TASKS TASKS IN WRAP UP" at bounding box center [132, 105] width 221 height 167
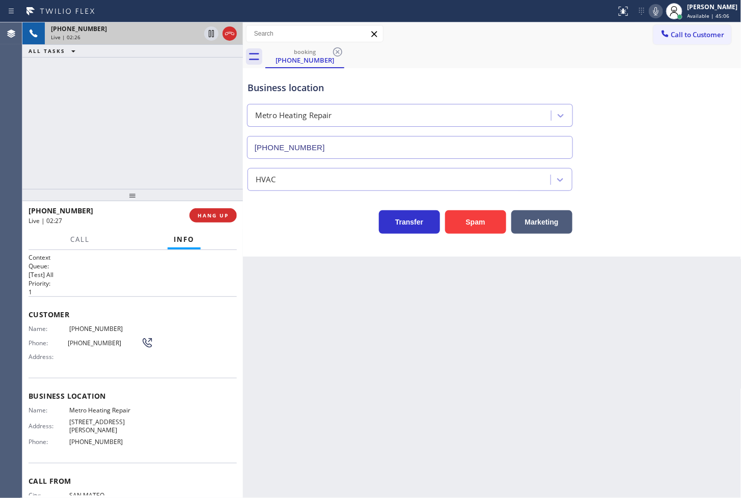
click at [347, 250] on div "Business location Metro Heating Repair (833) 318-0239 HVAC Transfer Spam Market…" at bounding box center [492, 162] width 499 height 189
click at [177, 166] on div "+16502787772 Live | 02:27 ALL TASKS ALL TASKS ACTIVE TASKS TASKS IN WRAP UP" at bounding box center [132, 105] width 221 height 167
click at [272, 222] on div "Transfer Spam Marketing" at bounding box center [410, 219] width 329 height 29
click at [297, 238] on div "Business location Metro Heating Repair (833) 318-0239 HVAC Transfer Spam Market…" at bounding box center [492, 162] width 499 height 189
click at [314, 233] on div "Transfer Spam Marketing" at bounding box center [410, 219] width 329 height 29
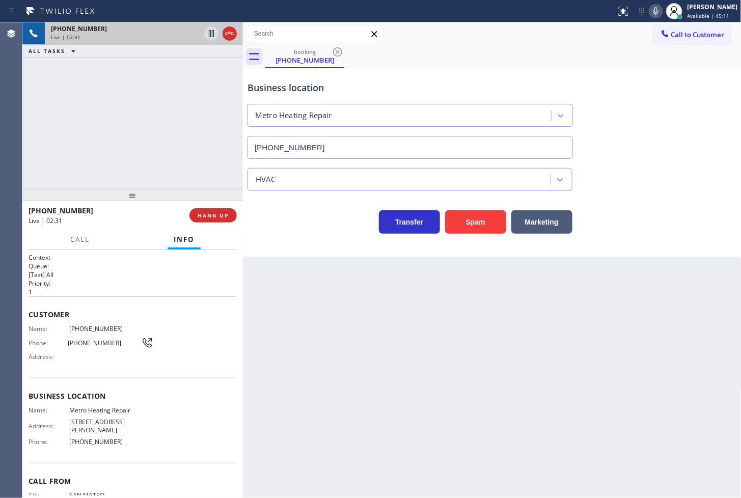
drag, startPoint x: 121, startPoint y: 143, endPoint x: 241, endPoint y: 219, distance: 142.1
click at [123, 143] on div "+16502787772 Live | 02:31 ALL TASKS ALL TASKS ACTIVE TASKS TASKS IN WRAP UP" at bounding box center [132, 105] width 221 height 167
click at [272, 231] on div "Transfer Spam Marketing" at bounding box center [410, 219] width 329 height 29
click at [92, 126] on div "+16502787772 Live | 02:33 ALL TASKS ALL TASKS ACTIVE TASKS TASKS IN WRAP UP" at bounding box center [132, 105] width 221 height 167
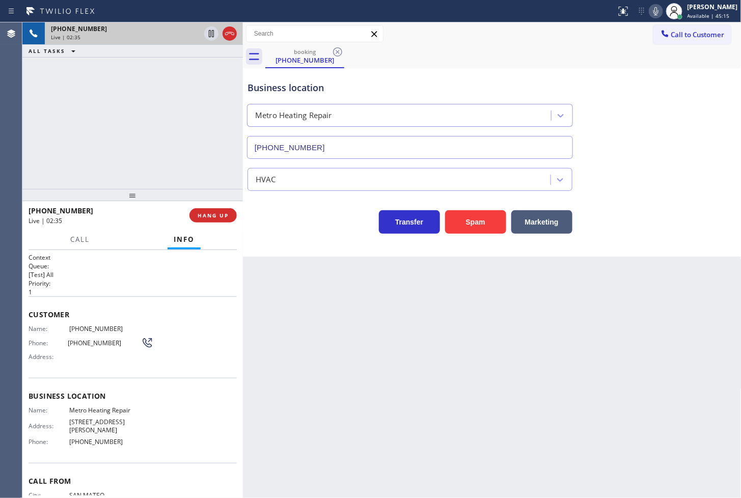
click at [298, 225] on div "Transfer Spam Marketing" at bounding box center [410, 219] width 329 height 29
click at [148, 111] on div "+16502787772 Live | 02:35 ALL TASKS ALL TASKS ACTIVE TASKS TASKS IN WRAP UP" at bounding box center [132, 105] width 221 height 167
click at [312, 201] on div "Transfer Spam Marketing" at bounding box center [493, 217] width 494 height 33
drag, startPoint x: 276, startPoint y: 223, endPoint x: 205, endPoint y: 164, distance: 92.3
click at [274, 220] on div "Transfer Spam Marketing" at bounding box center [410, 219] width 329 height 29
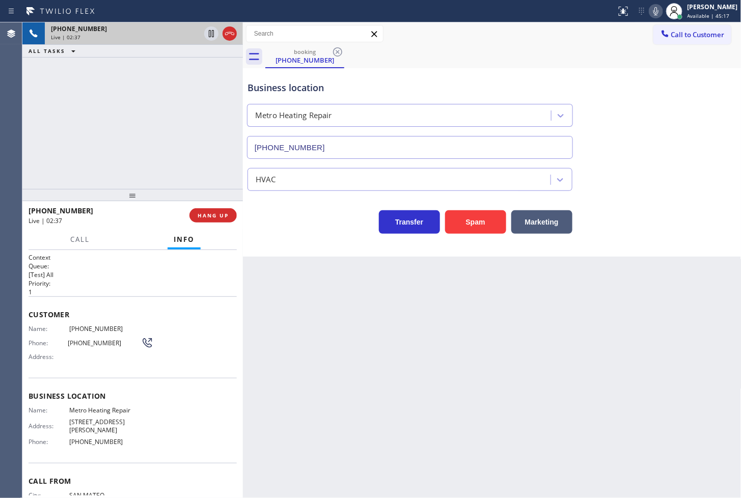
drag, startPoint x: 205, startPoint y: 164, endPoint x: 219, endPoint y: 172, distance: 16.4
click at [205, 164] on div "+16502787772 Live | 02:37 ALL TASKS ALL TASKS ACTIVE TASKS TASKS IN WRAP UP" at bounding box center [132, 105] width 221 height 167
click at [296, 218] on div "Transfer Spam Marketing" at bounding box center [410, 219] width 329 height 29
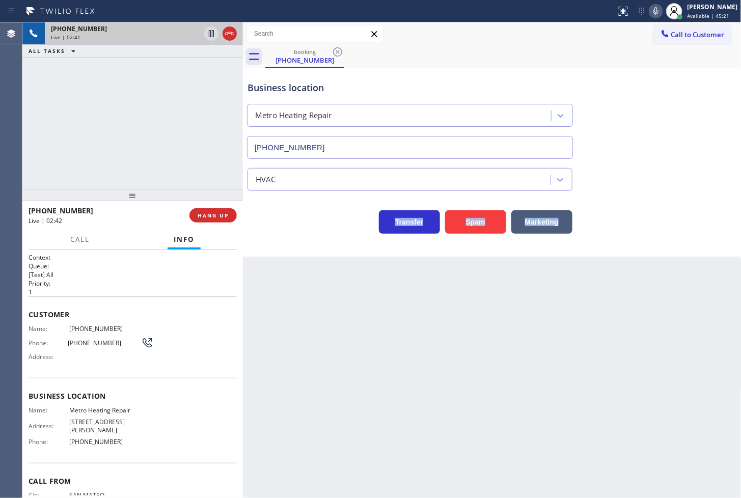
click at [296, 218] on div "Transfer Spam Marketing" at bounding box center [410, 219] width 329 height 29
click at [134, 140] on div "+16502787772 Live | 02:42 ALL TASKS ALL TASKS ACTIVE TASKS TASKS IN WRAP UP" at bounding box center [132, 105] width 221 height 167
click at [283, 223] on div "Transfer Spam Marketing" at bounding box center [410, 219] width 329 height 29
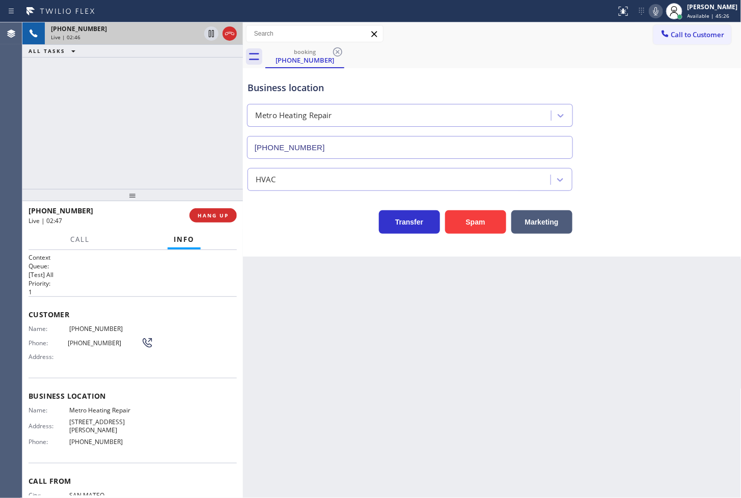
click at [136, 140] on div "+16502787772 Live | 02:46 ALL TASKS ALL TASKS ACTIVE TASKS TASKS IN WRAP UP" at bounding box center [132, 105] width 221 height 167
click at [324, 237] on div "Business location Metro Heating Repair (833) 318-0239 HVAC Transfer Spam Market…" at bounding box center [492, 162] width 499 height 189
click at [149, 138] on div "+16502787772 Live | 02:48 ALL TASKS ALL TASKS ACTIVE TASKS TASKS IN WRAP UP" at bounding box center [132, 105] width 221 height 167
click at [317, 233] on div "Transfer Spam Marketing" at bounding box center [410, 219] width 329 height 29
click at [313, 235] on div "Business location Metro Heating Repair (833) 318-0239 HVAC Transfer Spam Market…" at bounding box center [492, 162] width 499 height 189
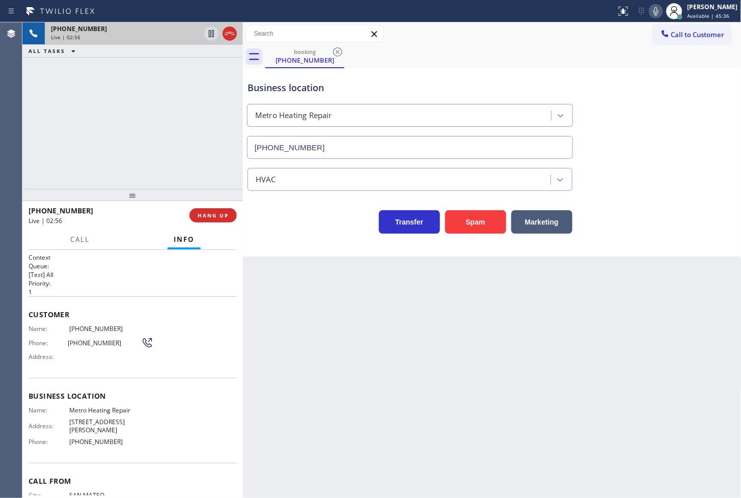
click at [226, 178] on div "+16502787772 Live | 02:56 ALL TASKS ALL TASKS ACTIVE TASKS TASKS IN WRAP UP" at bounding box center [132, 105] width 221 height 167
click at [291, 232] on div "Transfer Spam Marketing" at bounding box center [410, 219] width 329 height 29
click at [157, 138] on div "+16502787772 Live | 02:58 ALL TASKS ALL TASKS ACTIVE TASKS TASKS IN WRAP UP" at bounding box center [132, 105] width 221 height 167
click at [347, 269] on div "Back to Dashboard Change Sender ID Customers Technicians Select a contact Outbo…" at bounding box center [492, 260] width 499 height 476
click at [220, 161] on div "+16502787772 Live | 03:00 ALL TASKS ALL TASKS ACTIVE TASKS TASKS IN WRAP UP" at bounding box center [132, 105] width 221 height 167
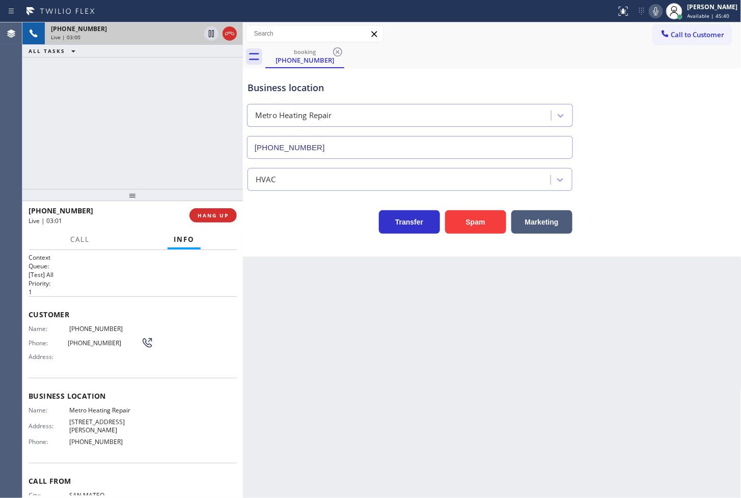
click at [333, 232] on div "Transfer Spam Marketing" at bounding box center [410, 219] width 329 height 29
click at [194, 163] on div "+16502787772 Live | 03:01 ALL TASKS ALL TASKS ACTIVE TASKS TASKS IN WRAP UP" at bounding box center [132, 105] width 221 height 167
click at [325, 227] on div "Transfer Spam Marketing" at bounding box center [410, 219] width 329 height 29
click at [301, 236] on div "Business location Metro Heating Repair (833) 318-0239 HVAC Transfer Spam Market…" at bounding box center [492, 162] width 499 height 189
click at [143, 155] on div "+16502787772 Live | 03:05 ALL TASKS ALL TASKS ACTIVE TASKS TASKS IN WRAP UP" at bounding box center [132, 105] width 221 height 167
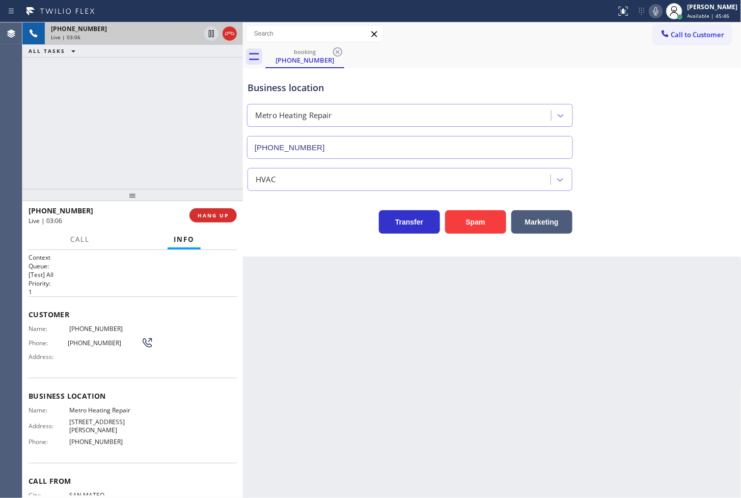
click at [292, 222] on div "Transfer Spam Marketing" at bounding box center [410, 219] width 329 height 29
click at [217, 182] on div "+16502787772 Live | 03:06 ALL TASKS ALL TASKS ACTIVE TASKS TASKS IN WRAP UP" at bounding box center [132, 105] width 221 height 167
click at [296, 213] on div "Transfer Spam Marketing" at bounding box center [410, 219] width 329 height 29
click at [159, 151] on div "+16502787772 Live | 03:07 ALL TASKS ALL TASKS ACTIVE TASKS TASKS IN WRAP UP" at bounding box center [132, 105] width 221 height 167
click at [306, 236] on div "Business location Metro Heating Repair (833) 318-0239 HVAC Transfer Spam Market…" at bounding box center [492, 162] width 499 height 189
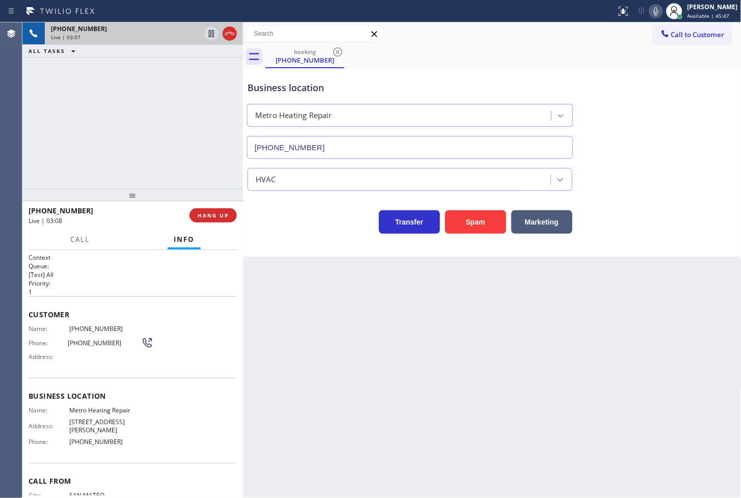
click at [100, 116] on div "+16502787772 Live | 03:07 ALL TASKS ALL TASKS ACTIVE TASKS TASKS IN WRAP UP" at bounding box center [132, 105] width 221 height 167
click at [89, 241] on span "Call" at bounding box center [79, 239] width 19 height 9
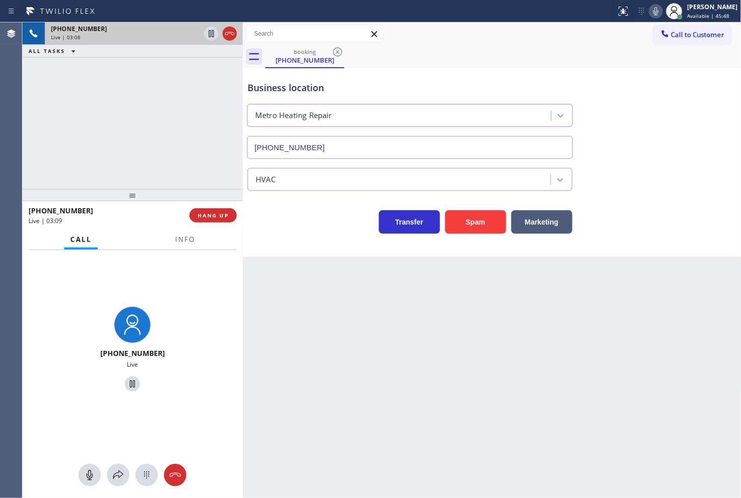
click at [128, 143] on div "+16502787772 Live | 03:08 ALL TASKS ALL TASKS ACTIVE TASKS TASKS IN WRAP UP" at bounding box center [132, 105] width 221 height 167
click at [282, 233] on div "Transfer Spam Marketing" at bounding box center [410, 219] width 329 height 29
click at [120, 474] on icon at bounding box center [118, 475] width 12 height 12
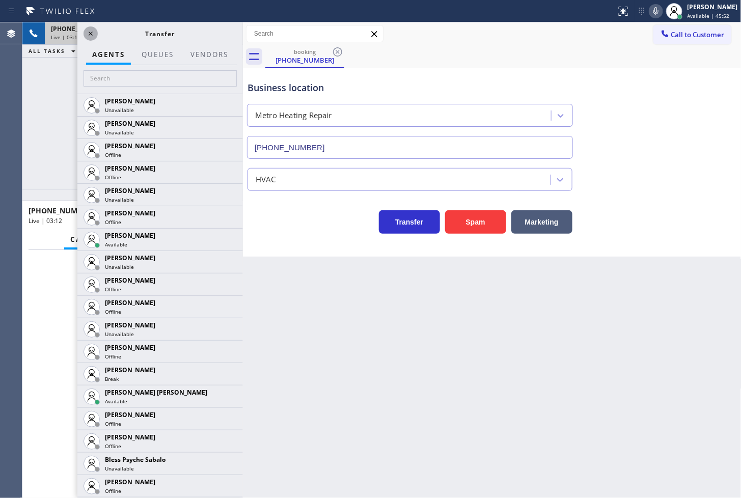
click at [90, 34] on icon at bounding box center [91, 34] width 4 height 4
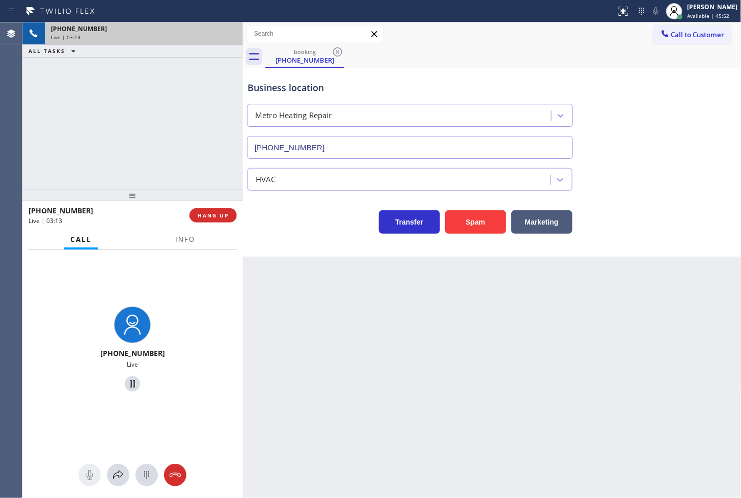
click at [260, 228] on div "Transfer Spam Marketing" at bounding box center [410, 219] width 329 height 29
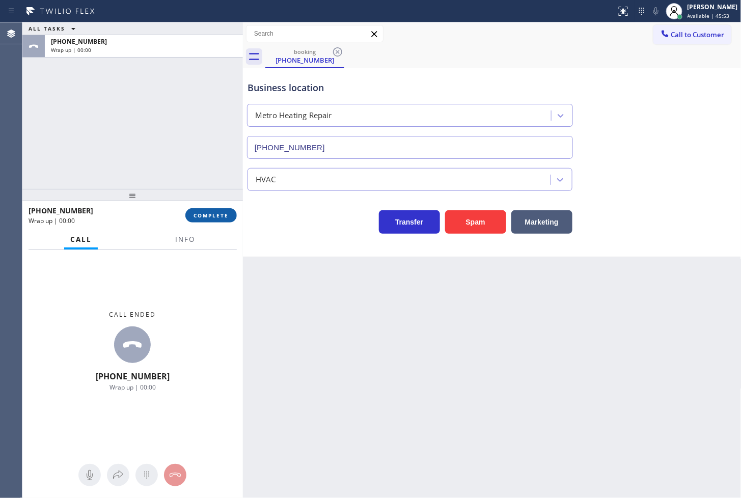
click at [220, 215] on span "COMPLETE" at bounding box center [211, 215] width 35 height 7
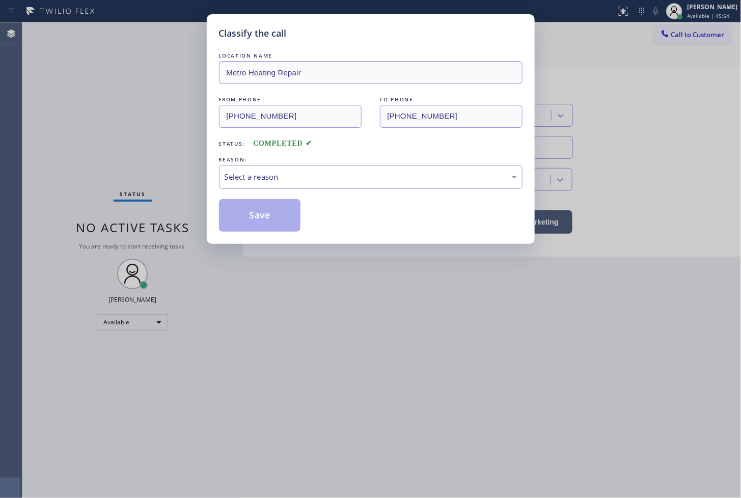
click at [267, 177] on div "Select a reason" at bounding box center [371, 177] width 292 height 12
click at [271, 216] on button "Save" at bounding box center [260, 215] width 82 height 33
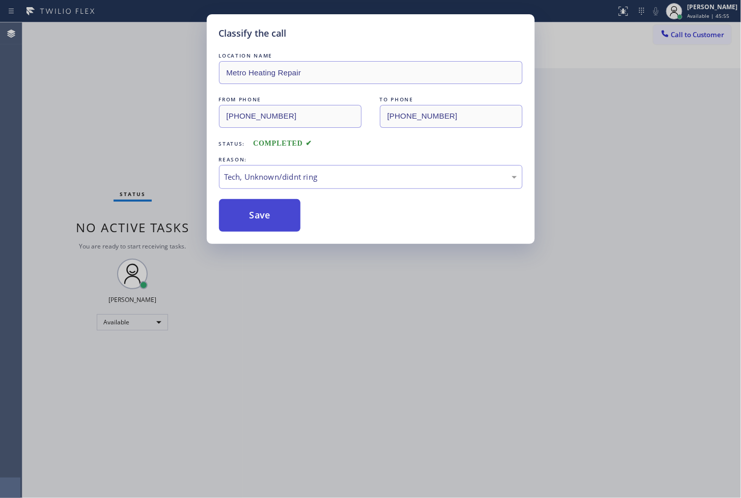
click at [271, 216] on button "Save" at bounding box center [260, 215] width 82 height 33
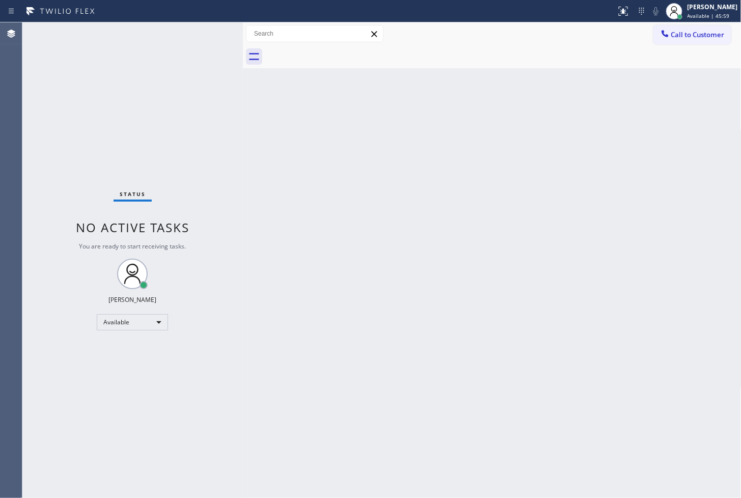
click at [185, 82] on div "Status No active tasks You are ready to start receiving tasks. [PERSON_NAME]" at bounding box center [132, 260] width 221 height 476
click at [204, 33] on div "Status No active tasks You are ready to start receiving tasks. [PERSON_NAME]" at bounding box center [132, 260] width 221 height 476
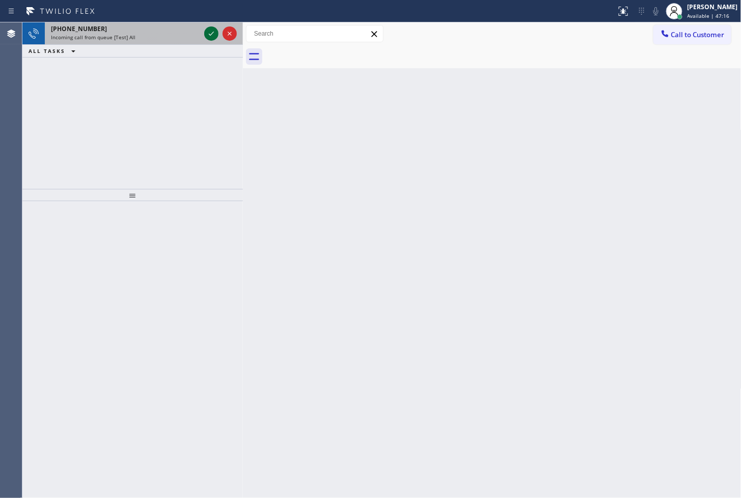
click at [207, 35] on icon at bounding box center [211, 34] width 12 height 12
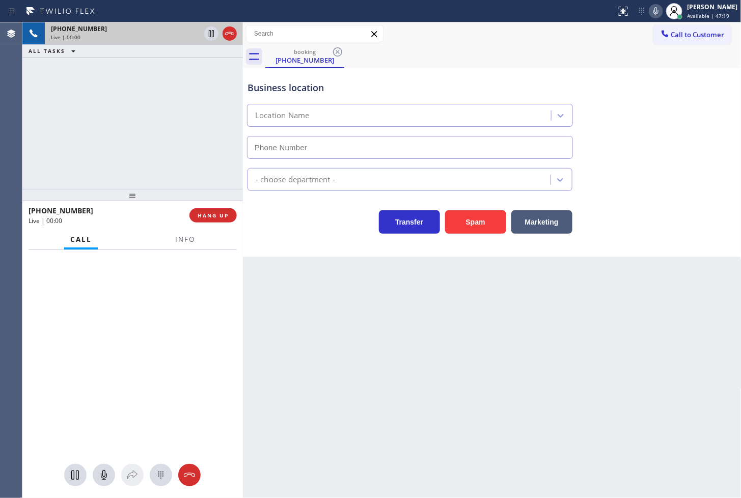
type input "(213) 297-1859"
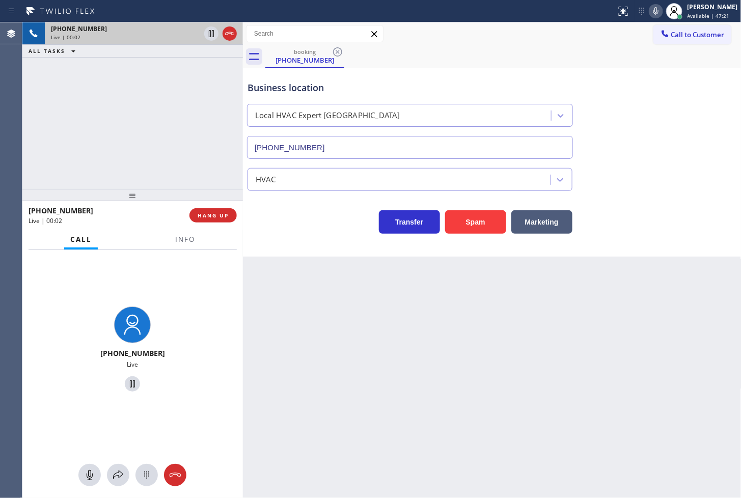
click at [156, 246] on div "Call Info" at bounding box center [133, 240] width 208 height 20
click at [180, 245] on button "Info" at bounding box center [185, 240] width 32 height 20
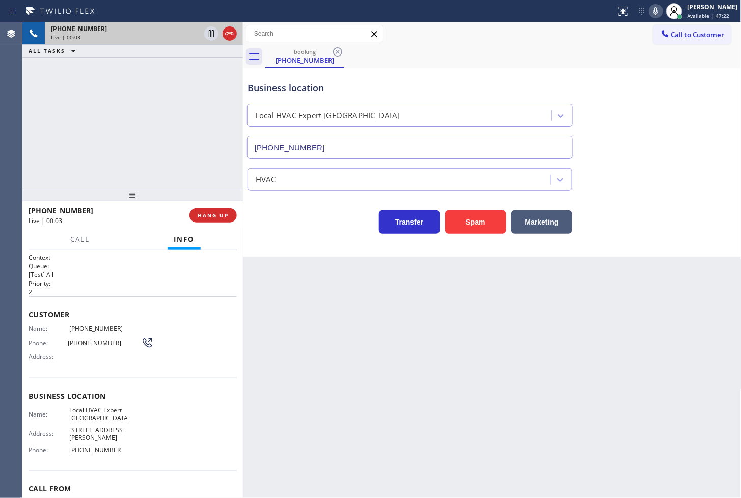
click at [302, 238] on div "Business location Local HVAC Expert Westchester (213) 297-1859 HVAC Transfer Sp…" at bounding box center [492, 162] width 499 height 189
click at [271, 219] on div "Transfer Spam Marketing" at bounding box center [410, 219] width 329 height 29
click at [155, 135] on div "+13107337487 Live | 00:14 ALL TASKS ALL TASKS ACTIVE TASKS TASKS IN WRAP UP" at bounding box center [132, 105] width 221 height 167
click at [625, 143] on div "Business location Local HVAC Expert Westchester (213) 297-1859" at bounding box center [493, 113] width 494 height 92
click at [650, 9] on icon at bounding box center [656, 11] width 12 height 12
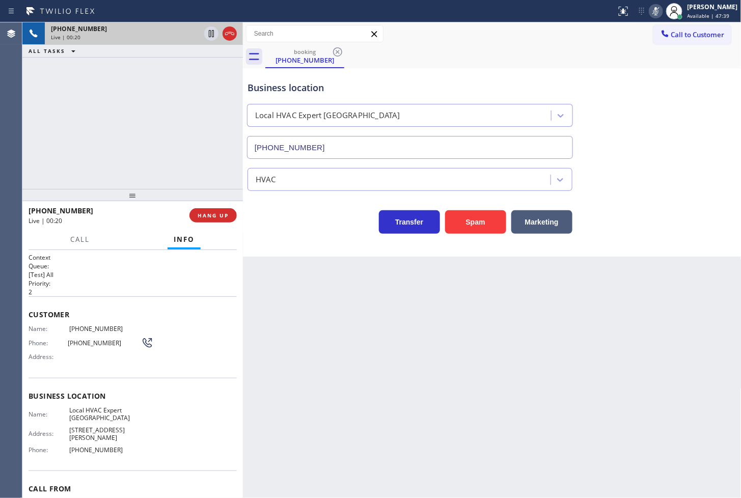
click at [650, 9] on icon at bounding box center [656, 11] width 12 height 12
click at [291, 233] on div "Transfer Spam Marketing" at bounding box center [410, 219] width 329 height 29
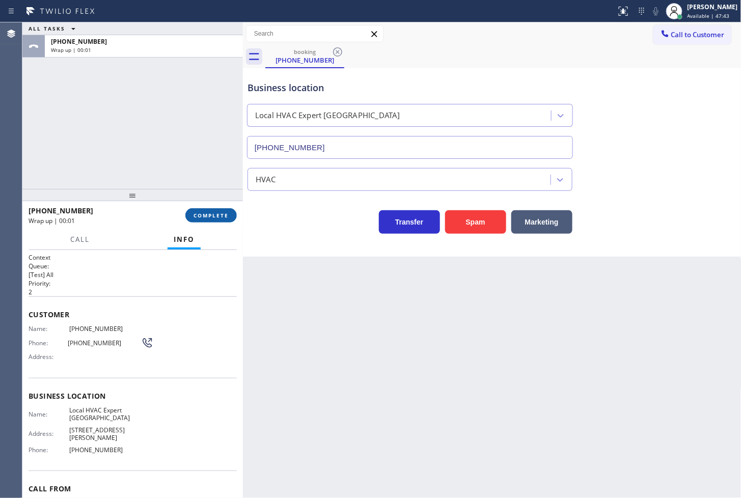
drag, startPoint x: 204, startPoint y: 219, endPoint x: 223, endPoint y: 217, distance: 19.5
click at [204, 219] on span "COMPLETE" at bounding box center [211, 215] width 35 height 7
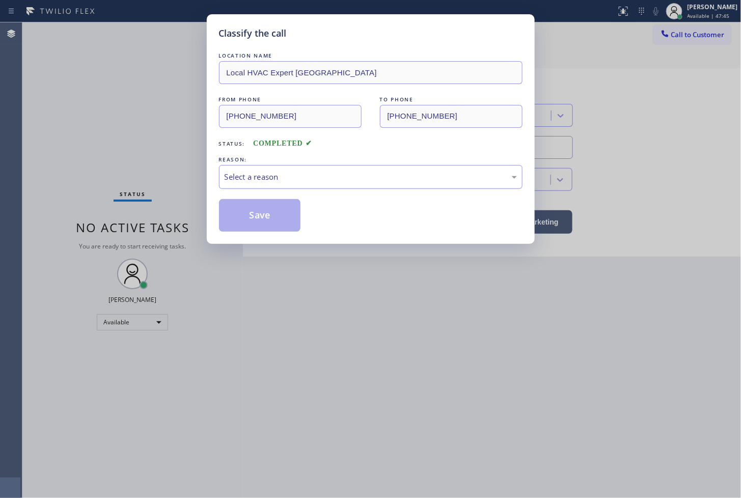
click at [316, 181] on div "Select a reason" at bounding box center [371, 177] width 292 height 12
click at [261, 208] on button "Save" at bounding box center [260, 215] width 82 height 33
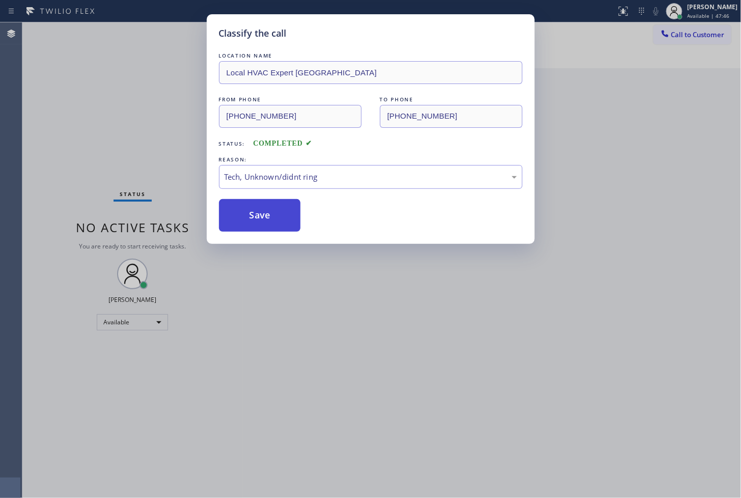
click at [261, 208] on button "Save" at bounding box center [260, 215] width 82 height 33
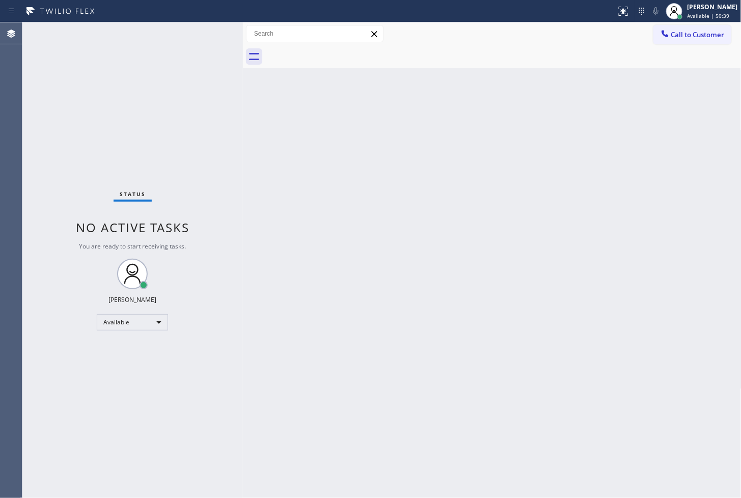
click at [177, 102] on div "Status No active tasks You are ready to start receiving tasks. [PERSON_NAME]" at bounding box center [132, 260] width 221 height 476
click at [200, 40] on div "Status No active tasks You are ready to start receiving tasks. [PERSON_NAME]" at bounding box center [132, 260] width 221 height 476
click at [206, 34] on div "Status No active tasks You are ready to start receiving tasks. [PERSON_NAME]" at bounding box center [132, 260] width 221 height 476
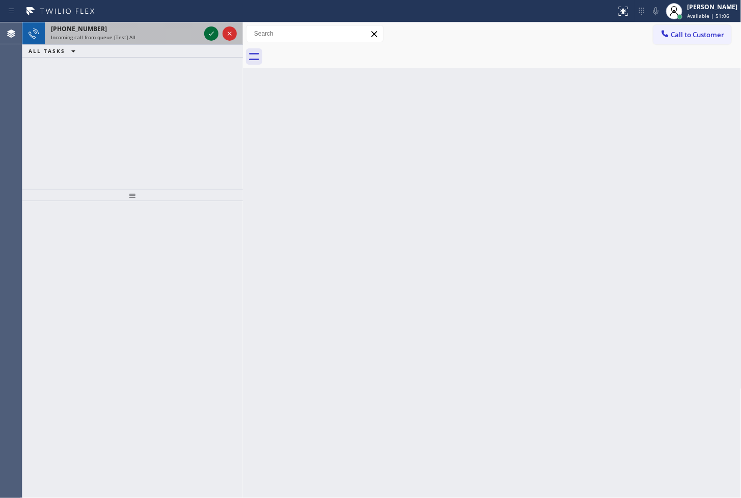
click at [210, 35] on icon at bounding box center [211, 34] width 5 height 4
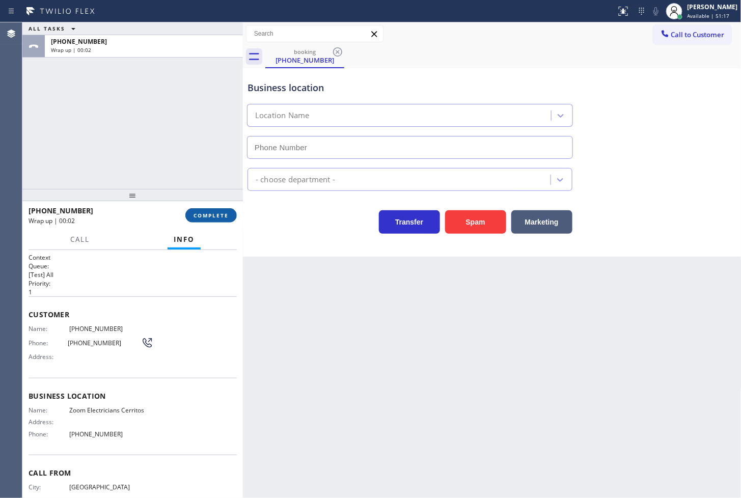
click at [204, 214] on span "COMPLETE" at bounding box center [211, 215] width 35 height 7
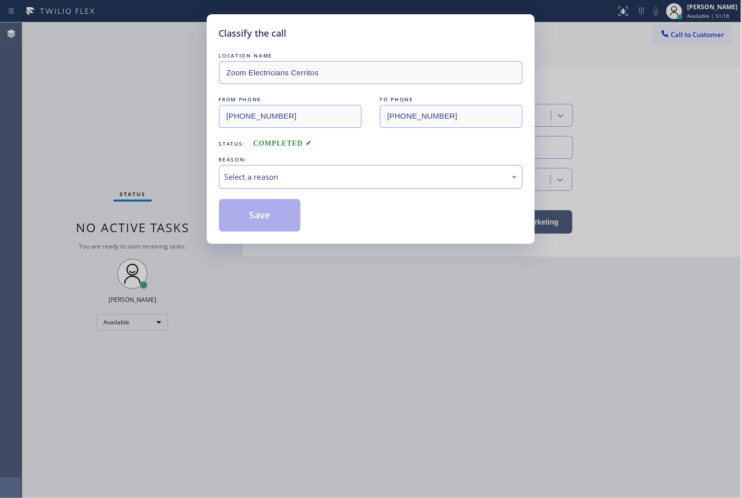
click at [260, 176] on div "Select a reason" at bounding box center [371, 177] width 292 height 12
click at [266, 217] on button "Save" at bounding box center [260, 215] width 82 height 33
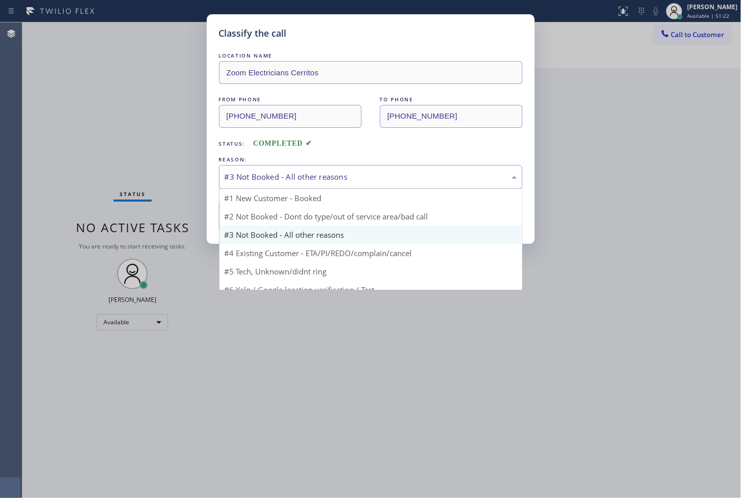
click at [281, 176] on div "#3 Not Booked - All other reasons" at bounding box center [371, 177] width 292 height 12
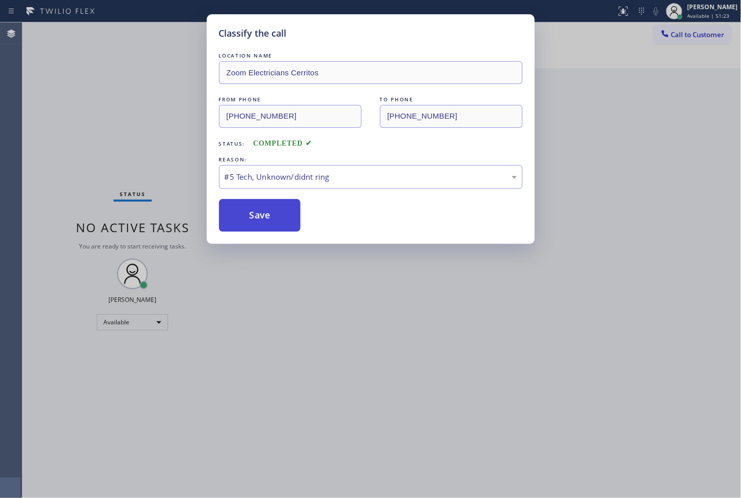
click at [282, 224] on button "Save" at bounding box center [260, 215] width 82 height 33
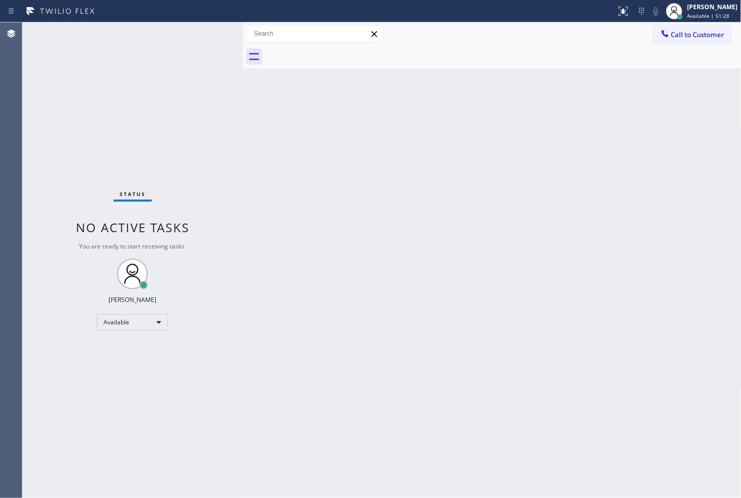
click at [141, 52] on div "Status No active tasks You are ready to start receiving tasks. [PERSON_NAME]" at bounding box center [132, 260] width 221 height 476
click at [113, 169] on div "Status No active tasks You are ready to start receiving tasks. [PERSON_NAME]" at bounding box center [132, 260] width 221 height 476
click at [185, 124] on div "Status No active tasks You are ready to start receiving tasks. [PERSON_NAME]" at bounding box center [132, 260] width 221 height 476
click at [216, 32] on div "Status No active tasks You are ready to start receiving tasks. [PERSON_NAME]" at bounding box center [132, 260] width 221 height 476
click at [75, 111] on div "Status No active tasks You are ready to start receiving tasks. [PERSON_NAME]" at bounding box center [132, 260] width 221 height 476
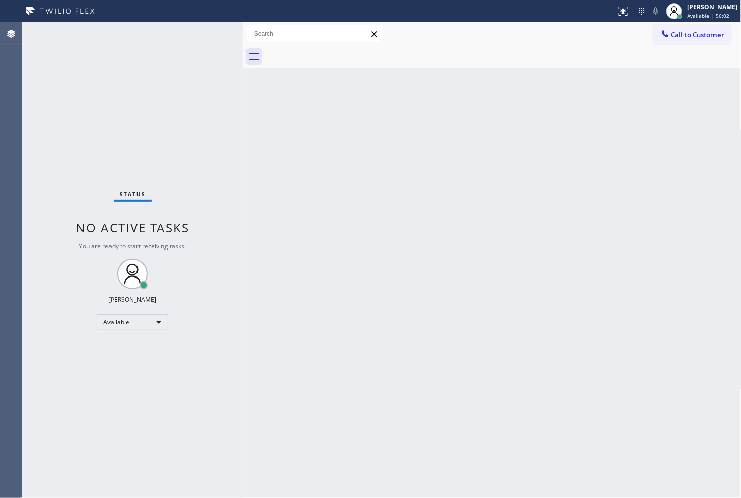
click at [97, 130] on div "Status No active tasks You are ready to start receiving tasks. [PERSON_NAME]" at bounding box center [132, 260] width 221 height 476
drag, startPoint x: 65, startPoint y: 432, endPoint x: 120, endPoint y: 146, distance: 291.1
click at [68, 424] on div "Status No active tasks You are ready to start receiving tasks. [PERSON_NAME]" at bounding box center [132, 260] width 221 height 476
click at [538, 221] on div "Back to Dashboard Change Sender ID Customers Technicians Select a contact Outbo…" at bounding box center [492, 260] width 499 height 476
click at [622, 238] on div "Back to Dashboard Change Sender ID Customers Technicians Select a contact Outbo…" at bounding box center [492, 260] width 499 height 476
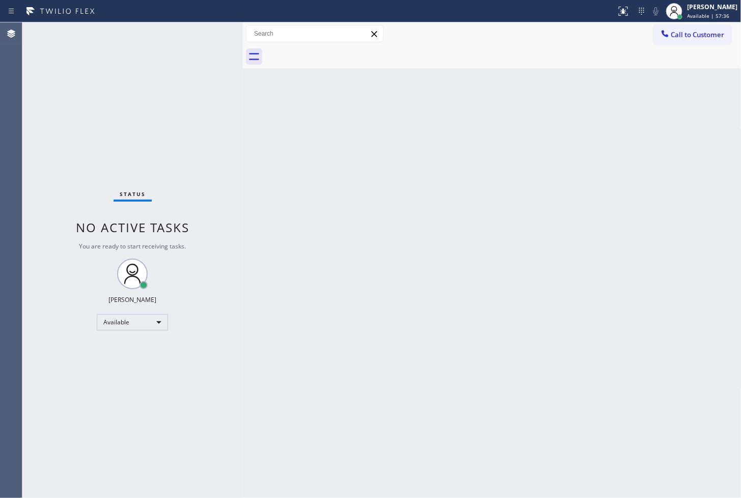
drag, startPoint x: 77, startPoint y: 91, endPoint x: 155, endPoint y: 129, distance: 86.8
click at [77, 91] on div "Status No active tasks You are ready to start receiving tasks. [PERSON_NAME]" at bounding box center [132, 260] width 221 height 476
click at [133, 105] on div "Status No active tasks You are ready to start receiving tasks. [PERSON_NAME]" at bounding box center [132, 260] width 221 height 476
click at [209, 37] on div "Status No active tasks You are ready to start receiving tasks. [PERSON_NAME]" at bounding box center [132, 260] width 221 height 476
click at [210, 35] on div "Status No active tasks You are ready to start receiving tasks. [PERSON_NAME]" at bounding box center [132, 260] width 221 height 476
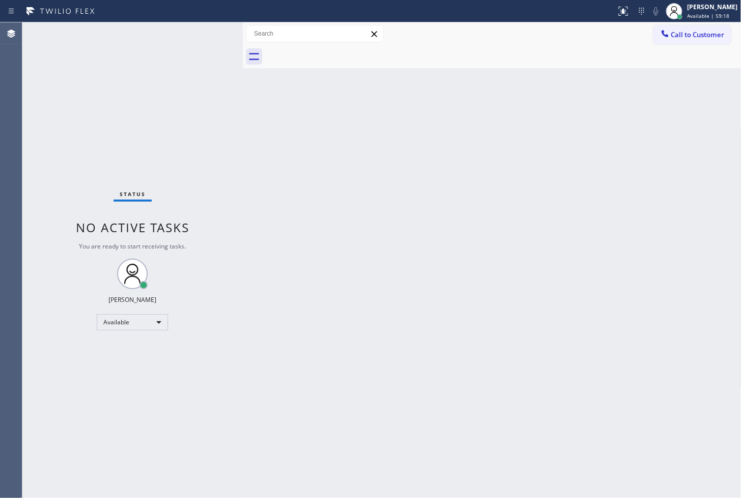
click at [210, 35] on div "Status No active tasks You are ready to start receiving tasks. [PERSON_NAME]" at bounding box center [132, 260] width 221 height 476
click at [130, 151] on div "Status No active tasks You are ready to start receiving tasks. [PERSON_NAME]" at bounding box center [132, 260] width 221 height 476
click at [133, 135] on div "Status No active tasks You are ready to start receiving tasks. [PERSON_NAME]" at bounding box center [132, 260] width 221 height 476
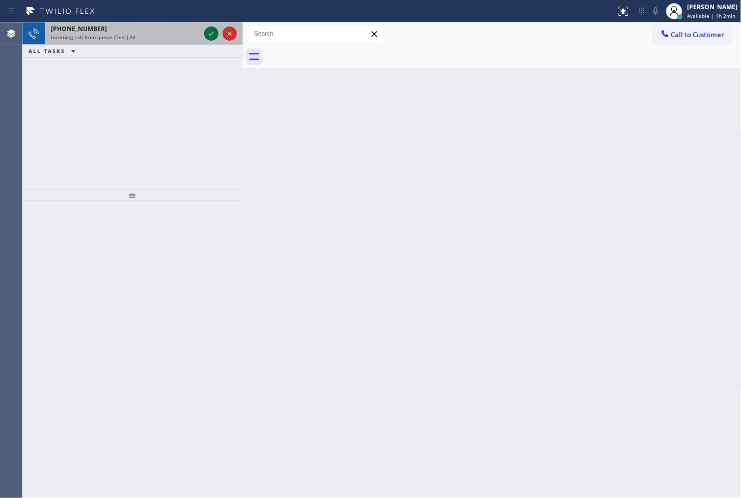
click at [207, 32] on icon at bounding box center [211, 34] width 12 height 12
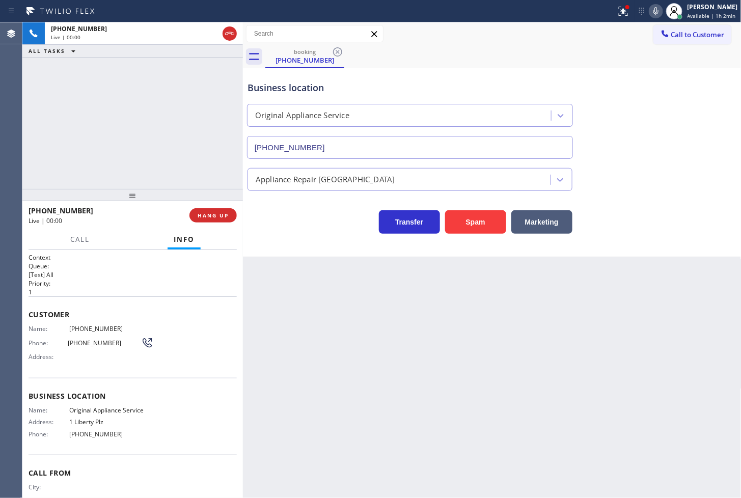
type input "(917) 831-4303"
drag, startPoint x: 469, startPoint y: 221, endPoint x: 609, endPoint y: 151, distance: 156.6
click at [469, 221] on button "Spam" at bounding box center [475, 221] width 61 height 23
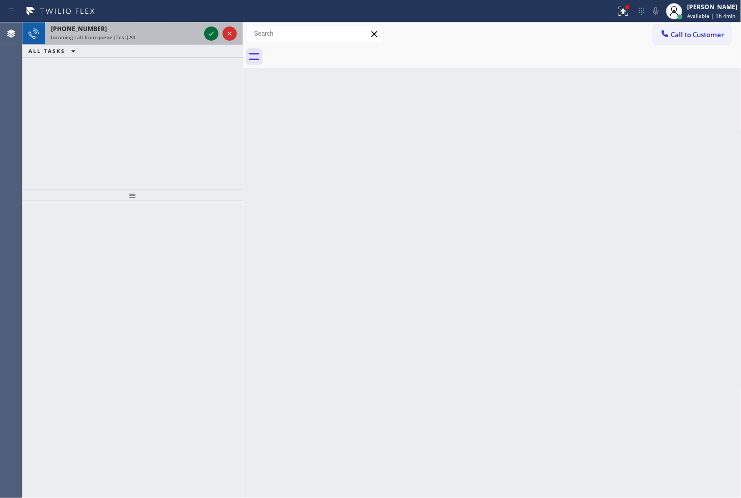
click at [216, 34] on icon at bounding box center [211, 34] width 12 height 12
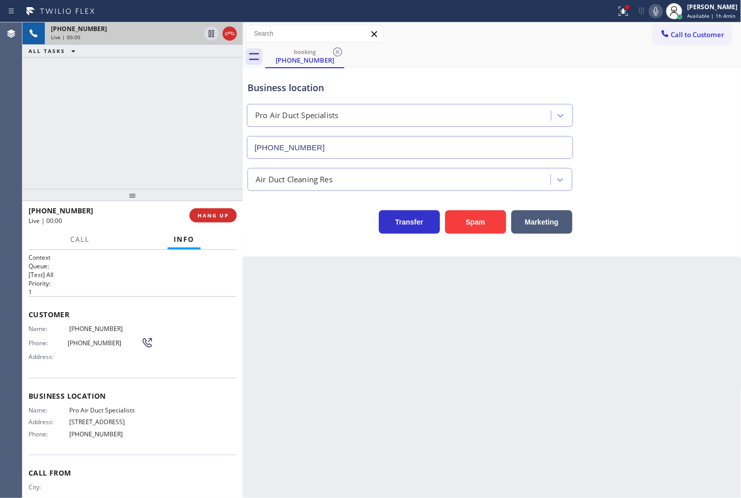
type input "(949) 724-9281"
click at [618, 16] on icon at bounding box center [624, 11] width 12 height 12
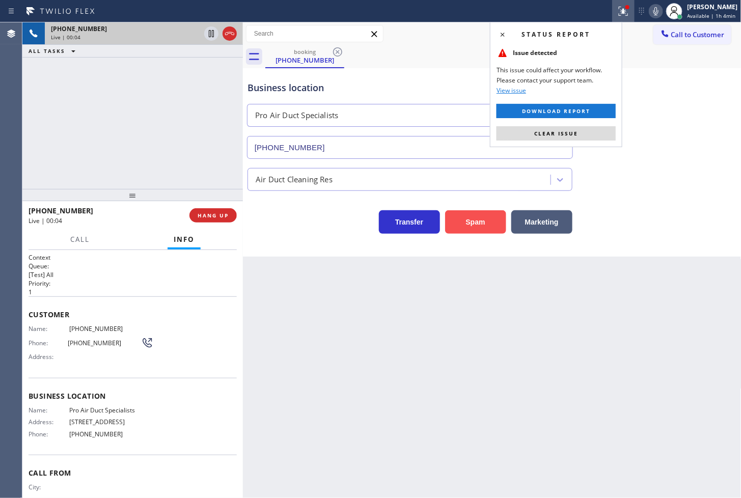
click at [472, 228] on button "Spam" at bounding box center [475, 221] width 61 height 23
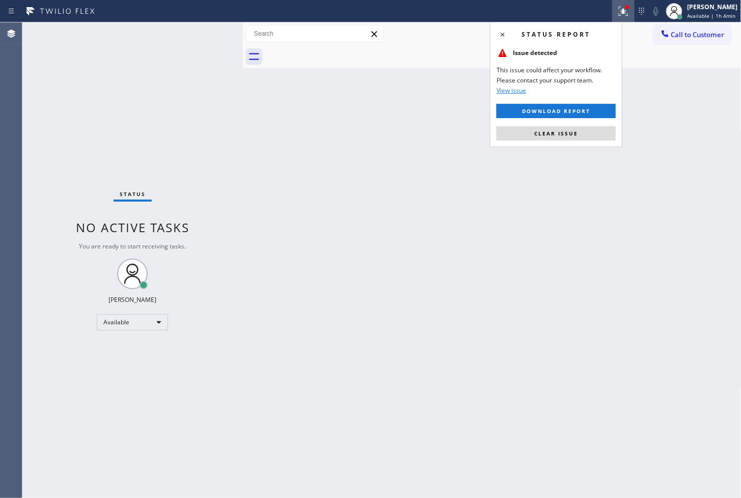
click at [569, 134] on span "Clear issue" at bounding box center [557, 133] width 44 height 7
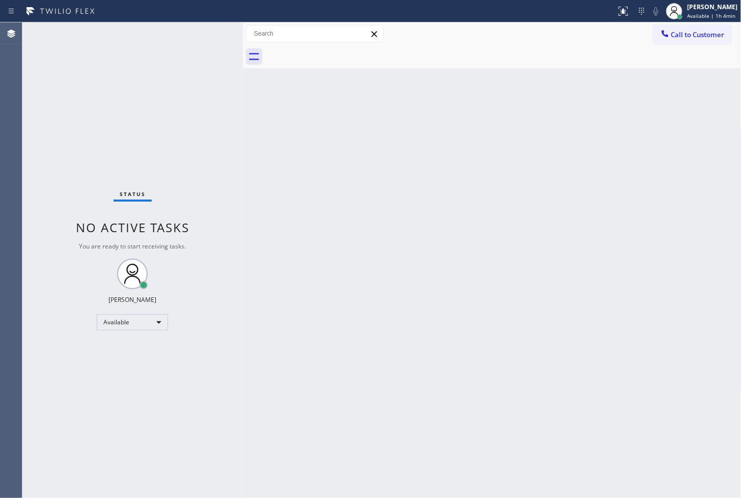
click at [484, 204] on div "Back to Dashboard Change Sender ID Customers Technicians Select a contact Outbo…" at bounding box center [492, 260] width 499 height 476
click at [196, 38] on div "Status No active tasks You are ready to start receiving tasks. [PERSON_NAME]" at bounding box center [132, 260] width 221 height 476
click at [205, 33] on div "Status No active tasks You are ready to start receiving tasks. [PERSON_NAME]" at bounding box center [132, 260] width 221 height 476
drag, startPoint x: 151, startPoint y: 83, endPoint x: 178, endPoint y: 59, distance: 35.8
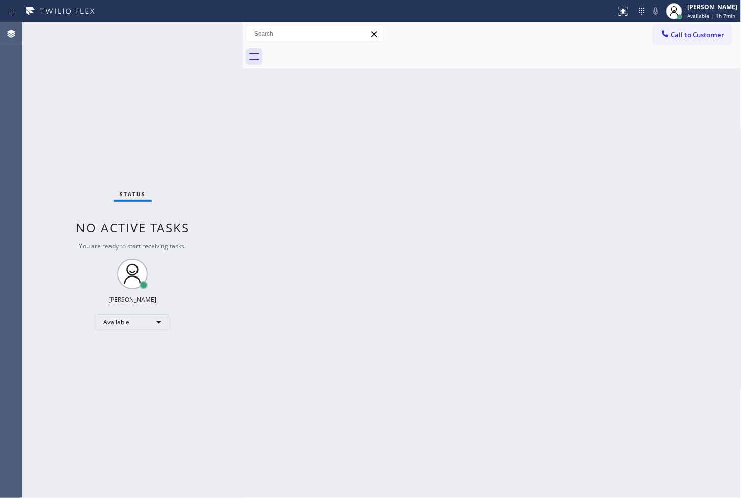
click at [151, 83] on div "Status No active tasks You are ready to start receiving tasks. [PERSON_NAME]" at bounding box center [132, 260] width 221 height 476
click at [201, 29] on div "Status No active tasks You are ready to start receiving tasks. [PERSON_NAME]" at bounding box center [132, 260] width 221 height 476
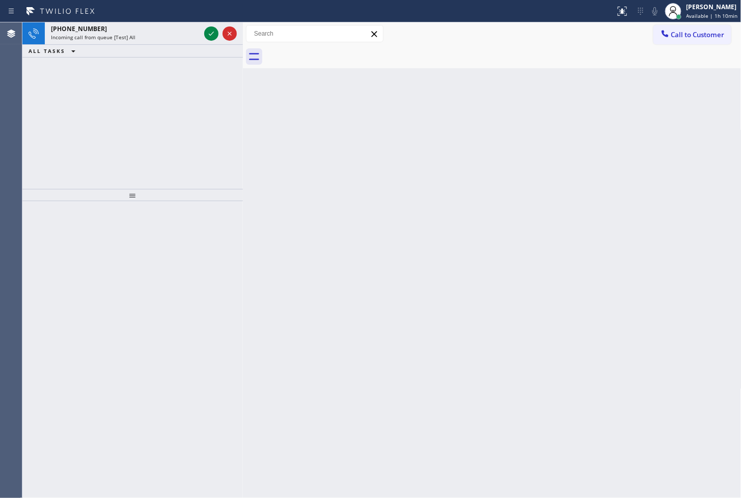
click at [168, 141] on div "+12136188960 Incoming call from queue [Test] All ALL TASKS ALL TASKS ACTIVE TAS…" at bounding box center [132, 105] width 221 height 167
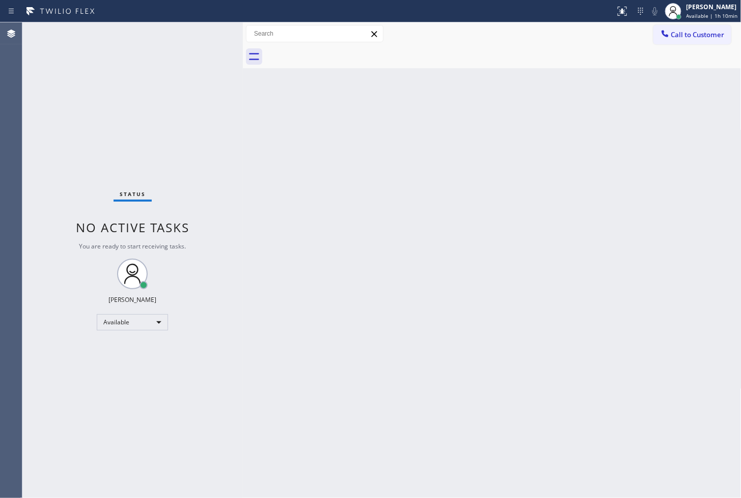
click at [185, 48] on div "Status No active tasks You are ready to start receiving tasks. [PERSON_NAME]" at bounding box center [132, 260] width 221 height 476
click at [209, 31] on div "Status No active tasks You are ready to start receiving tasks. [PERSON_NAME]" at bounding box center [132, 260] width 221 height 476
click at [98, 104] on div "Status No active tasks You are ready to start receiving tasks. [PERSON_NAME]" at bounding box center [132, 260] width 221 height 476
click at [508, 41] on div "Call to Customer Outbound call Location Search location Your caller id phone nu…" at bounding box center [492, 34] width 499 height 18
drag, startPoint x: 535, startPoint y: 468, endPoint x: 541, endPoint y: 463, distance: 7.6
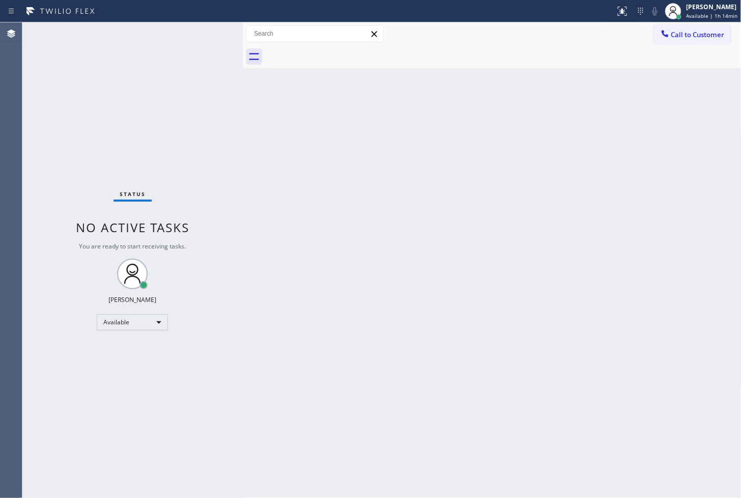
click at [536, 467] on div "Back to Dashboard Change Sender ID Customers Technicians Select a contact Outbo…" at bounding box center [492, 260] width 499 height 476
click at [180, 47] on div "Status No active tasks You are ready to start receiving tasks. [PERSON_NAME]" at bounding box center [132, 260] width 221 height 476
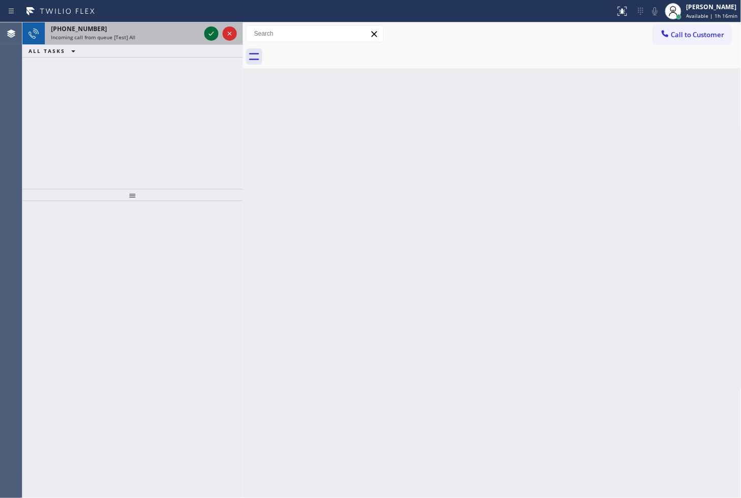
click at [210, 31] on icon at bounding box center [211, 34] width 12 height 12
click at [209, 31] on icon at bounding box center [211, 34] width 12 height 12
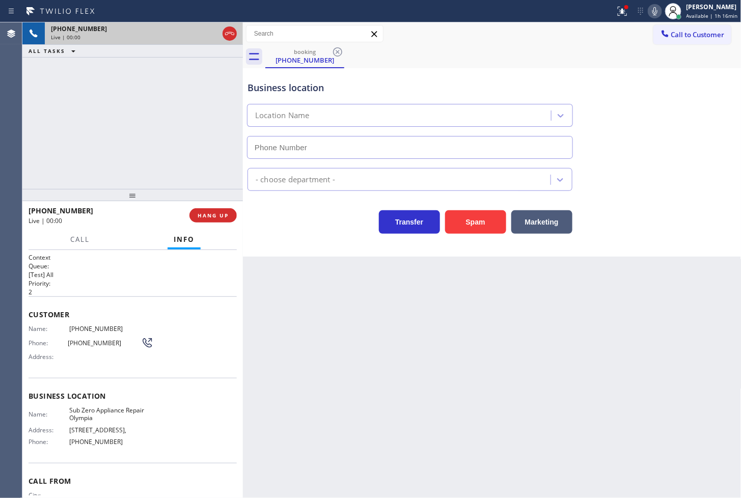
type input "(360) 842-0713"
click at [617, 12] on icon at bounding box center [623, 11] width 12 height 12
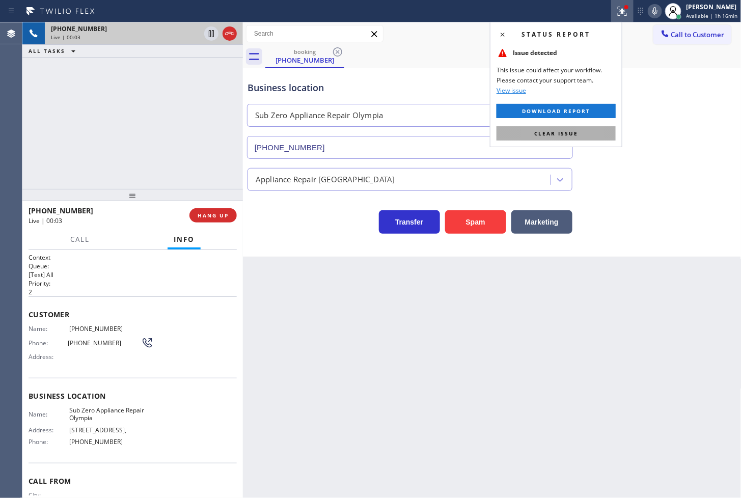
click at [599, 139] on button "Clear issue" at bounding box center [556, 133] width 119 height 14
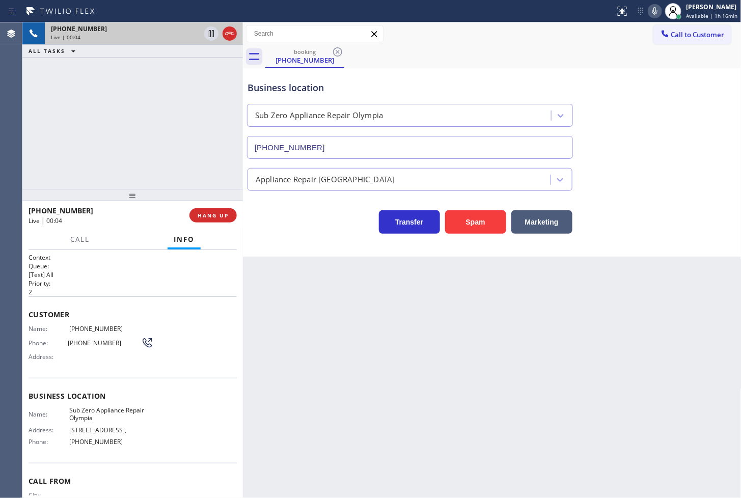
click at [170, 154] on div "+18556250400 Live | 00:04 ALL TASKS ALL TASKS ACTIVE TASKS TASKS IN WRAP UP" at bounding box center [132, 105] width 221 height 167
click at [342, 357] on div "Back to Dashboard Change Sender ID Customers Technicians Select a contact Outbo…" at bounding box center [492, 260] width 499 height 476
click at [286, 226] on div "Transfer Spam Marketing" at bounding box center [410, 219] width 329 height 29
click at [300, 253] on div "Business location Sub Zero Appliance Repair Olympia (360) 842-0713 Appliance Re…" at bounding box center [492, 162] width 499 height 189
click at [100, 146] on div "+18556250400 Live | 00:13 ALL TASKS ALL TASKS ACTIVE TASKS TASKS IN WRAP UP" at bounding box center [132, 105] width 221 height 167
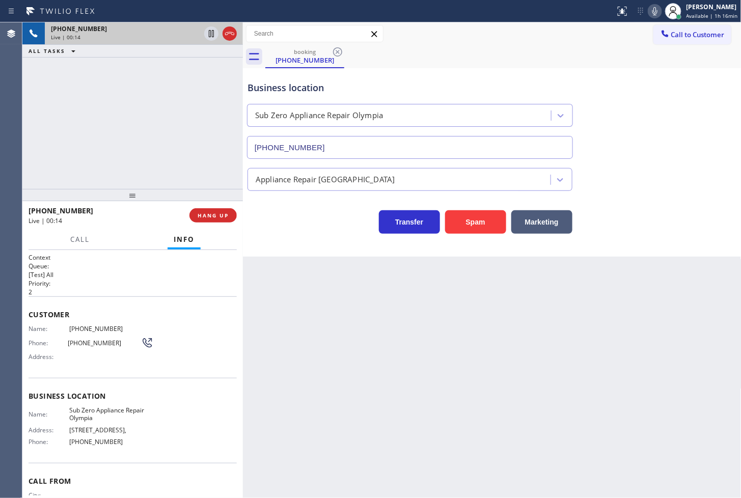
click at [301, 253] on div "Business location Sub Zero Appliance Repair Olympia (360) 842-0713 Appliance Re…" at bounding box center [492, 162] width 499 height 189
drag, startPoint x: 139, startPoint y: 149, endPoint x: 187, endPoint y: 186, distance: 60.7
click at [141, 150] on div "+18556250400 Live | 00:17 ALL TASKS ALL TASKS ACTIVE TASKS TASKS IN WRAP UP" at bounding box center [132, 105] width 221 height 167
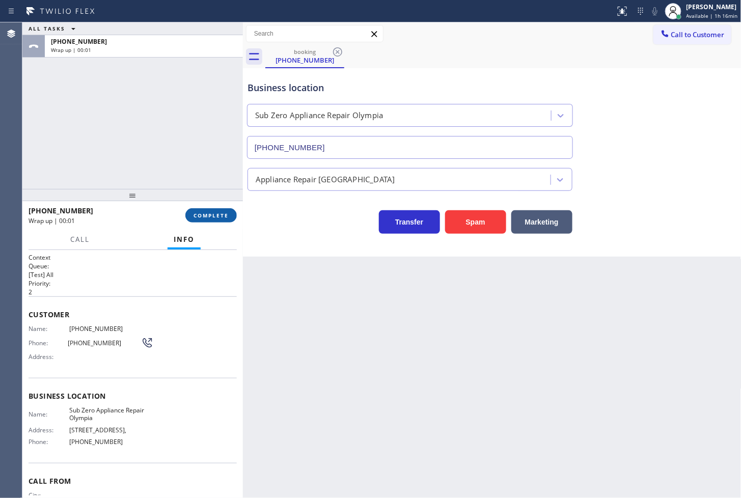
click at [225, 220] on button "COMPLETE" at bounding box center [210, 215] width 51 height 14
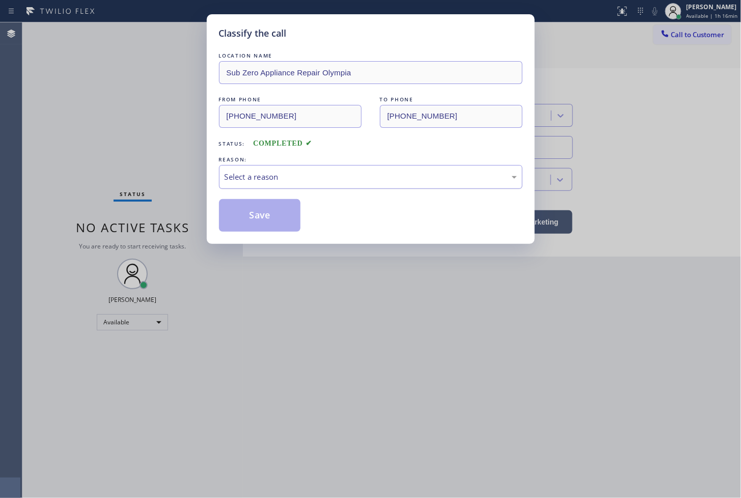
click at [288, 174] on div "Select a reason" at bounding box center [371, 177] width 292 height 12
click at [267, 219] on button "Save" at bounding box center [260, 215] width 82 height 33
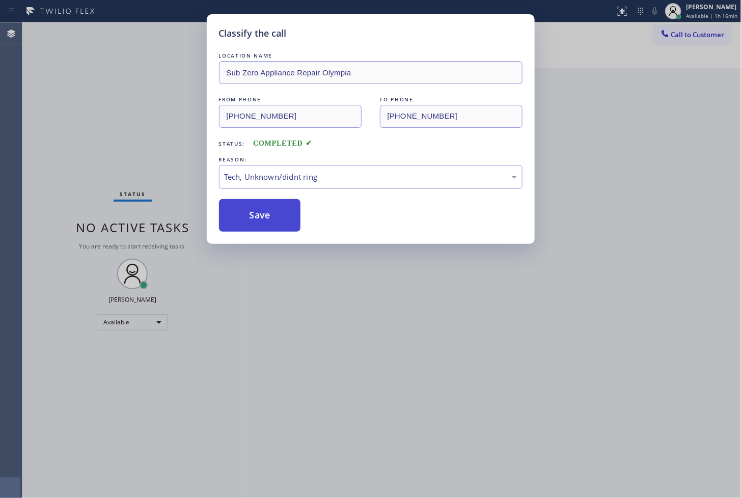
click at [267, 219] on button "Save" at bounding box center [260, 215] width 82 height 33
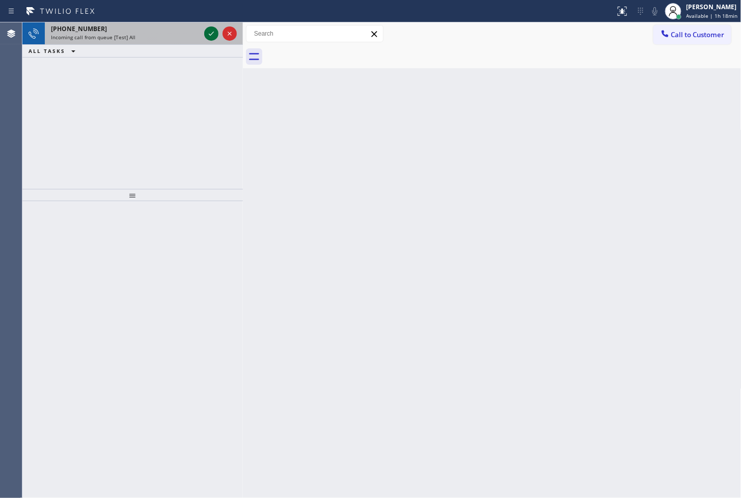
click at [210, 30] on icon at bounding box center [211, 34] width 12 height 12
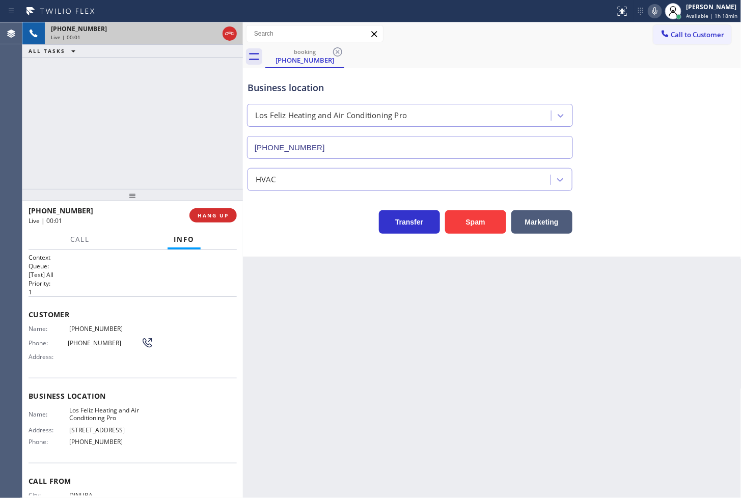
type input "(213) 205-0661"
click at [674, 113] on div "Business location Los Feliz Heating and Air Conditioning Pro (213) 205-0661" at bounding box center [493, 113] width 494 height 92
click at [369, 431] on div "Back to Dashboard Change Sender ID Customers Technicians Select a contact Outbo…" at bounding box center [492, 260] width 499 height 476
click at [328, 366] on div "Back to Dashboard Change Sender ID Customers Technicians Select a contact Outbo…" at bounding box center [492, 260] width 499 height 476
click at [155, 156] on div "+15596062023 Live | 00:11 ALL TASKS ALL TASKS ACTIVE TASKS TASKS IN WRAP UP" at bounding box center [132, 105] width 221 height 167
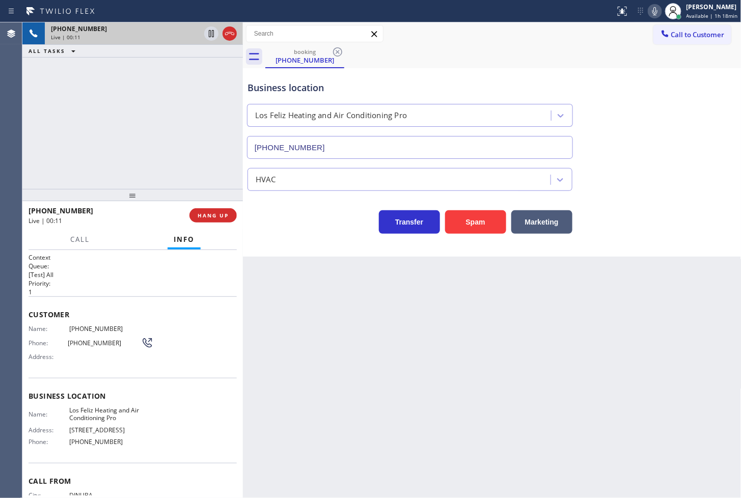
click at [270, 203] on div "Transfer Spam Marketing" at bounding box center [493, 217] width 494 height 33
click at [149, 144] on div "+15596062023 Live | 00:12 ALL TASKS ALL TASKS ACTIVE TASKS TASKS IN WRAP UP" at bounding box center [132, 105] width 221 height 167
click at [262, 218] on div "Transfer Spam Marketing" at bounding box center [410, 219] width 329 height 29
click at [277, 231] on div "Transfer Spam Marketing" at bounding box center [410, 219] width 329 height 29
click at [272, 332] on div "Back to Dashboard Change Sender ID Customers Technicians Select a contact Outbo…" at bounding box center [492, 260] width 499 height 476
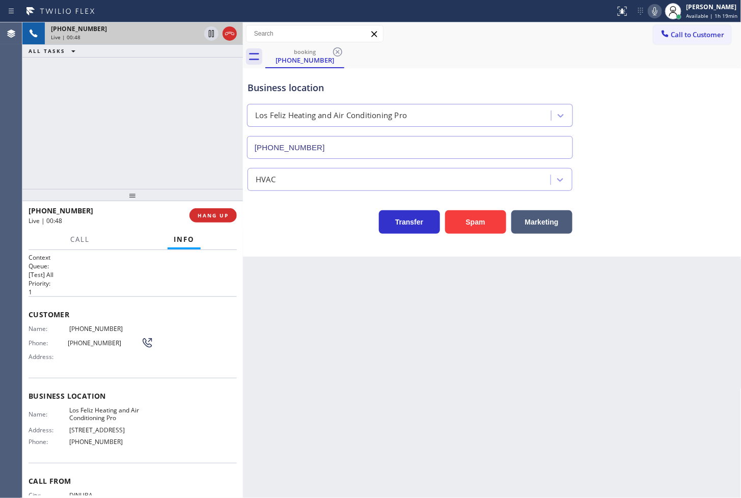
click at [302, 300] on div "Back to Dashboard Change Sender ID Customers Technicians Select a contact Outbo…" at bounding box center [492, 260] width 499 height 476
click at [116, 111] on div "+15596062023 Live | 00:49 ALL TASKS ALL TASKS ACTIVE TASKS TASKS IN WRAP UP" at bounding box center [132, 105] width 221 height 167
click at [304, 235] on div "Business location Los Feliz Heating and Air Conditioning Pro (213) 205-0661 HVA…" at bounding box center [492, 162] width 499 height 189
click at [206, 201] on div at bounding box center [132, 195] width 221 height 12
click at [209, 210] on button "HANG UP" at bounding box center [213, 215] width 47 height 14
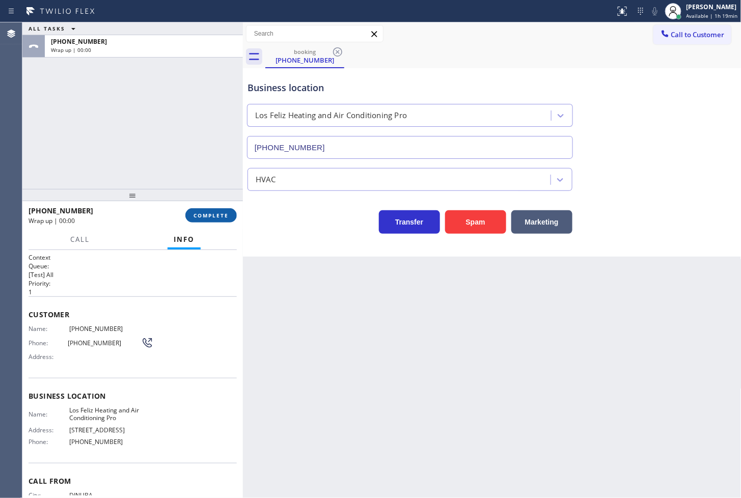
click at [209, 210] on button "COMPLETE" at bounding box center [210, 215] width 51 height 14
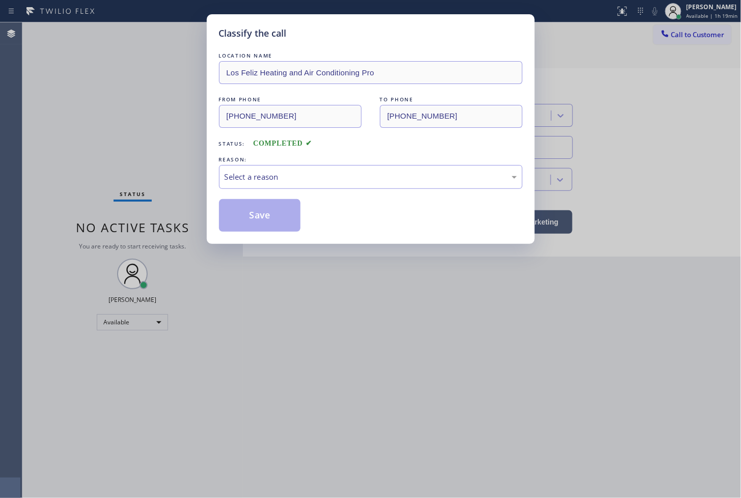
click at [306, 181] on div "Select a reason" at bounding box center [371, 177] width 292 height 12
click at [259, 218] on button "Save" at bounding box center [260, 215] width 82 height 33
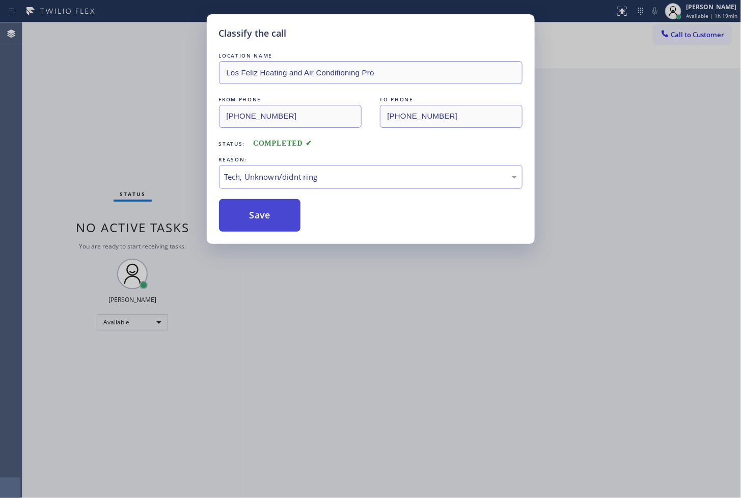
click at [259, 218] on button "Save" at bounding box center [260, 215] width 82 height 33
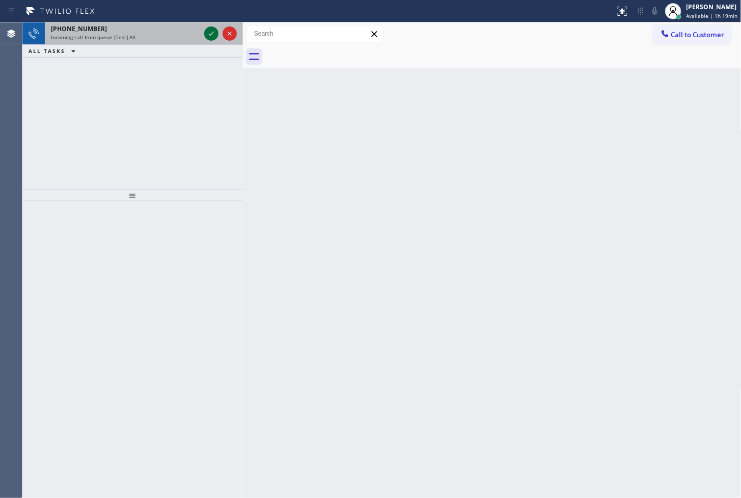
click at [212, 34] on icon at bounding box center [211, 34] width 12 height 12
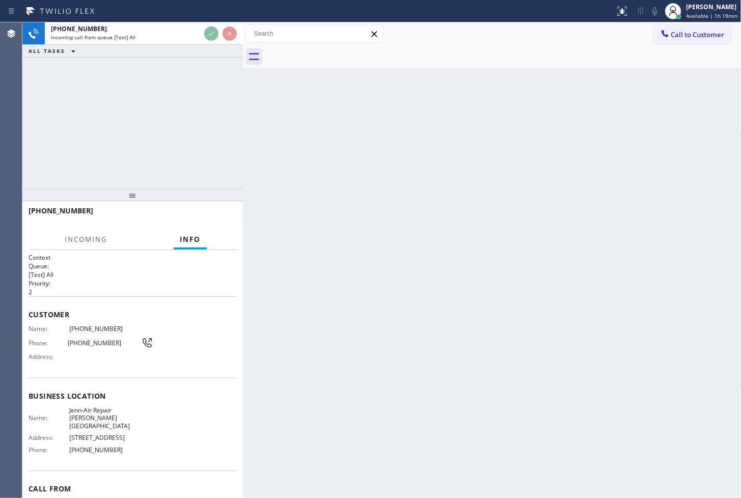
click at [211, 90] on div "+14254227986 Incoming call from queue [Test] All ALL TASKS ALL TASKS ACTIVE TAS…" at bounding box center [132, 105] width 221 height 167
click at [211, 121] on div "+14254227986 Incoming call from queue [Test] All ALL TASKS ALL TASKS ACTIVE TAS…" at bounding box center [132, 105] width 221 height 167
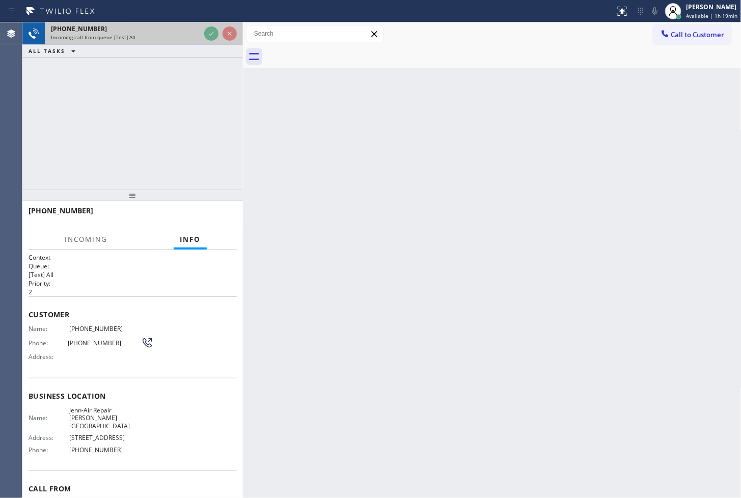
click at [175, 32] on div "+14254227986" at bounding box center [125, 28] width 149 height 9
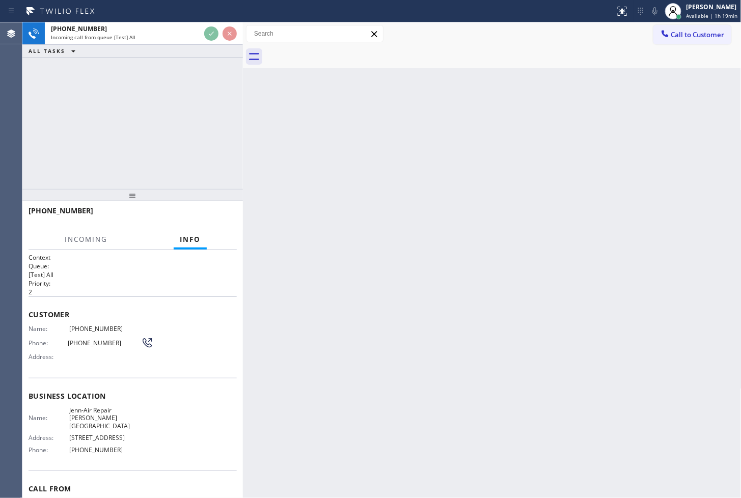
click at [179, 146] on div "+14254227986 Incoming call from queue [Test] All ALL TASKS ALL TASKS ACTIVE TAS…" at bounding box center [132, 105] width 221 height 167
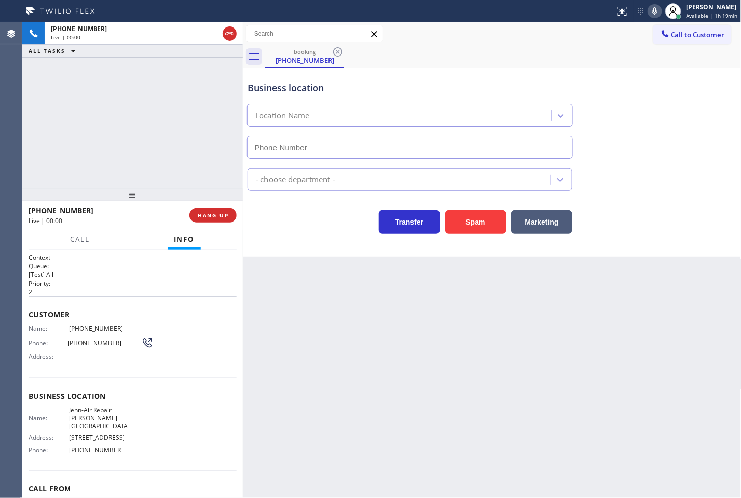
type input "(425) 414-7964"
click at [162, 126] on div "+14254227986 Live | 00:07 ALL TASKS ALL TASKS ACTIVE TASKS TASKS IN WRAP UP" at bounding box center [132, 105] width 221 height 167
click at [76, 242] on span "Call" at bounding box center [79, 239] width 19 height 9
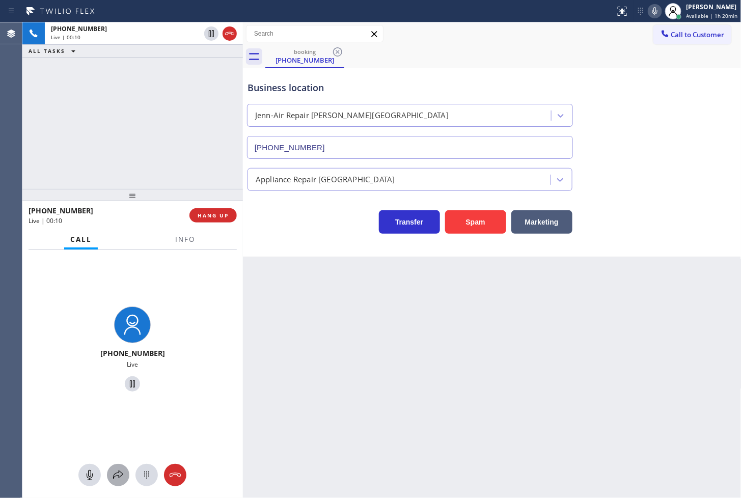
click at [116, 483] on button at bounding box center [118, 475] width 22 height 22
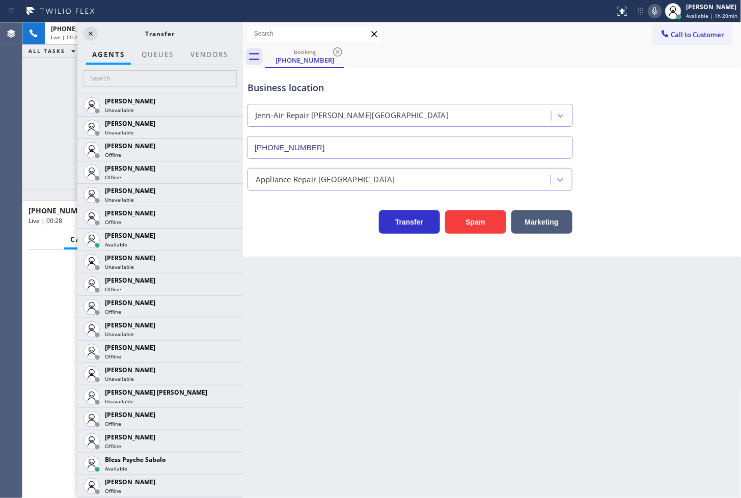
click at [32, 128] on div "+14254227986 Live | 00:28 ALL TASKS ALL TASKS ACTIVE TASKS TASKS IN WRAP UP" at bounding box center [132, 105] width 221 height 167
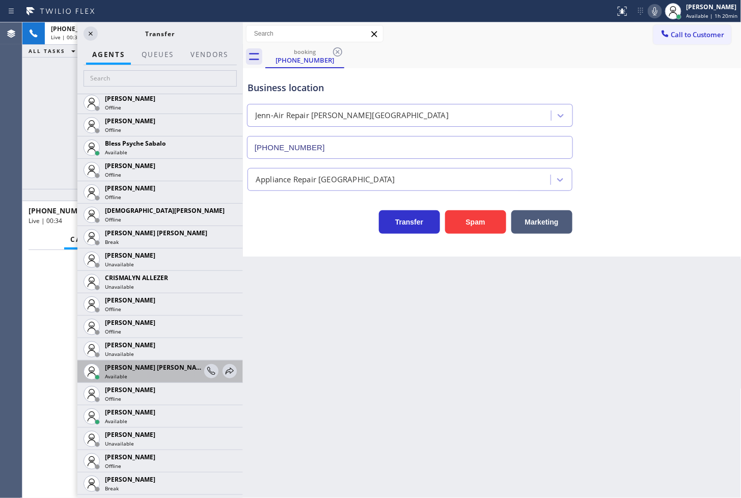
scroll to position [339, 0]
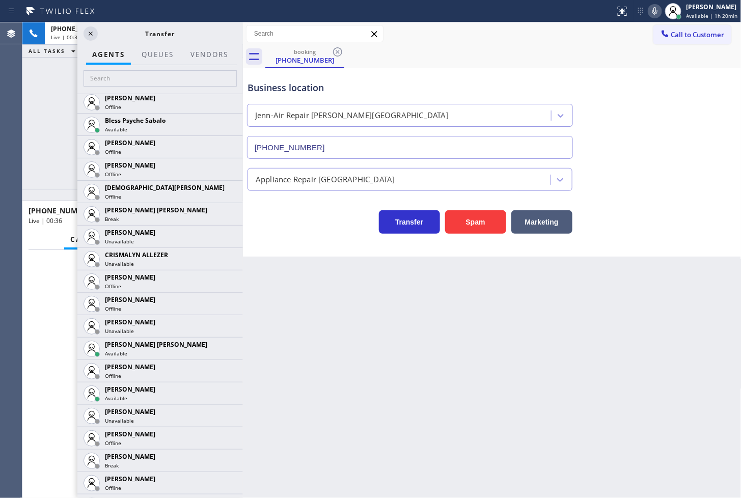
click at [50, 181] on div "+14254227986 Live | 00:37 ALL TASKS ALL TASKS ACTIVE TASKS TASKS IN WRAP UP" at bounding box center [132, 105] width 221 height 167
click at [87, 33] on icon at bounding box center [91, 34] width 12 height 12
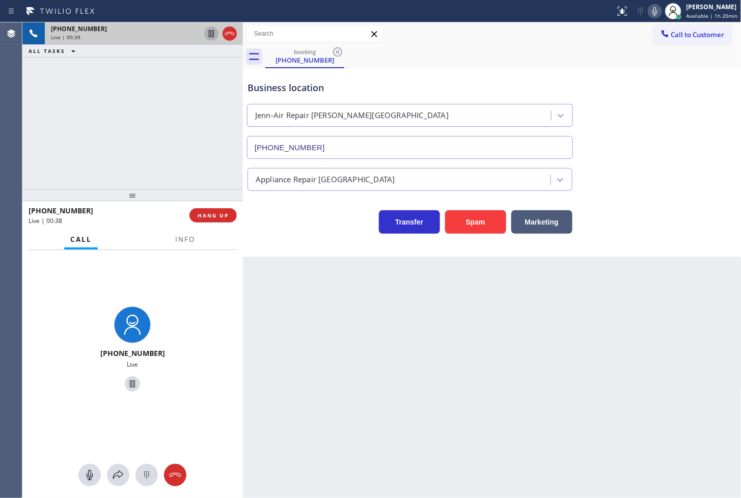
click at [210, 32] on icon at bounding box center [211, 33] width 5 height 7
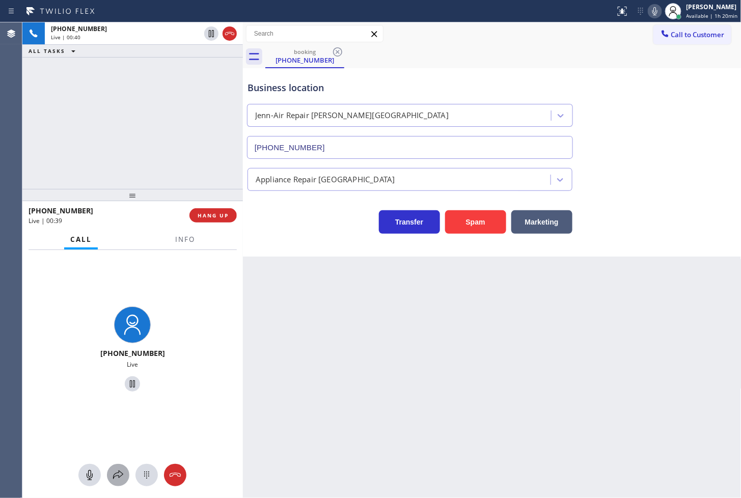
click at [125, 477] on div at bounding box center [118, 475] width 22 height 12
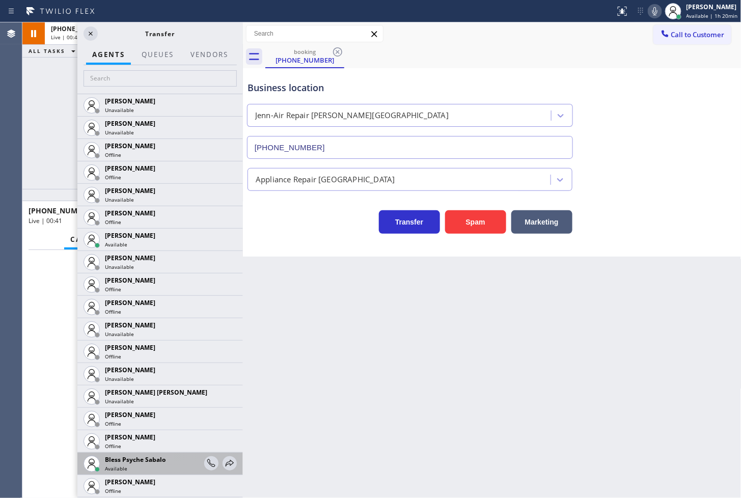
scroll to position [226, 0]
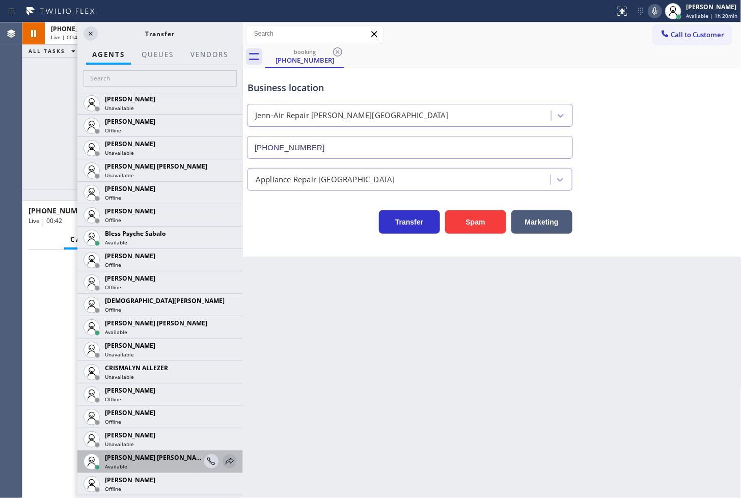
click at [226, 460] on icon at bounding box center [230, 461] width 8 height 7
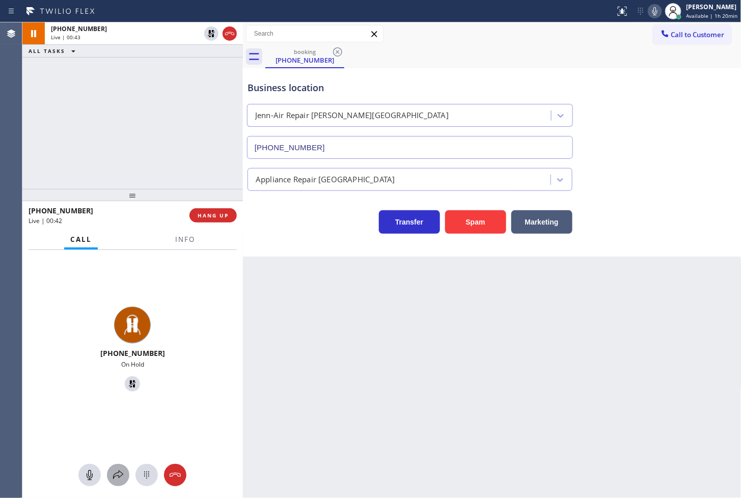
click at [115, 475] on icon at bounding box center [118, 475] width 12 height 12
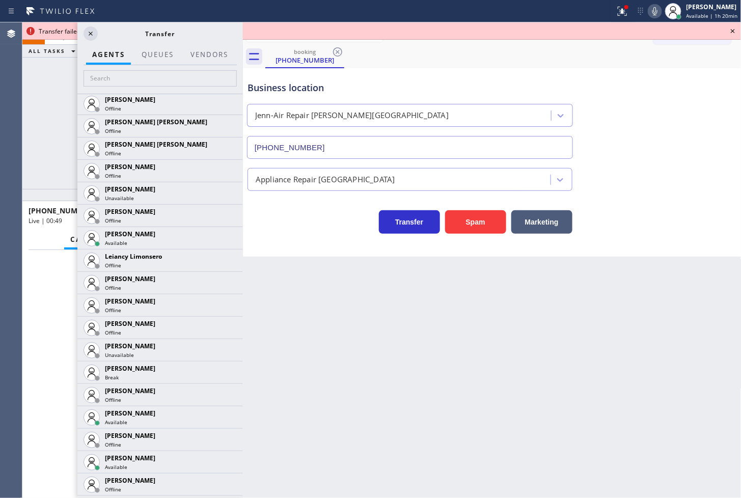
scroll to position [1359, 0]
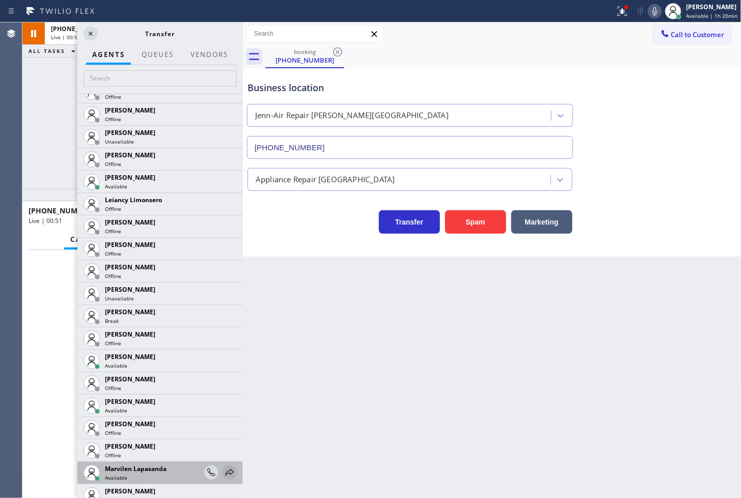
click at [224, 471] on icon at bounding box center [230, 473] width 12 height 12
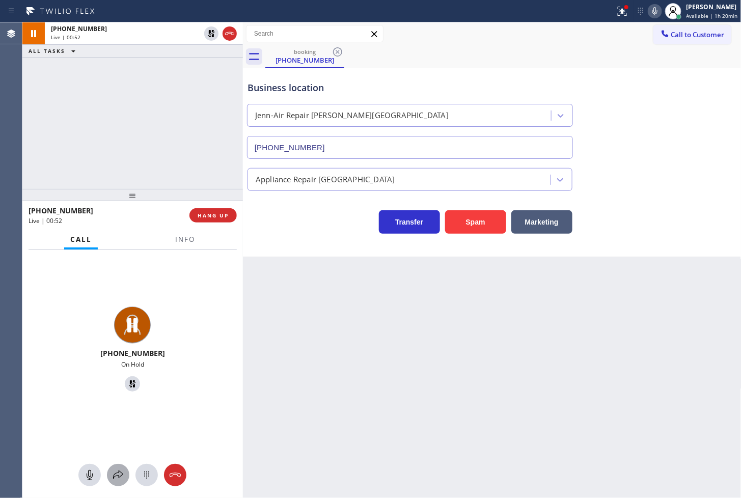
click at [115, 477] on icon at bounding box center [118, 475] width 12 height 12
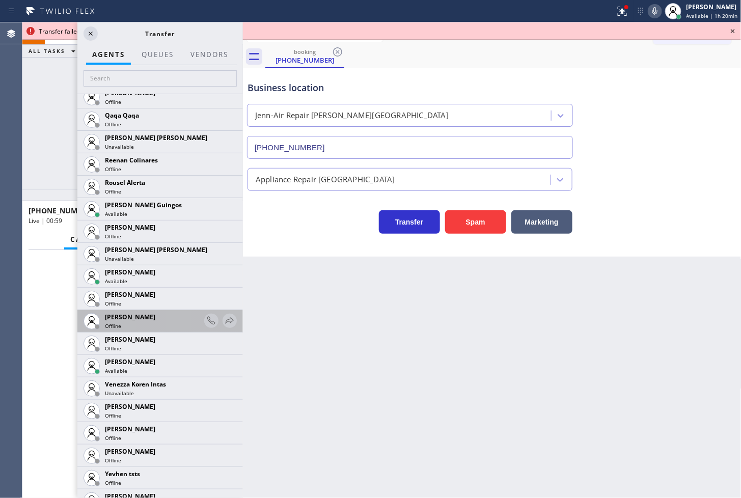
scroll to position [2039, 0]
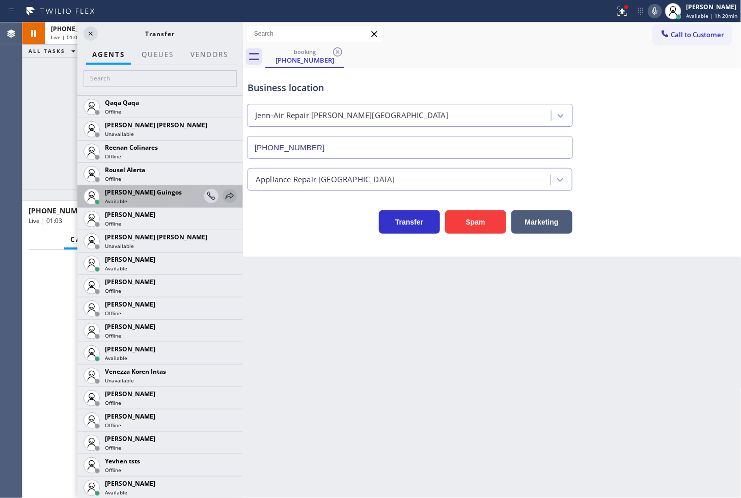
click at [226, 196] on icon at bounding box center [230, 196] width 8 height 7
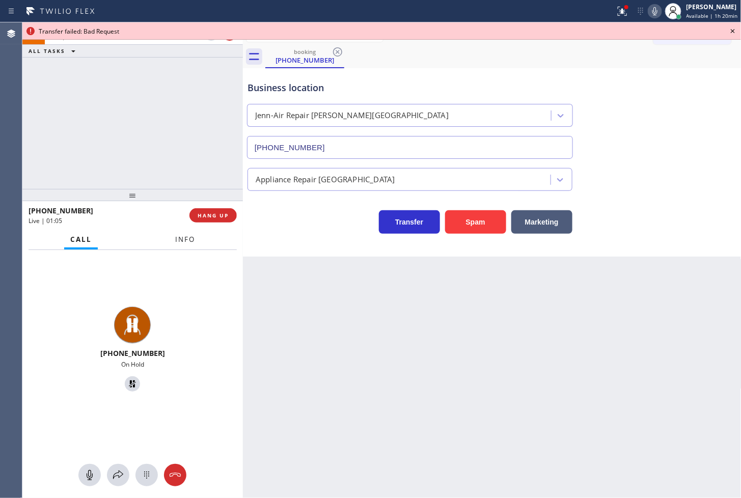
click at [190, 240] on span "Info" at bounding box center [185, 239] width 20 height 9
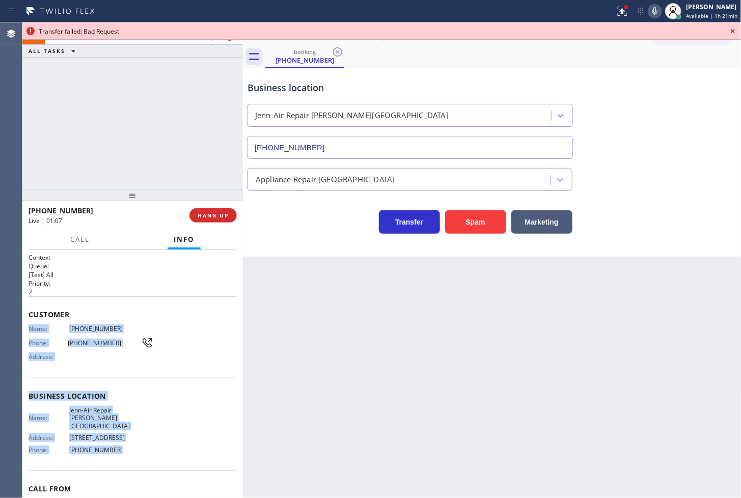
drag, startPoint x: 25, startPoint y: 330, endPoint x: 139, endPoint y: 452, distance: 167.3
click at [139, 452] on div "Context Queue: [Test] All Priority: 2 Customer Name: (425) 422-7986 Phone: (425…" at bounding box center [132, 374] width 221 height 249
copy div "Name: (425) 422-7986 Phone: (425) 422-7986 Address: Business location Name: Jen…"
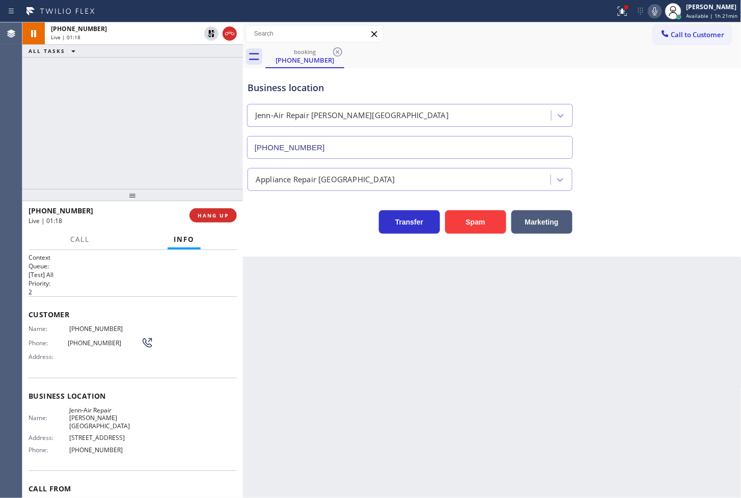
drag, startPoint x: 197, startPoint y: 135, endPoint x: 197, endPoint y: 128, distance: 6.1
click at [197, 132] on div "+14254227986 Live | 01:18 ALL TASKS ALL TASKS ACTIVE TASKS TASKS IN WRAP UP" at bounding box center [132, 105] width 221 height 167
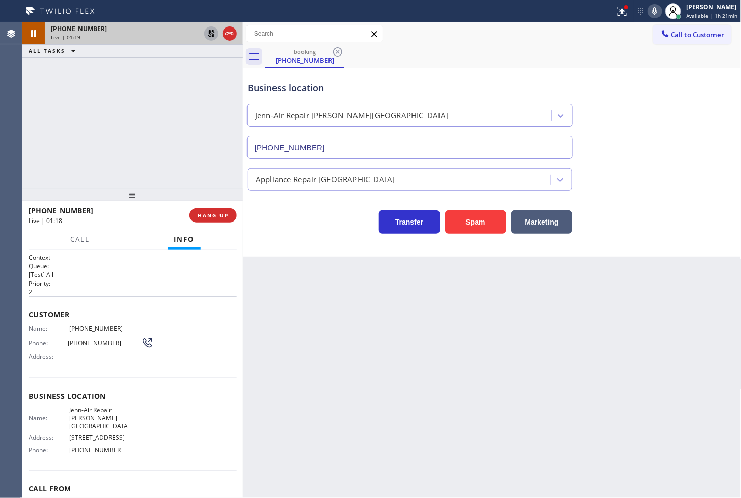
click at [211, 32] on icon at bounding box center [211, 34] width 12 height 12
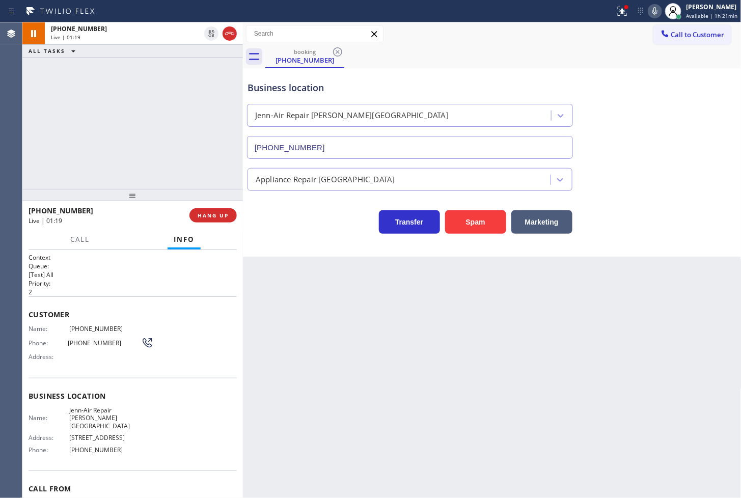
click at [592, 36] on div "Call to Customer Outbound call Location Search location Your caller id phone nu…" at bounding box center [492, 34] width 499 height 18
click at [618, 12] on g at bounding box center [622, 11] width 9 height 9
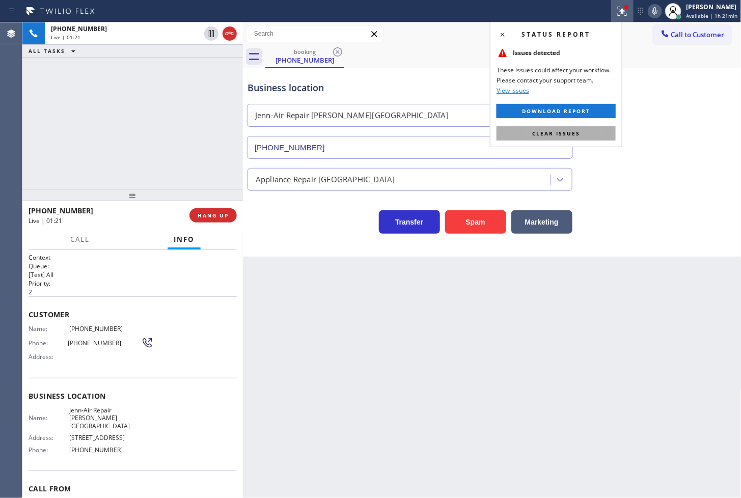
click at [588, 131] on button "Clear issues" at bounding box center [556, 133] width 119 height 14
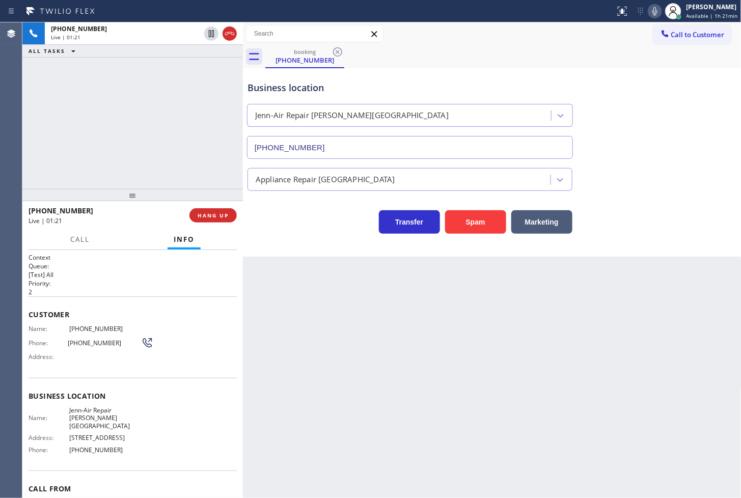
click at [115, 120] on div "+14254227986 Live | 01:21 ALL TASKS ALL TASKS ACTIVE TASKS TASKS IN WRAP UP" at bounding box center [132, 105] width 221 height 167
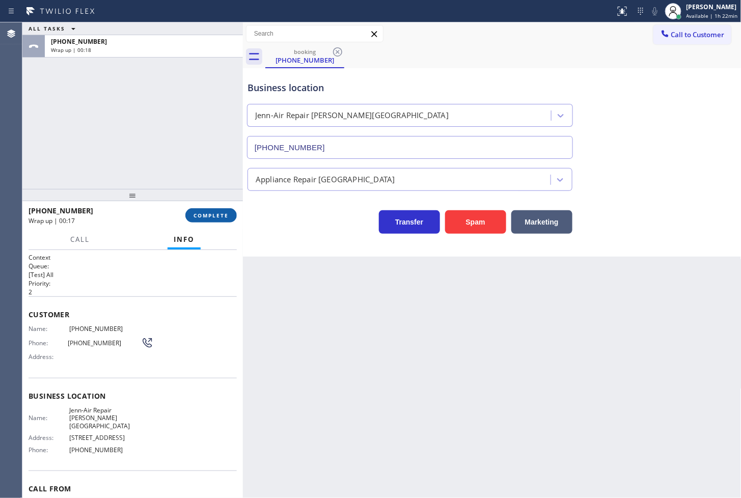
click at [195, 212] on span "COMPLETE" at bounding box center [211, 215] width 35 height 7
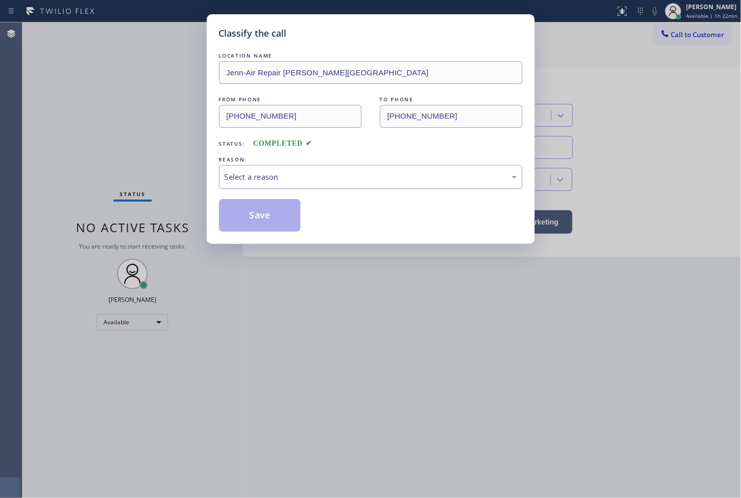
click at [283, 183] on div "Select a reason" at bounding box center [371, 177] width 304 height 24
click at [273, 213] on button "Save" at bounding box center [260, 215] width 82 height 33
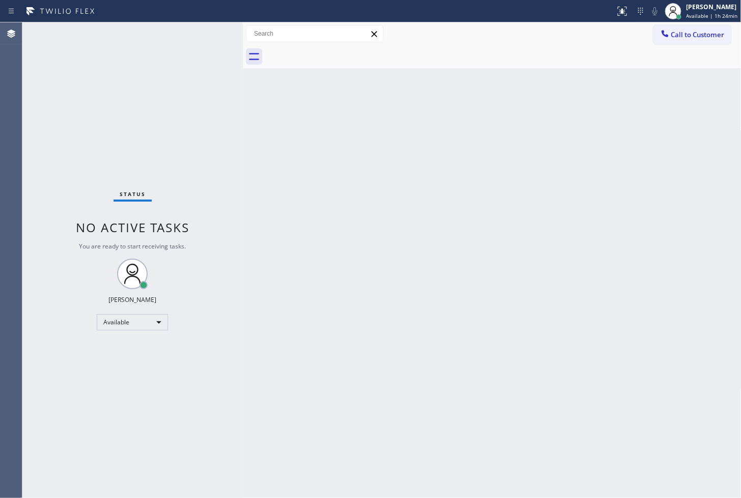
click at [164, 40] on div "Status No active tasks You are ready to start receiving tasks. [PERSON_NAME]" at bounding box center [132, 260] width 221 height 476
click at [187, 32] on div "Status No active tasks You are ready to start receiving tasks. [PERSON_NAME]" at bounding box center [132, 260] width 221 height 476
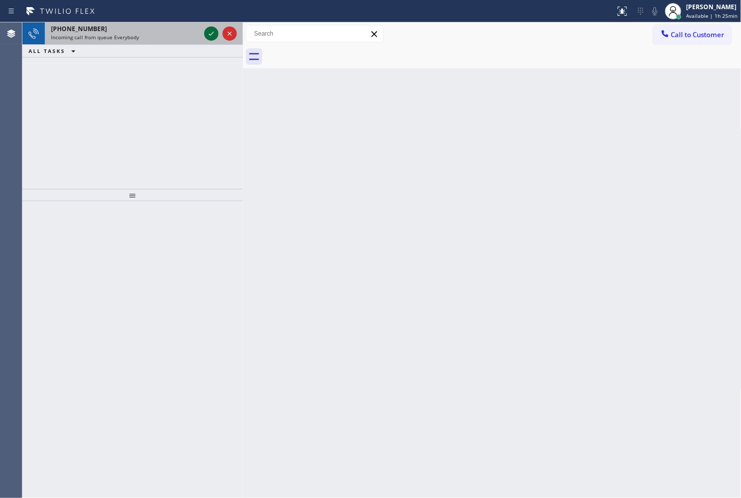
click at [212, 32] on icon at bounding box center [211, 34] width 12 height 12
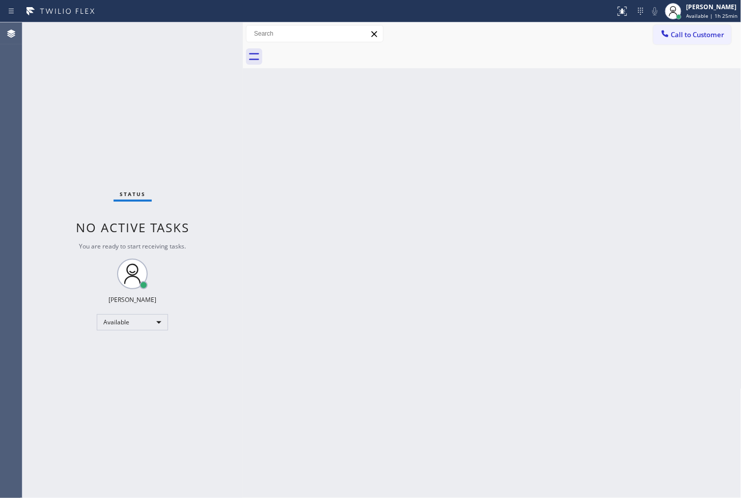
click at [212, 32] on div "Status No active tasks You are ready to start receiving tasks. [PERSON_NAME]" at bounding box center [132, 260] width 221 height 476
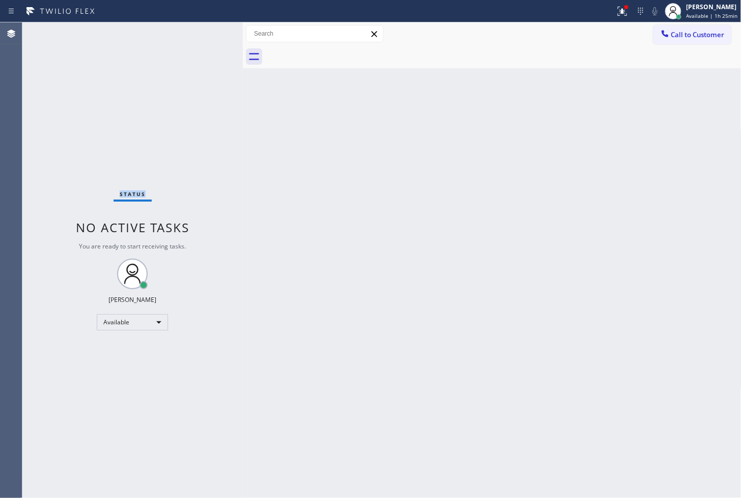
click at [212, 32] on div "Status No active tasks You are ready to start receiving tasks. [PERSON_NAME]" at bounding box center [132, 260] width 221 height 476
click at [617, 11] on icon at bounding box center [623, 11] width 12 height 12
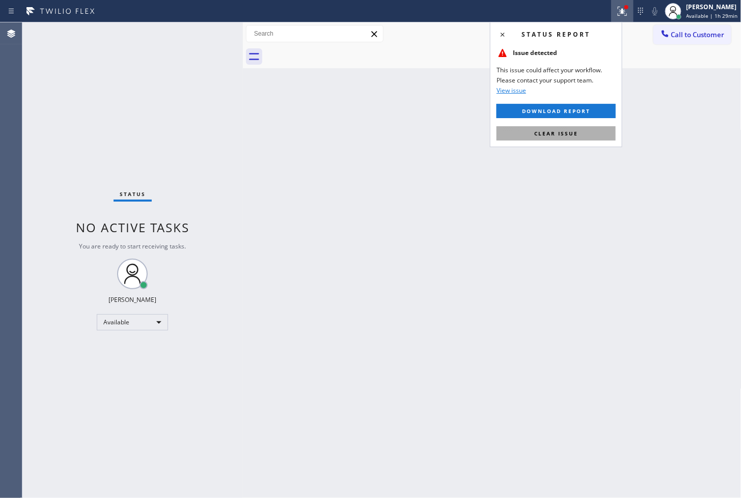
click at [593, 130] on button "Clear issue" at bounding box center [556, 133] width 119 height 14
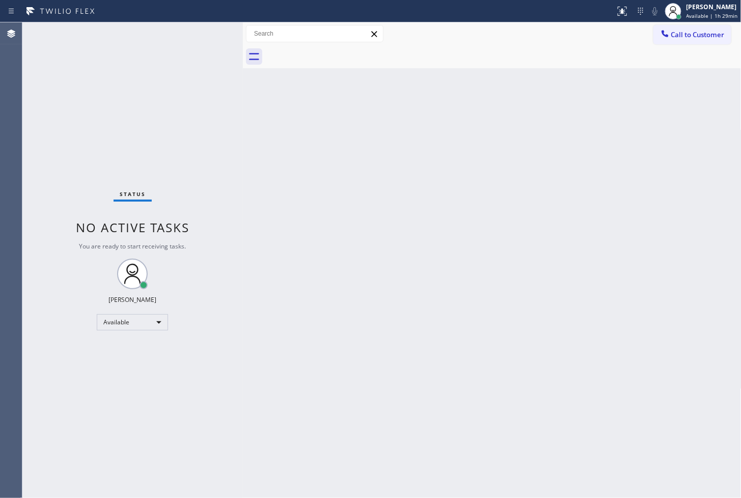
click at [238, 157] on div "Status No active tasks You are ready to start receiving tasks. [PERSON_NAME]" at bounding box center [132, 260] width 221 height 476
click at [202, 38] on div "Status No active tasks You are ready to start receiving tasks. [PERSON_NAME]" at bounding box center [132, 260] width 221 height 476
click at [154, 140] on div "Status No active tasks You are ready to start receiving tasks. [PERSON_NAME]" at bounding box center [132, 260] width 221 height 476
click at [211, 29] on div "Status No active tasks You are ready to start receiving tasks. [PERSON_NAME]" at bounding box center [132, 260] width 221 height 476
click at [154, 317] on div "Available" at bounding box center [132, 322] width 71 height 16
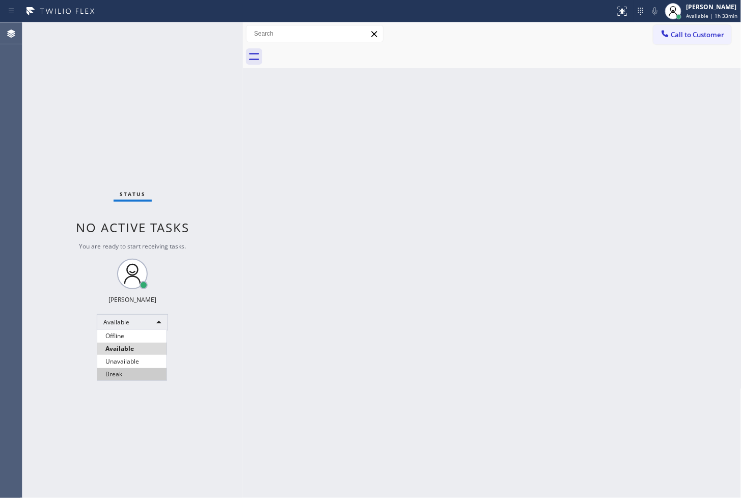
click at [138, 377] on li "Break" at bounding box center [131, 374] width 69 height 12
click at [174, 170] on div "Status No active tasks Change activity state to start receiving tasks. [PERSON_…" at bounding box center [132, 260] width 221 height 476
click at [487, 365] on div "Back to Dashboard Change Sender ID Customers Technicians Select a contact Outbo…" at bounding box center [492, 260] width 499 height 476
click at [177, 381] on div "Status No active tasks Change activity state to start receiving tasks. Judy Ann…" at bounding box center [132, 260] width 221 height 476
click at [159, 319] on div "Break" at bounding box center [132, 322] width 71 height 16
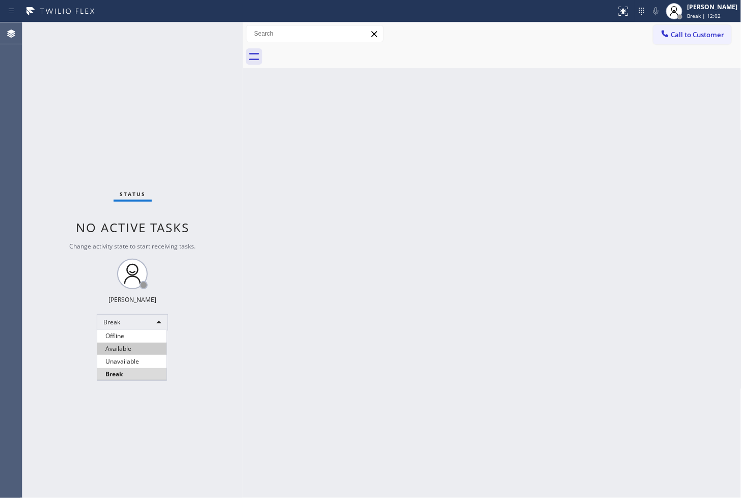
click at [139, 345] on li "Available" at bounding box center [131, 349] width 69 height 12
click at [478, 164] on div "Back to Dashboard Change Sender ID Customers Technicians Select a contact Outbo…" at bounding box center [492, 260] width 499 height 476
drag, startPoint x: 184, startPoint y: 78, endPoint x: 202, endPoint y: 61, distance: 24.5
click at [187, 77] on div "Status No active tasks You are ready to start receiving tasks. [PERSON_NAME]" at bounding box center [132, 260] width 221 height 476
click at [202, 61] on div "Status No active tasks You are ready to start receiving tasks. [PERSON_NAME]" at bounding box center [132, 260] width 221 height 476
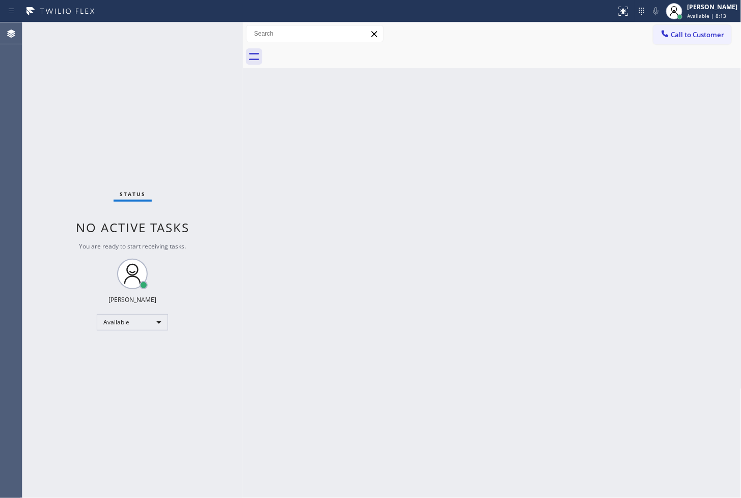
click at [209, 37] on div "Status No active tasks You are ready to start receiving tasks. [PERSON_NAME]" at bounding box center [132, 260] width 221 height 476
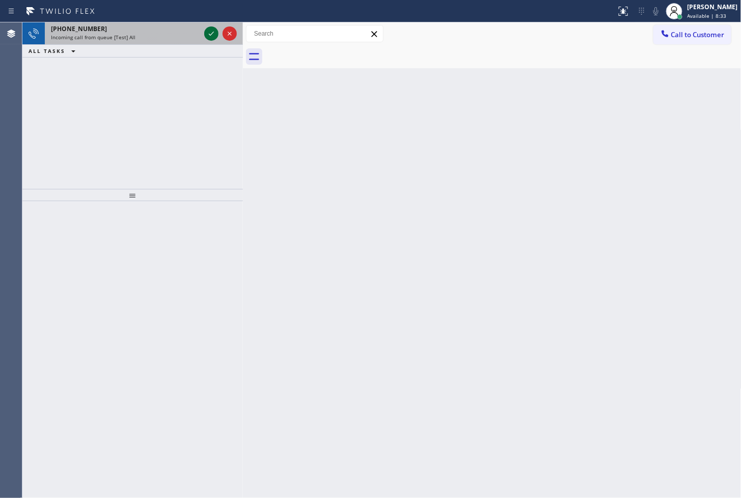
click at [209, 37] on icon at bounding box center [211, 34] width 12 height 12
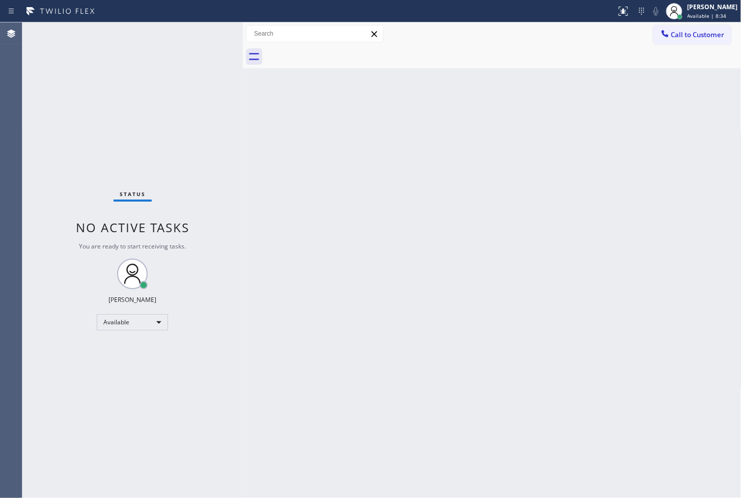
click at [204, 36] on div "Status No active tasks You are ready to start receiving tasks. [PERSON_NAME]" at bounding box center [132, 260] width 221 height 476
click at [618, 12] on icon at bounding box center [624, 11] width 12 height 12
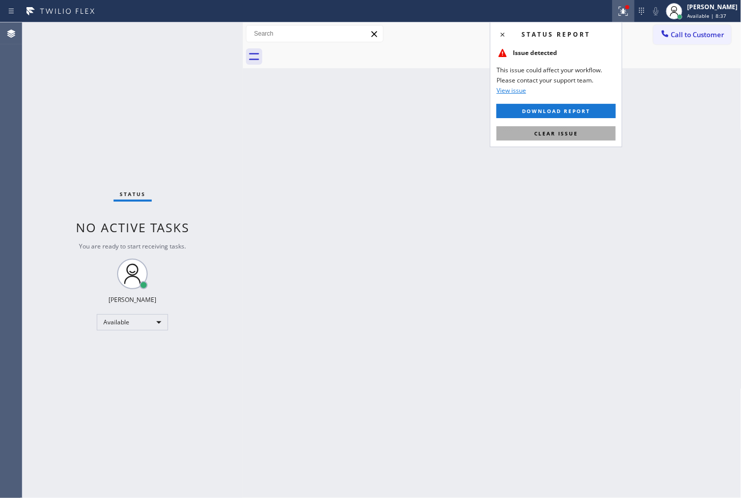
click at [568, 136] on span "Clear issue" at bounding box center [557, 133] width 44 height 7
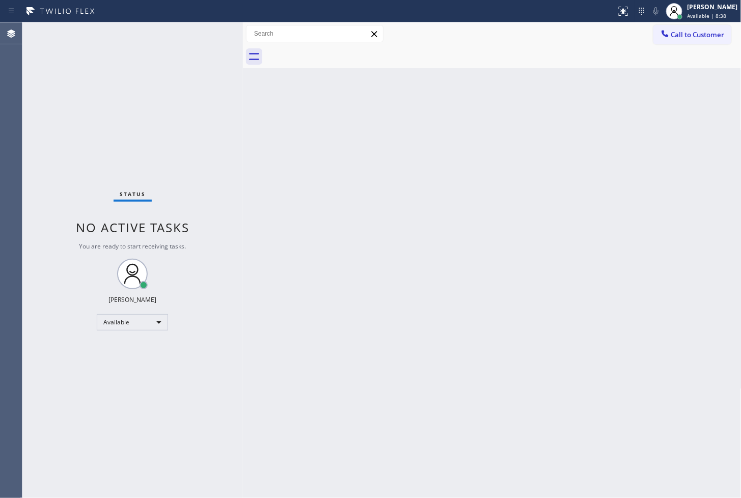
click at [263, 146] on div "Back to Dashboard Change Sender ID Customers Technicians Select a contact Outbo…" at bounding box center [492, 260] width 499 height 476
click at [218, 32] on div "Status No active tasks You are ready to start receiving tasks. [PERSON_NAME]" at bounding box center [132, 260] width 221 height 476
click at [167, 129] on div "Status No active tasks You are ready to start receiving tasks. [PERSON_NAME]" at bounding box center [132, 260] width 221 height 476
click at [212, 41] on div "Status No active tasks You are ready to start receiving tasks. [PERSON_NAME]" at bounding box center [132, 260] width 221 height 476
click at [206, 32] on div "Status No active tasks You are ready to start receiving tasks. [PERSON_NAME]" at bounding box center [132, 260] width 221 height 476
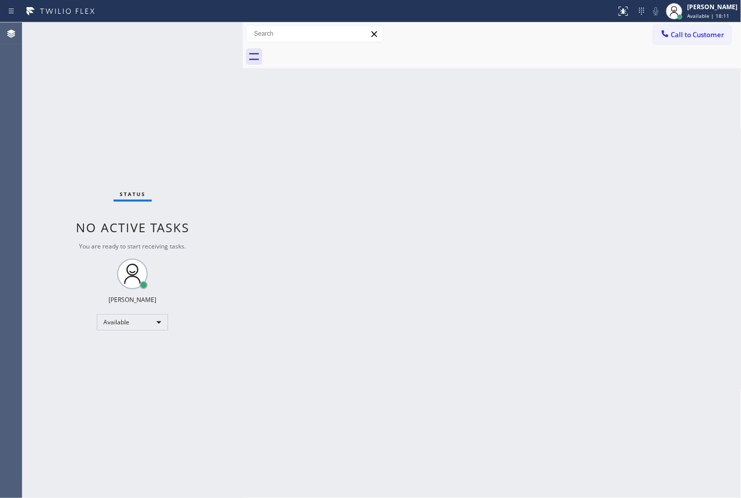
click at [494, 326] on div "Back to Dashboard Change Sender ID Customers Technicians Select a contact Outbo…" at bounding box center [492, 260] width 499 height 476
click at [423, 194] on div "Back to Dashboard Change Sender ID Customers Technicians Select a contact Outbo…" at bounding box center [492, 260] width 499 height 476
click at [148, 129] on div "Status No active tasks You are ready to start receiving tasks. [PERSON_NAME]" at bounding box center [132, 260] width 221 height 476
click at [209, 31] on div "Status No active tasks You are ready to start receiving tasks. [PERSON_NAME]" at bounding box center [132, 260] width 221 height 476
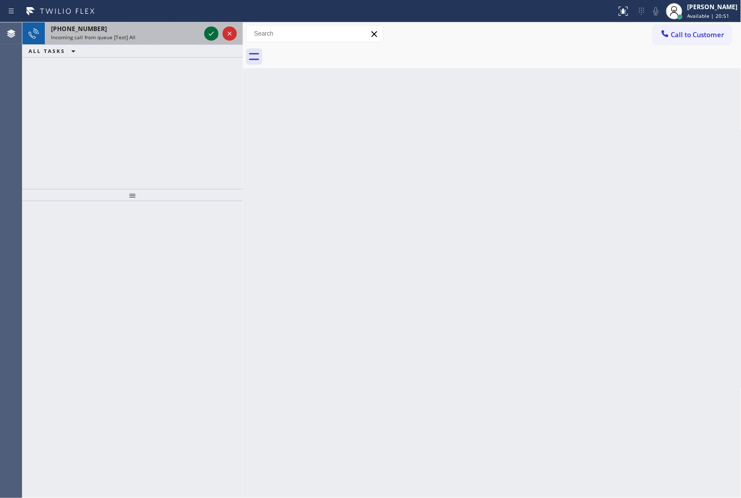
click at [209, 31] on icon at bounding box center [211, 34] width 12 height 12
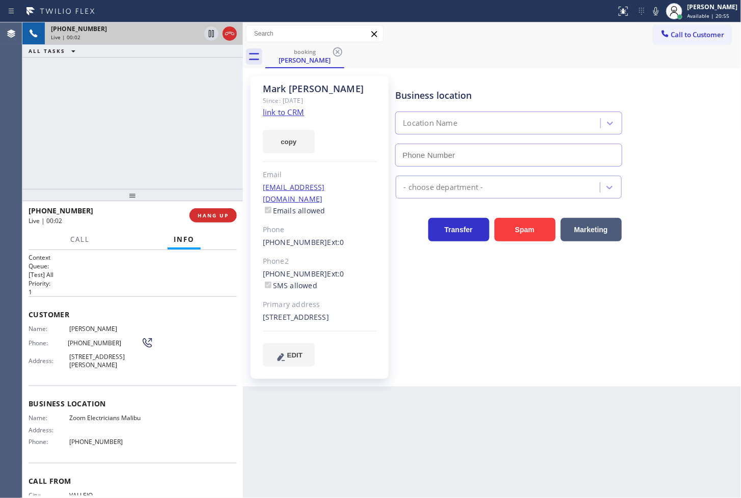
type input "(310) 388-4071"
click at [281, 114] on link "link to CRM" at bounding box center [283, 112] width 41 height 10
click at [68, 135] on div "+17076416929 Live | 00:19 ALL TASKS ALL TASKS ACTIVE TASKS TASKS IN WRAP UP" at bounding box center [132, 105] width 221 height 167
click at [137, 136] on div "+17076416929 Live | 00:20 ALL TASKS ALL TASKS ACTIVE TASKS TASKS IN WRAP UP" at bounding box center [132, 105] width 221 height 167
click at [562, 43] on div "Call to Customer Outbound call Location Search location Your caller id phone nu…" at bounding box center [492, 33] width 499 height 23
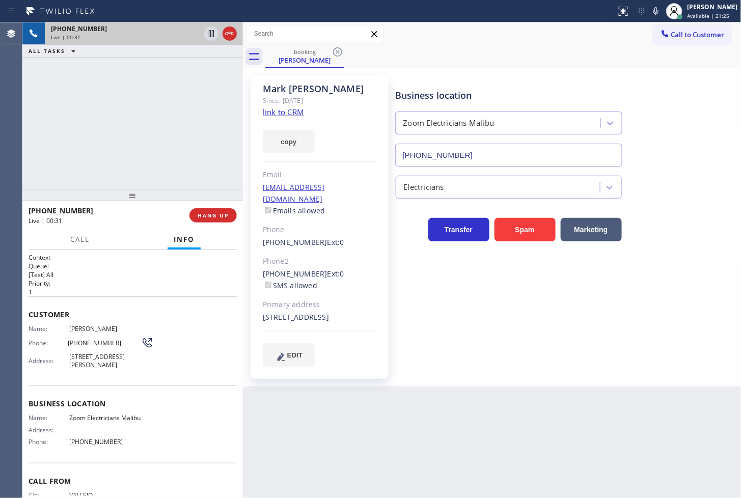
click at [188, 149] on div "+17076416929 Live | 00:31 ALL TASKS ALL TASKS ACTIVE TASKS TASKS IN WRAP UP" at bounding box center [132, 105] width 221 height 167
click at [81, 241] on span "Call" at bounding box center [79, 239] width 19 height 9
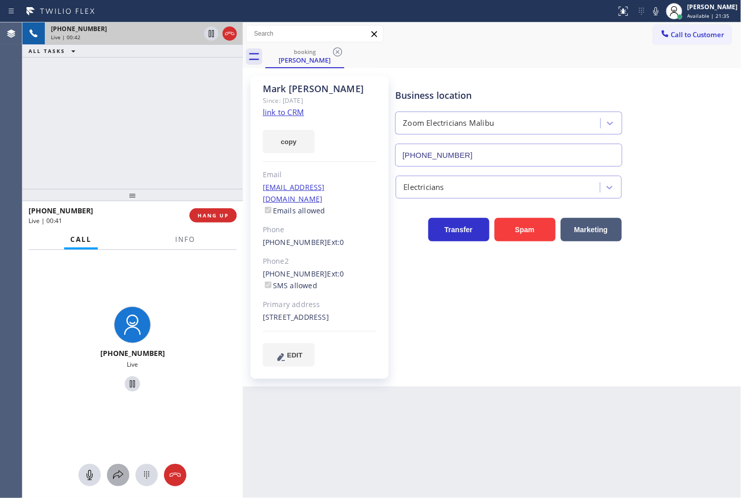
click at [119, 476] on icon at bounding box center [118, 475] width 12 height 12
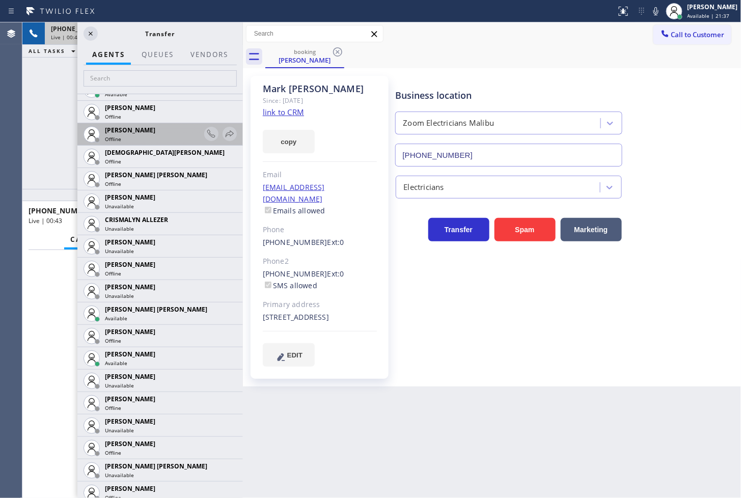
scroll to position [396, 0]
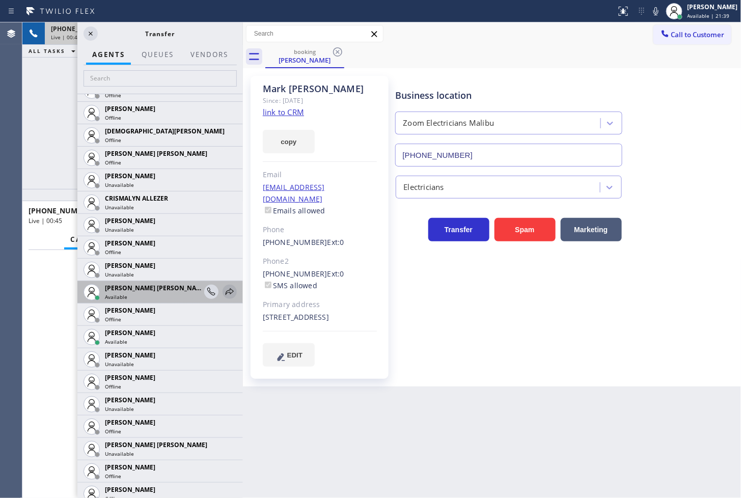
click at [224, 291] on icon at bounding box center [230, 292] width 12 height 12
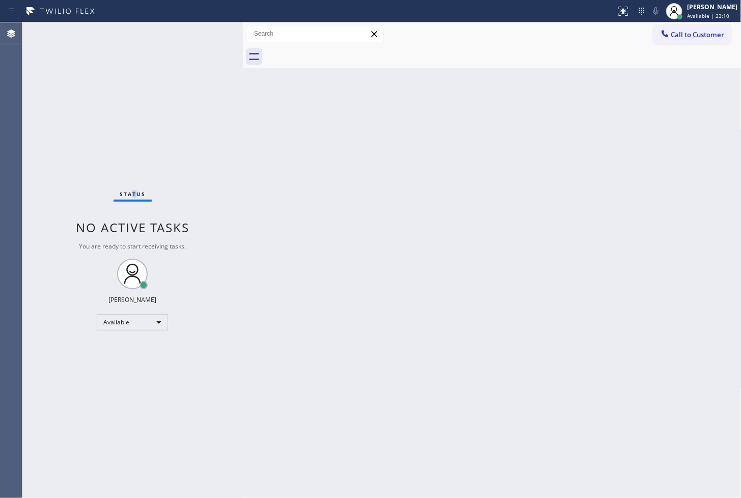
click at [137, 112] on div "Status No active tasks You are ready to start receiving tasks. [PERSON_NAME]" at bounding box center [132, 260] width 221 height 476
click at [211, 59] on div "Status No active tasks You are ready to start receiving tasks. [PERSON_NAME]" at bounding box center [132, 260] width 221 height 476
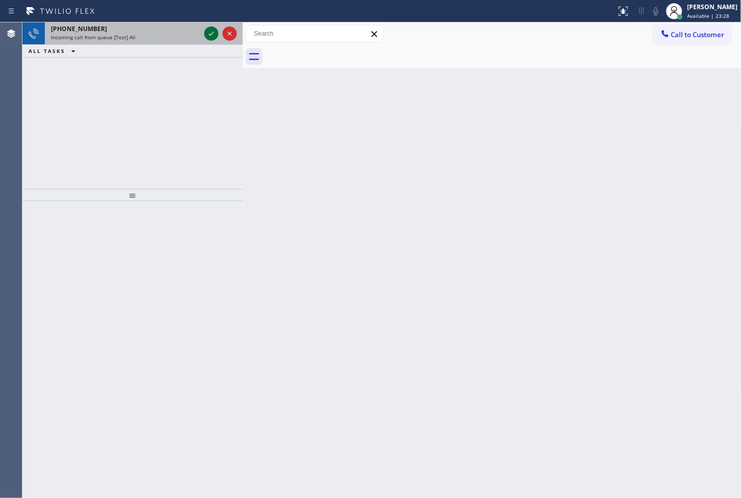
click at [214, 38] on icon at bounding box center [211, 34] width 12 height 12
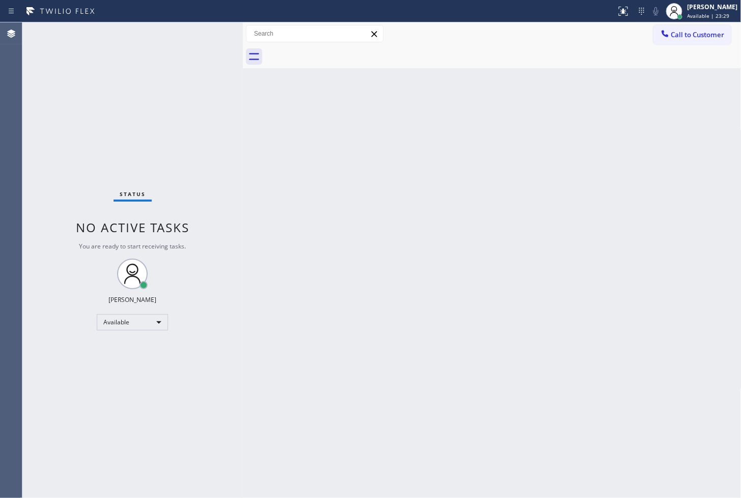
click at [214, 38] on div "Status No active tasks You are ready to start receiving tasks. [PERSON_NAME]" at bounding box center [132, 260] width 221 height 476
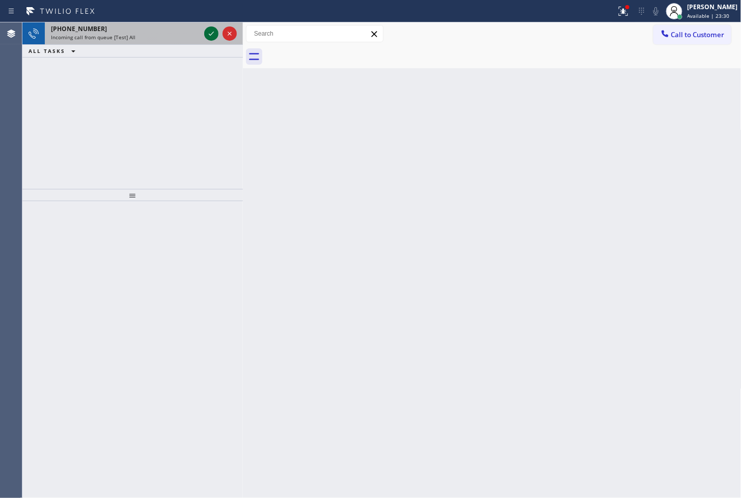
click at [209, 30] on icon at bounding box center [211, 34] width 12 height 12
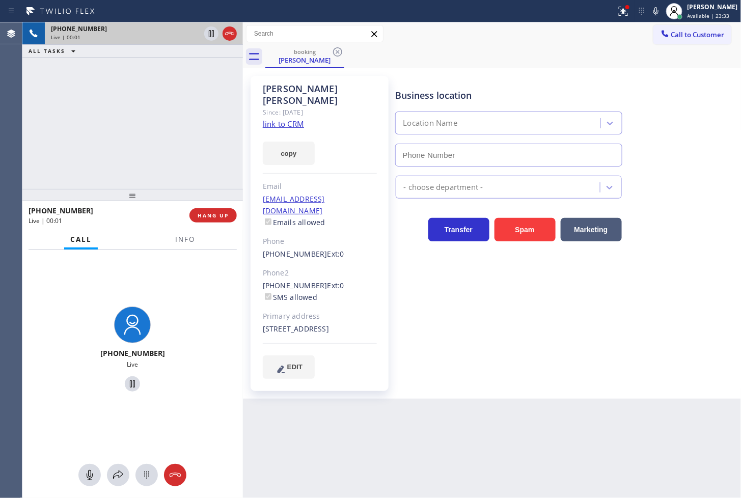
type input "(855) 731-4952"
click at [283, 106] on div "Since: [DATE]" at bounding box center [320, 112] width 114 height 12
click at [281, 119] on link "link to CRM" at bounding box center [283, 124] width 41 height 10
click at [277, 420] on div "Back to Dashboard Change Sender ID Customers Technicians Select a contact Outbo…" at bounding box center [492, 260] width 499 height 476
click at [163, 313] on div "+18187169128 Live" at bounding box center [132, 351] width 212 height 88
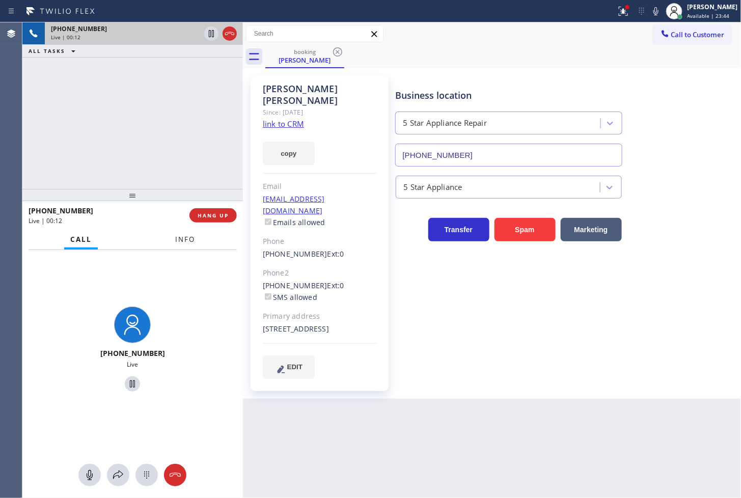
click at [186, 233] on button "Info" at bounding box center [185, 240] width 32 height 20
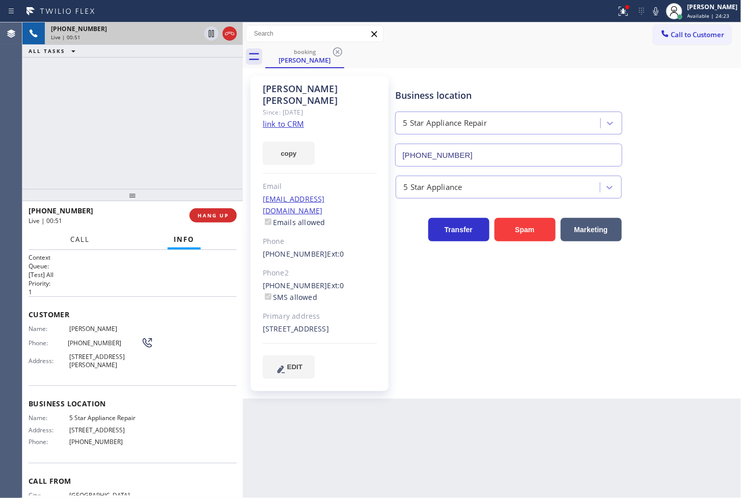
click at [72, 240] on span "Call" at bounding box center [79, 239] width 19 height 9
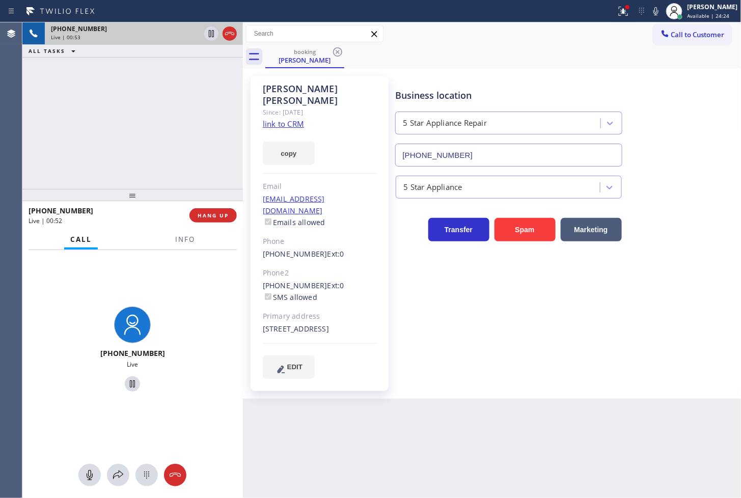
click at [191, 314] on div "+18187169128 Live" at bounding box center [132, 351] width 212 height 88
click at [162, 289] on div "+18187169128 Live" at bounding box center [132, 351] width 221 height 202
click at [116, 117] on div "+18187169128 Live | 00:55 ALL TASKS ALL TASKS ACTIVE TASKS TASKS IN WRAP UP" at bounding box center [132, 105] width 221 height 167
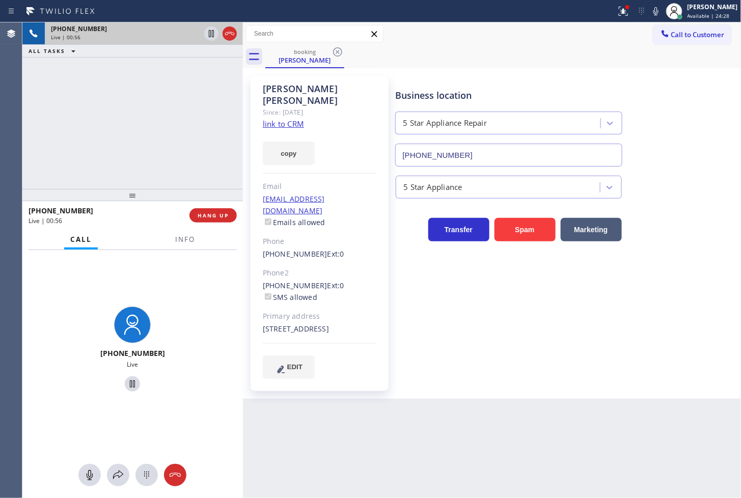
click at [116, 117] on div "+18187169128 Live | 00:56 ALL TASKS ALL TASKS ACTIVE TASKS TASKS IN WRAP UP" at bounding box center [132, 105] width 221 height 167
click at [210, 34] on icon at bounding box center [211, 33] width 5 height 7
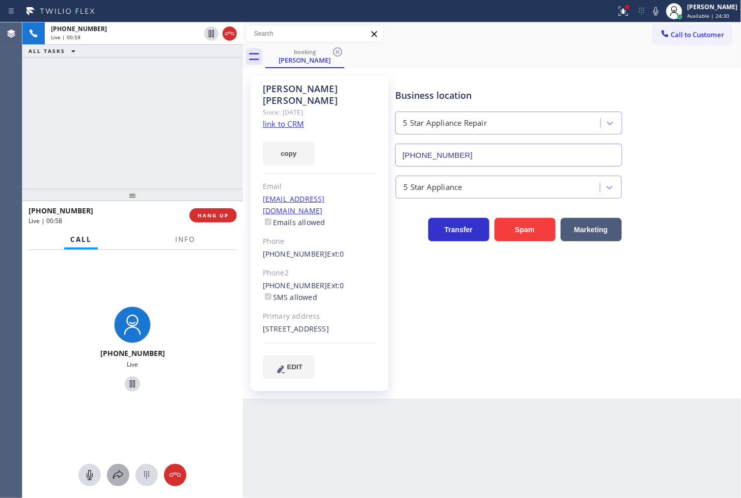
click at [115, 473] on icon at bounding box center [118, 475] width 12 height 12
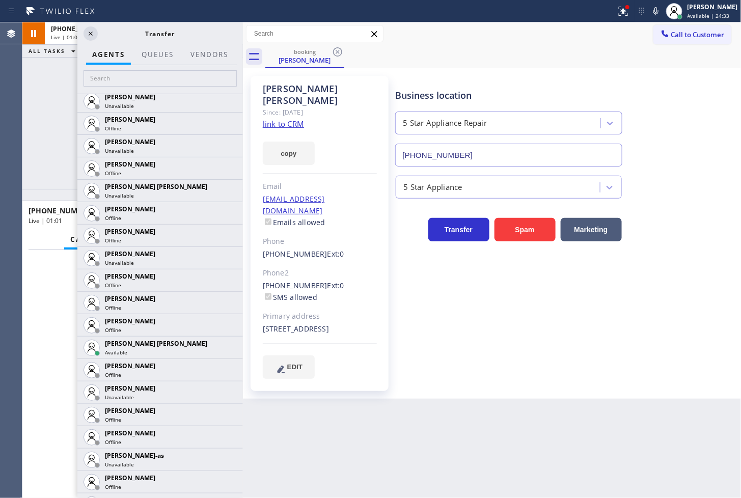
scroll to position [736, 0]
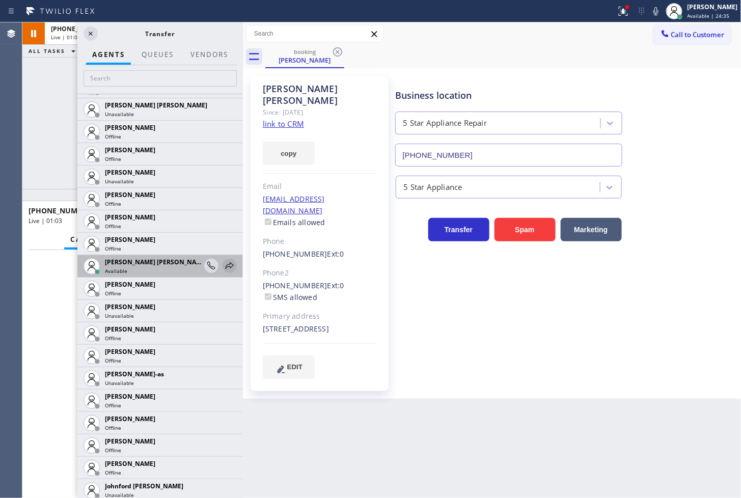
click at [224, 264] on icon at bounding box center [230, 266] width 12 height 12
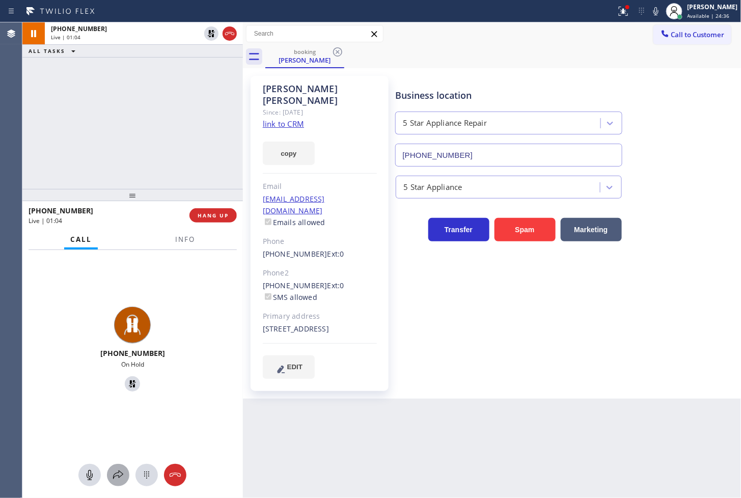
click at [119, 472] on icon at bounding box center [118, 475] width 10 height 9
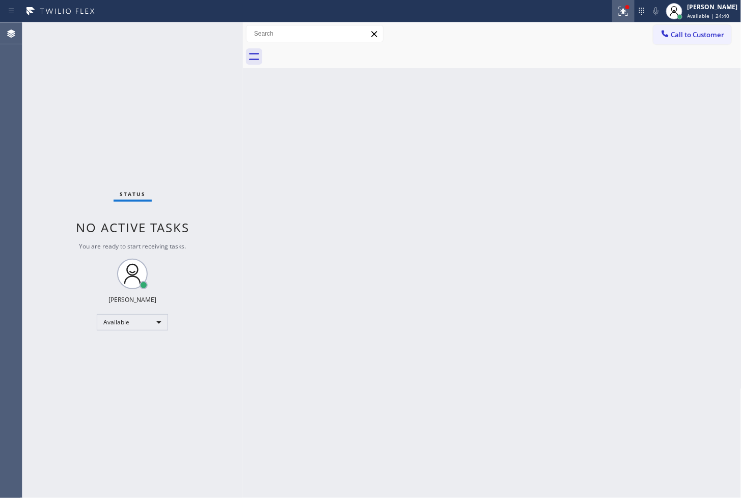
click at [619, 10] on icon at bounding box center [623, 11] width 9 height 9
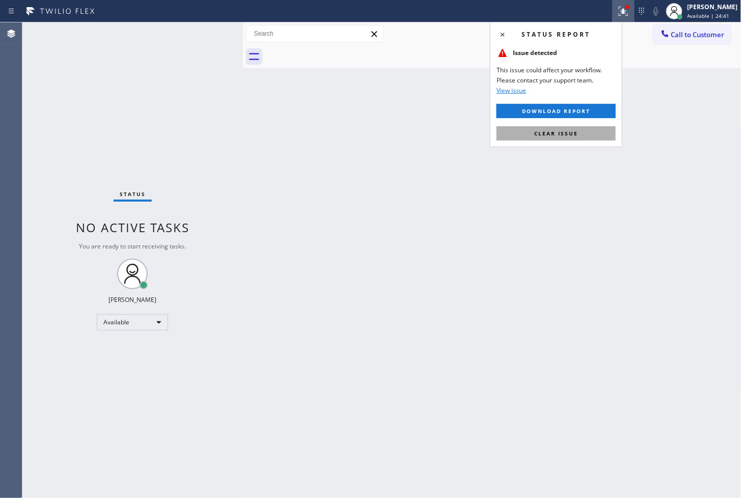
click at [571, 132] on span "Clear issue" at bounding box center [557, 133] width 44 height 7
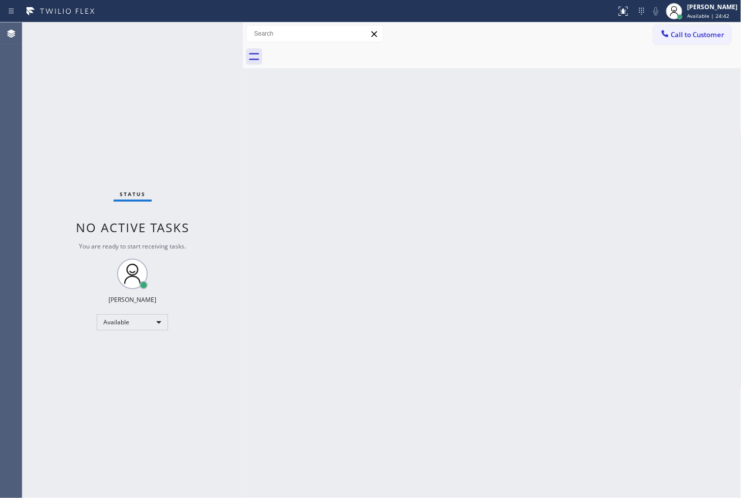
drag, startPoint x: 279, startPoint y: 316, endPoint x: 309, endPoint y: 424, distance: 111.5
click at [284, 325] on div "Back to Dashboard Change Sender ID Customers Technicians Select a contact Outbo…" at bounding box center [492, 260] width 499 height 476
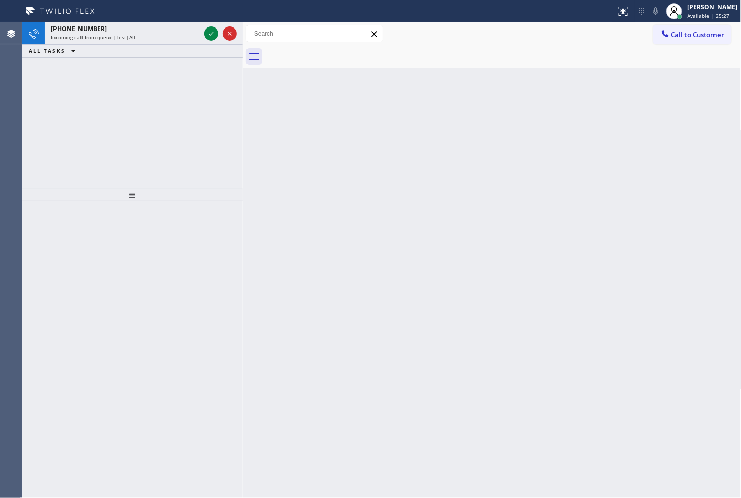
click at [90, 95] on div "+17863071619 Incoming call from queue [Test] All ALL TASKS ALL TASKS ACTIVE TAS…" at bounding box center [132, 105] width 221 height 167
click at [209, 32] on icon at bounding box center [211, 34] width 12 height 12
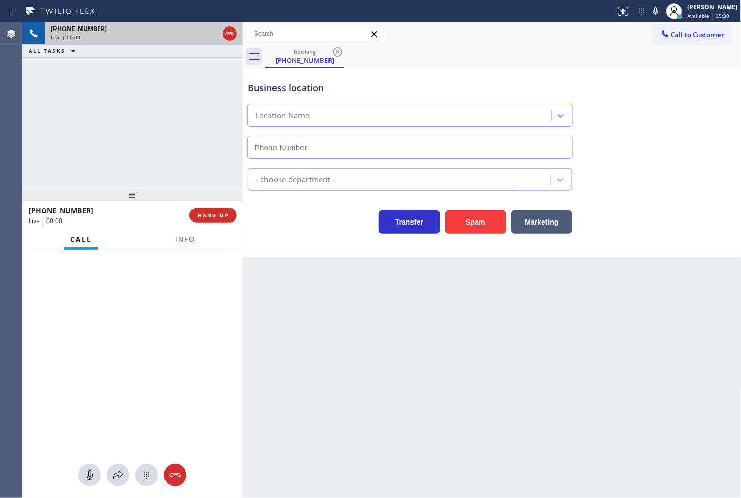
type input "(786) 269-0401"
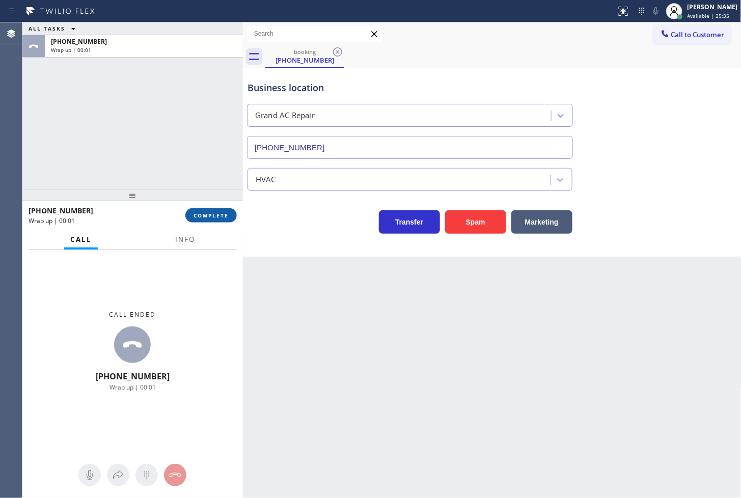
click at [210, 222] on button "COMPLETE" at bounding box center [210, 215] width 51 height 14
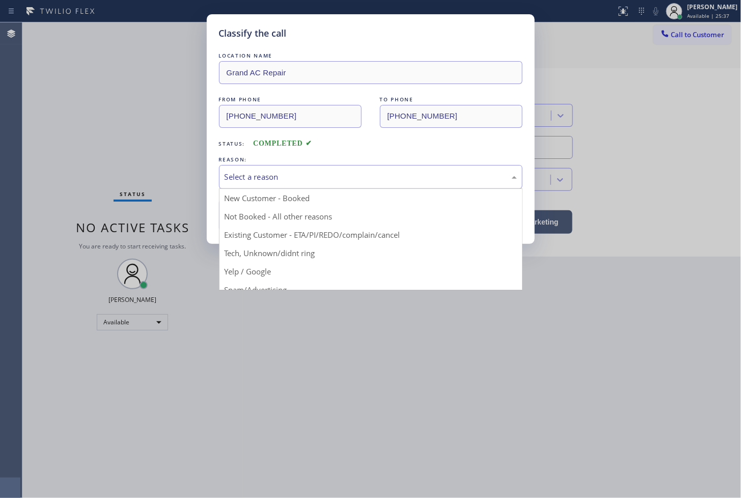
click at [245, 172] on div "Select a reason" at bounding box center [371, 177] width 292 height 12
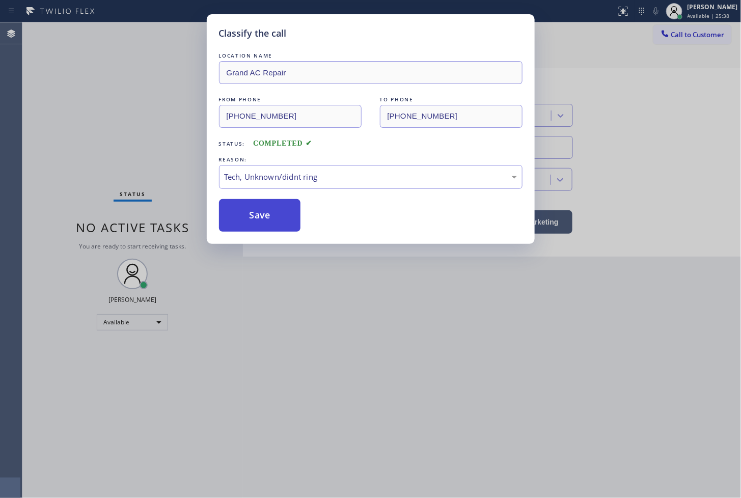
click at [250, 214] on button "Save" at bounding box center [260, 215] width 82 height 33
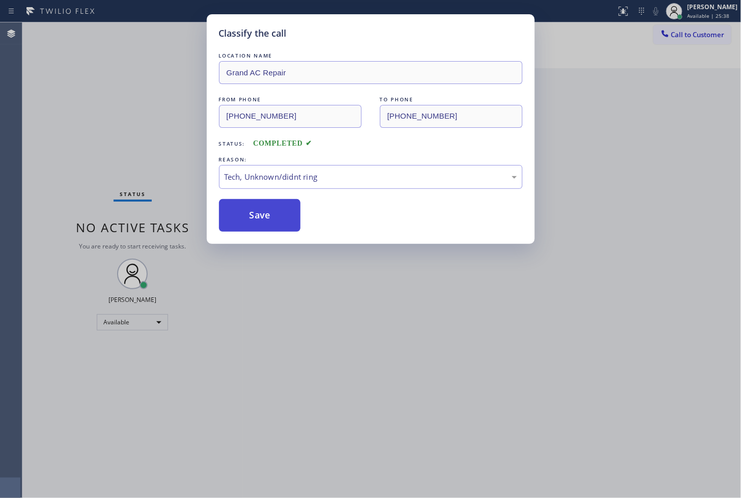
click at [250, 214] on button "Save" at bounding box center [260, 215] width 82 height 33
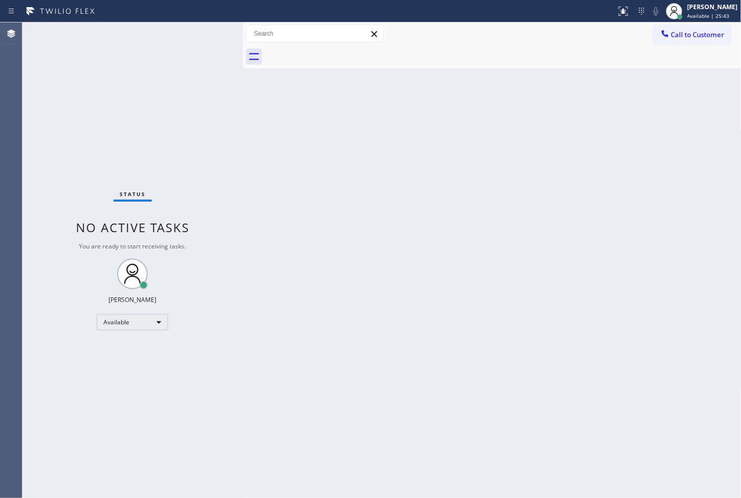
click at [190, 46] on div "Status No active tasks You are ready to start receiving tasks. [PERSON_NAME]" at bounding box center [132, 260] width 221 height 476
click at [191, 42] on div "Status No active tasks You are ready to start receiving tasks. [PERSON_NAME]" at bounding box center [132, 260] width 221 height 476
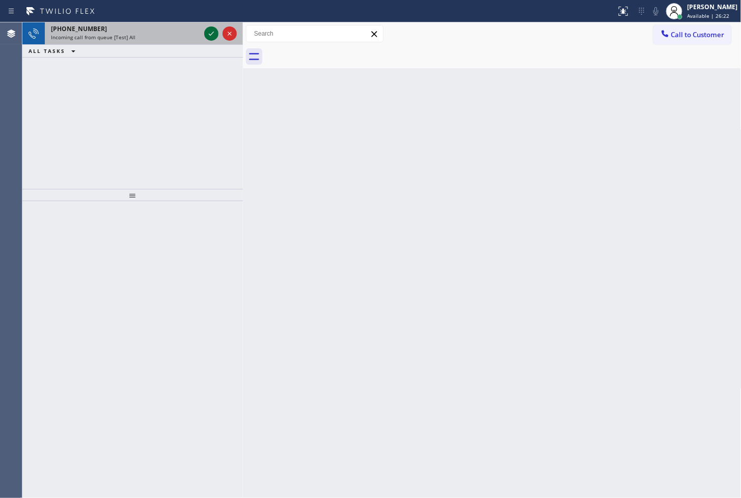
click at [212, 35] on icon at bounding box center [211, 34] width 12 height 12
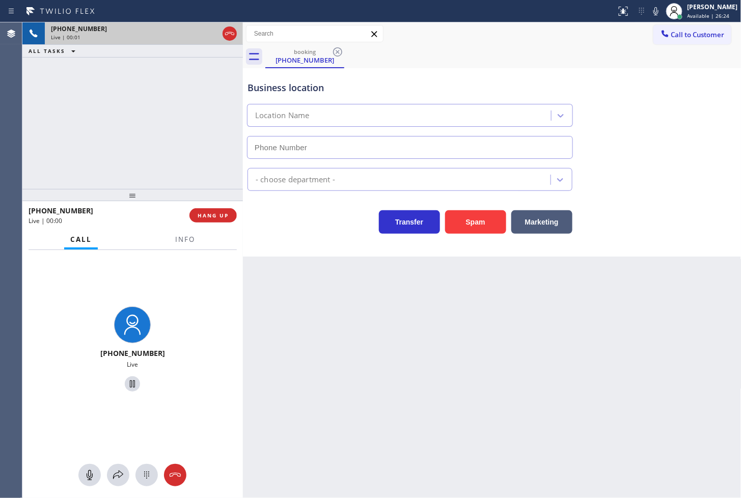
type input "(862) 292-4351"
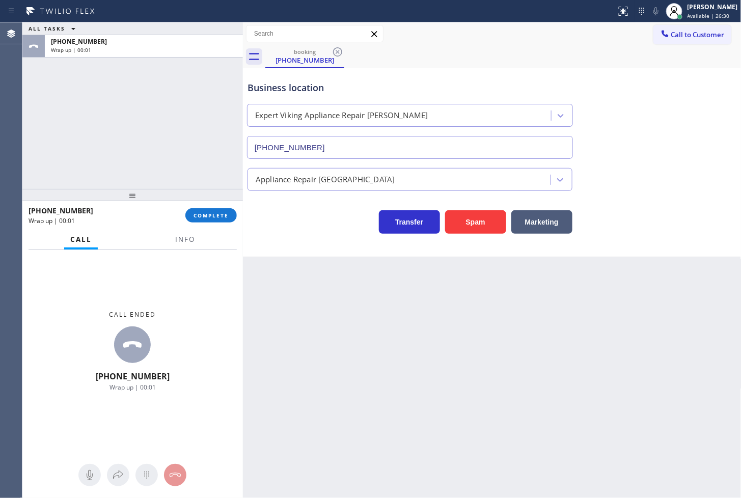
drag, startPoint x: 215, startPoint y: 212, endPoint x: 231, endPoint y: 194, distance: 24.2
click at [215, 212] on span "COMPLETE" at bounding box center [211, 215] width 35 height 7
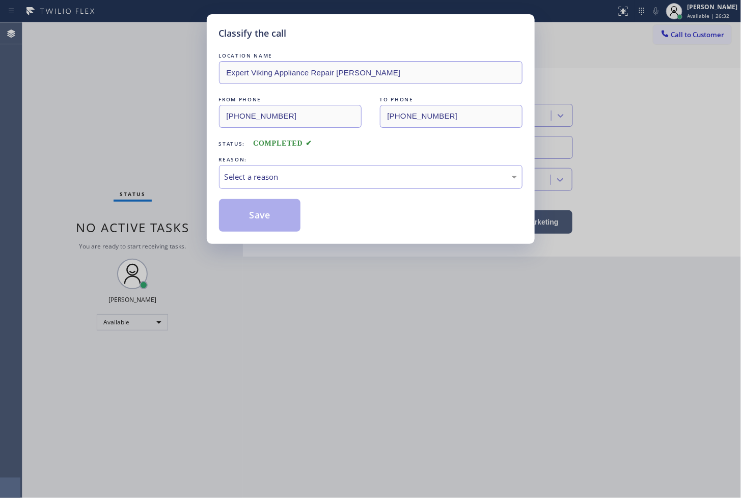
click at [287, 180] on div "Select a reason" at bounding box center [371, 177] width 292 height 12
click at [256, 206] on button "Save" at bounding box center [260, 215] width 82 height 33
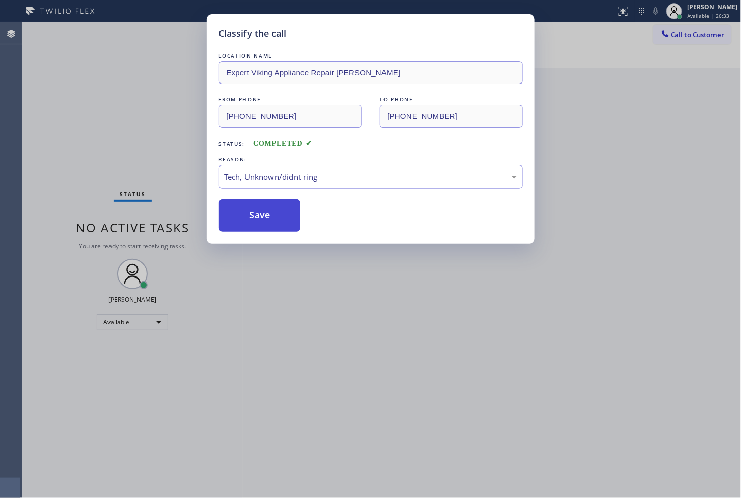
click at [256, 206] on button "Save" at bounding box center [260, 215] width 82 height 33
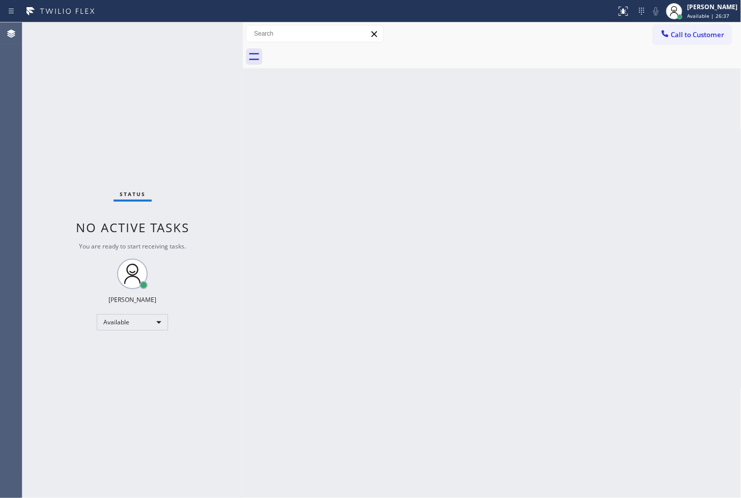
drag, startPoint x: 223, startPoint y: 175, endPoint x: 231, endPoint y: 126, distance: 49.7
click at [228, 170] on div "Status No active tasks You are ready to start receiving tasks. [PERSON_NAME]" at bounding box center [132, 260] width 221 height 476
click at [210, 34] on div "Status No active tasks You are ready to start receiving tasks. [PERSON_NAME]" at bounding box center [132, 260] width 221 height 476
click at [121, 44] on div "Status No active tasks You are ready to start receiving tasks. [PERSON_NAME]" at bounding box center [132, 260] width 221 height 476
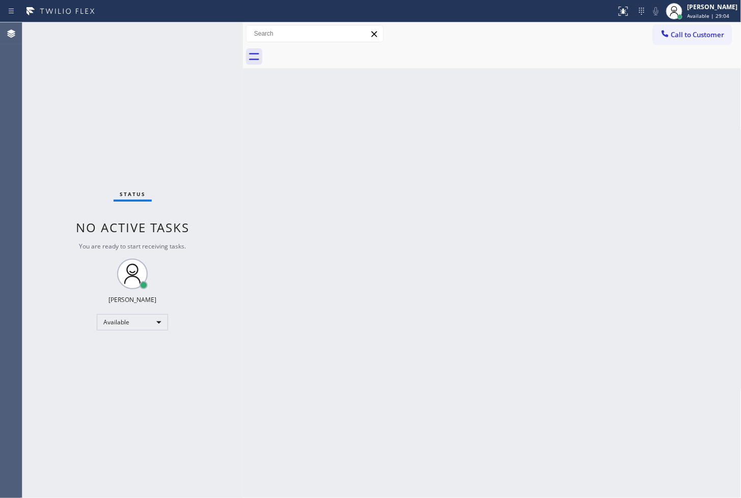
click at [209, 41] on div "Status No active tasks You are ready to start receiving tasks. [PERSON_NAME]" at bounding box center [132, 260] width 221 height 476
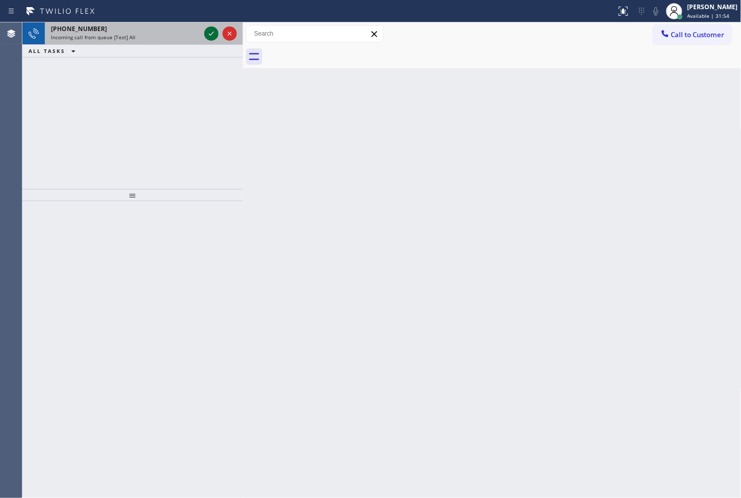
click at [206, 28] on icon at bounding box center [211, 34] width 12 height 12
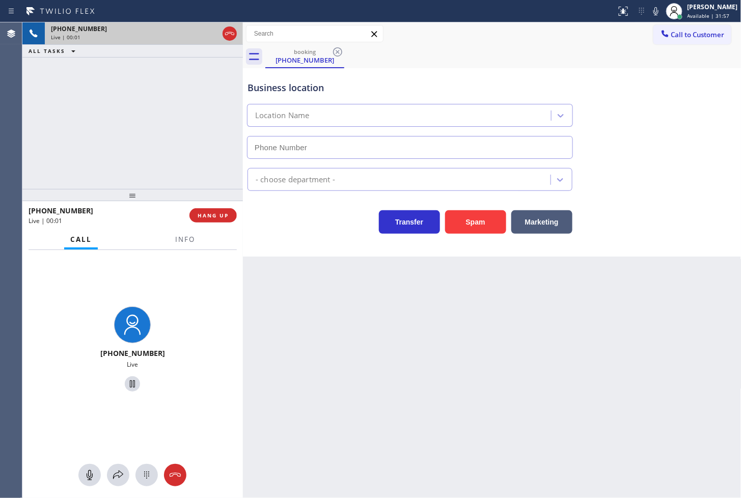
type input "(818) 217-8551"
click at [184, 241] on span "Info" at bounding box center [185, 239] width 20 height 9
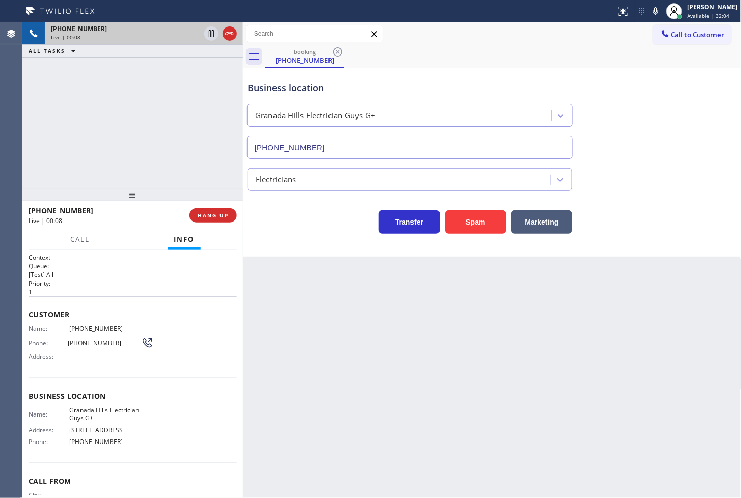
click at [354, 232] on div "Transfer Spam Marketing" at bounding box center [410, 219] width 329 height 29
click at [312, 222] on div "Transfer Spam Marketing" at bounding box center [410, 219] width 329 height 29
click at [314, 232] on div "Transfer Spam Marketing" at bounding box center [410, 219] width 329 height 29
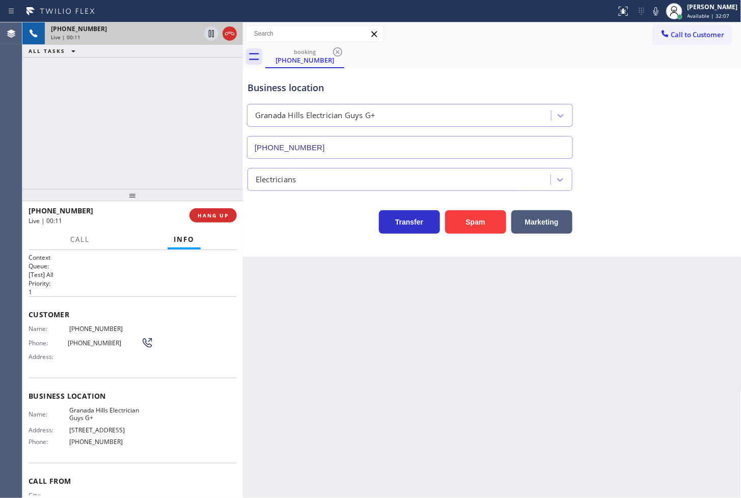
click at [429, 266] on div "Back to Dashboard Change Sender ID Customers Technicians Select a contact Outbo…" at bounding box center [492, 260] width 499 height 476
click at [300, 250] on div "Business location Granada Hills Electrician Guys G+ (818) 217-8551 Electricians…" at bounding box center [492, 162] width 499 height 189
click at [295, 210] on div "Transfer Spam Marketing" at bounding box center [410, 219] width 329 height 29
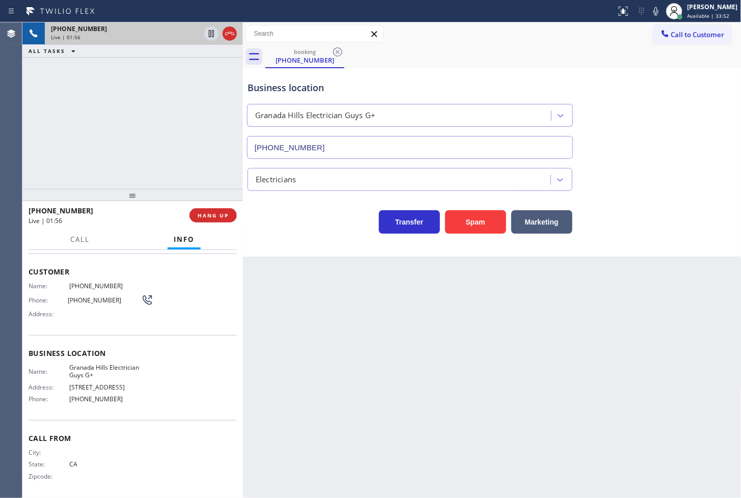
click at [273, 250] on div "Business location Granada Hills Electrician Guys G+ (818) 217-8551 Electricians…" at bounding box center [492, 162] width 499 height 189
click at [154, 148] on div "+14244225067 Live | 01:56 ALL TASKS ALL TASKS ACTIVE TASKS TASKS IN WRAP UP" at bounding box center [132, 105] width 221 height 167
click at [306, 237] on div "Business location Granada Hills Electrician Guys G+ (818) 217-8551 Electricians…" at bounding box center [492, 162] width 499 height 189
click at [176, 153] on div "+14244225067 Live | 01:57 ALL TASKS ALL TASKS ACTIVE TASKS TASKS IN WRAP UP" at bounding box center [132, 105] width 221 height 167
click at [292, 218] on div "Transfer Spam Marketing" at bounding box center [410, 219] width 329 height 29
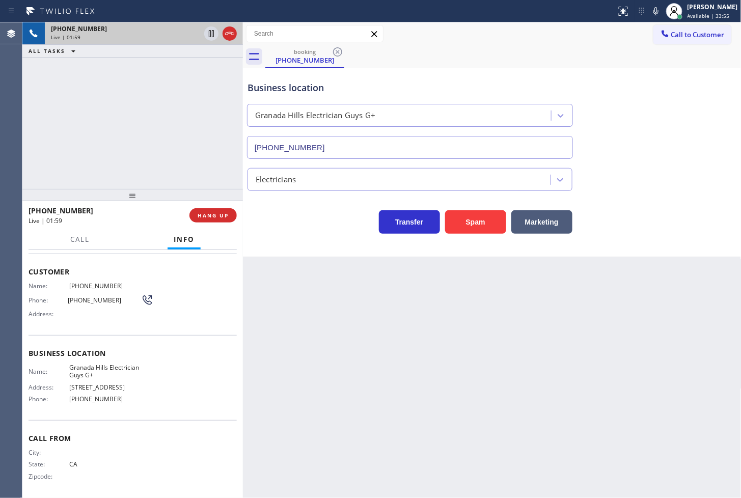
click at [189, 146] on div "+14244225067 Live | 01:59 ALL TASKS ALL TASKS ACTIVE TASKS TASKS IN WRAP UP" at bounding box center [132, 105] width 221 height 167
click at [282, 202] on div "Transfer Spam Marketing" at bounding box center [493, 217] width 494 height 33
click at [271, 224] on div "Transfer Spam Marketing" at bounding box center [410, 219] width 329 height 29
click at [286, 213] on div "Transfer Spam Marketing" at bounding box center [410, 219] width 329 height 29
click at [196, 156] on div "+14244225067 Live | 02:09 ALL TASKS ALL TASKS ACTIVE TASKS TASKS IN WRAP UP" at bounding box center [132, 105] width 221 height 167
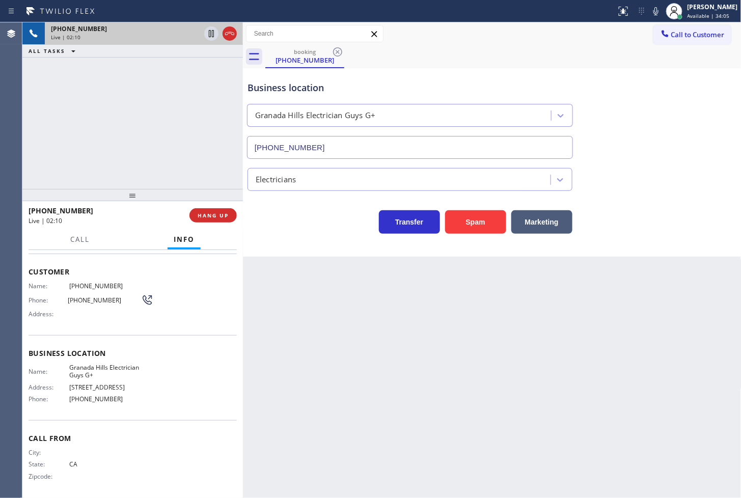
click at [322, 231] on div "Transfer Spam Marketing" at bounding box center [410, 219] width 329 height 29
click at [192, 108] on div "+14244225067 Live | 02:11 ALL TASKS ALL TASKS ACTIVE TASKS TASKS IN WRAP UP" at bounding box center [132, 105] width 221 height 167
click at [344, 261] on div "Back to Dashboard Change Sender ID Customers Technicians Select a contact Outbo…" at bounding box center [492, 260] width 499 height 476
click at [199, 174] on div "+14244225067 Live | 02:12 ALL TASKS ALL TASKS ACTIVE TASKS TASKS IN WRAP UP" at bounding box center [132, 105] width 221 height 167
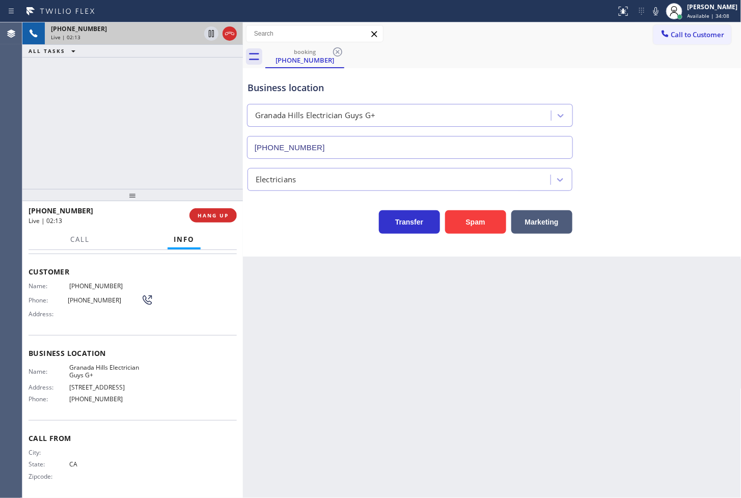
click at [301, 222] on div "Transfer Spam Marketing" at bounding box center [410, 219] width 329 height 29
click at [204, 172] on div "+14244225067 Live | 02:13 ALL TASKS ALL TASKS ACTIVE TASKS TASKS IN WRAP UP" at bounding box center [132, 105] width 221 height 167
click at [224, 214] on span "HANG UP" at bounding box center [213, 215] width 31 height 7
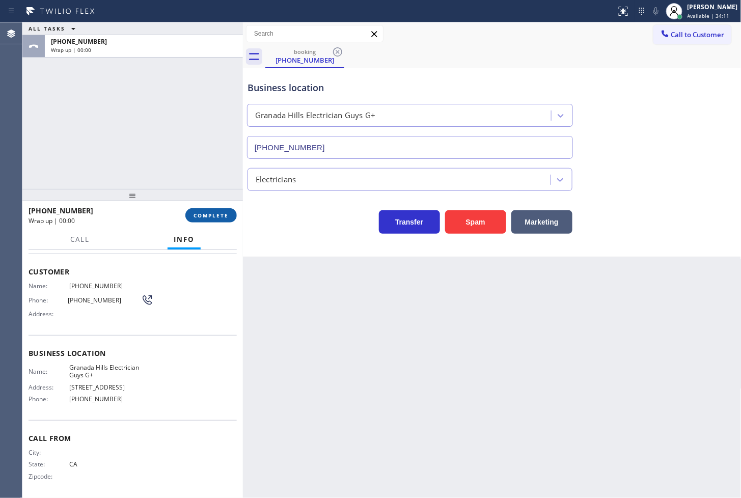
click at [224, 214] on span "COMPLETE" at bounding box center [211, 215] width 35 height 7
click at [267, 181] on div "Electricians" at bounding box center [276, 180] width 40 height 12
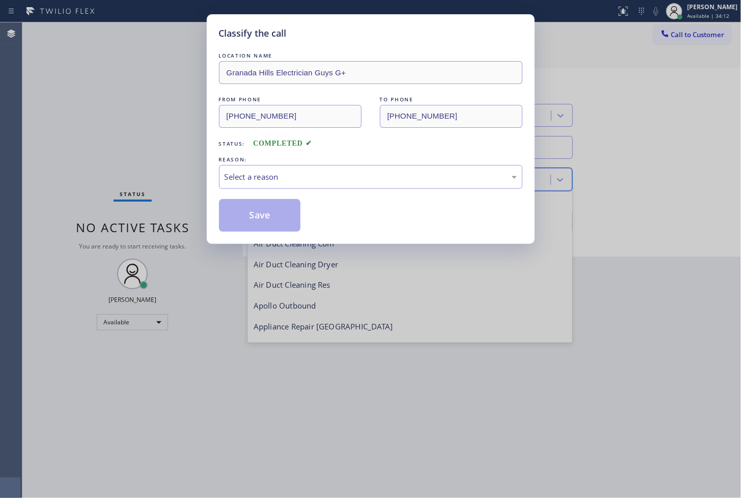
scroll to position [104, 0]
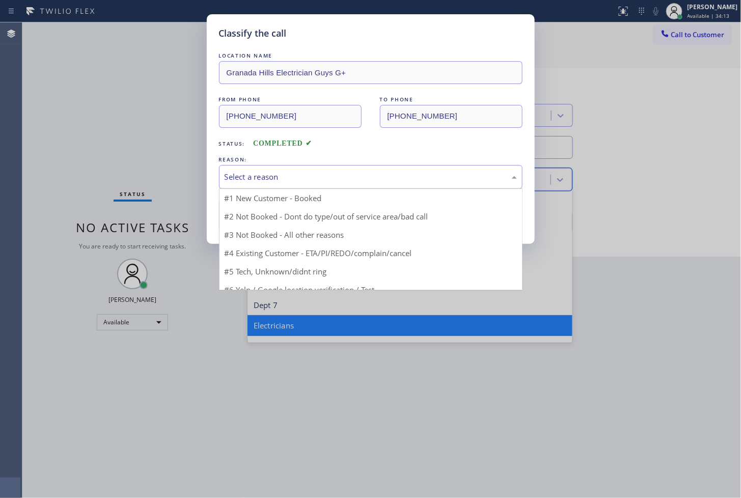
click at [252, 182] on div "Select a reason" at bounding box center [371, 177] width 292 height 12
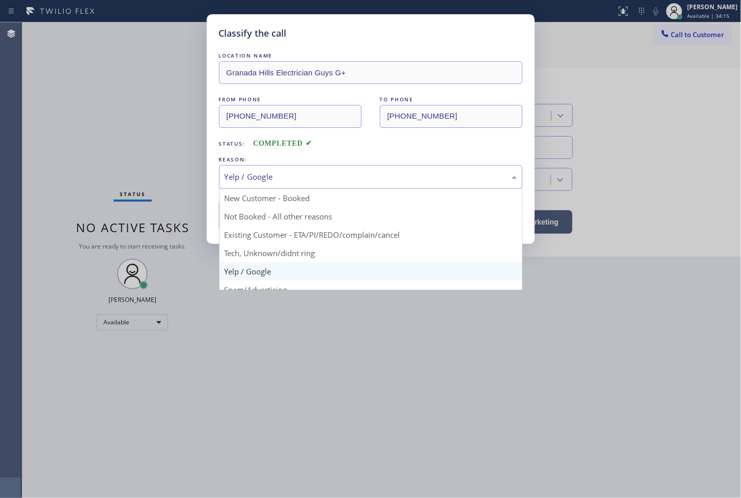
click at [253, 183] on div "Yelp / Google" at bounding box center [371, 177] width 304 height 24
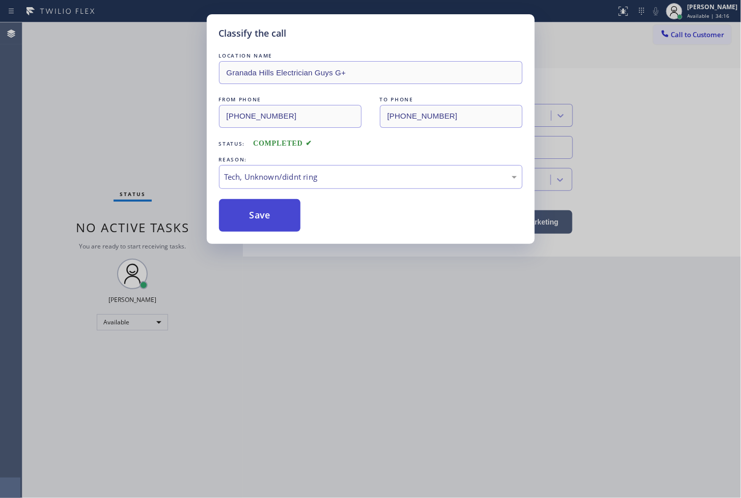
click at [259, 203] on button "Save" at bounding box center [260, 215] width 82 height 33
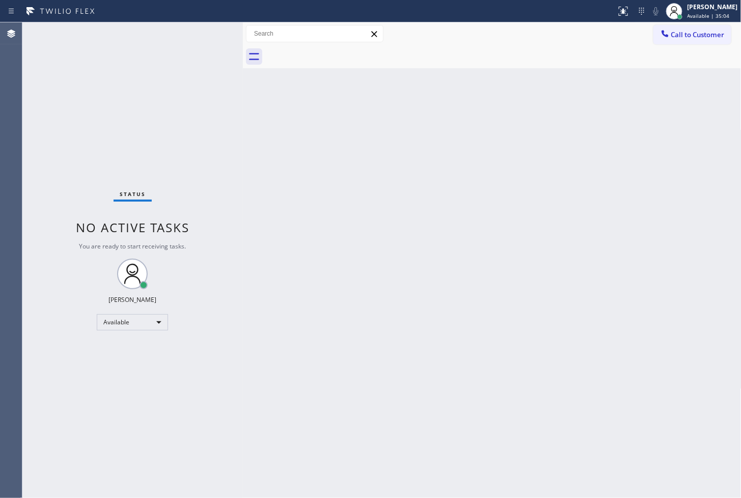
click at [125, 149] on div "Status No active tasks You are ready to start receiving tasks. [PERSON_NAME]" at bounding box center [132, 260] width 221 height 476
click at [500, 420] on div "Back to Dashboard Change Sender ID Customers Technicians Select a contact Outbo…" at bounding box center [492, 260] width 499 height 476
click at [148, 68] on div "Status No active tasks You are ready to start receiving tasks. [PERSON_NAME]" at bounding box center [132, 260] width 221 height 476
click at [214, 45] on div "Status No active tasks You are ready to start receiving tasks. [PERSON_NAME]" at bounding box center [132, 260] width 221 height 476
click at [202, 40] on div "Status No active tasks You are ready to start receiving tasks. [PERSON_NAME]" at bounding box center [132, 260] width 221 height 476
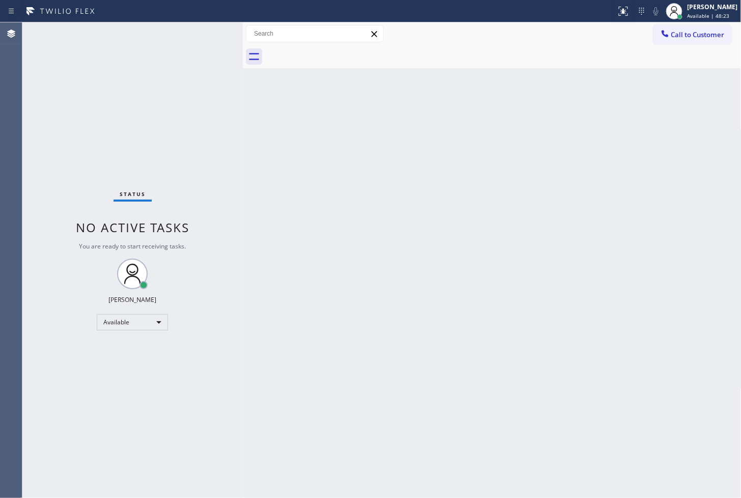
click at [189, 171] on div "Status No active tasks You are ready to start receiving tasks. [PERSON_NAME]" at bounding box center [132, 260] width 221 height 476
click at [435, 190] on div "Back to Dashboard Change Sender ID Customers Technicians Select a contact Outbo…" at bounding box center [492, 260] width 499 height 476
click at [204, 37] on div "Status No active tasks You are ready to start receiving tasks. [PERSON_NAME]" at bounding box center [132, 260] width 221 height 476
click at [149, 173] on div "Status No active tasks You are ready to start receiving tasks. [PERSON_NAME]" at bounding box center [132, 260] width 221 height 476
click at [207, 84] on div "Status No active tasks You are ready to start receiving tasks. [PERSON_NAME]" at bounding box center [132, 260] width 221 height 476
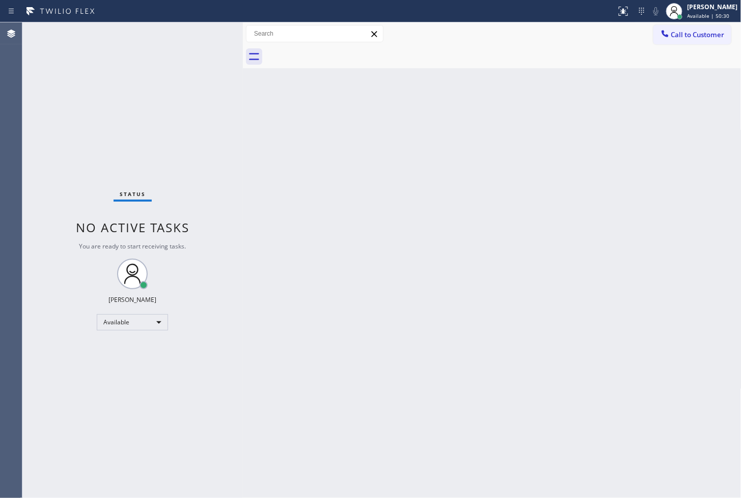
click at [218, 58] on div "Status No active tasks You are ready to start receiving tasks. [PERSON_NAME]" at bounding box center [132, 260] width 221 height 476
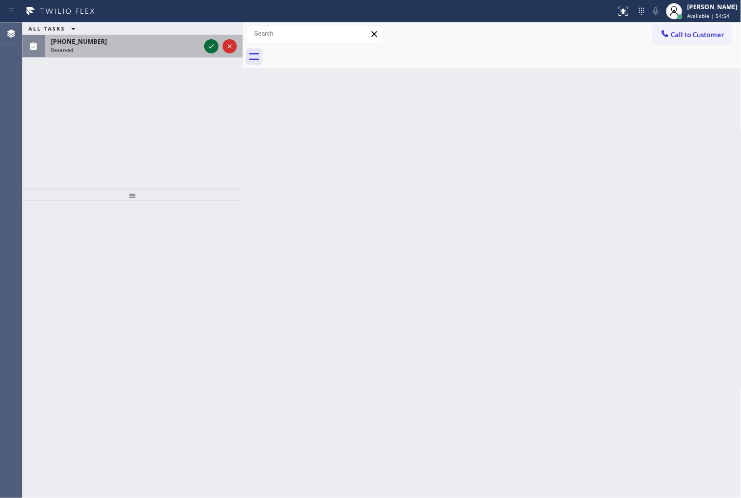
click at [207, 44] on icon at bounding box center [211, 46] width 12 height 12
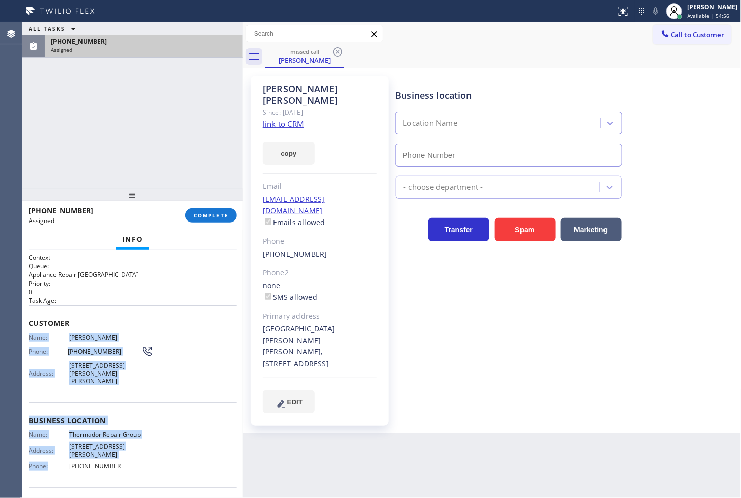
type input "(855) 920-0838"
drag, startPoint x: 26, startPoint y: 335, endPoint x: 144, endPoint y: 460, distance: 171.2
click at [144, 460] on div "Context Queue: Appliance Repair High End Priority: 0 Task Age: Customer Name: B…" at bounding box center [132, 374] width 221 height 249
copy div "Name: Barry Appelbaum Phone: (215) 783-4882 Address: 764 Dawes Dr, Yardley, PA …"
click at [207, 216] on span "COMPLETE" at bounding box center [211, 215] width 35 height 7
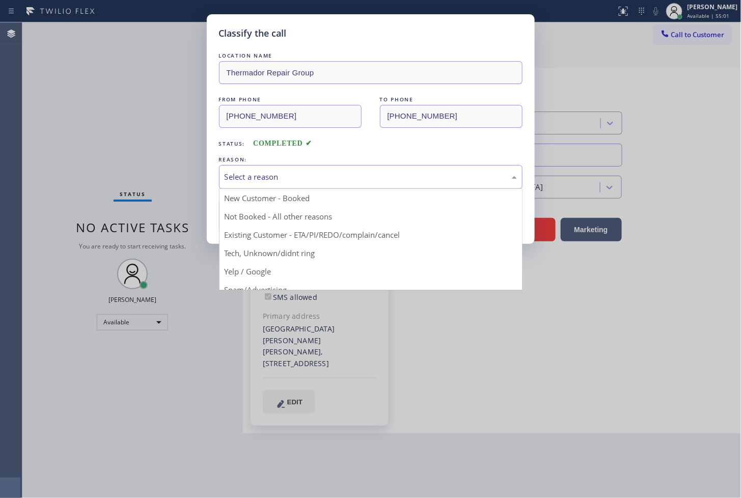
click at [283, 176] on div "Select a reason" at bounding box center [371, 177] width 292 height 12
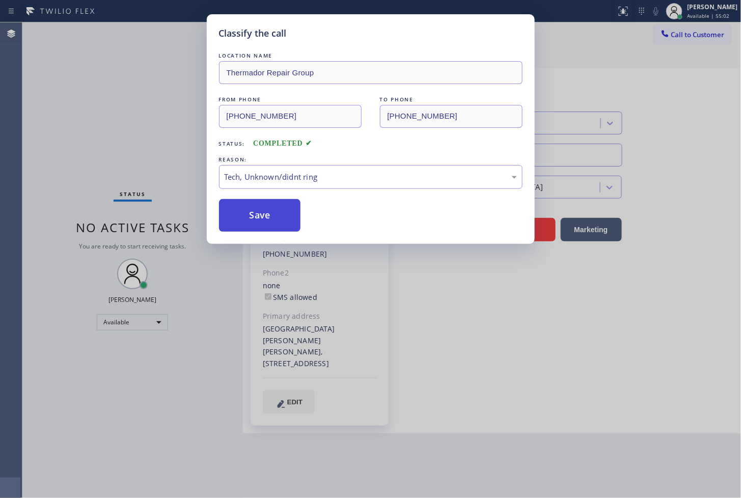
click at [281, 220] on button "Save" at bounding box center [260, 215] width 82 height 33
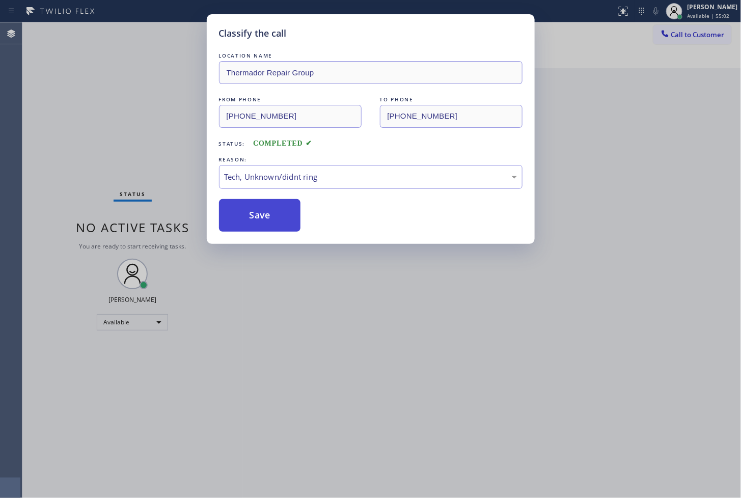
click at [281, 220] on button "Save" at bounding box center [260, 215] width 82 height 33
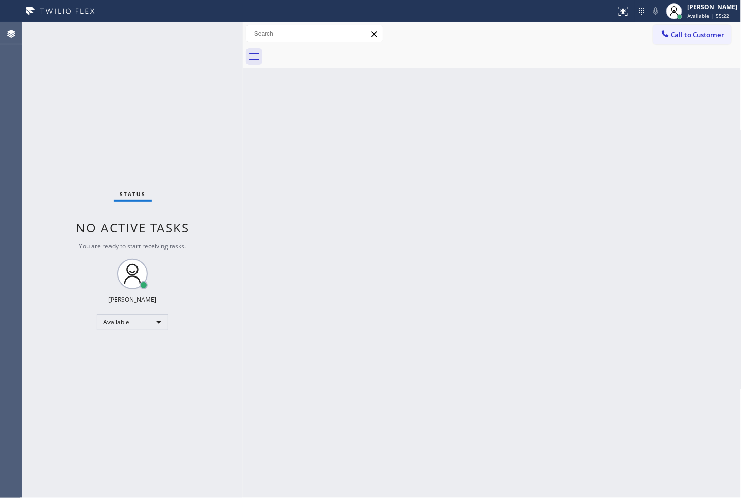
click at [200, 38] on div "Status No active tasks You are ready to start receiving tasks. [PERSON_NAME]" at bounding box center [132, 260] width 221 height 476
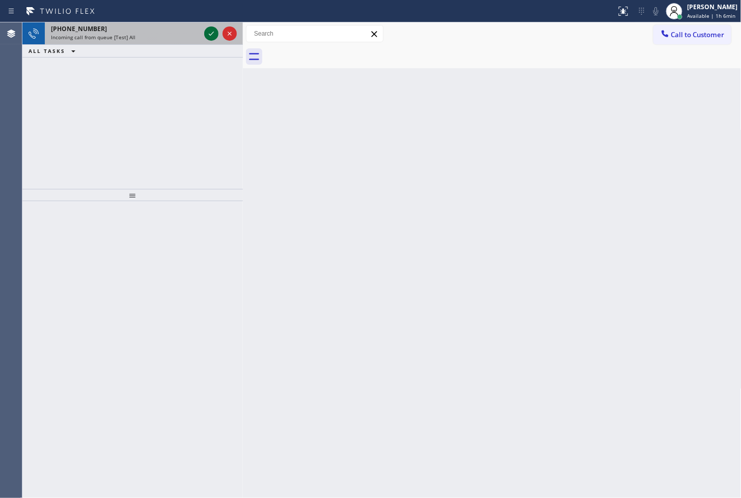
click at [211, 34] on icon at bounding box center [211, 34] width 12 height 12
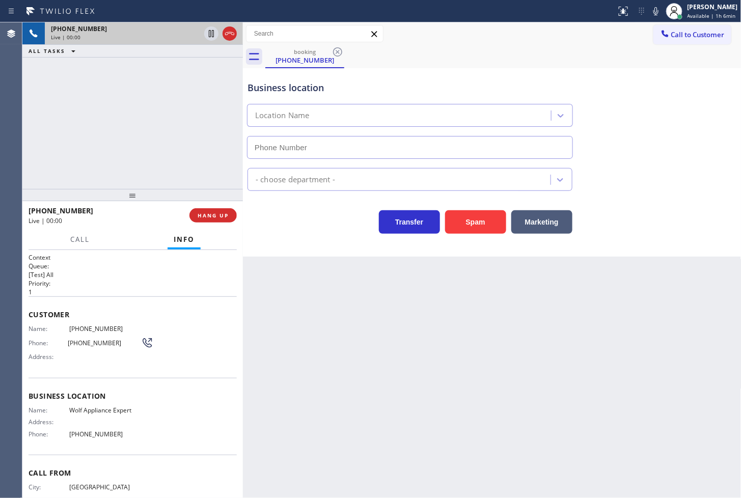
type input "(949) 536-9698"
click at [121, 146] on div "+15627148301 Live | 00:03 ALL TASKS ALL TASKS ACTIVE TASKS TASKS IN WRAP UP" at bounding box center [132, 105] width 221 height 167
click at [290, 235] on div "Business location Wolf Appliance Expert (949) 536-9698 Appliance Repair High En…" at bounding box center [492, 162] width 499 height 189
click at [147, 141] on div "+15627148301 Live | 00:07 ALL TASKS ALL TASKS ACTIVE TASKS TASKS IN WRAP UP" at bounding box center [132, 105] width 221 height 167
drag, startPoint x: 282, startPoint y: 204, endPoint x: 193, endPoint y: 277, distance: 115.2
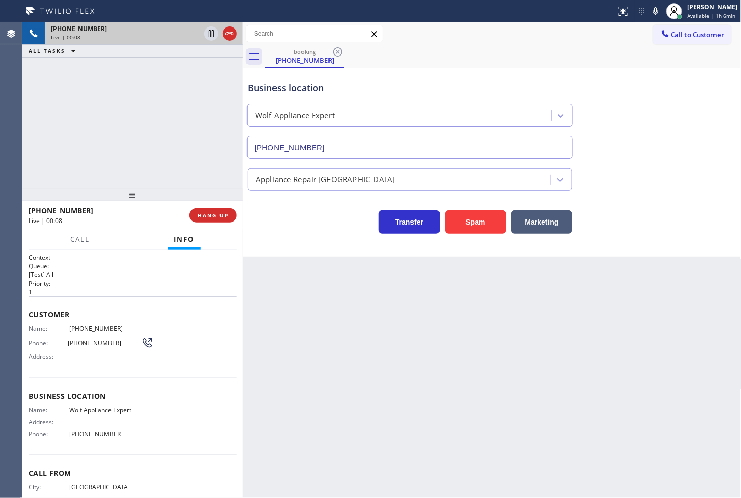
click at [282, 206] on div "Transfer Spam Marketing" at bounding box center [493, 217] width 494 height 33
click at [91, 243] on button "Call" at bounding box center [80, 240] width 32 height 20
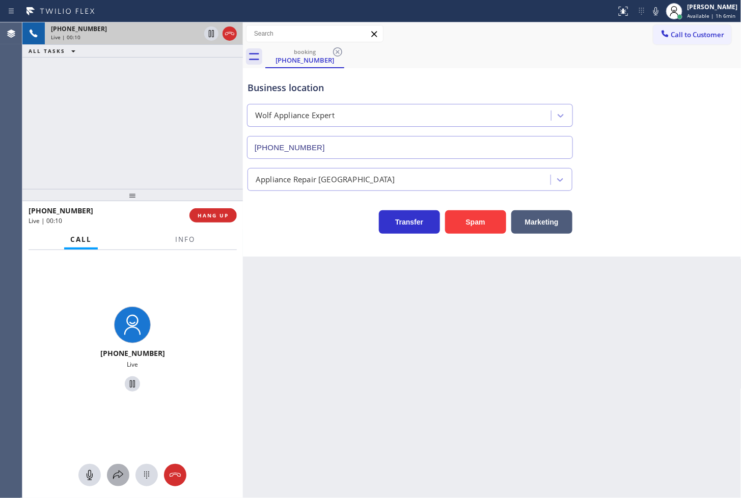
click at [122, 472] on icon at bounding box center [118, 475] width 12 height 12
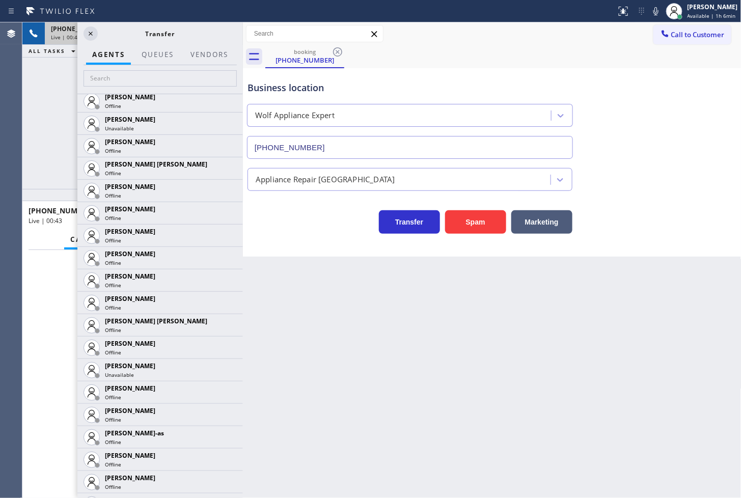
scroll to position [676, 0]
click at [268, 243] on div "Business location Wolf Appliance Expert (949) 536-9698 Appliance Repair High En…" at bounding box center [492, 162] width 499 height 189
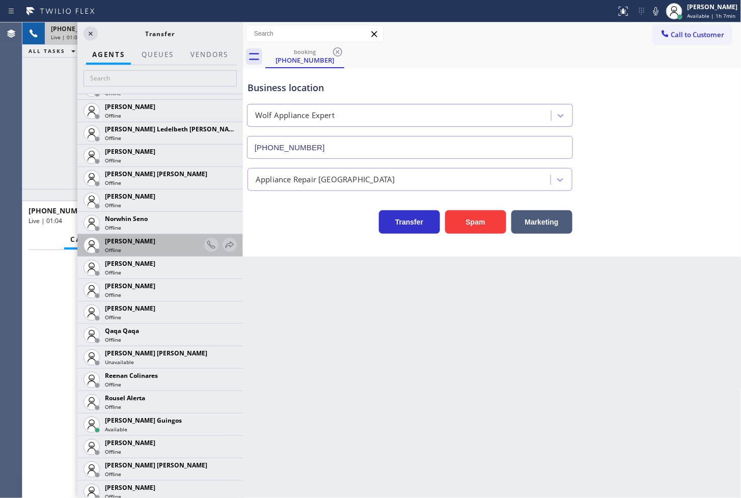
scroll to position [1866, 0]
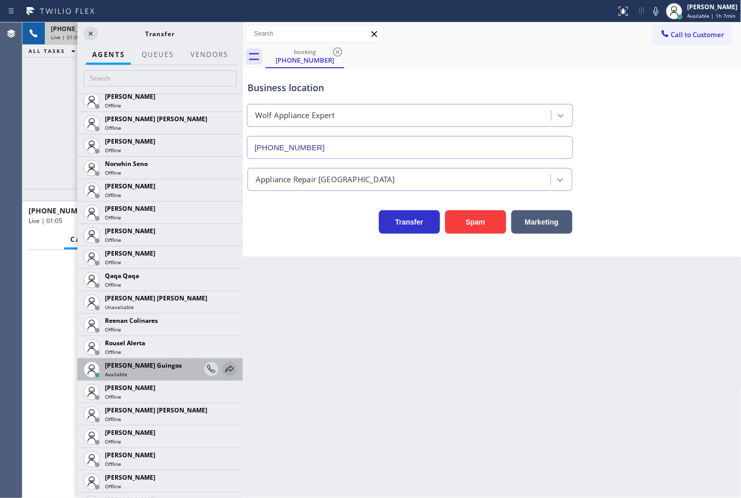
click at [224, 367] on icon at bounding box center [230, 369] width 12 height 12
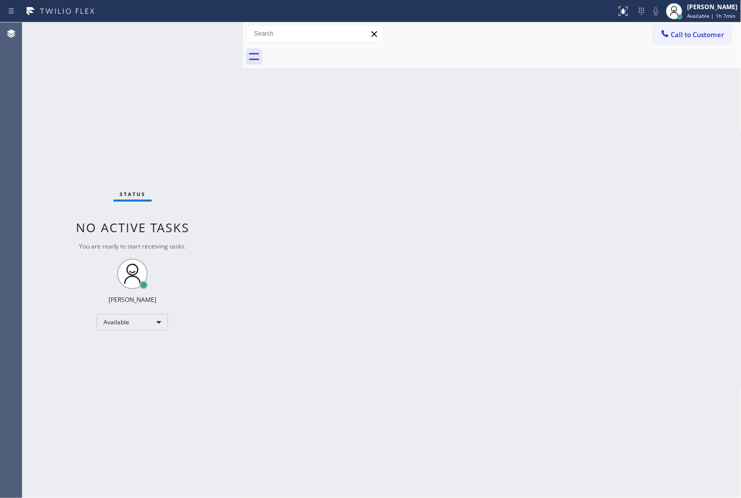
drag, startPoint x: 210, startPoint y: 169, endPoint x: 222, endPoint y: 64, distance: 105.6
click at [215, 159] on div "Status No active tasks You are ready to start receiving tasks. [PERSON_NAME]" at bounding box center [132, 260] width 221 height 476
click at [201, 24] on div "Status No active tasks You are ready to start receiving tasks. [PERSON_NAME]" at bounding box center [132, 260] width 221 height 476
click at [203, 33] on div "Status No active tasks You are ready to start receiving tasks. [PERSON_NAME]" at bounding box center [132, 260] width 221 height 476
click at [457, 301] on div "Back to Dashboard Change Sender ID Customers Technicians Select a contact Outbo…" at bounding box center [492, 260] width 499 height 476
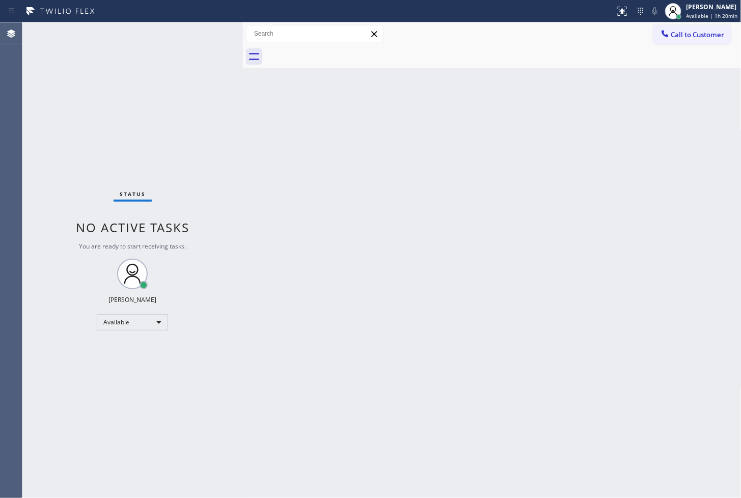
click at [150, 77] on div "Status No active tasks You are ready to start receiving tasks. [PERSON_NAME]" at bounding box center [132, 260] width 221 height 476
click at [215, 44] on div "Status No active tasks You are ready to start receiving tasks. [PERSON_NAME]" at bounding box center [132, 260] width 221 height 476
click at [208, 37] on div "Status No active tasks You are ready to start receiving tasks. [PERSON_NAME]" at bounding box center [132, 260] width 221 height 476
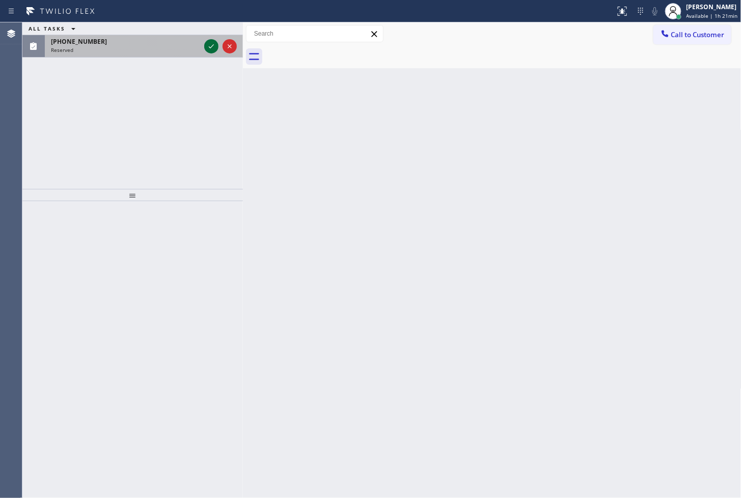
click at [207, 44] on icon at bounding box center [211, 46] width 12 height 12
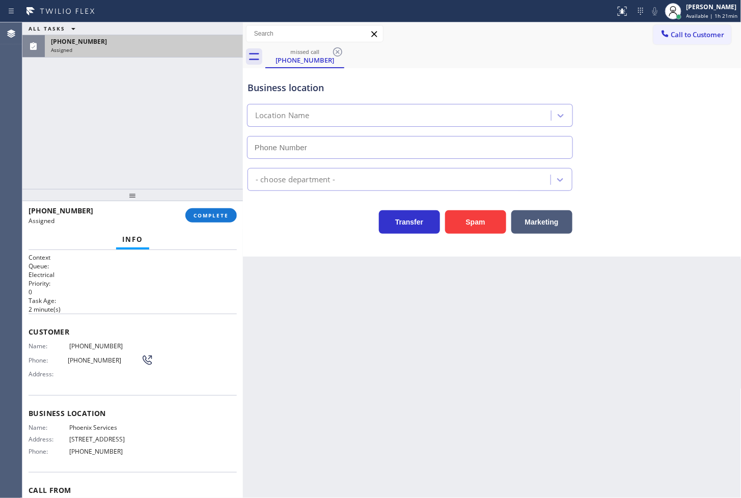
type input "(480) 637-4440"
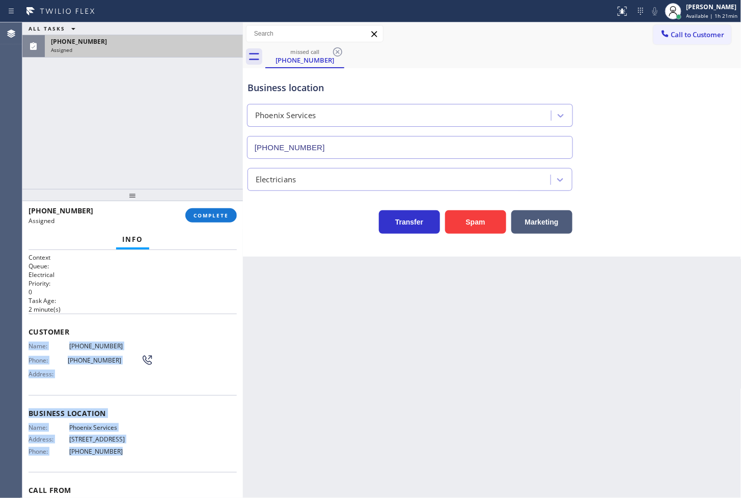
drag, startPoint x: 28, startPoint y: 345, endPoint x: 134, endPoint y: 452, distance: 150.6
click at [134, 452] on div "Context Queue: Electrical Priority: 0 Task Age: 2 minute(s) Customer Name: (407…" at bounding box center [133, 401] width 208 height 297
copy div "Name: (407) 572-2509 Phone: (407) 572-2509 Address: Business location Name: Pho…"
click at [204, 217] on span "COMPLETE" at bounding box center [211, 215] width 35 height 7
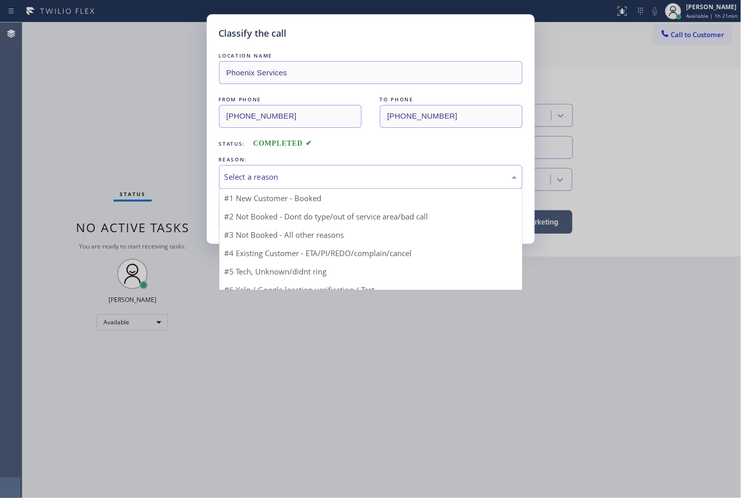
click at [302, 179] on div "Select a reason" at bounding box center [371, 177] width 292 height 12
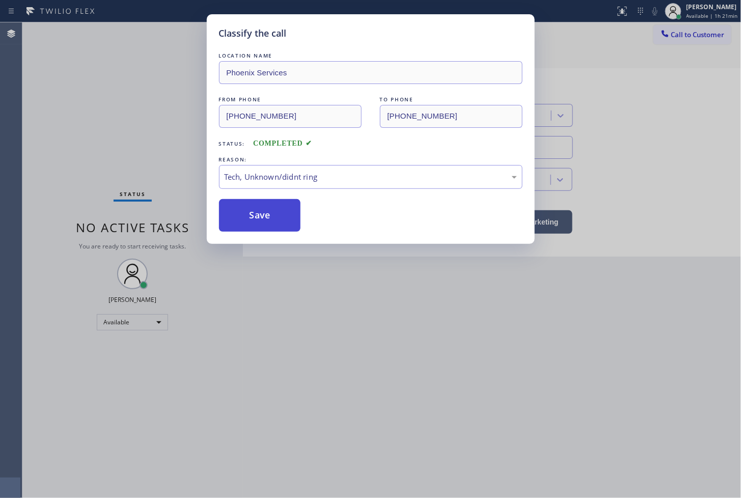
click at [263, 227] on button "Save" at bounding box center [260, 215] width 82 height 33
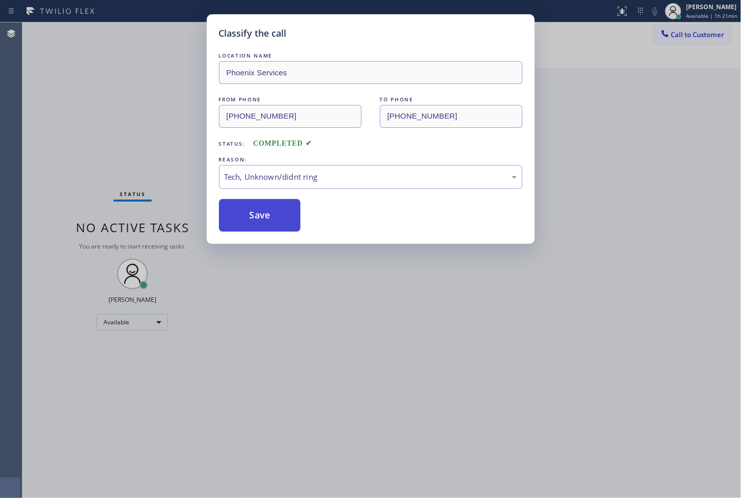
click at [263, 227] on button "Save" at bounding box center [260, 215] width 82 height 33
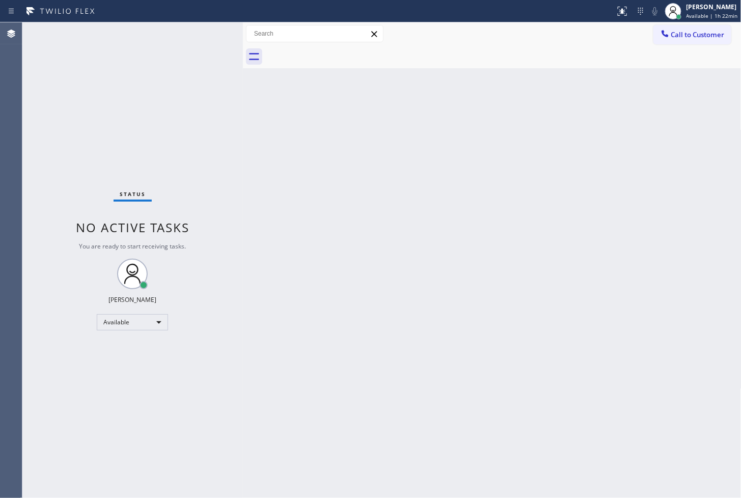
drag, startPoint x: 161, startPoint y: 103, endPoint x: 166, endPoint y: 86, distance: 18.5
click at [161, 103] on div "Status No active tasks You are ready to start receiving tasks. [PERSON_NAME]" at bounding box center [132, 260] width 221 height 476
click at [203, 32] on div "Status No active tasks You are ready to start receiving tasks. [PERSON_NAME]" at bounding box center [132, 260] width 221 height 476
drag, startPoint x: 219, startPoint y: 155, endPoint x: 210, endPoint y: 94, distance: 61.8
click at [219, 149] on div "Status No active tasks You are ready to start receiving tasks. [PERSON_NAME]" at bounding box center [132, 260] width 221 height 476
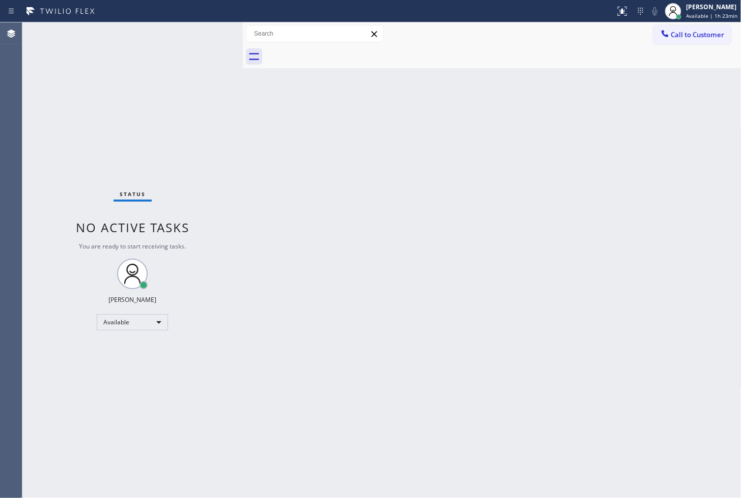
click at [211, 29] on div "Status No active tasks You are ready to start receiving tasks. [PERSON_NAME]" at bounding box center [132, 260] width 221 height 476
click at [164, 109] on div "Status No active tasks You are ready to start receiving tasks. [PERSON_NAME]" at bounding box center [132, 260] width 221 height 476
click at [167, 53] on div "Status No active tasks You are ready to start receiving tasks. [PERSON_NAME]" at bounding box center [132, 260] width 221 height 476
click at [210, 23] on div "Status No active tasks You are ready to start receiving tasks. [PERSON_NAME]" at bounding box center [132, 260] width 221 height 476
click at [152, 160] on div "Status No active tasks You are ready to start receiving tasks. [PERSON_NAME]" at bounding box center [132, 260] width 221 height 476
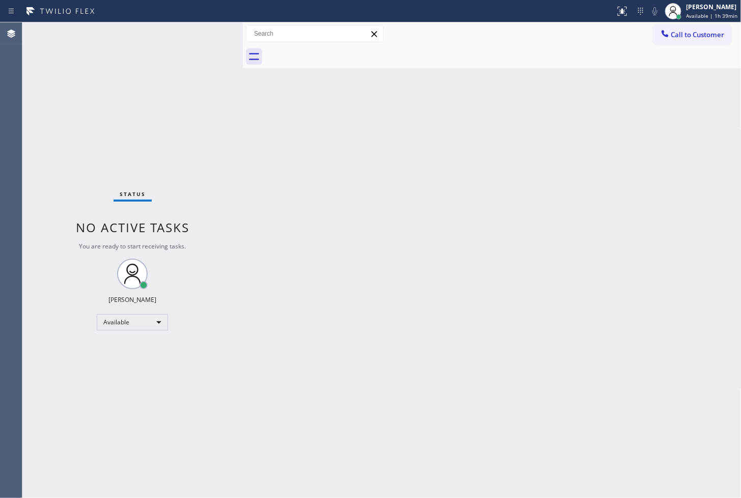
click at [176, 199] on div "Status No active tasks You are ready to start receiving tasks. [PERSON_NAME]" at bounding box center [132, 260] width 221 height 476
click at [177, 156] on div "Status No active tasks You are ready to start receiving tasks. [PERSON_NAME]" at bounding box center [132, 260] width 221 height 476
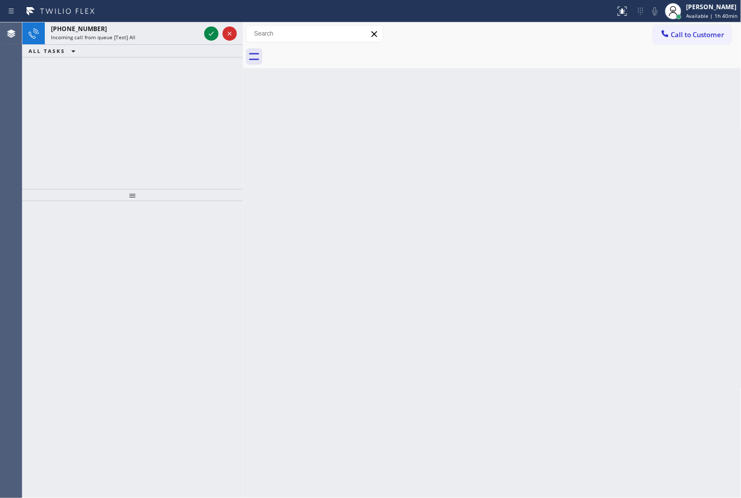
click at [172, 128] on div "+14036073326 Incoming call from queue [Test] All ALL TASKS ALL TASKS ACTIVE TAS…" at bounding box center [132, 105] width 221 height 167
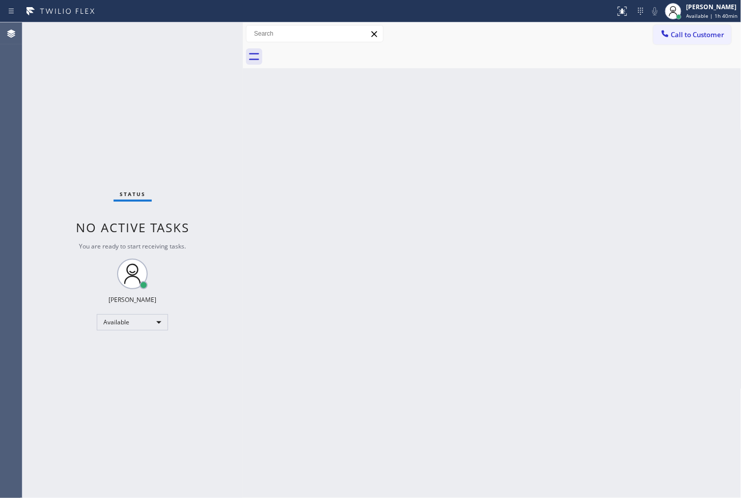
click at [177, 94] on div "Status No active tasks You are ready to start receiving tasks. [PERSON_NAME]" at bounding box center [132, 260] width 221 height 476
click at [372, 184] on div "Back to Dashboard Change Sender ID Customers Technicians Select a contact Outbo…" at bounding box center [492, 260] width 499 height 476
drag, startPoint x: 152, startPoint y: 86, endPoint x: 161, endPoint y: 80, distance: 10.3
click at [156, 84] on div "Status No active tasks You are ready to start receiving tasks. [PERSON_NAME]" at bounding box center [132, 260] width 221 height 476
click at [189, 54] on div "Status No active tasks You are ready to start receiving tasks. [PERSON_NAME]" at bounding box center [132, 260] width 221 height 476
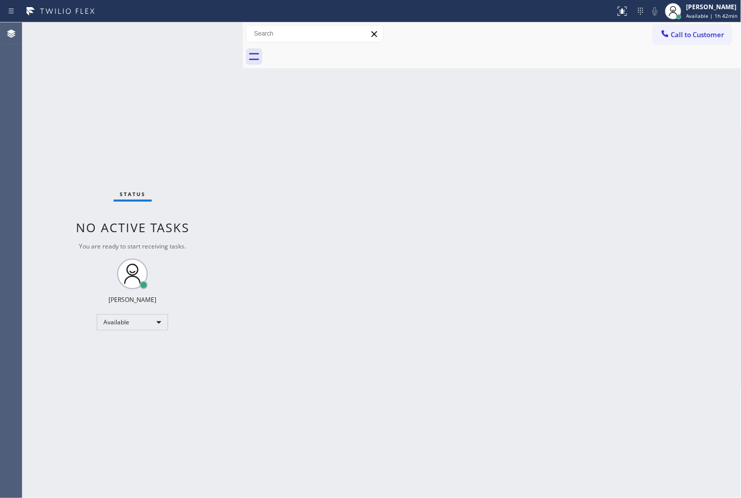
click at [178, 143] on div "Status No active tasks You are ready to start receiving tasks. [PERSON_NAME]" at bounding box center [132, 260] width 221 height 476
click at [184, 84] on div "Status No active tasks You are ready to start receiving tasks. [PERSON_NAME]" at bounding box center [132, 260] width 221 height 476
click at [182, 64] on div "Status No active tasks You are ready to start receiving tasks. [PERSON_NAME]" at bounding box center [132, 260] width 221 height 476
click at [182, 43] on div "Status No active tasks You are ready to start receiving tasks. [PERSON_NAME]" at bounding box center [132, 260] width 221 height 476
click at [176, 50] on div "Status No active tasks You are ready to start receiving tasks. [PERSON_NAME]" at bounding box center [132, 260] width 221 height 476
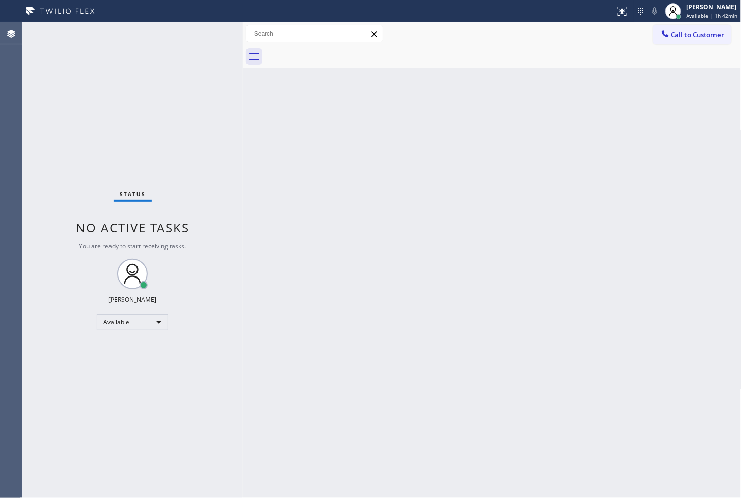
click at [176, 50] on div "Status No active tasks You are ready to start receiving tasks. [PERSON_NAME]" at bounding box center [132, 260] width 221 height 476
click at [178, 38] on div "Status No active tasks You are ready to start receiving tasks. [PERSON_NAME]" at bounding box center [132, 260] width 221 height 476
click at [207, 32] on div "Status No active tasks You are ready to start receiving tasks. [PERSON_NAME]" at bounding box center [132, 260] width 221 height 476
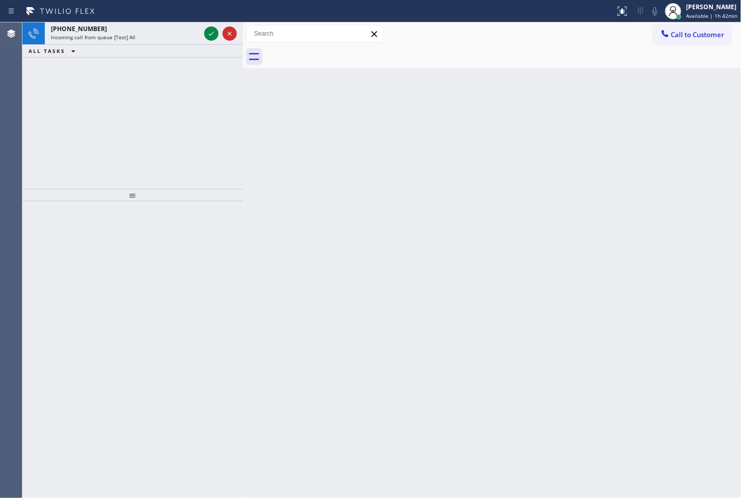
click at [187, 82] on div "+14036073326 Incoming call from queue [Test] All ALL TASKS ALL TASKS ACTIVE TAS…" at bounding box center [132, 105] width 221 height 167
click at [196, 71] on div "+14036073326 Incoming call from queue [Test] All ALL TASKS ALL TASKS ACTIVE TAS…" at bounding box center [132, 105] width 221 height 167
click at [134, 36] on div "Incoming call from queue [Test] All" at bounding box center [125, 37] width 149 height 7
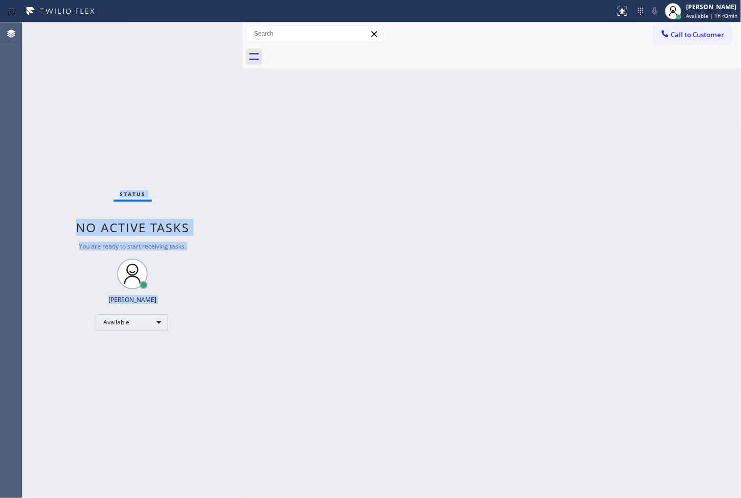
click at [181, 208] on div "Status No active tasks You are ready to start receiving tasks. [PERSON_NAME]" at bounding box center [132, 260] width 221 height 476
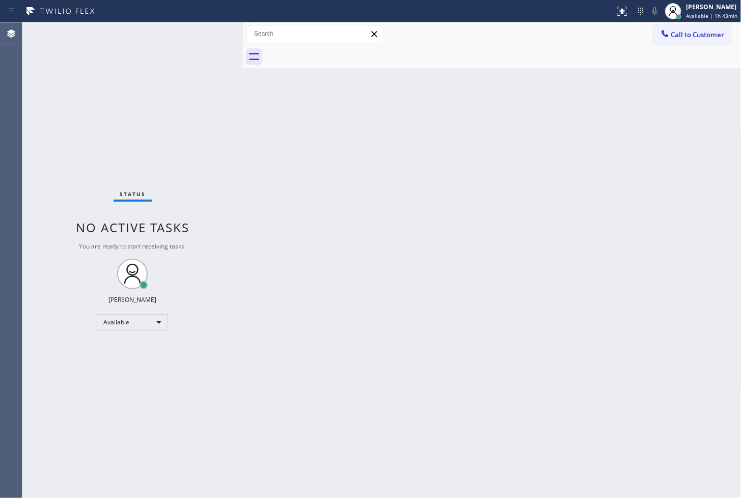
click at [215, 146] on div "Status No active tasks You are ready to start receiving tasks. [PERSON_NAME]" at bounding box center [132, 260] width 221 height 476
drag, startPoint x: 280, startPoint y: 232, endPoint x: 286, endPoint y: 226, distance: 9.0
click at [281, 232] on div "Back to Dashboard Change Sender ID Customers Technicians Select a contact Outbo…" at bounding box center [492, 260] width 499 height 476
click at [189, 118] on div "Status No active tasks You are ready to start receiving tasks. [PERSON_NAME]" at bounding box center [132, 260] width 221 height 476
click at [196, 83] on div "Status No active tasks You are ready to start receiving tasks. [PERSON_NAME]" at bounding box center [132, 260] width 221 height 476
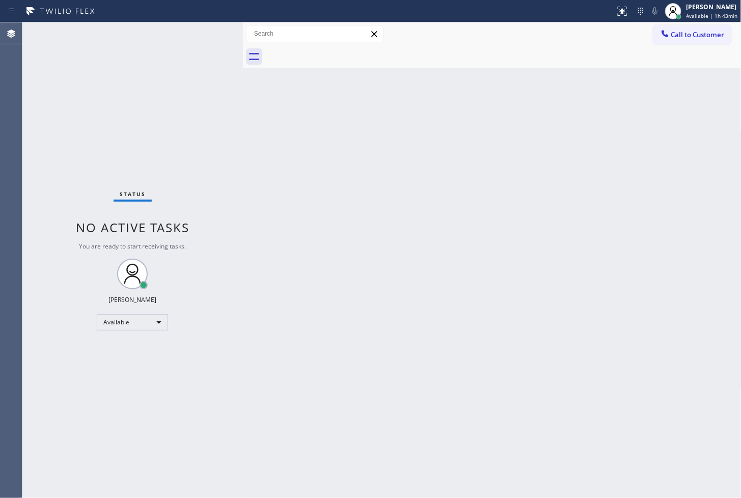
click at [205, 38] on div "Status No active tasks You are ready to start receiving tasks. [PERSON_NAME]" at bounding box center [132, 260] width 221 height 476
click at [204, 38] on div "Status No active tasks You are ready to start receiving tasks. [PERSON_NAME]" at bounding box center [132, 260] width 221 height 476
click at [124, 95] on div "Status No active tasks You are ready to start receiving tasks. [PERSON_NAME]" at bounding box center [132, 260] width 221 height 476
click at [44, 77] on div "Status No active tasks You are ready to start receiving tasks. [PERSON_NAME]" at bounding box center [132, 260] width 221 height 476
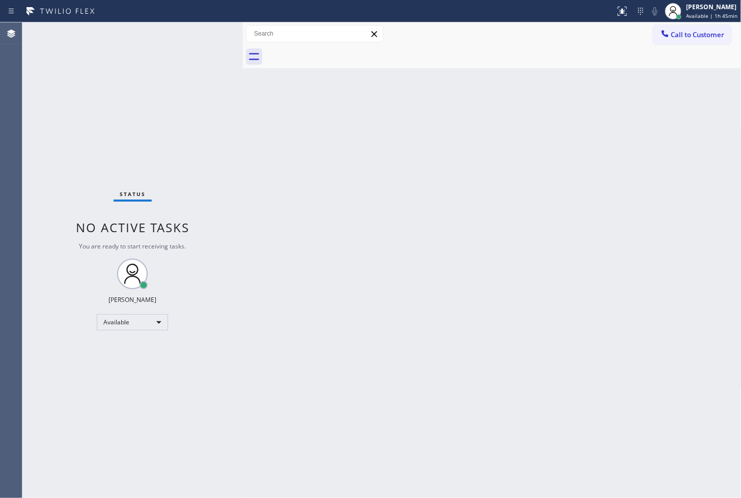
click at [147, 68] on div "Status No active tasks You are ready to start receiving tasks. [PERSON_NAME]" at bounding box center [132, 260] width 221 height 476
click at [206, 34] on div "Status No active tasks You are ready to start receiving tasks. [PERSON_NAME]" at bounding box center [132, 260] width 221 height 476
click at [617, 368] on div "Back to Dashboard Change Sender ID Customers Technicians Select a contact Outbo…" at bounding box center [492, 260] width 499 height 476
click at [149, 132] on div "Status No active tasks You are ready to start receiving tasks. [PERSON_NAME]" at bounding box center [132, 260] width 221 height 476
drag, startPoint x: 83, startPoint y: 197, endPoint x: 145, endPoint y: 82, distance: 130.4
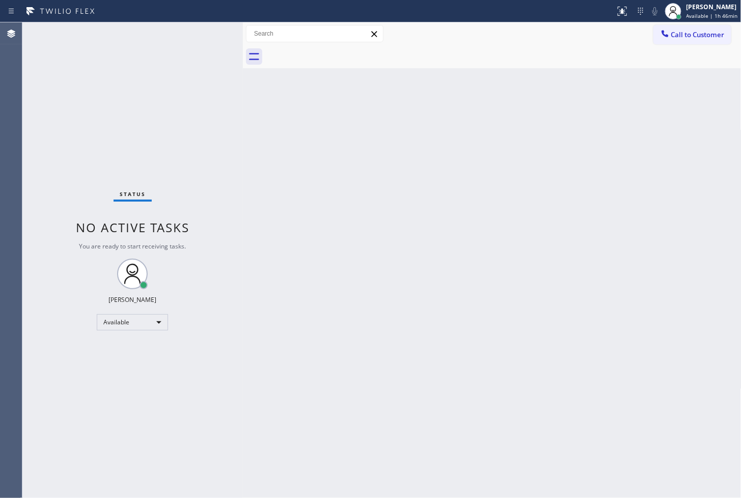
click at [145, 82] on div "Status No active tasks You are ready to start receiving tasks. [PERSON_NAME]" at bounding box center [132, 260] width 221 height 476
click at [161, 322] on div "Available" at bounding box center [132, 322] width 71 height 16
click at [696, 16] on div at bounding box center [370, 249] width 741 height 498
click at [701, 16] on span "Available | 1h 47min" at bounding box center [712, 15] width 51 height 7
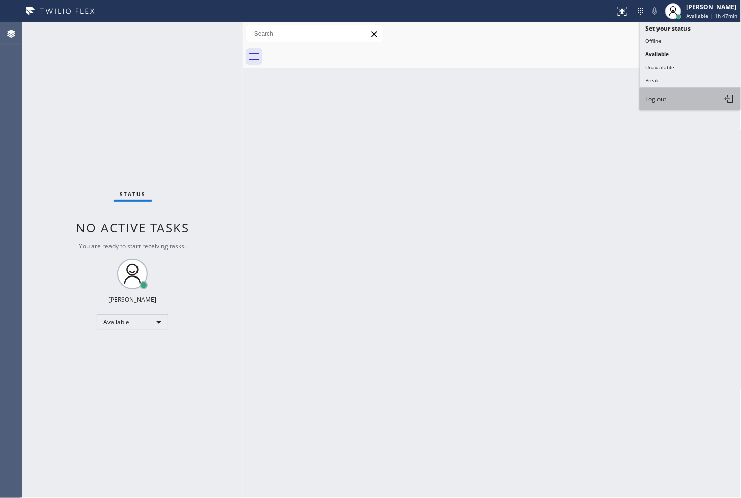
click at [680, 98] on button "Log out" at bounding box center [691, 99] width 102 height 22
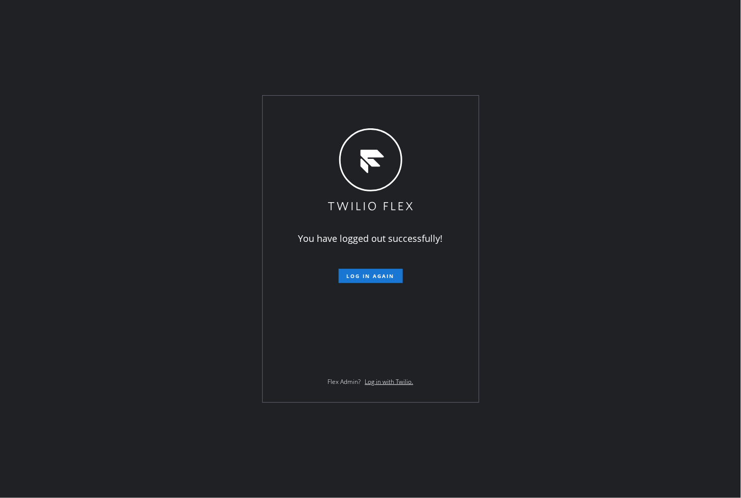
click at [141, 120] on div "You have logged out successfully! Log in again Flex Admin? Log in with Twilio." at bounding box center [370, 249] width 741 height 498
